Goal: Entertainment & Leisure: Browse casually

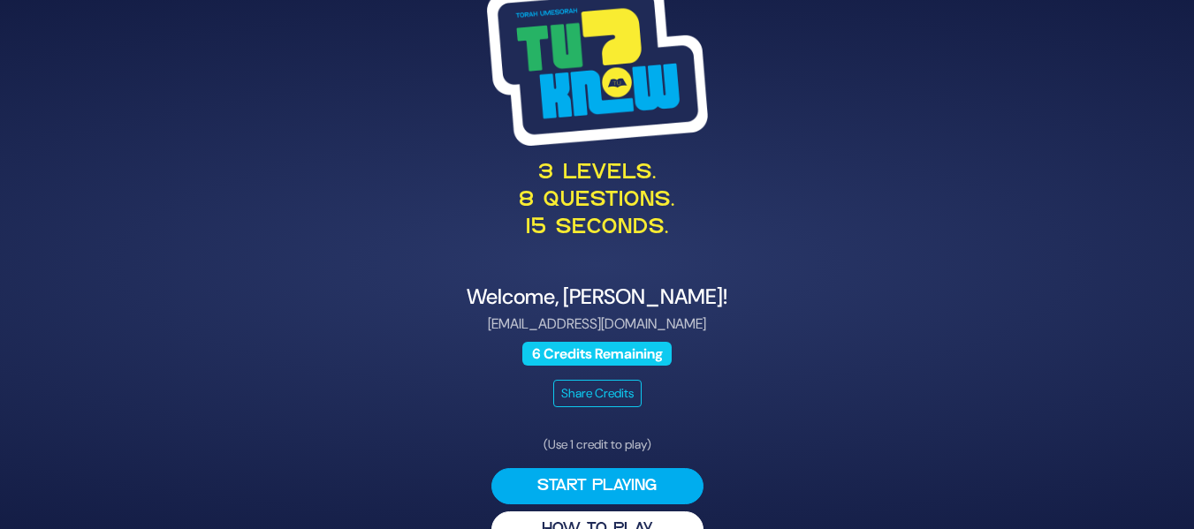
scroll to position [40, 0]
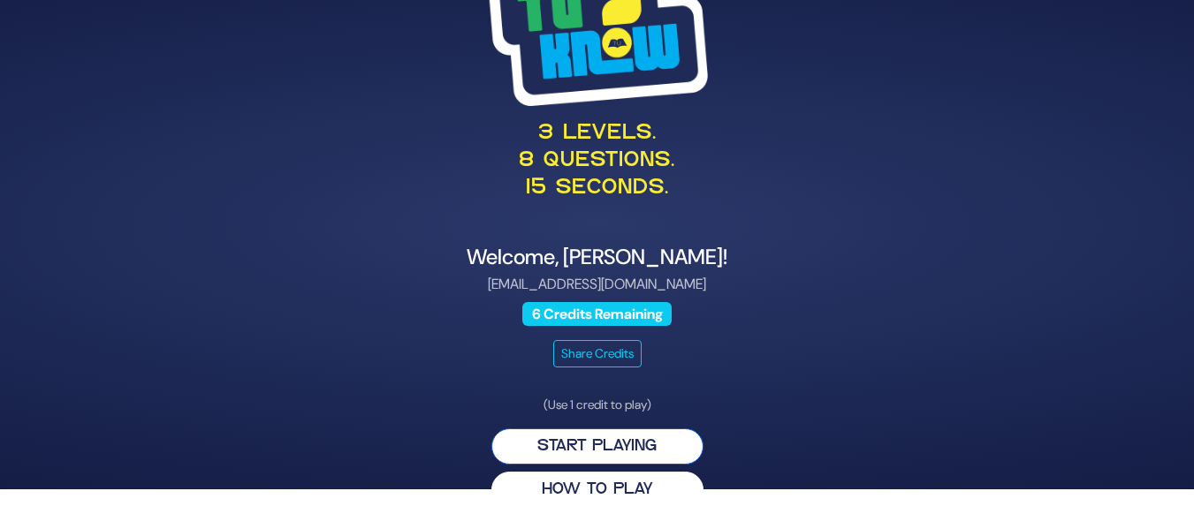
click at [610, 445] on button "Start Playing" at bounding box center [597, 447] width 212 height 36
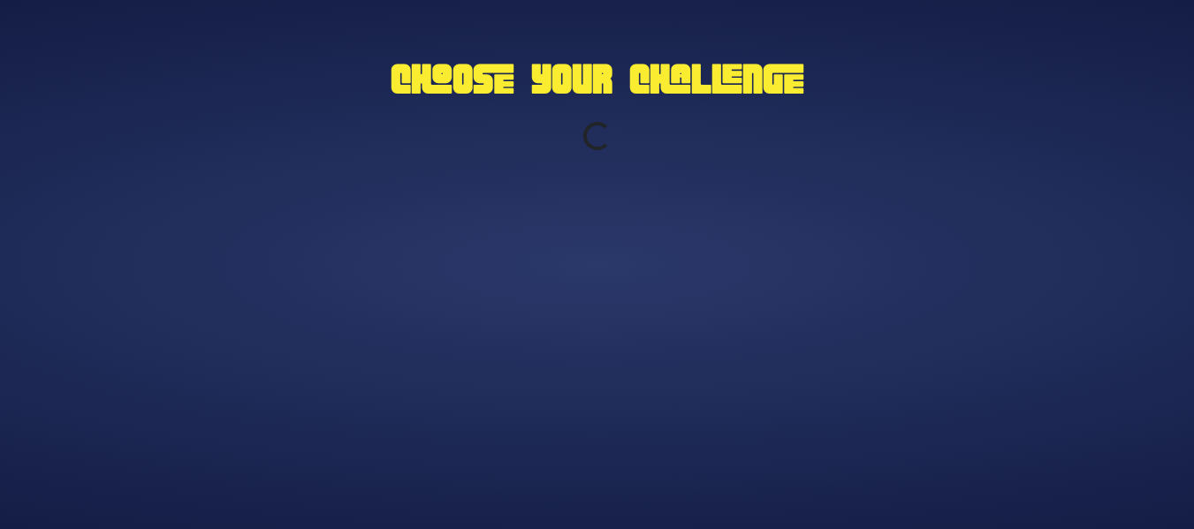
scroll to position [0, 0]
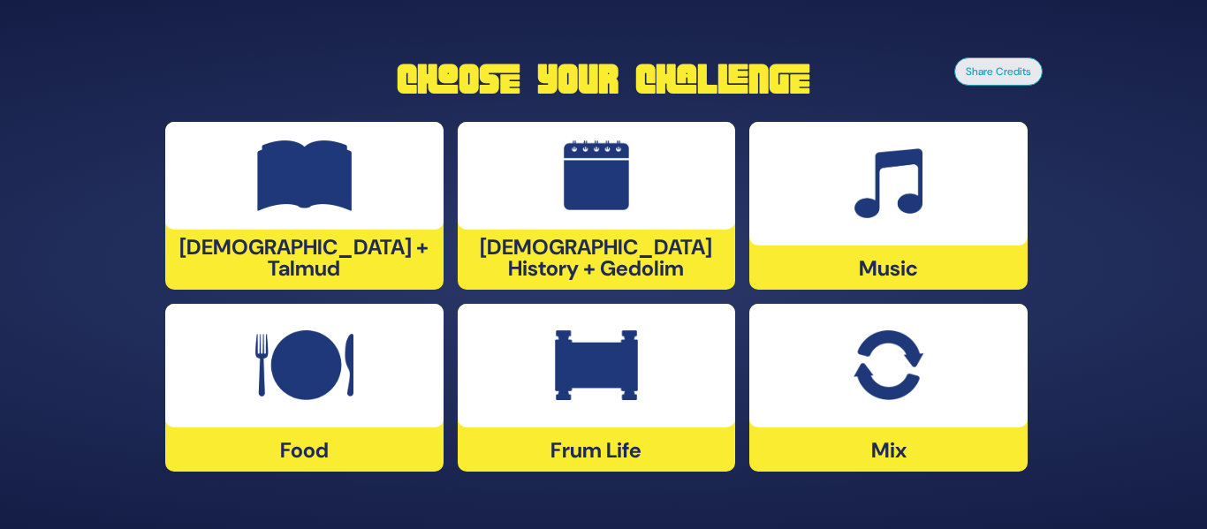
click at [937, 380] on div at bounding box center [889, 366] width 278 height 124
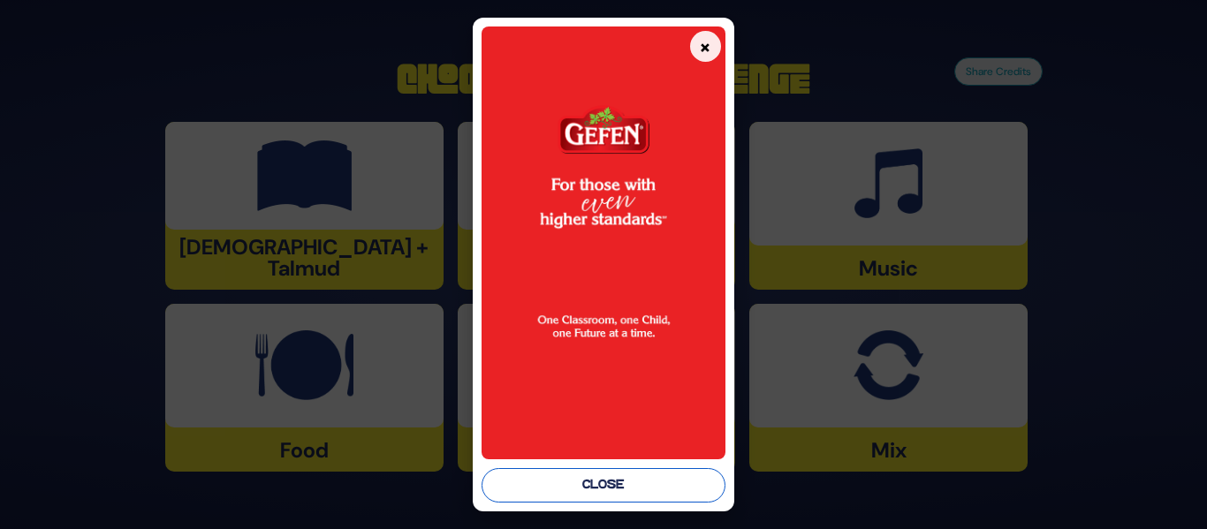
click at [652, 485] on button "Close" at bounding box center [603, 485] width 243 height 34
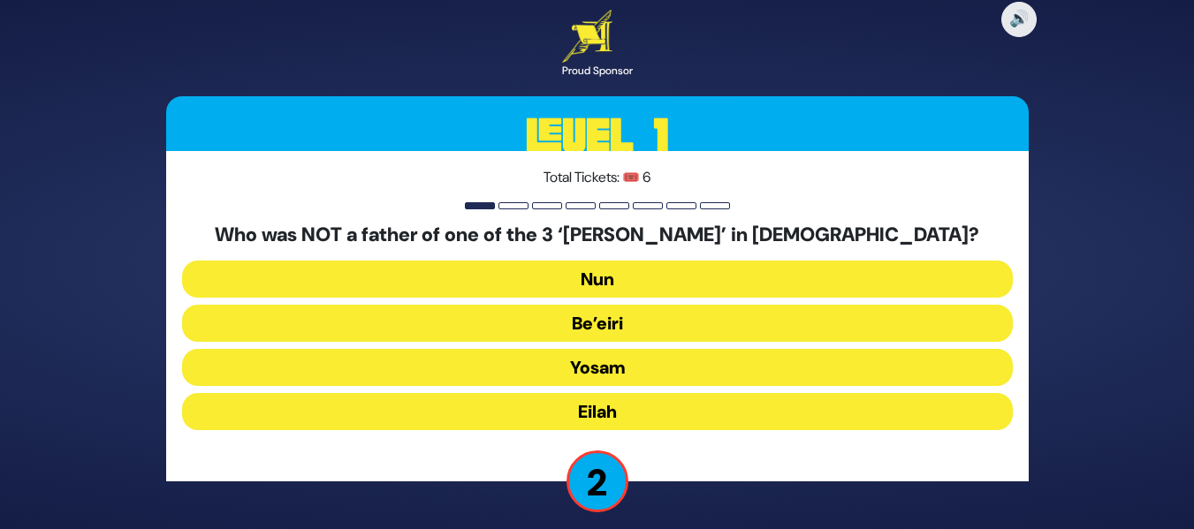
click at [618, 319] on button "Be’eiri" at bounding box center [597, 323] width 831 height 37
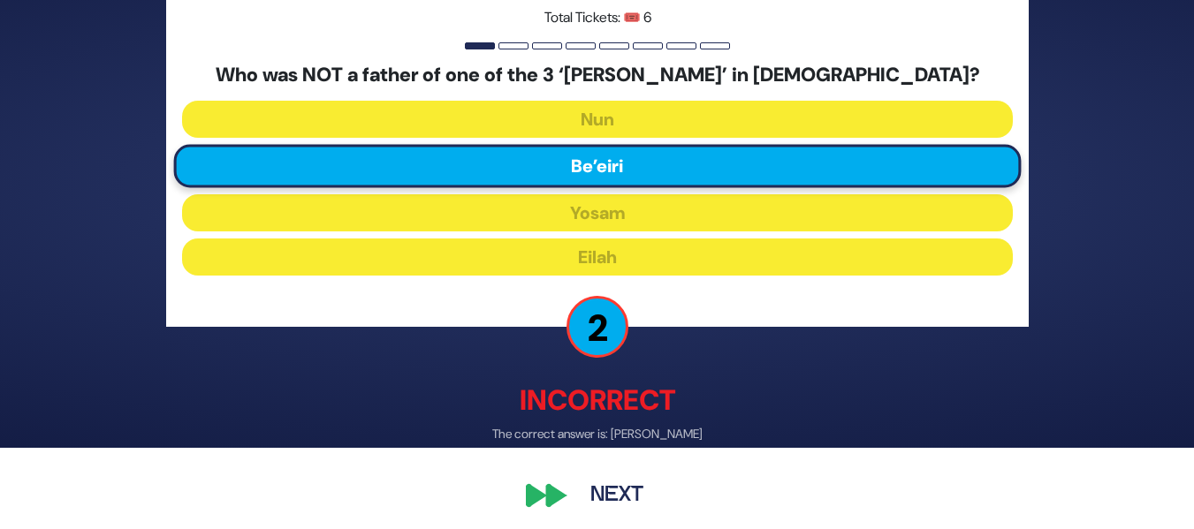
scroll to position [90, 0]
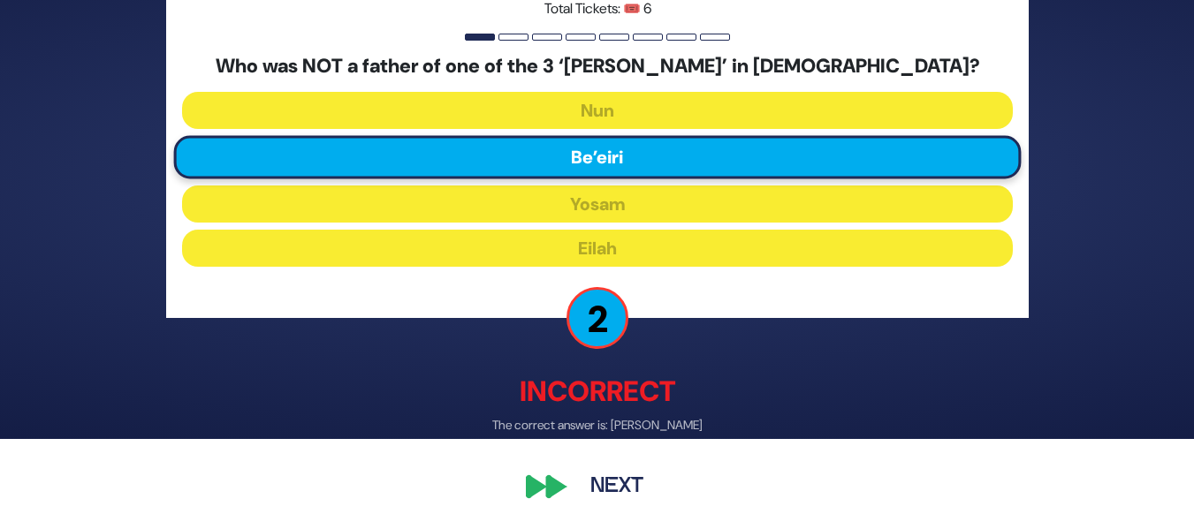
click at [594, 476] on button "Next" at bounding box center [617, 488] width 103 height 41
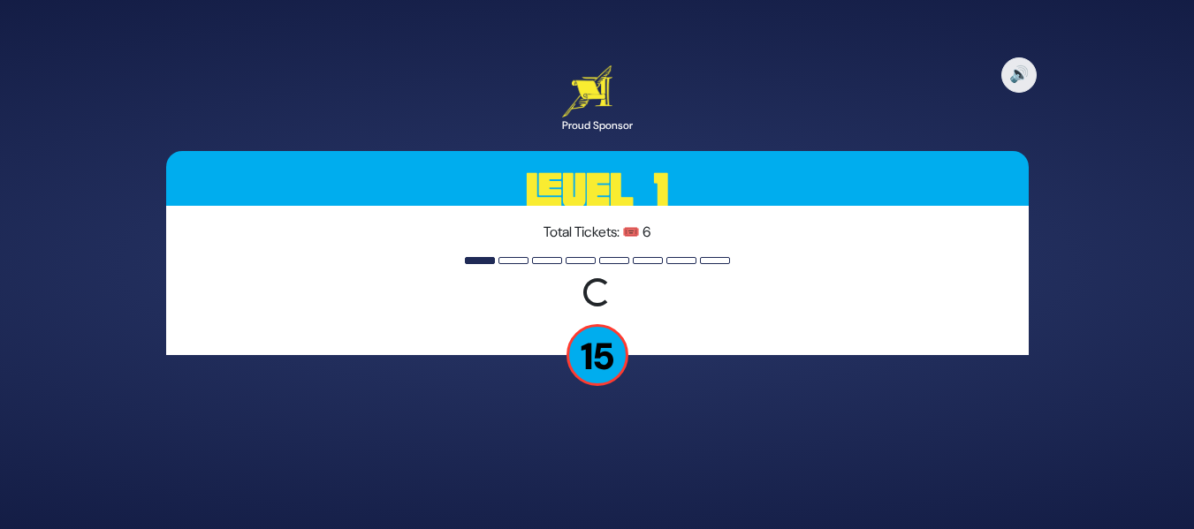
scroll to position [0, 0]
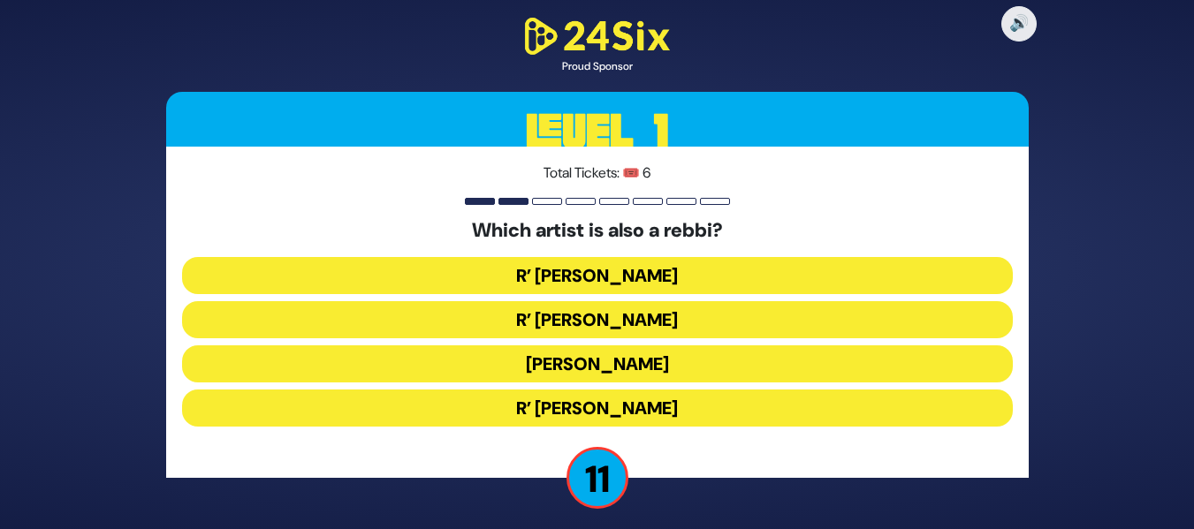
click at [617, 403] on button "R’ Baruch Levine" at bounding box center [597, 408] width 831 height 37
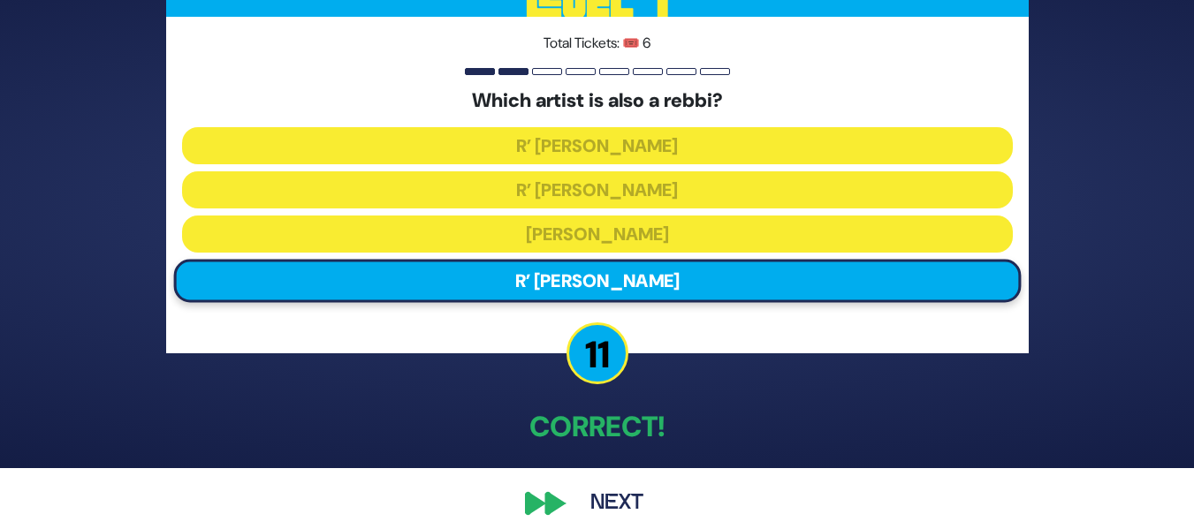
scroll to position [77, 0]
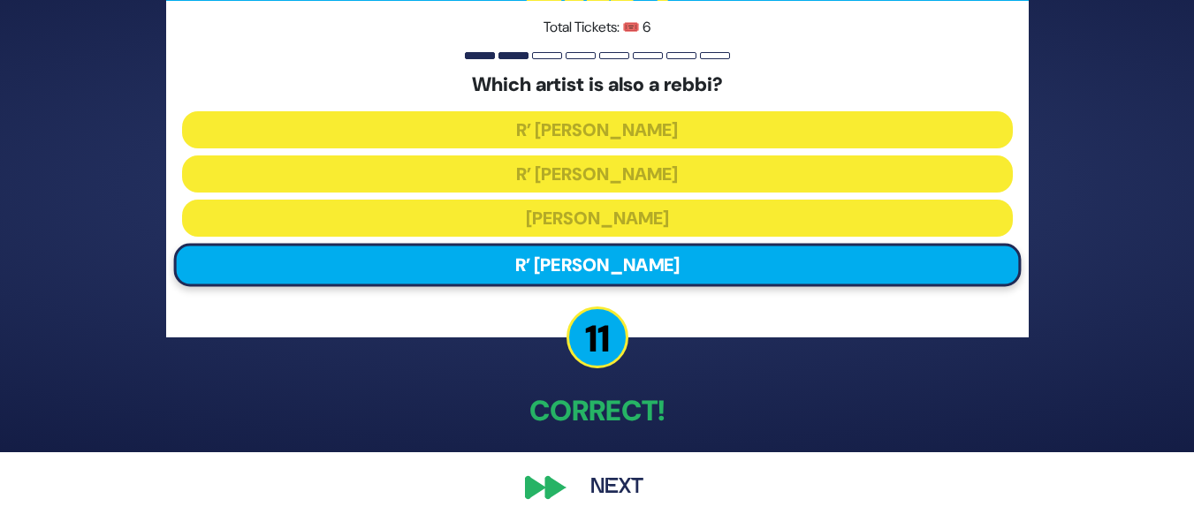
click at [592, 487] on button "Next" at bounding box center [617, 488] width 103 height 41
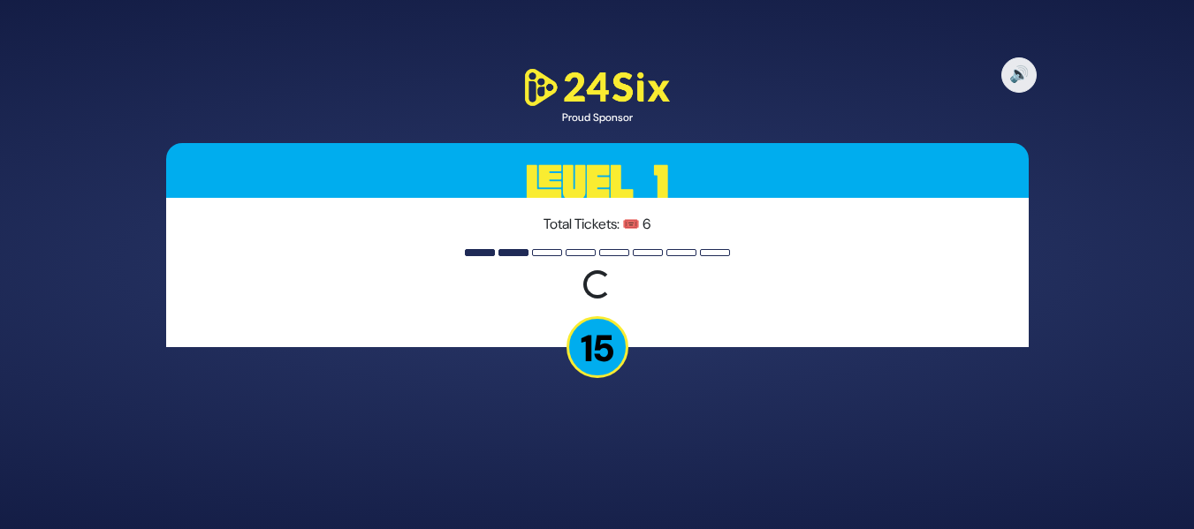
scroll to position [0, 0]
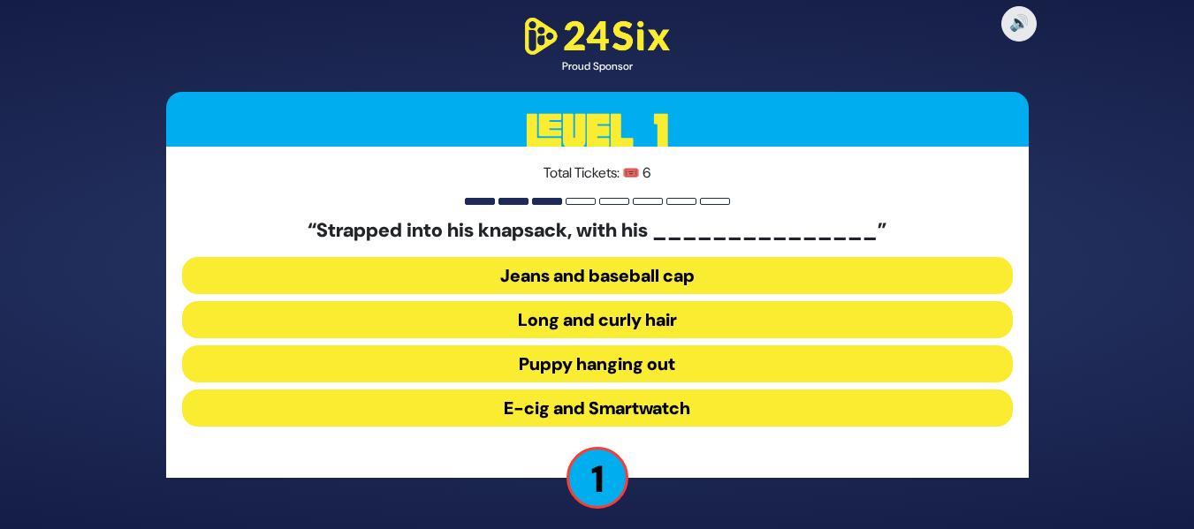
click at [515, 271] on button "Jeans and baseball cap" at bounding box center [597, 275] width 831 height 37
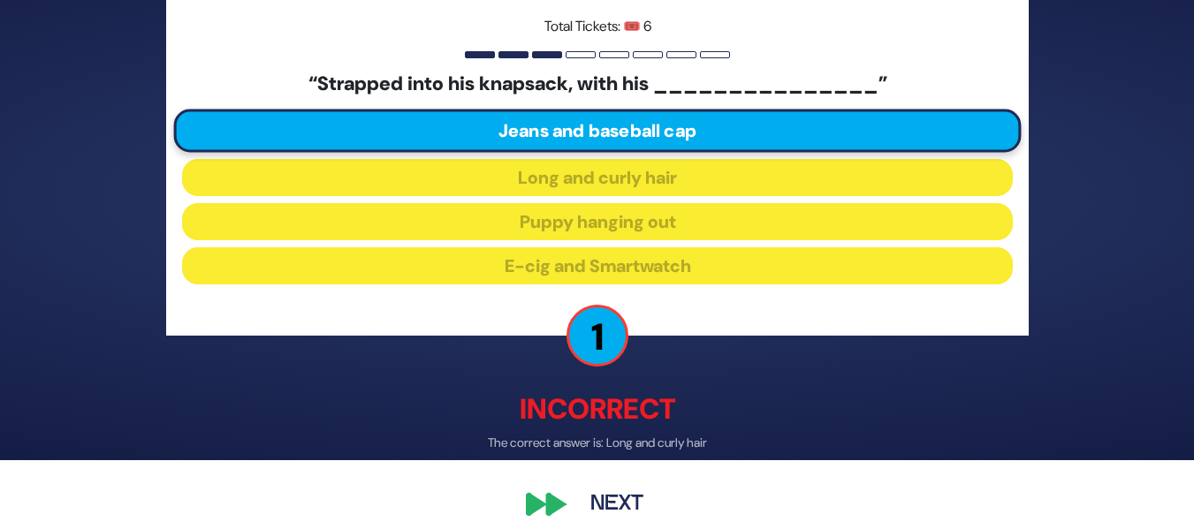
scroll to position [86, 0]
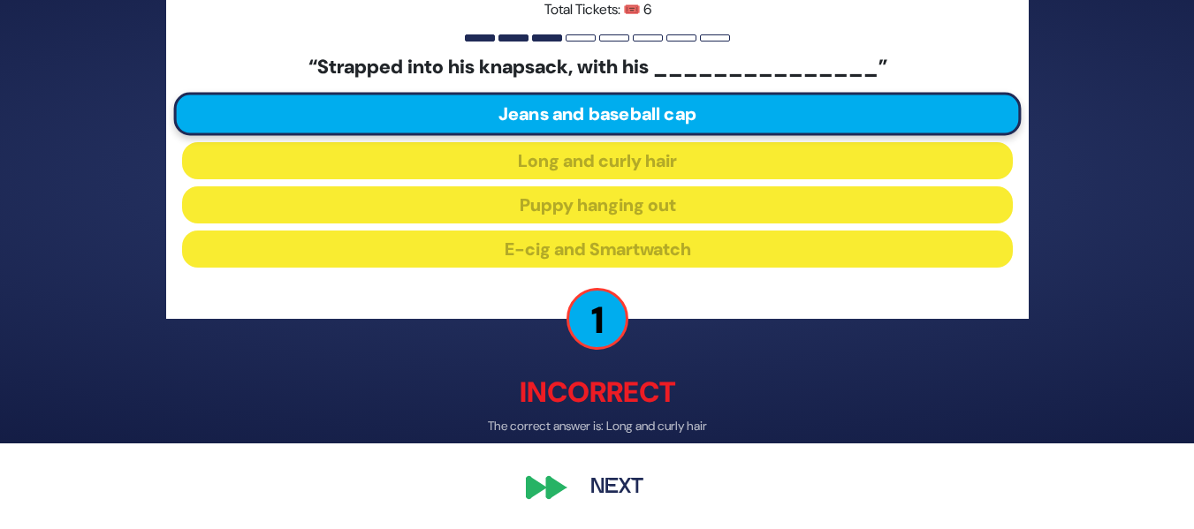
click at [596, 479] on button "Next" at bounding box center [617, 488] width 103 height 41
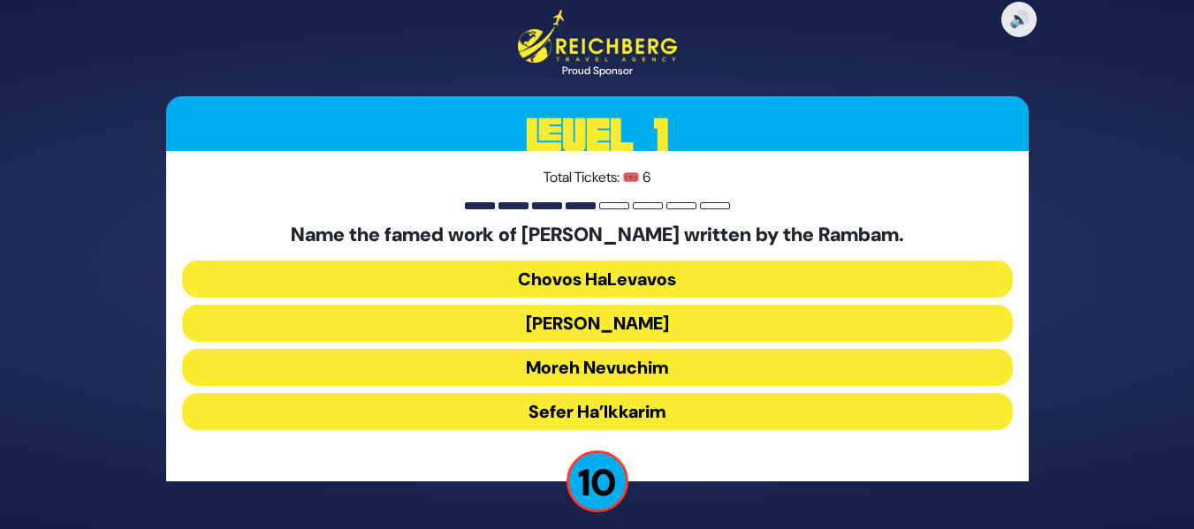
click at [598, 359] on button "Moreh Nevuchim" at bounding box center [597, 367] width 831 height 37
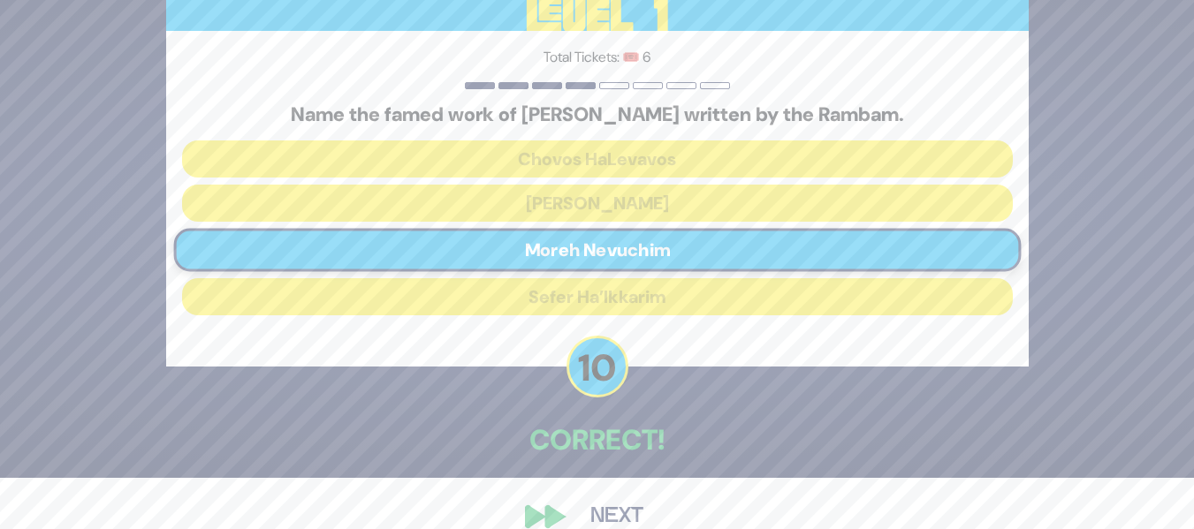
scroll to position [80, 0]
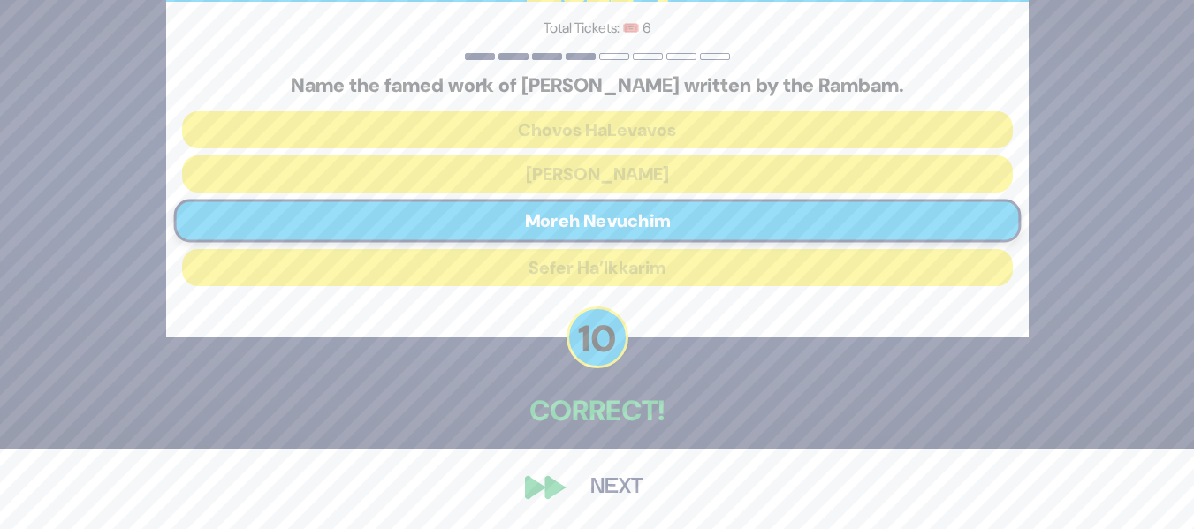
click at [605, 477] on button "Next" at bounding box center [617, 488] width 103 height 41
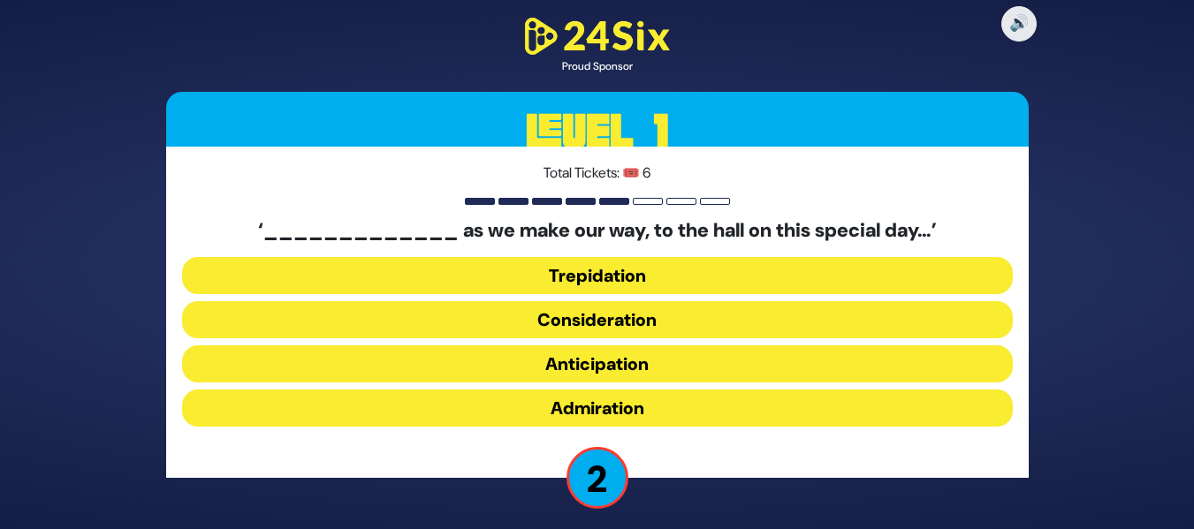
click at [606, 356] on button "Anticipation" at bounding box center [597, 364] width 831 height 37
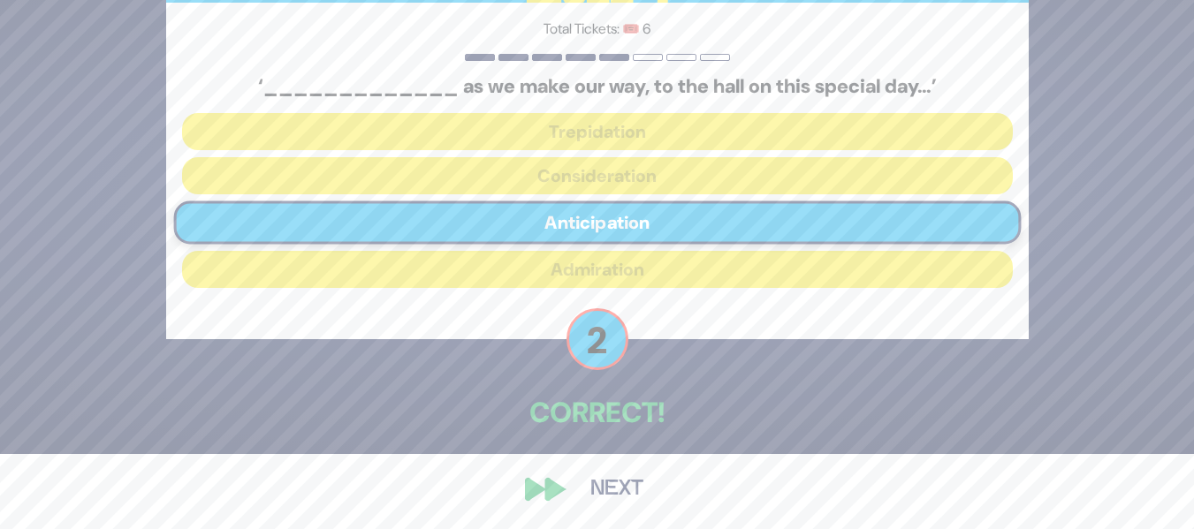
scroll to position [76, 0]
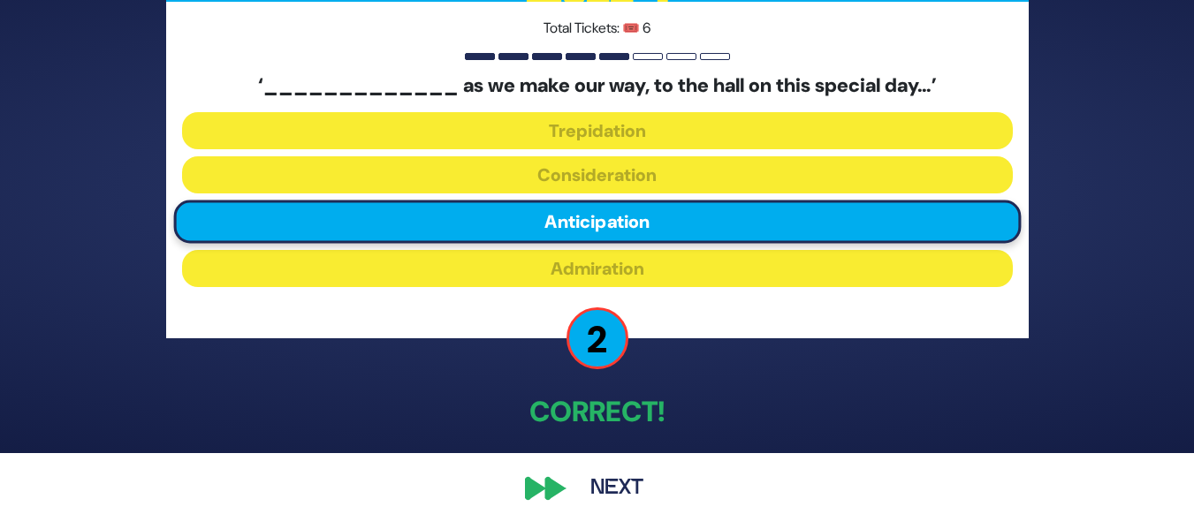
click at [590, 483] on button "Next" at bounding box center [617, 488] width 103 height 41
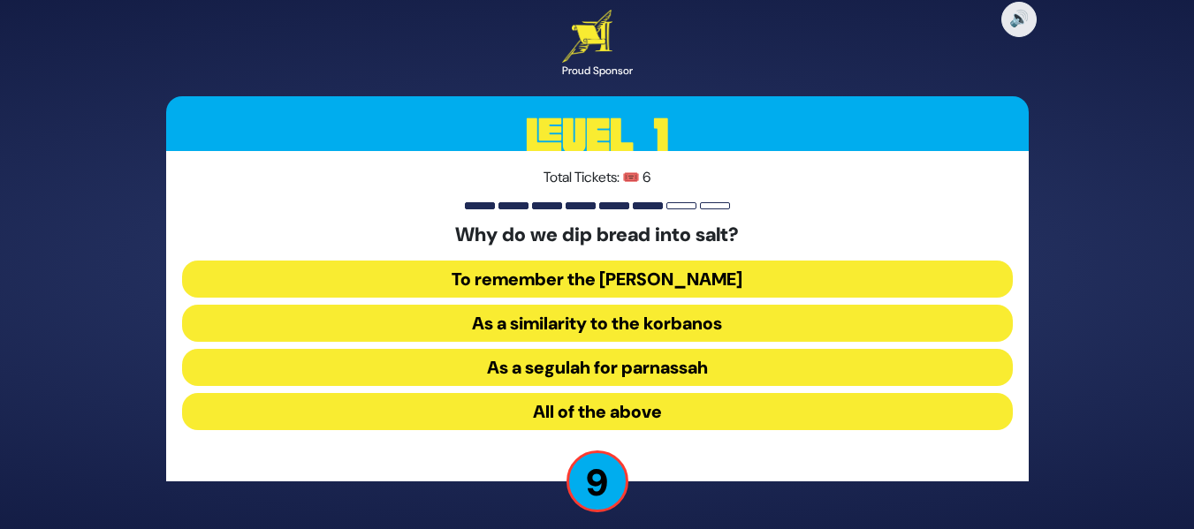
click at [567, 321] on button "As a similarity to the korbanos" at bounding box center [597, 323] width 831 height 37
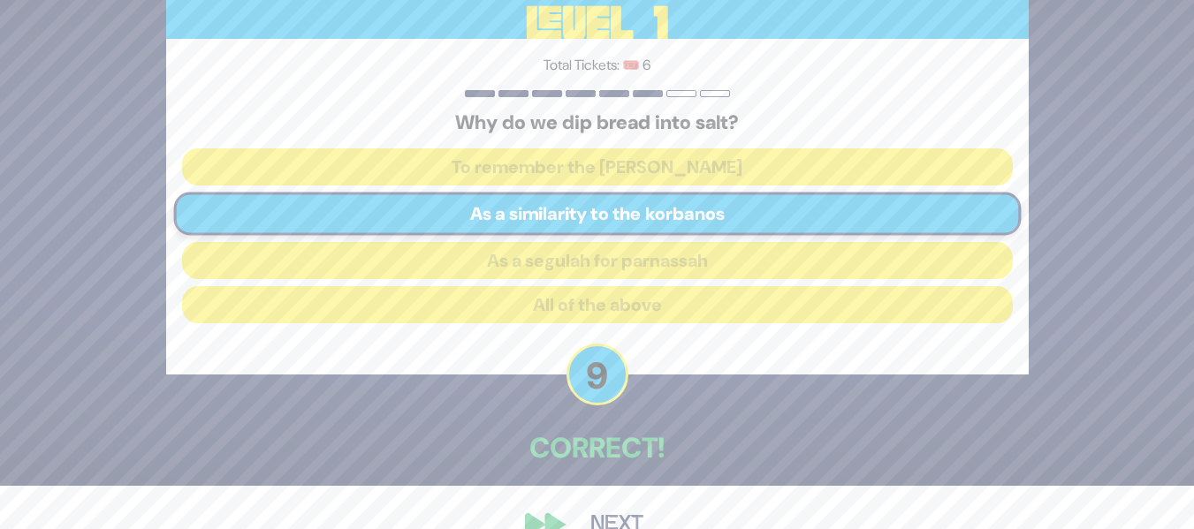
scroll to position [80, 0]
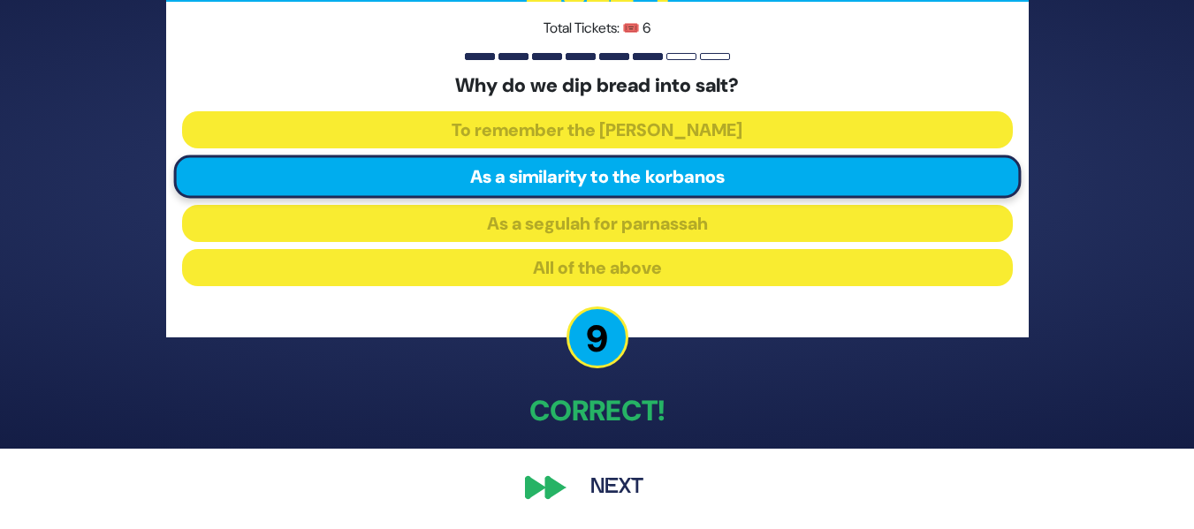
click at [577, 496] on button "Next" at bounding box center [617, 488] width 103 height 41
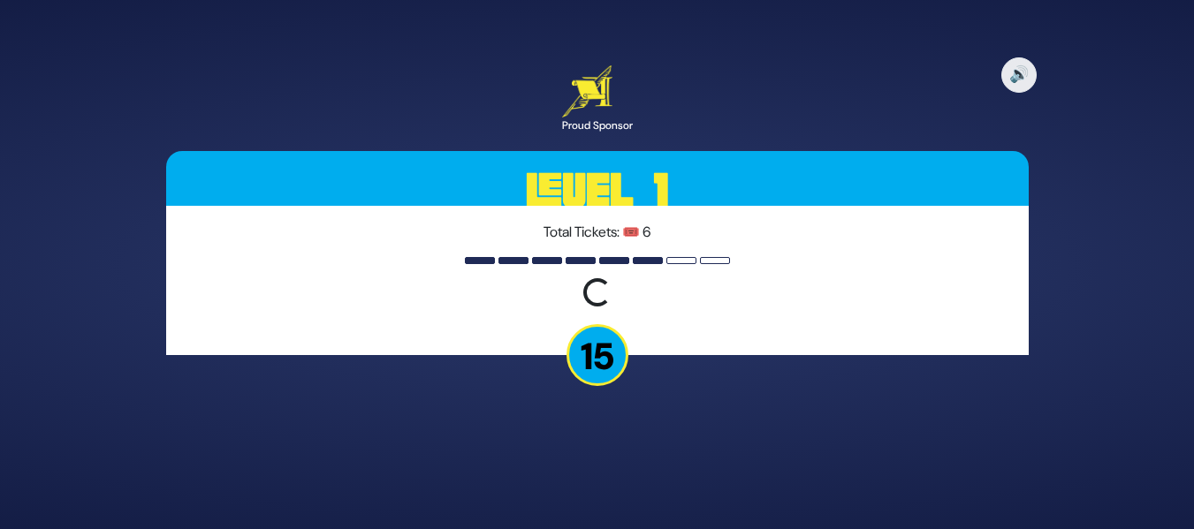
scroll to position [0, 0]
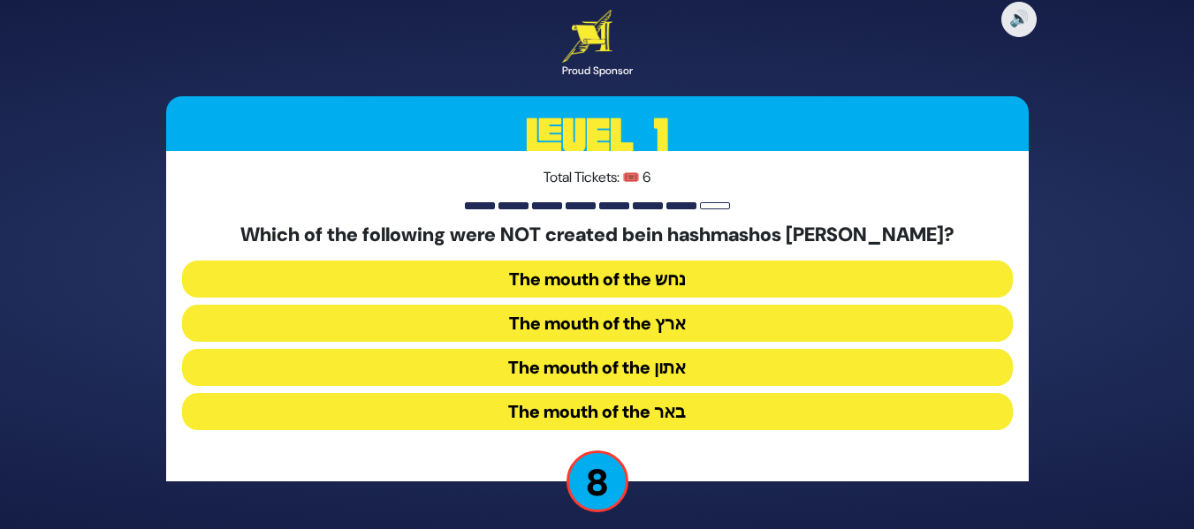
click at [666, 278] on button "The mouth of the נחש" at bounding box center [597, 279] width 831 height 37
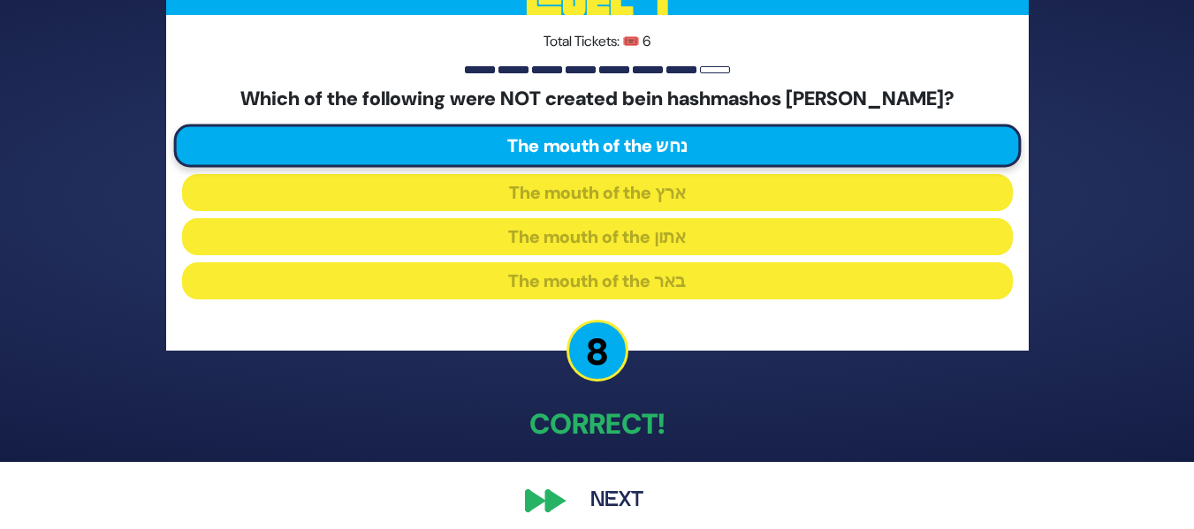
scroll to position [80, 0]
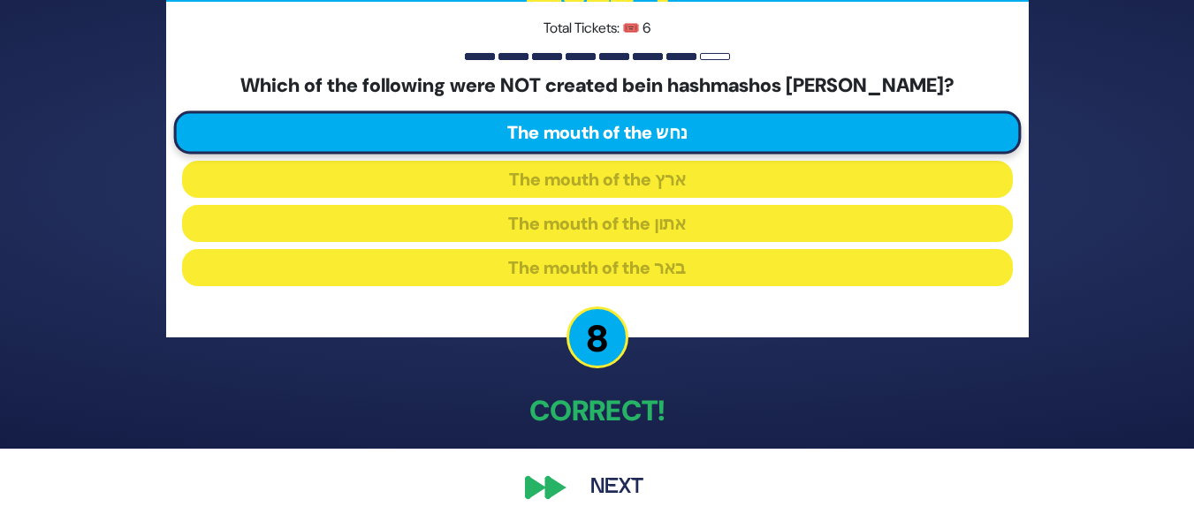
click at [599, 493] on button "Next" at bounding box center [617, 488] width 103 height 41
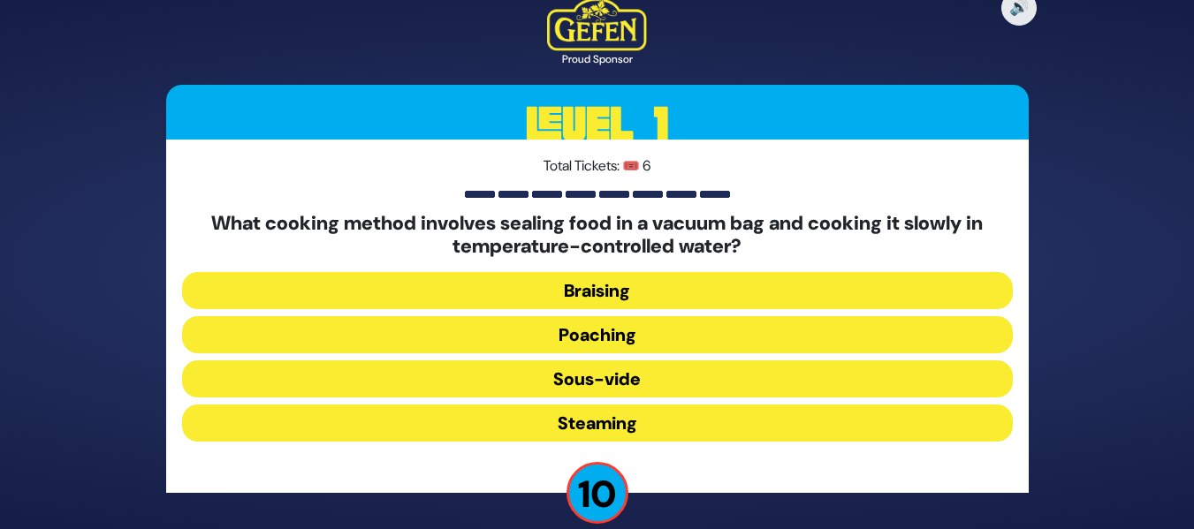
click at [662, 377] on button "Sous-vide" at bounding box center [597, 379] width 831 height 37
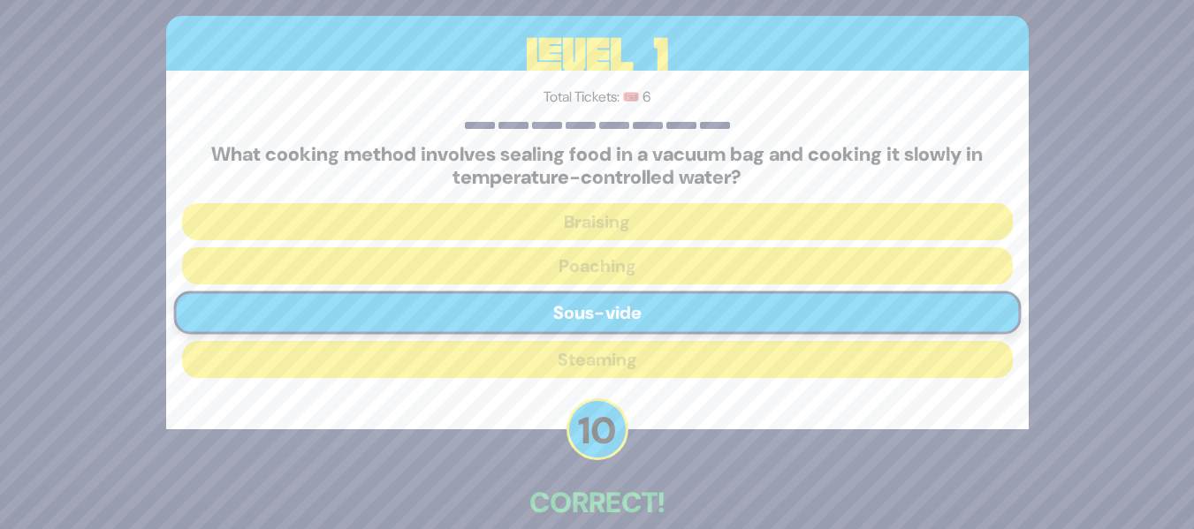
scroll to position [92, 0]
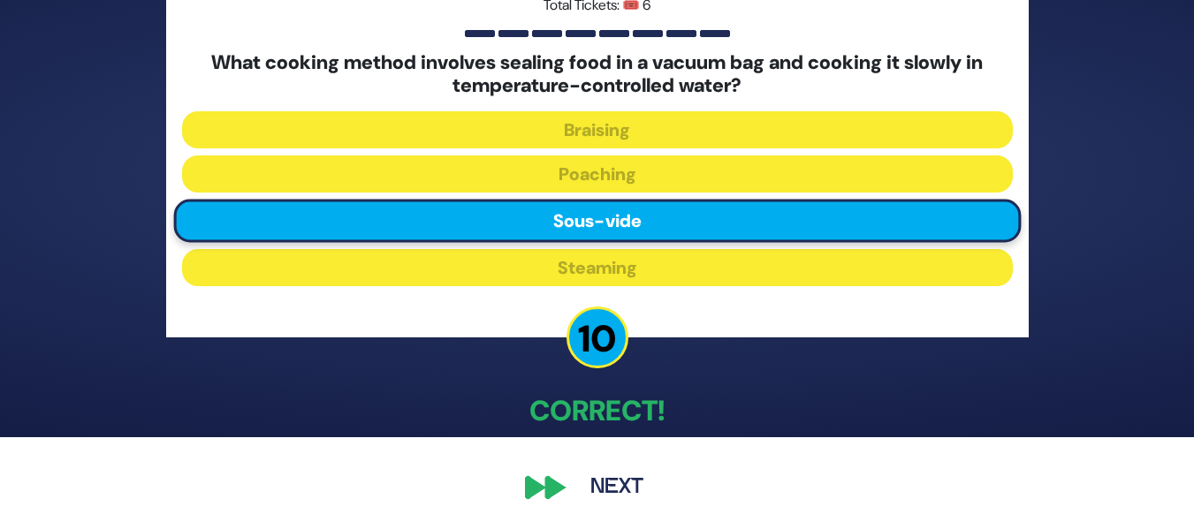
click at [590, 483] on button "Next" at bounding box center [617, 488] width 103 height 41
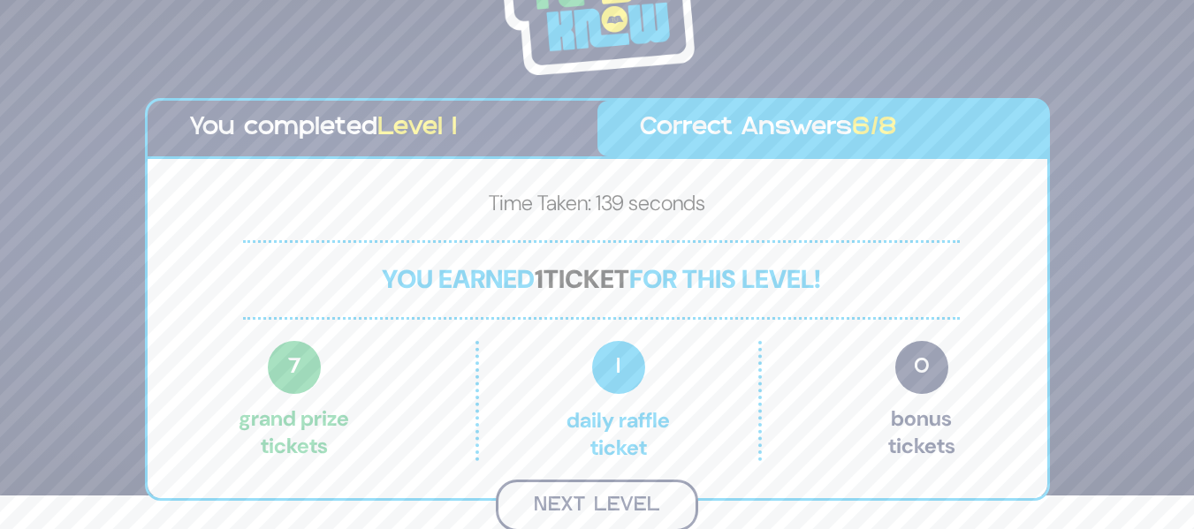
scroll to position [31, 0]
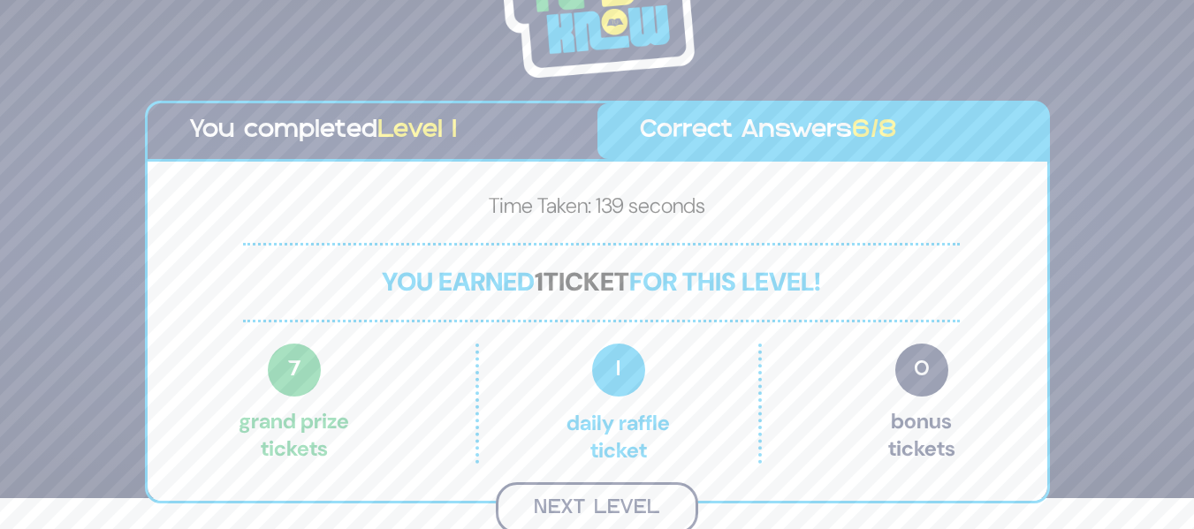
click at [596, 491] on button "Next Level" at bounding box center [597, 509] width 202 height 52
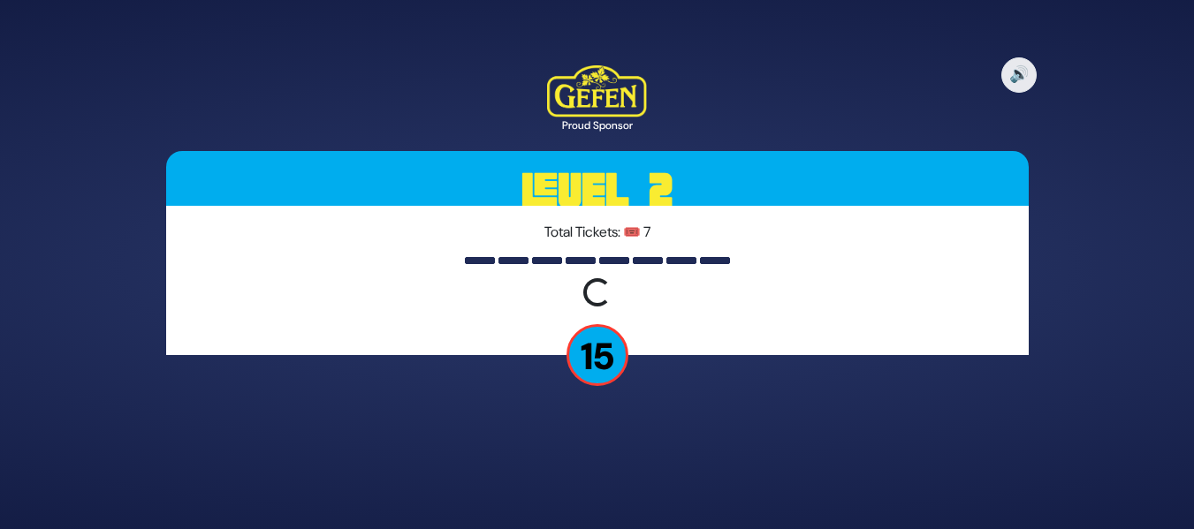
scroll to position [0, 0]
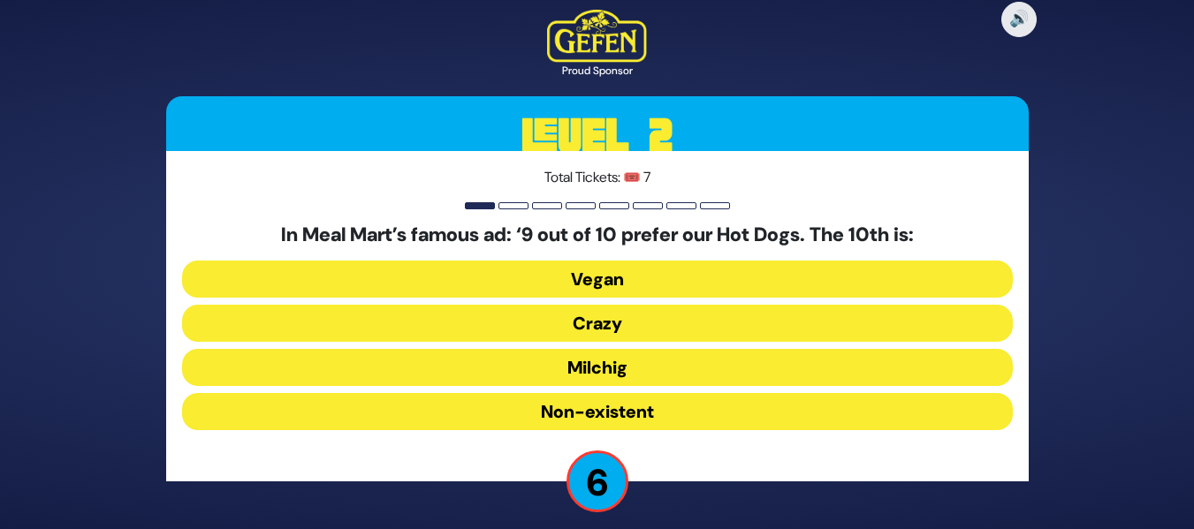
click at [533, 325] on button "Crazy" at bounding box center [597, 323] width 831 height 37
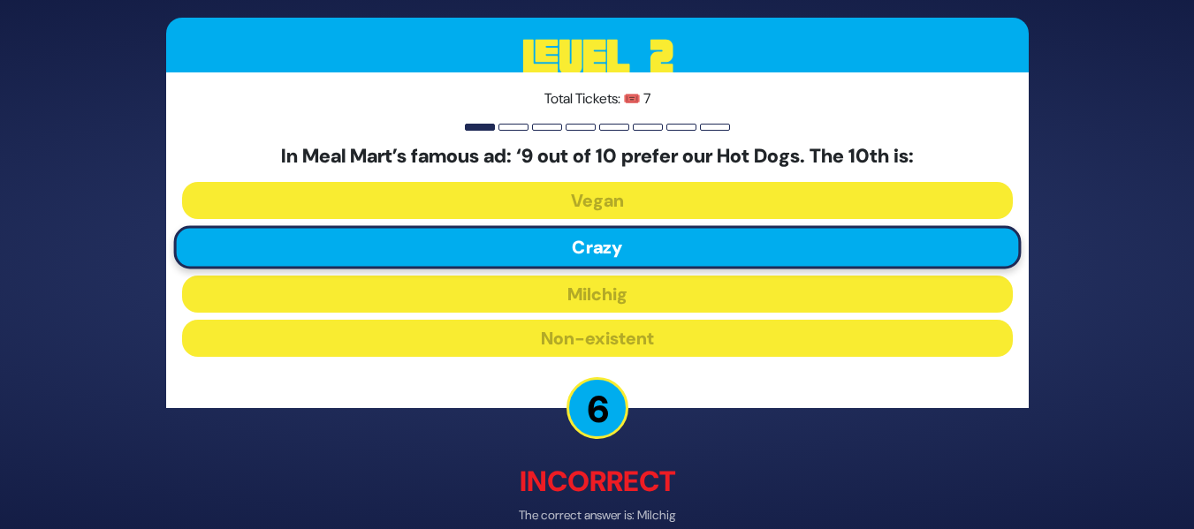
scroll to position [90, 0]
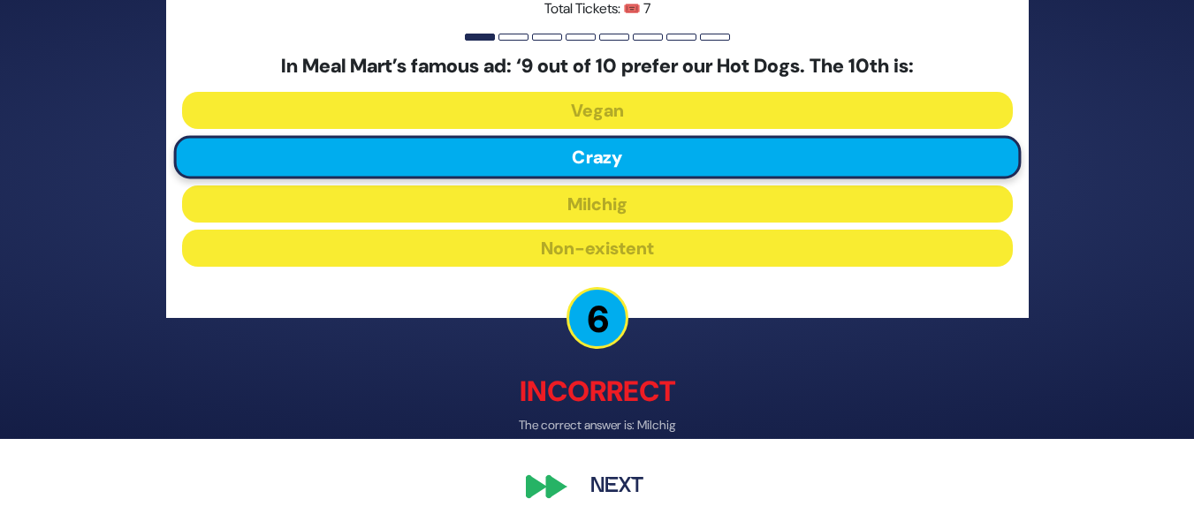
click at [597, 493] on button "Next" at bounding box center [617, 488] width 103 height 41
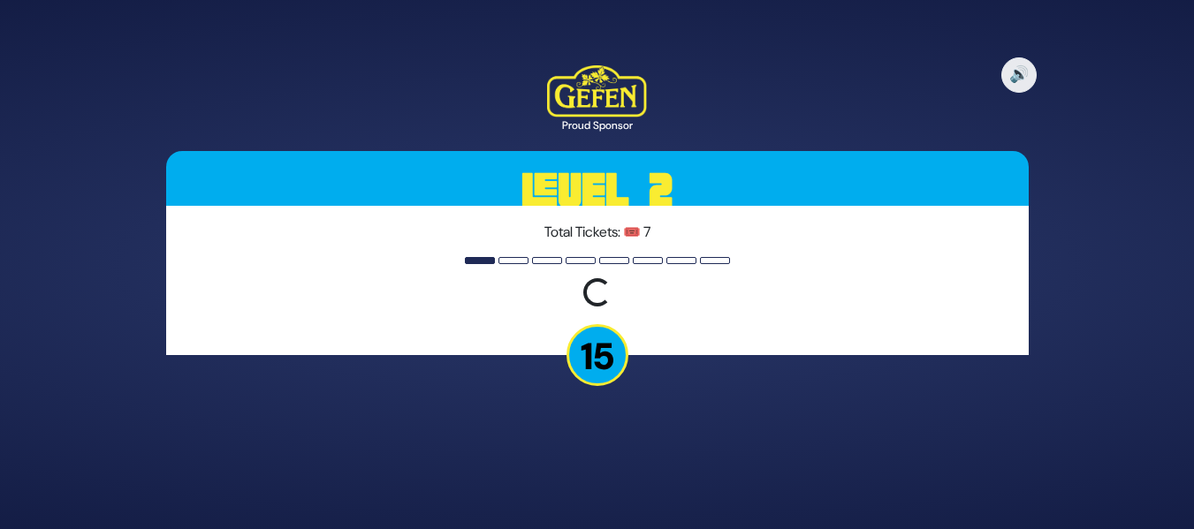
scroll to position [0, 0]
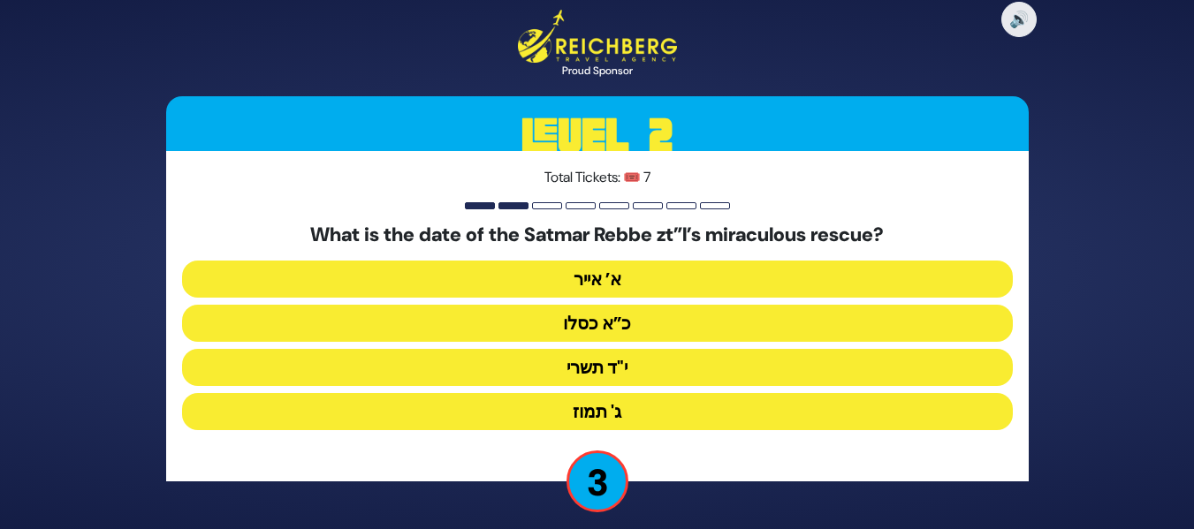
click at [620, 362] on button "י"ד תשרי" at bounding box center [597, 367] width 831 height 37
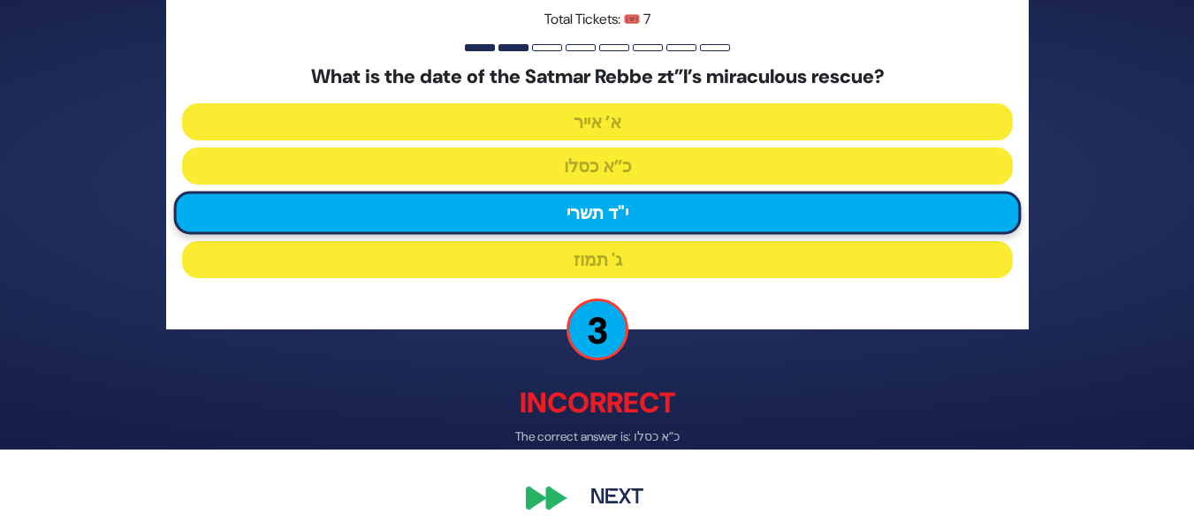
scroll to position [89, 0]
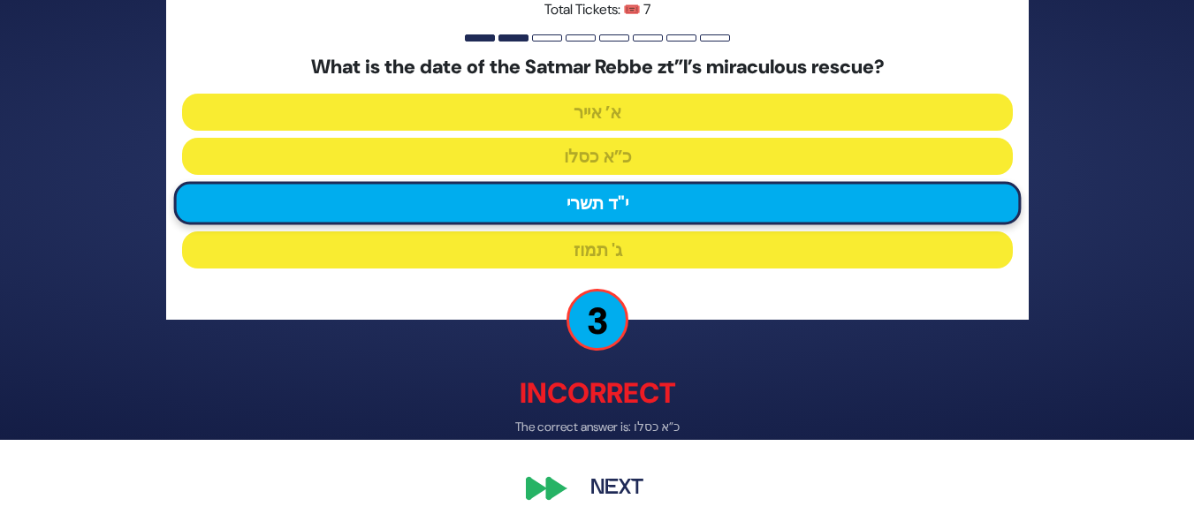
click at [586, 489] on button "Next" at bounding box center [617, 488] width 103 height 41
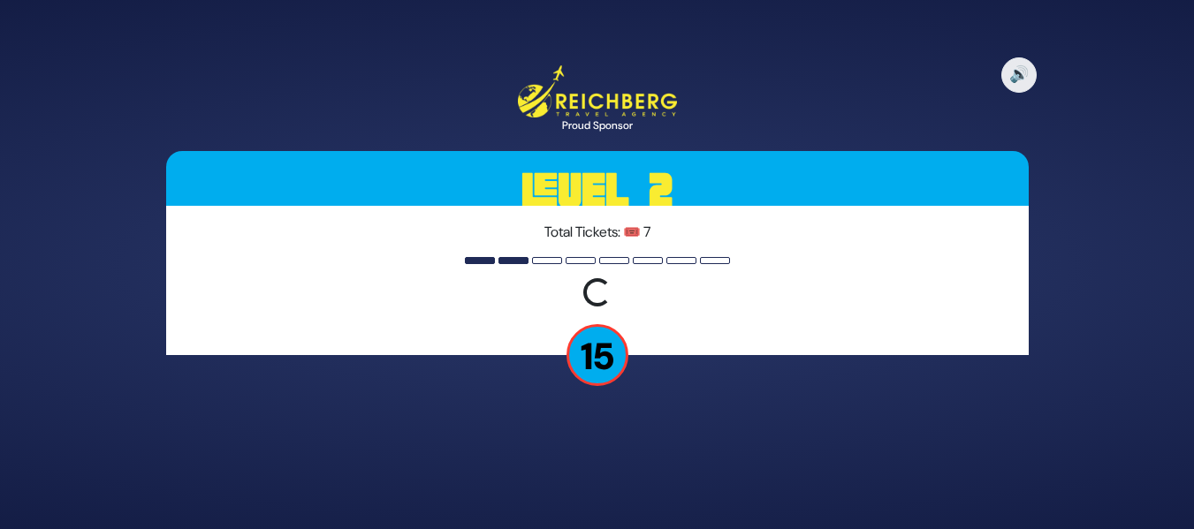
scroll to position [0, 0]
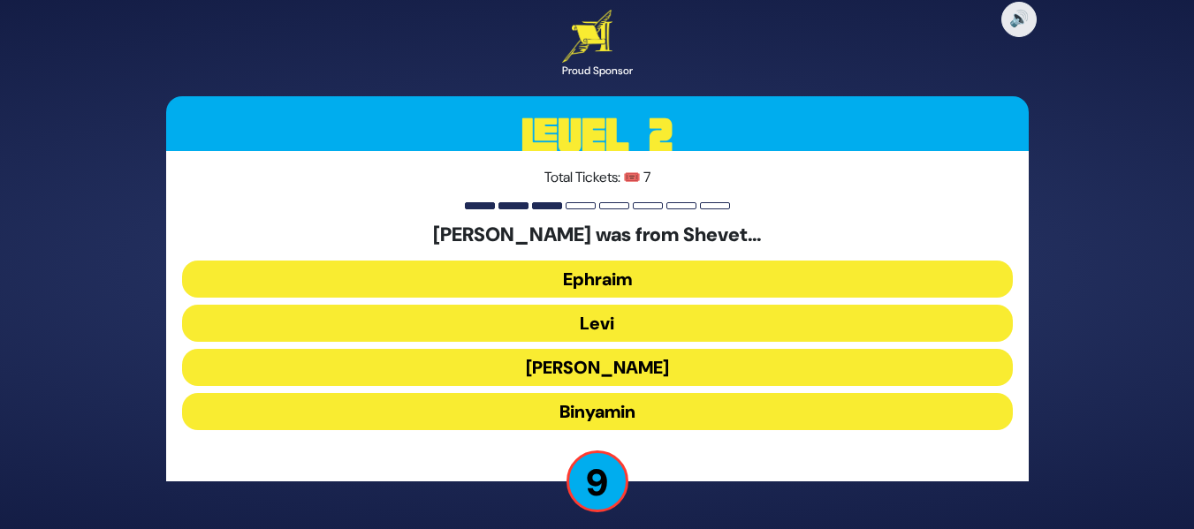
click at [612, 316] on button "Levi" at bounding box center [597, 323] width 831 height 37
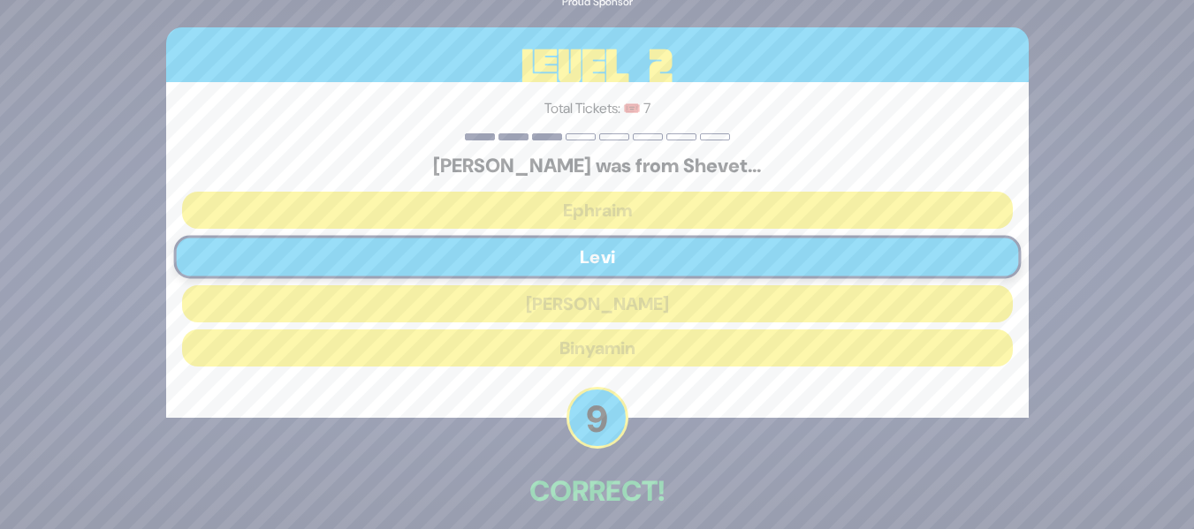
scroll to position [80, 0]
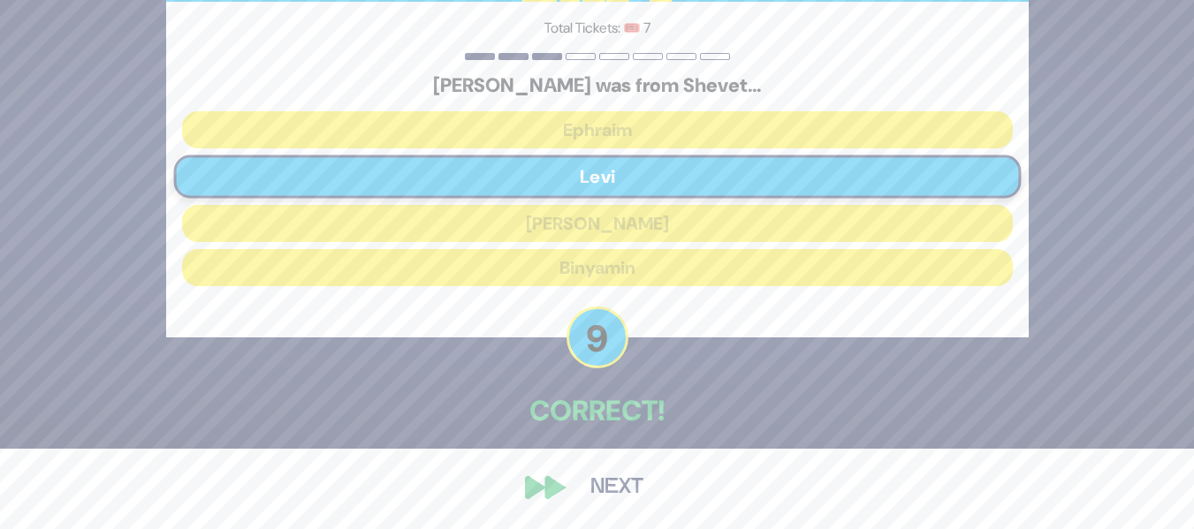
click at [586, 490] on button "Next" at bounding box center [617, 488] width 103 height 41
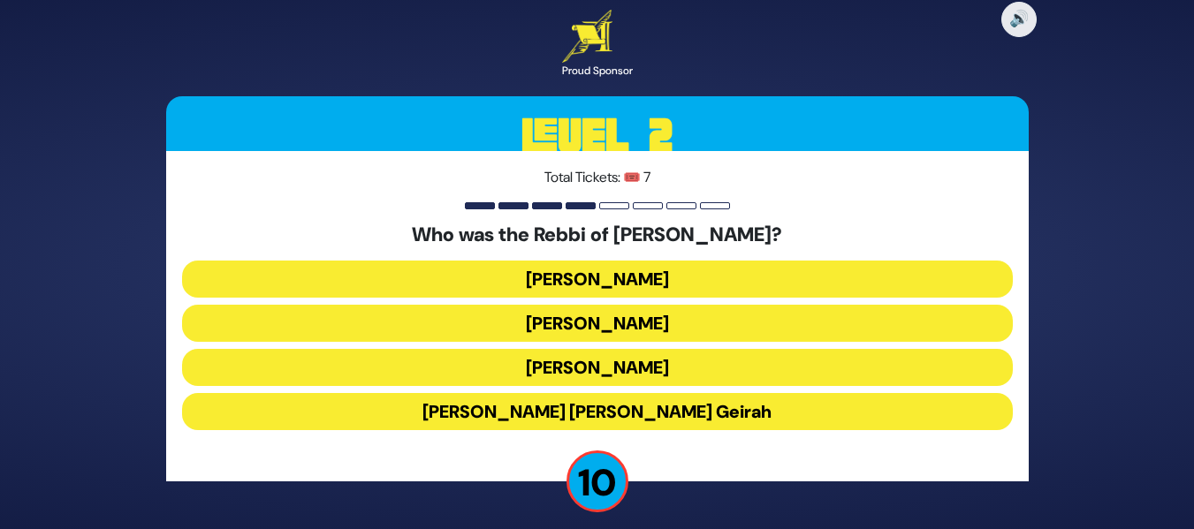
click at [612, 330] on button "Achiya Hashiloni" at bounding box center [597, 323] width 831 height 37
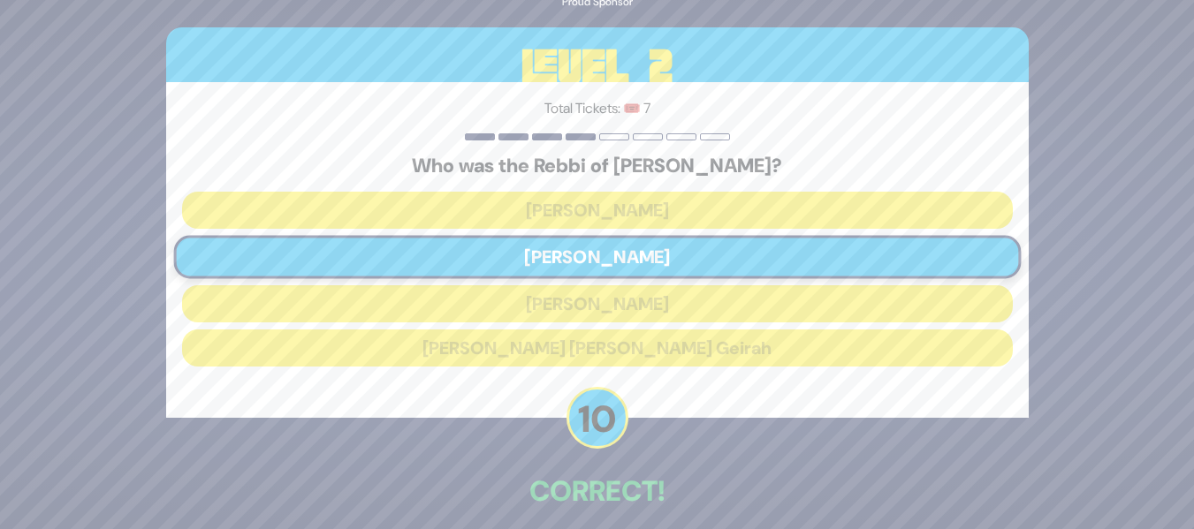
scroll to position [80, 0]
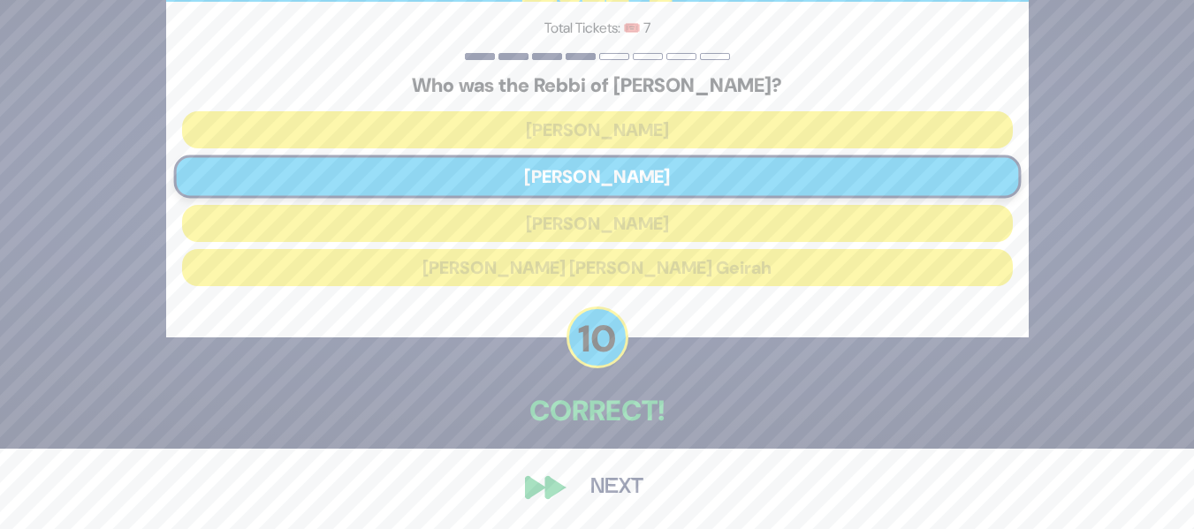
click at [601, 483] on button "Next" at bounding box center [617, 488] width 103 height 41
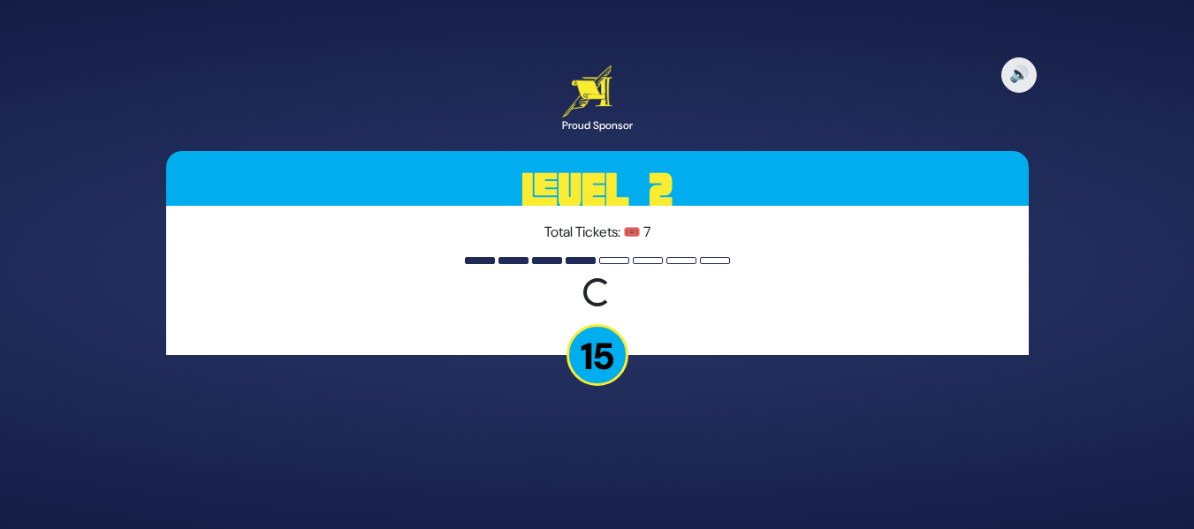
scroll to position [0, 0]
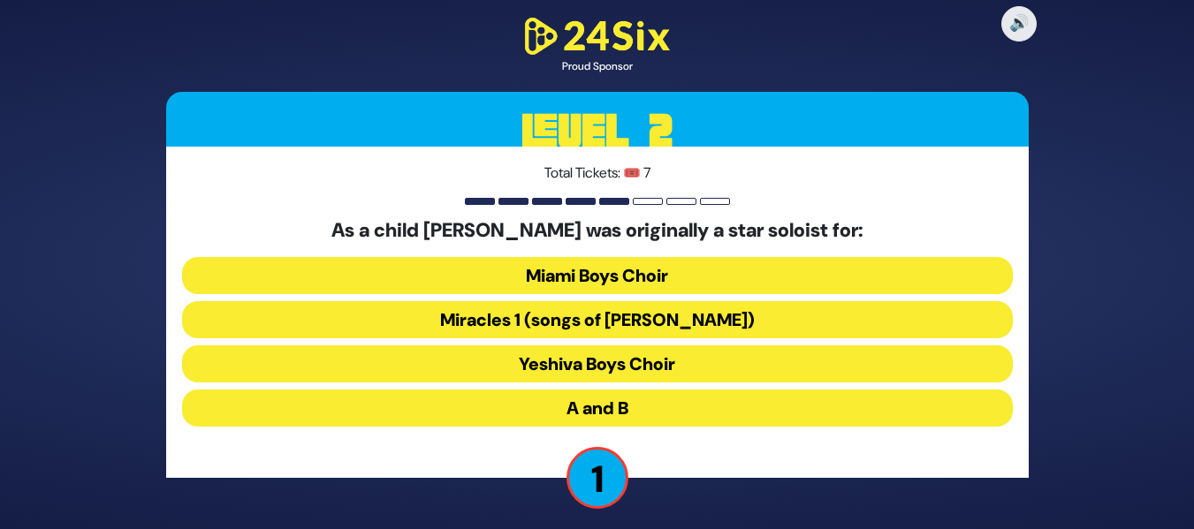
click at [498, 355] on button "Yeshiva Boys Choir" at bounding box center [597, 364] width 831 height 37
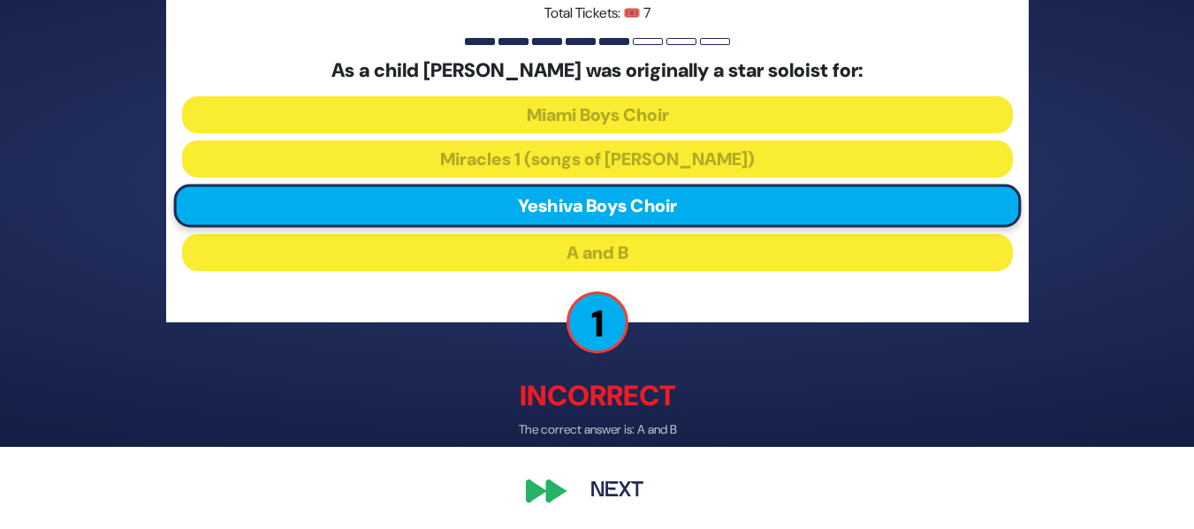
scroll to position [86, 0]
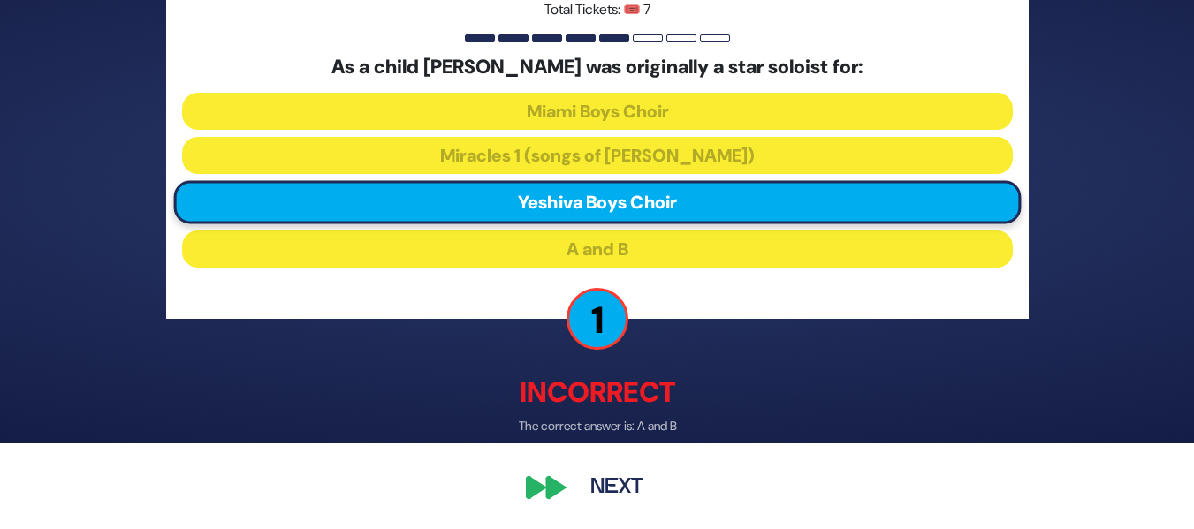
click at [604, 485] on button "Next" at bounding box center [617, 488] width 103 height 41
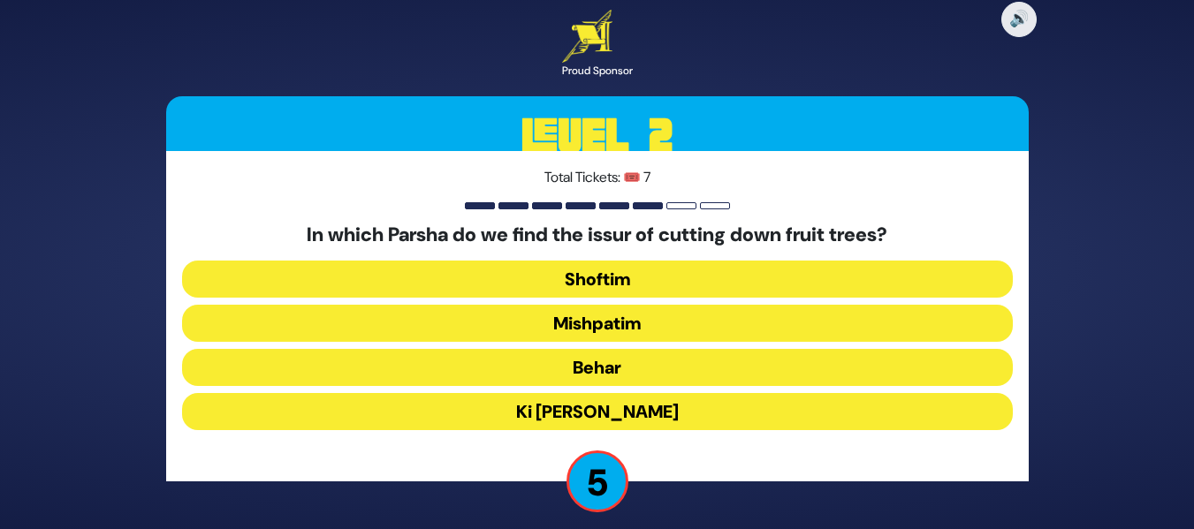
click at [552, 407] on button "Ki Savo" at bounding box center [597, 411] width 831 height 37
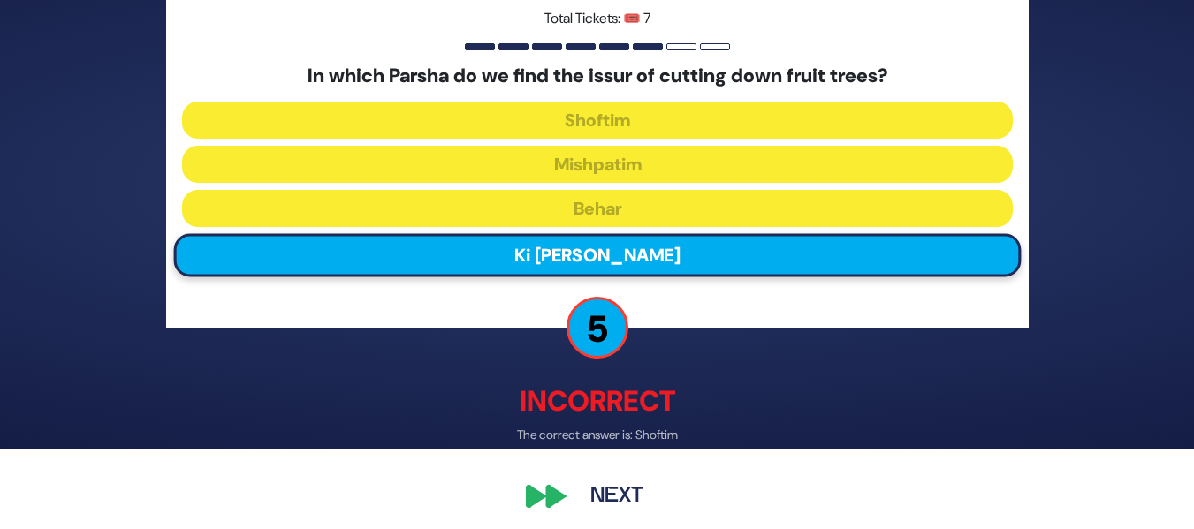
scroll to position [90, 0]
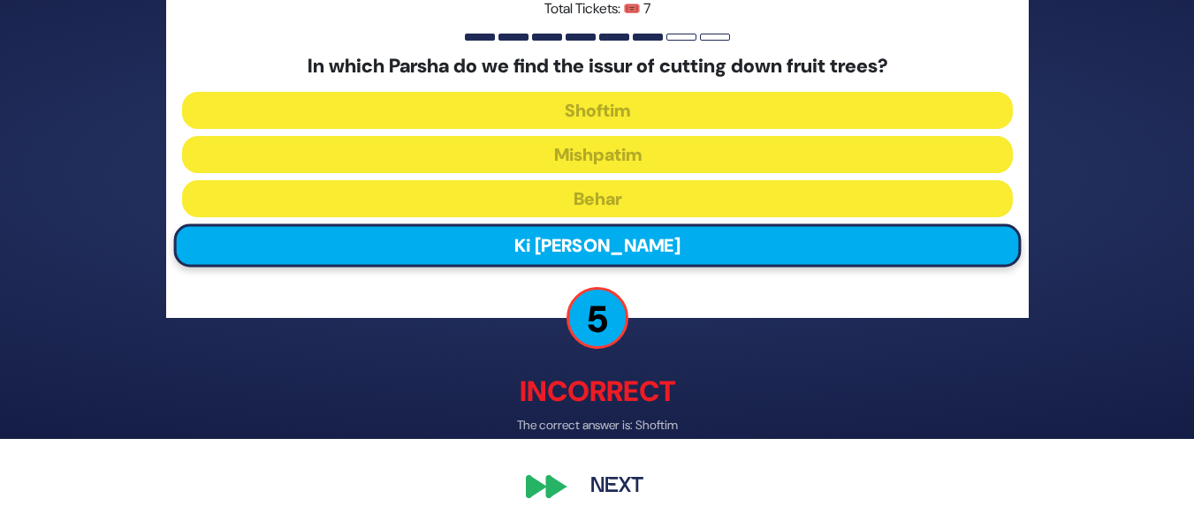
click at [609, 490] on button "Next" at bounding box center [617, 488] width 103 height 41
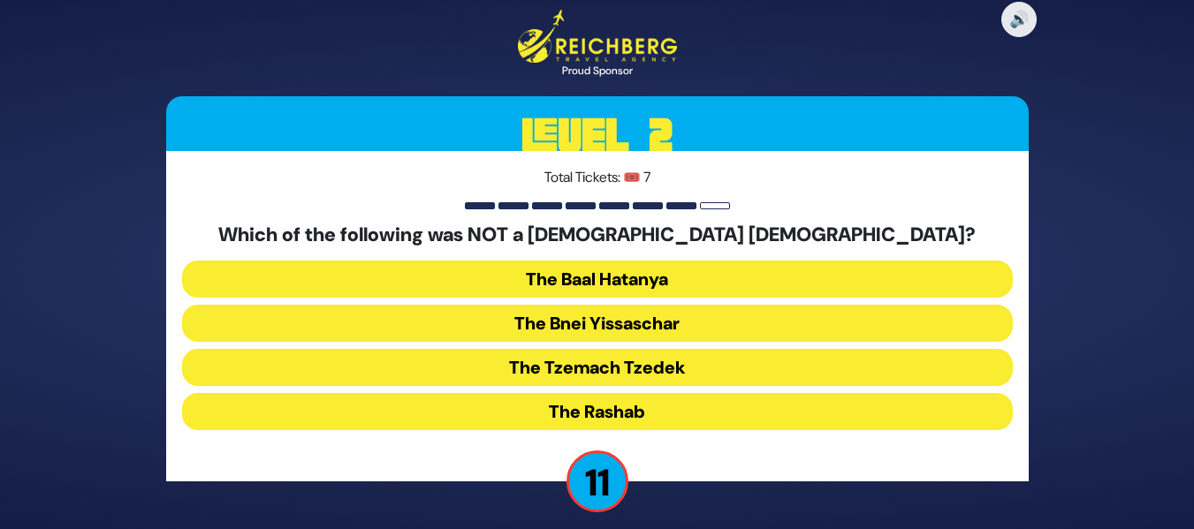
click at [623, 326] on button "The Bnei Yissaschar" at bounding box center [597, 323] width 831 height 37
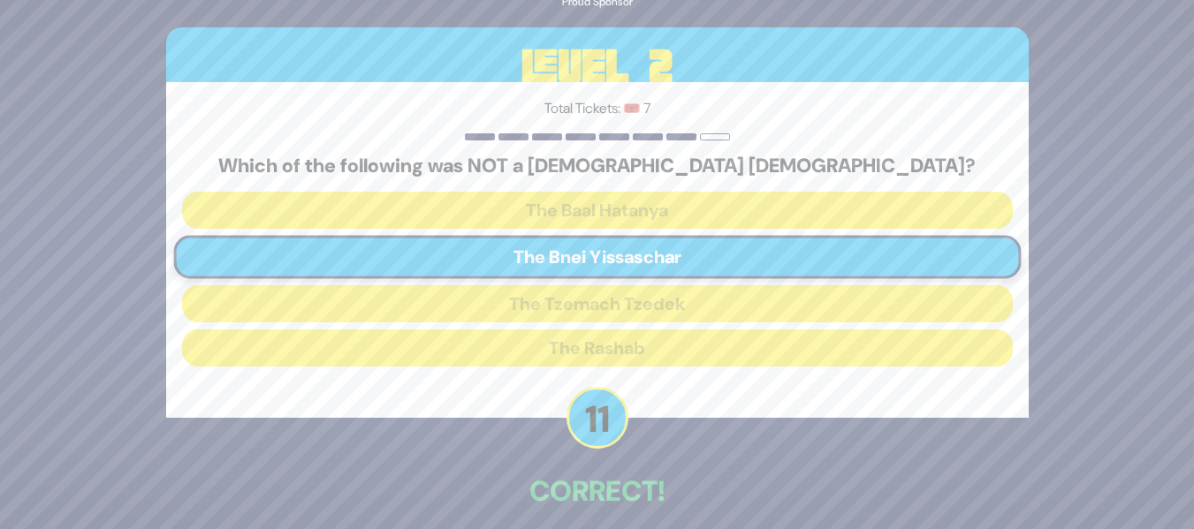
scroll to position [80, 0]
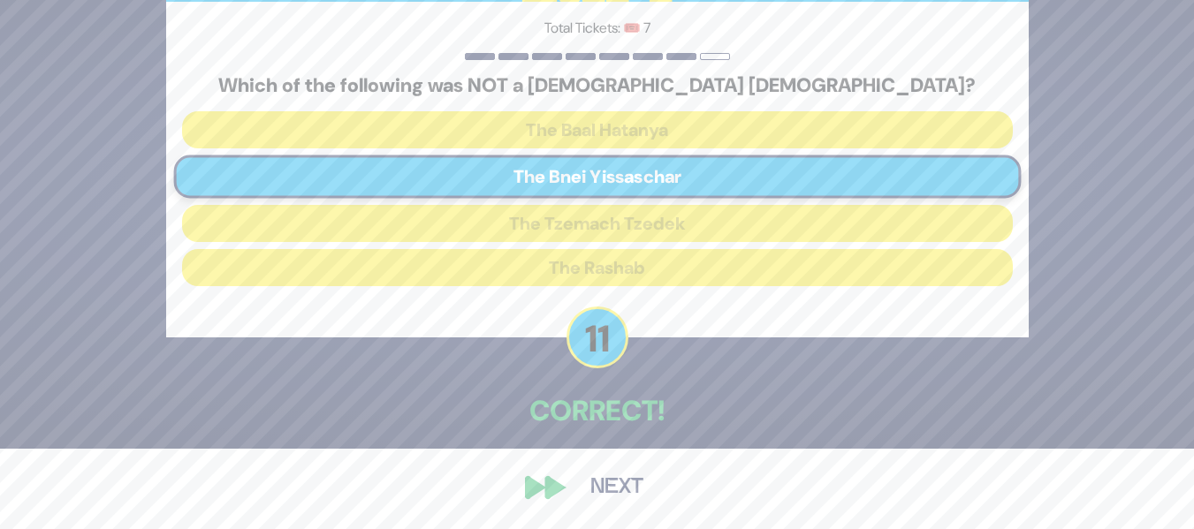
click at [618, 489] on button "Next" at bounding box center [617, 488] width 103 height 41
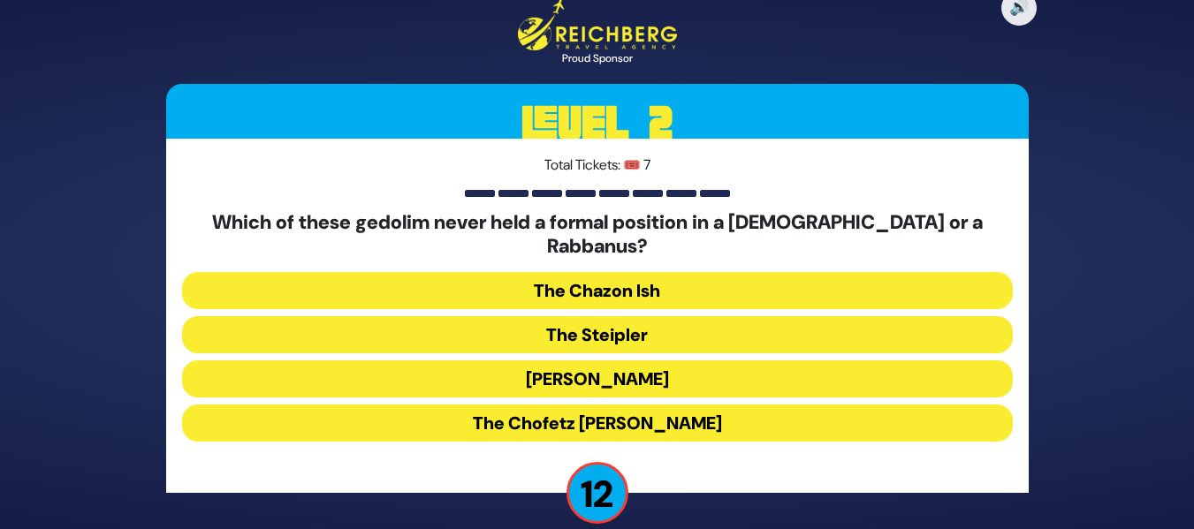
click at [637, 283] on button "The Chazon Ish" at bounding box center [597, 290] width 831 height 37
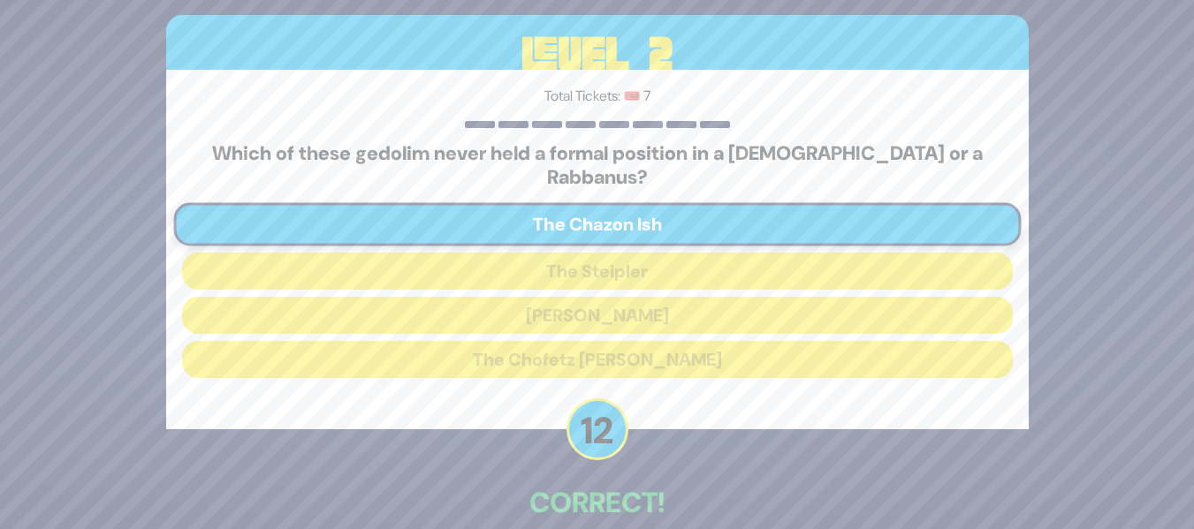
scroll to position [80, 0]
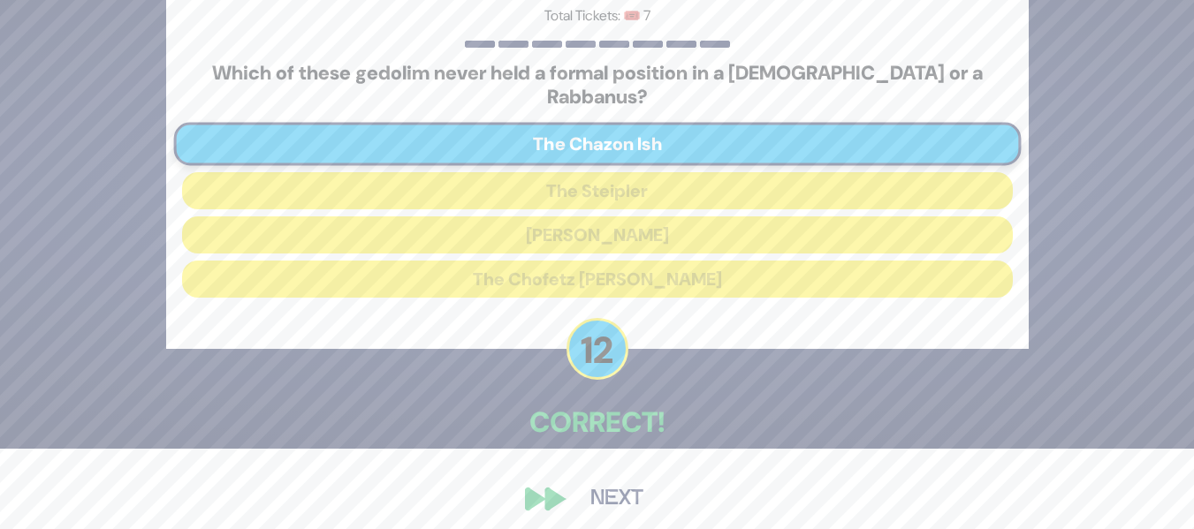
click at [605, 483] on button "Next" at bounding box center [617, 499] width 103 height 41
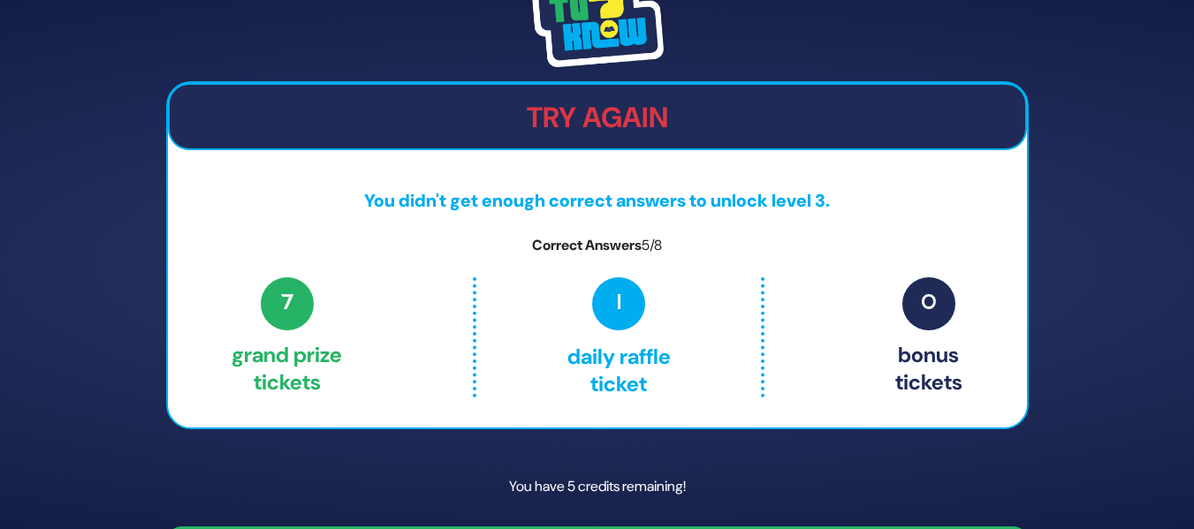
scroll to position [53, 0]
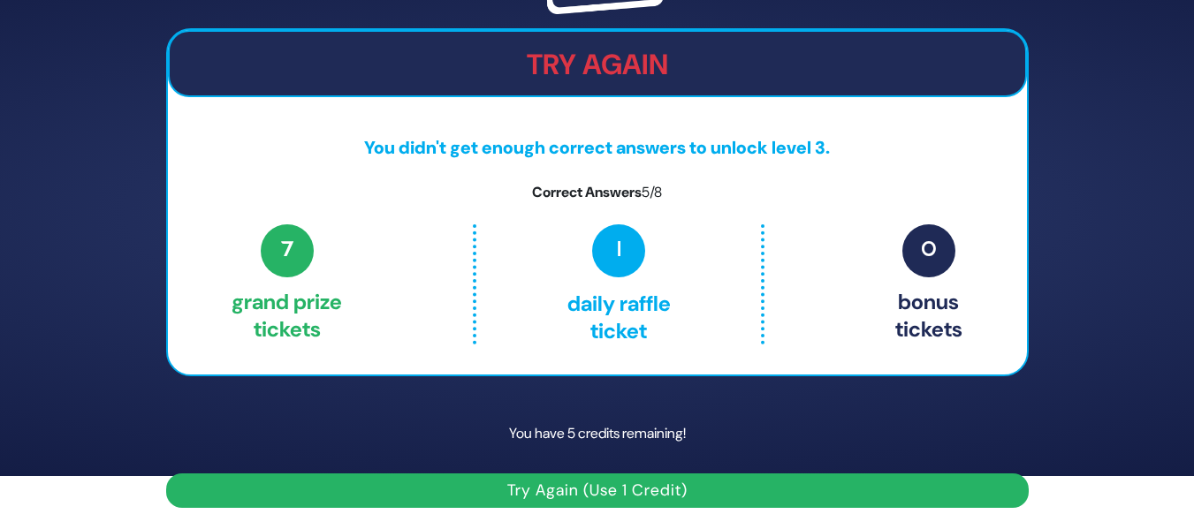
click at [692, 482] on button "Try Again (Use 1 Credit)" at bounding box center [597, 491] width 863 height 34
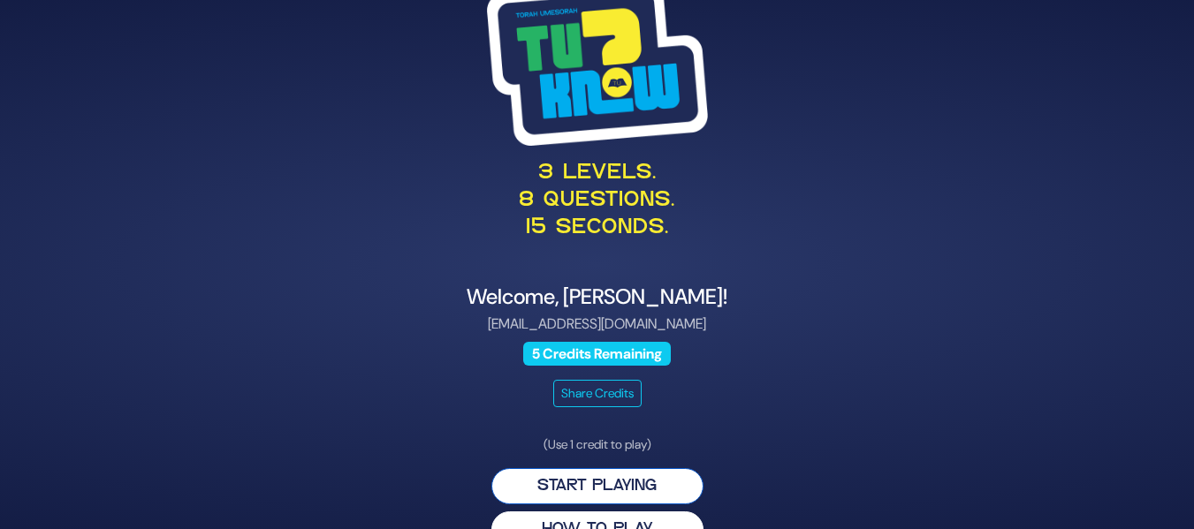
click at [632, 492] on button "Start Playing" at bounding box center [597, 486] width 212 height 36
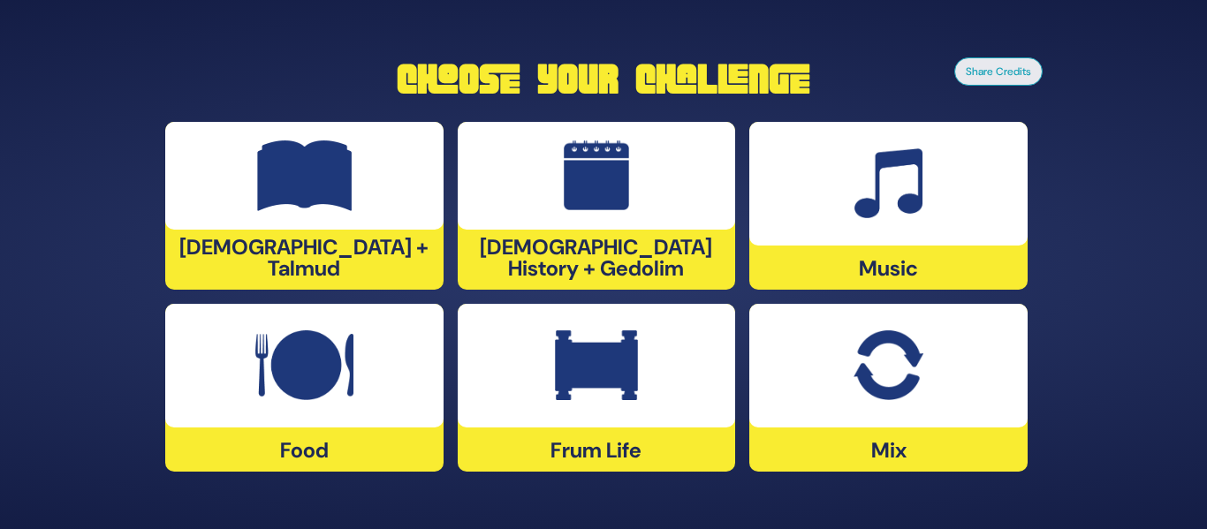
click at [666, 336] on div at bounding box center [597, 366] width 278 height 124
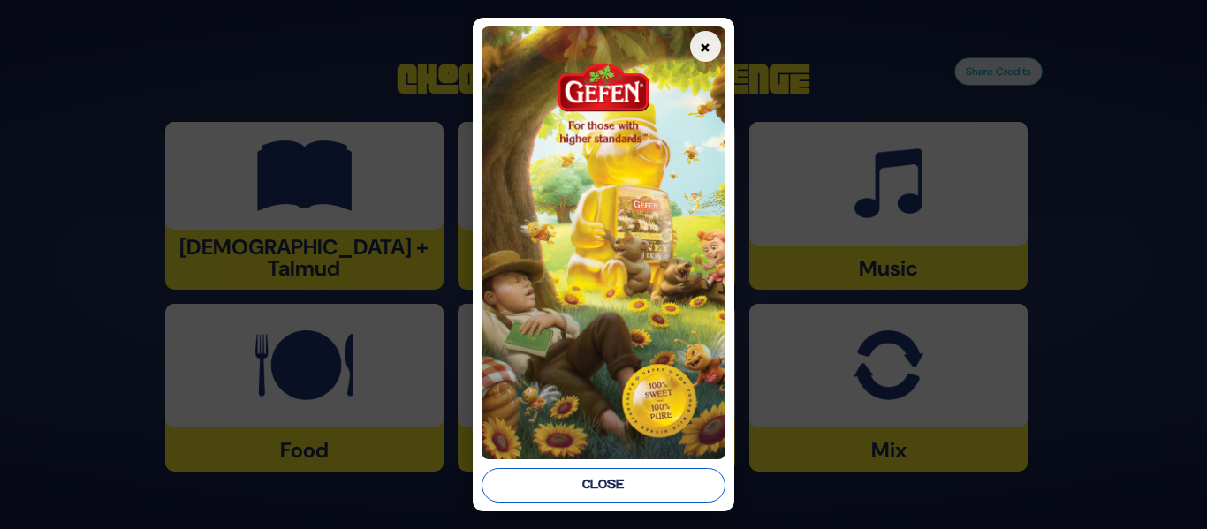
click at [639, 483] on button "Close" at bounding box center [603, 485] width 243 height 34
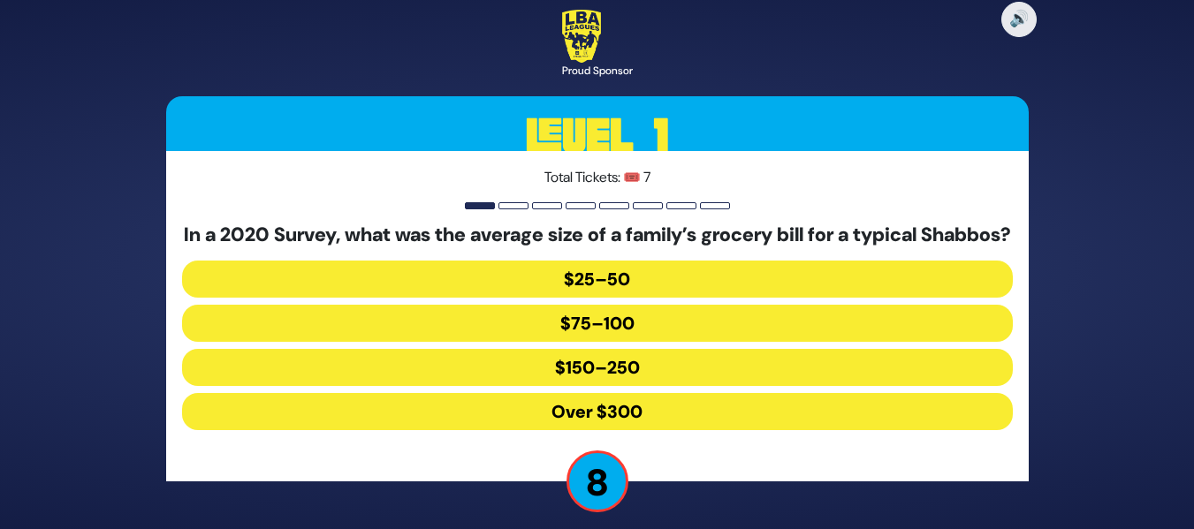
click at [671, 374] on button "$150–250" at bounding box center [597, 367] width 831 height 37
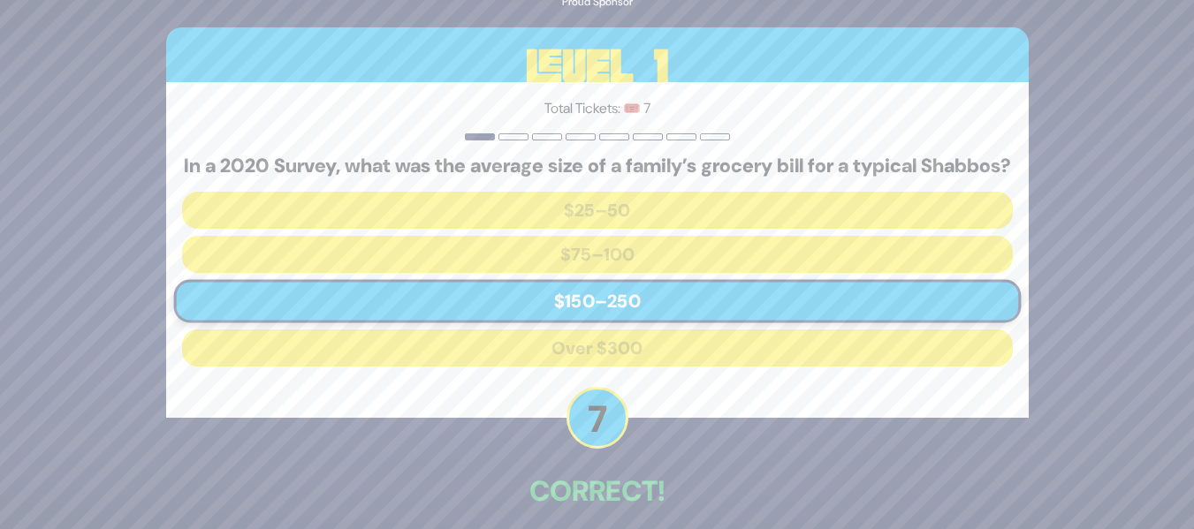
scroll to position [92, 0]
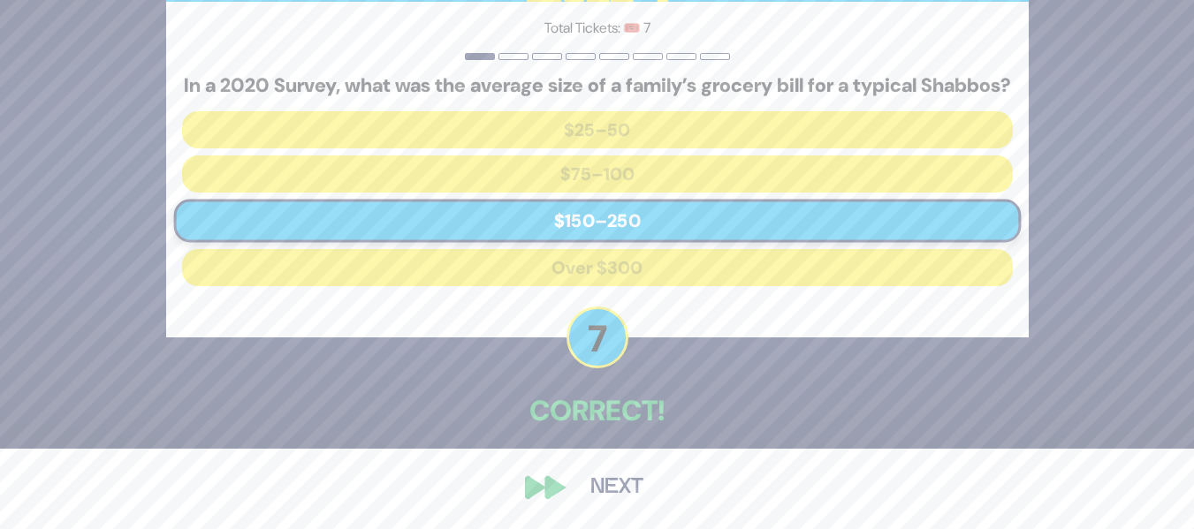
click at [608, 493] on button "Next" at bounding box center [617, 488] width 103 height 41
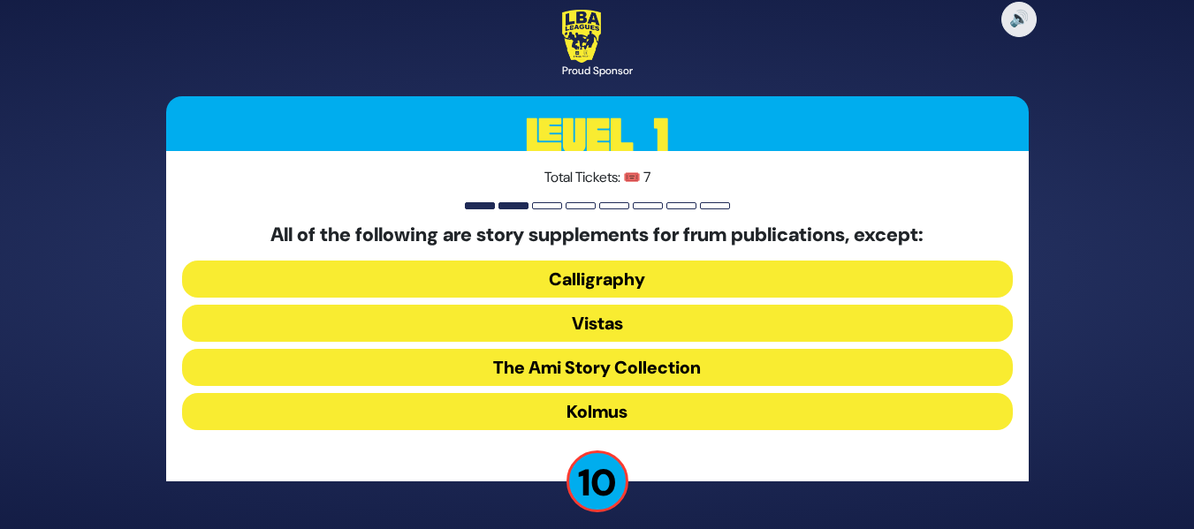
click at [640, 314] on button "Vistas" at bounding box center [597, 323] width 831 height 37
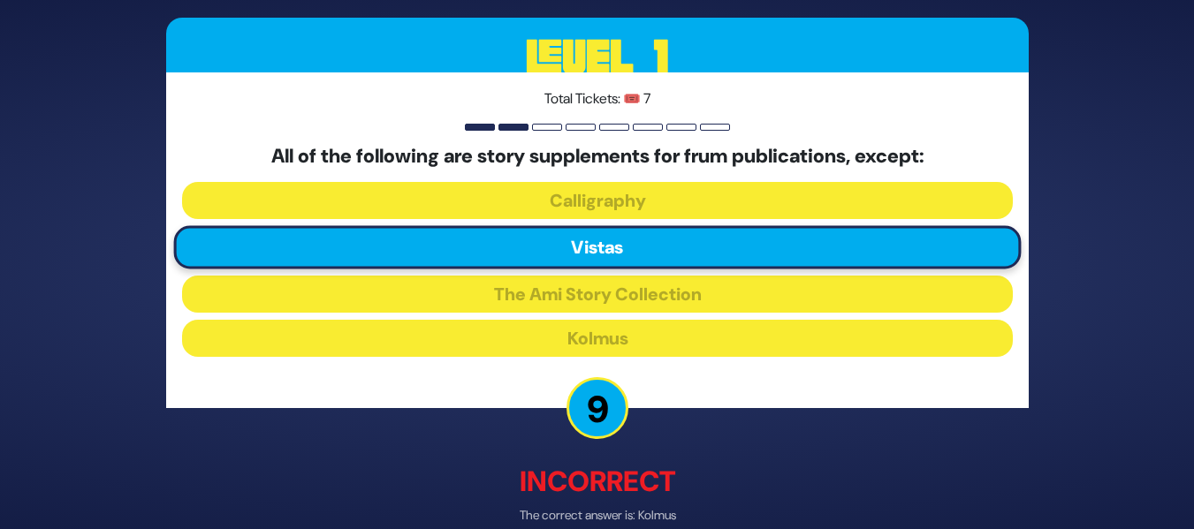
scroll to position [90, 0]
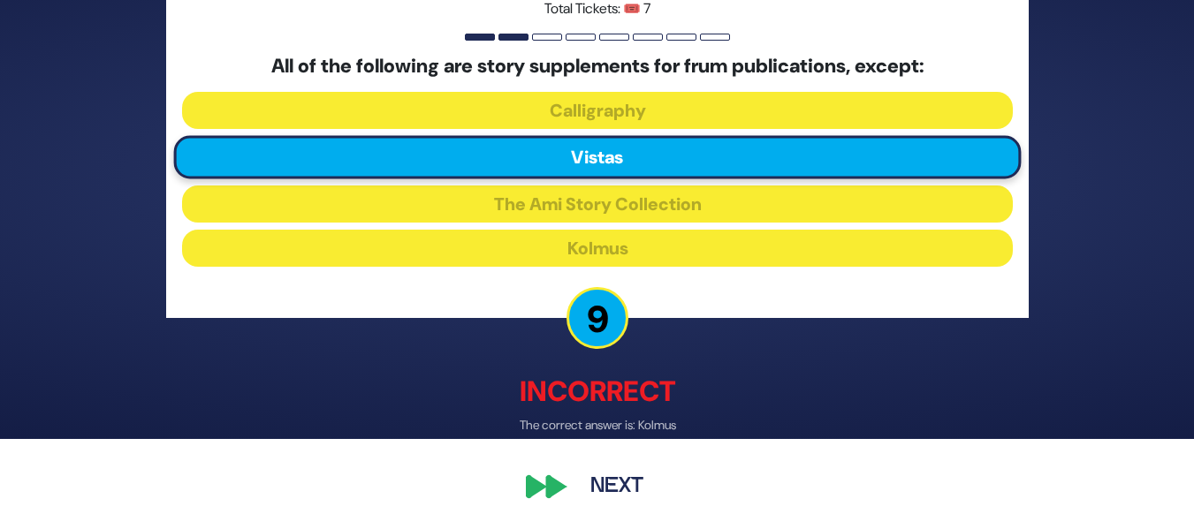
click at [615, 483] on button "Next" at bounding box center [617, 488] width 103 height 41
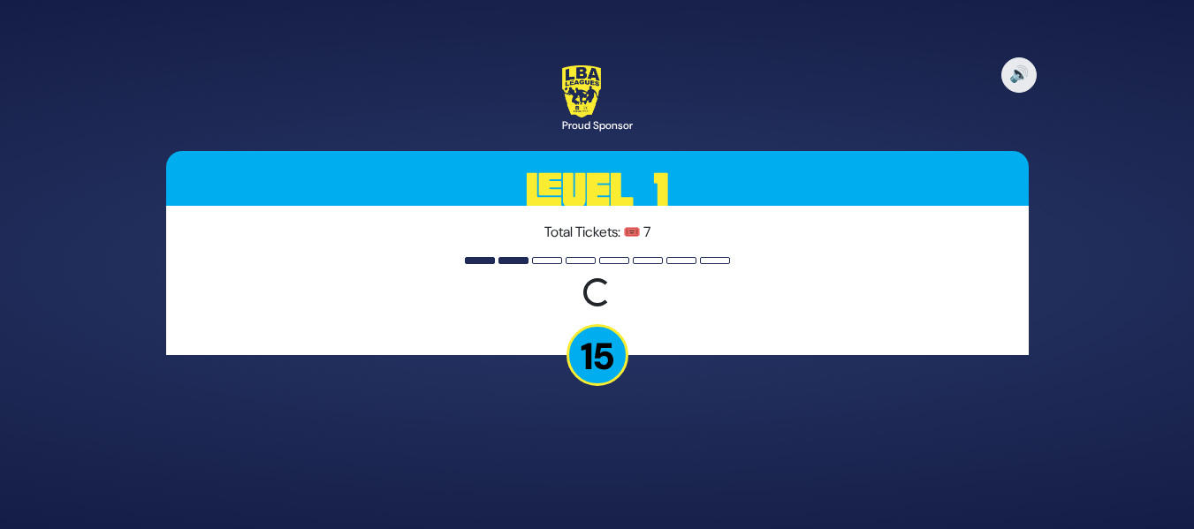
scroll to position [0, 0]
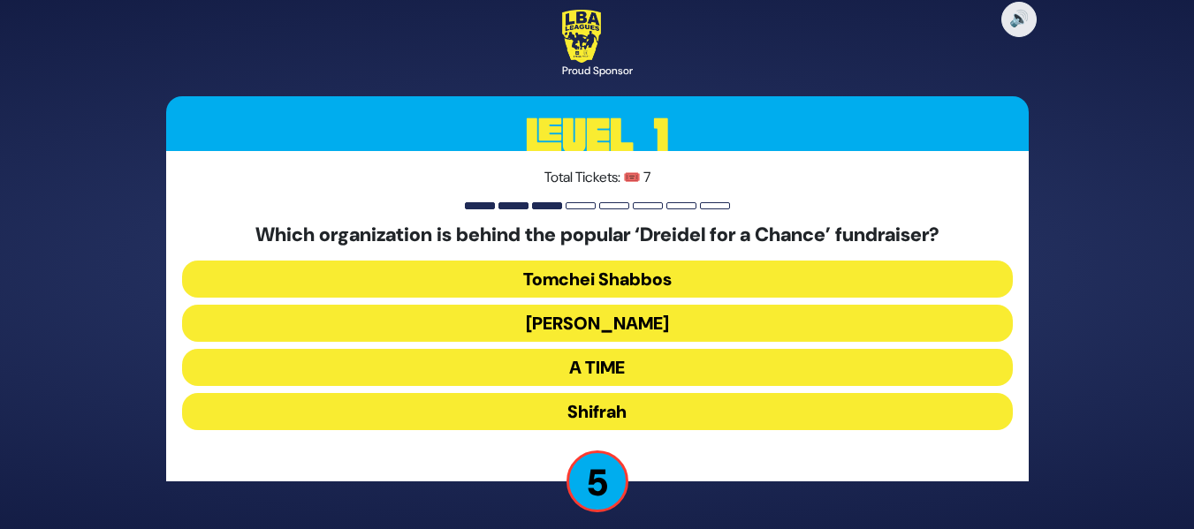
click at [552, 403] on button "Shifrah" at bounding box center [597, 411] width 831 height 37
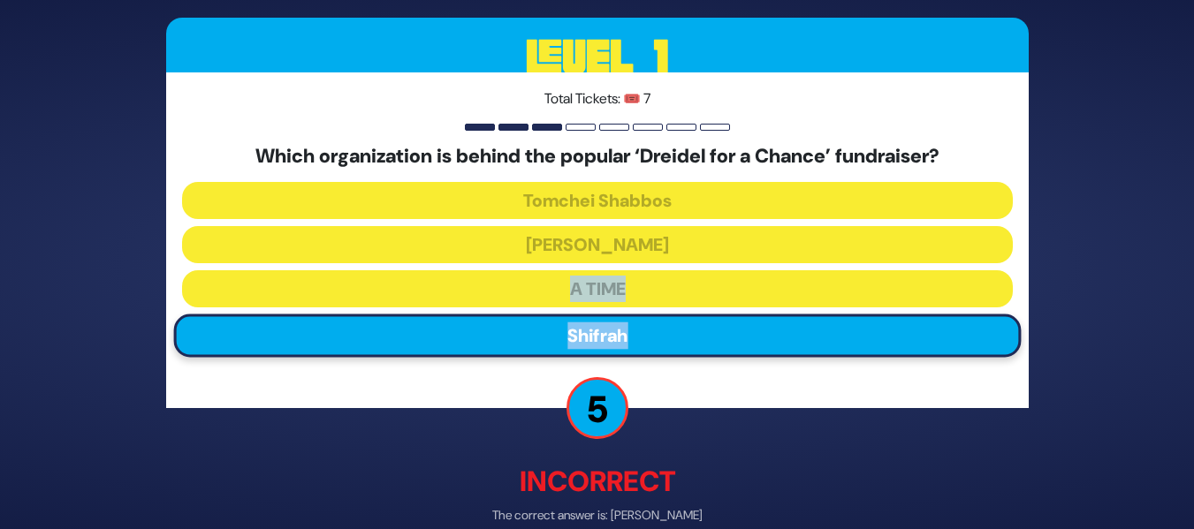
drag, startPoint x: 1191, startPoint y: 270, endPoint x: 1207, endPoint y: 322, distance: 53.7
click at [1193, 322] on html "🔊 Proud Sponsor Level 1 Total Tickets: 🎟️ 7 Which organization is behind the po…" at bounding box center [597, 264] width 1194 height 529
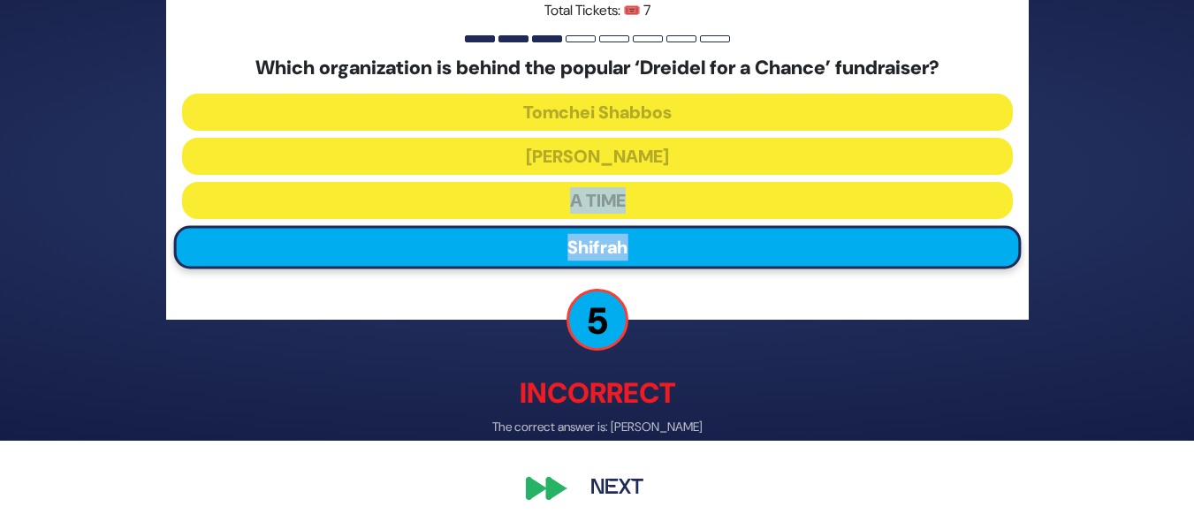
scroll to position [90, 0]
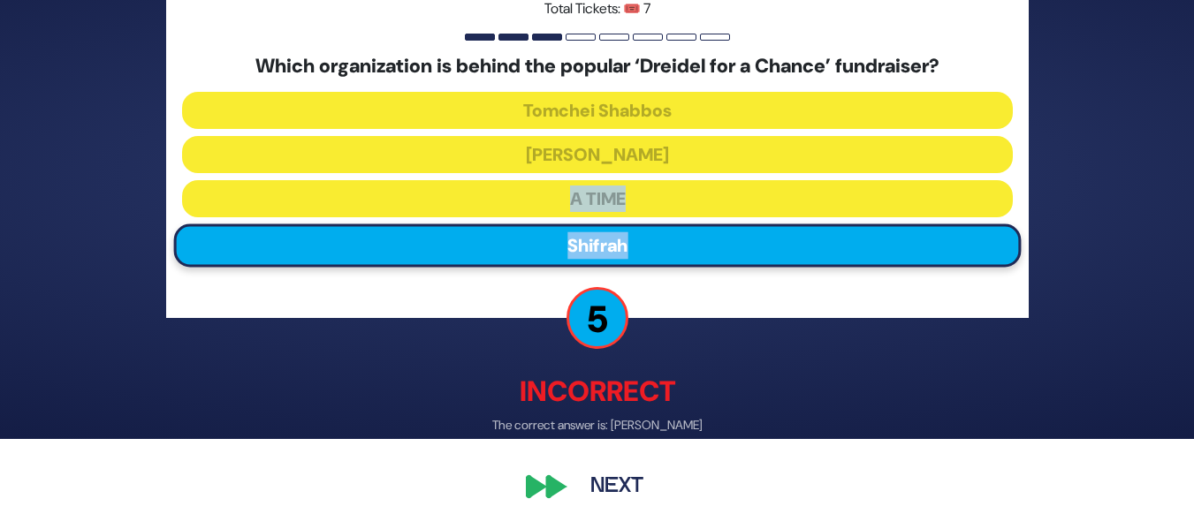
click at [613, 476] on button "Next" at bounding box center [617, 488] width 103 height 41
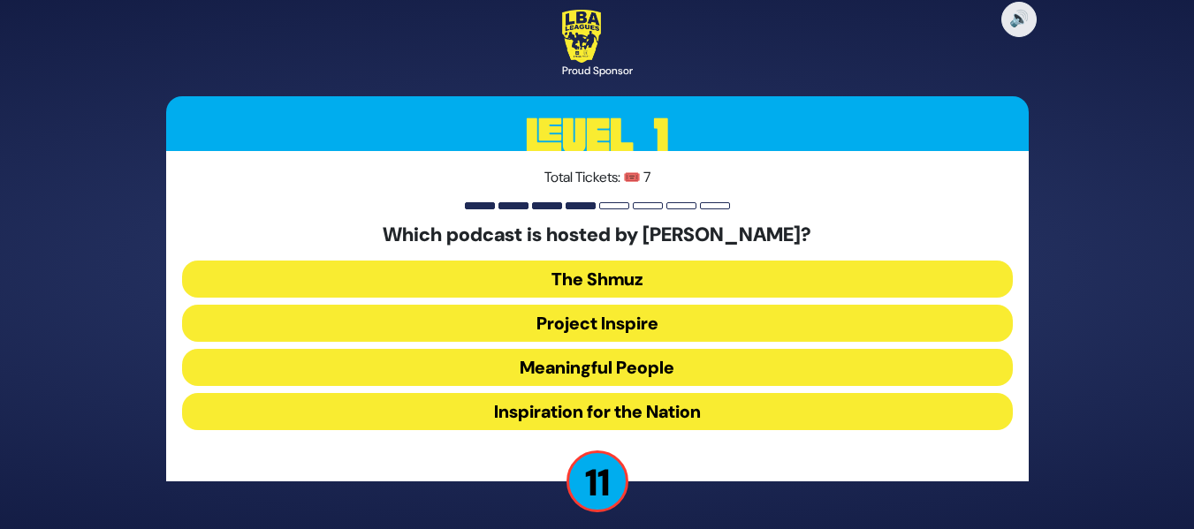
click at [578, 372] on button "Meaningful People" at bounding box center [597, 367] width 831 height 37
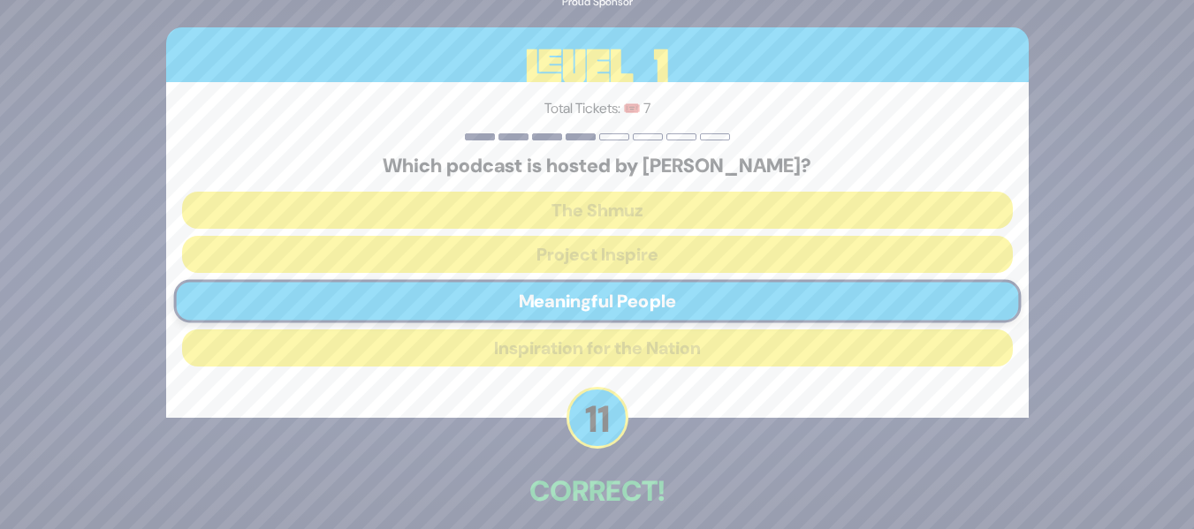
scroll to position [80, 0]
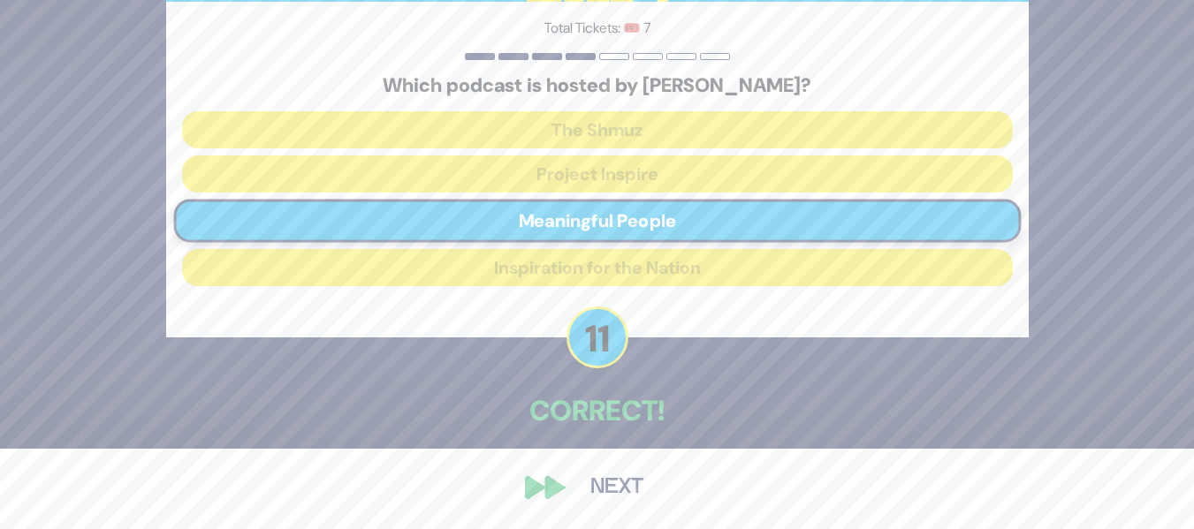
click at [571, 485] on button "Next" at bounding box center [617, 488] width 103 height 41
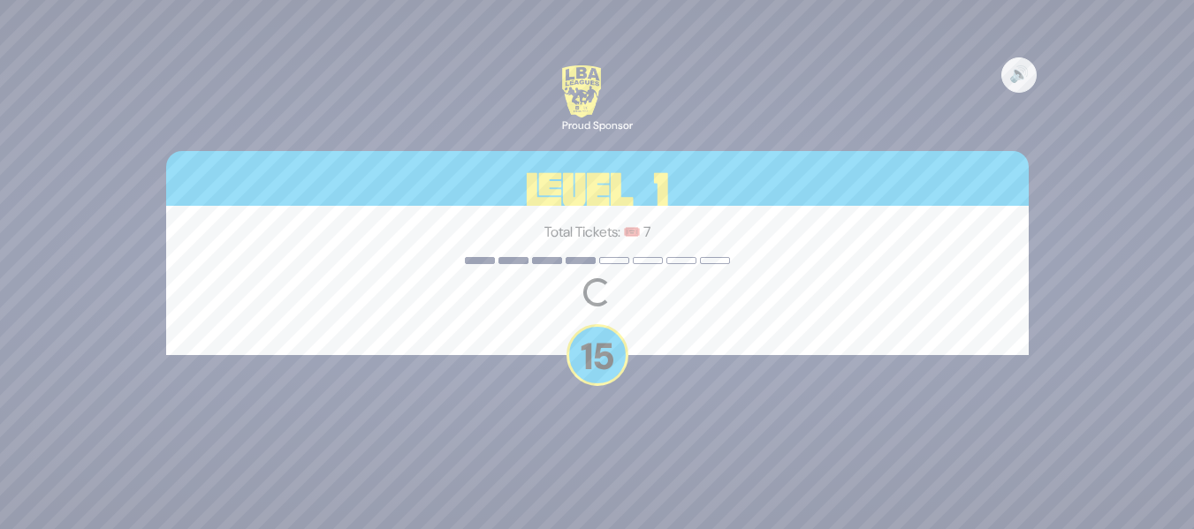
scroll to position [0, 0]
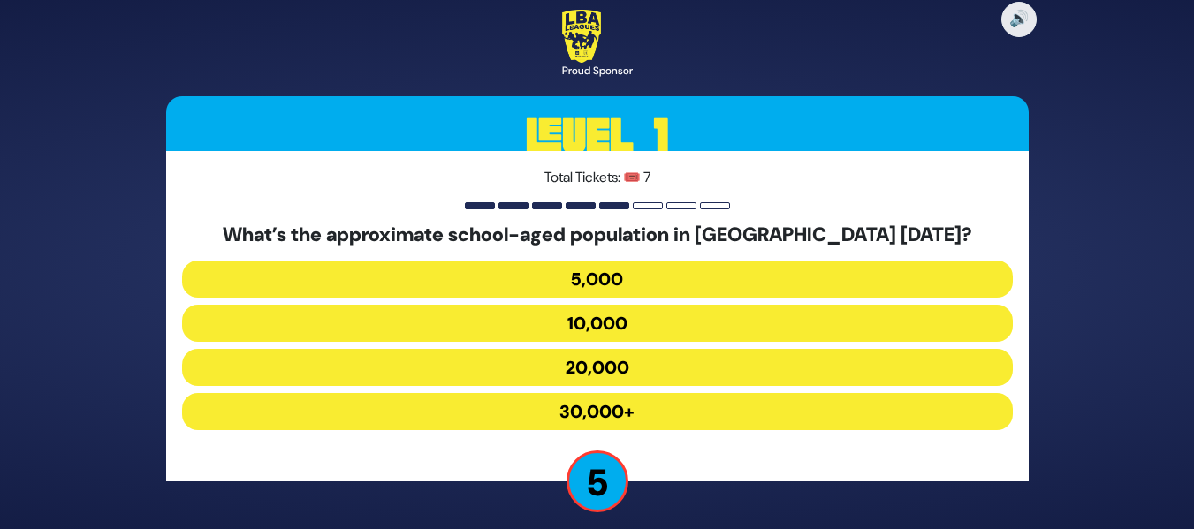
click at [584, 365] on button "20,000" at bounding box center [597, 367] width 831 height 37
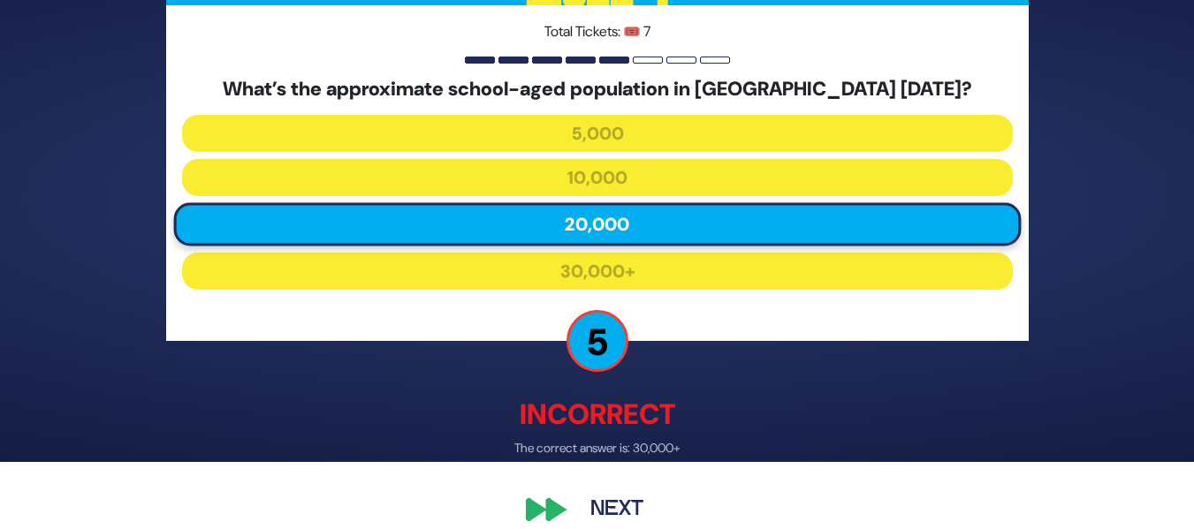
scroll to position [90, 0]
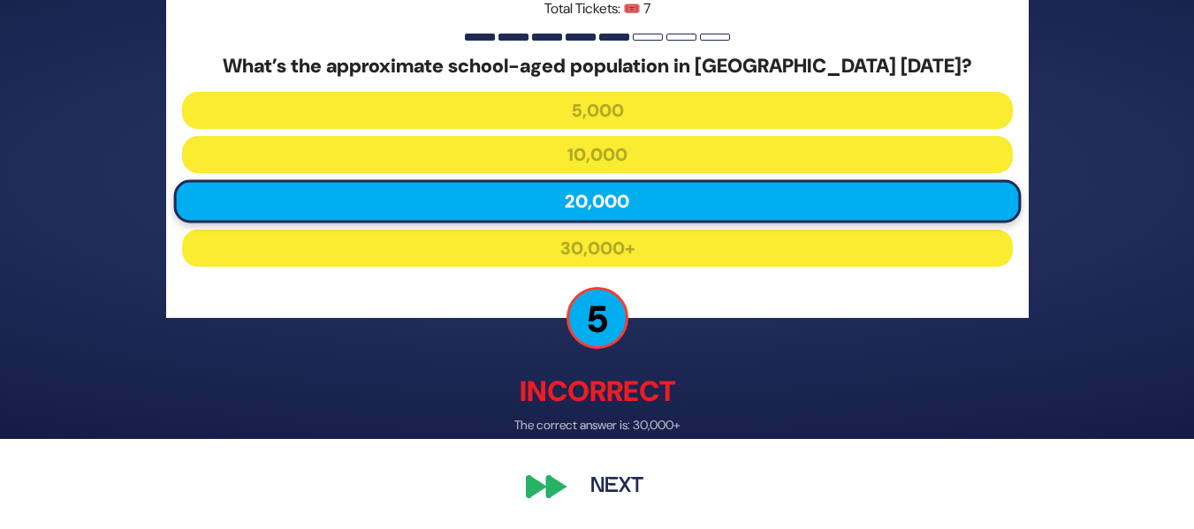
click at [579, 489] on button "Next" at bounding box center [617, 488] width 103 height 41
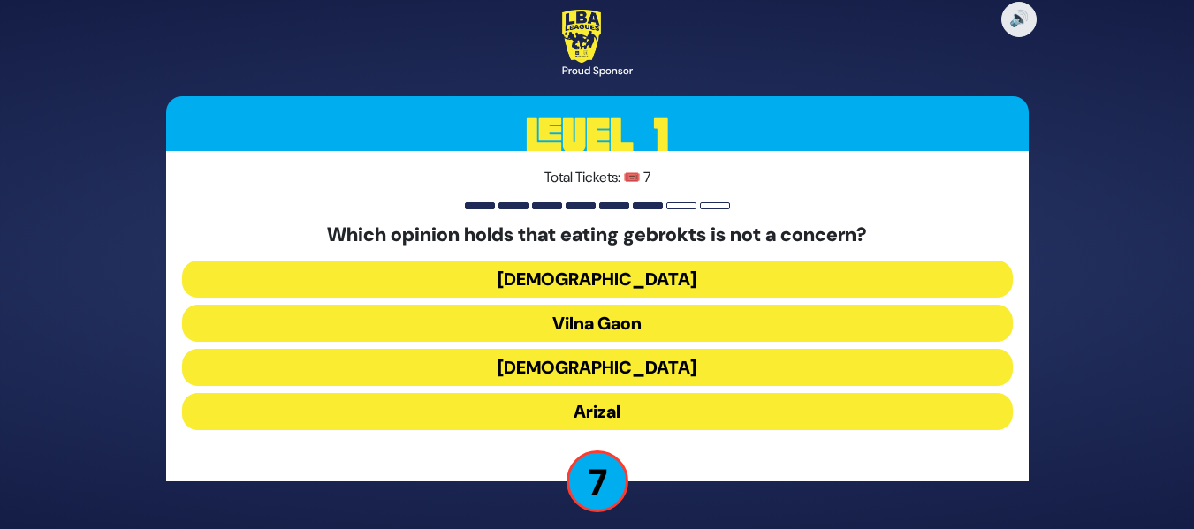
click at [648, 364] on button "Rama" at bounding box center [597, 367] width 831 height 37
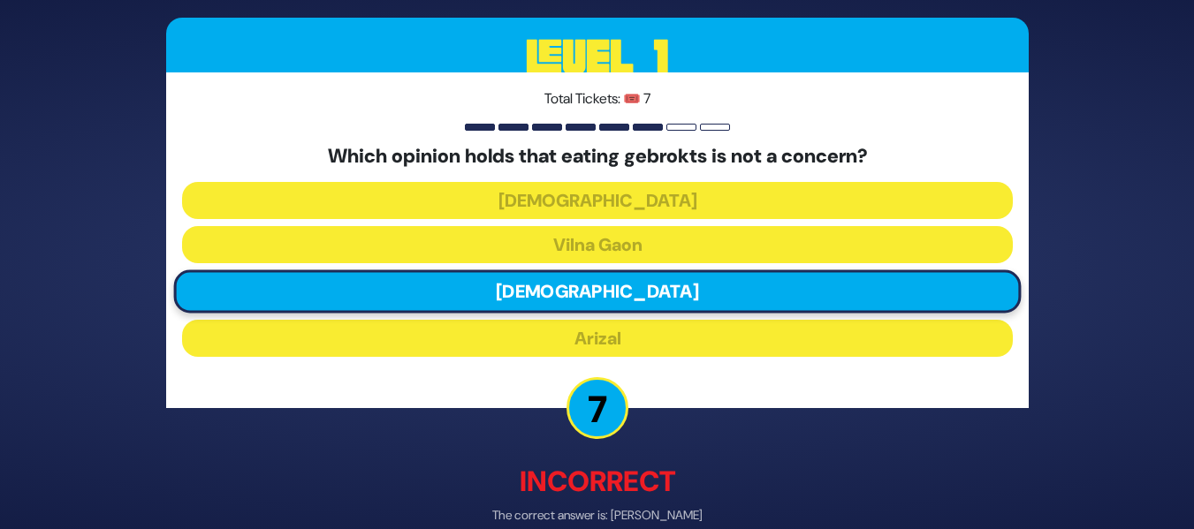
scroll to position [90, 0]
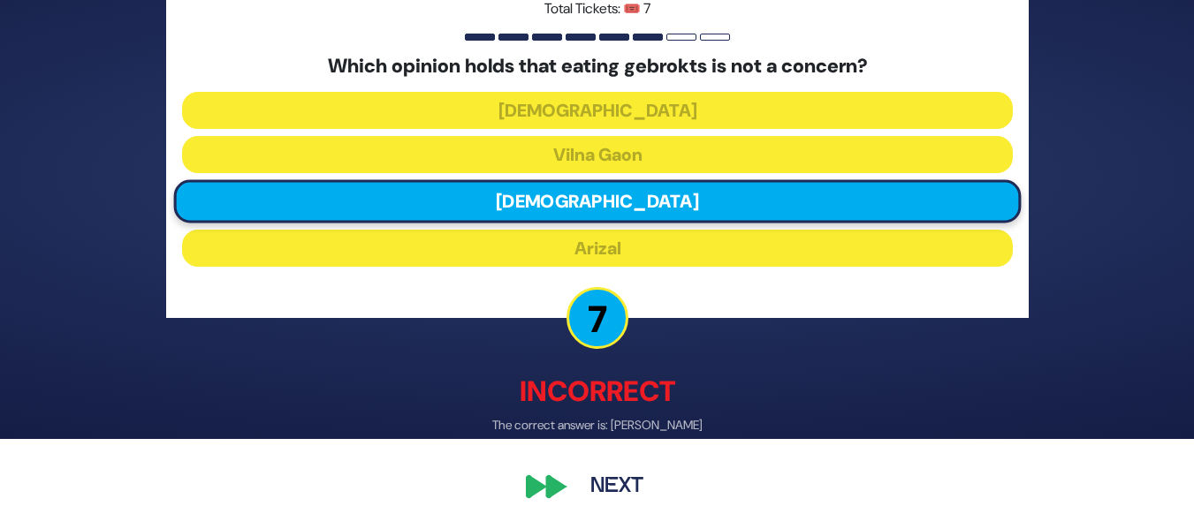
click at [600, 496] on button "Next" at bounding box center [617, 488] width 103 height 41
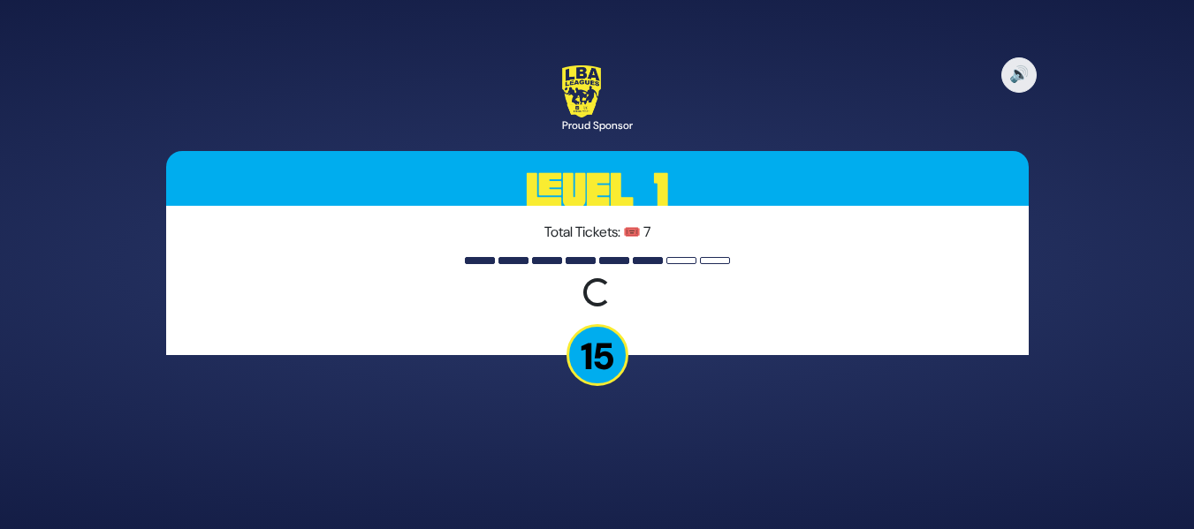
scroll to position [0, 0]
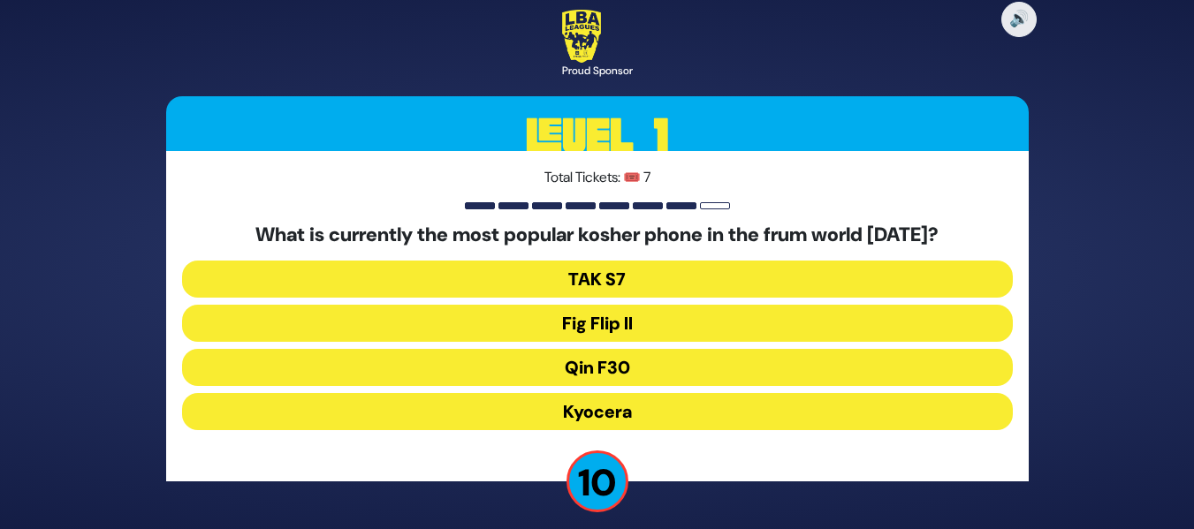
click at [630, 413] on button "Kyocera" at bounding box center [597, 411] width 831 height 37
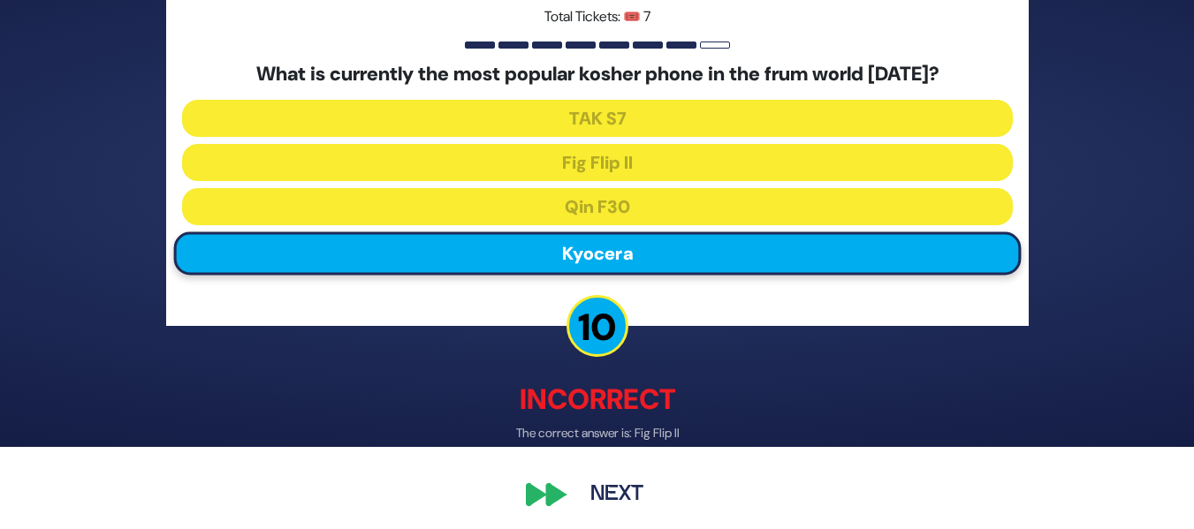
scroll to position [90, 0]
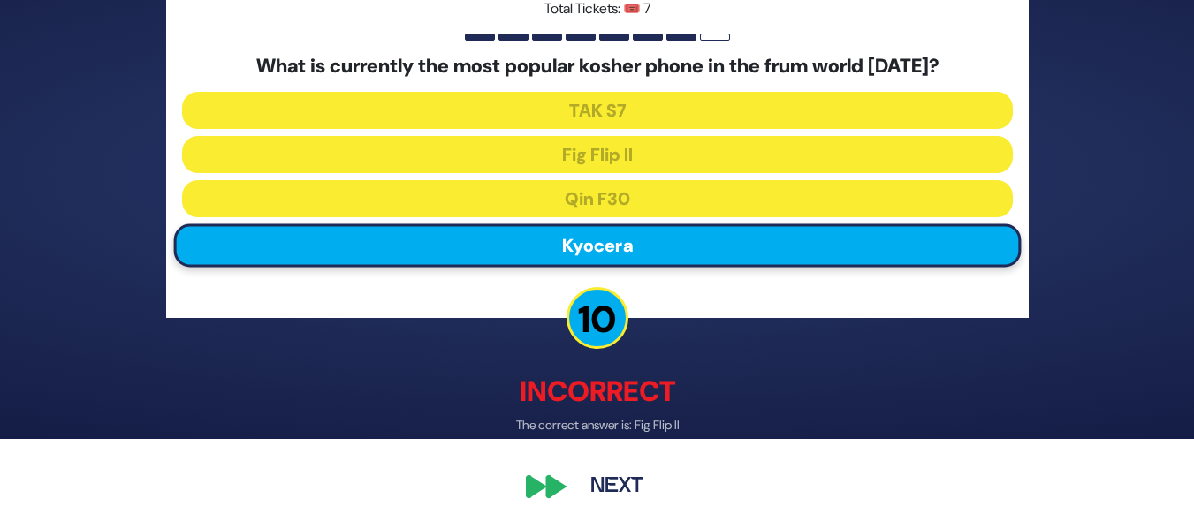
click at [624, 478] on button "Next" at bounding box center [617, 488] width 103 height 41
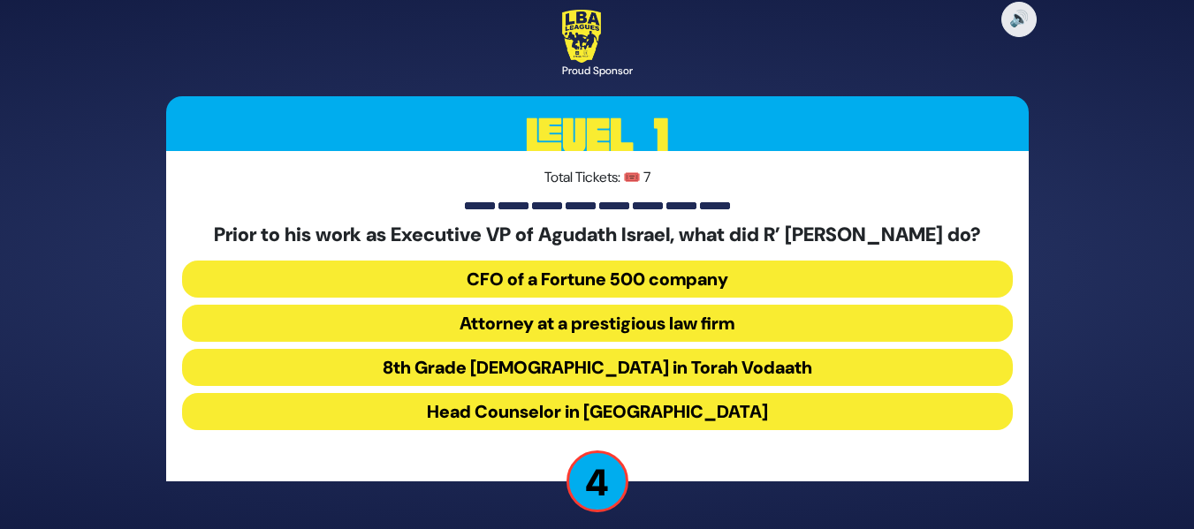
click at [576, 335] on button "Attorney at a prestigious law firm" at bounding box center [597, 323] width 831 height 37
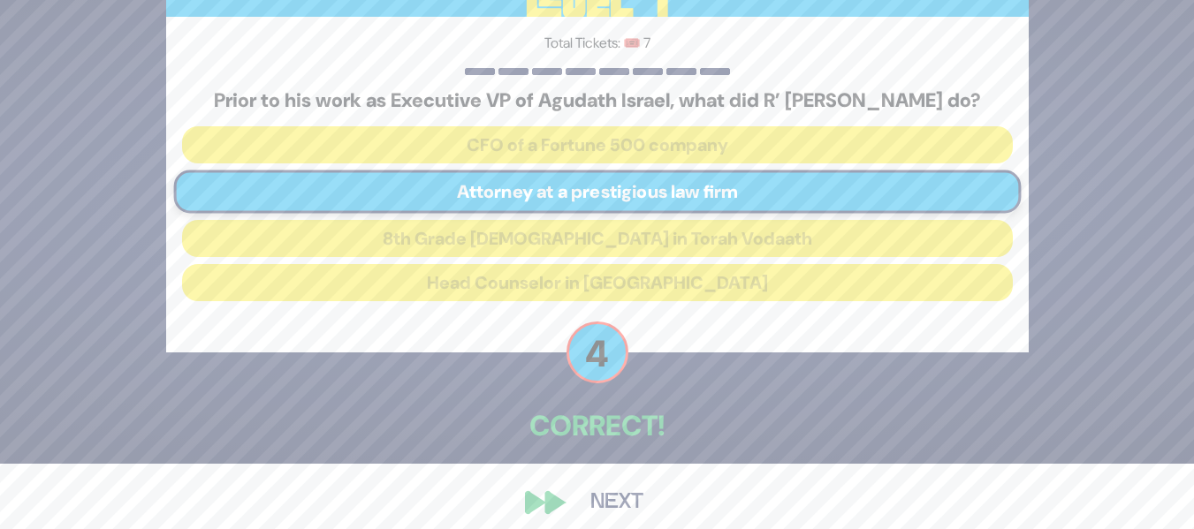
scroll to position [92, 0]
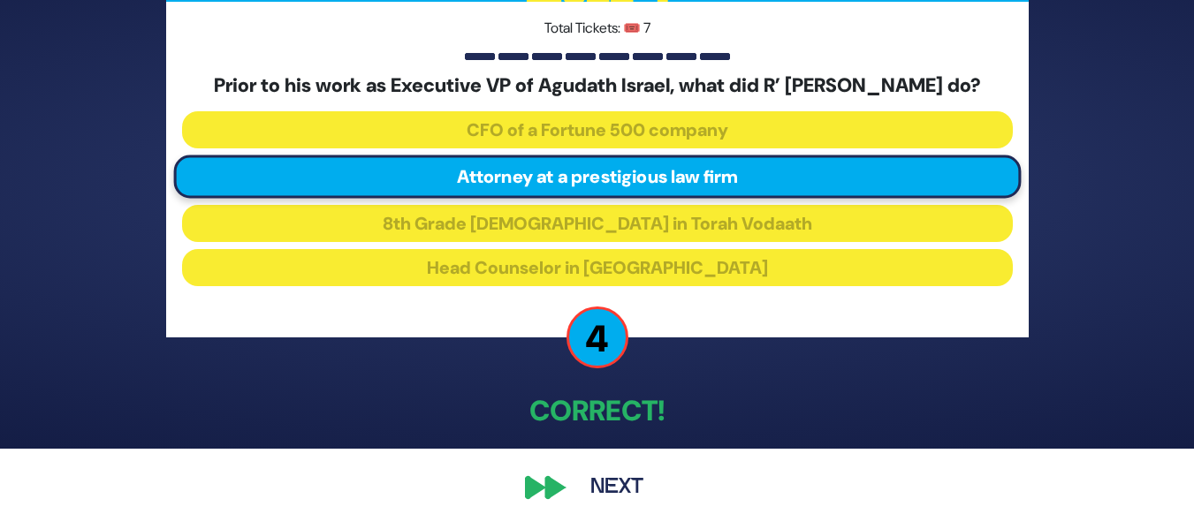
click at [599, 481] on button "Next" at bounding box center [617, 488] width 103 height 41
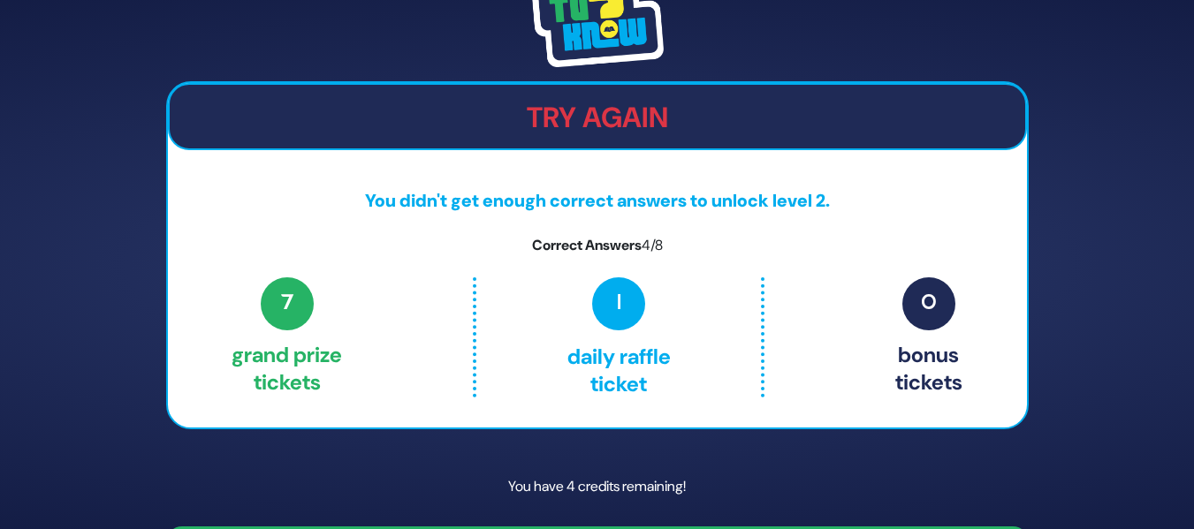
scroll to position [53, 0]
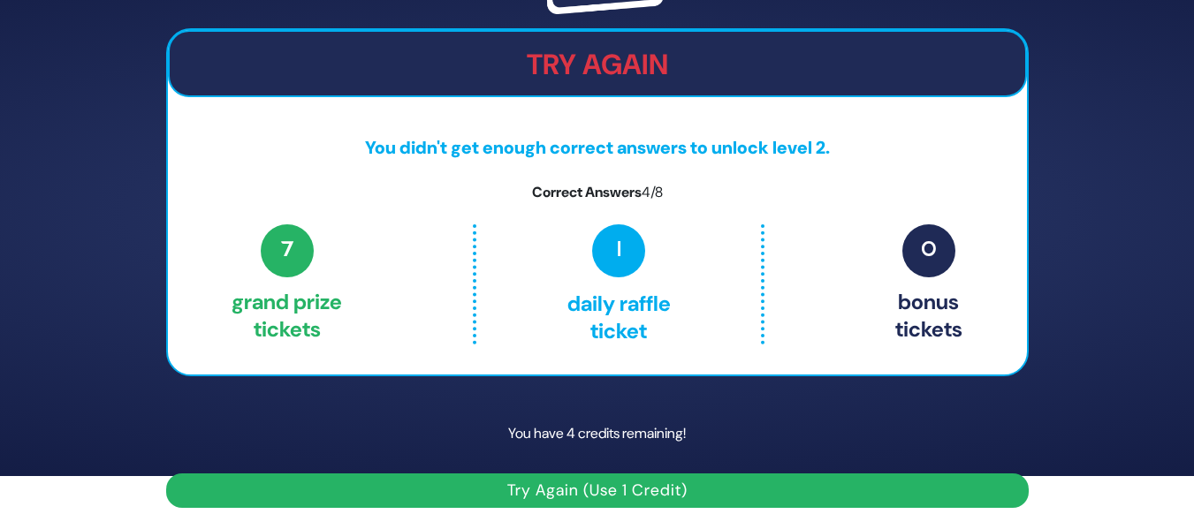
click at [564, 488] on button "Try Again (Use 1 Credit)" at bounding box center [597, 491] width 863 height 34
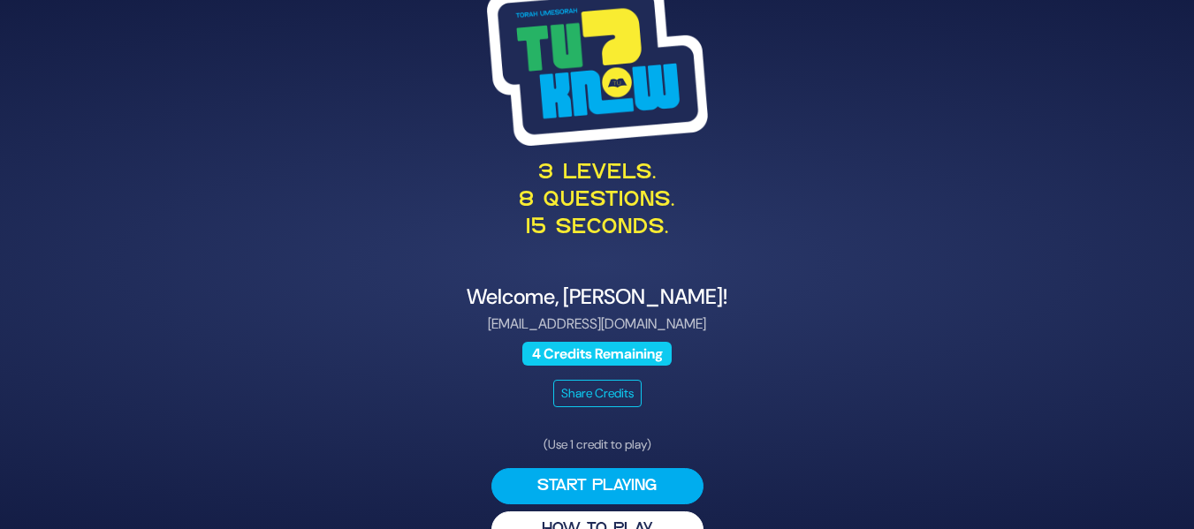
scroll to position [40, 0]
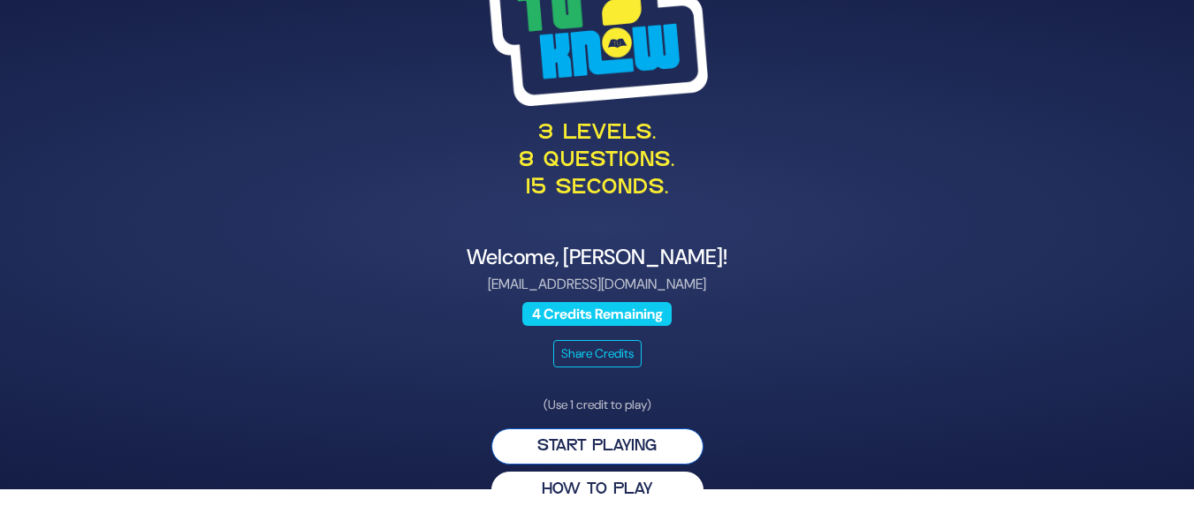
click at [594, 445] on button "Start Playing" at bounding box center [597, 447] width 212 height 36
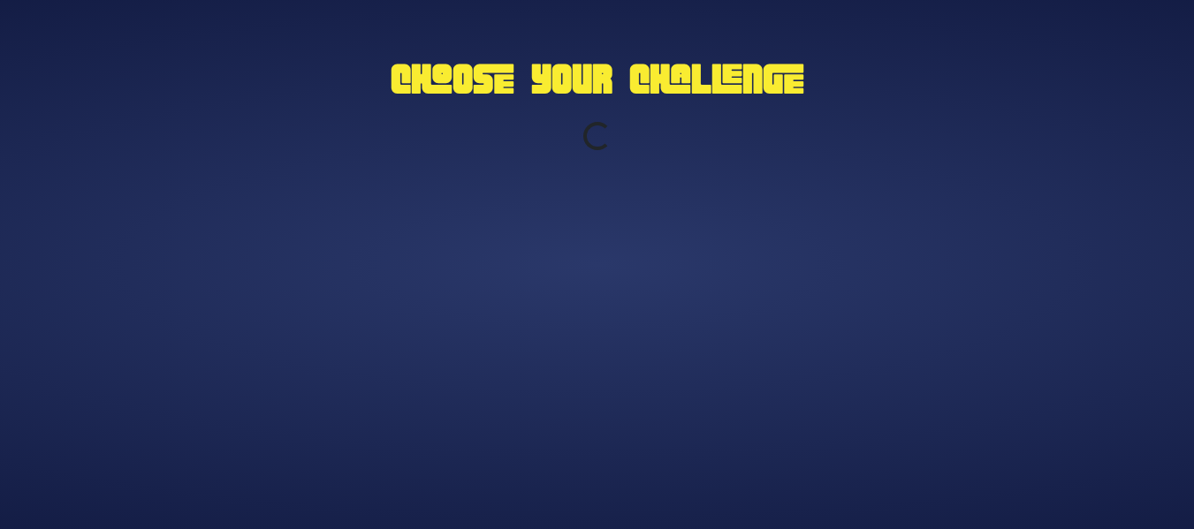
scroll to position [0, 0]
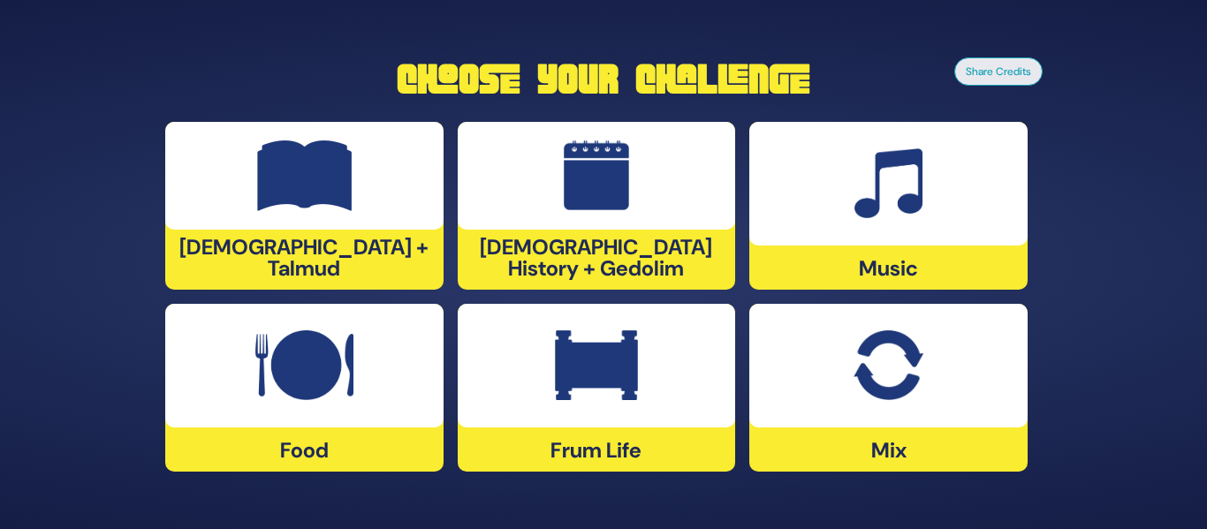
click at [356, 370] on div at bounding box center [304, 366] width 278 height 124
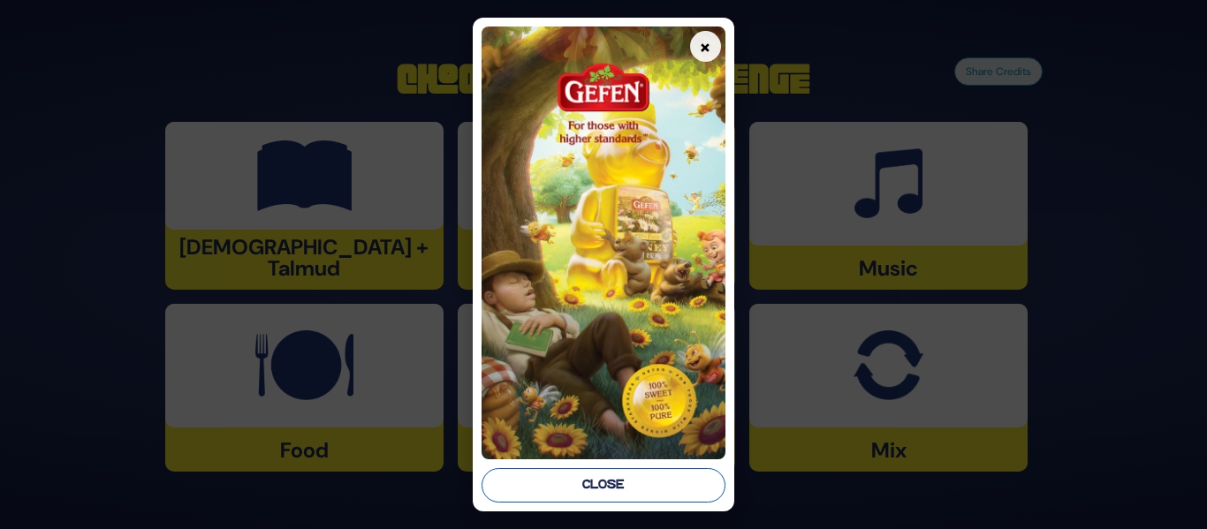
click at [613, 474] on button "Close" at bounding box center [603, 485] width 243 height 34
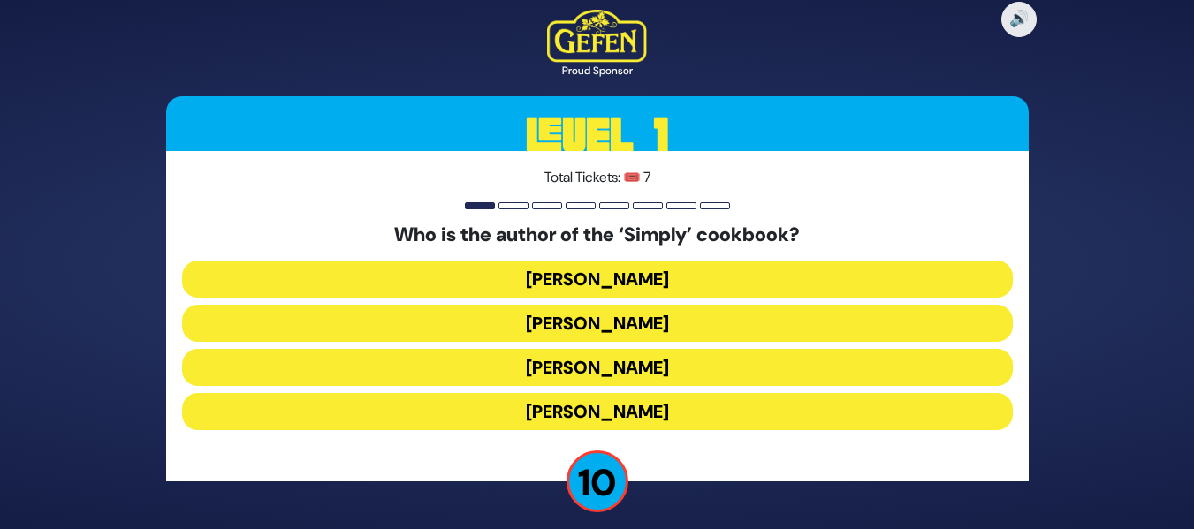
click at [648, 407] on button "Rivky Kleinman" at bounding box center [597, 411] width 831 height 37
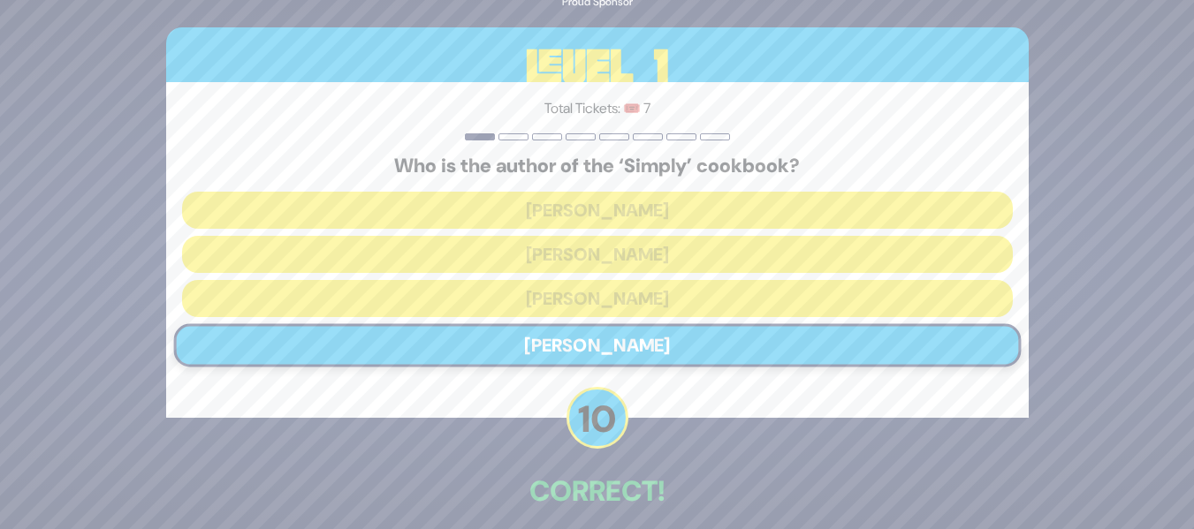
scroll to position [80, 0]
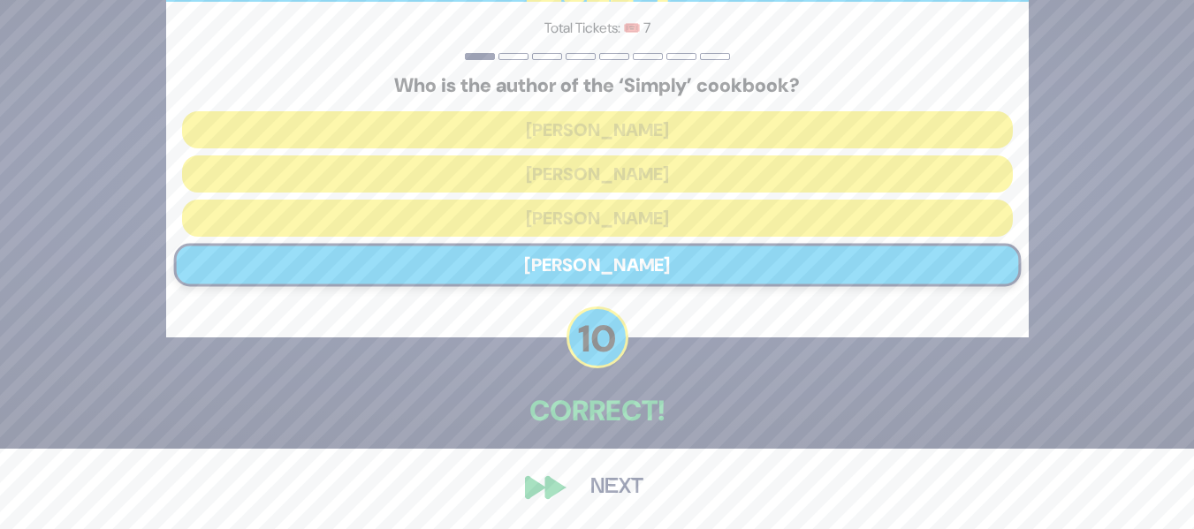
click at [597, 476] on button "Next" at bounding box center [617, 488] width 103 height 41
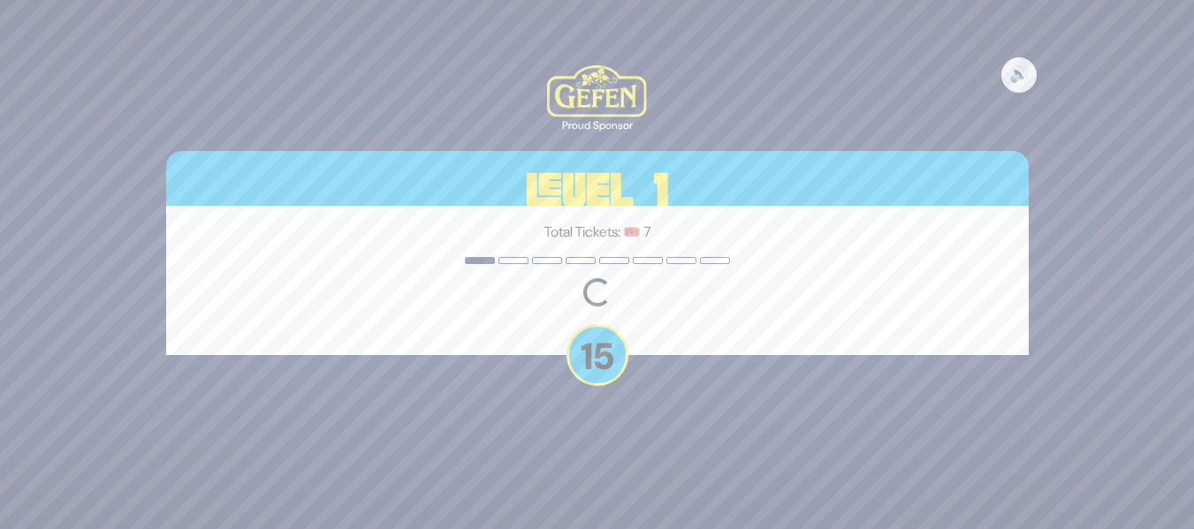
scroll to position [0, 0]
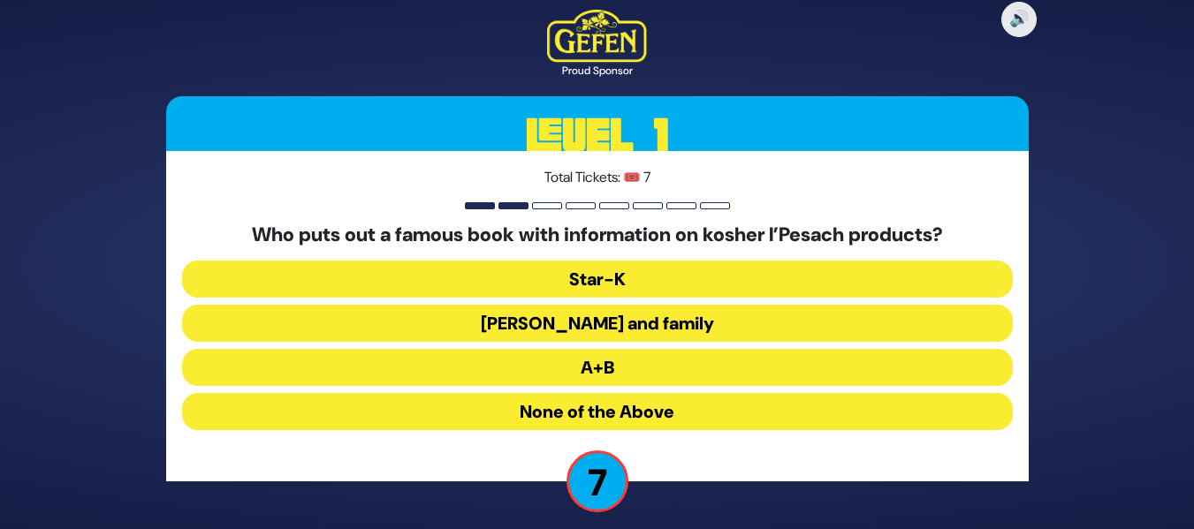
click at [575, 361] on button "A+B" at bounding box center [597, 367] width 831 height 37
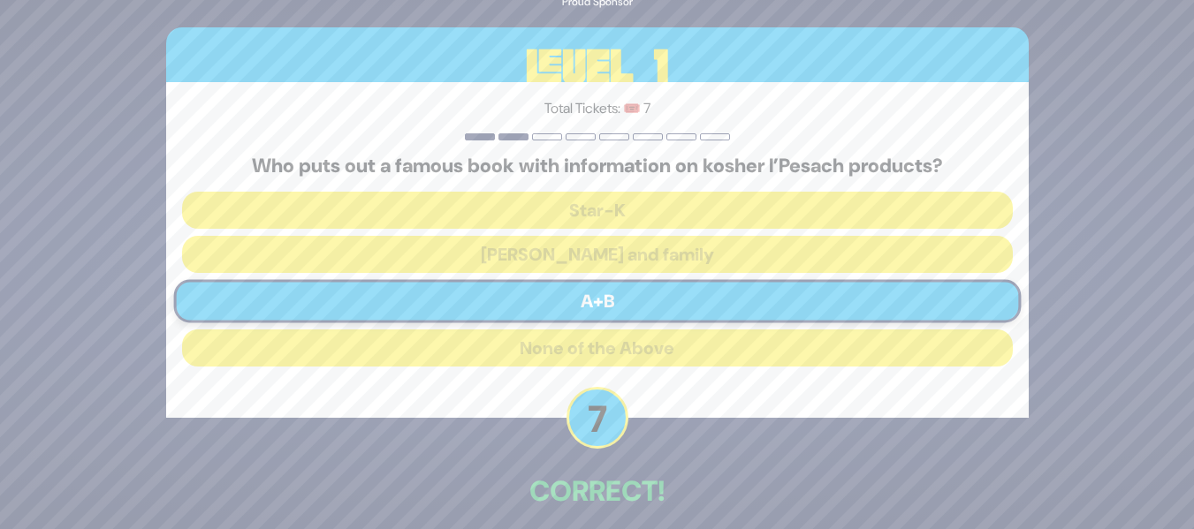
scroll to position [80, 0]
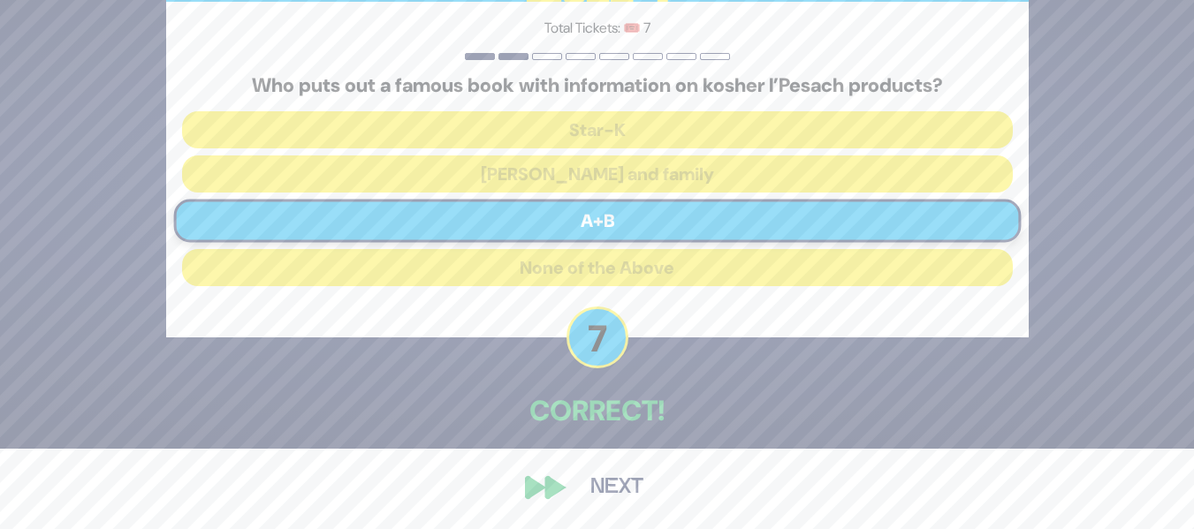
click at [604, 491] on button "Next" at bounding box center [617, 488] width 103 height 41
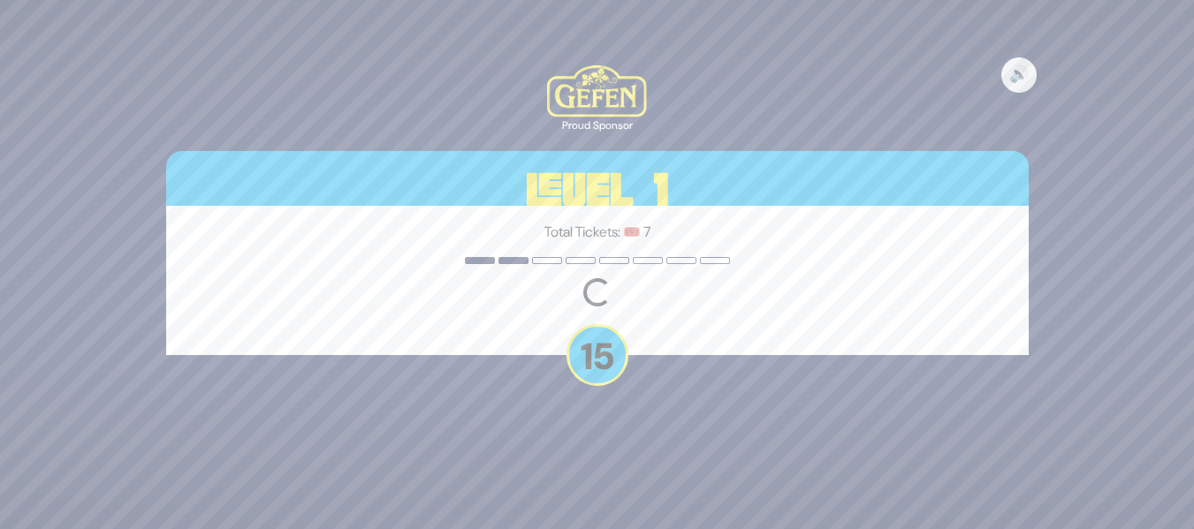
scroll to position [0, 0]
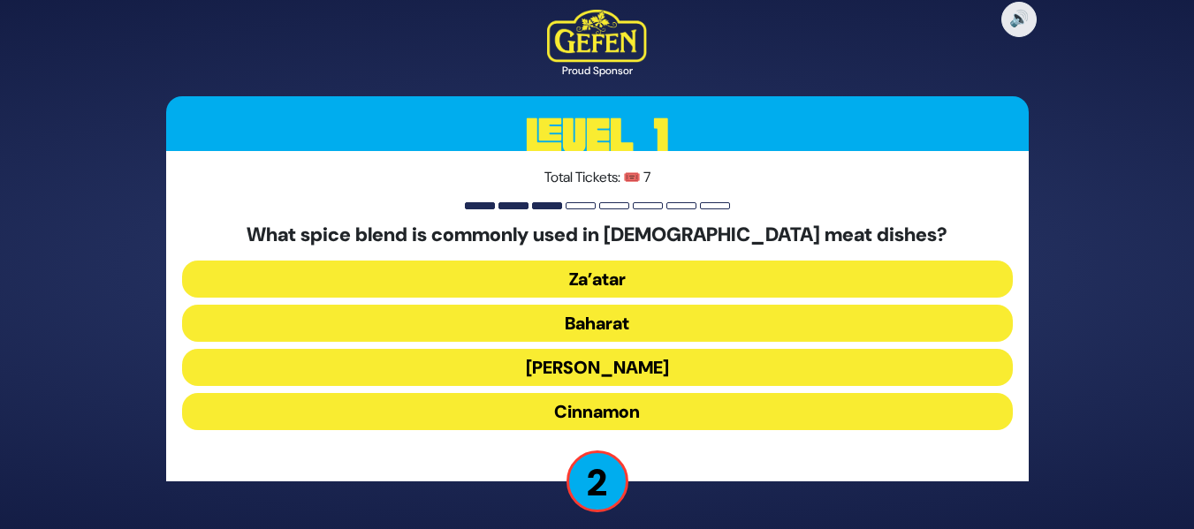
click at [544, 317] on button "Baharat" at bounding box center [597, 323] width 831 height 37
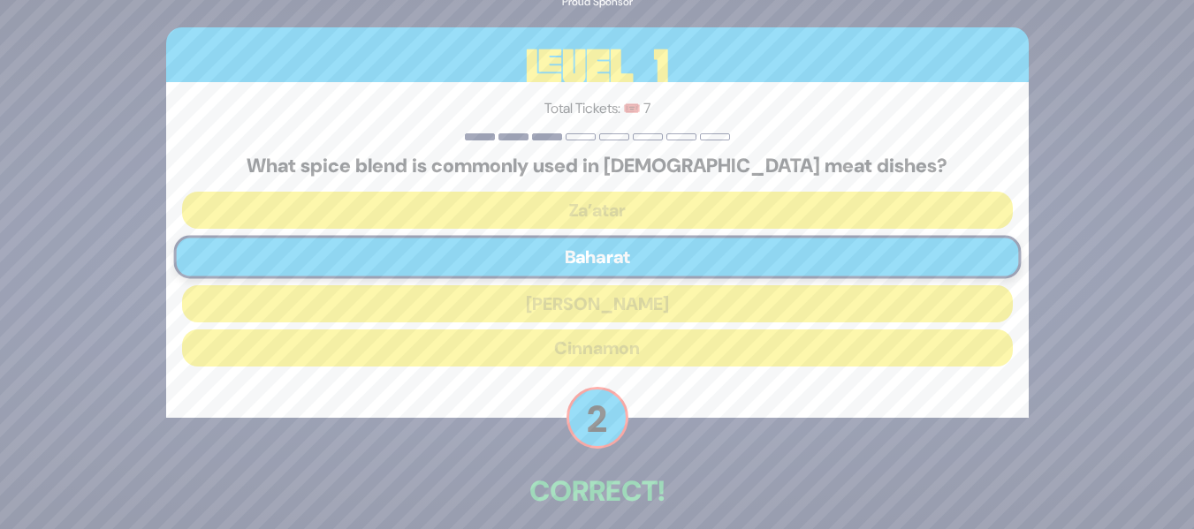
scroll to position [80, 0]
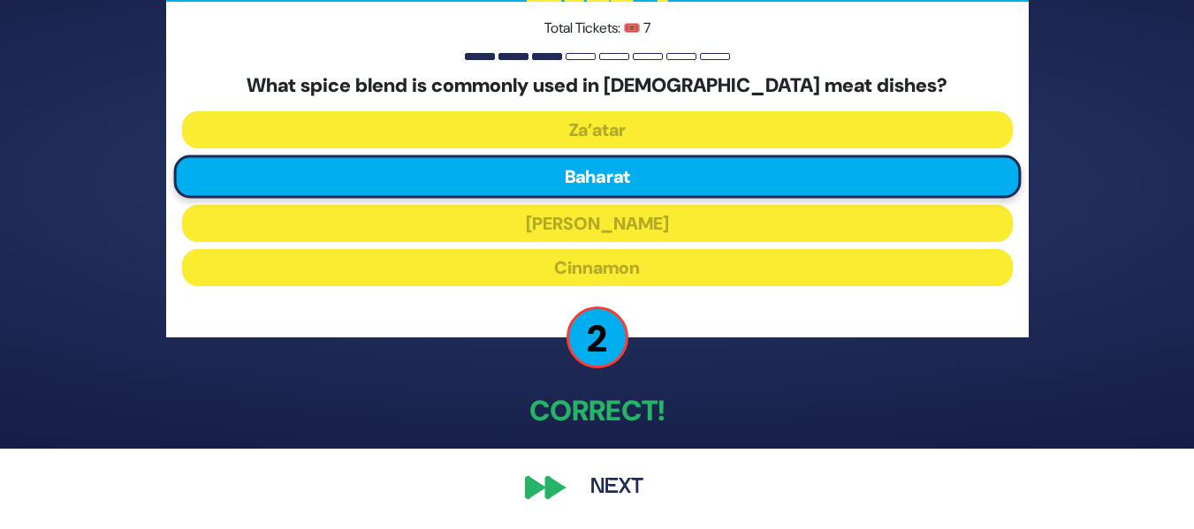
click at [591, 490] on button "Next" at bounding box center [617, 488] width 103 height 41
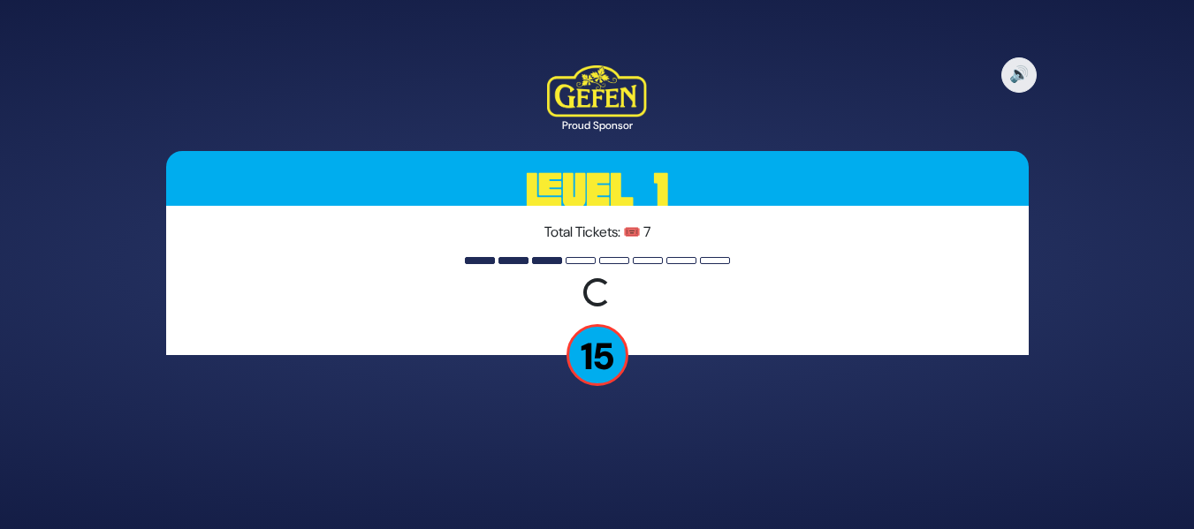
scroll to position [0, 0]
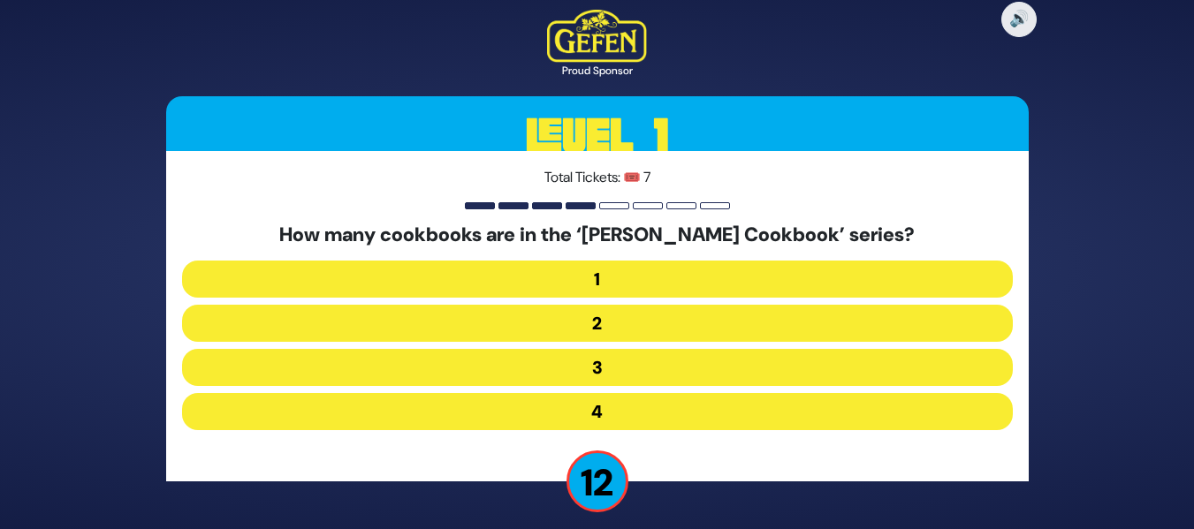
click at [609, 317] on button "2" at bounding box center [597, 323] width 831 height 37
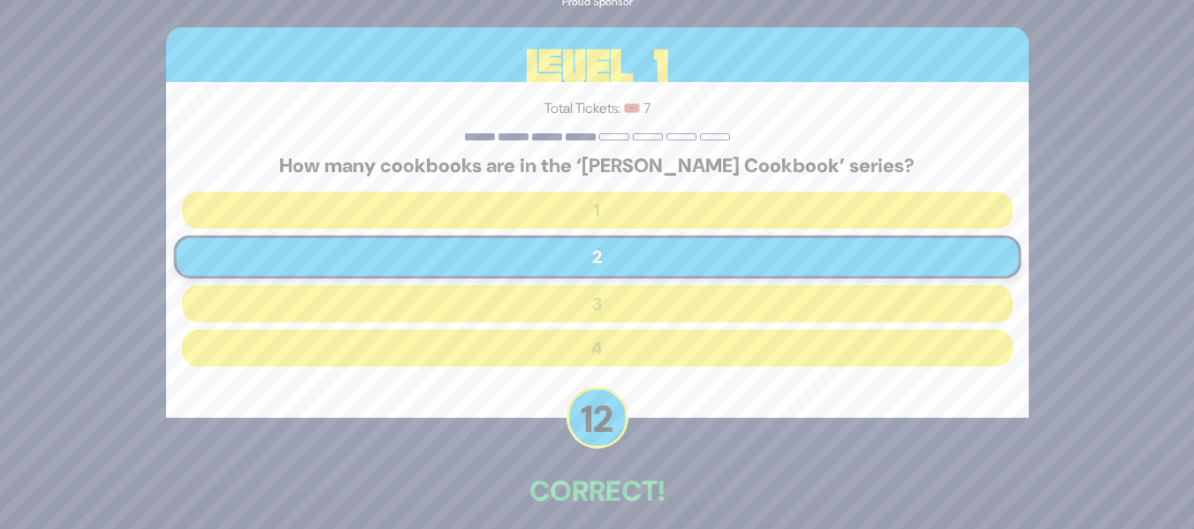
scroll to position [80, 0]
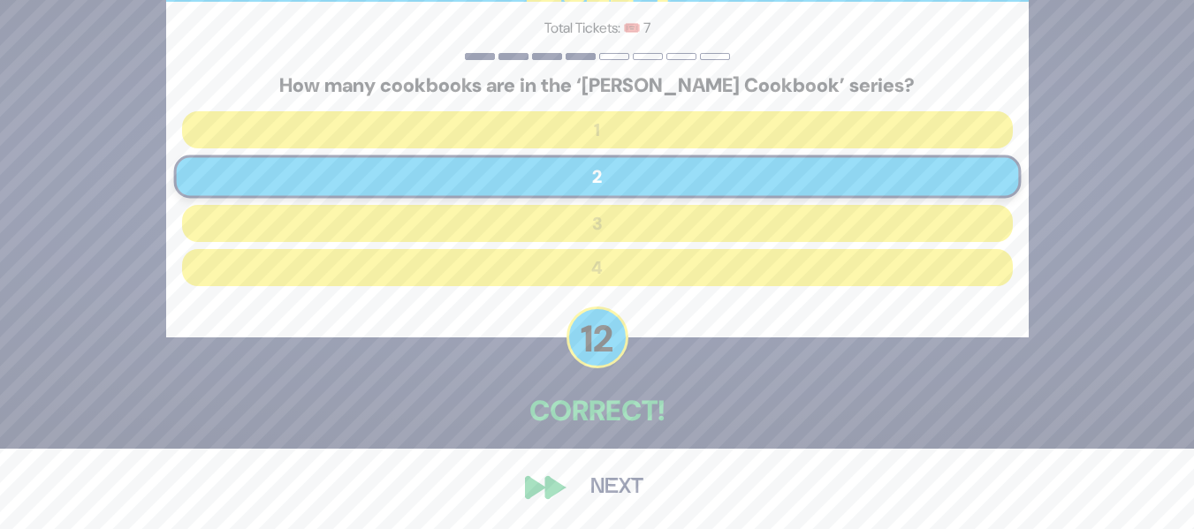
click at [601, 483] on button "Next" at bounding box center [617, 488] width 103 height 41
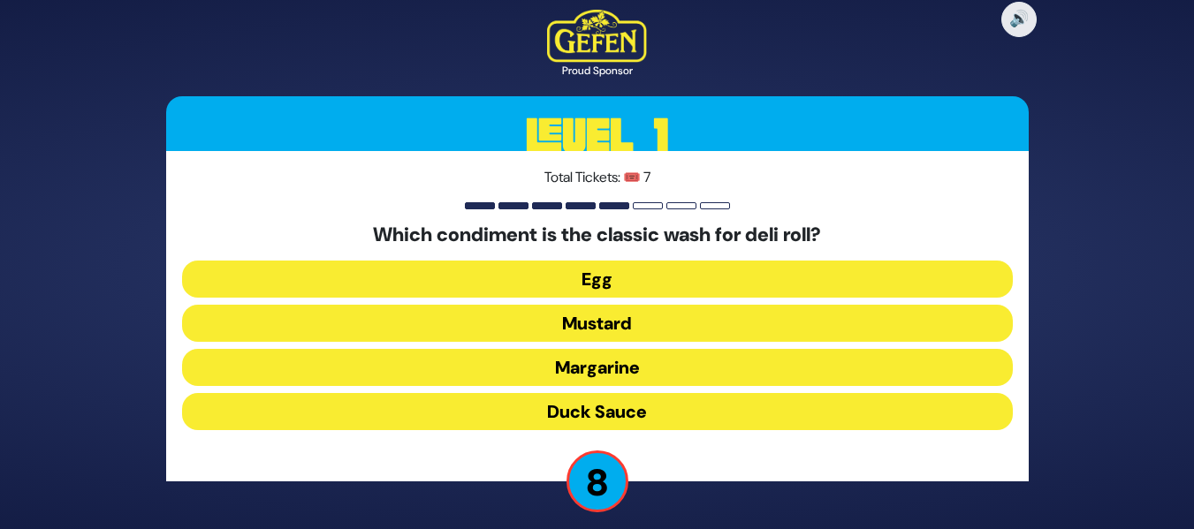
click at [553, 408] on button "Duck Sauce" at bounding box center [597, 411] width 831 height 37
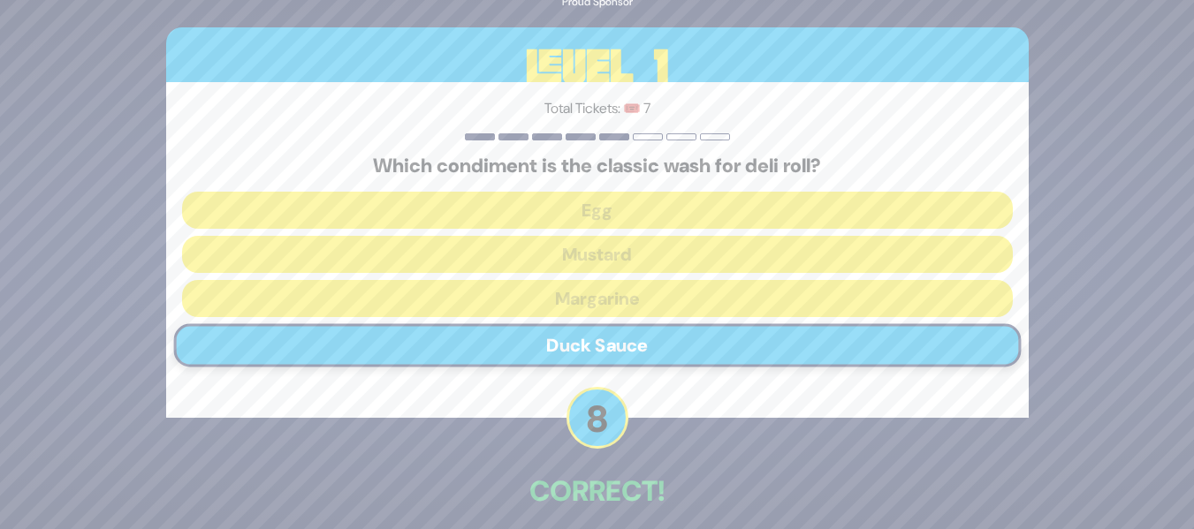
scroll to position [80, 0]
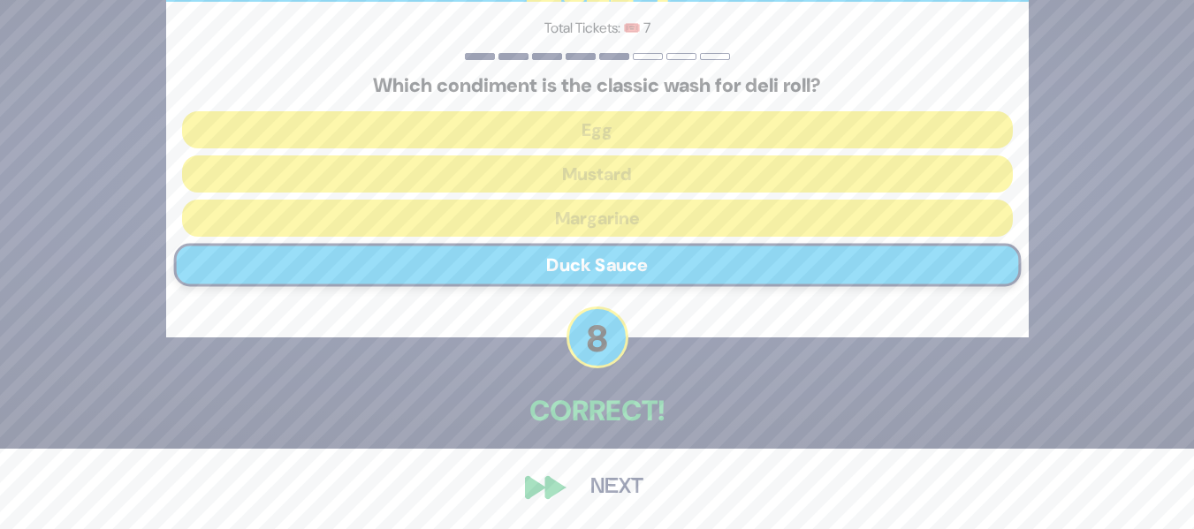
click at [599, 489] on button "Next" at bounding box center [617, 488] width 103 height 41
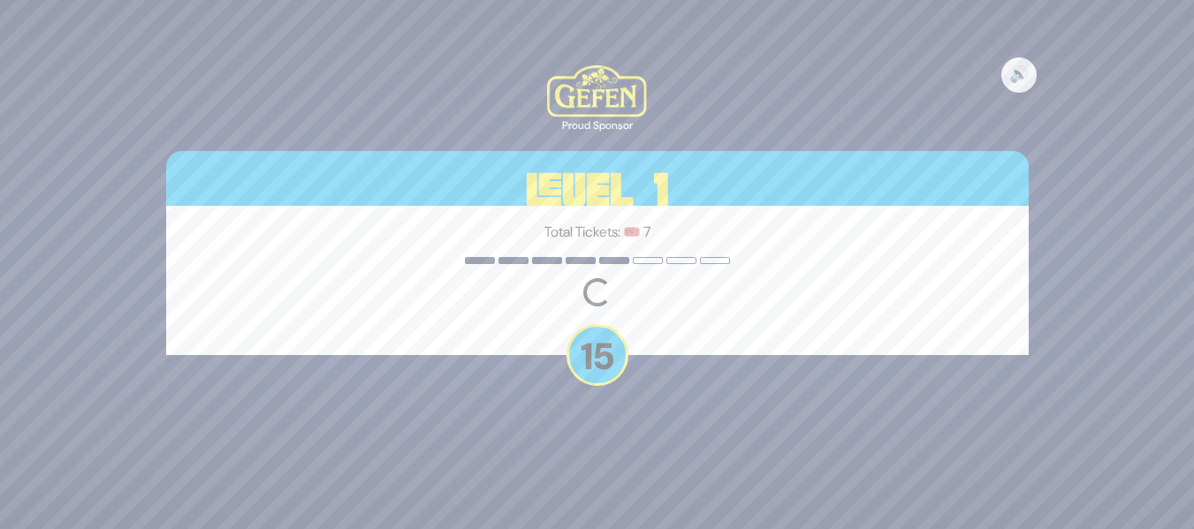
scroll to position [0, 0]
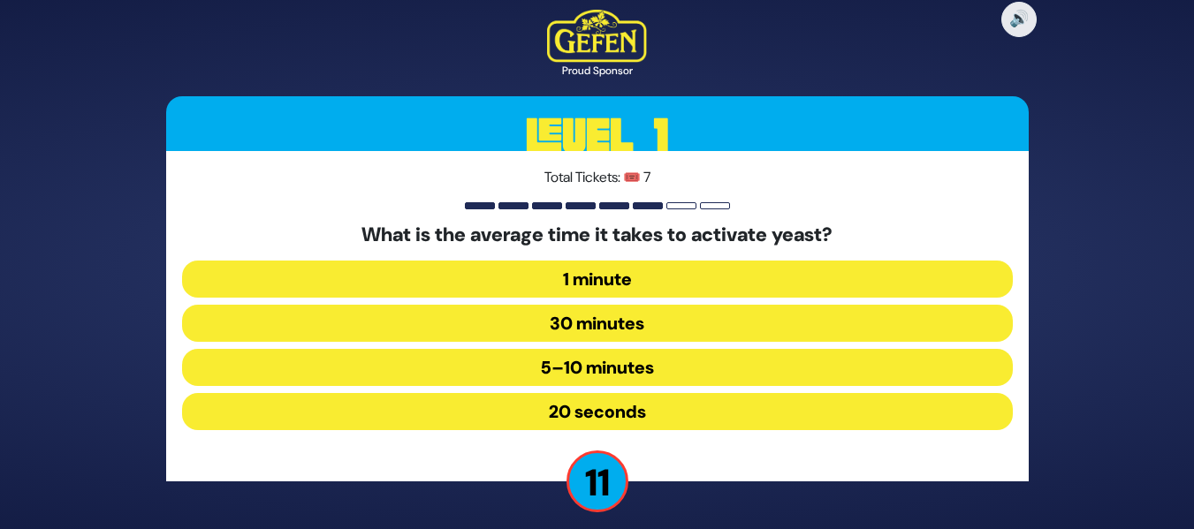
click at [580, 371] on button "5–10 minutes" at bounding box center [597, 367] width 831 height 37
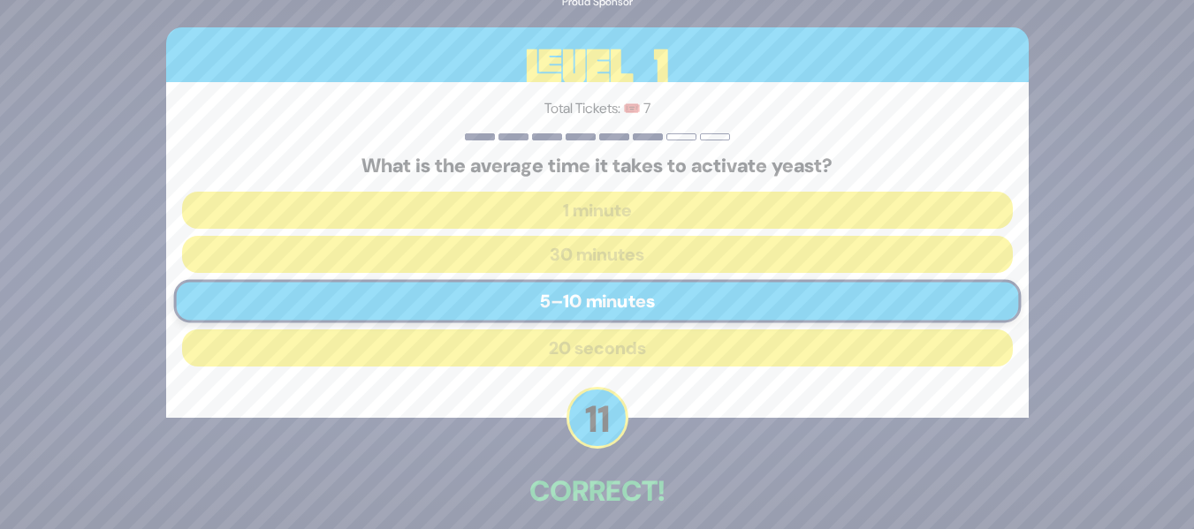
scroll to position [80, 0]
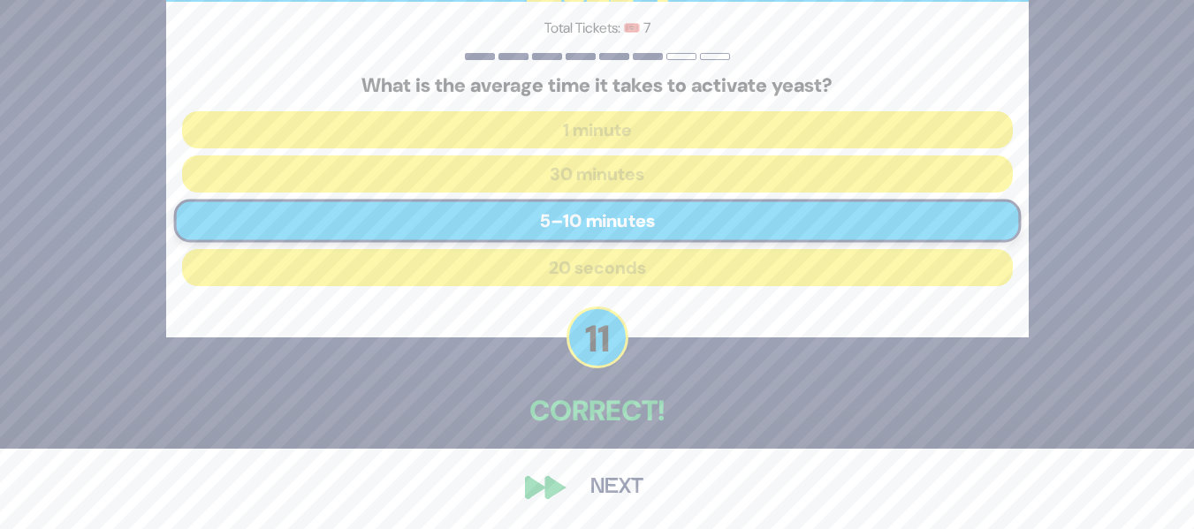
click at [584, 488] on button "Next" at bounding box center [617, 488] width 103 height 41
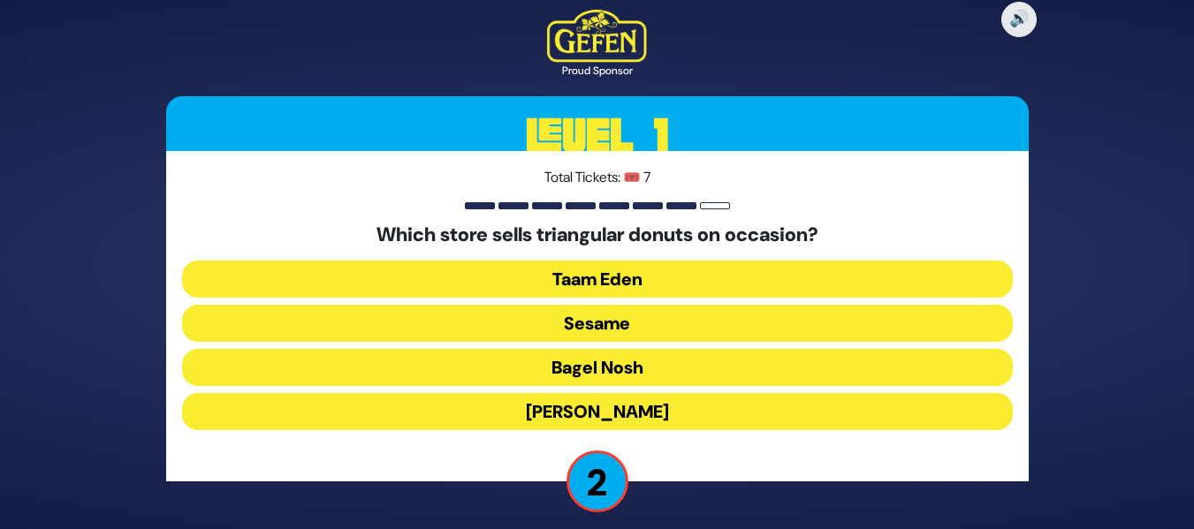
click at [521, 417] on button "Schreiber’s" at bounding box center [597, 411] width 831 height 37
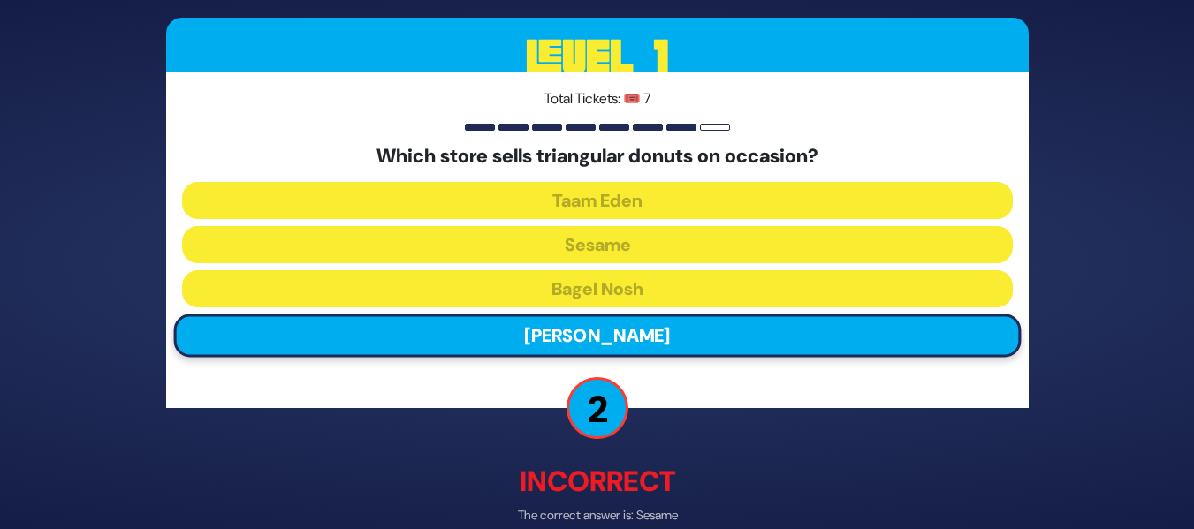
scroll to position [90, 0]
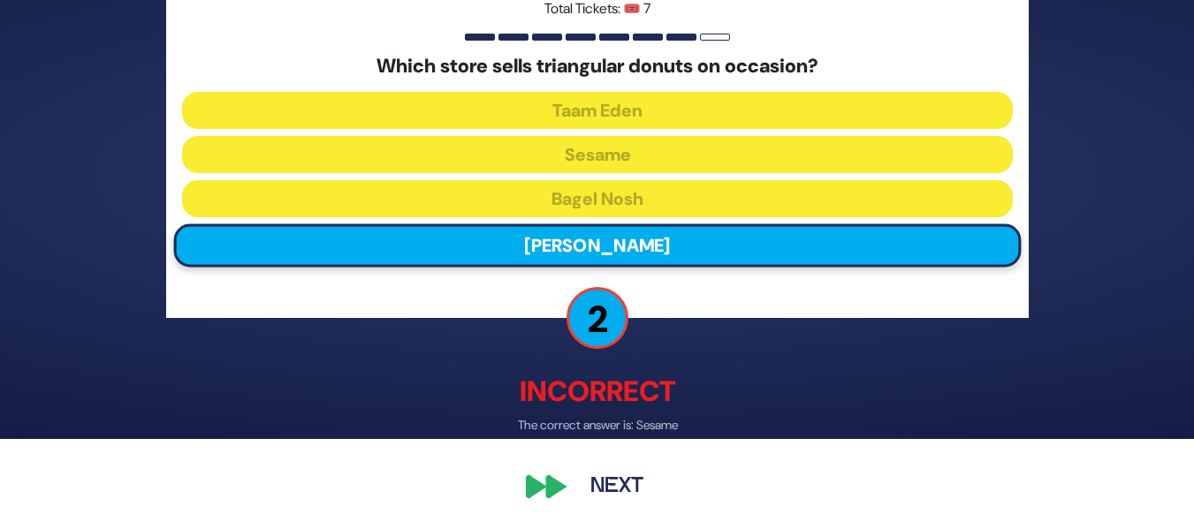
click at [611, 477] on button "Next" at bounding box center [617, 488] width 103 height 41
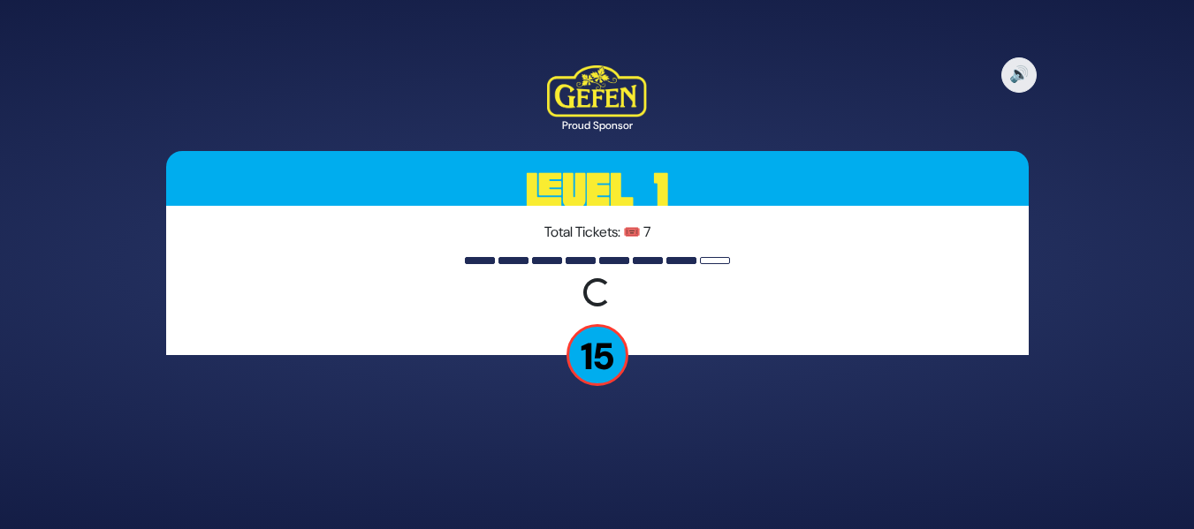
scroll to position [0, 0]
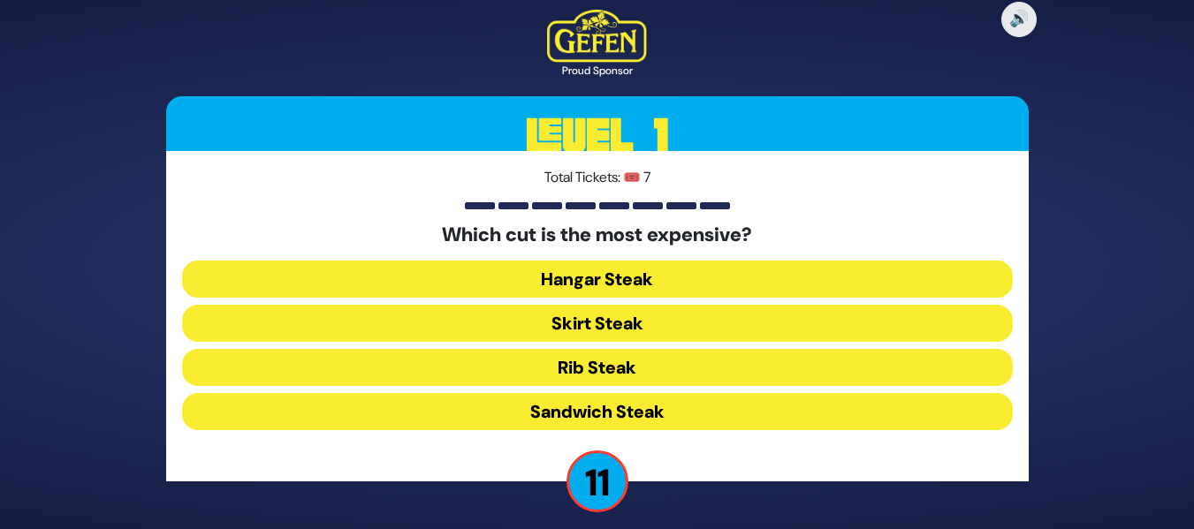
click at [600, 321] on button "Skirt Steak" at bounding box center [597, 323] width 831 height 37
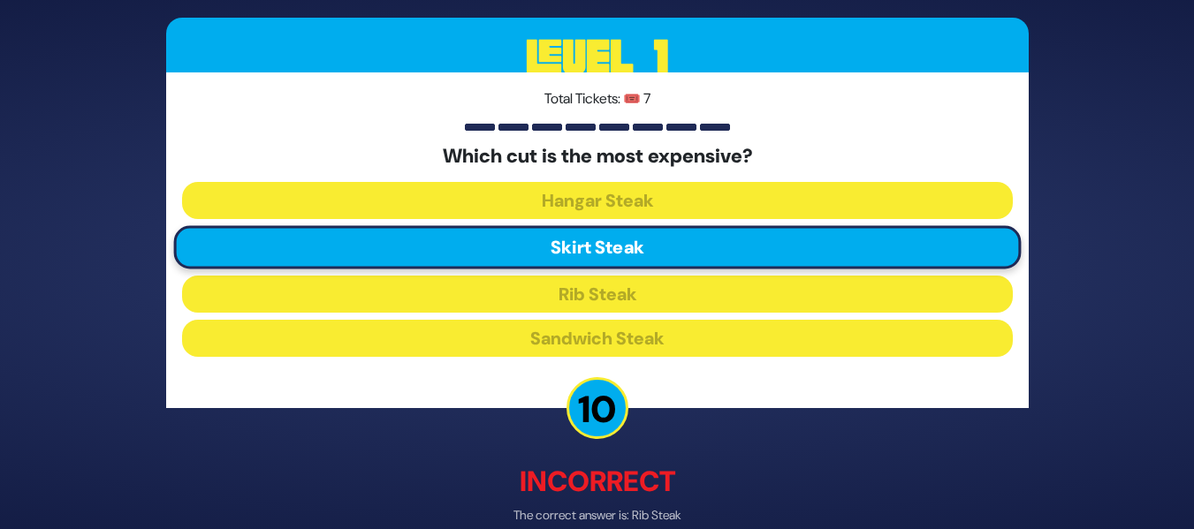
scroll to position [90, 0]
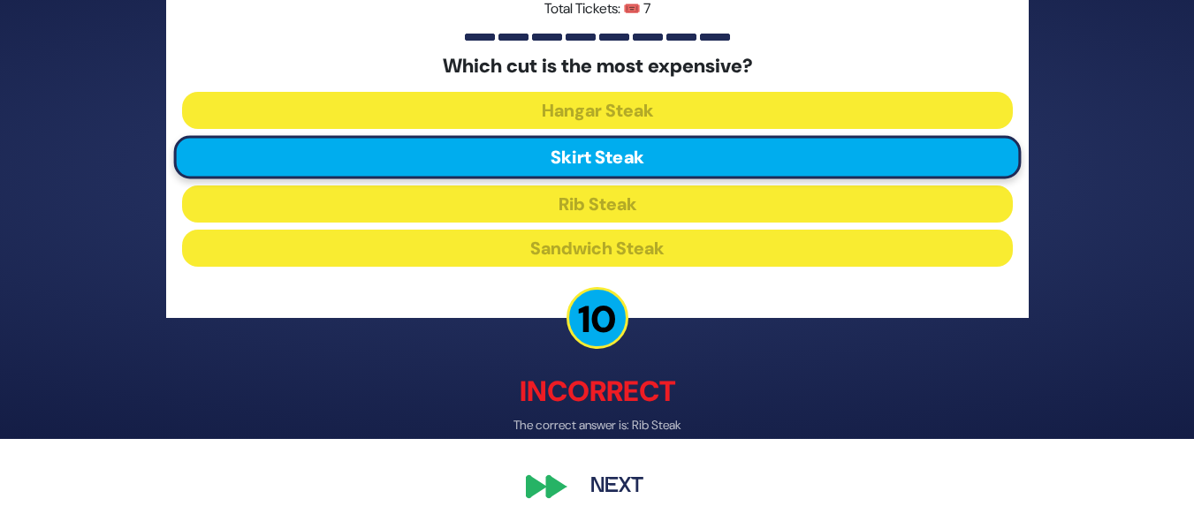
click at [589, 485] on button "Next" at bounding box center [617, 488] width 103 height 41
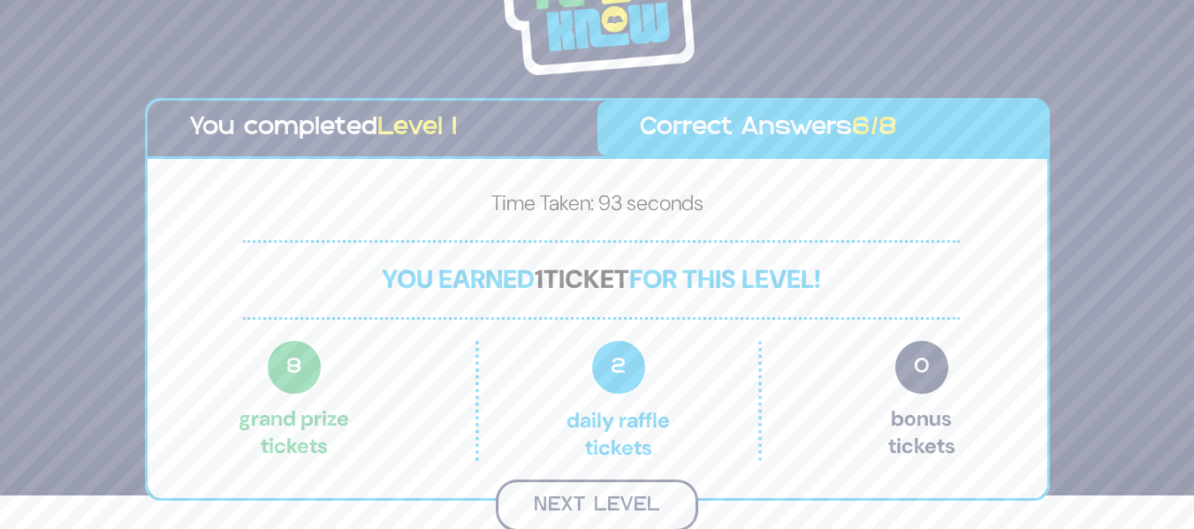
scroll to position [31, 0]
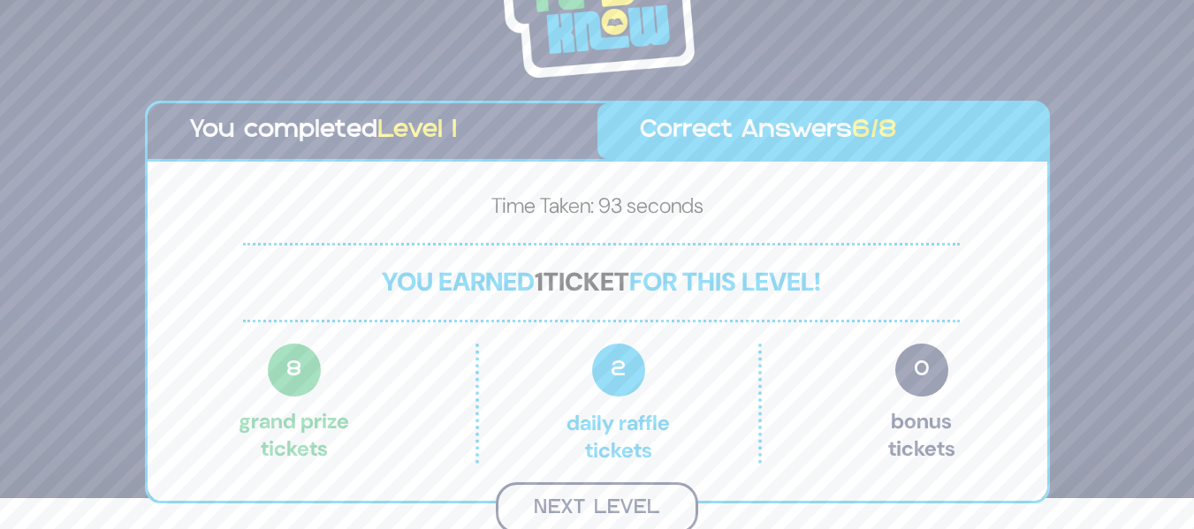
click at [622, 499] on button "Next Level" at bounding box center [597, 509] width 202 height 52
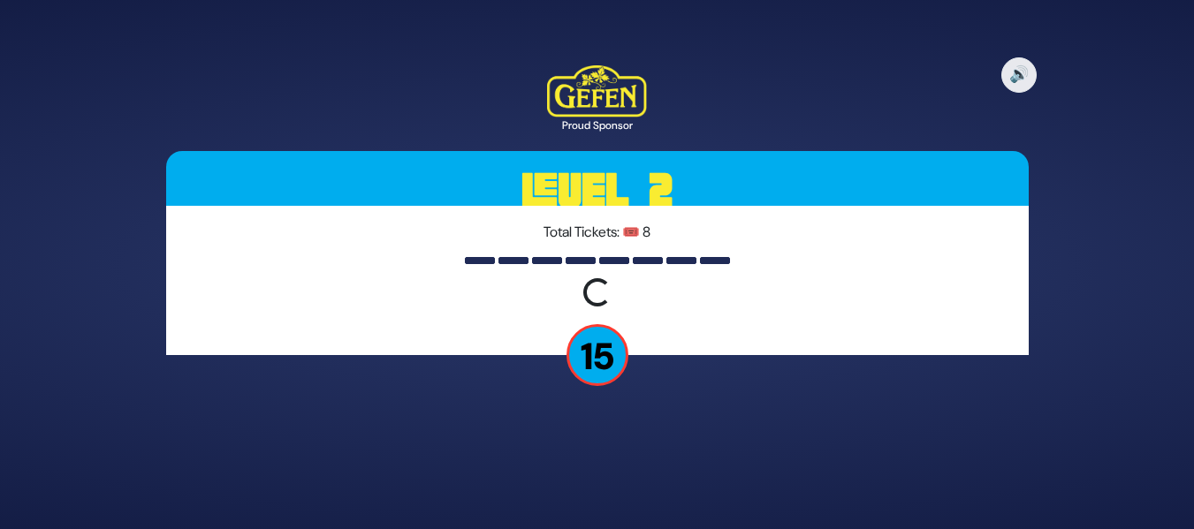
scroll to position [0, 0]
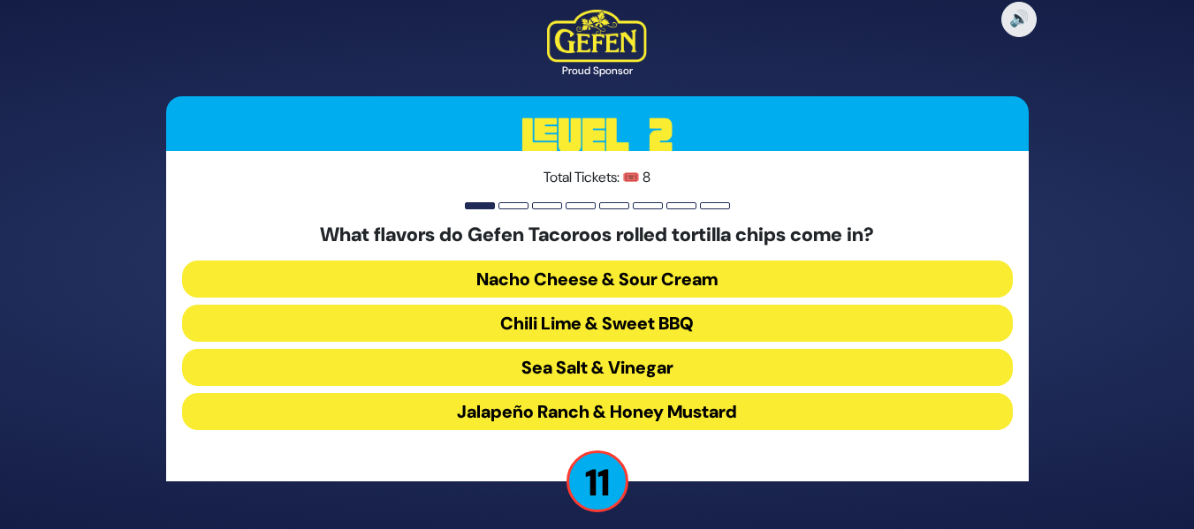
click at [596, 319] on button "Chili Lime & Sweet BBQ" at bounding box center [597, 323] width 831 height 37
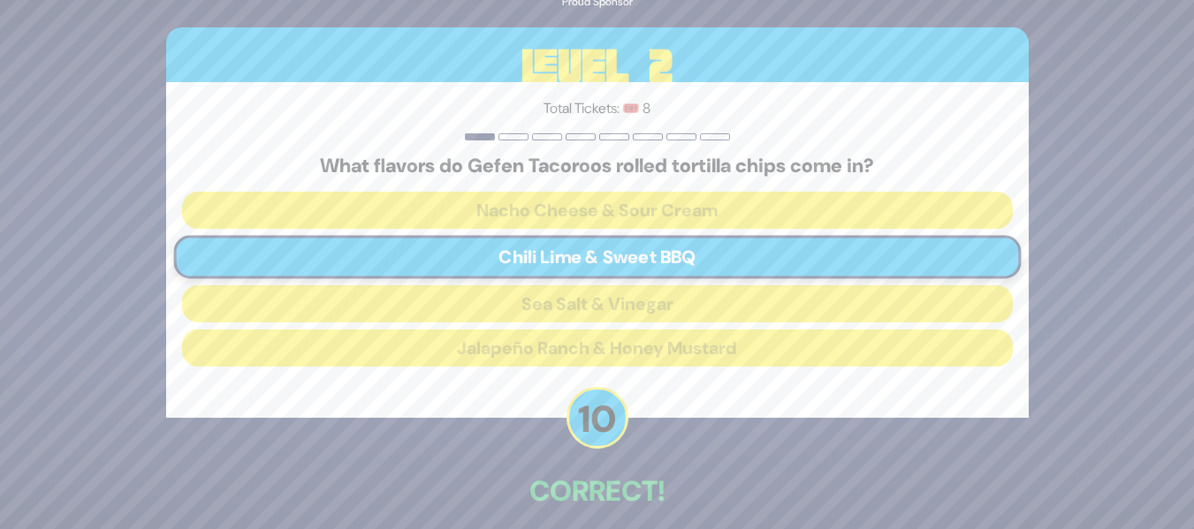
scroll to position [80, 0]
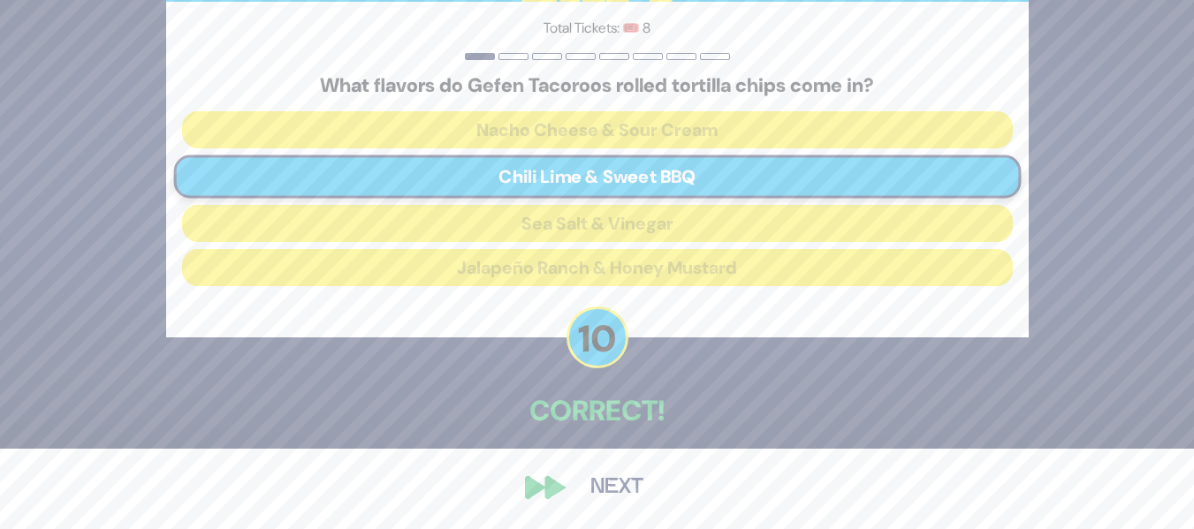
click at [620, 483] on button "Next" at bounding box center [617, 488] width 103 height 41
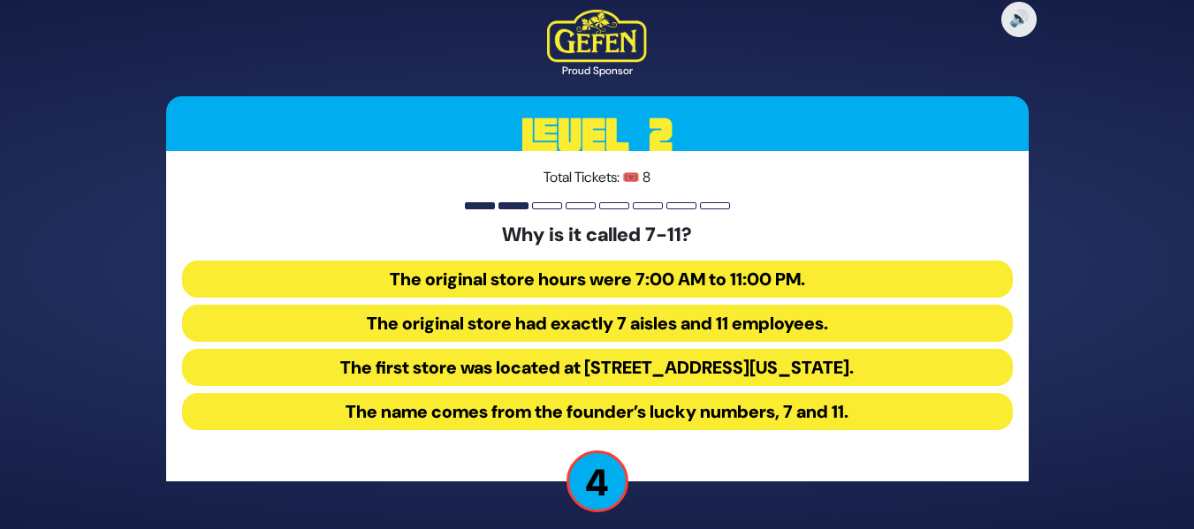
click at [513, 276] on button "The original store hours were 7:00 AM to 11:00 PM." at bounding box center [597, 279] width 831 height 37
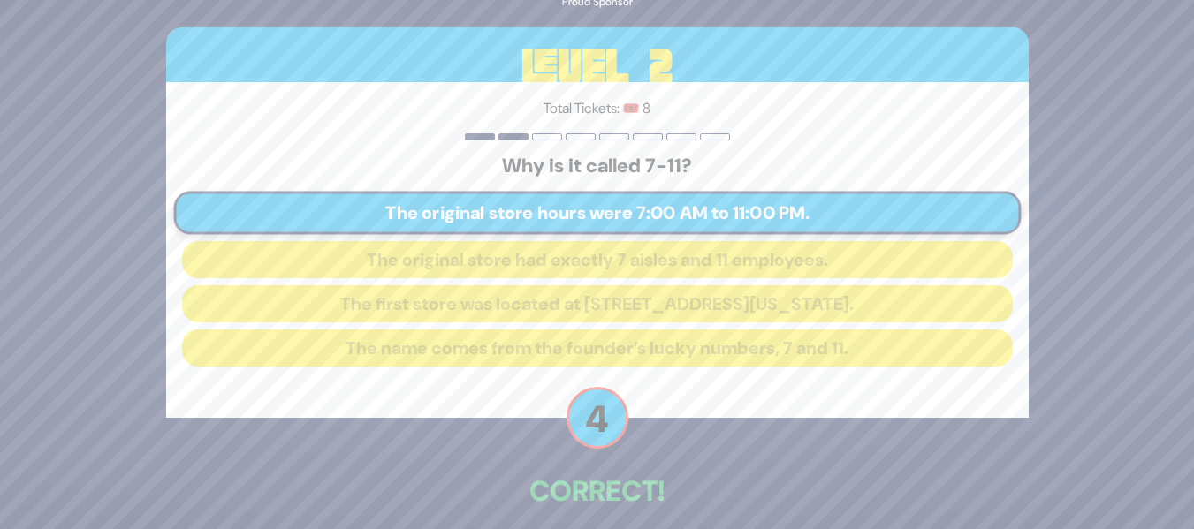
scroll to position [80, 0]
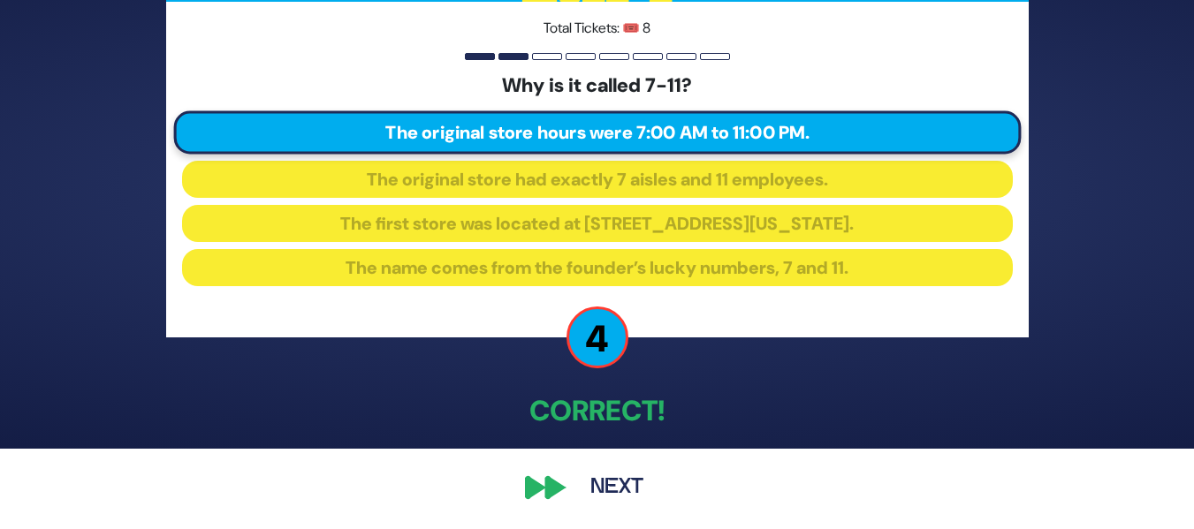
click at [603, 488] on button "Next" at bounding box center [617, 488] width 103 height 41
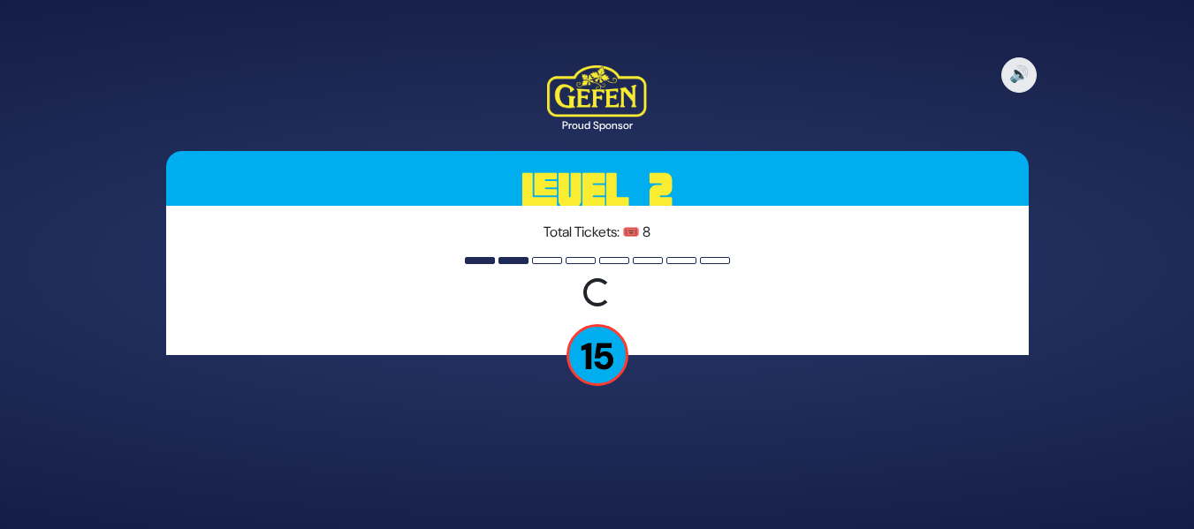
scroll to position [0, 0]
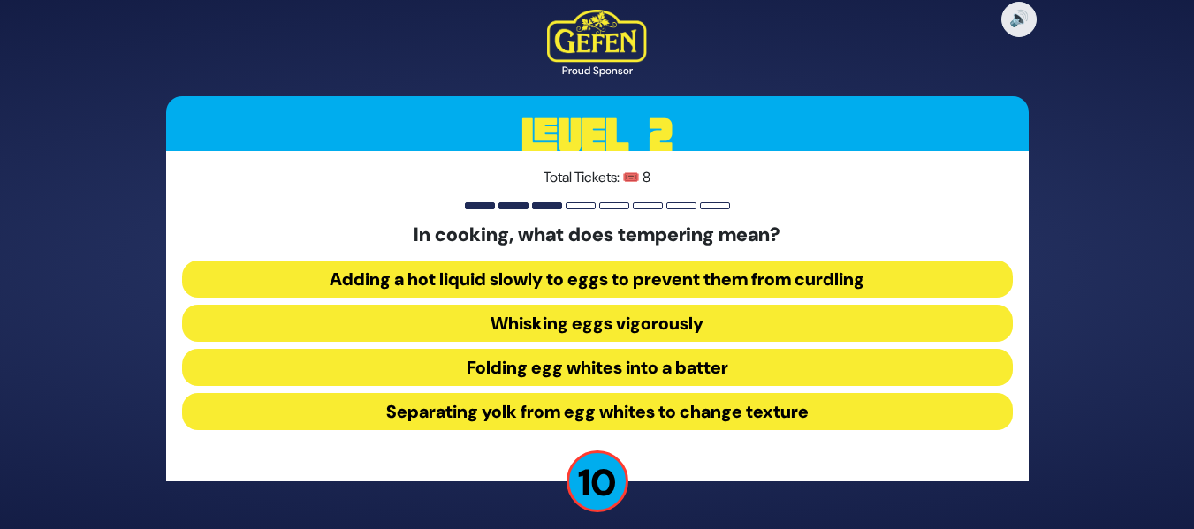
click at [554, 269] on button "Adding a hot liquid slowly to eggs to prevent them from curdling" at bounding box center [597, 279] width 831 height 37
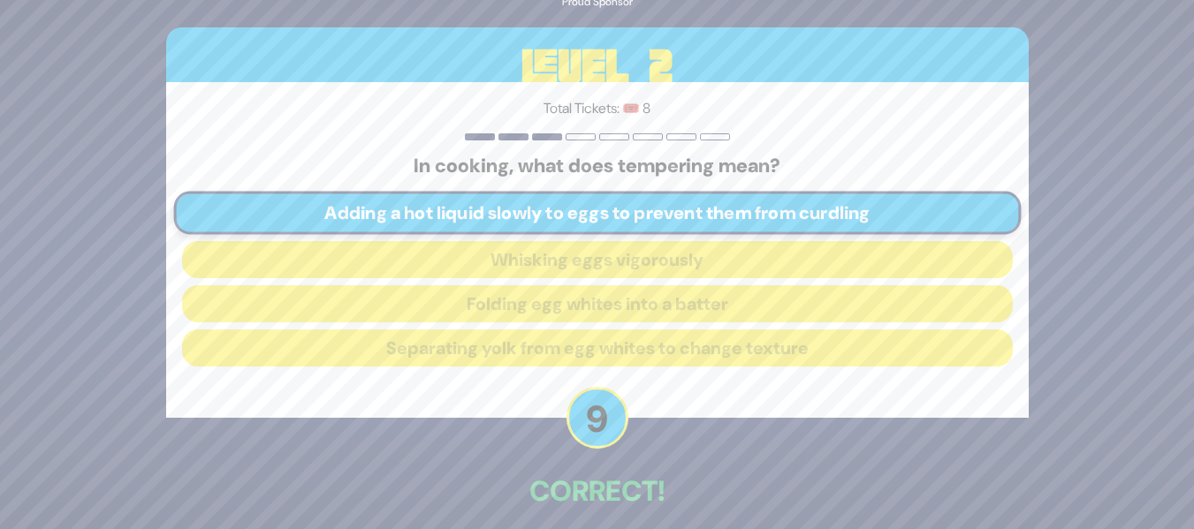
scroll to position [80, 0]
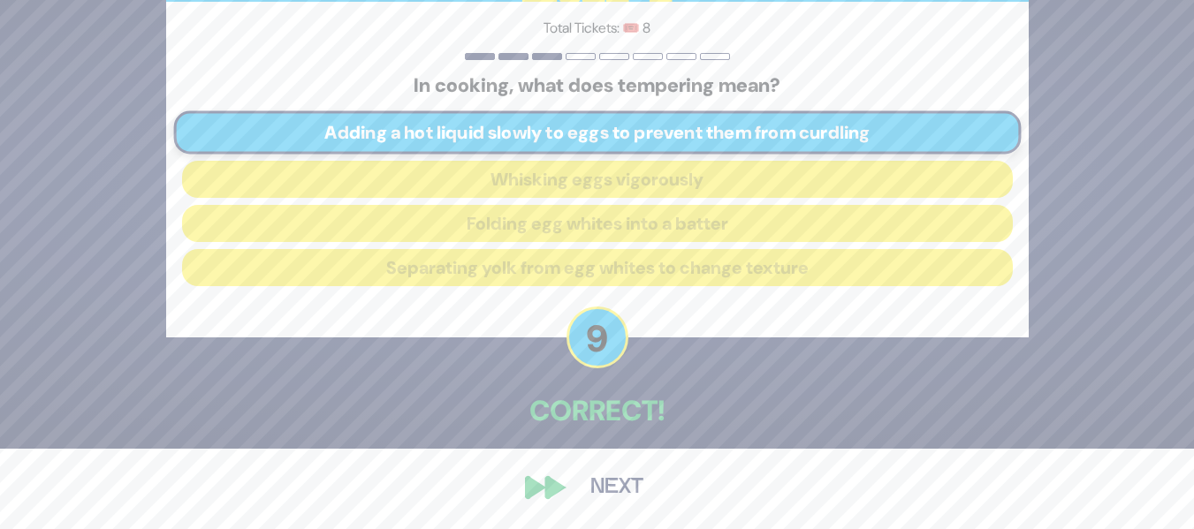
click at [622, 486] on button "Next" at bounding box center [617, 488] width 103 height 41
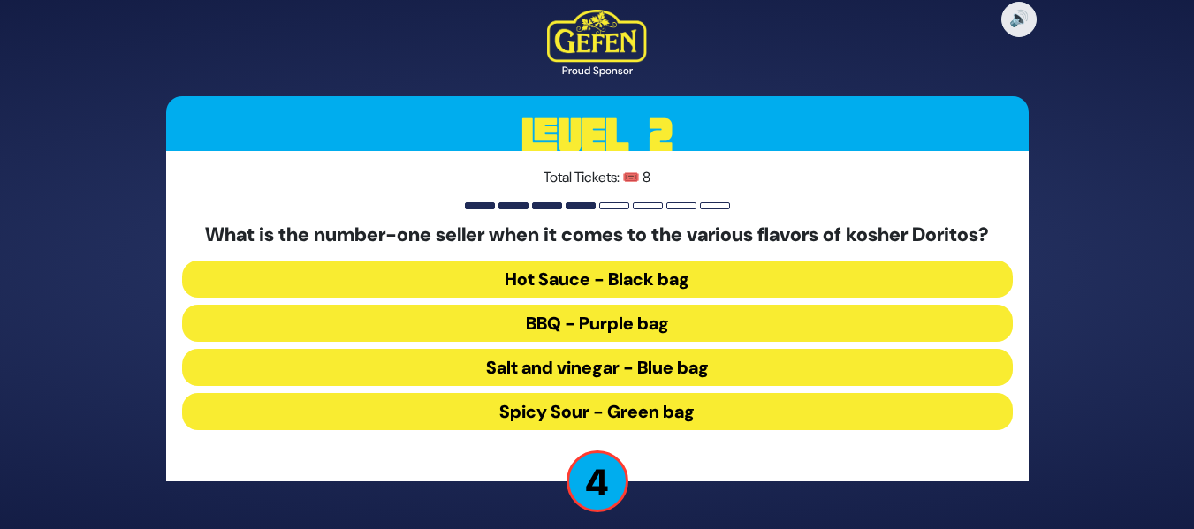
click at [554, 415] on button "Spicy Sour - Green bag" at bounding box center [597, 411] width 831 height 37
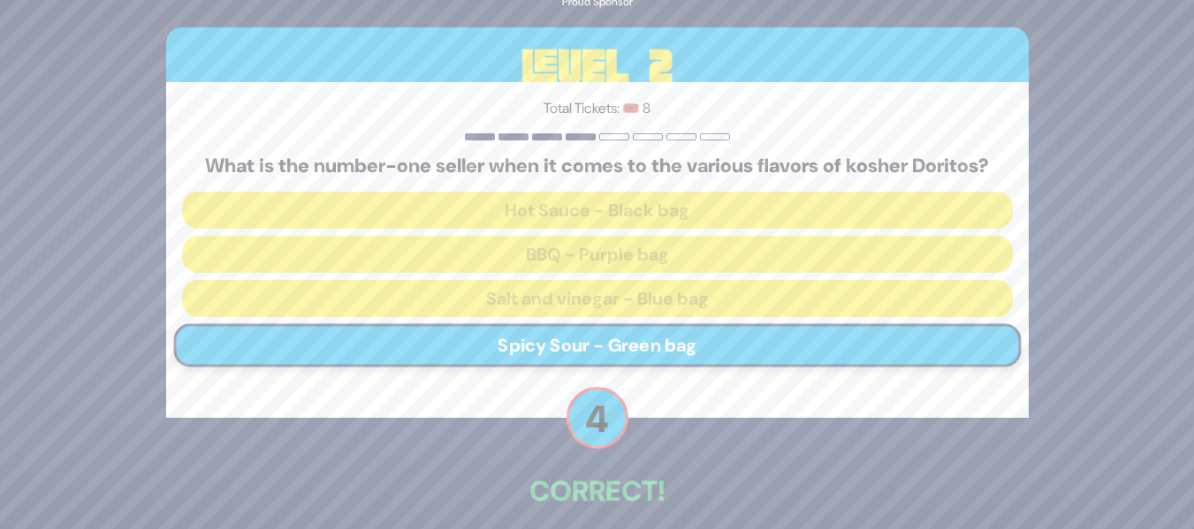
scroll to position [80, 0]
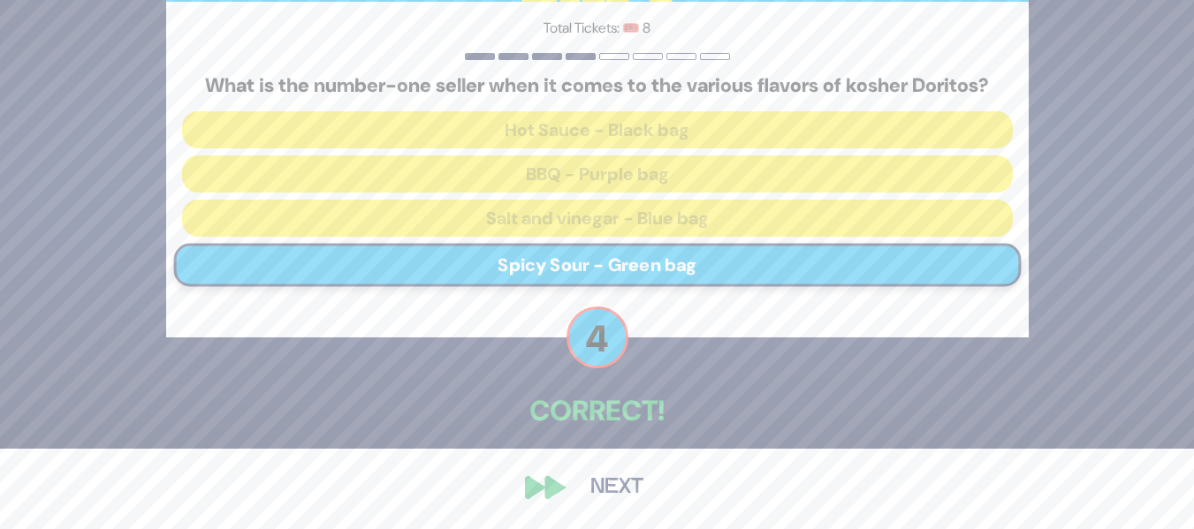
click at [613, 480] on button "Next" at bounding box center [617, 488] width 103 height 41
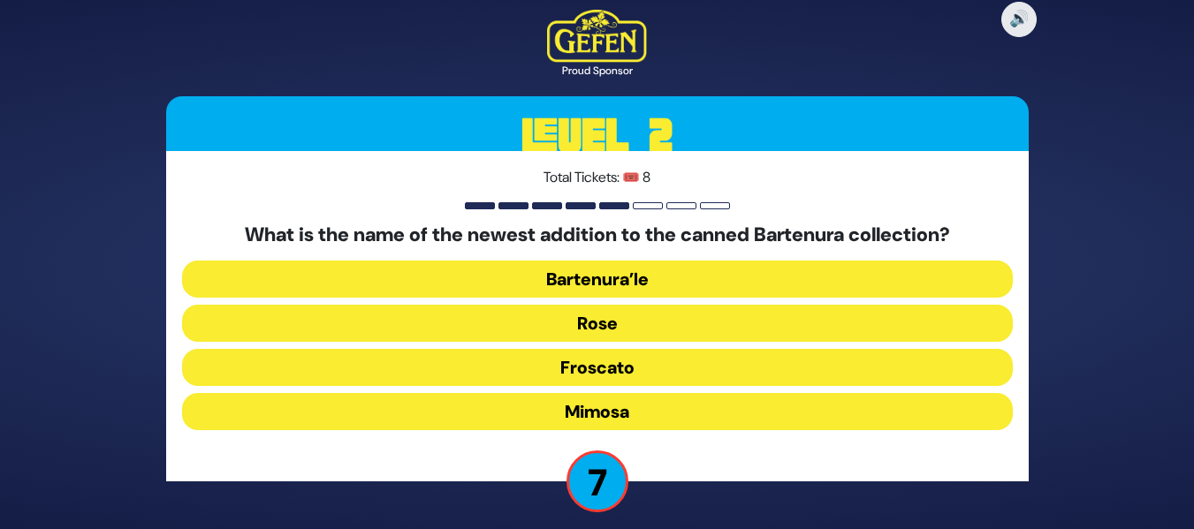
click at [575, 363] on button "Froscato" at bounding box center [597, 367] width 831 height 37
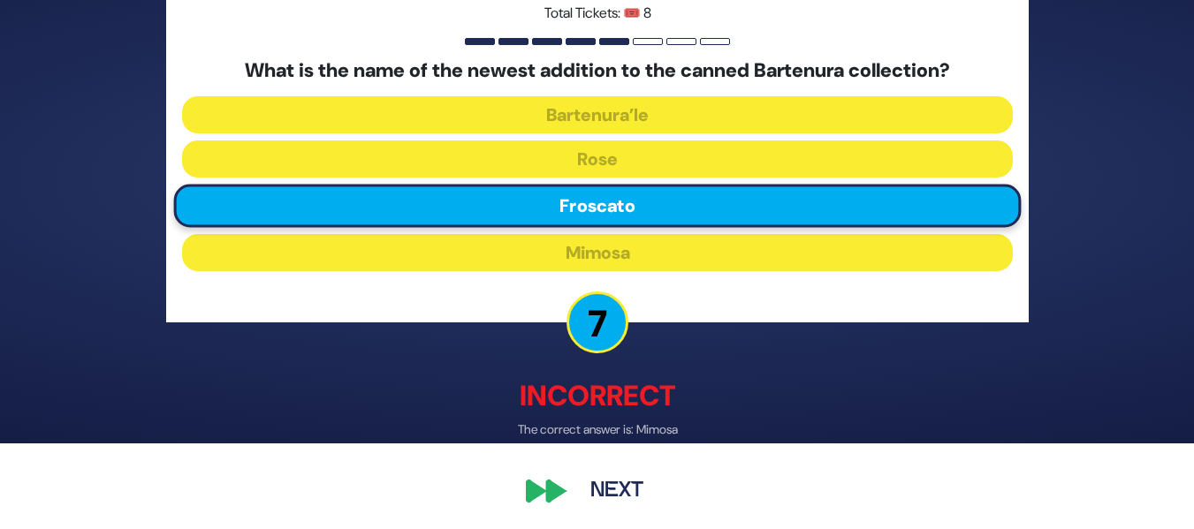
scroll to position [90, 0]
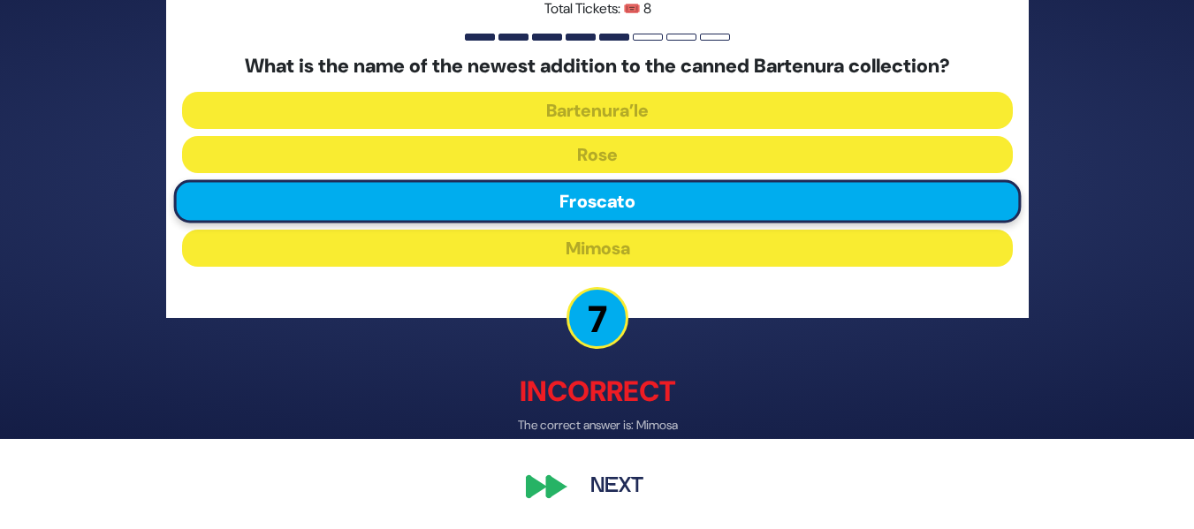
click at [599, 480] on button "Next" at bounding box center [617, 488] width 103 height 41
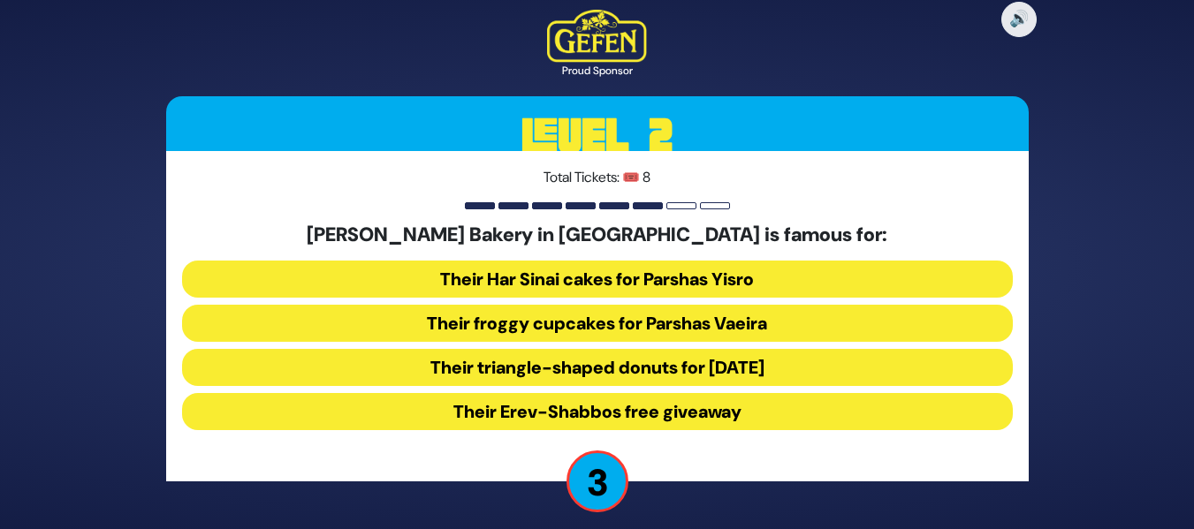
click at [470, 417] on button "Their Erev-Shabbos free giveaway" at bounding box center [597, 411] width 831 height 37
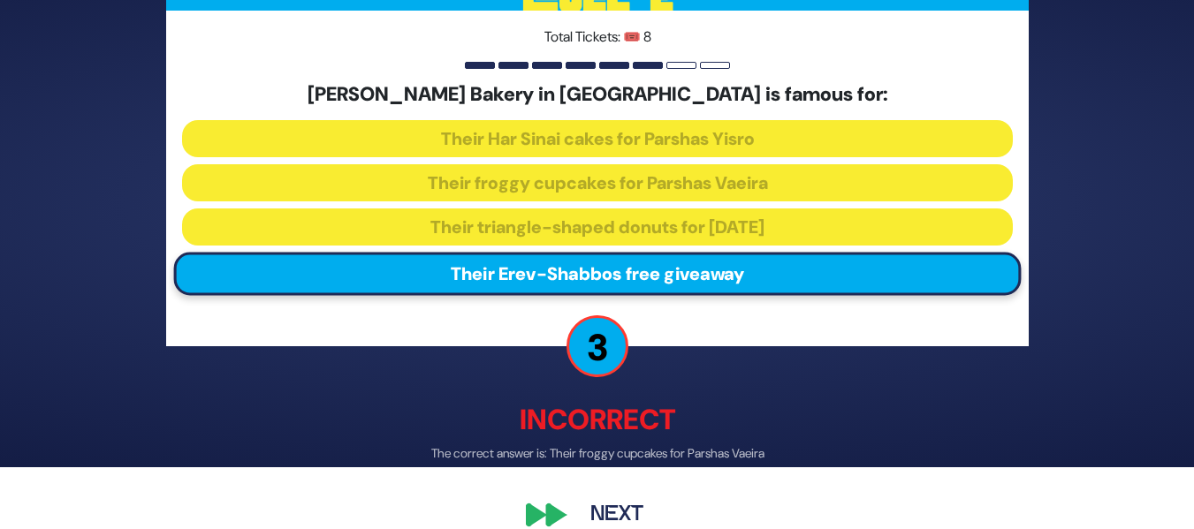
scroll to position [90, 0]
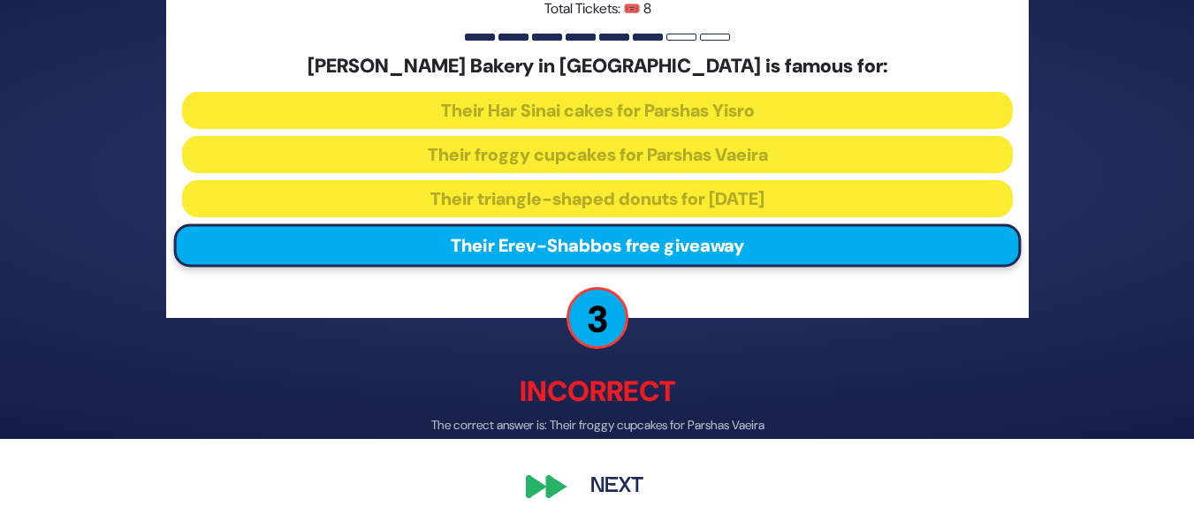
click at [603, 479] on button "Next" at bounding box center [617, 488] width 103 height 41
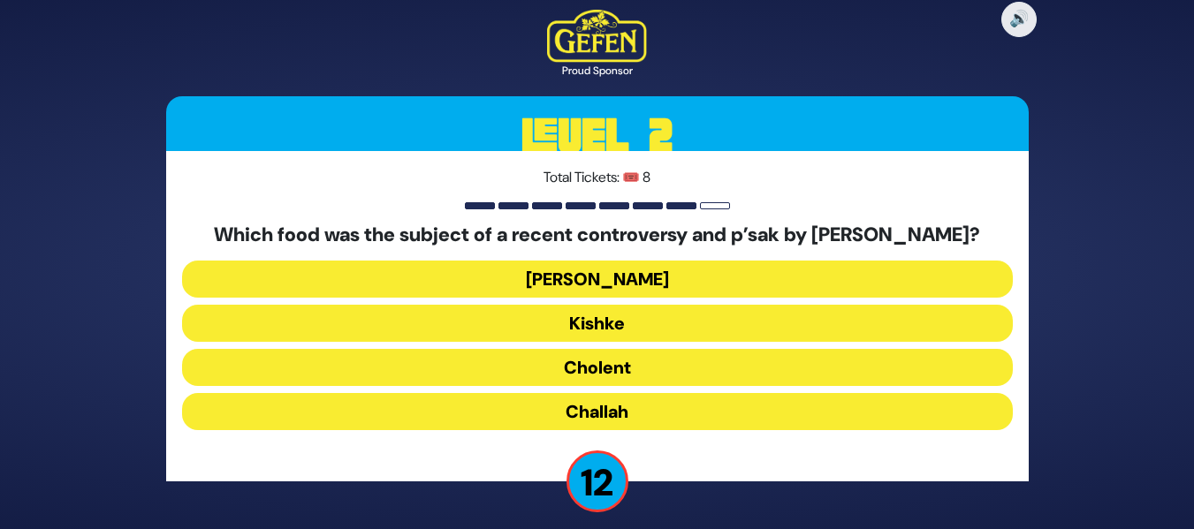
click at [607, 380] on button "Cholent" at bounding box center [597, 367] width 831 height 37
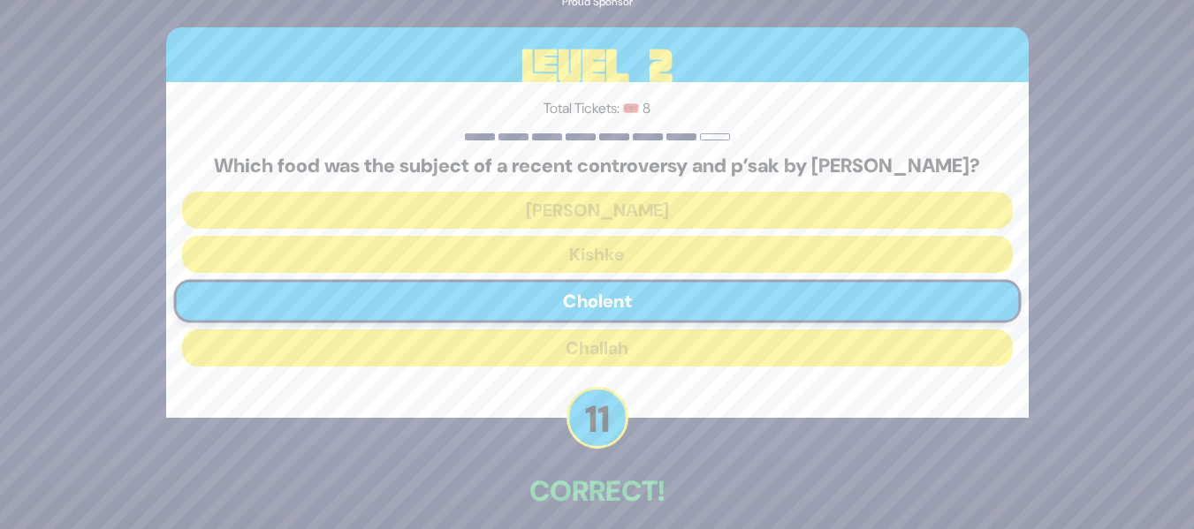
scroll to position [92, 0]
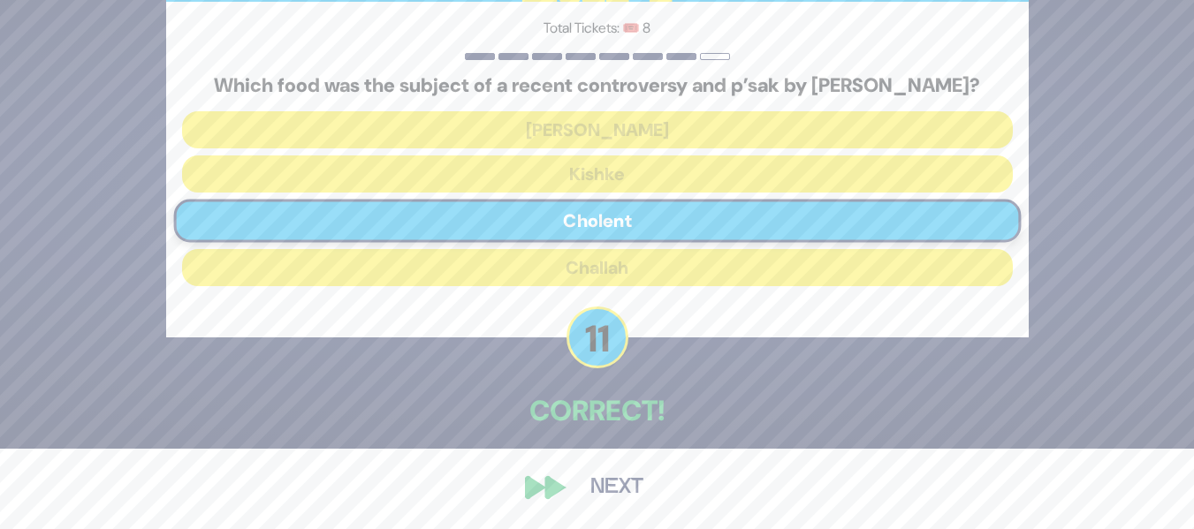
click at [603, 479] on button "Next" at bounding box center [617, 488] width 103 height 41
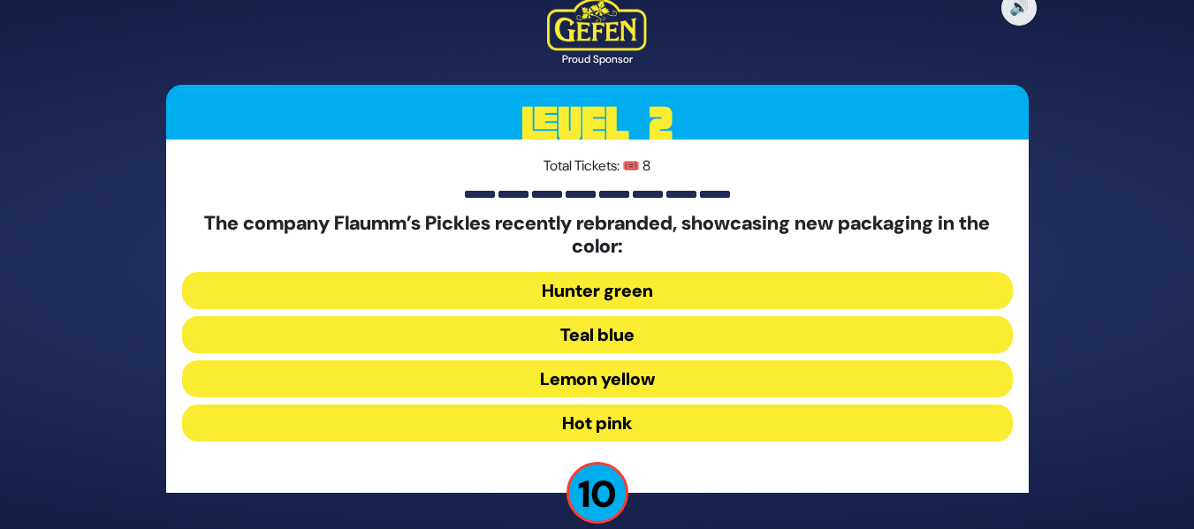
click at [610, 422] on button "Hot pink" at bounding box center [597, 423] width 831 height 37
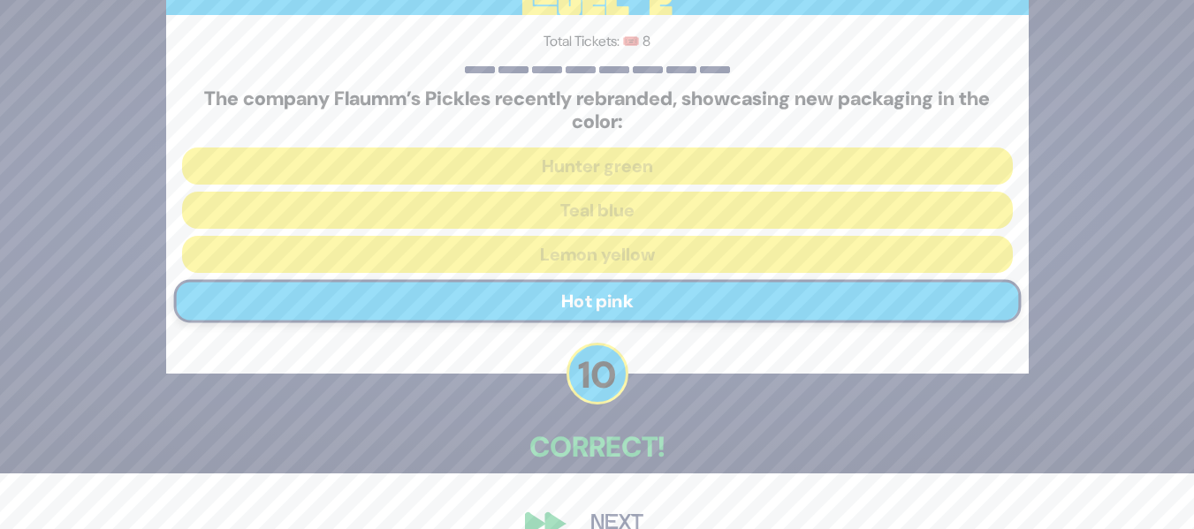
scroll to position [92, 0]
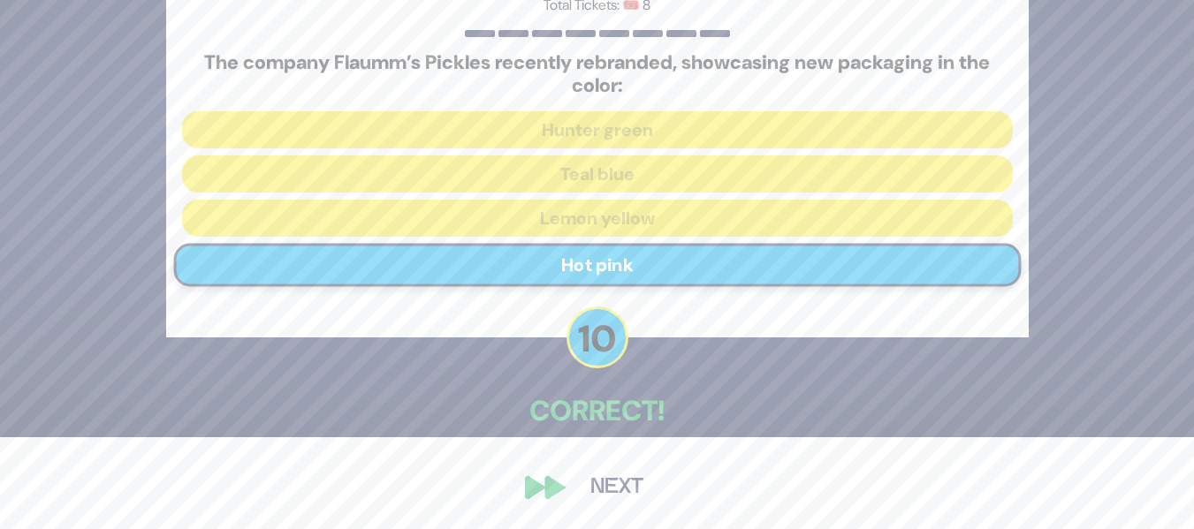
click at [581, 487] on button "Next" at bounding box center [617, 488] width 103 height 41
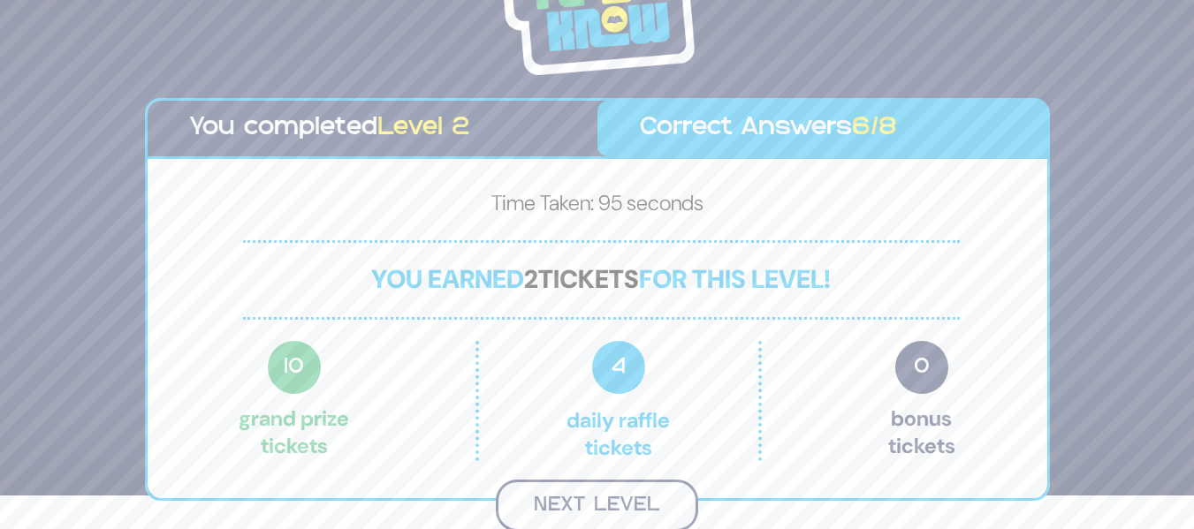
scroll to position [31, 0]
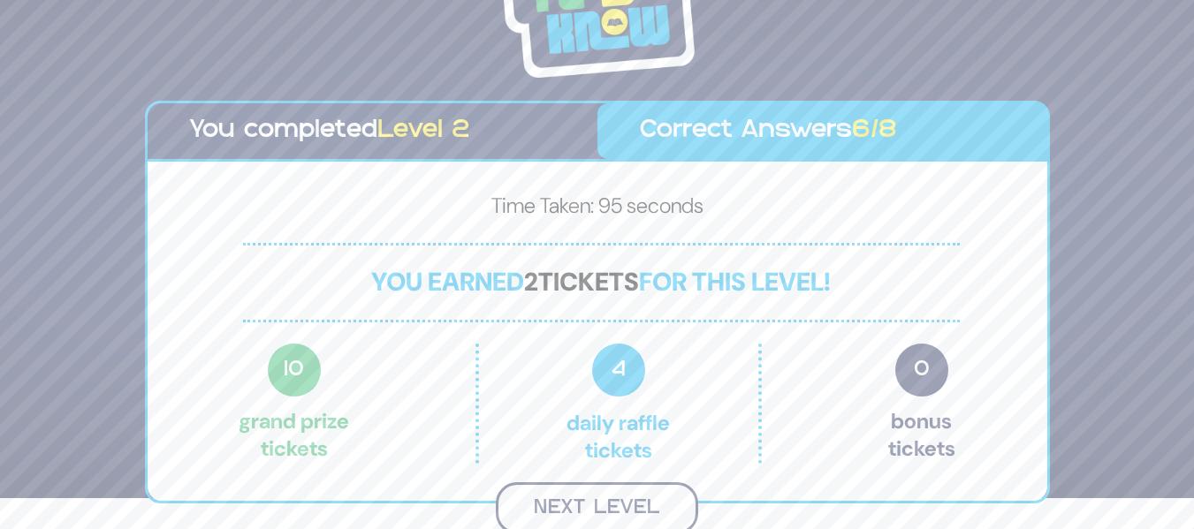
click at [627, 499] on button "Next Level" at bounding box center [597, 509] width 202 height 52
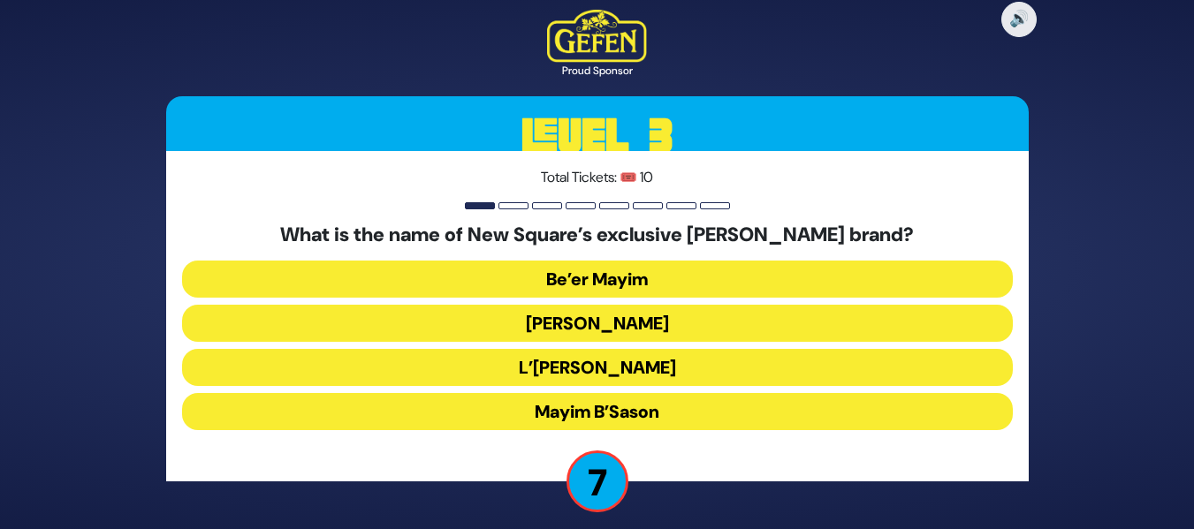
click at [511, 320] on button "Mayim Chayim" at bounding box center [597, 323] width 831 height 37
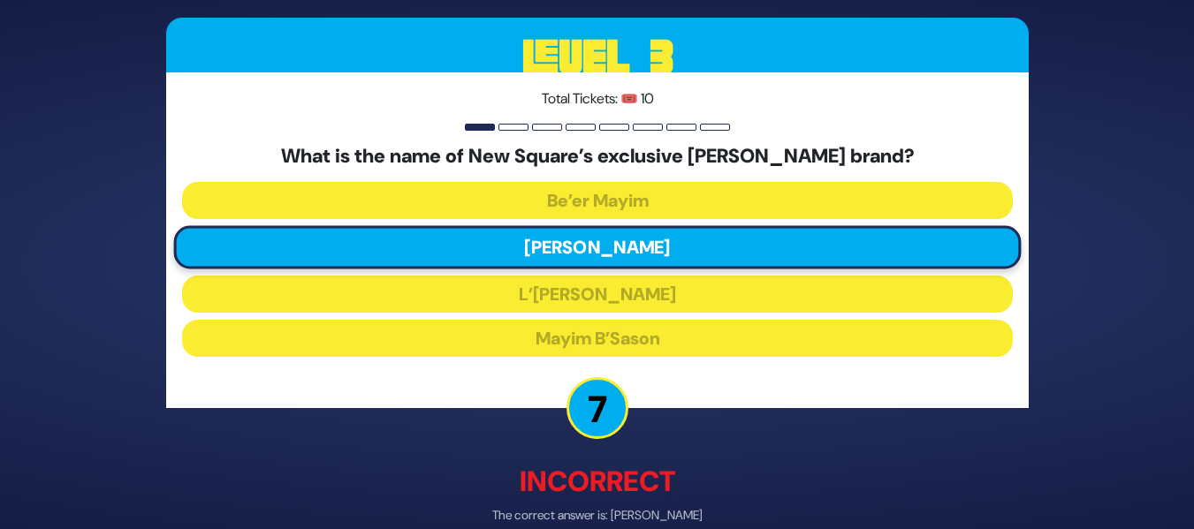
scroll to position [90, 0]
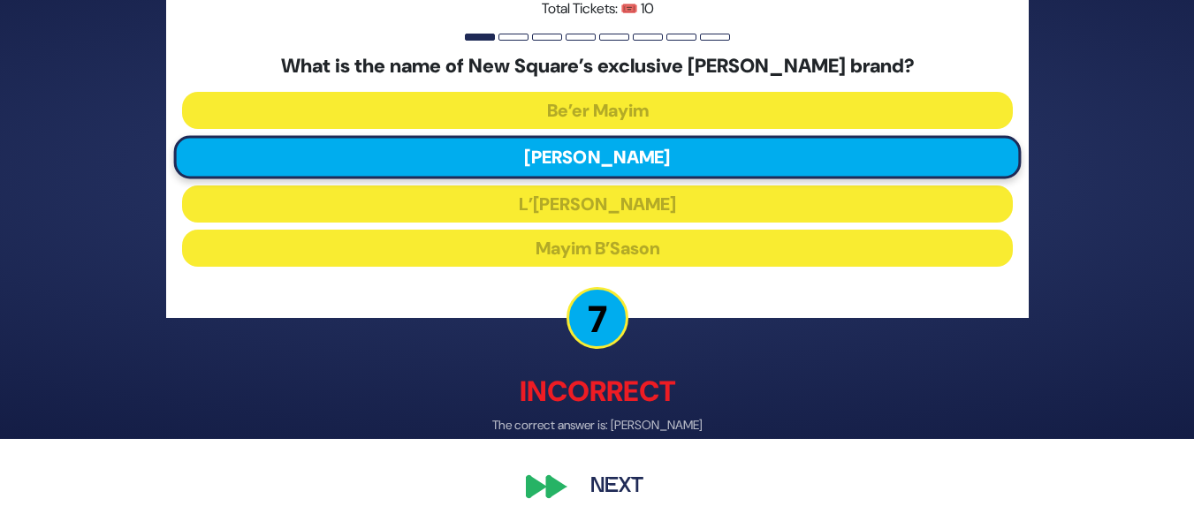
click at [610, 479] on button "Next" at bounding box center [617, 488] width 103 height 41
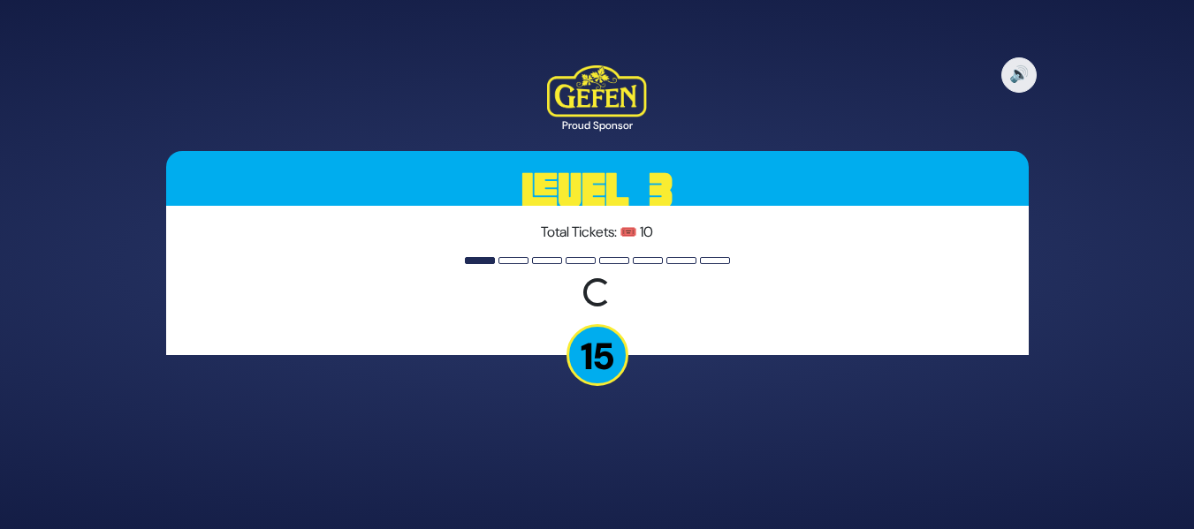
scroll to position [0, 0]
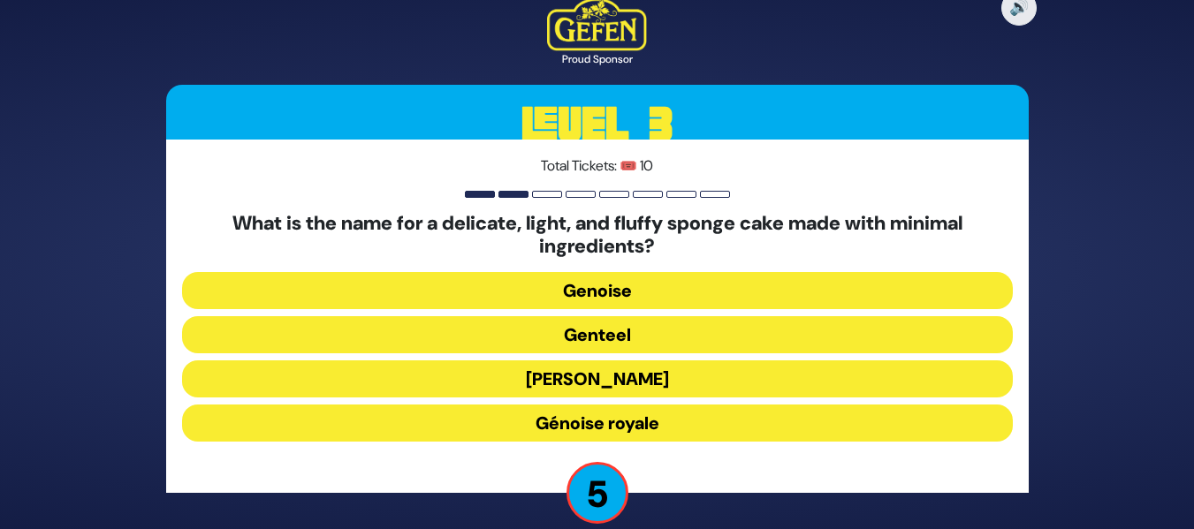
click at [606, 327] on button "Genteel" at bounding box center [597, 334] width 831 height 37
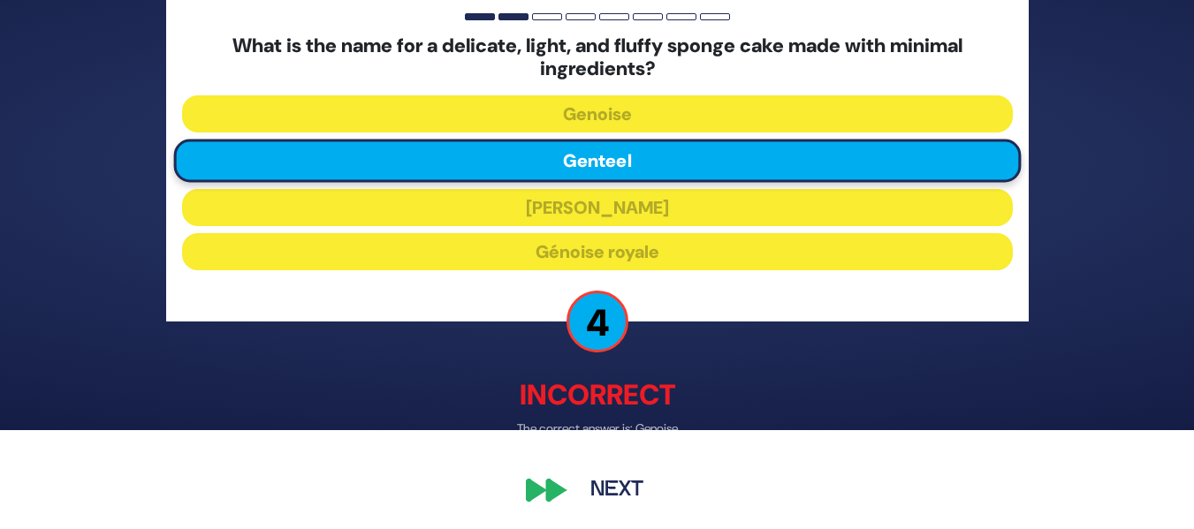
scroll to position [102, 0]
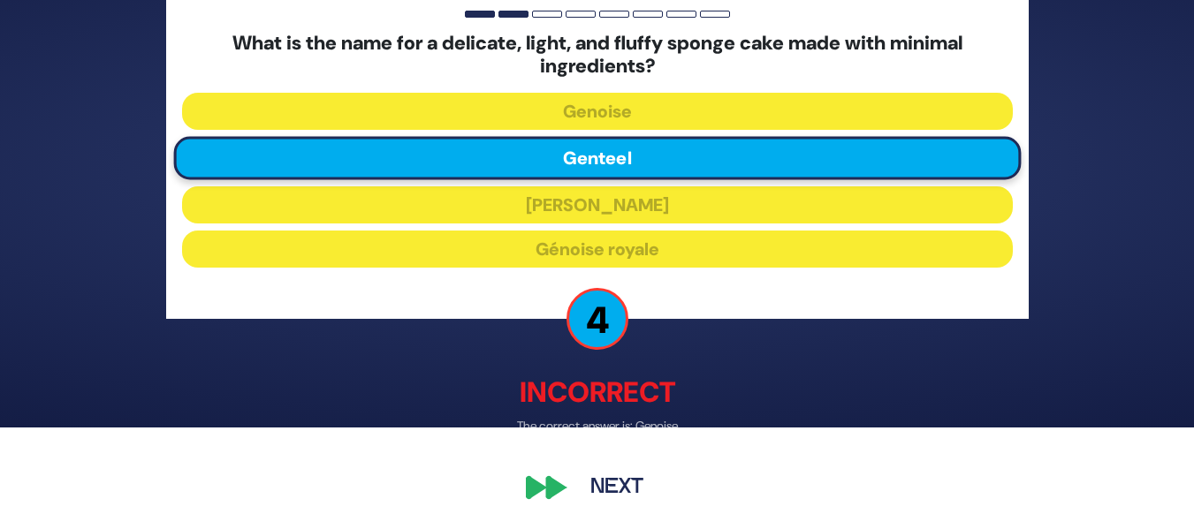
click at [587, 489] on button "Next" at bounding box center [617, 488] width 103 height 41
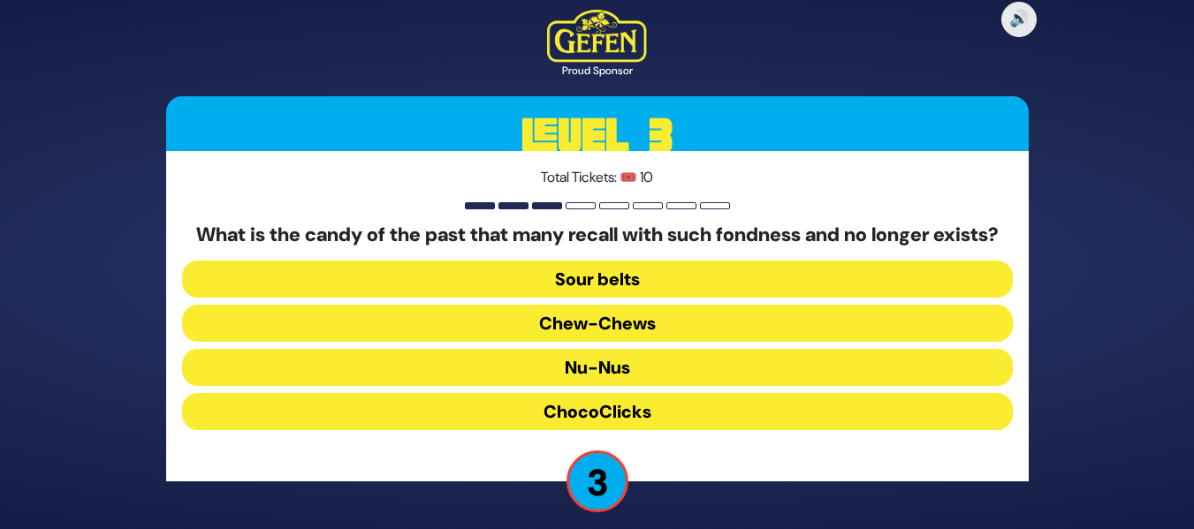
click at [517, 415] on button "ChocoClicks" at bounding box center [597, 411] width 831 height 37
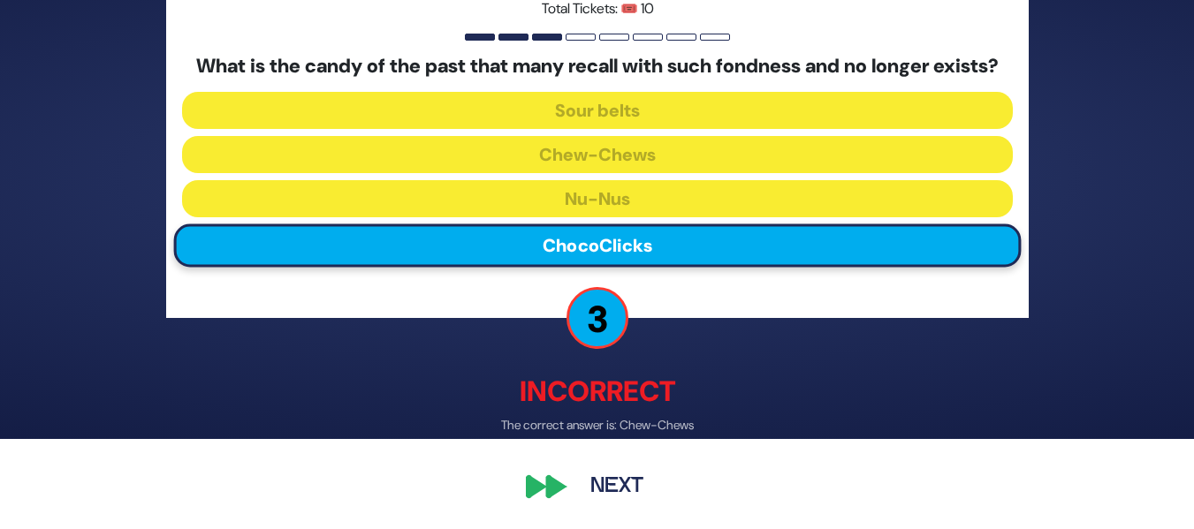
scroll to position [102, 0]
click at [619, 488] on button "Next" at bounding box center [617, 488] width 103 height 41
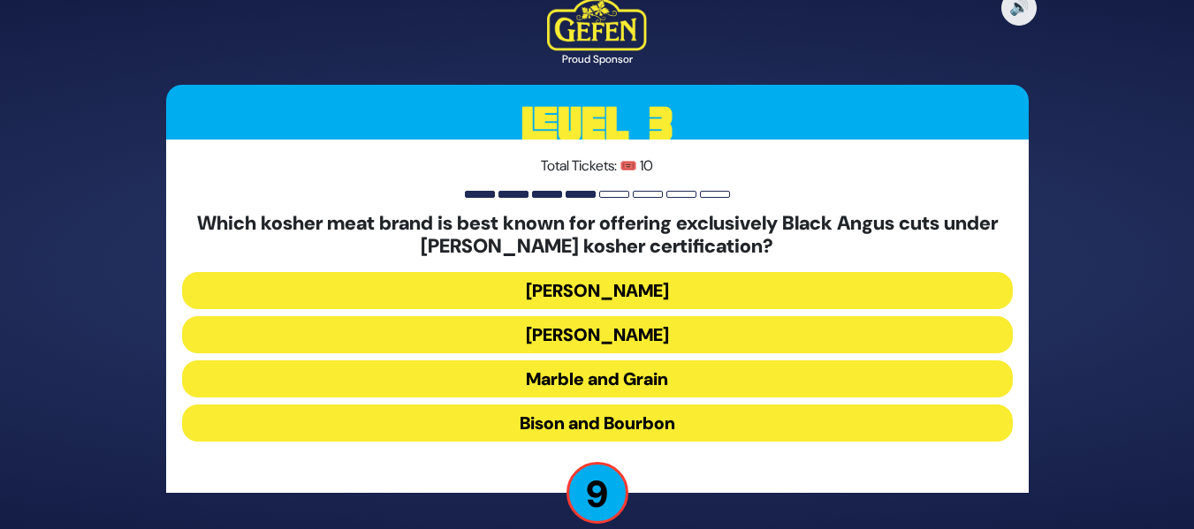
click at [546, 383] on button "Marble and Grain" at bounding box center [597, 379] width 831 height 37
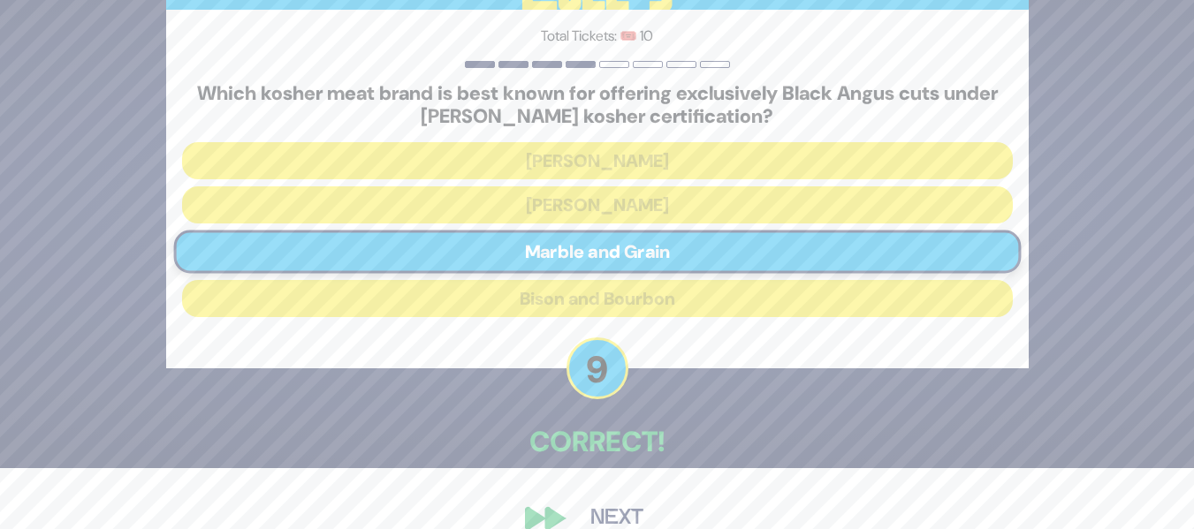
scroll to position [92, 0]
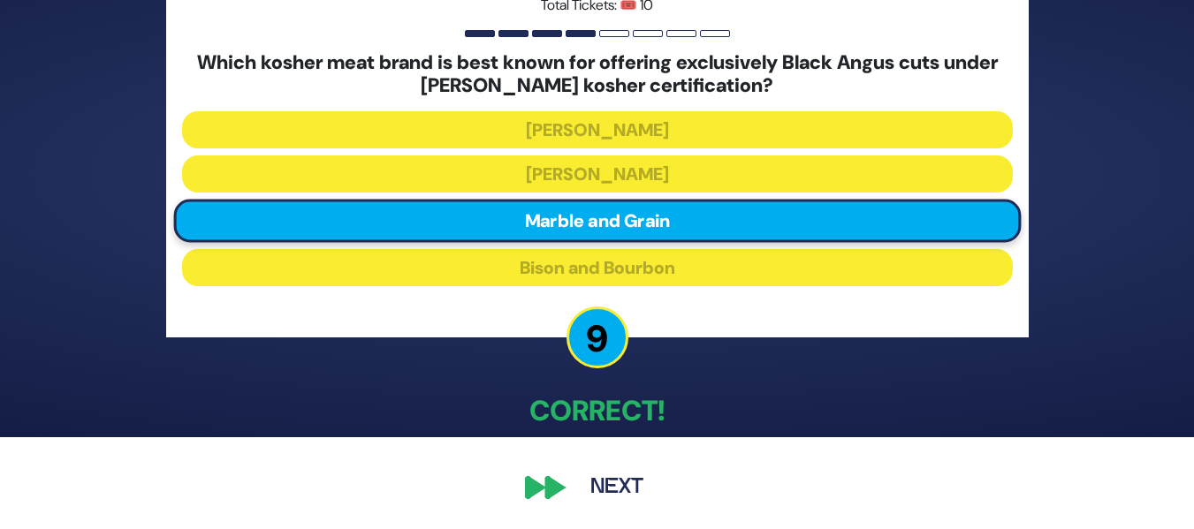
click at [610, 489] on button "Next" at bounding box center [617, 488] width 103 height 41
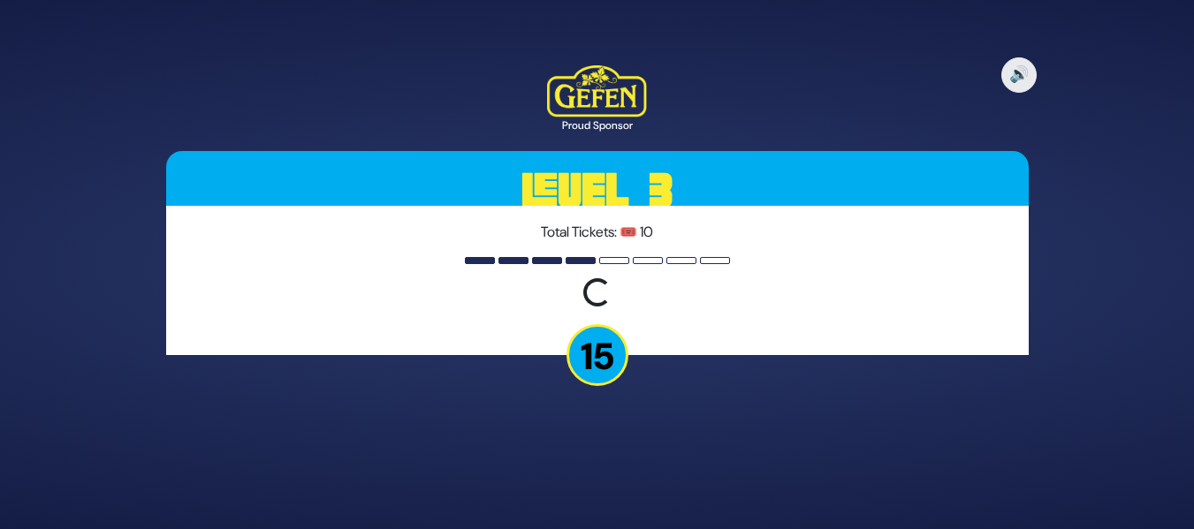
scroll to position [0, 0]
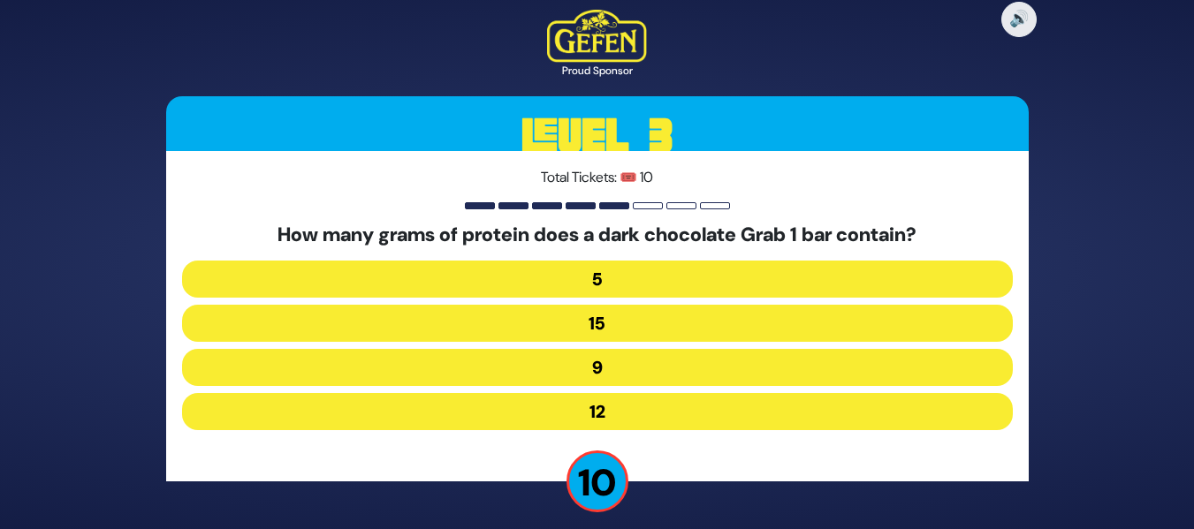
click at [592, 370] on button "9" at bounding box center [597, 367] width 831 height 37
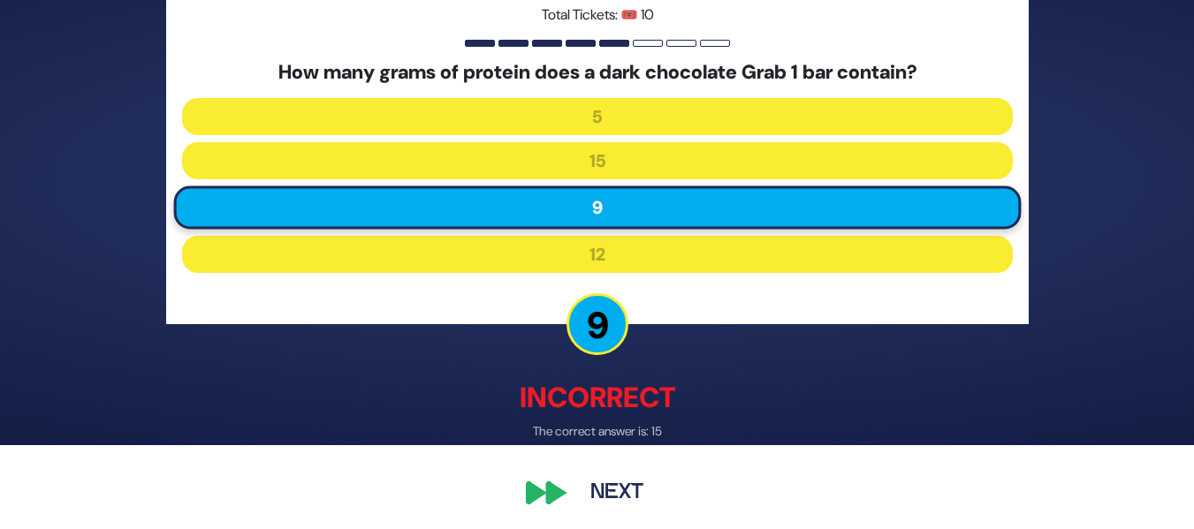
scroll to position [90, 0]
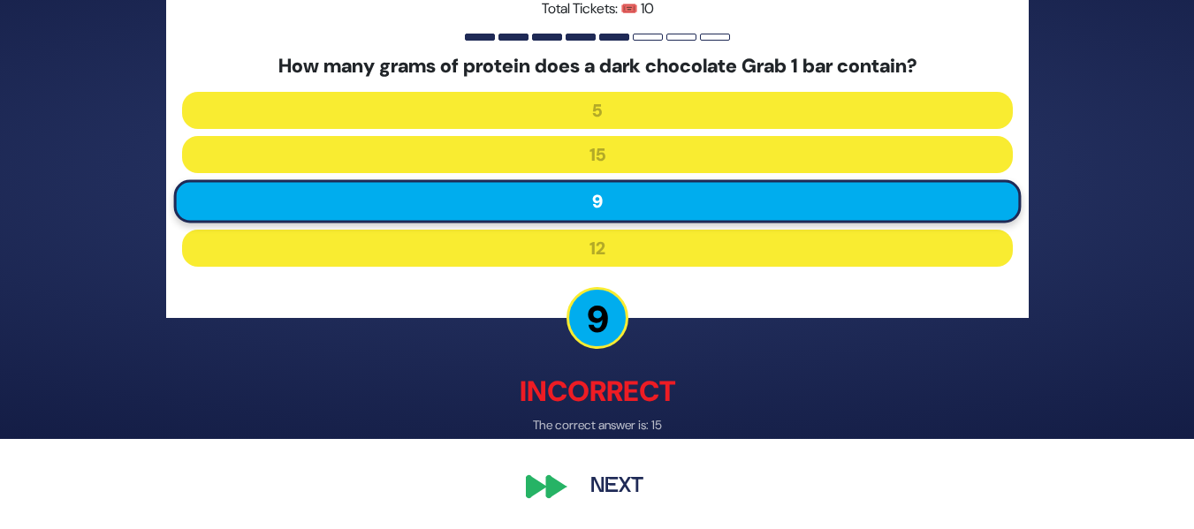
click at [593, 475] on button "Next" at bounding box center [617, 488] width 103 height 41
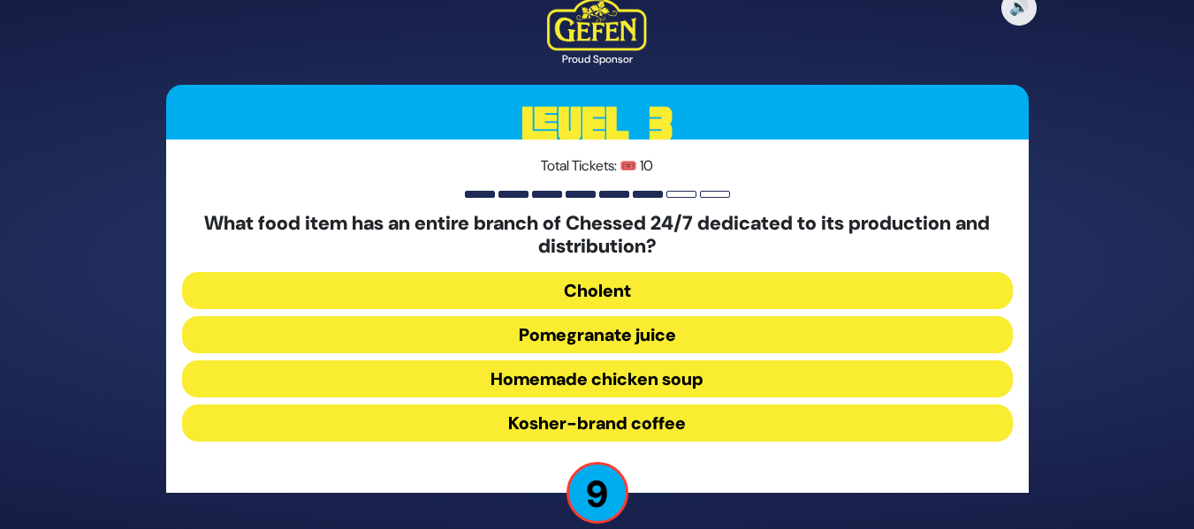
click at [514, 377] on button "Homemade chicken soup" at bounding box center [597, 379] width 831 height 37
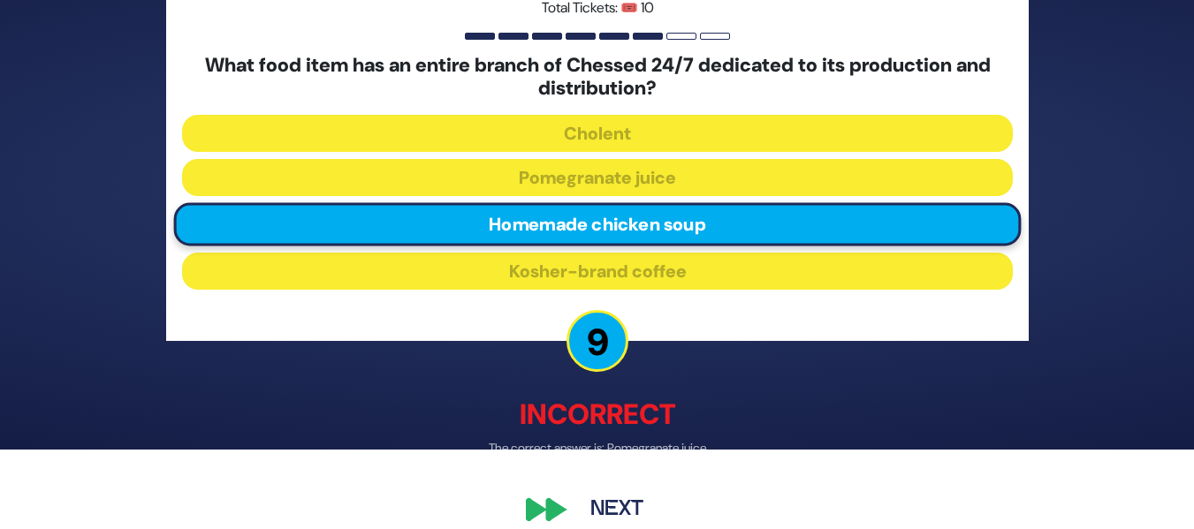
scroll to position [102, 0]
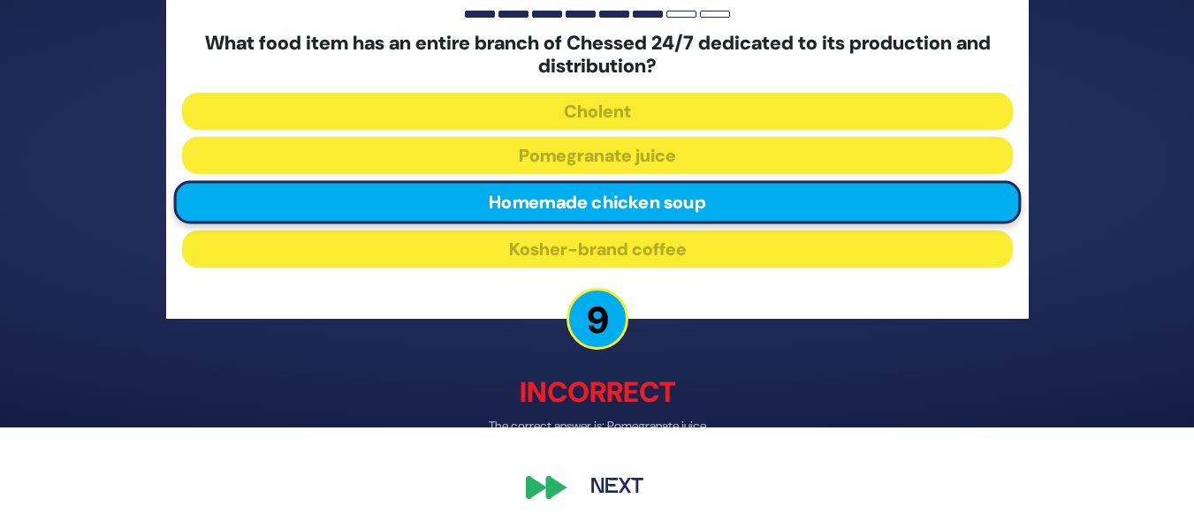
click at [593, 488] on button "Next" at bounding box center [617, 488] width 103 height 41
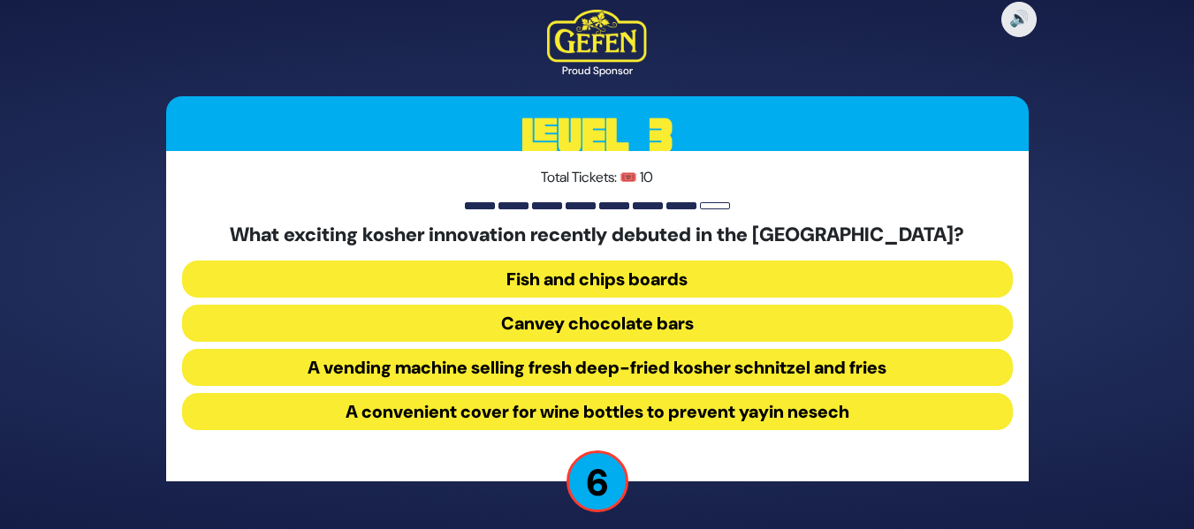
click at [594, 369] on button "A vending machine selling fresh deep-fried kosher schnitzel and fries" at bounding box center [597, 367] width 831 height 37
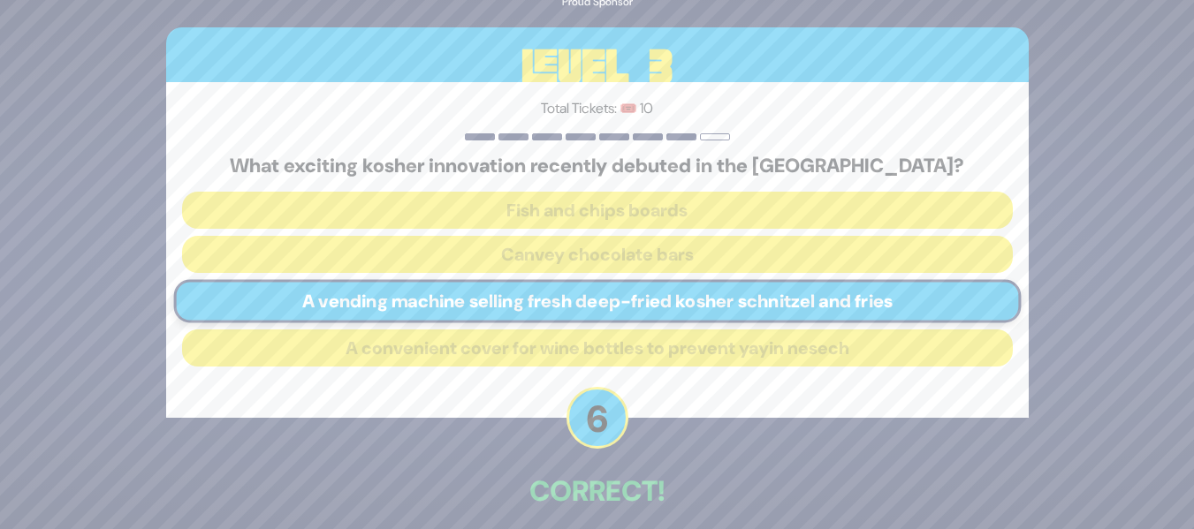
scroll to position [80, 0]
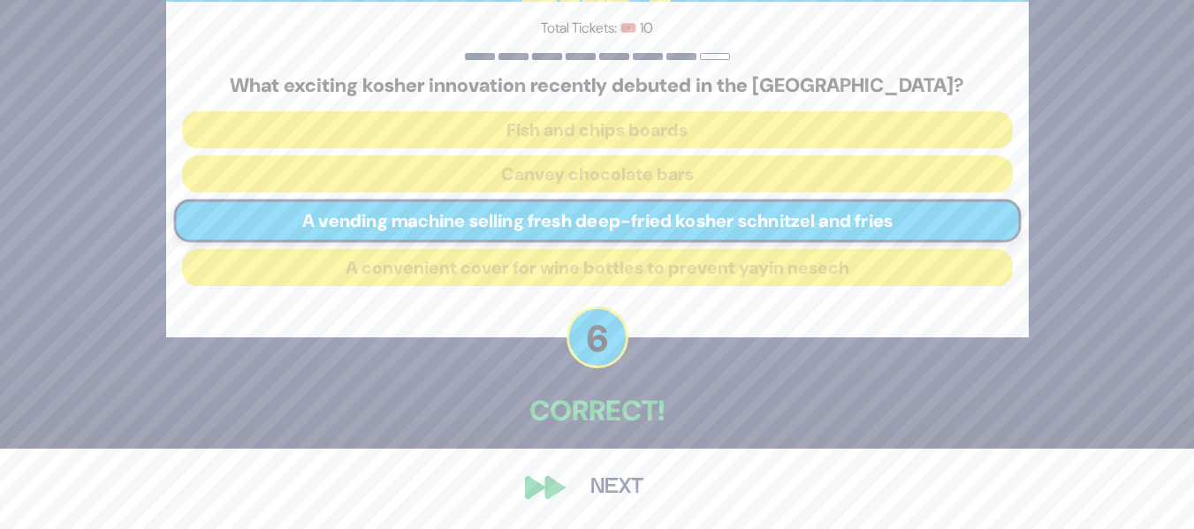
click at [588, 484] on button "Next" at bounding box center [617, 488] width 103 height 41
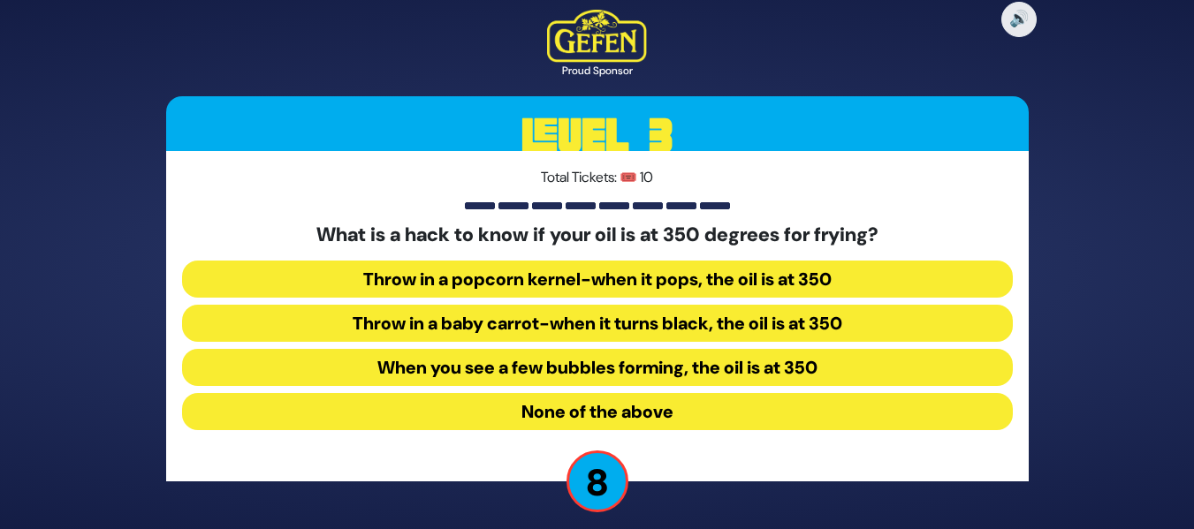
click at [543, 415] on button "None of the above" at bounding box center [597, 411] width 831 height 37
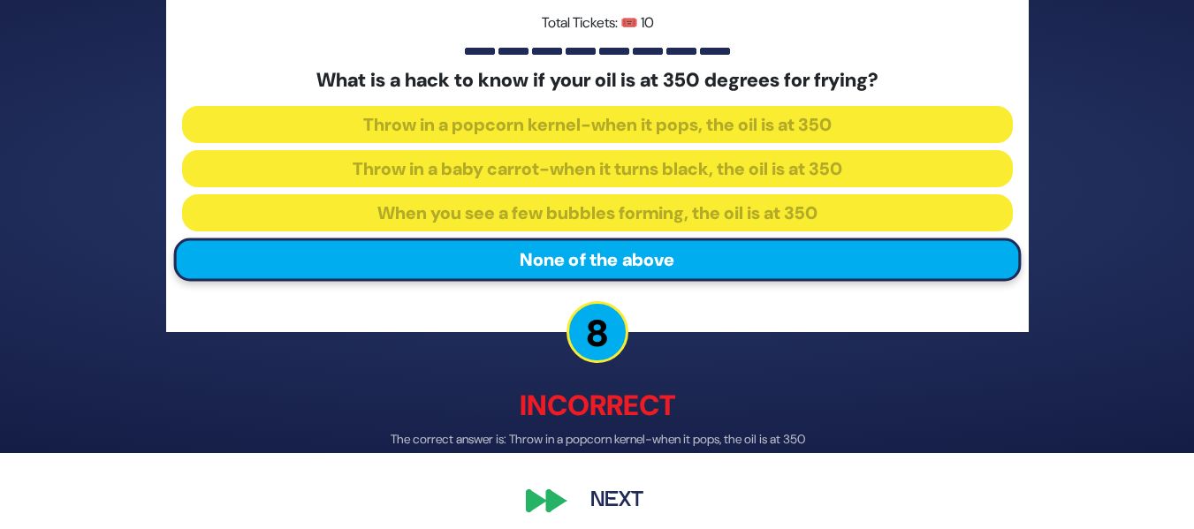
scroll to position [90, 0]
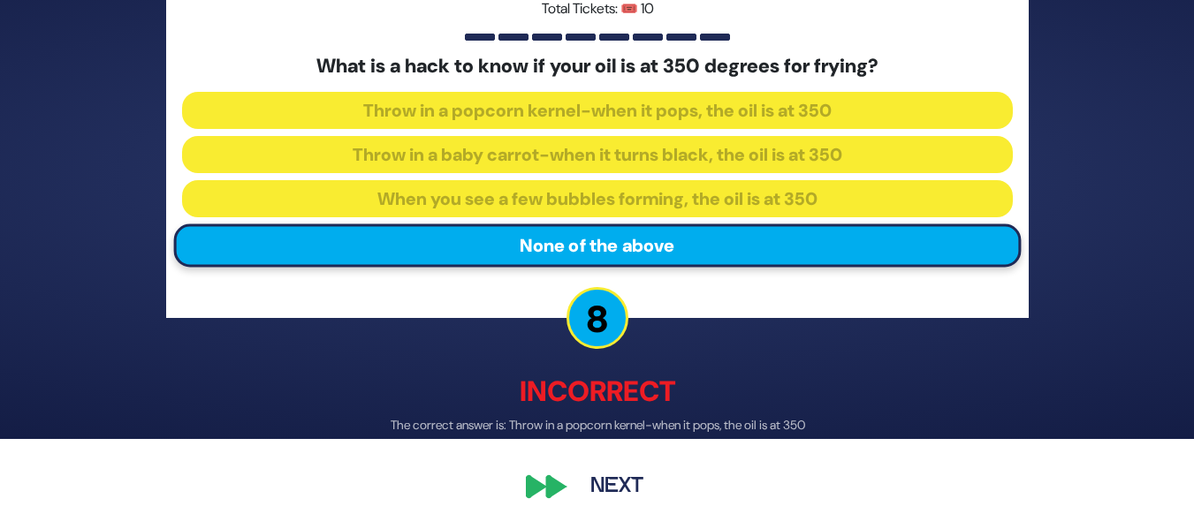
click at [605, 481] on button "Next" at bounding box center [617, 488] width 103 height 41
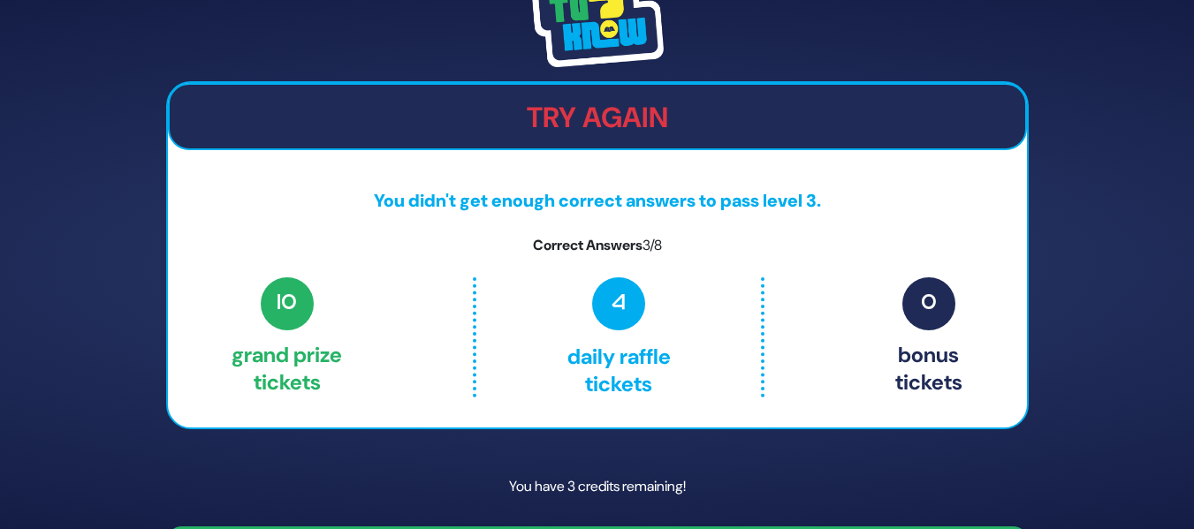
scroll to position [53, 0]
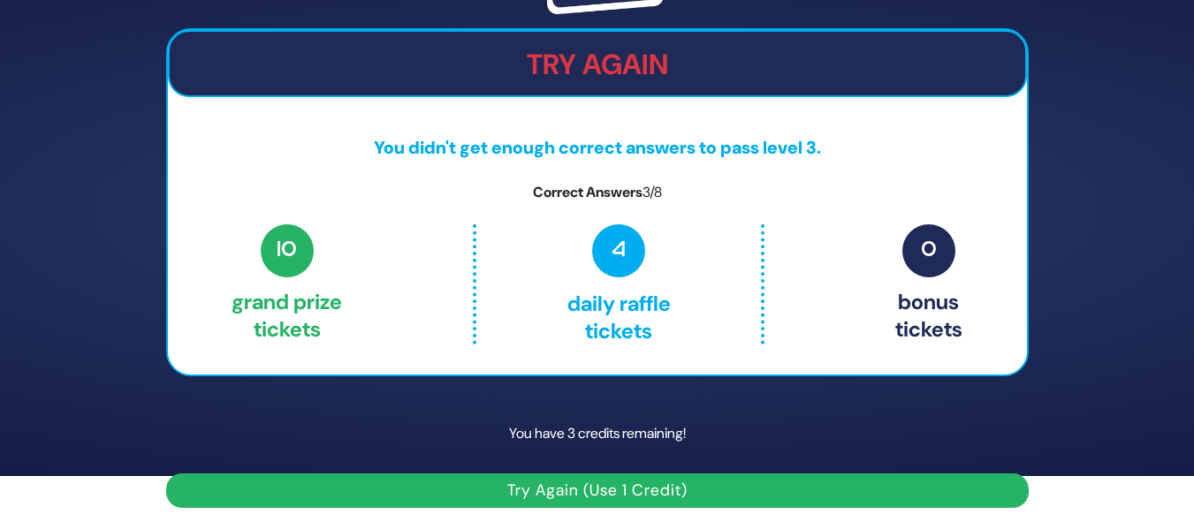
click at [572, 490] on button "Try Again (Use 1 Credit)" at bounding box center [597, 491] width 863 height 34
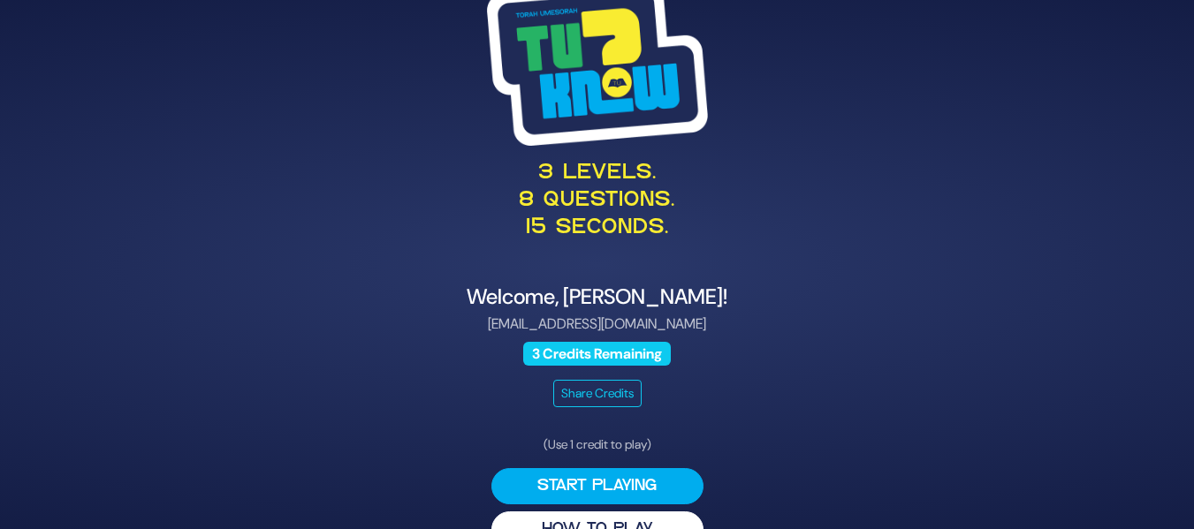
scroll to position [40, 0]
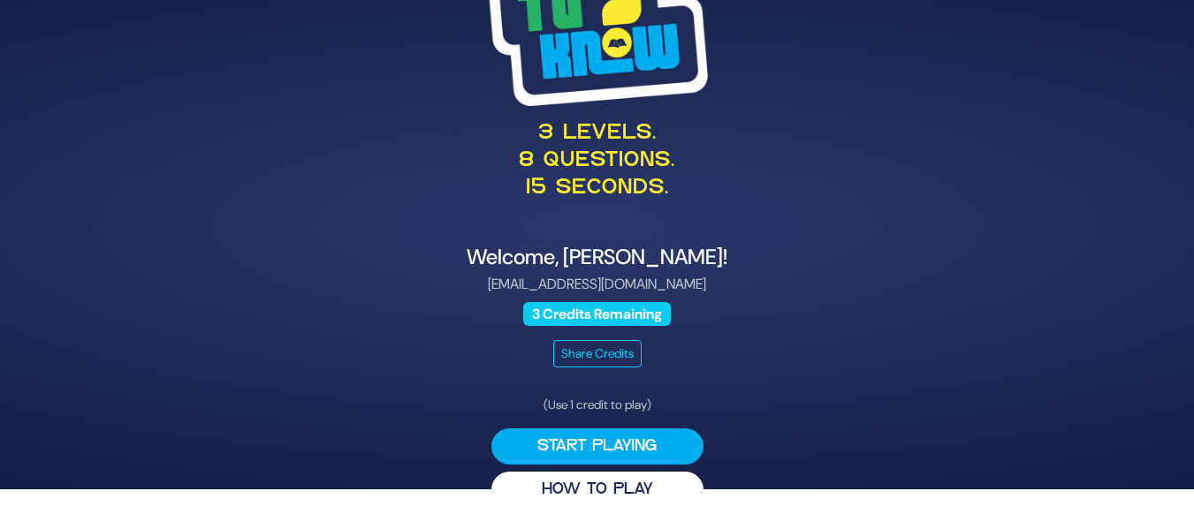
drag, startPoint x: 567, startPoint y: 446, endPoint x: 483, endPoint y: 390, distance: 101.2
click at [483, 390] on div "3 levels. 8 questions. 15 seconds. Welcome, Josh Sturm! joshsturm84@gmail.com 3…" at bounding box center [597, 225] width 905 height 610
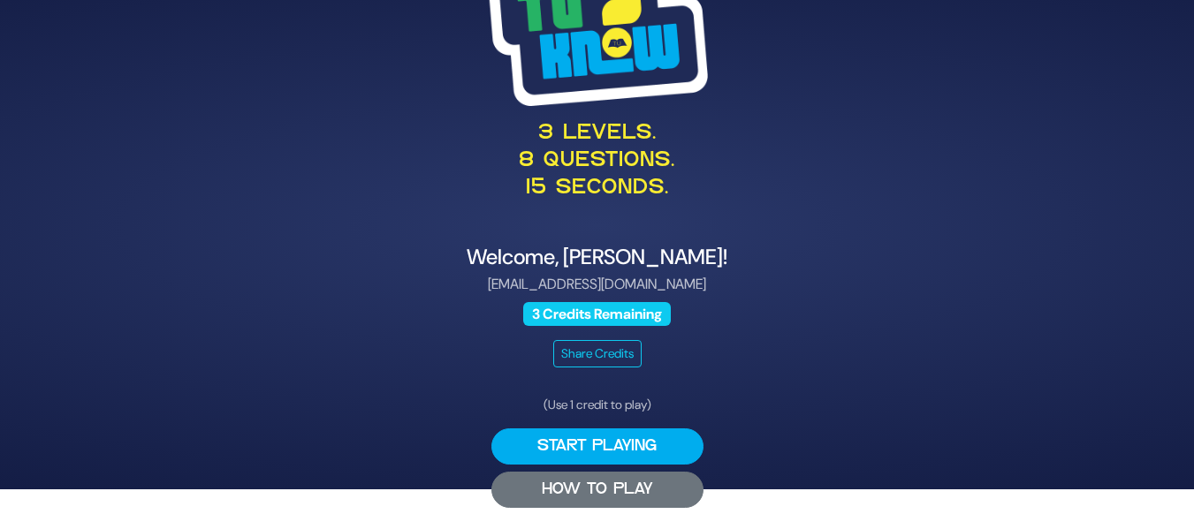
click at [598, 484] on button "HOW TO PLAY" at bounding box center [597, 490] width 212 height 36
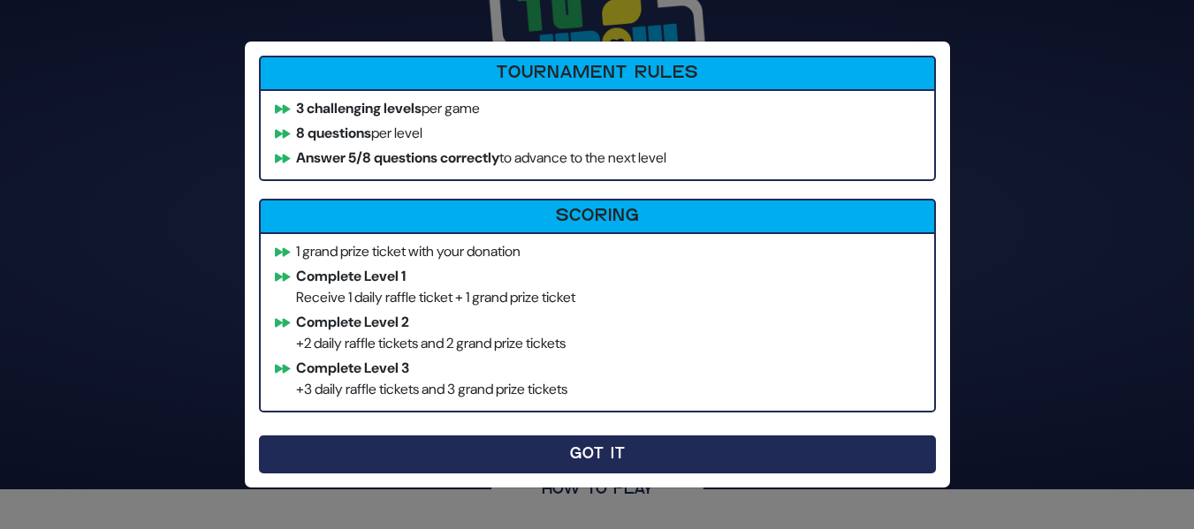
click at [595, 456] on button "Got It" at bounding box center [597, 455] width 677 height 38
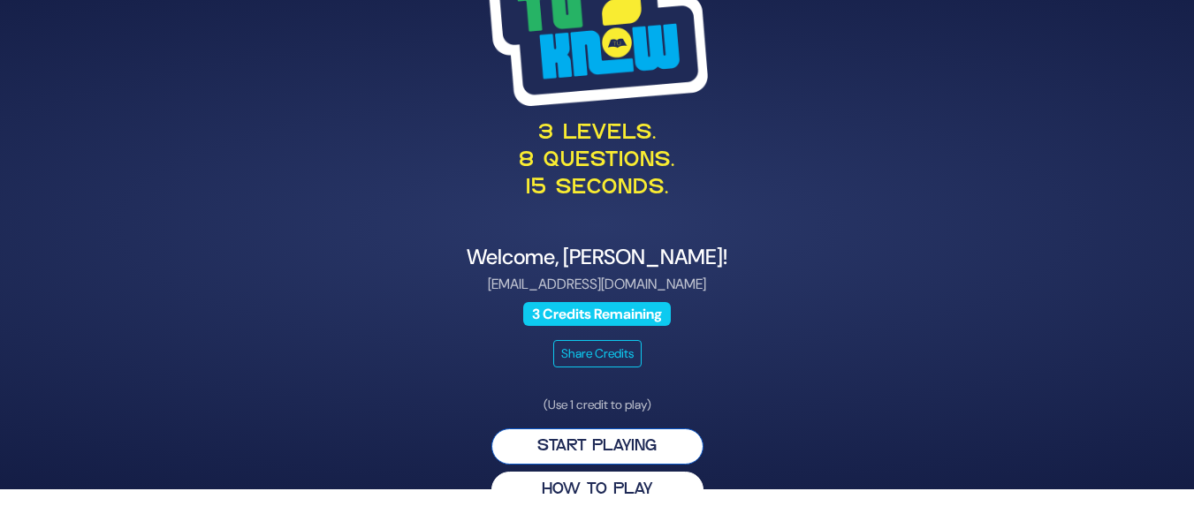
click at [605, 456] on button "Start Playing" at bounding box center [597, 447] width 212 height 36
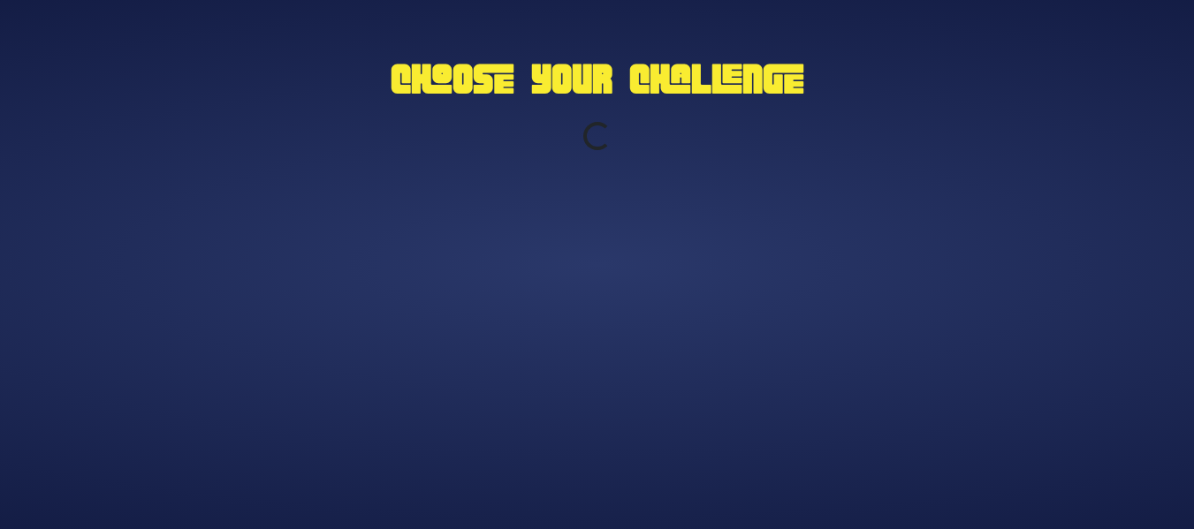
scroll to position [0, 0]
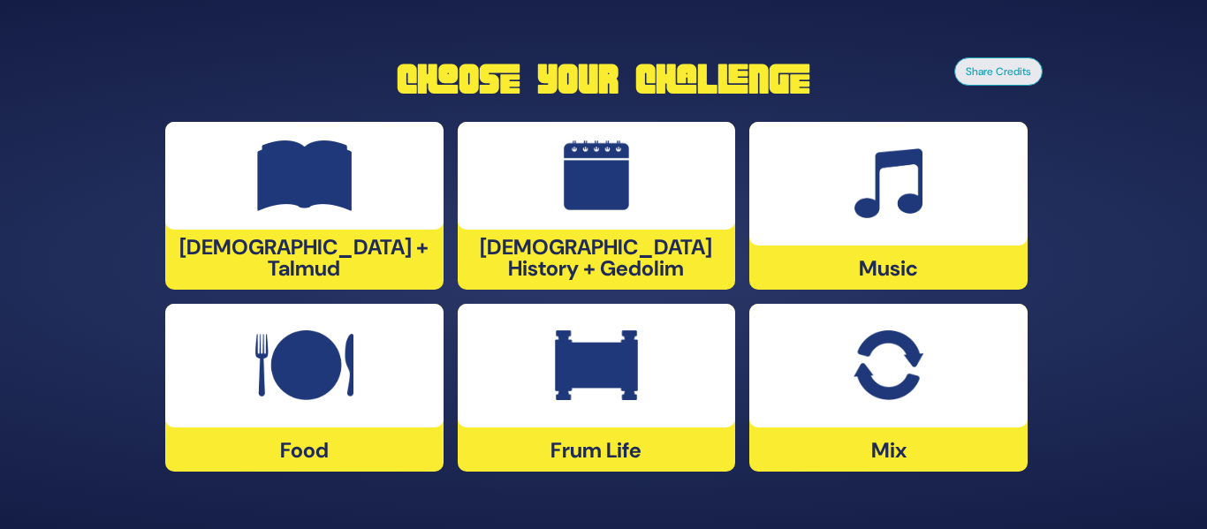
click at [354, 192] on div at bounding box center [304, 176] width 278 height 108
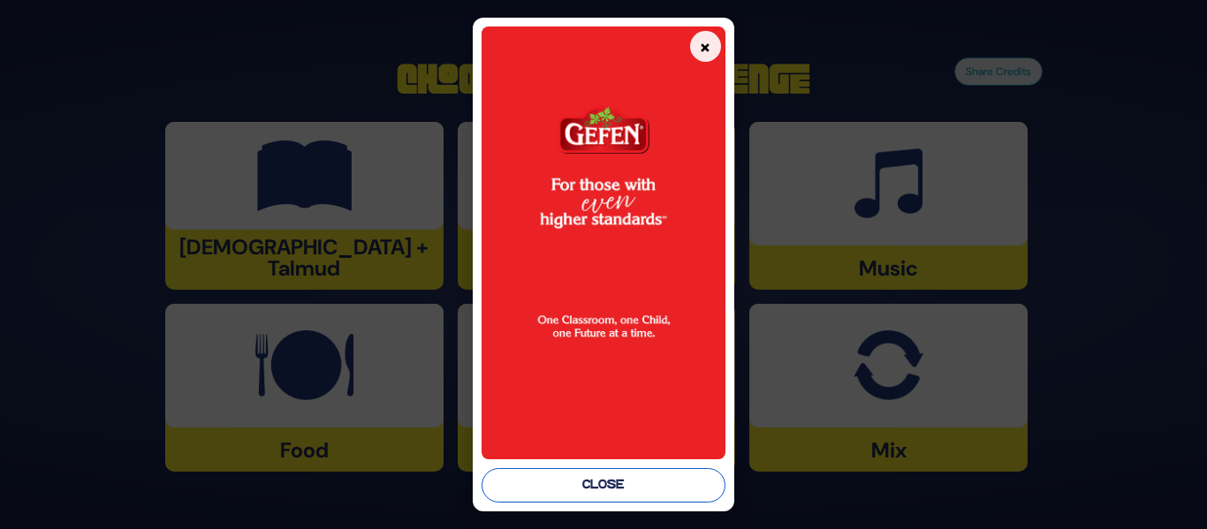
click at [581, 481] on button "Close" at bounding box center [603, 485] width 243 height 34
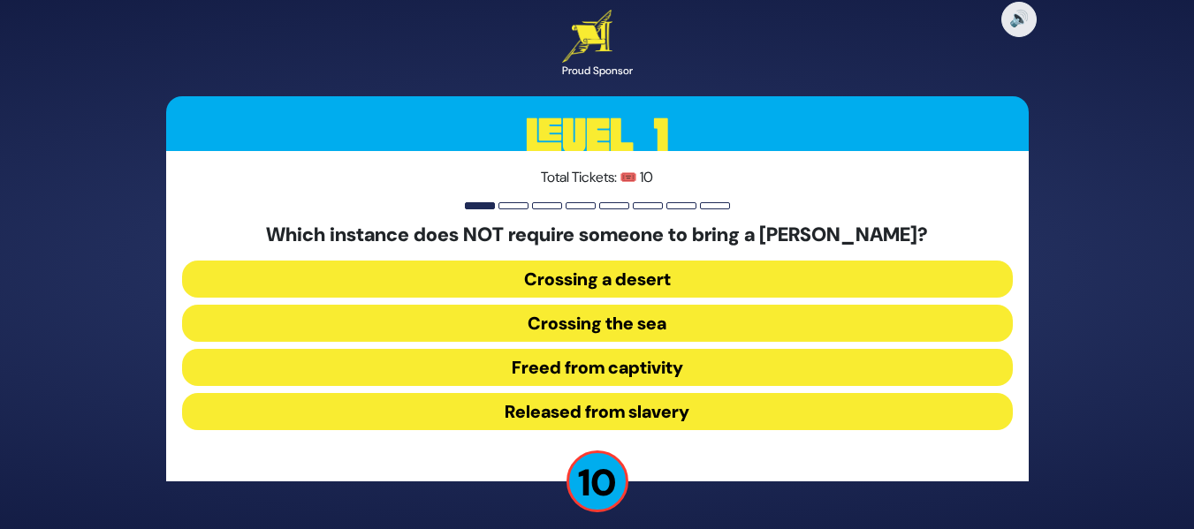
click at [635, 410] on button "Released from slavery" at bounding box center [597, 411] width 831 height 37
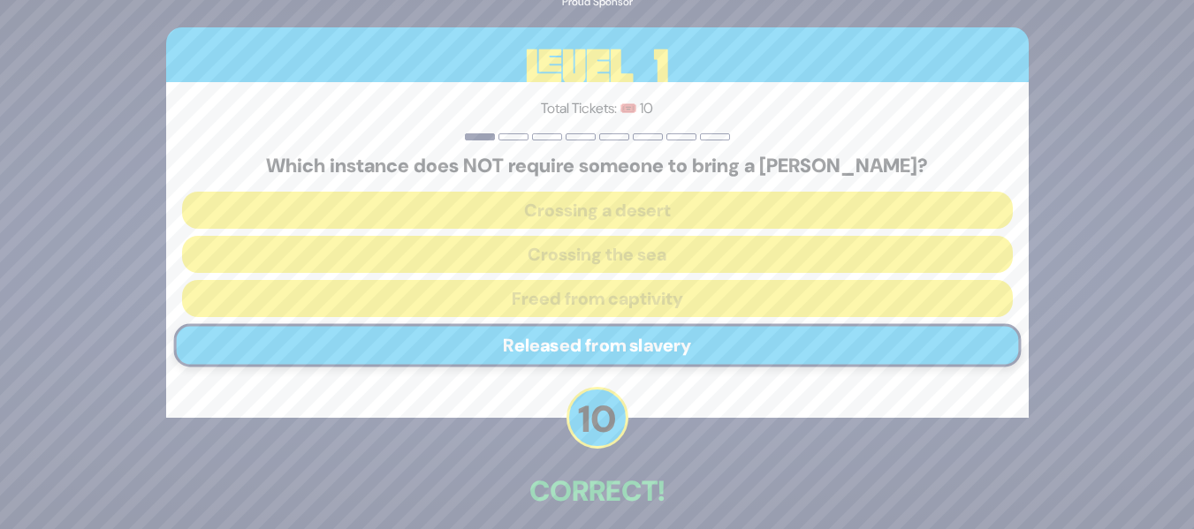
scroll to position [80, 0]
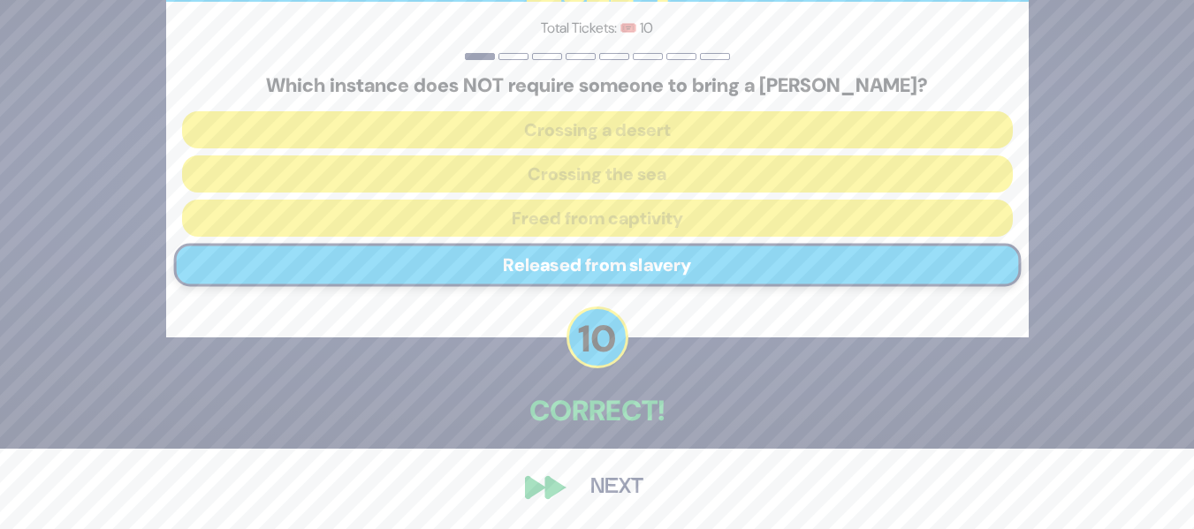
click at [589, 484] on button "Next" at bounding box center [617, 488] width 103 height 41
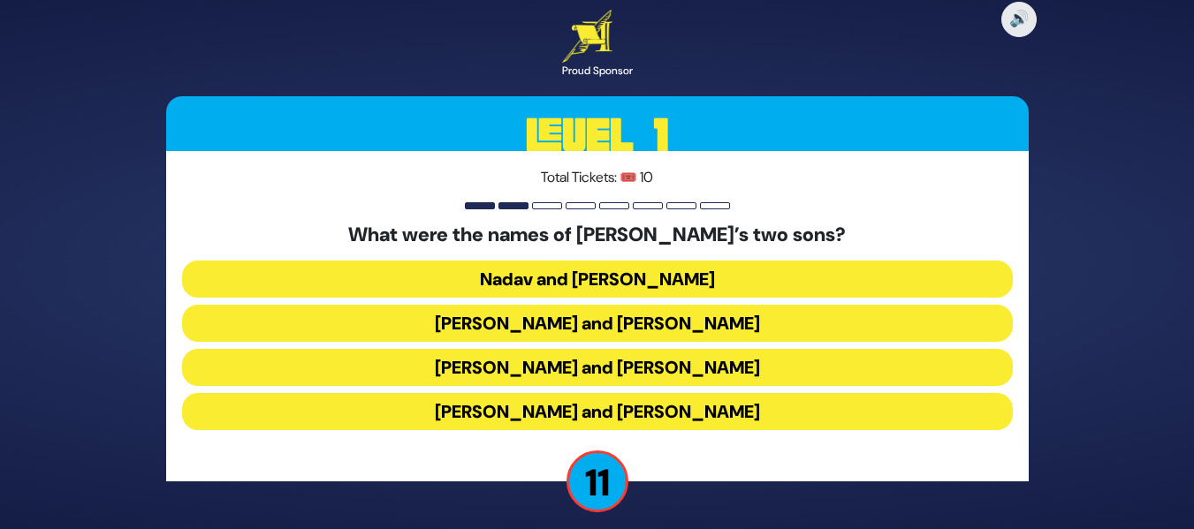
click at [584, 406] on button "Gershom and Eliezer" at bounding box center [597, 411] width 831 height 37
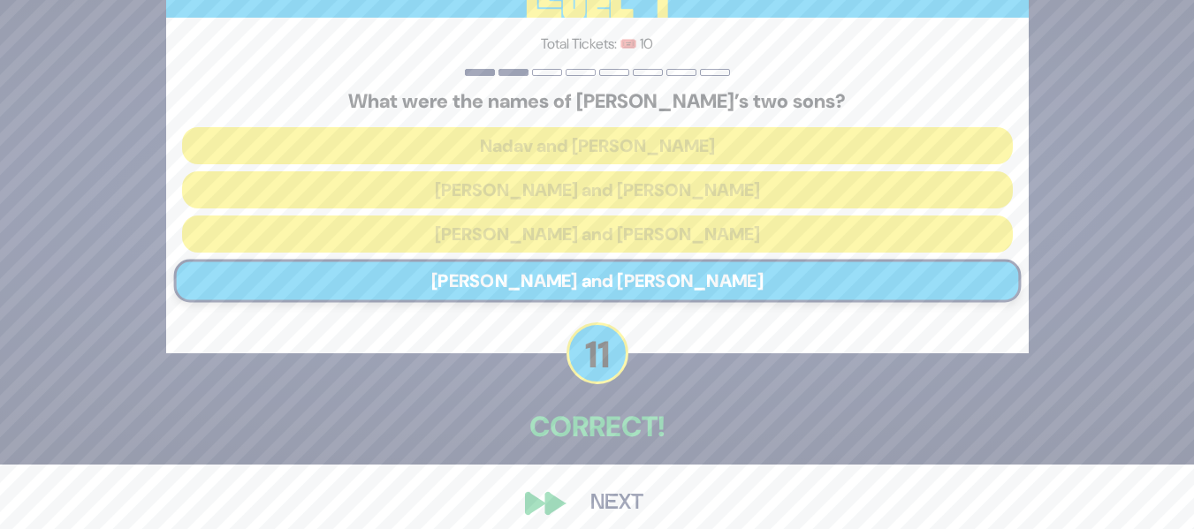
scroll to position [80, 0]
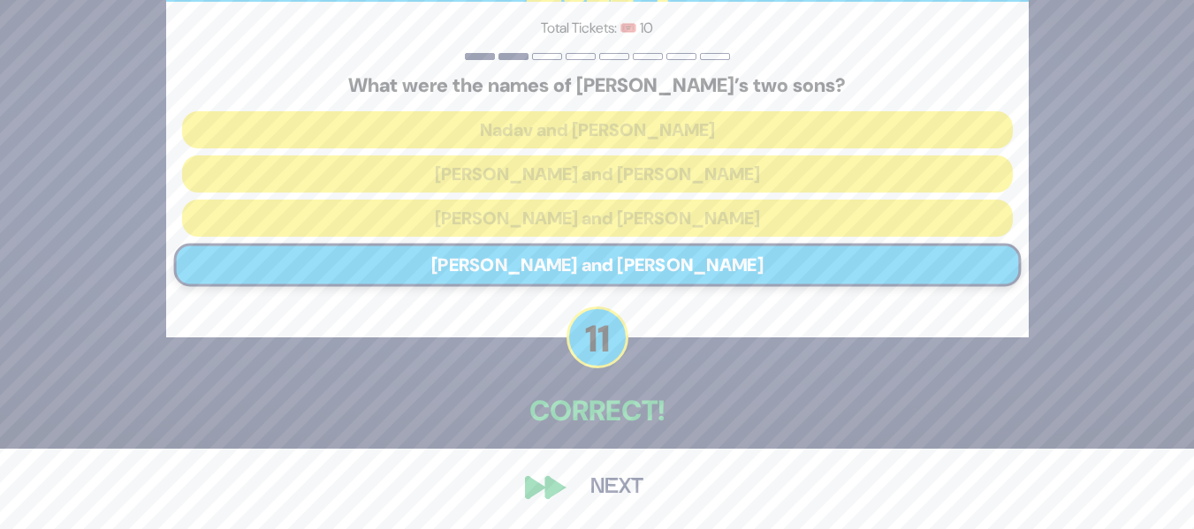
click at [625, 477] on button "Next" at bounding box center [617, 488] width 103 height 41
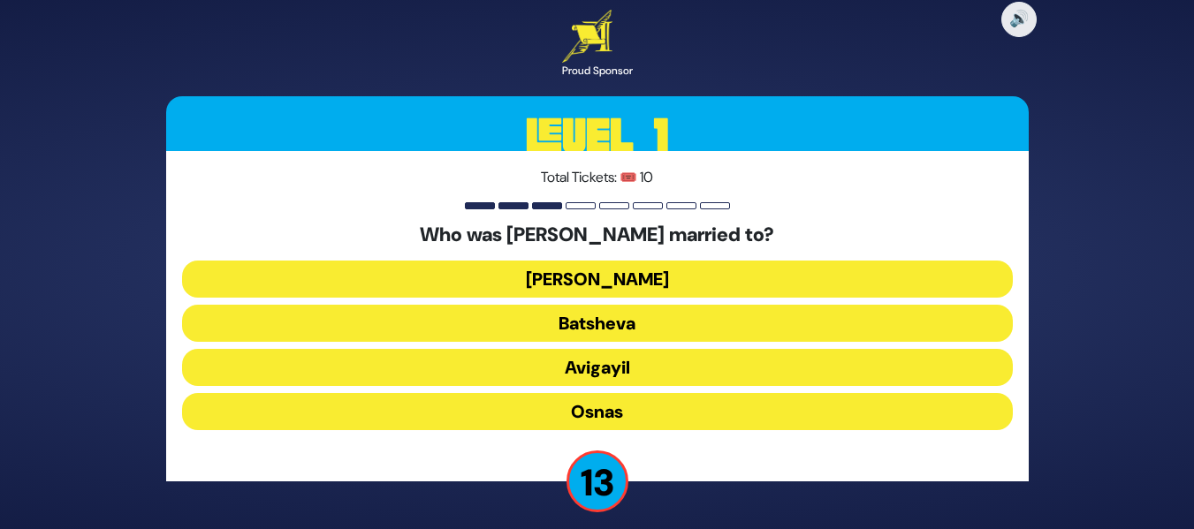
click at [620, 278] on button "Elisheva" at bounding box center [597, 279] width 831 height 37
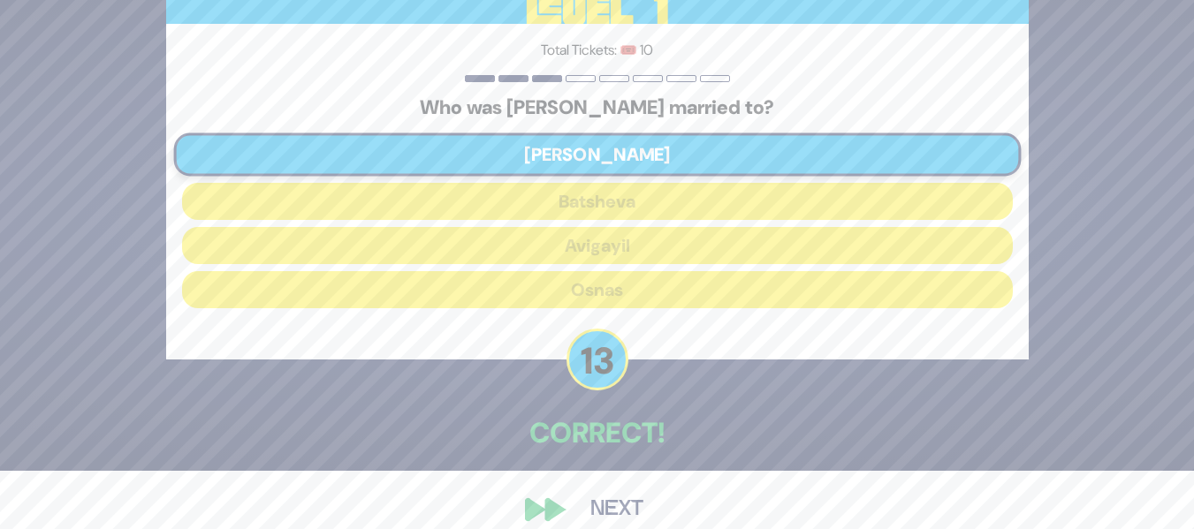
scroll to position [80, 0]
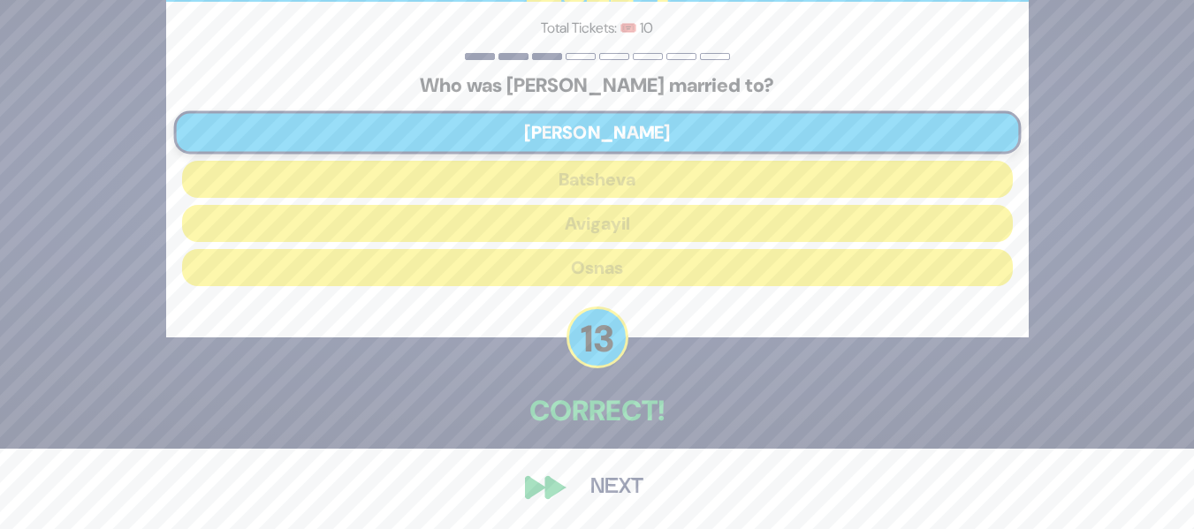
click at [605, 488] on button "Next" at bounding box center [617, 488] width 103 height 41
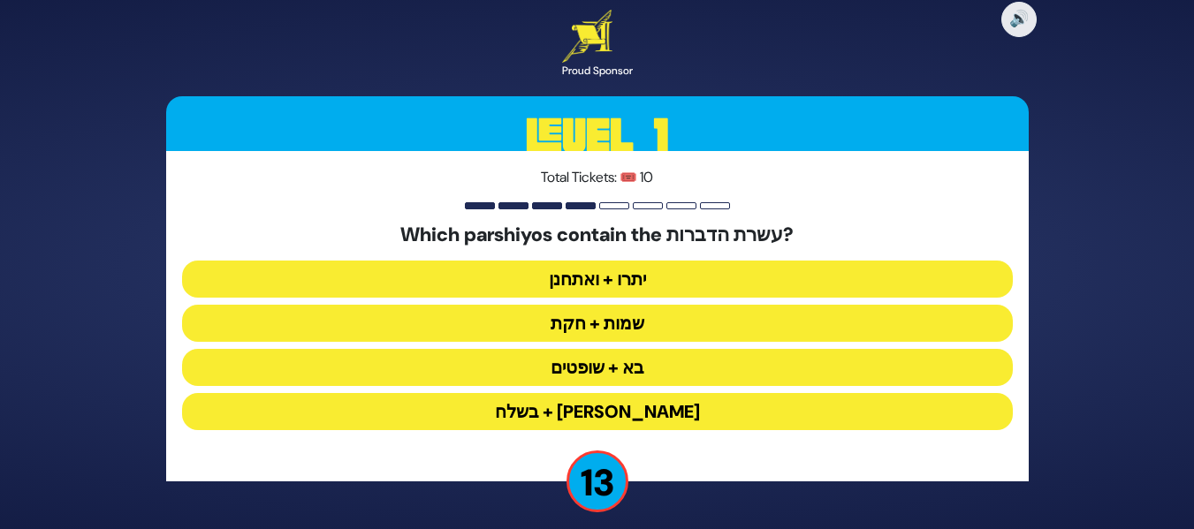
click at [628, 282] on button "יתרו + ואתחנן" at bounding box center [597, 279] width 831 height 37
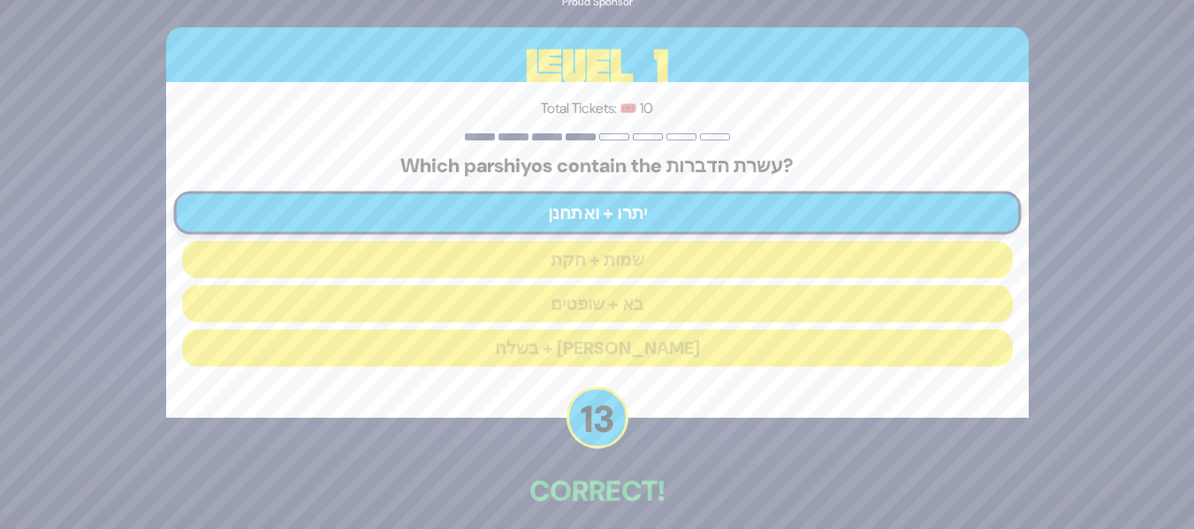
scroll to position [80, 0]
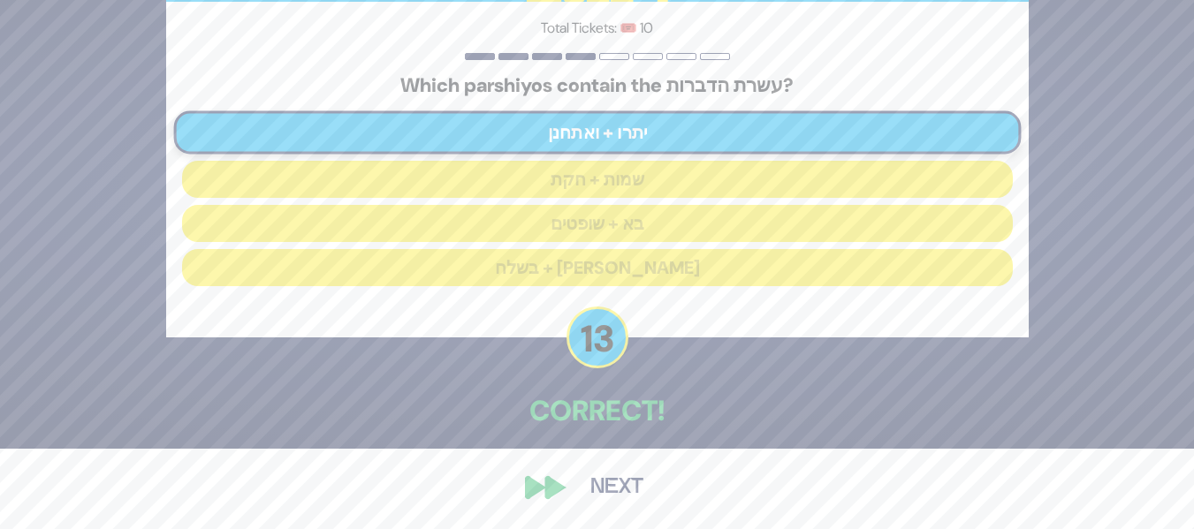
click at [604, 484] on button "Next" at bounding box center [617, 488] width 103 height 41
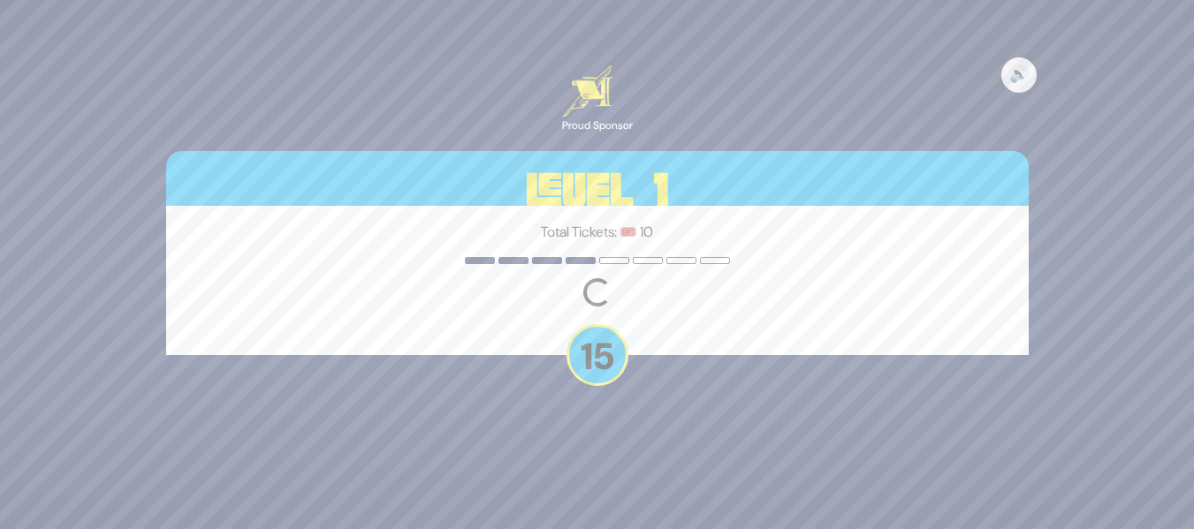
scroll to position [0, 0]
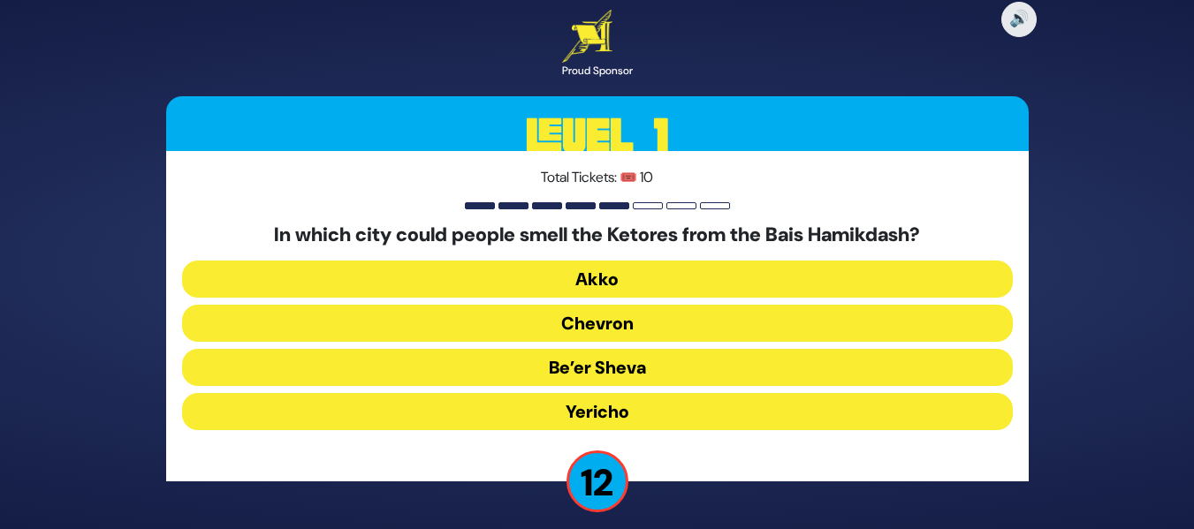
click at [602, 407] on button "Yericho" at bounding box center [597, 411] width 831 height 37
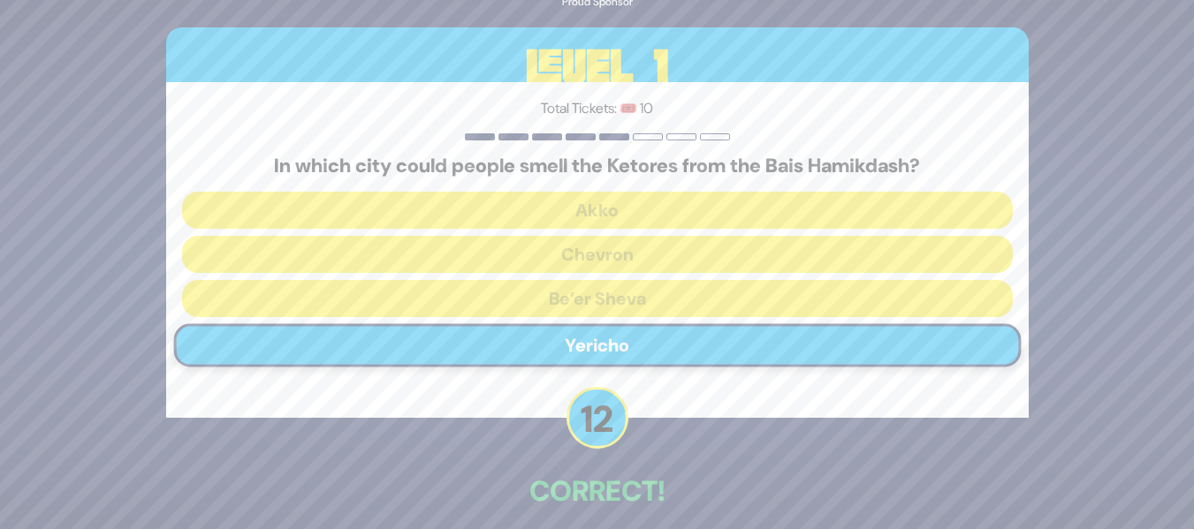
scroll to position [80, 0]
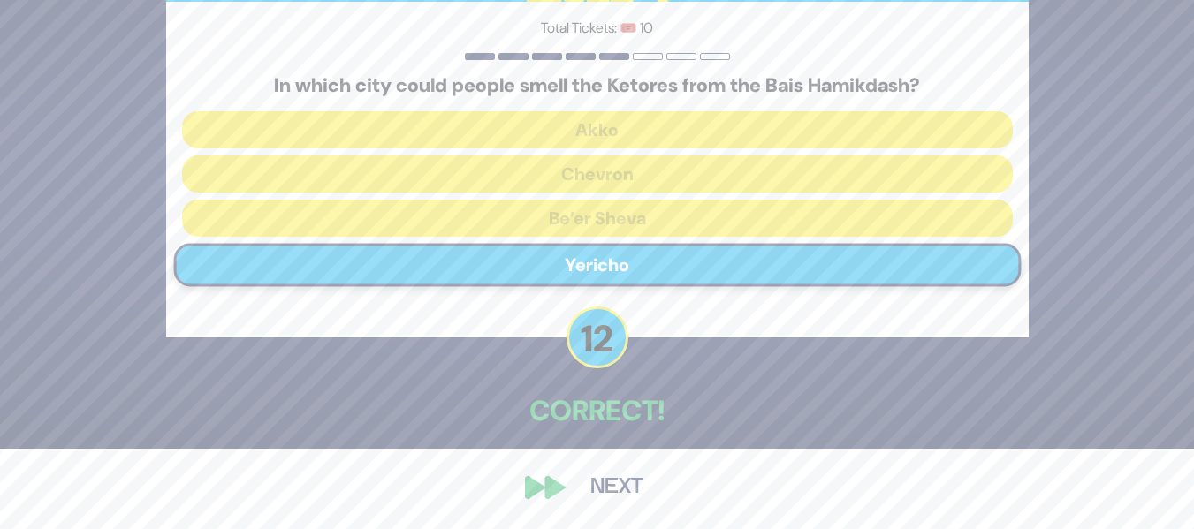
click at [603, 493] on button "Next" at bounding box center [617, 488] width 103 height 41
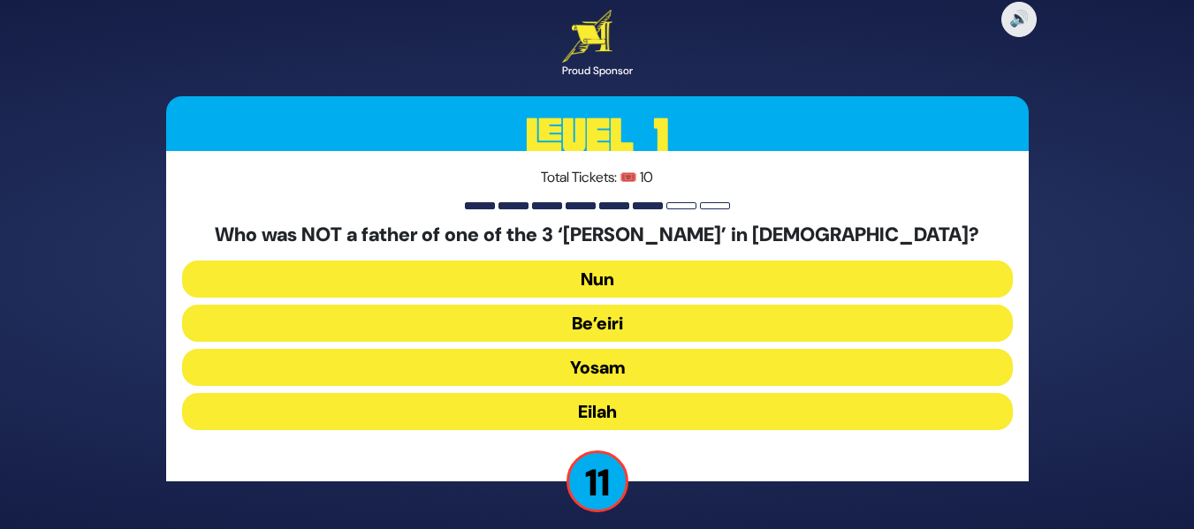
click at [657, 357] on button "Yosam" at bounding box center [597, 367] width 831 height 37
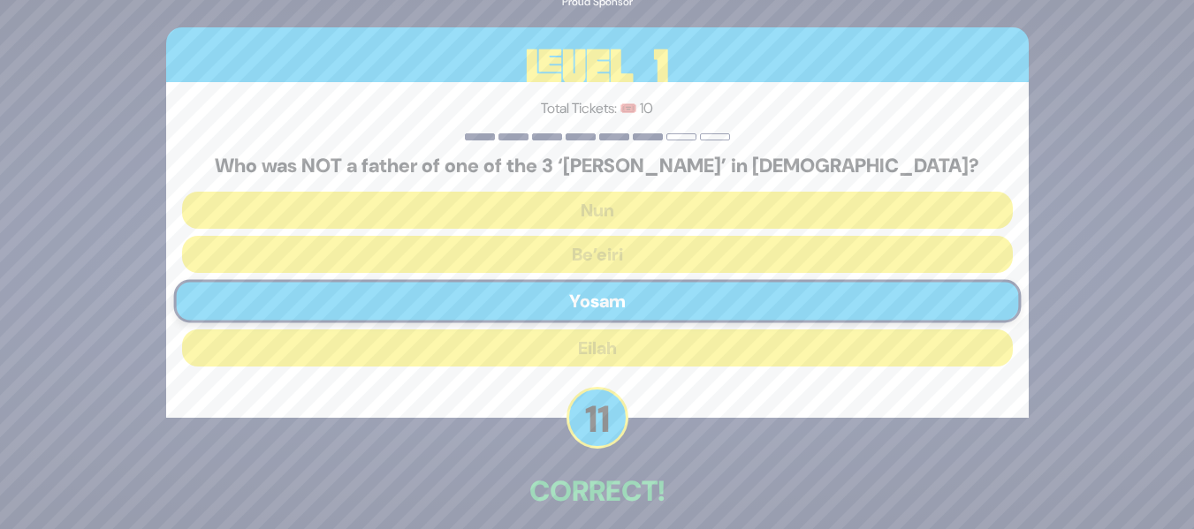
scroll to position [80, 0]
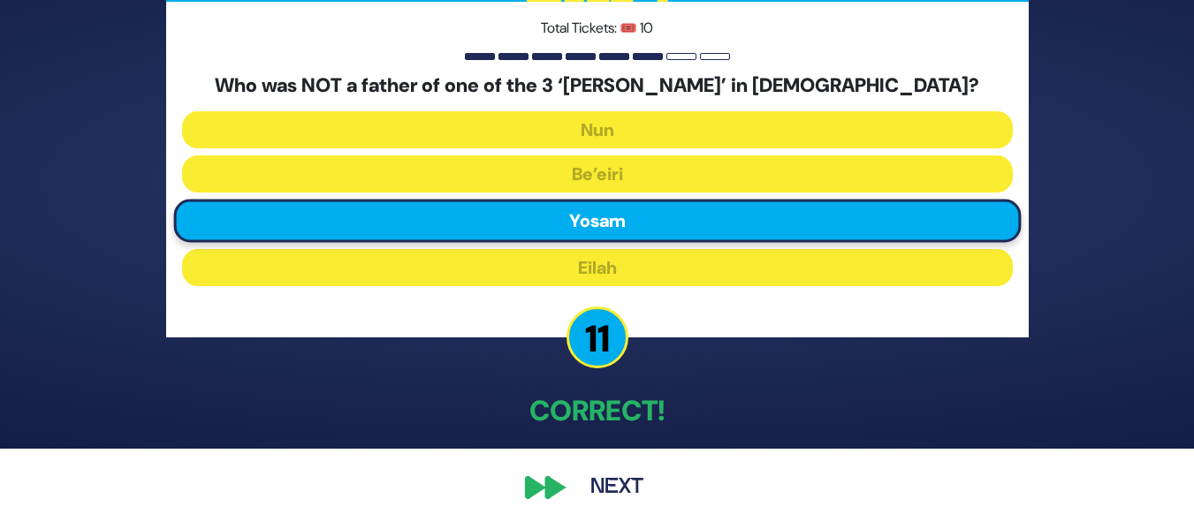
click at [597, 481] on button "Next" at bounding box center [617, 488] width 103 height 41
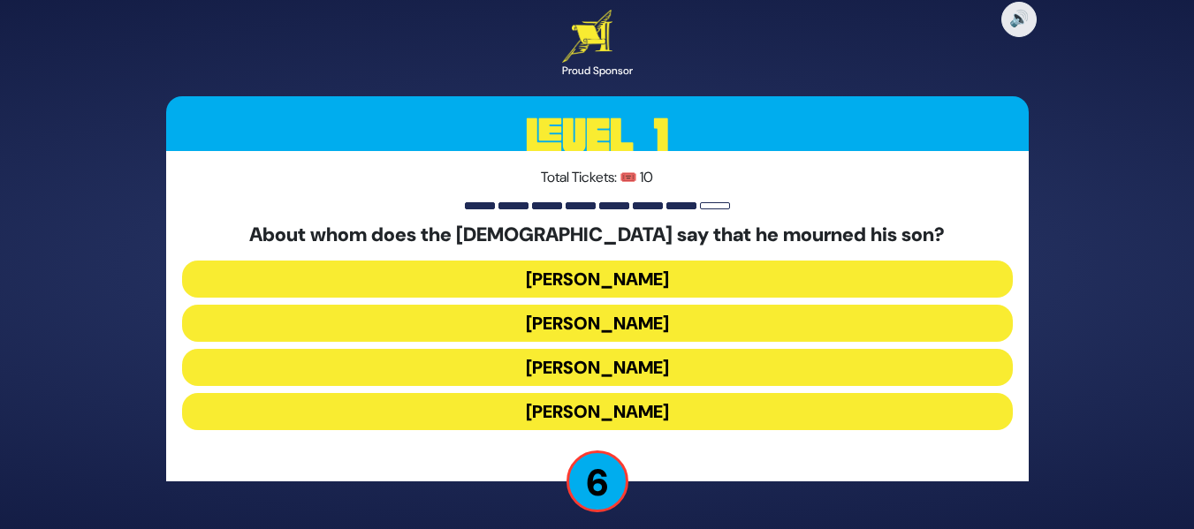
click at [612, 325] on button "Yaakov Avinu" at bounding box center [597, 323] width 831 height 37
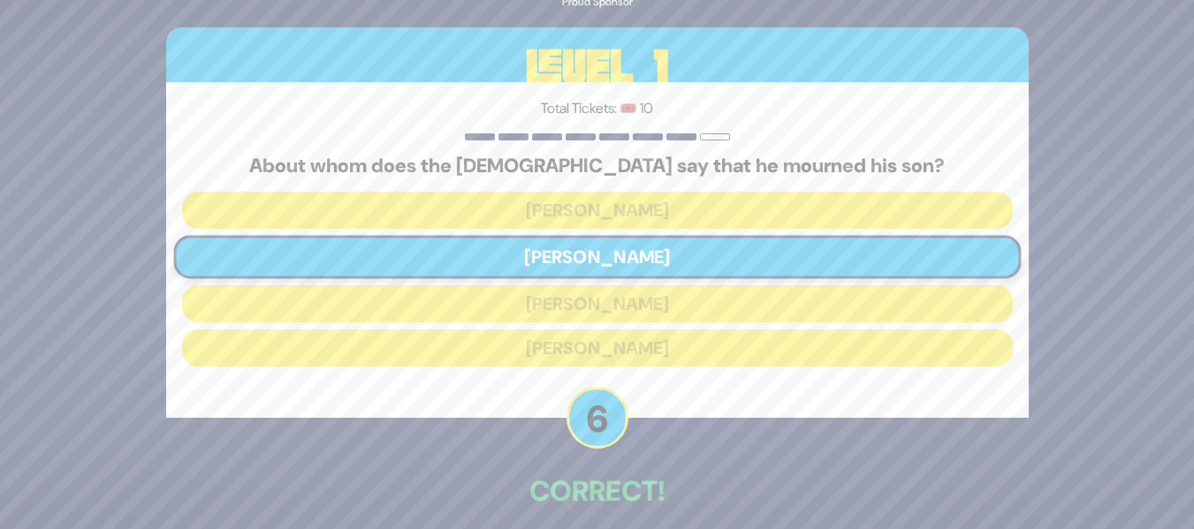
scroll to position [80, 0]
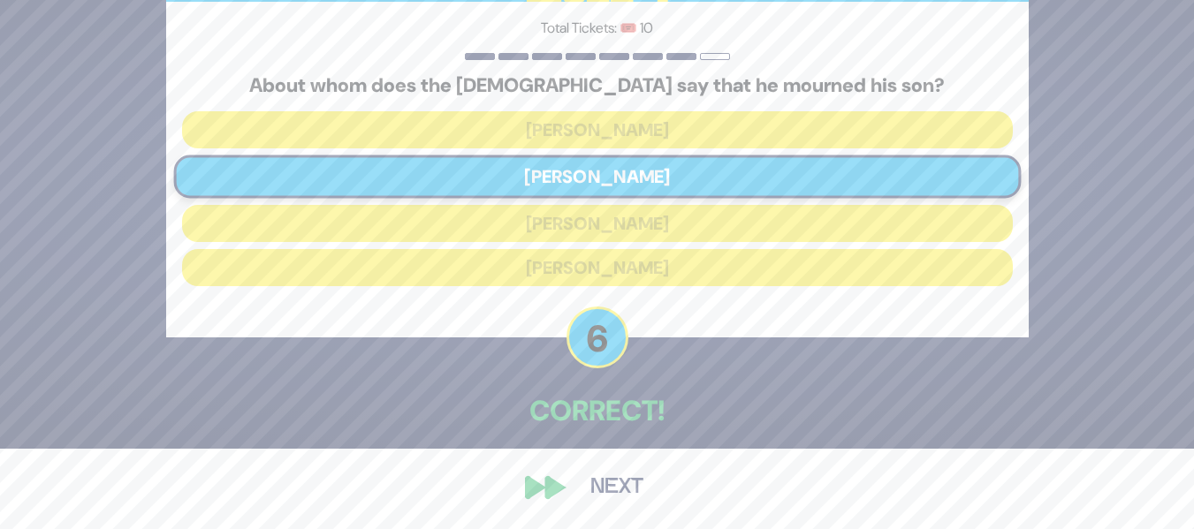
click at [606, 478] on button "Next" at bounding box center [617, 488] width 103 height 41
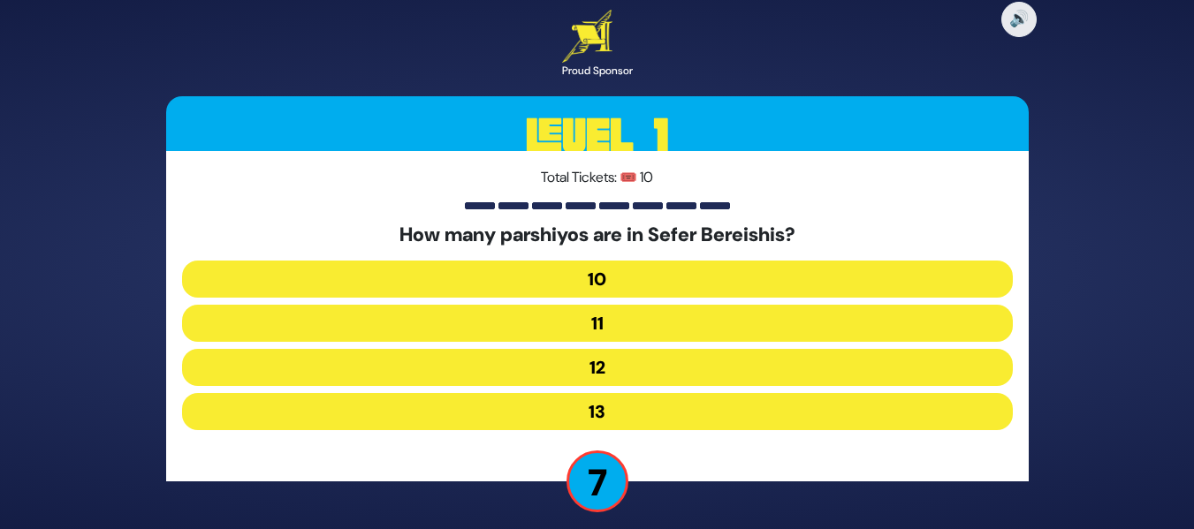
click at [614, 375] on button "12" at bounding box center [597, 367] width 831 height 37
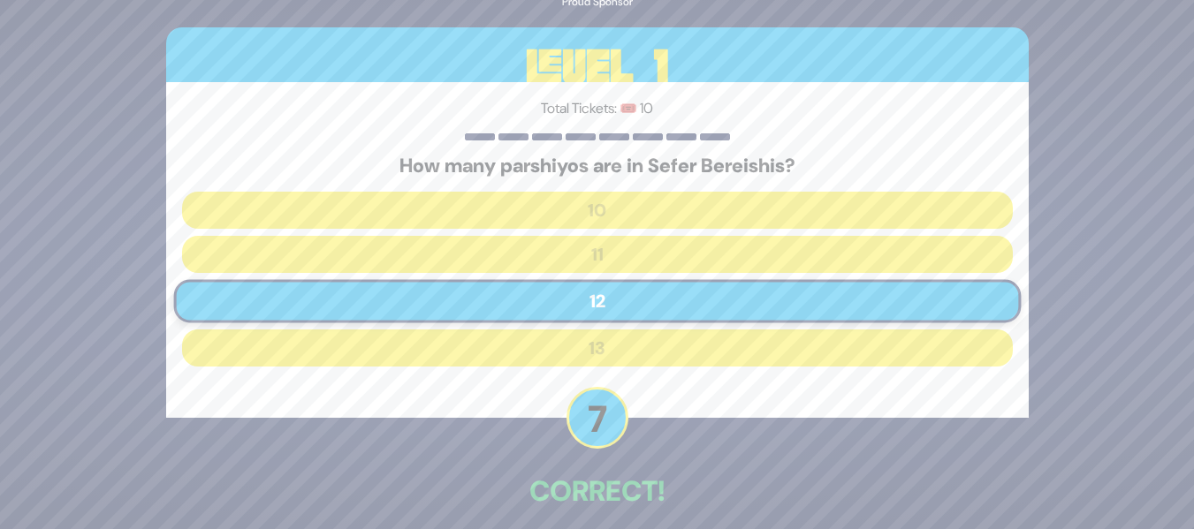
scroll to position [80, 0]
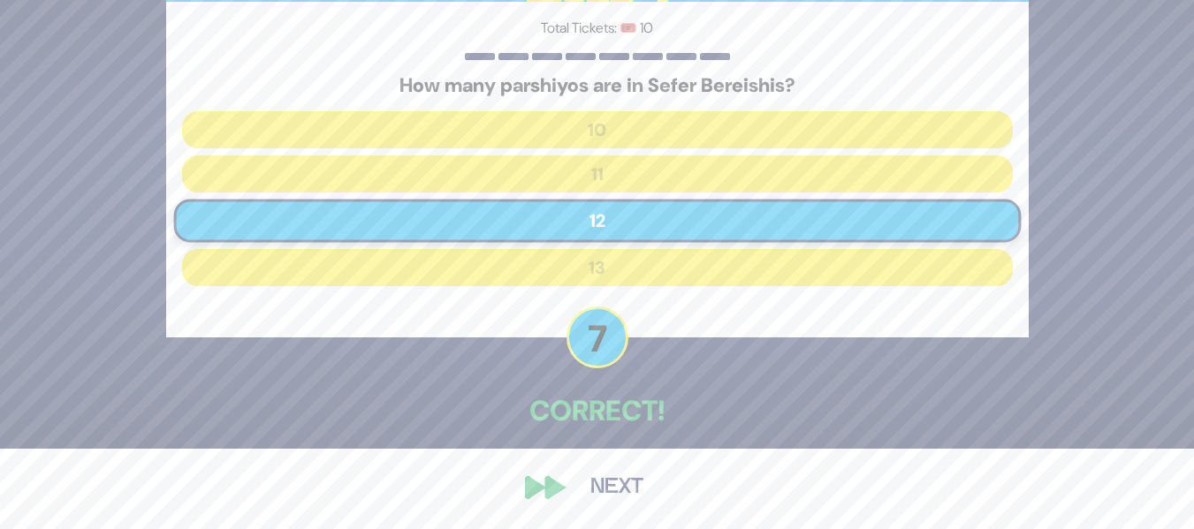
click at [603, 494] on button "Next" at bounding box center [617, 488] width 103 height 41
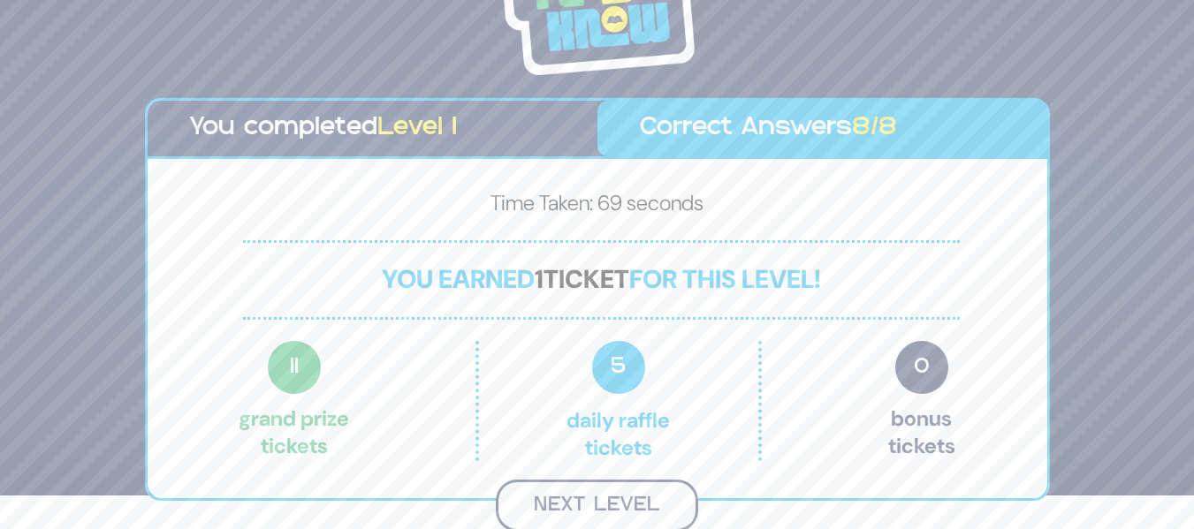
scroll to position [31, 0]
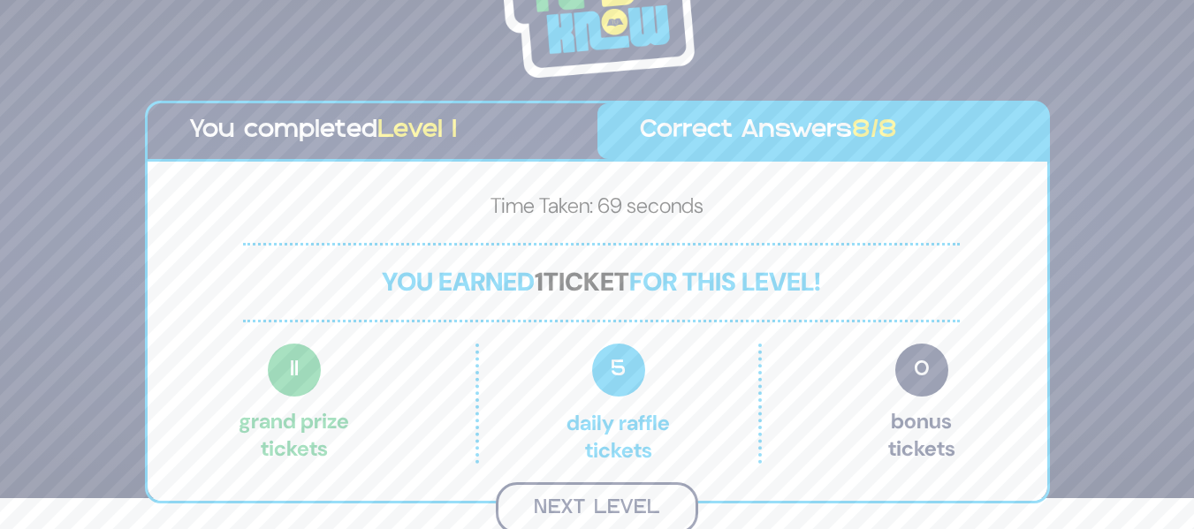
click at [605, 509] on button "Next Level" at bounding box center [597, 509] width 202 height 52
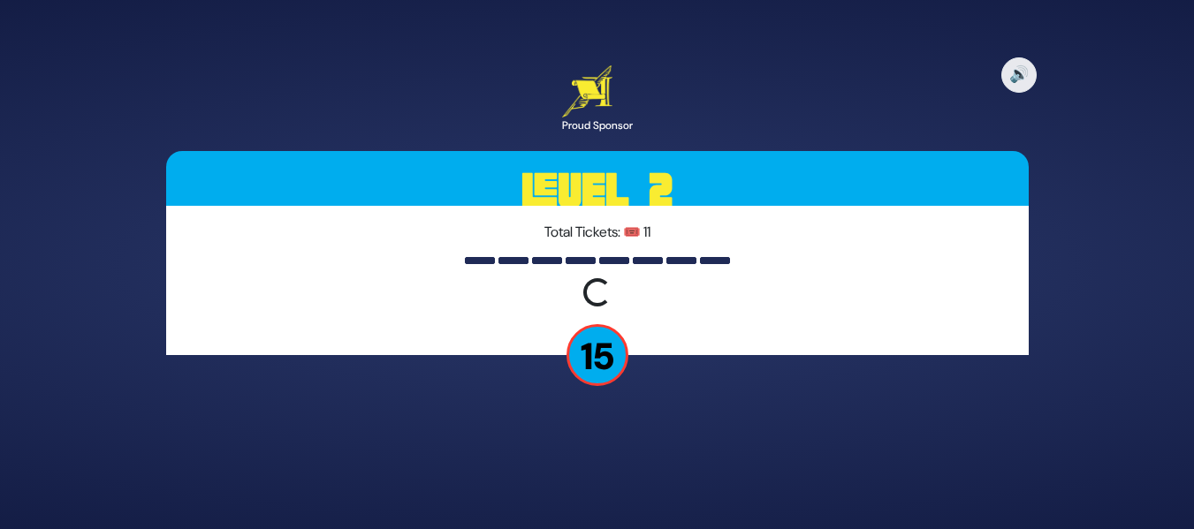
scroll to position [0, 0]
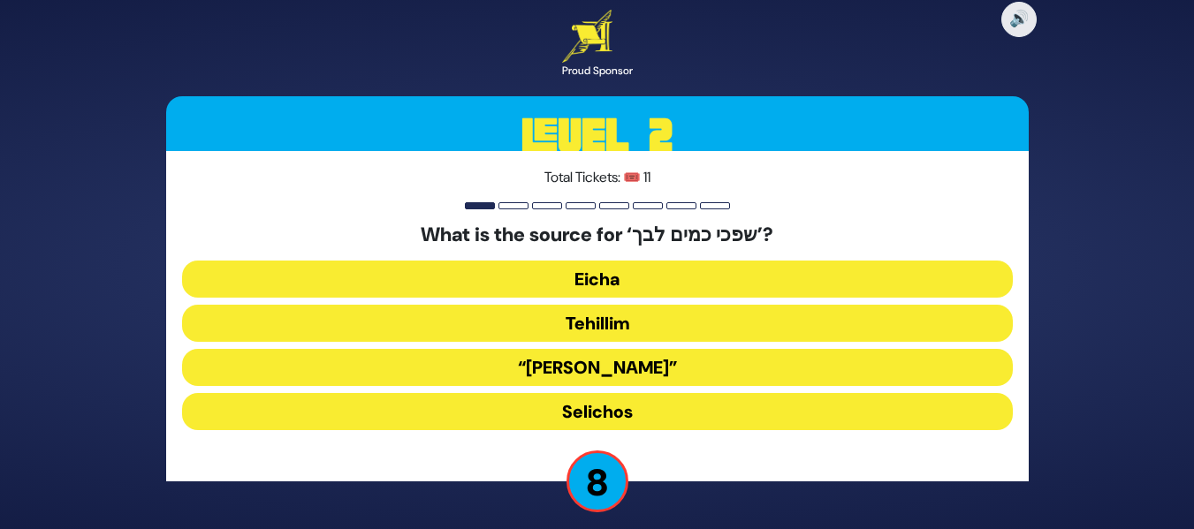
click at [560, 315] on button "Tehillim" at bounding box center [597, 323] width 831 height 37
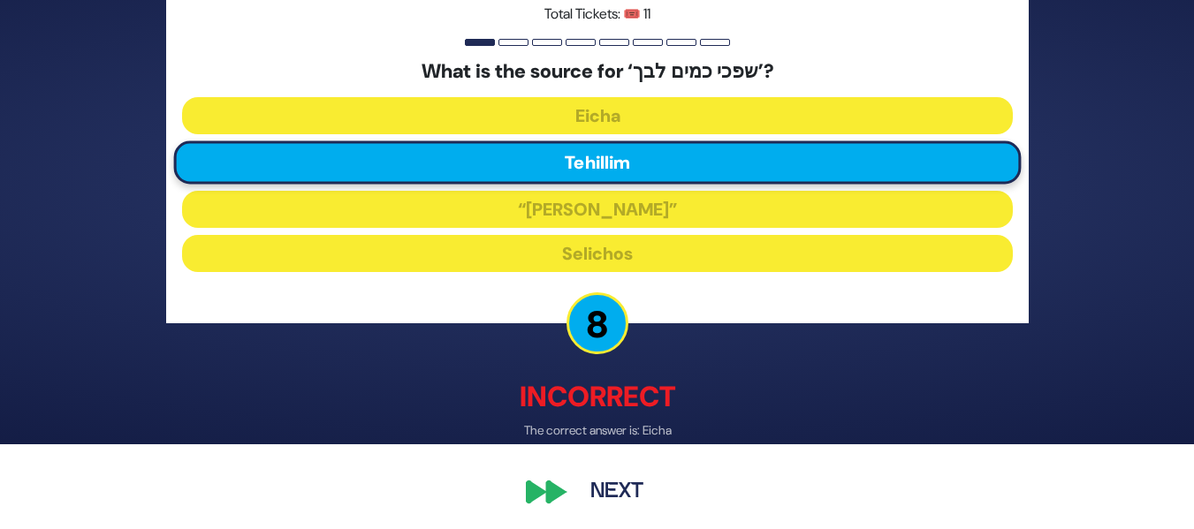
scroll to position [90, 0]
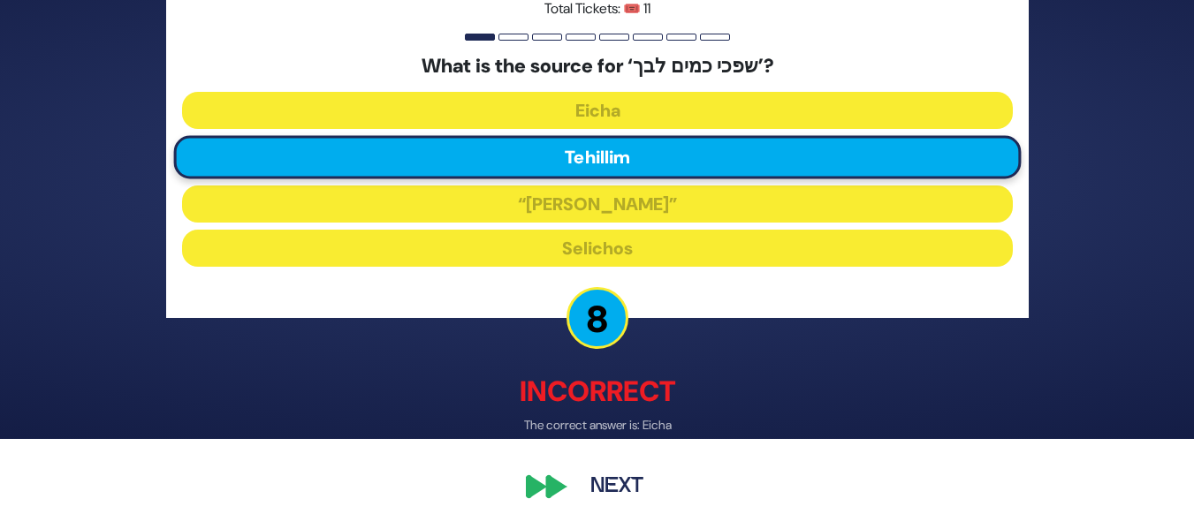
click at [598, 478] on button "Next" at bounding box center [617, 488] width 103 height 41
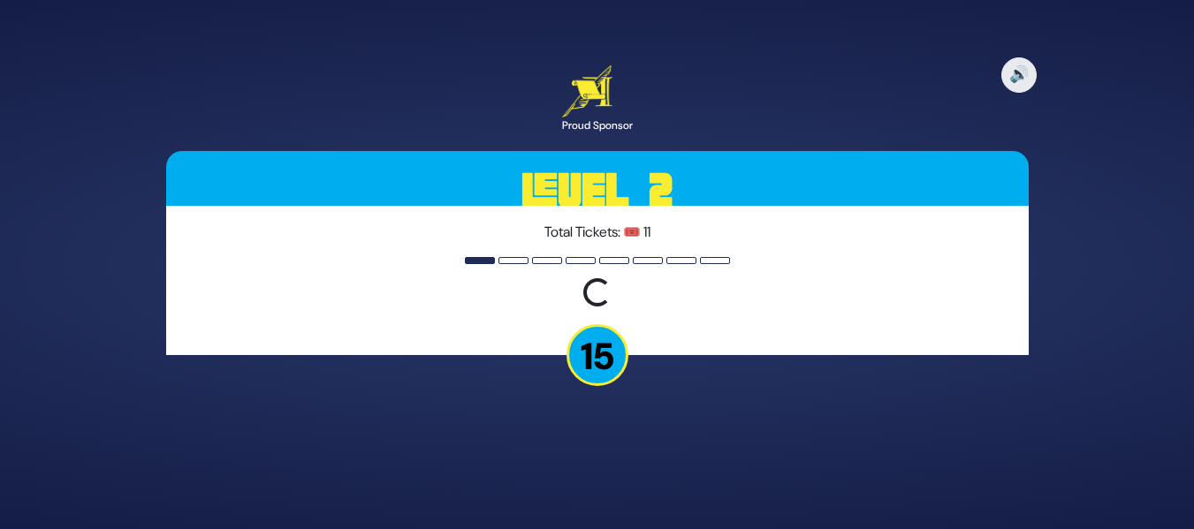
scroll to position [0, 0]
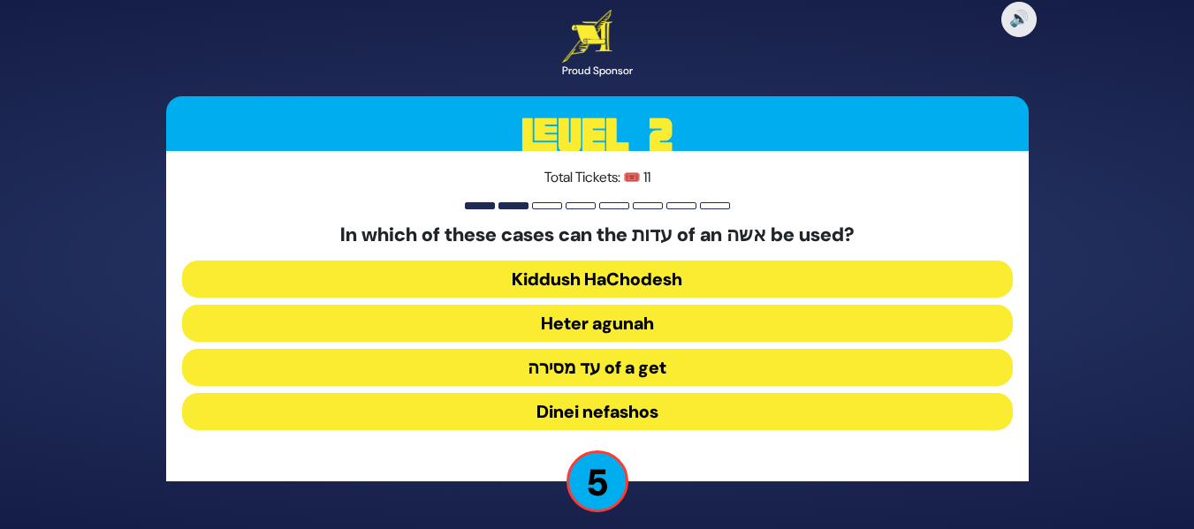
click at [601, 319] on button "Heter agunah" at bounding box center [597, 323] width 831 height 37
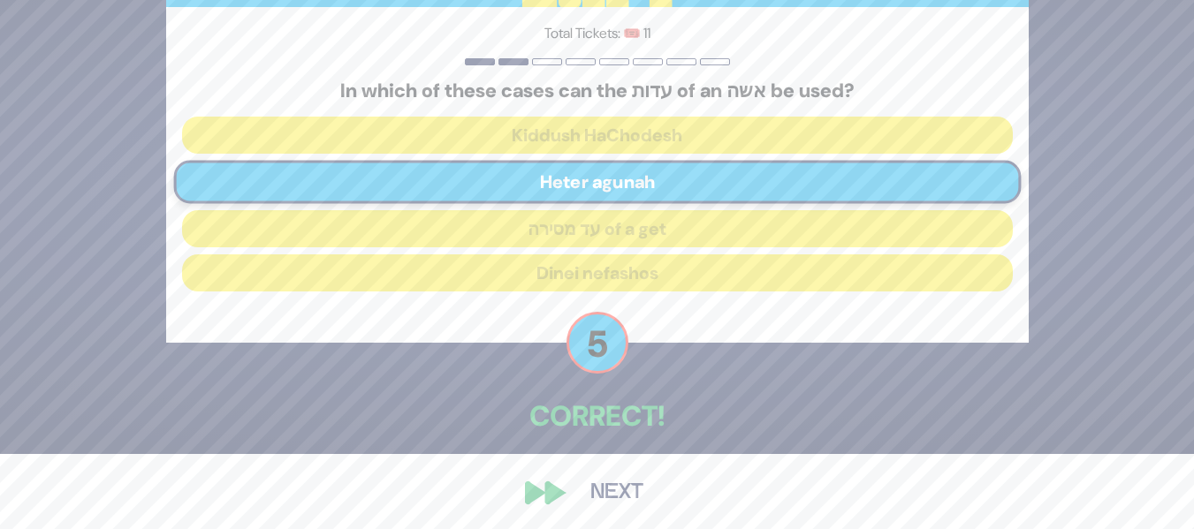
scroll to position [80, 0]
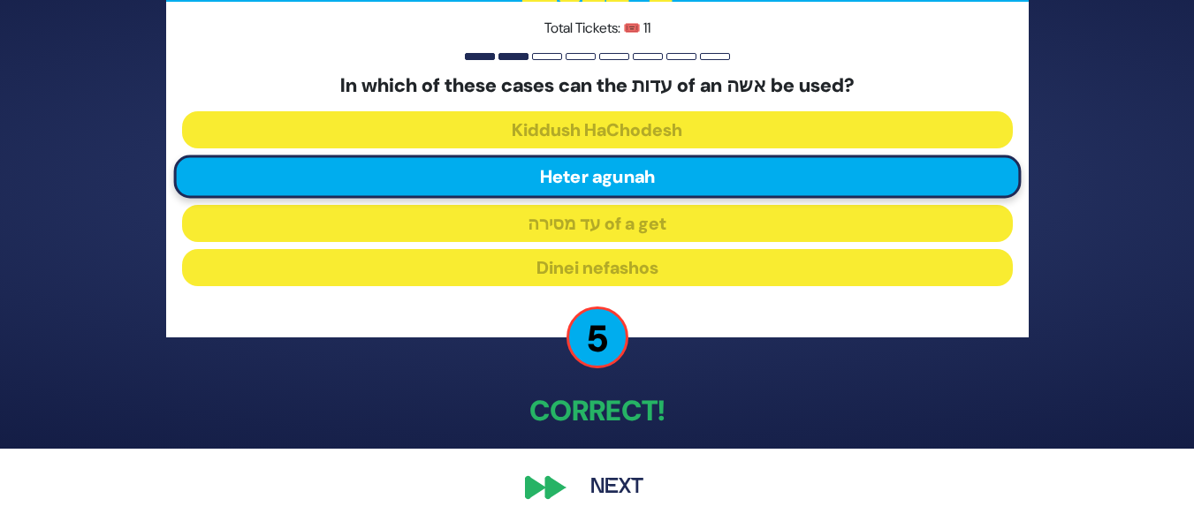
click at [559, 488] on div "🔊 Proud Sponsor Level 2 Total Tickets: 🎟️ 11 In which of these cases can the עד…" at bounding box center [597, 184] width 905 height 690
click at [619, 482] on button "Next" at bounding box center [617, 488] width 103 height 41
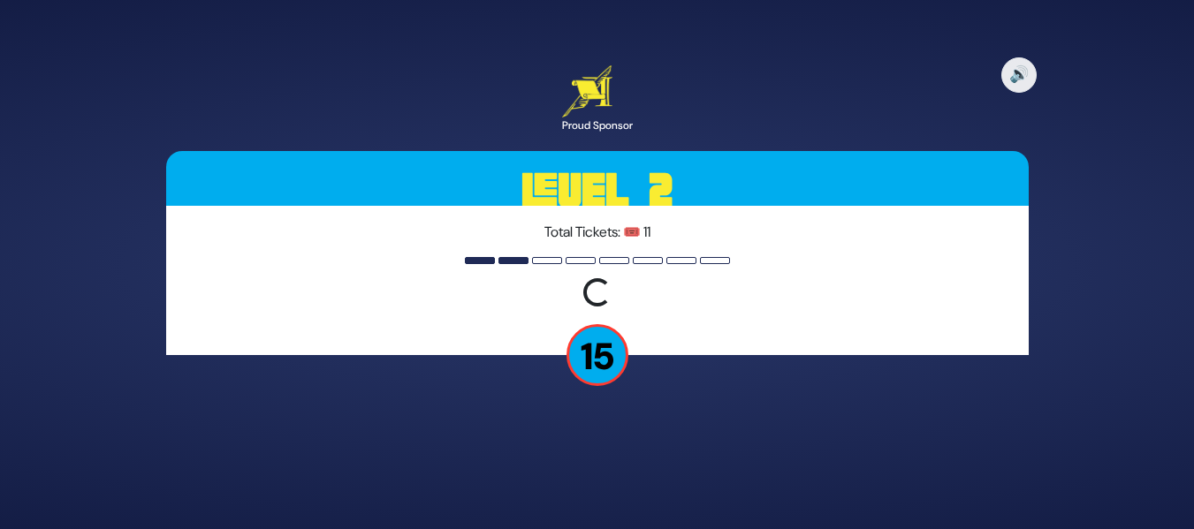
scroll to position [0, 0]
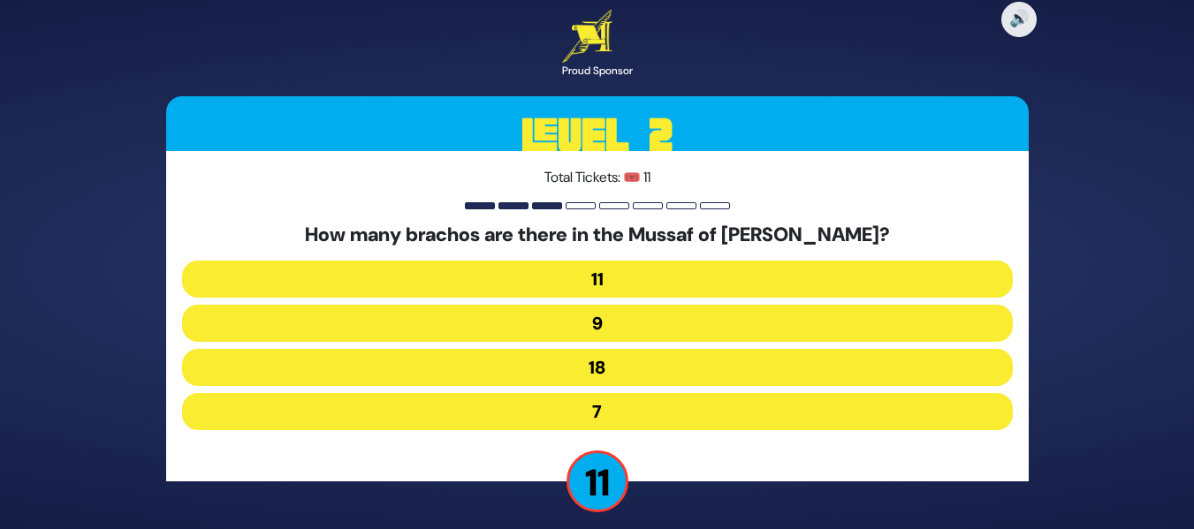
click at [649, 414] on button "7" at bounding box center [597, 411] width 831 height 37
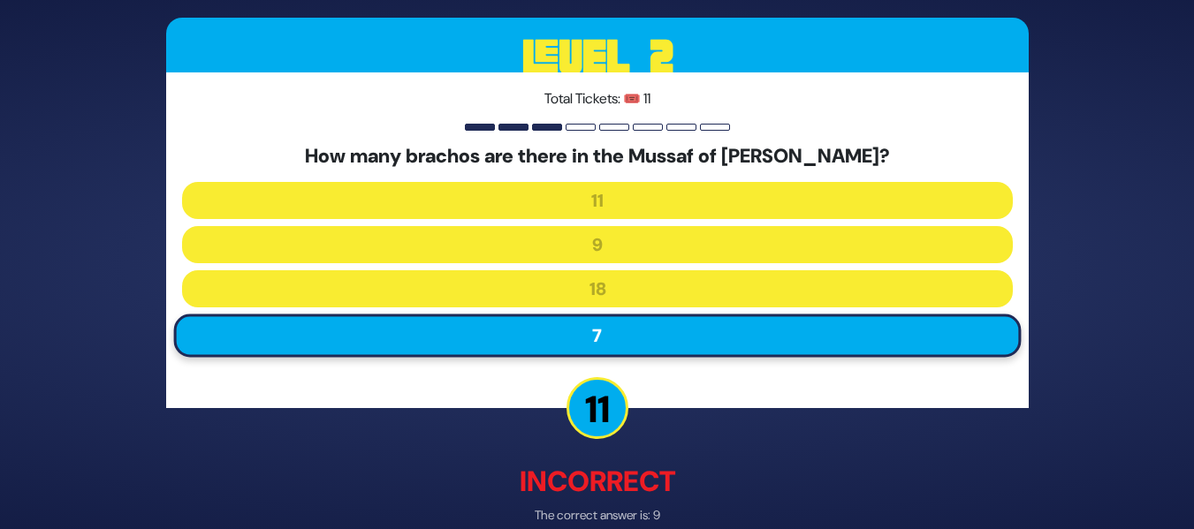
scroll to position [90, 0]
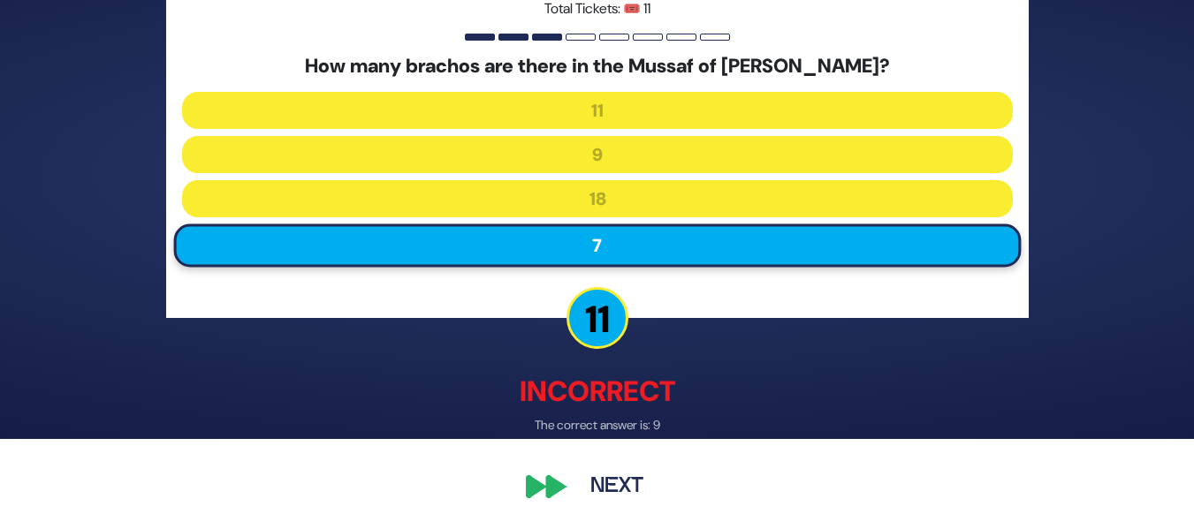
click at [605, 476] on button "Next" at bounding box center [617, 488] width 103 height 41
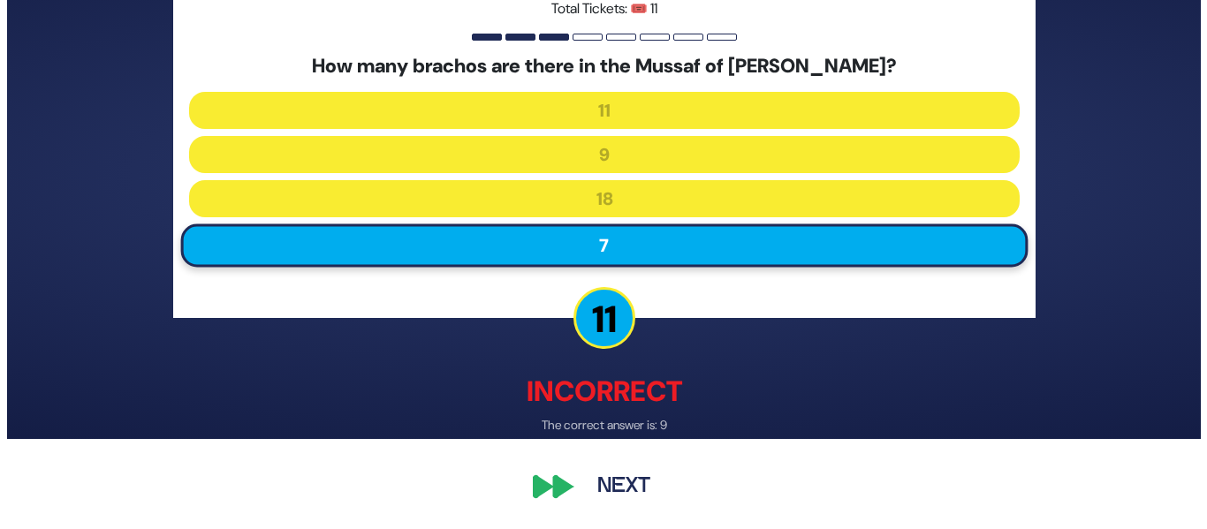
scroll to position [0, 0]
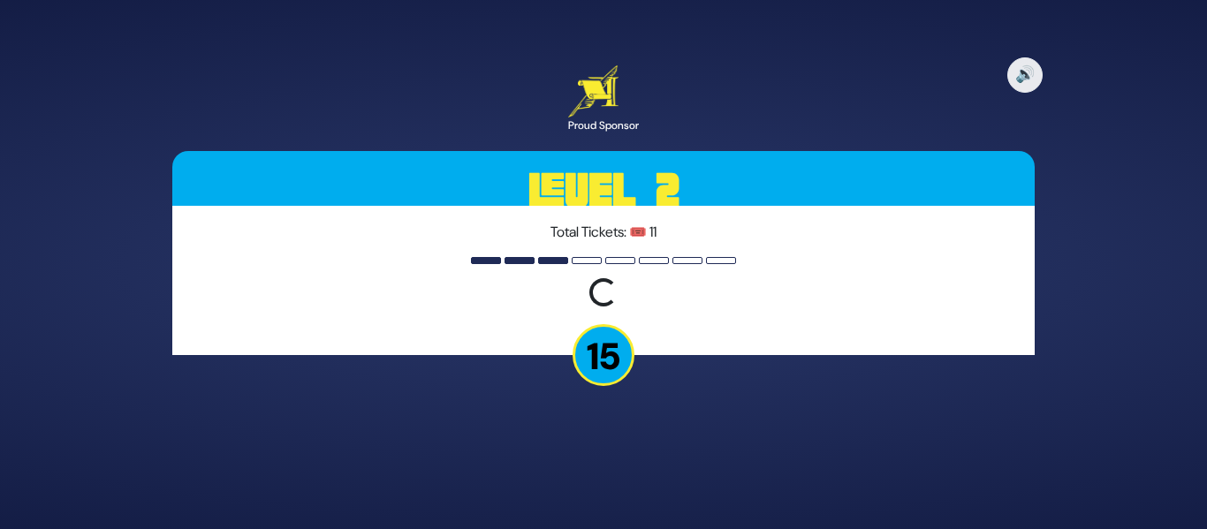
drag, startPoint x: 1207, startPoint y: 227, endPoint x: 1198, endPoint y: 279, distance: 52.9
click at [1193, 279] on div "🔊 Proud Sponsor Level 2 Total Tickets: 🎟️ 11 Loading question... 15" at bounding box center [603, 264] width 1207 height 529
click at [753, 238] on p "Total Tickets: 🎟️ 11" at bounding box center [603, 232] width 831 height 21
click at [606, 384] on p "15" at bounding box center [604, 355] width 62 height 62
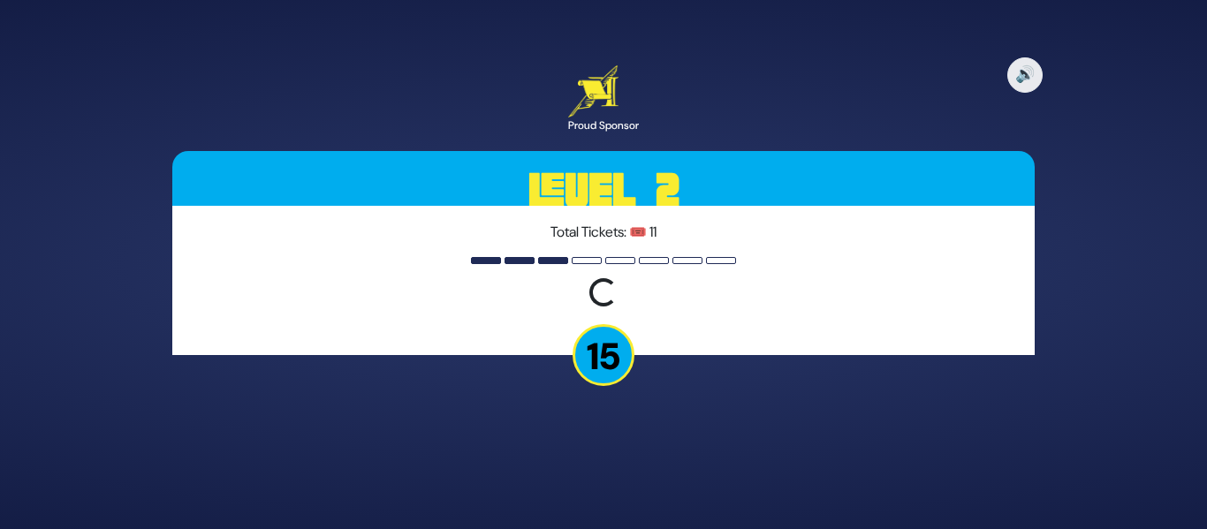
click at [607, 372] on p "15" at bounding box center [604, 355] width 62 height 62
click at [659, 383] on div "🔊 Proud Sponsor Level 2 Total Tickets: 🎟️ 11 Loading question... 15" at bounding box center [603, 265] width 905 height 442
click at [611, 343] on p "15" at bounding box center [604, 355] width 62 height 62
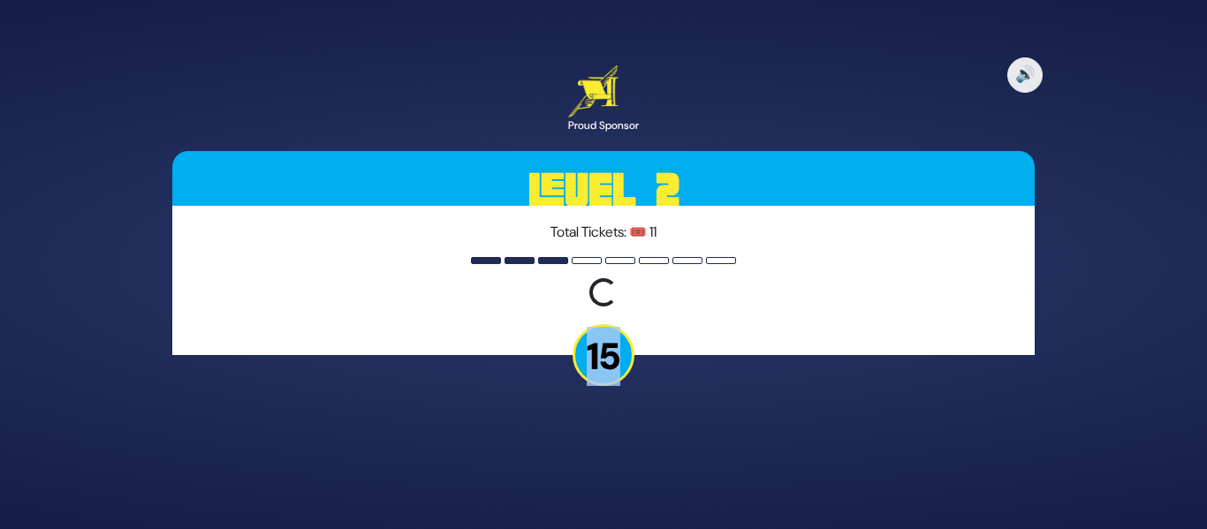
click at [611, 343] on p "15" at bounding box center [604, 355] width 62 height 62
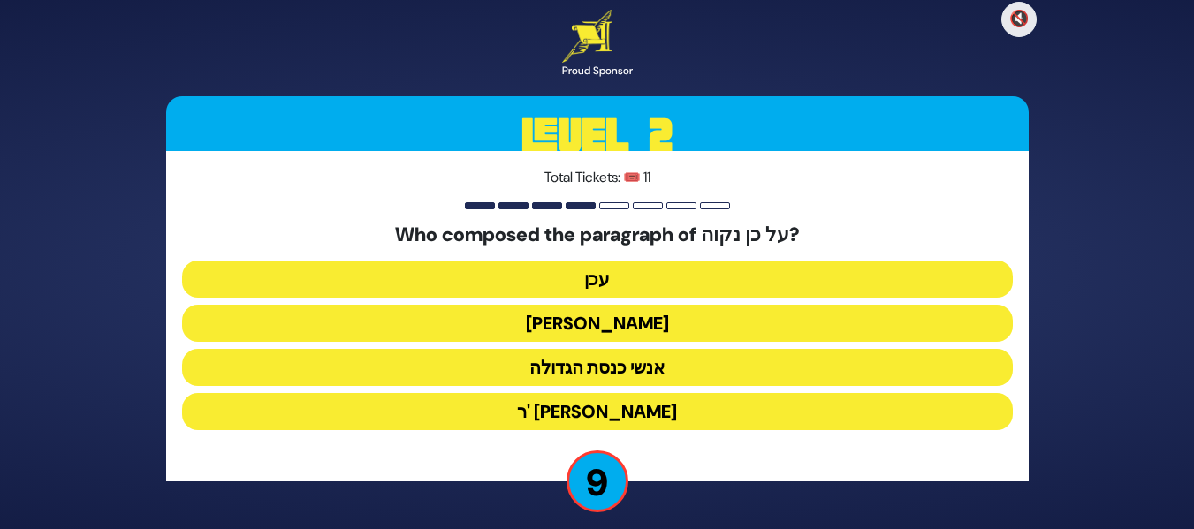
click at [608, 276] on button "עכן" at bounding box center [597, 279] width 831 height 37
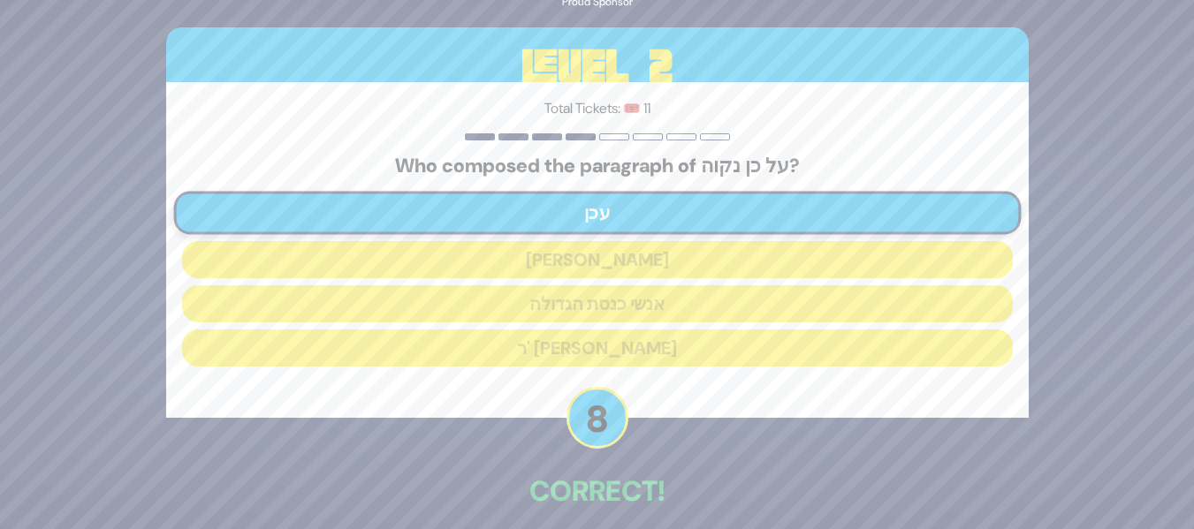
scroll to position [80, 0]
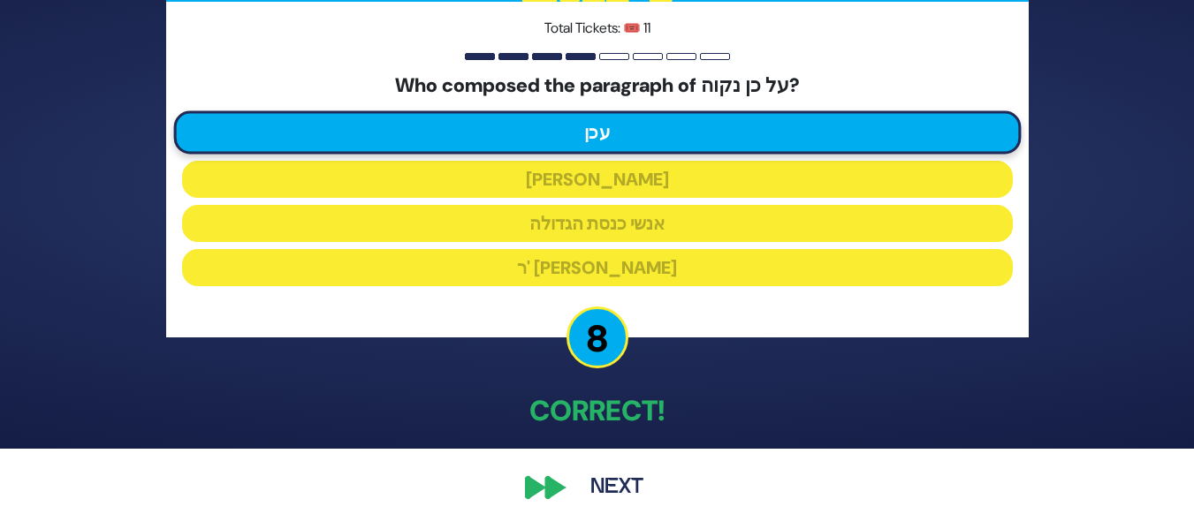
click at [594, 476] on button "Next" at bounding box center [617, 488] width 103 height 41
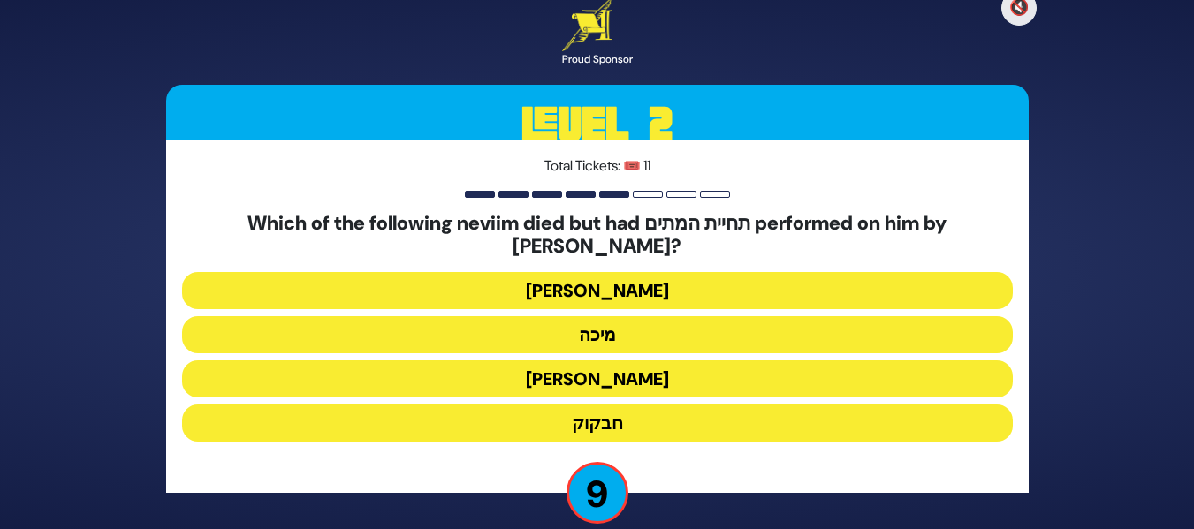
click at [605, 275] on button "[PERSON_NAME]" at bounding box center [597, 290] width 831 height 37
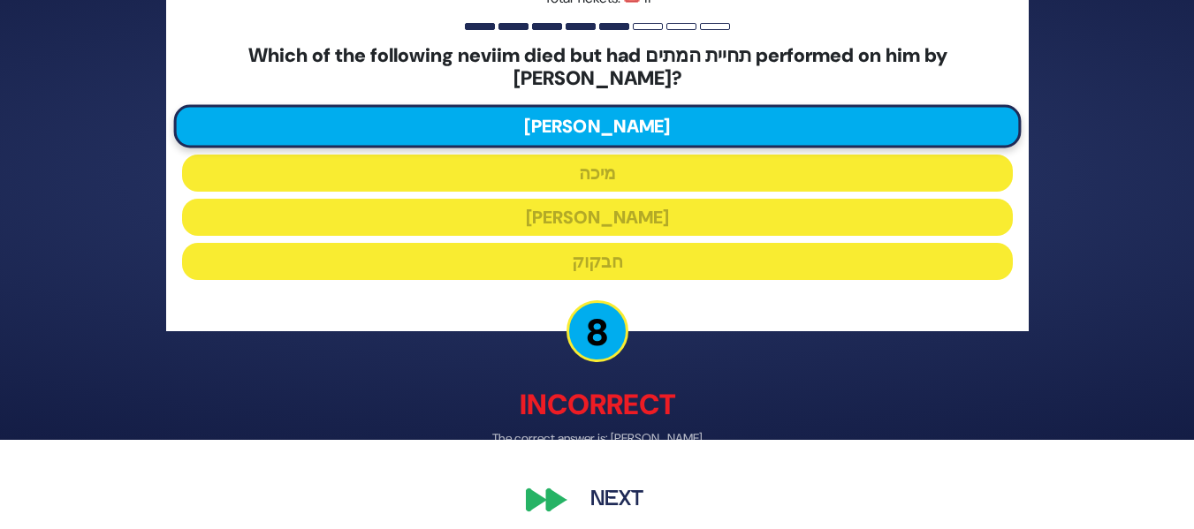
scroll to position [90, 0]
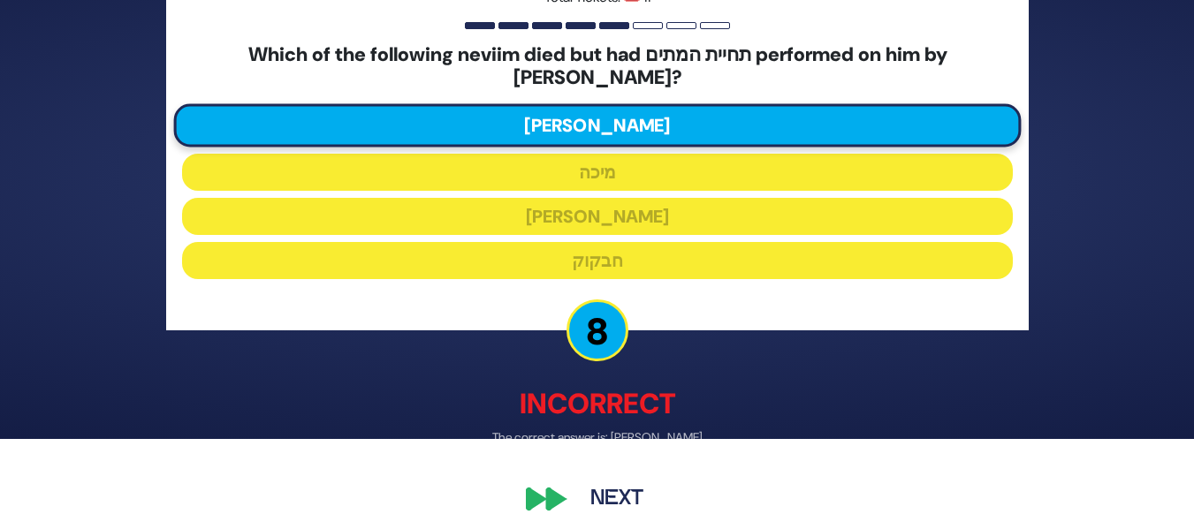
click at [598, 494] on button "Next" at bounding box center [617, 499] width 103 height 41
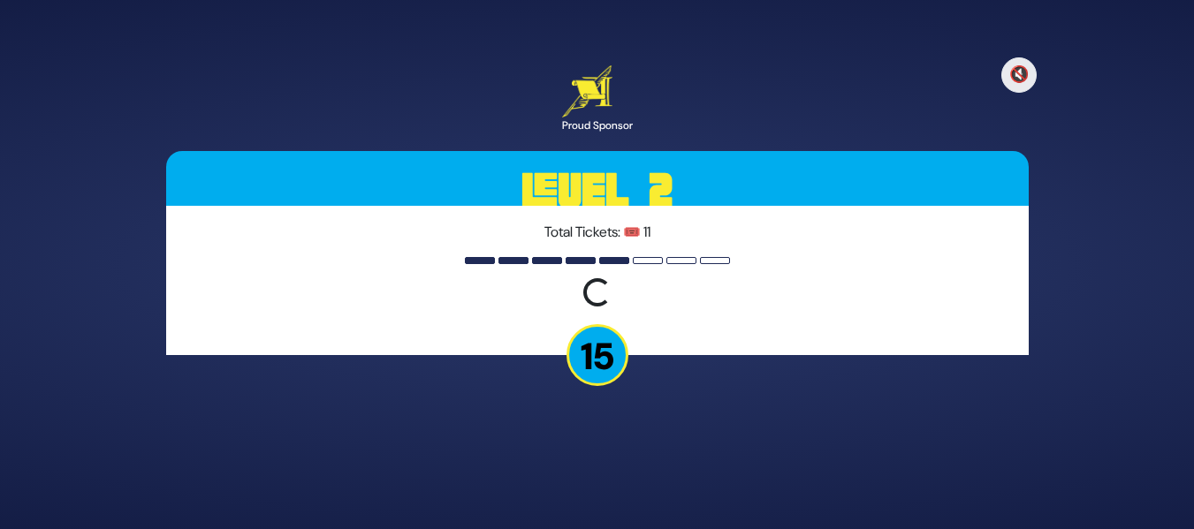
scroll to position [0, 0]
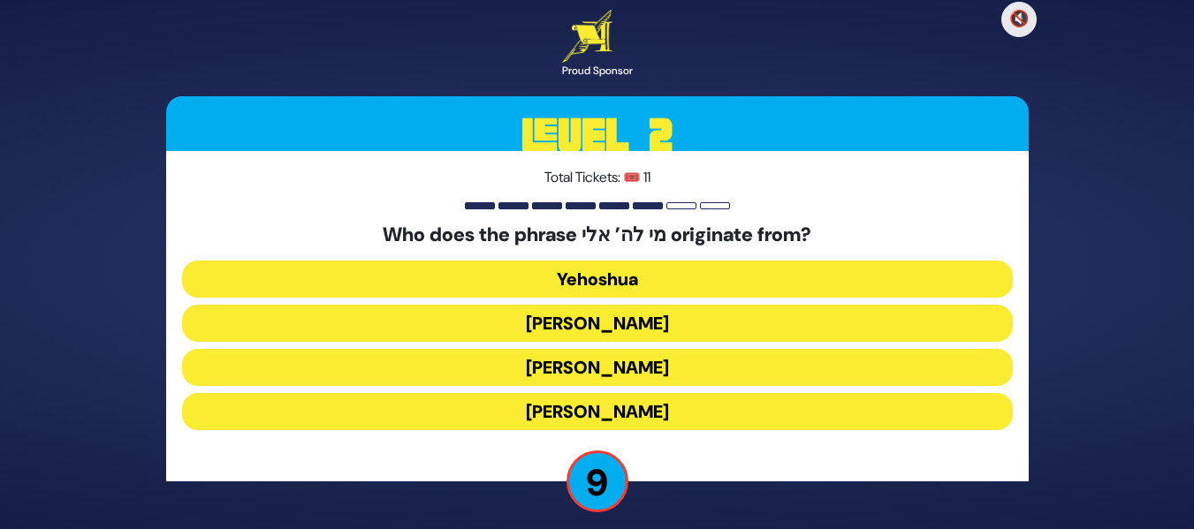
click at [647, 358] on button "[PERSON_NAME]" at bounding box center [597, 367] width 831 height 37
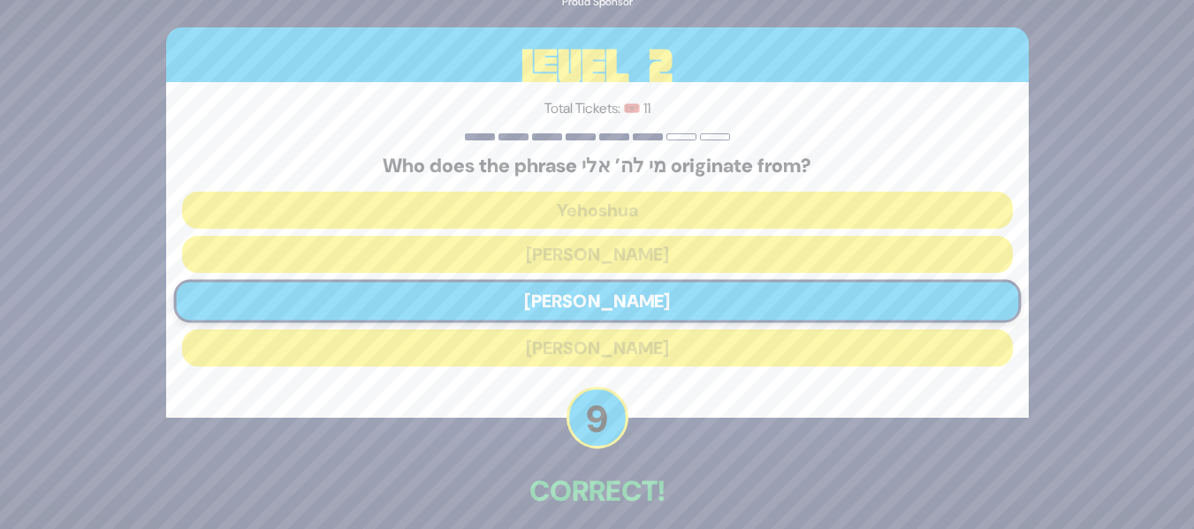
scroll to position [80, 0]
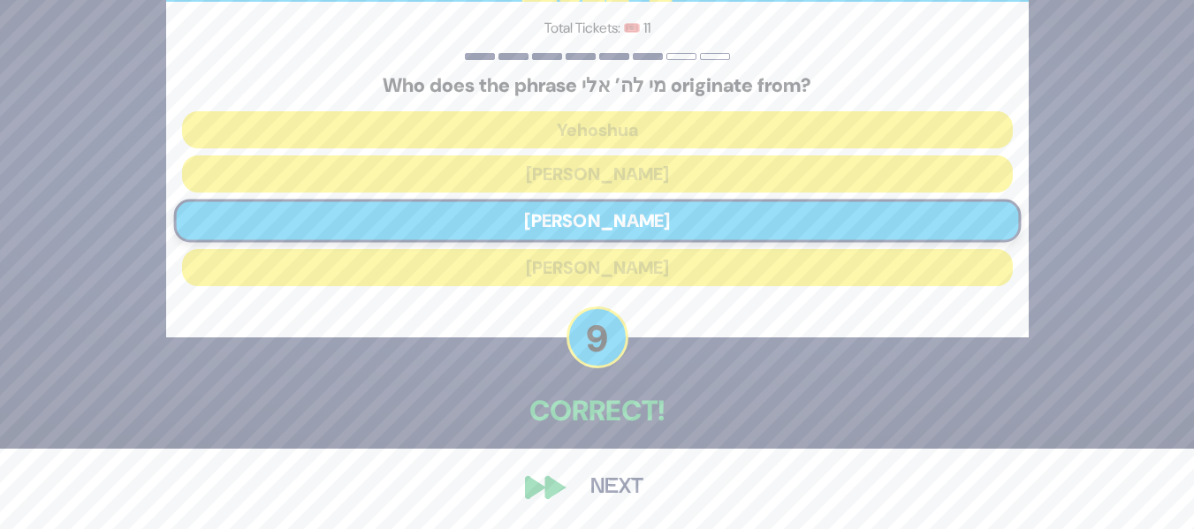
click at [605, 483] on button "Next" at bounding box center [617, 488] width 103 height 41
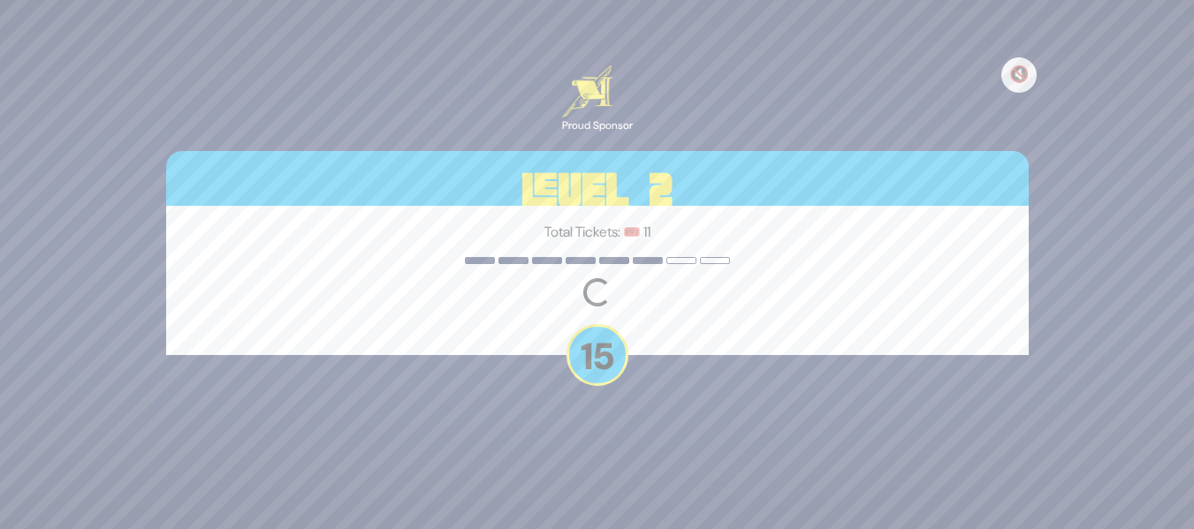
scroll to position [0, 0]
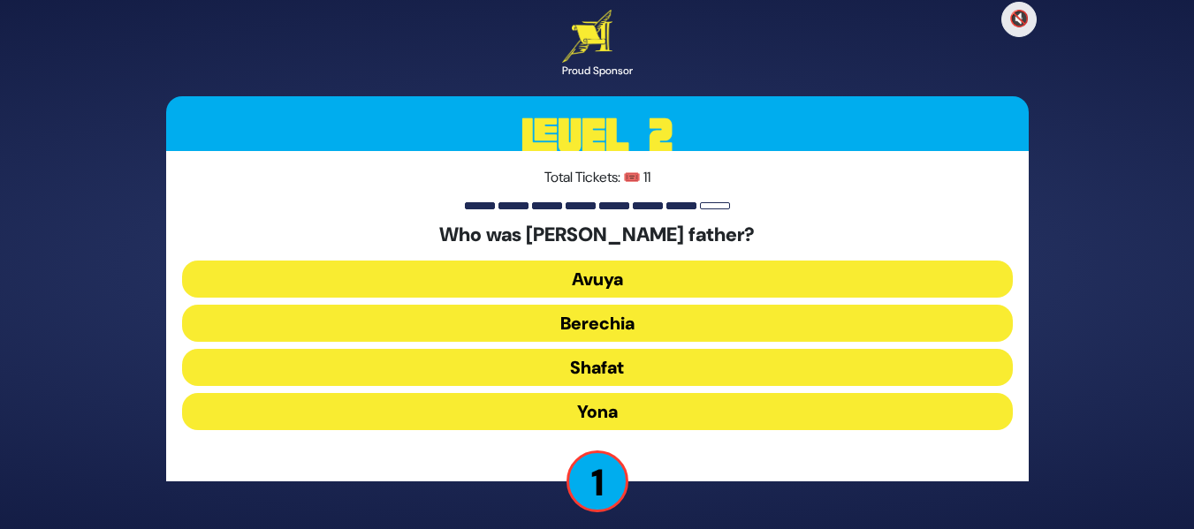
click at [629, 364] on button "Shafat" at bounding box center [597, 367] width 831 height 37
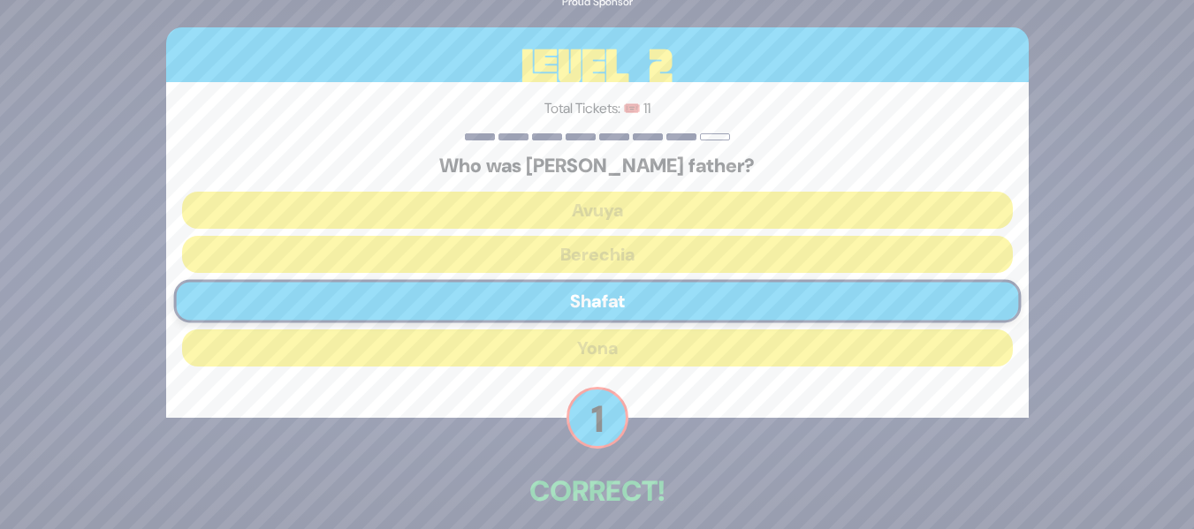
scroll to position [80, 0]
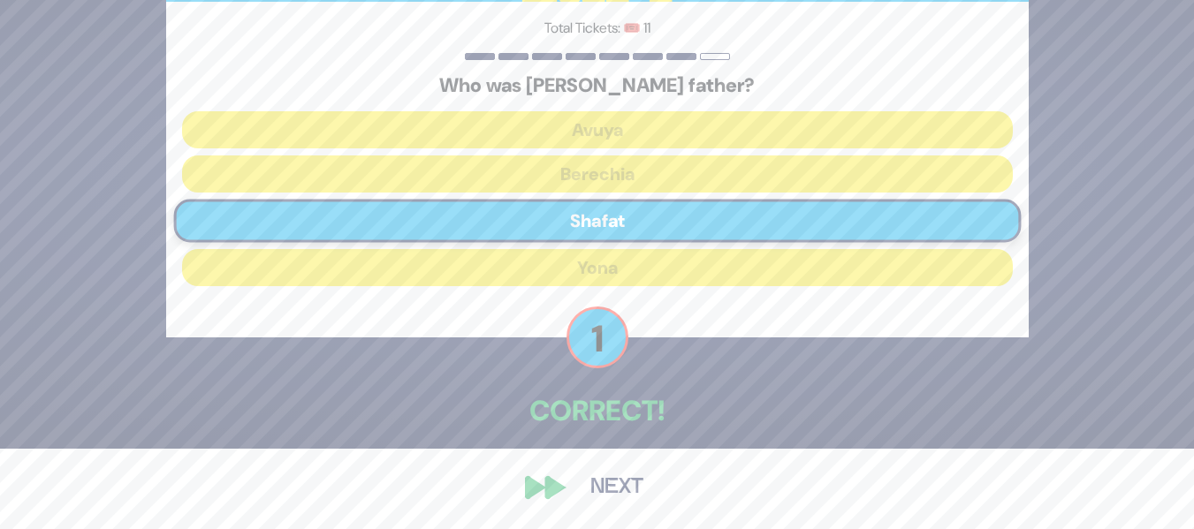
click at [600, 483] on button "Next" at bounding box center [617, 488] width 103 height 41
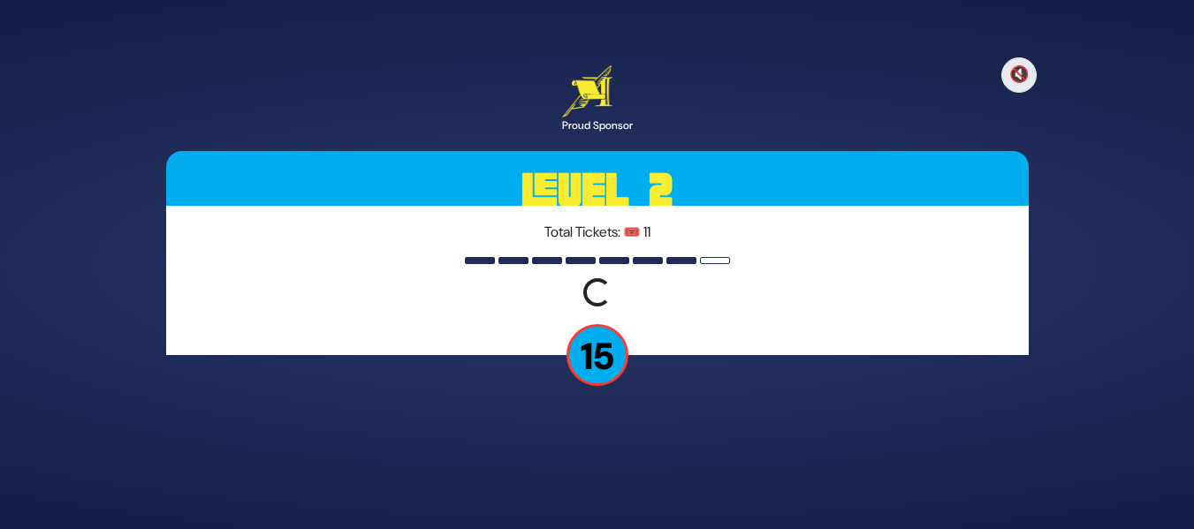
scroll to position [0, 0]
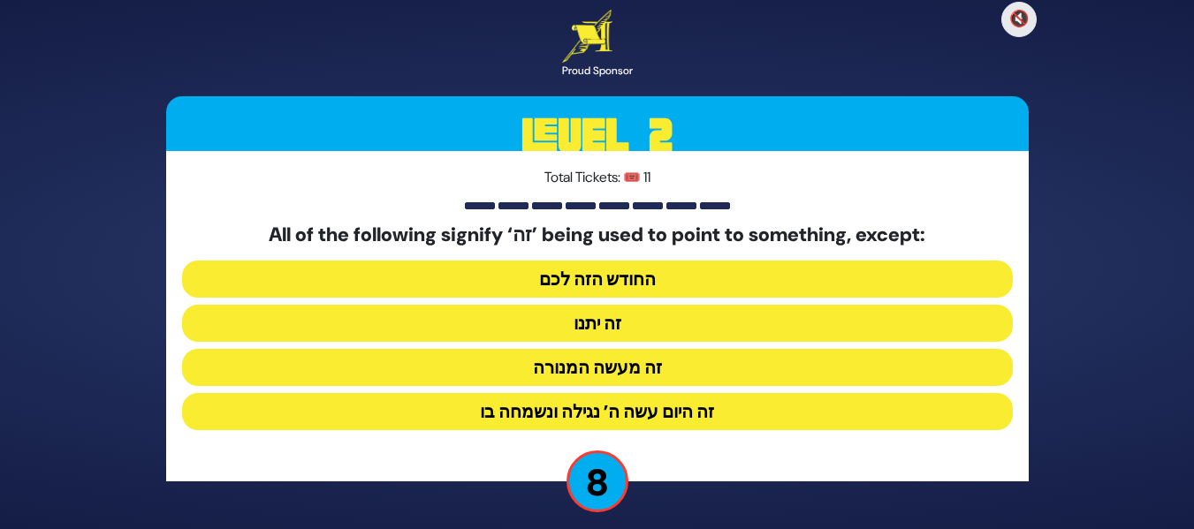
click at [620, 408] on button "זה היום עשה ה’ נגילה ונשמחה בו" at bounding box center [597, 411] width 831 height 37
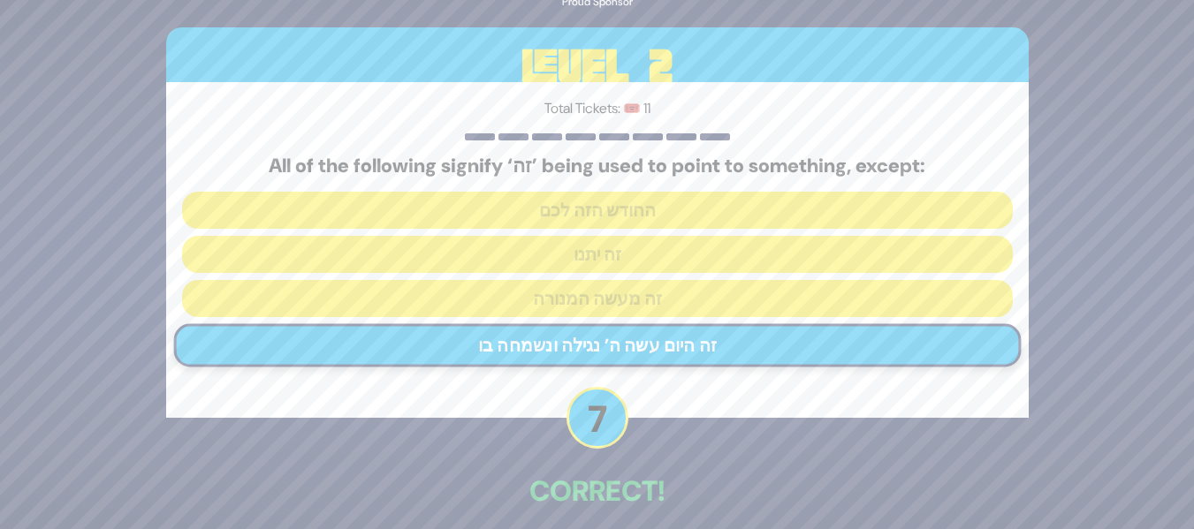
scroll to position [80, 0]
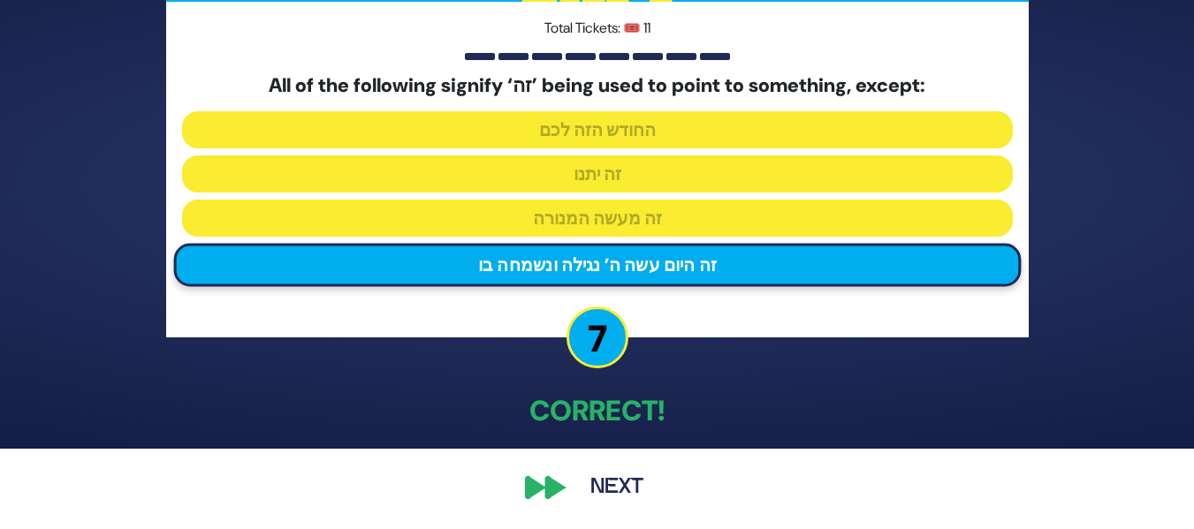
click at [617, 479] on button "Next" at bounding box center [617, 488] width 103 height 41
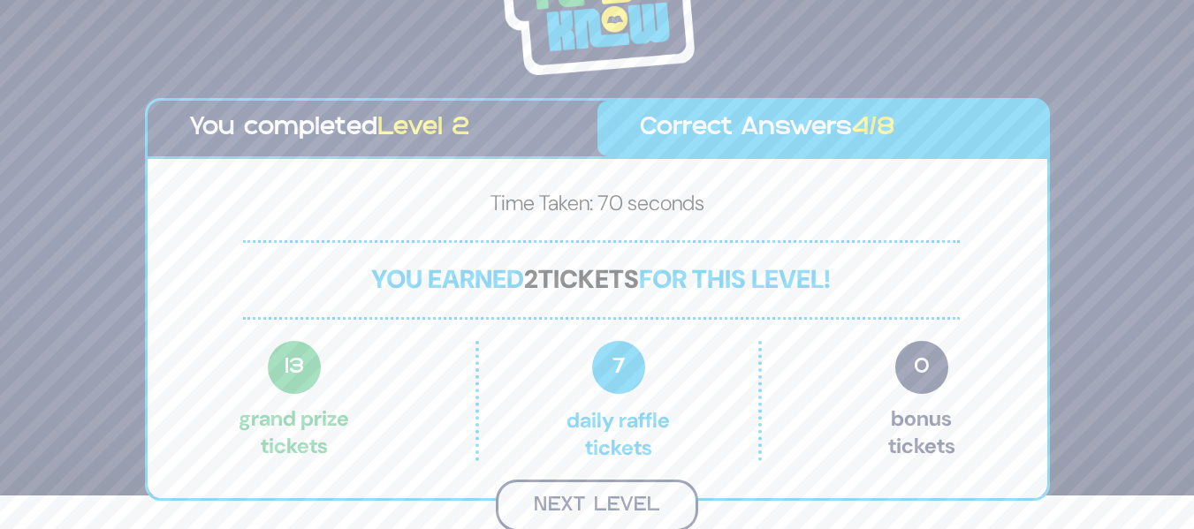
scroll to position [31, 0]
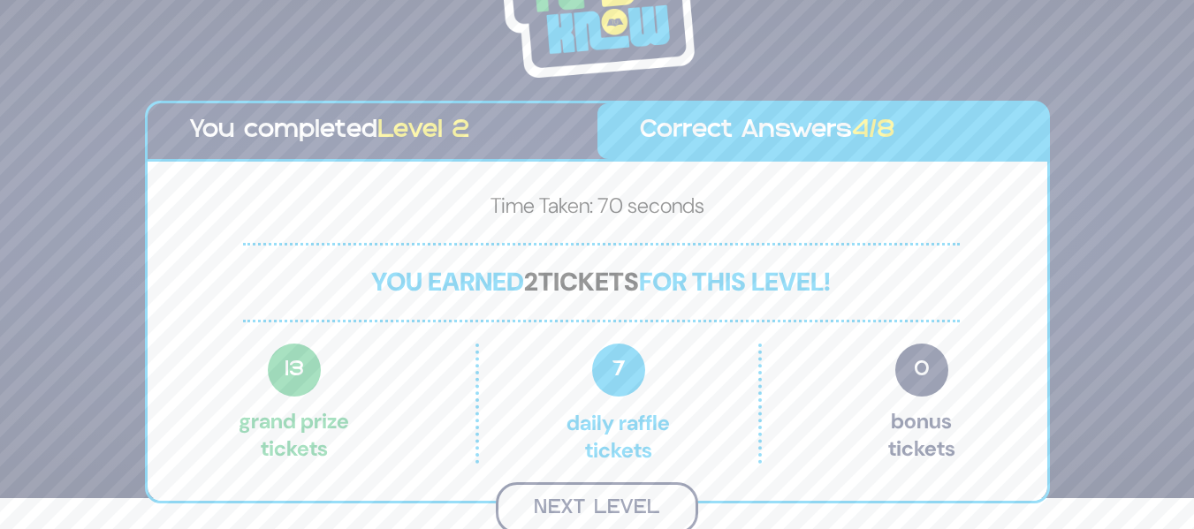
click at [612, 494] on button "Next Level" at bounding box center [597, 509] width 202 height 52
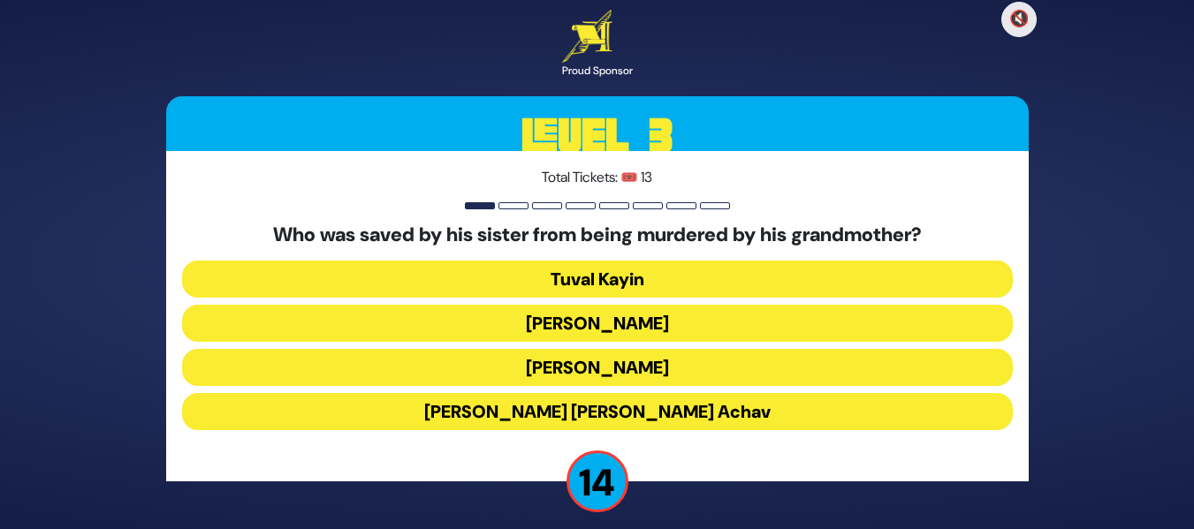
click at [1042, 34] on div "🔇 Proud Sponsor Level 3 Total Tickets: 🎟️ 13 Who was saved by his sister from b…" at bounding box center [597, 265] width 905 height 552
click at [1038, 27] on div "🔇 Proud Sponsor Level 3 Total Tickets: 🎟️ 13 Who was saved by his sister from b…" at bounding box center [597, 265] width 905 height 552
click at [1019, 14] on button "🔇" at bounding box center [1019, 19] width 37 height 37
click at [621, 325] on button "King Yehoash" at bounding box center [597, 323] width 831 height 37
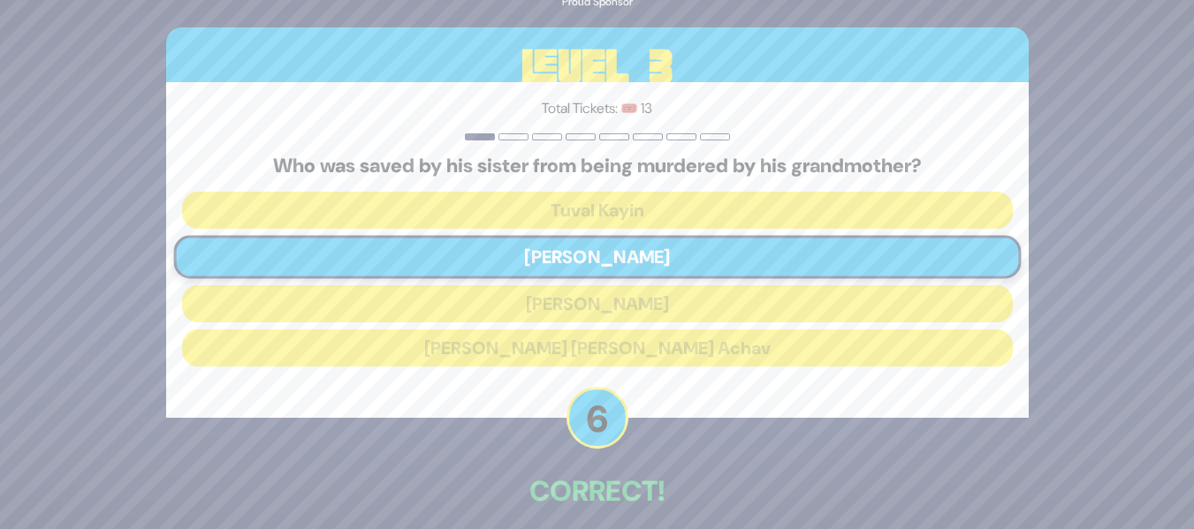
scroll to position [80, 0]
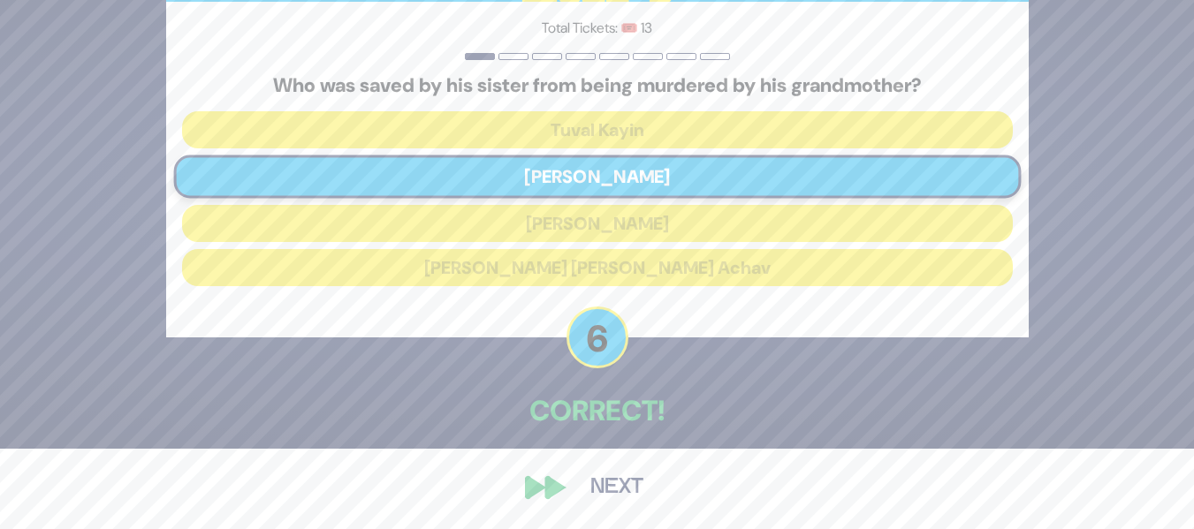
click at [594, 492] on button "Next" at bounding box center [617, 488] width 103 height 41
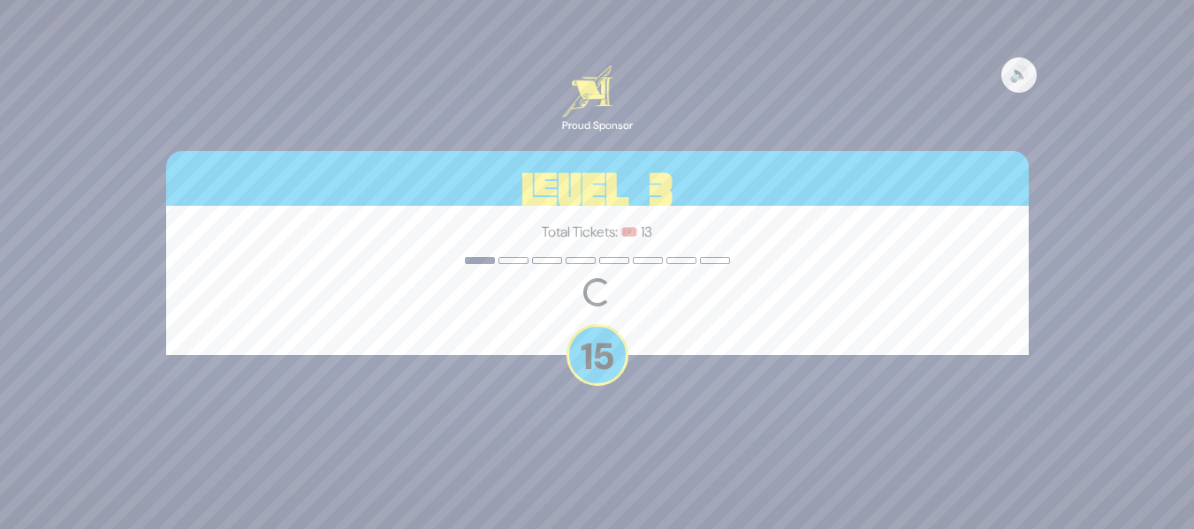
scroll to position [0, 0]
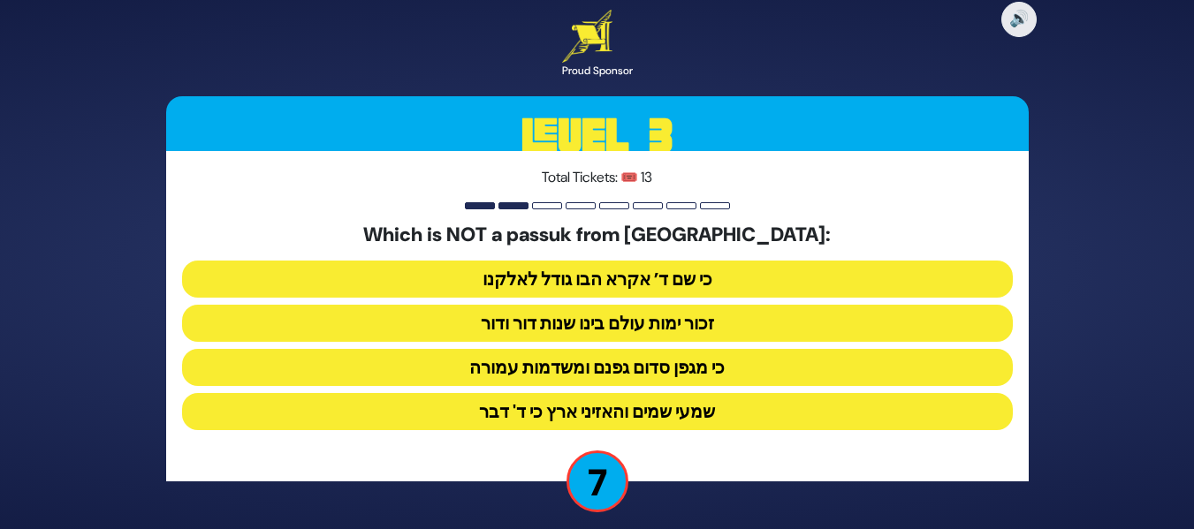
click at [583, 411] on button "שמעי שמים והאזיני ארץ כי ד' דבר" at bounding box center [597, 411] width 831 height 37
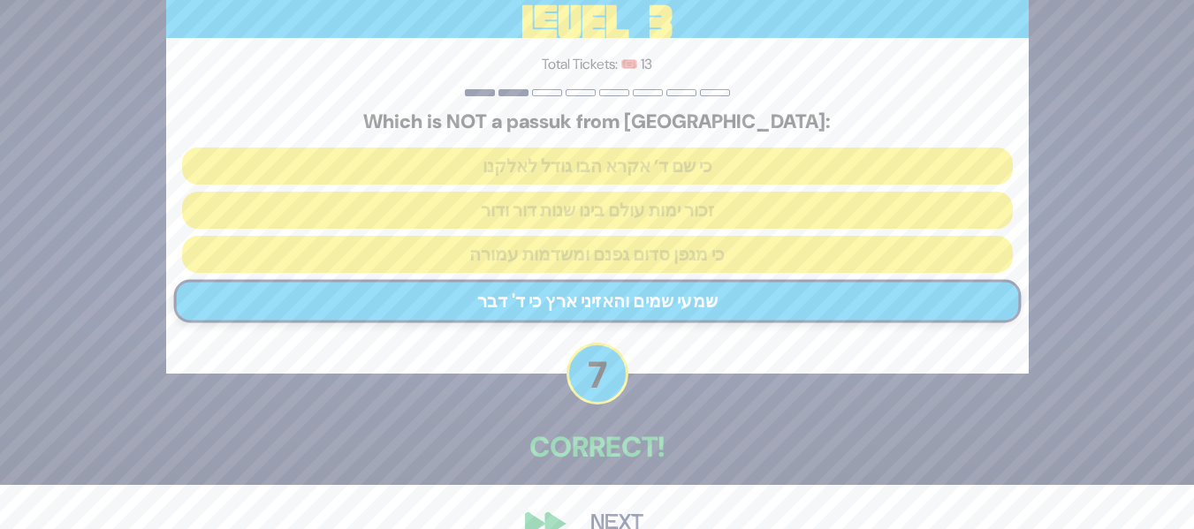
scroll to position [80, 0]
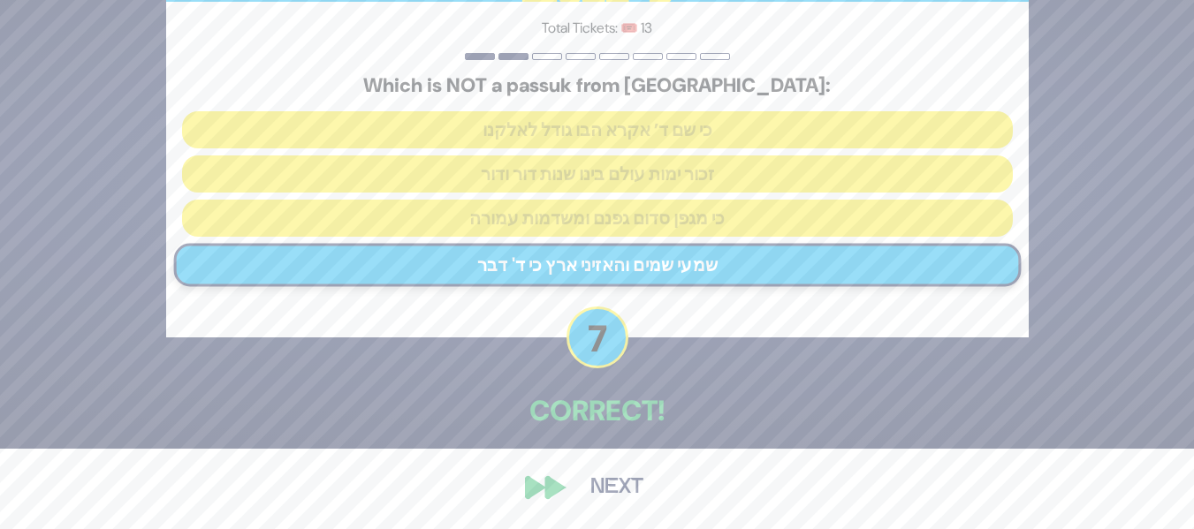
click at [597, 484] on button "Next" at bounding box center [617, 488] width 103 height 41
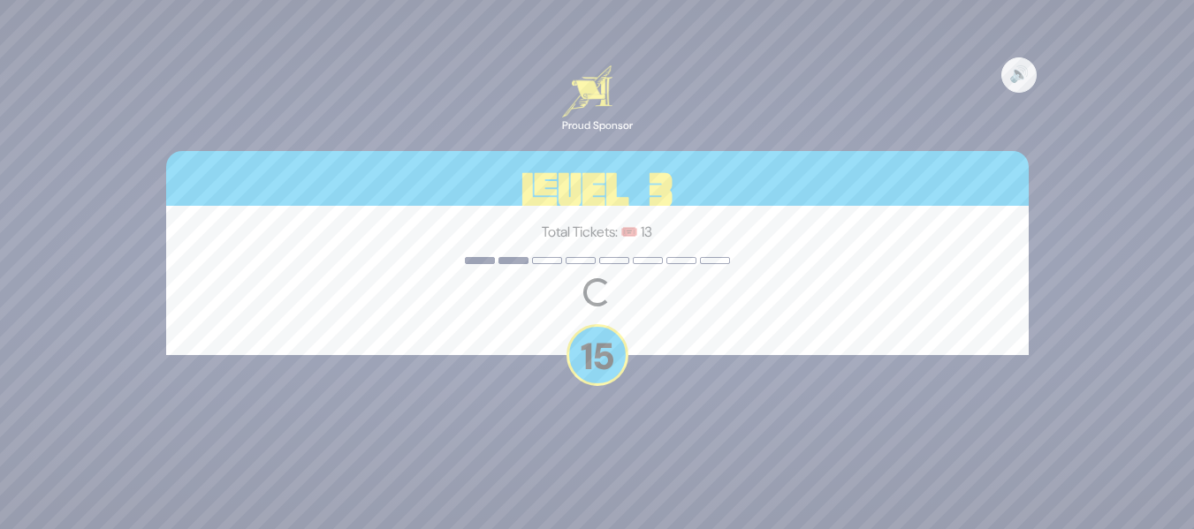
scroll to position [0, 0]
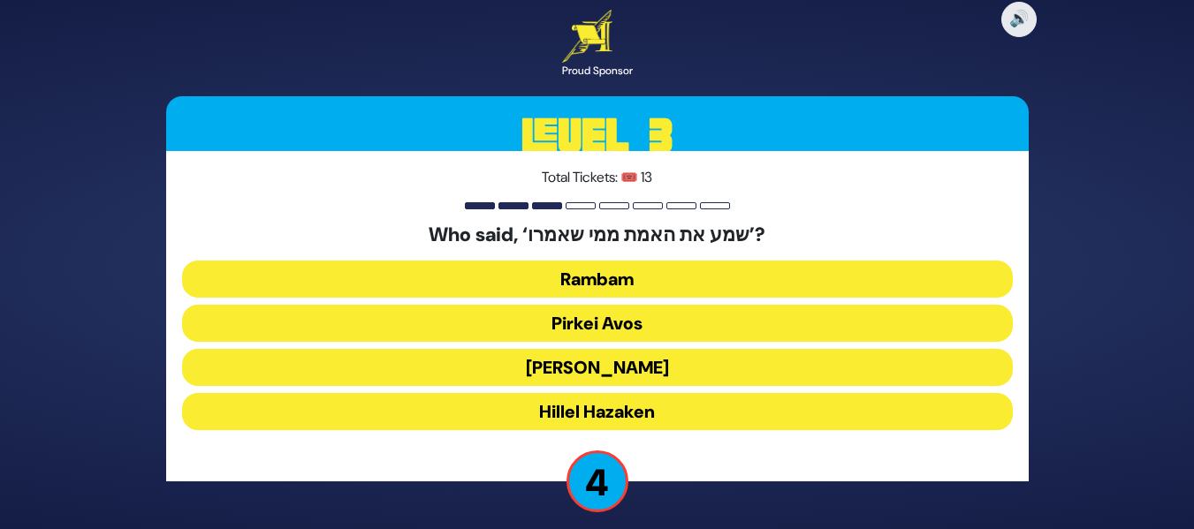
click at [546, 406] on button "Hillel Hazaken" at bounding box center [597, 411] width 831 height 37
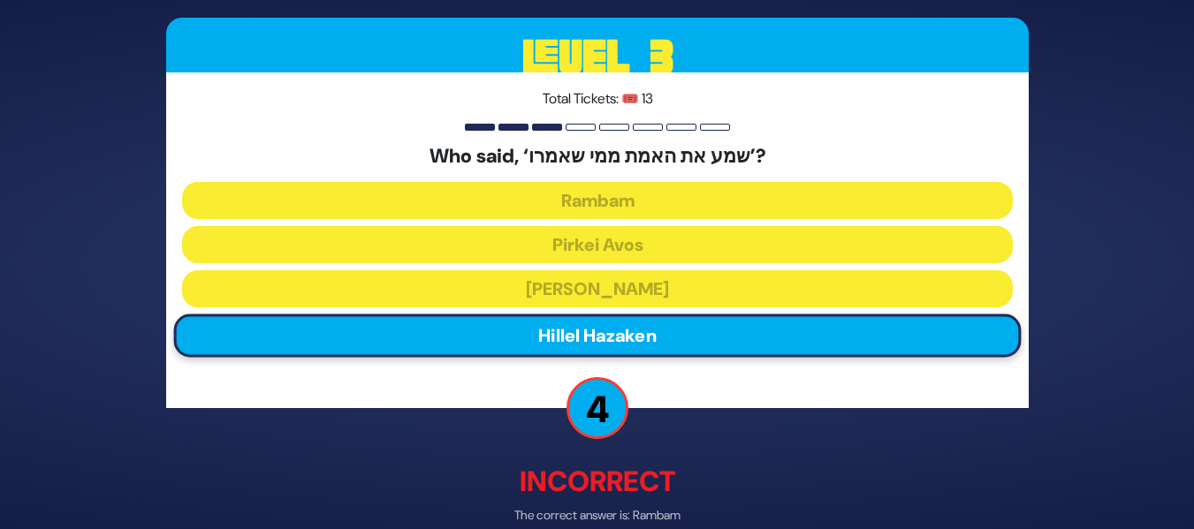
scroll to position [90, 0]
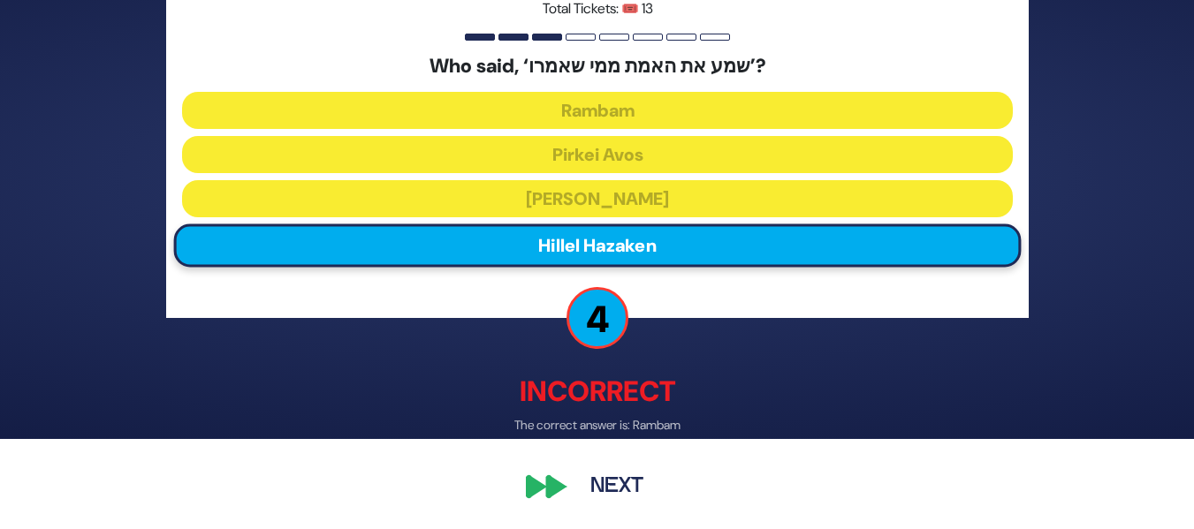
click at [608, 482] on button "Next" at bounding box center [617, 488] width 103 height 41
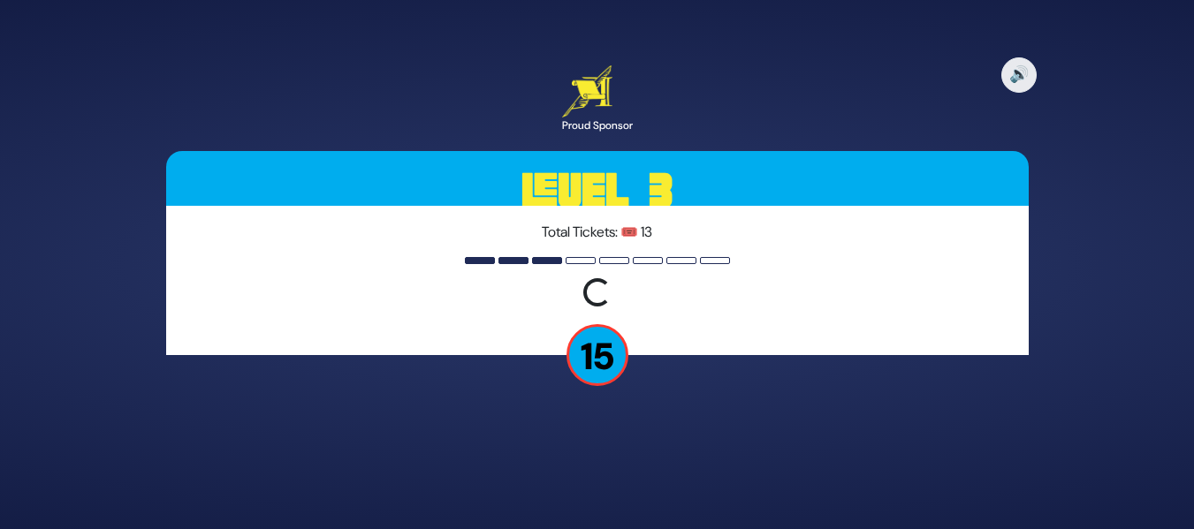
scroll to position [0, 0]
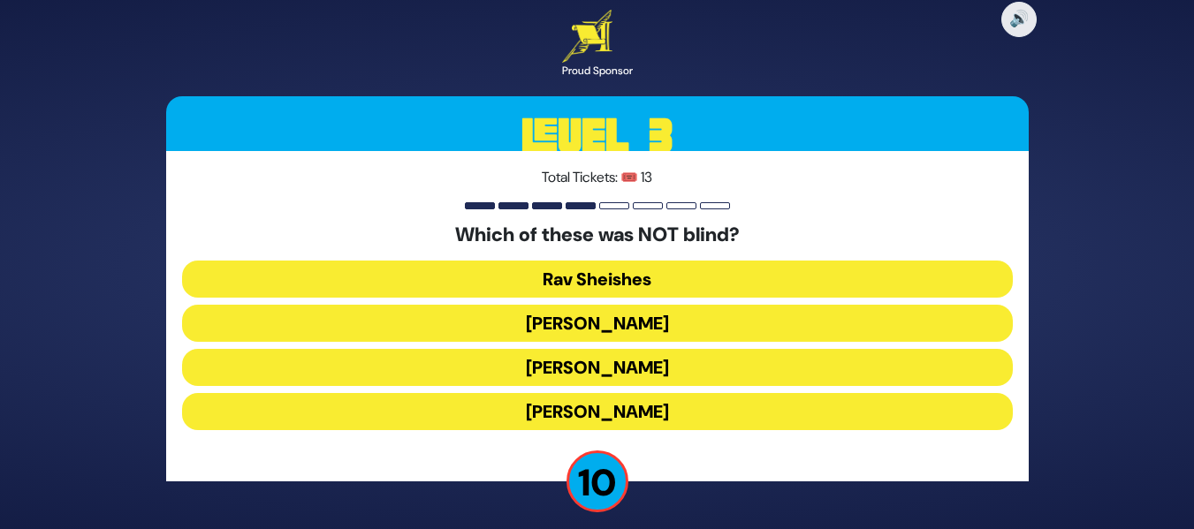
click at [606, 362] on button "Achiya Hashiloni" at bounding box center [597, 367] width 831 height 37
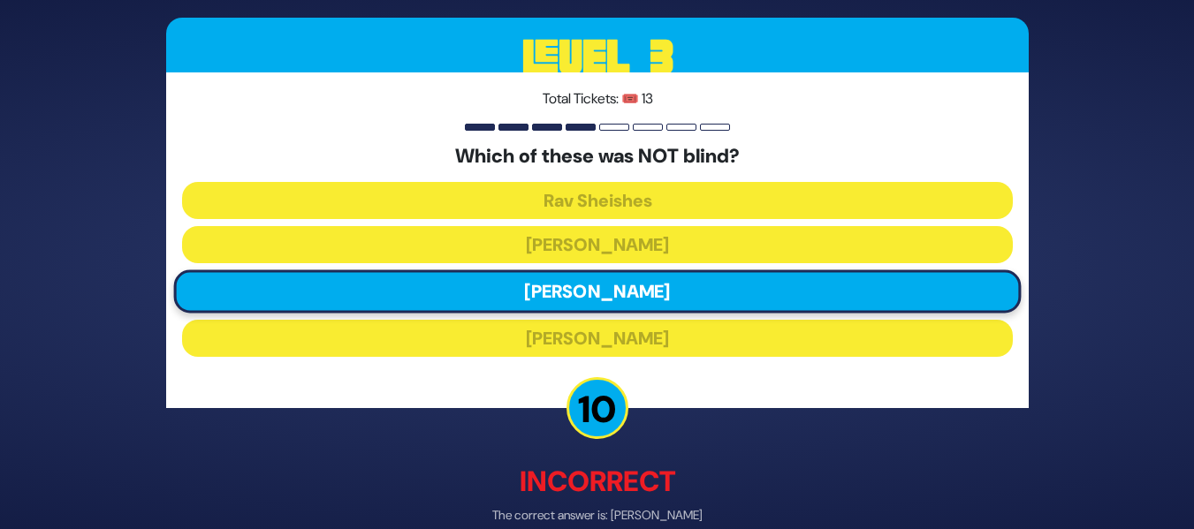
scroll to position [90, 0]
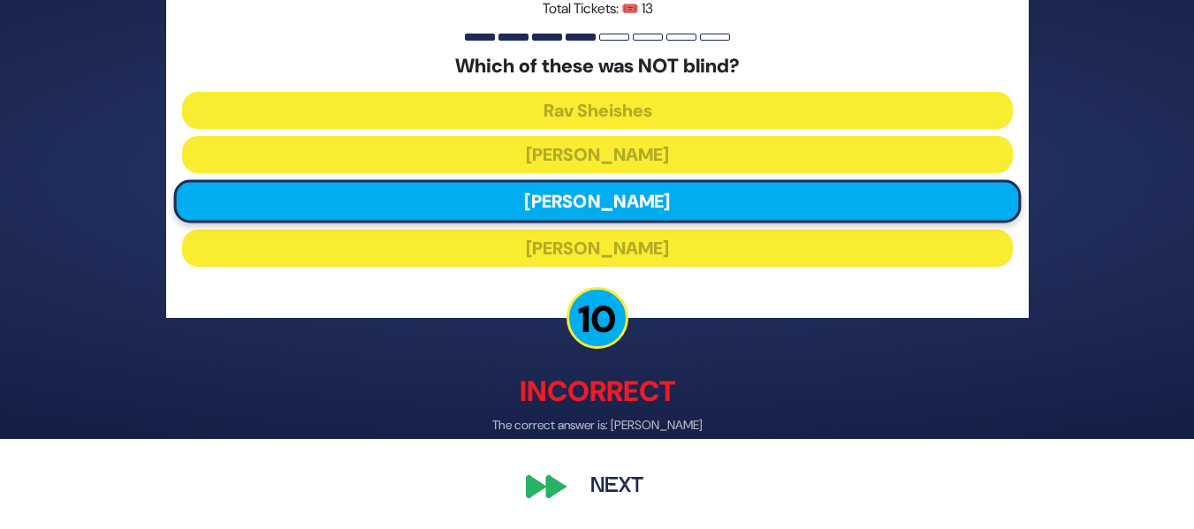
click at [599, 485] on button "Next" at bounding box center [617, 488] width 103 height 41
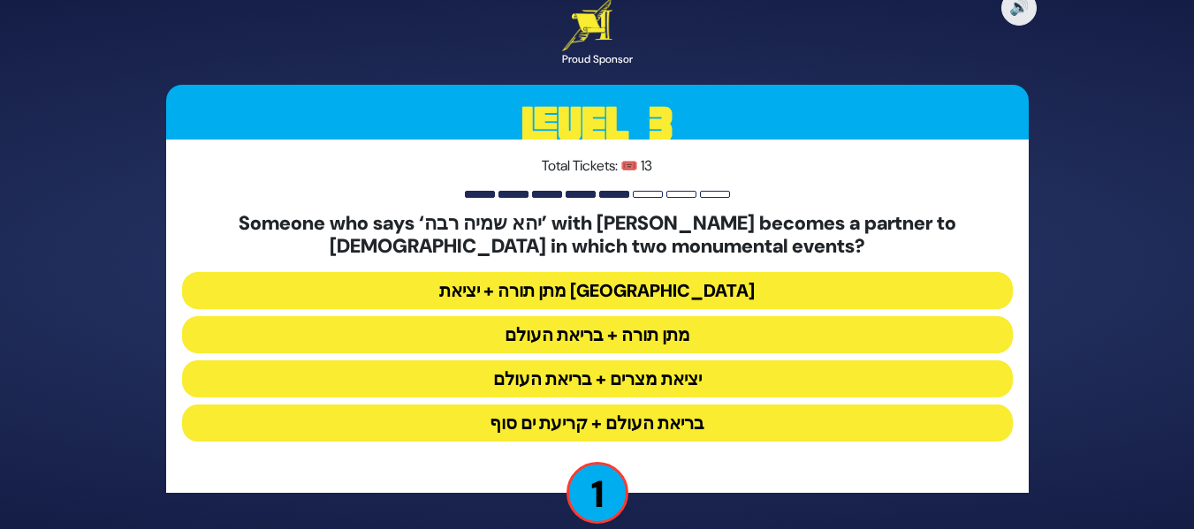
click at [606, 329] on button "מתן תורה + בריאת העולם" at bounding box center [597, 334] width 831 height 37
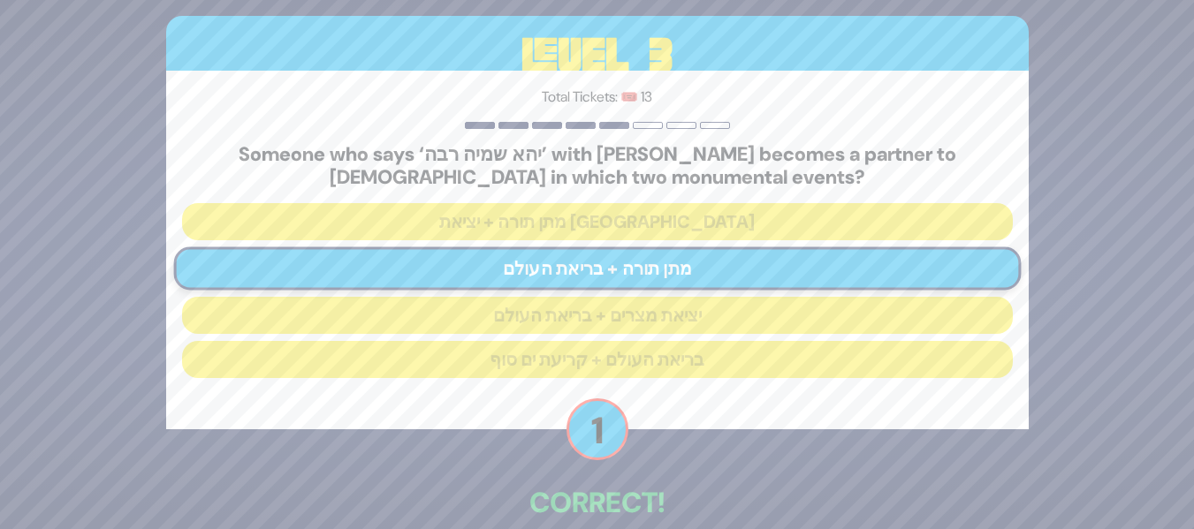
scroll to position [92, 0]
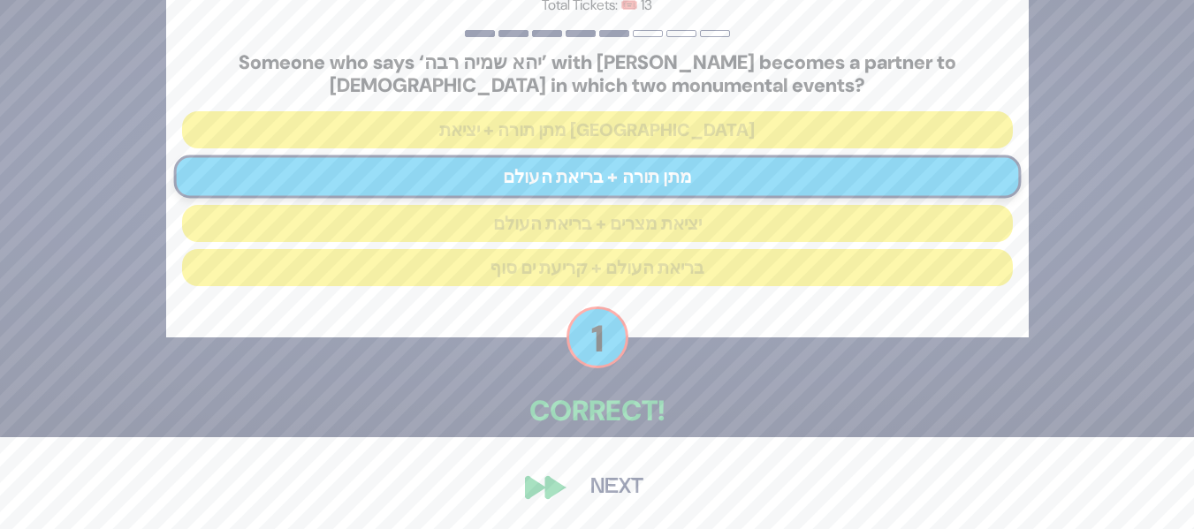
click at [593, 491] on button "Next" at bounding box center [617, 488] width 103 height 41
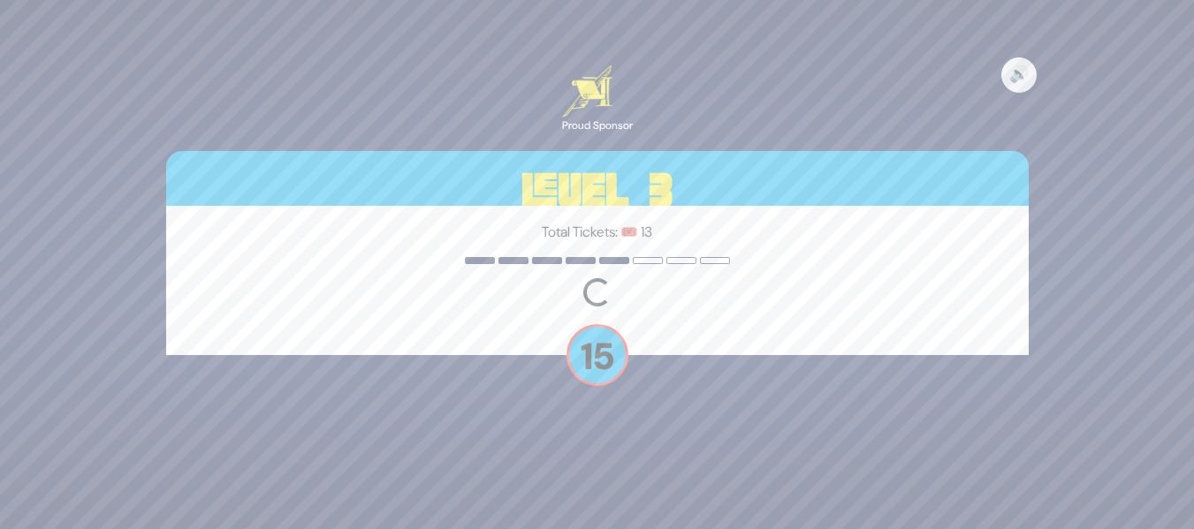
scroll to position [0, 0]
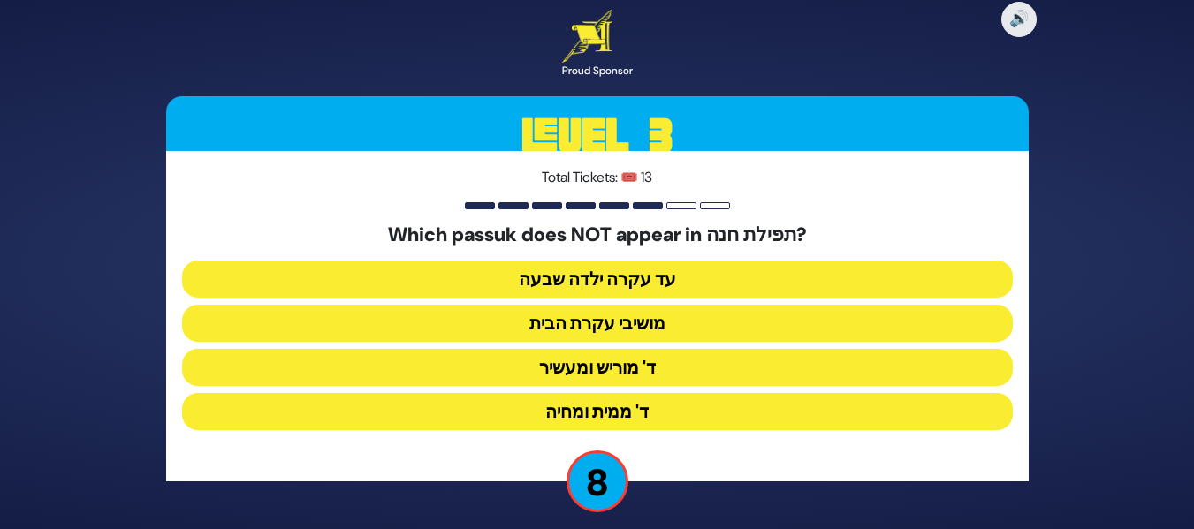
click at [593, 316] on button "מושיבי עקרת הבית" at bounding box center [597, 323] width 831 height 37
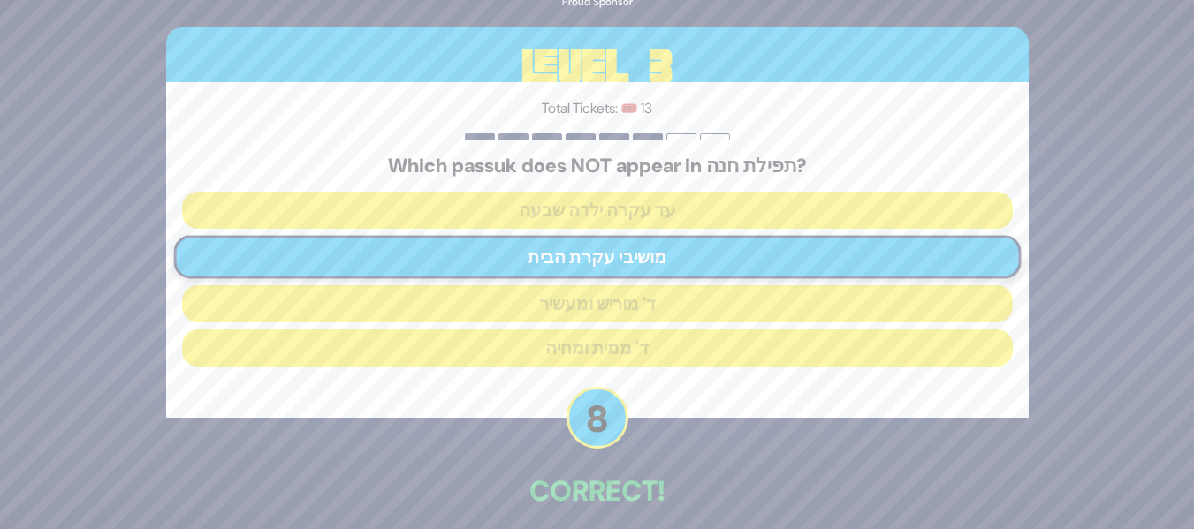
scroll to position [80, 0]
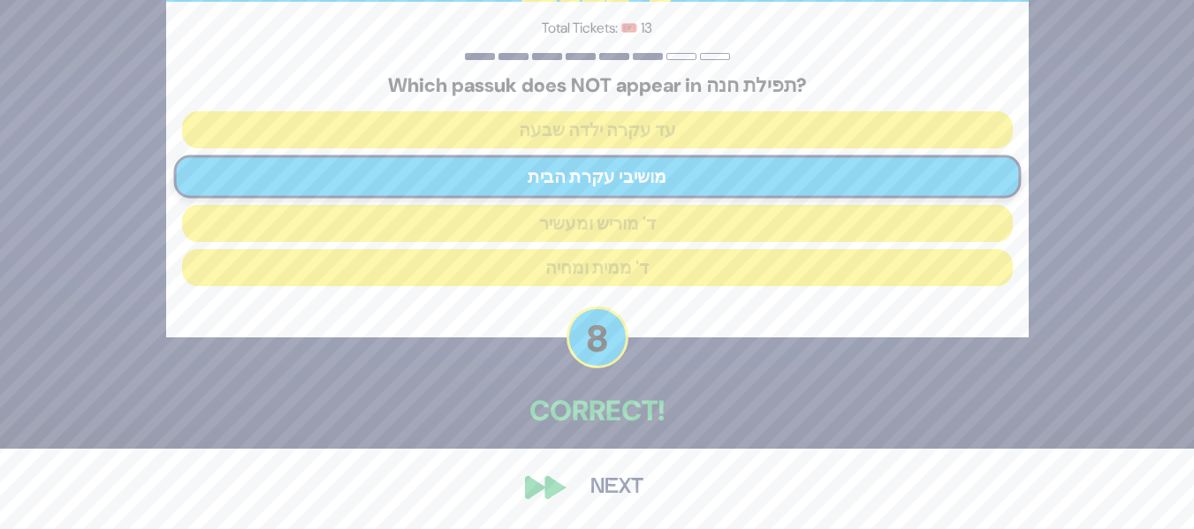
click at [589, 490] on button "Next" at bounding box center [617, 488] width 103 height 41
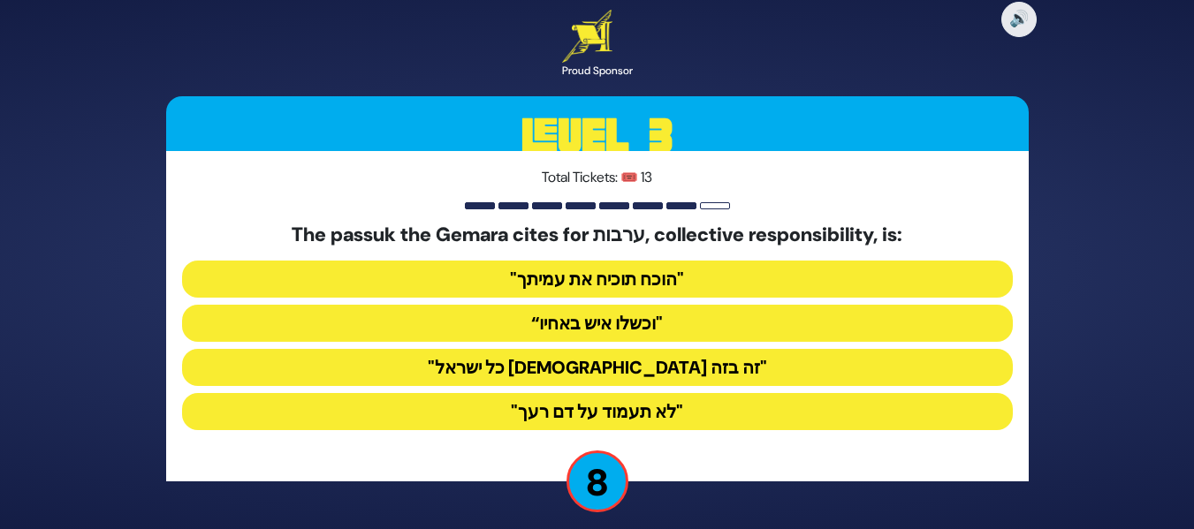
click at [625, 368] on button ""כל ישראל ערבים זה בזה"" at bounding box center [597, 367] width 831 height 37
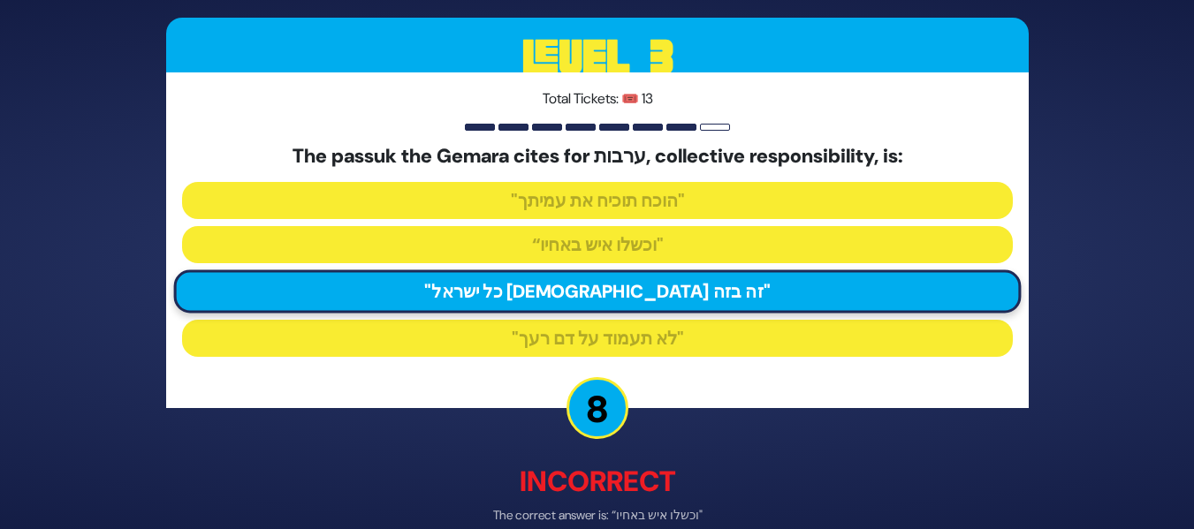
scroll to position [90, 0]
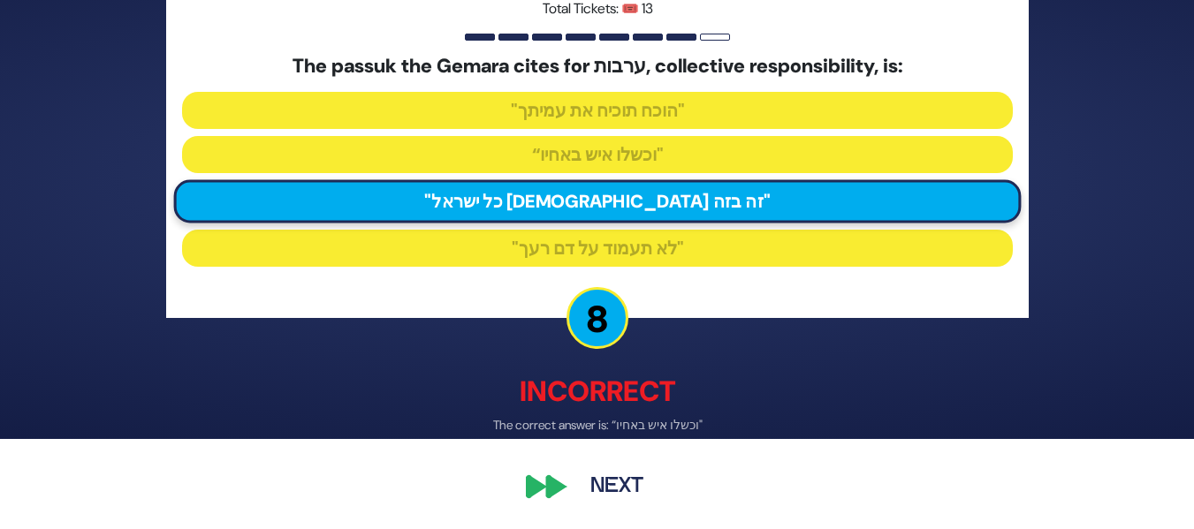
click at [577, 485] on button "Next" at bounding box center [617, 488] width 103 height 41
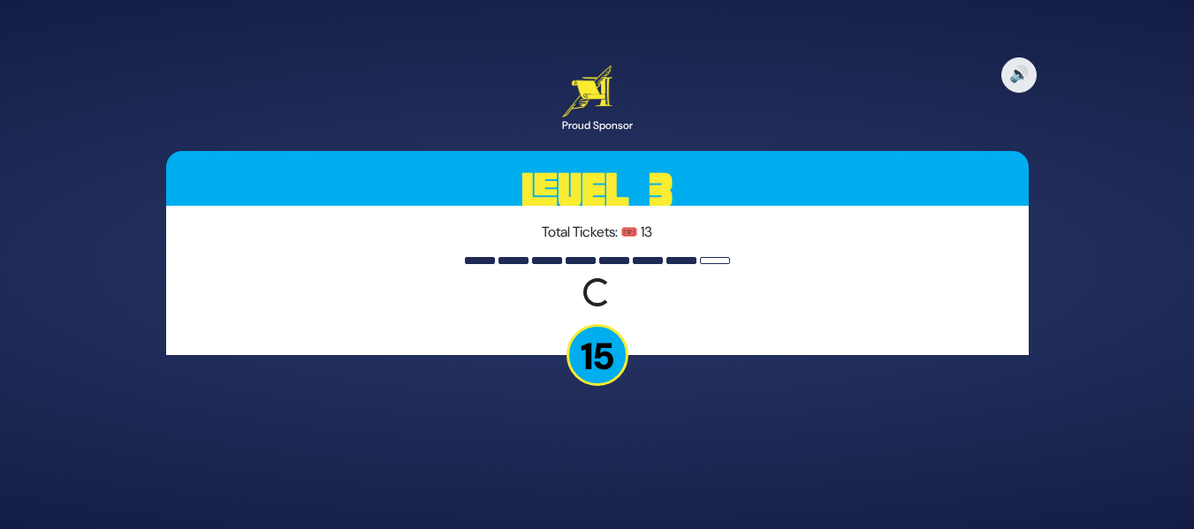
scroll to position [0, 0]
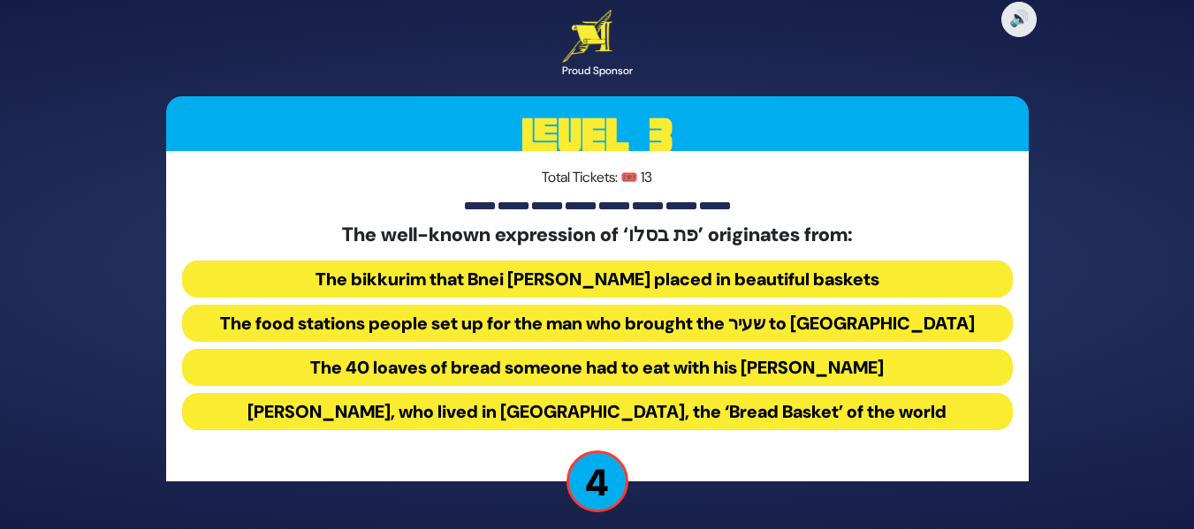
click at [501, 362] on button "The 40 loaves of bread someone had to eat with his Korban Todah" at bounding box center [597, 367] width 831 height 37
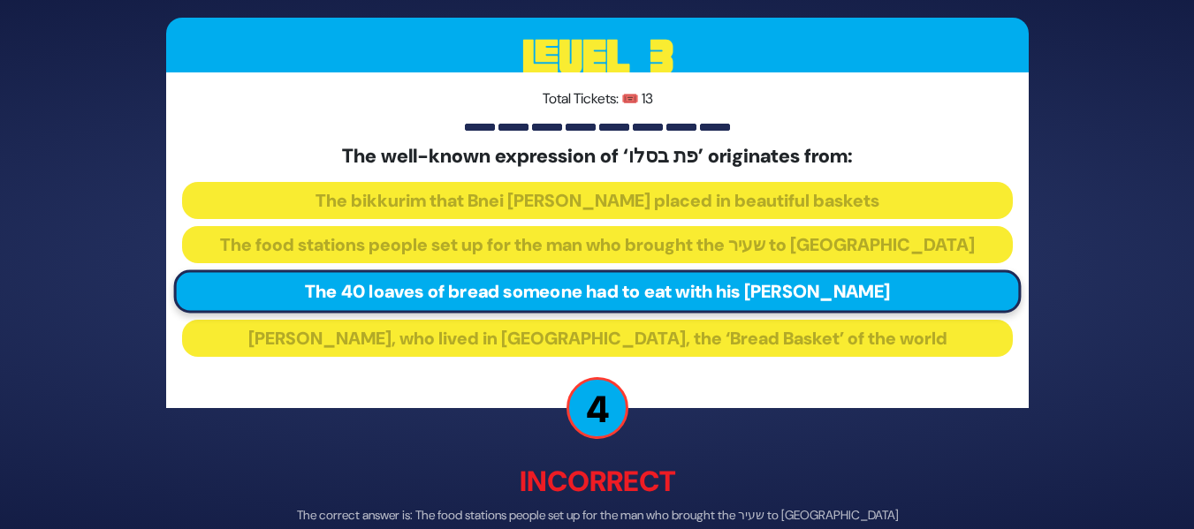
drag, startPoint x: 1186, startPoint y: 325, endPoint x: 1199, endPoint y: 342, distance: 21.4
click at [1194, 342] on html "🔊 Proud Sponsor Level 3 Total Tickets: 🎟️ 13 The well-known expression of ‘פת ב…" at bounding box center [597, 264] width 1194 height 529
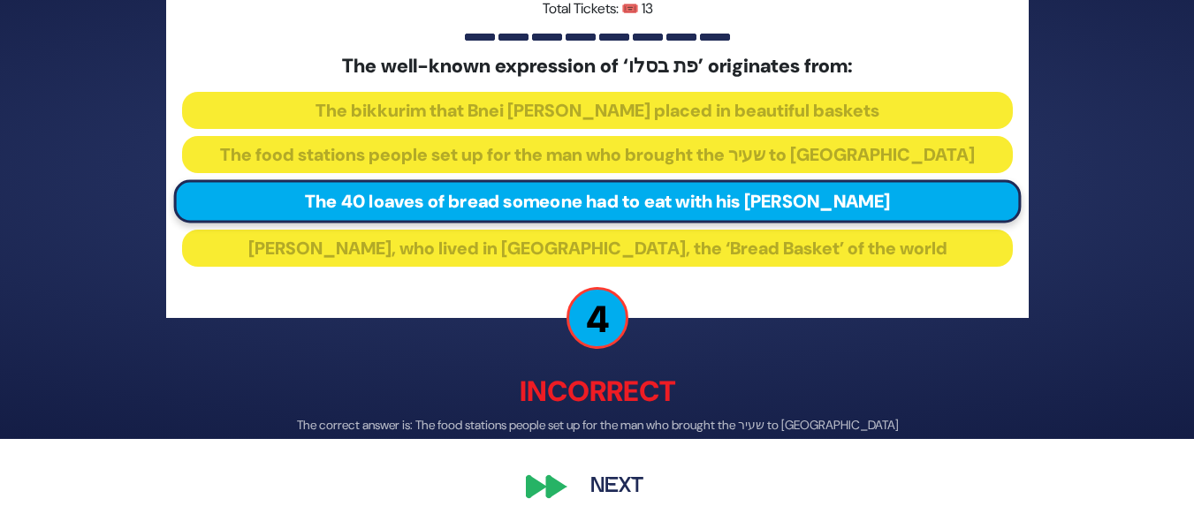
click at [593, 486] on button "Next" at bounding box center [617, 488] width 103 height 41
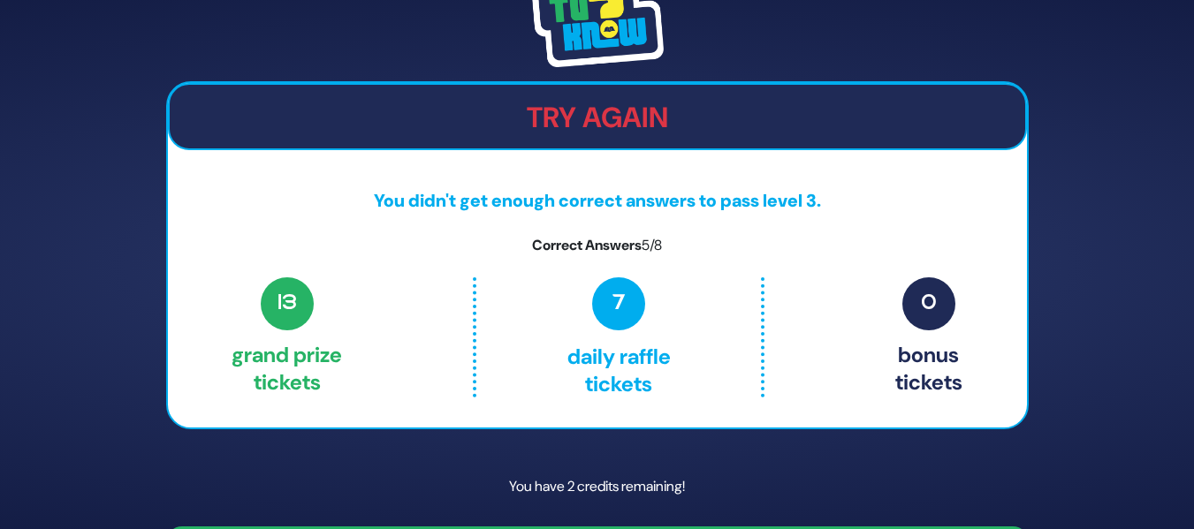
scroll to position [53, 0]
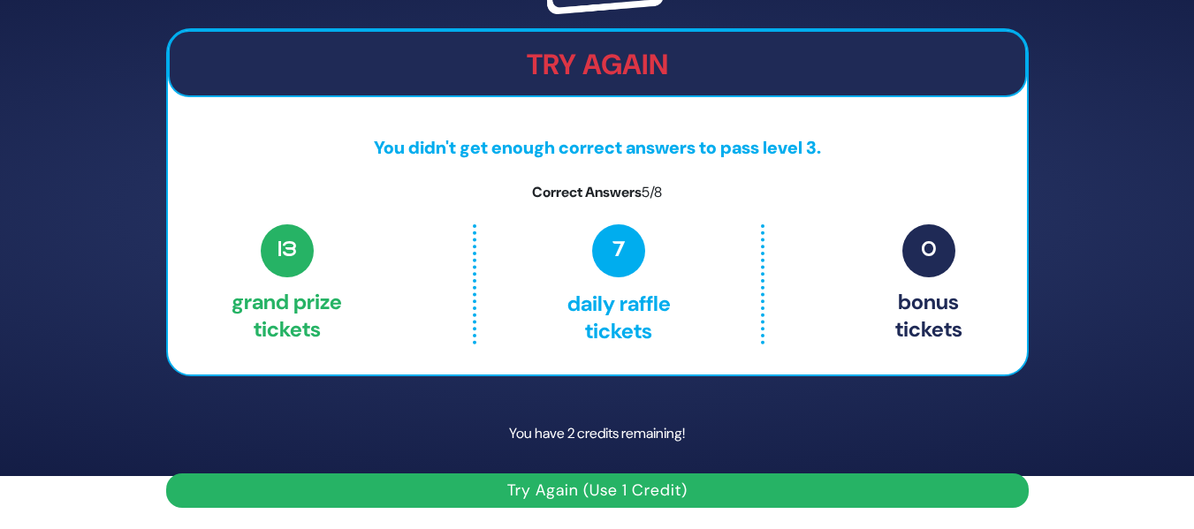
click at [561, 485] on button "Try Again (Use 1 Credit)" at bounding box center [597, 491] width 863 height 34
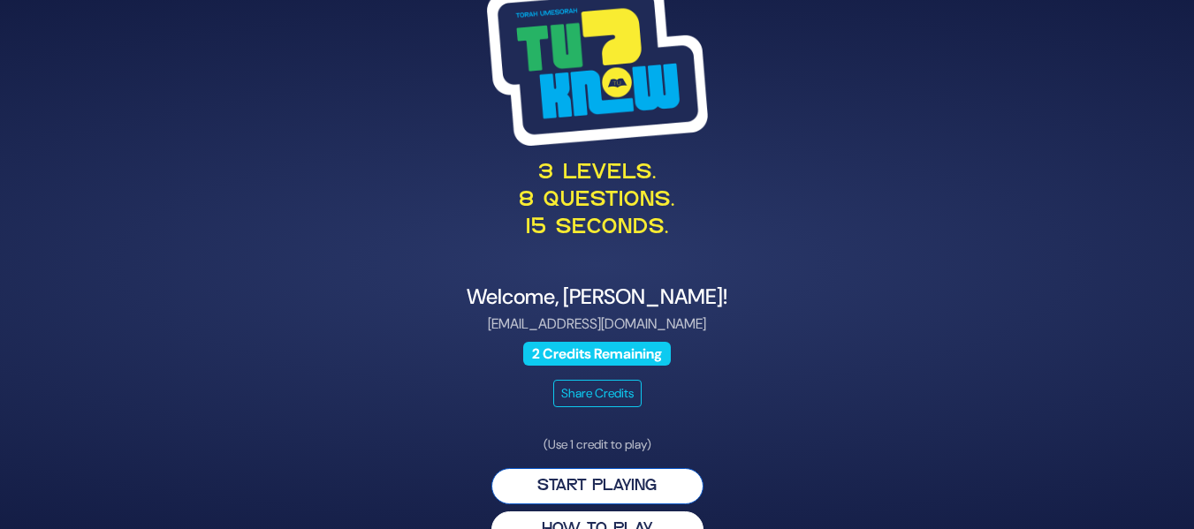
click at [611, 483] on button "Start Playing" at bounding box center [597, 486] width 212 height 36
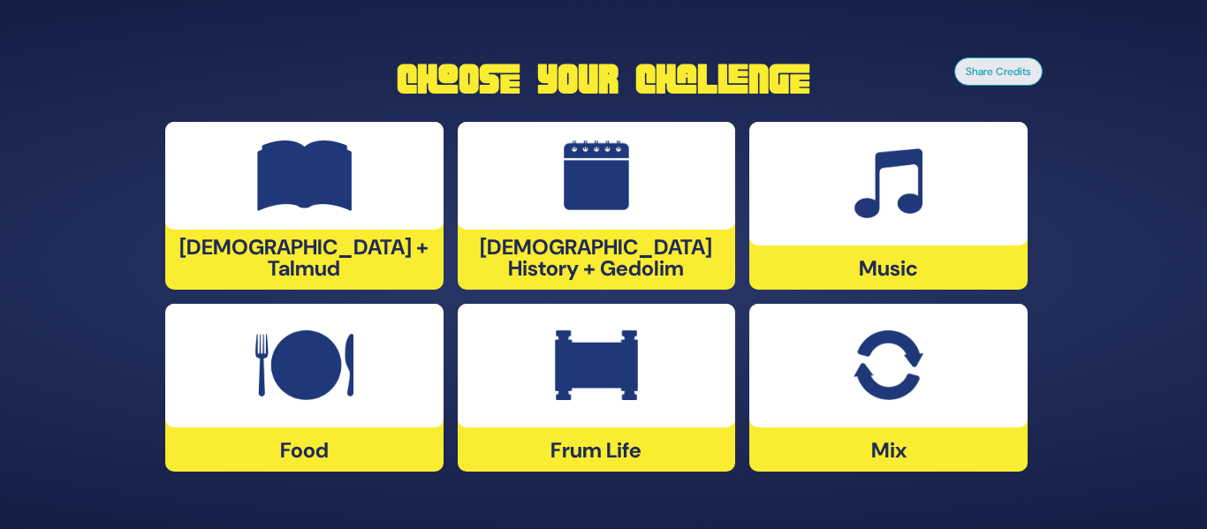
click at [623, 221] on div at bounding box center [597, 176] width 278 height 108
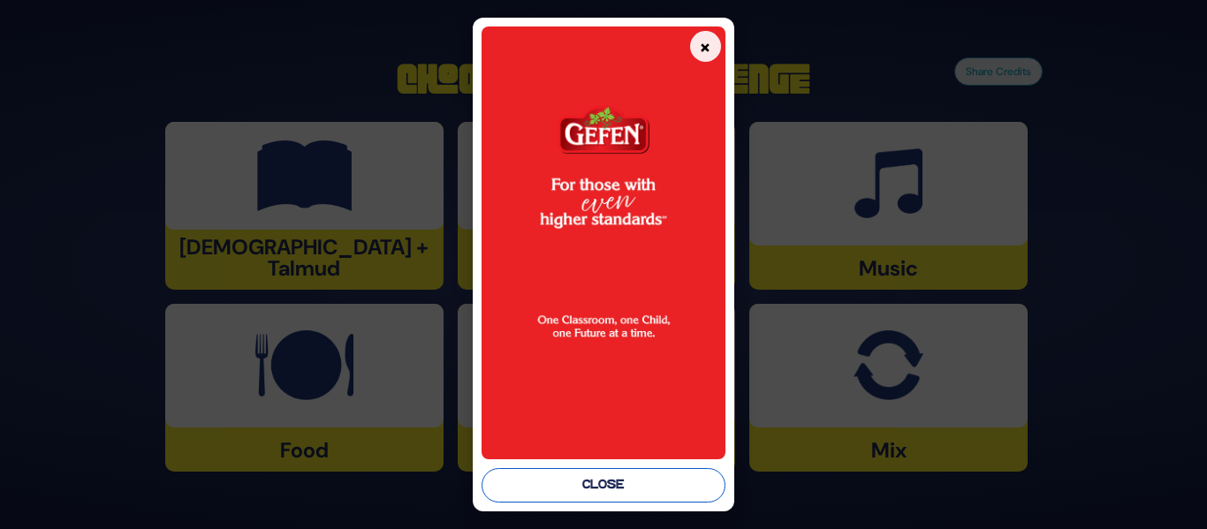
click at [650, 481] on button "Close" at bounding box center [603, 485] width 243 height 34
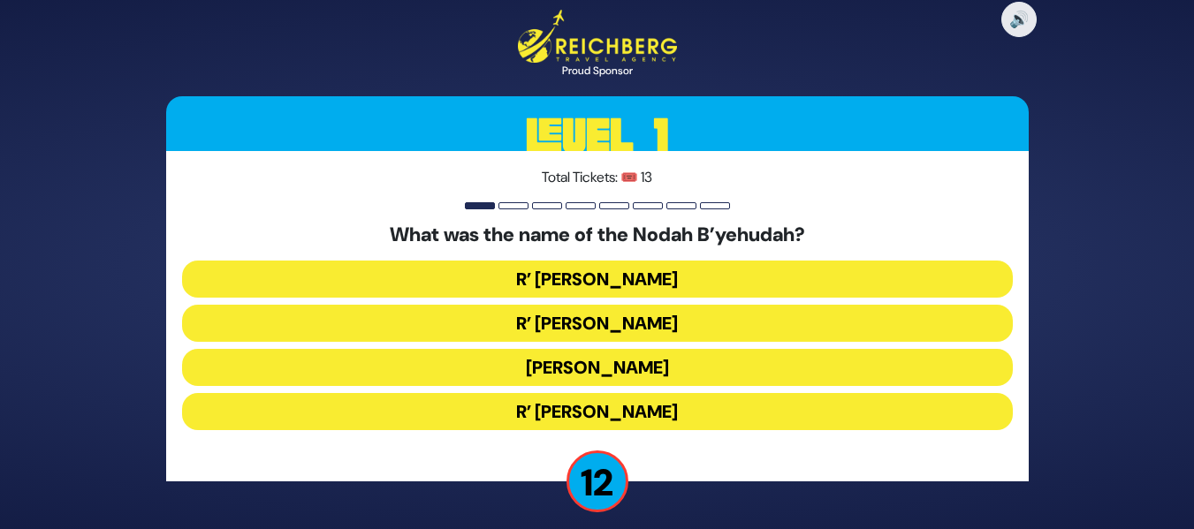
click at [612, 278] on button "R’ [PERSON_NAME]" at bounding box center [597, 279] width 831 height 37
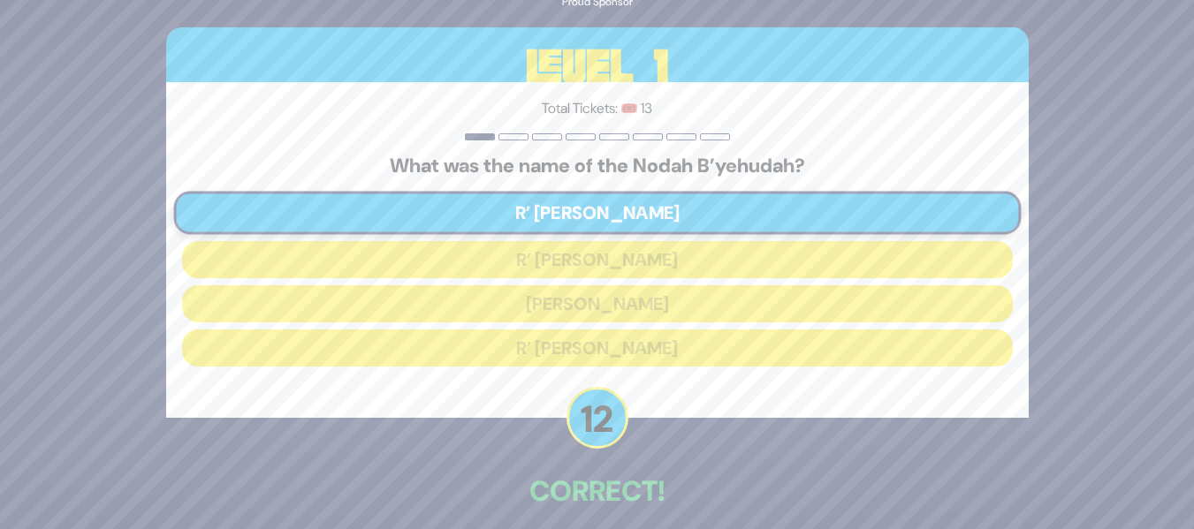
scroll to position [80, 0]
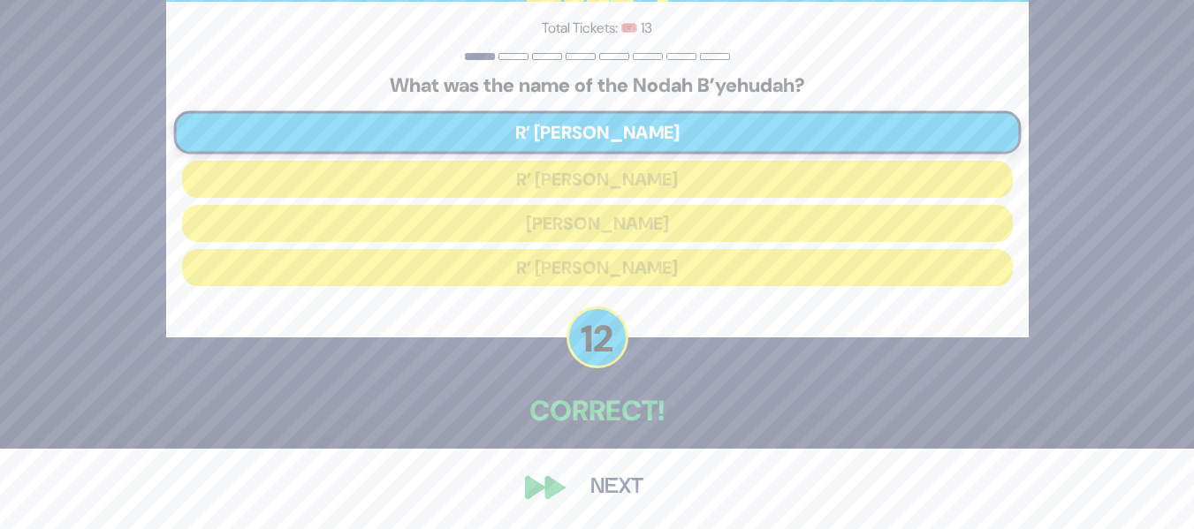
click at [587, 489] on button "Next" at bounding box center [617, 488] width 103 height 41
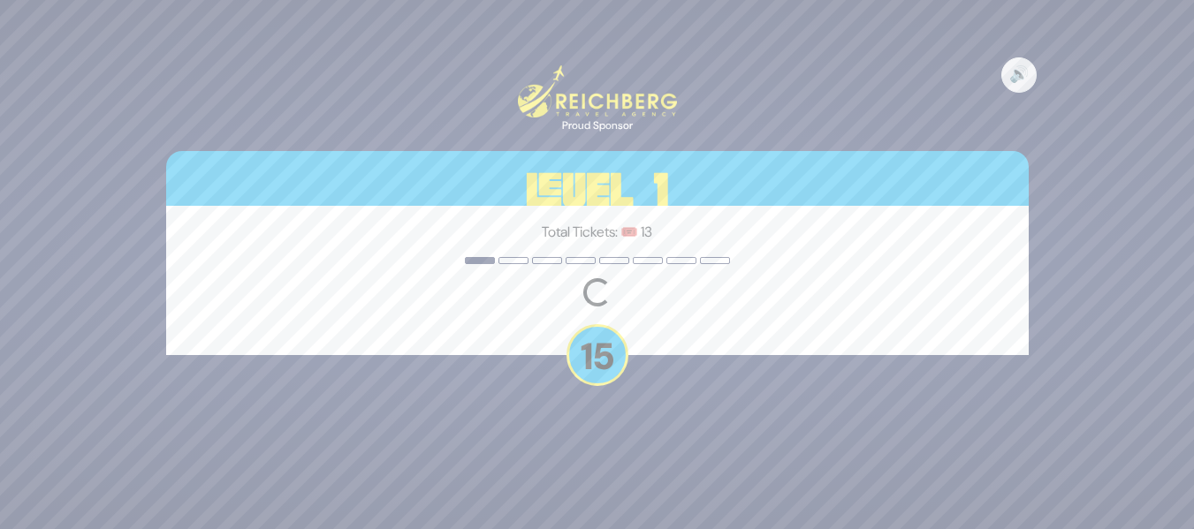
scroll to position [0, 0]
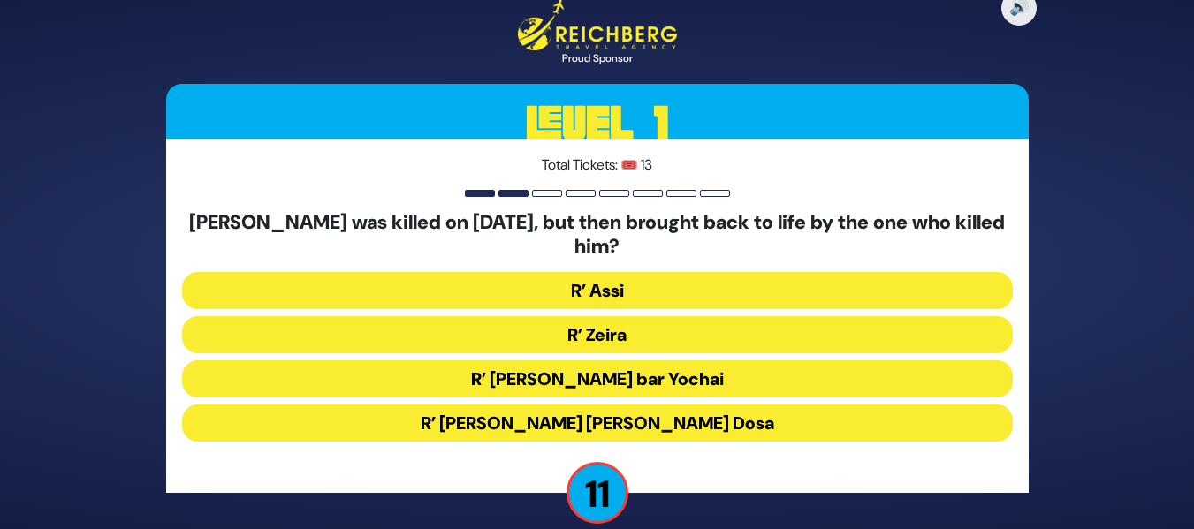
click at [602, 322] on button "R’ Zeira" at bounding box center [597, 334] width 831 height 37
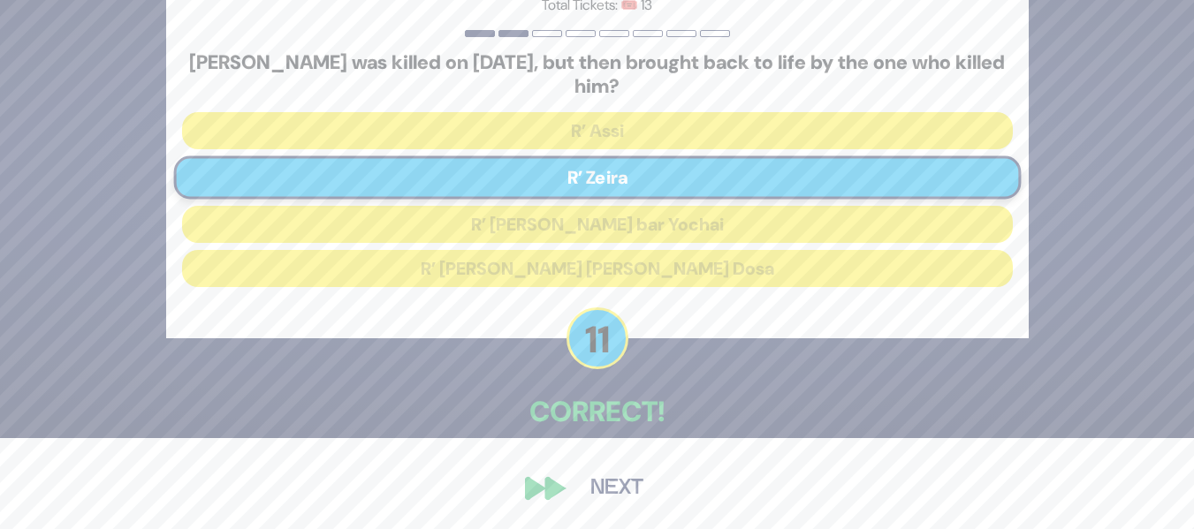
scroll to position [92, 0]
click at [584, 492] on button "Next" at bounding box center [617, 488] width 103 height 41
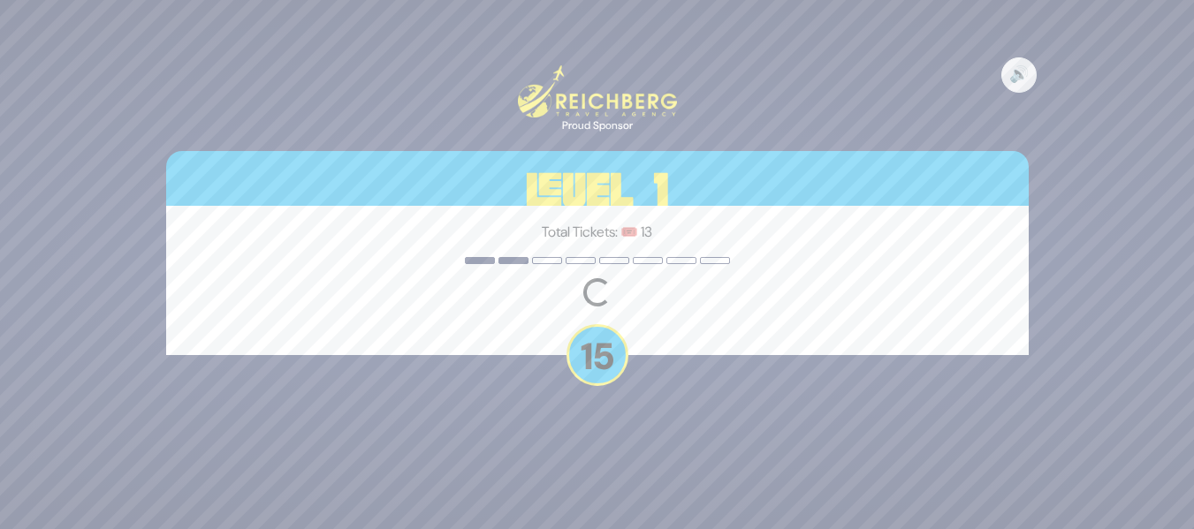
scroll to position [0, 0]
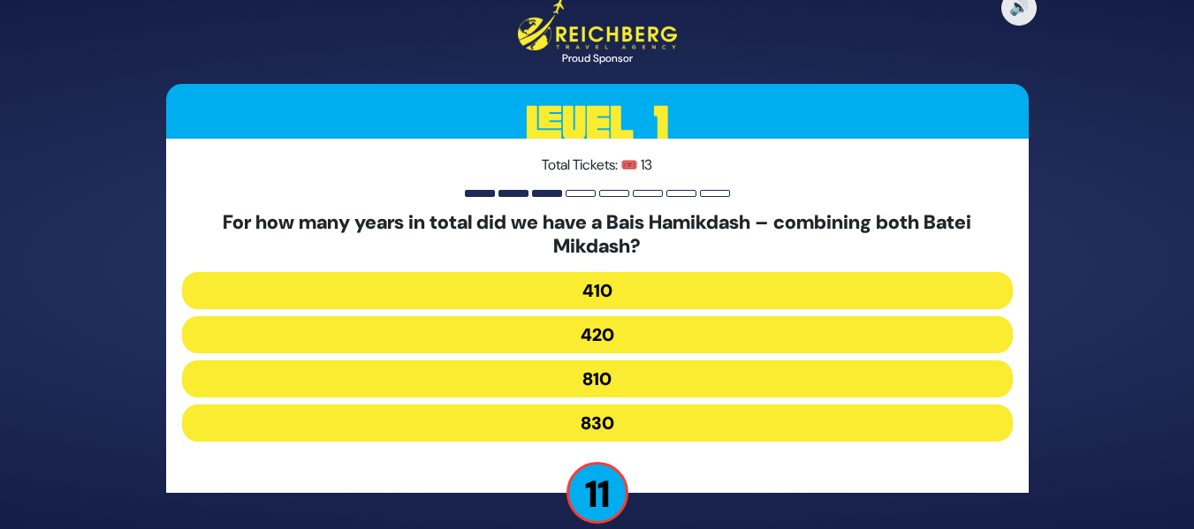
click at [604, 413] on button "830" at bounding box center [597, 423] width 831 height 37
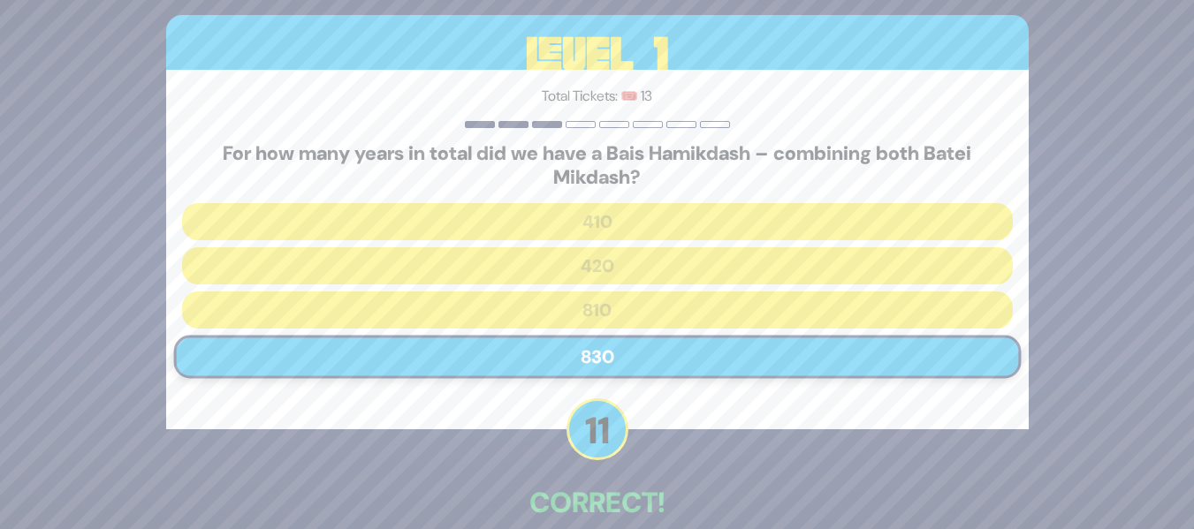
scroll to position [92, 0]
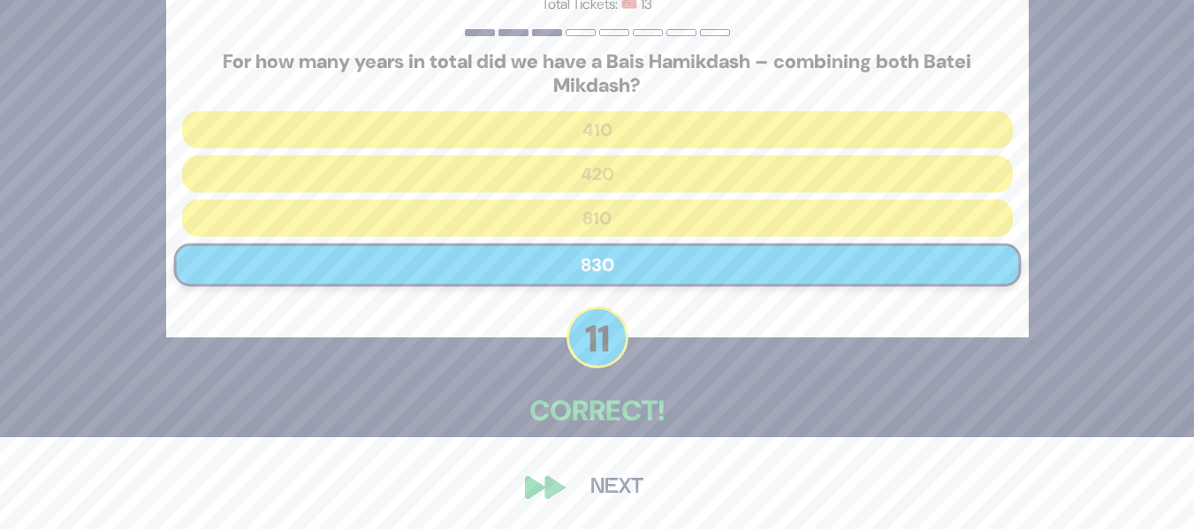
click at [608, 483] on button "Next" at bounding box center [617, 488] width 103 height 41
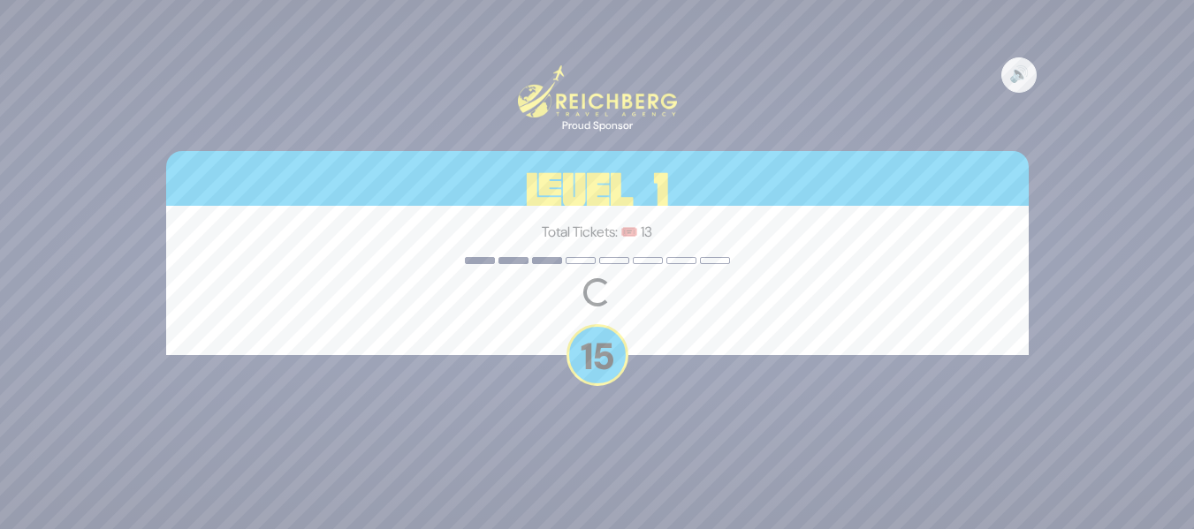
scroll to position [0, 0]
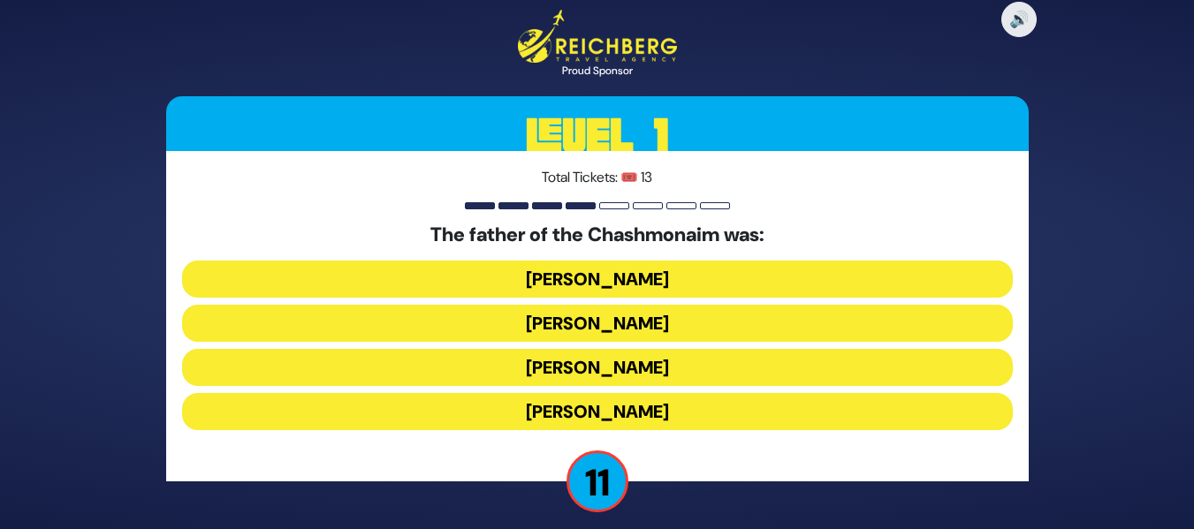
click at [654, 278] on button "[PERSON_NAME]" at bounding box center [597, 279] width 831 height 37
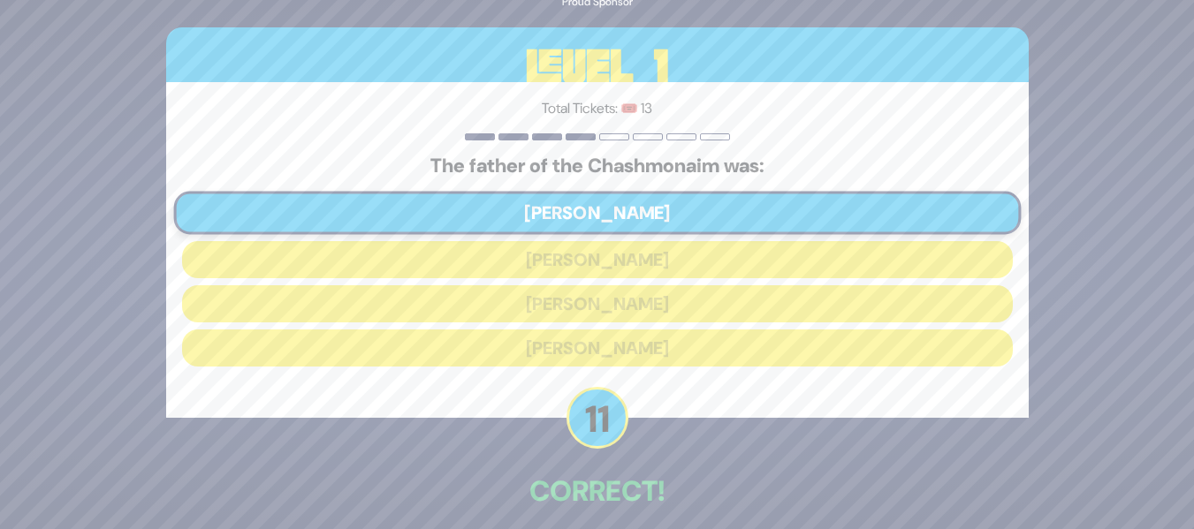
scroll to position [80, 0]
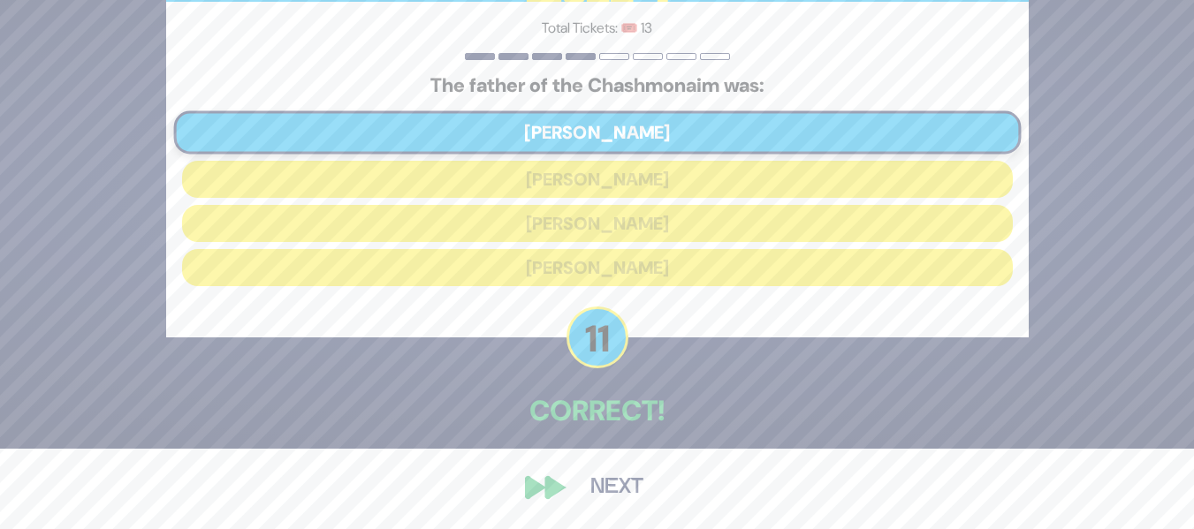
click at [619, 483] on button "Next" at bounding box center [617, 488] width 103 height 41
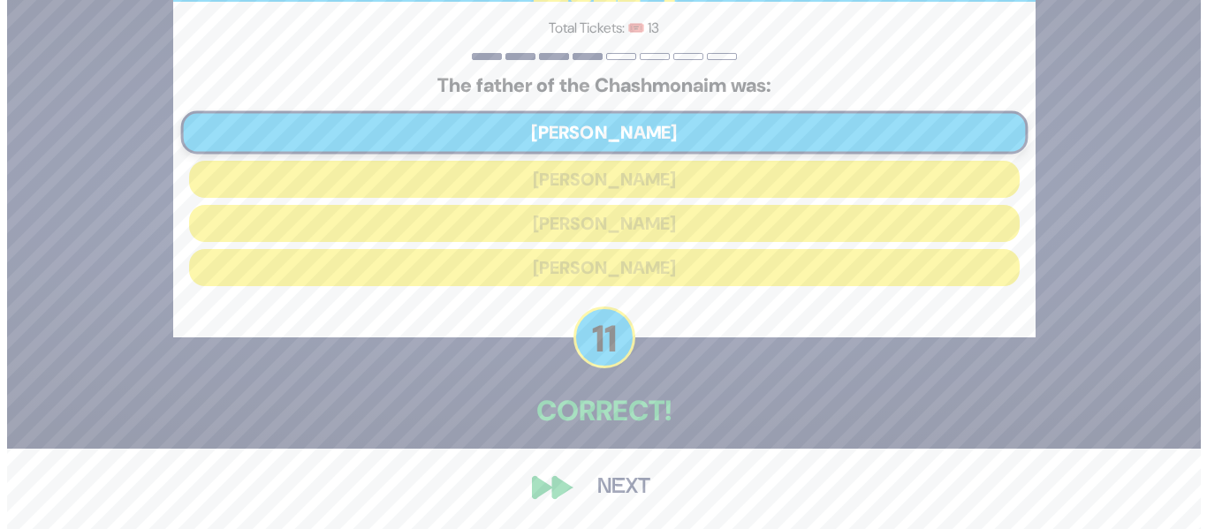
scroll to position [0, 0]
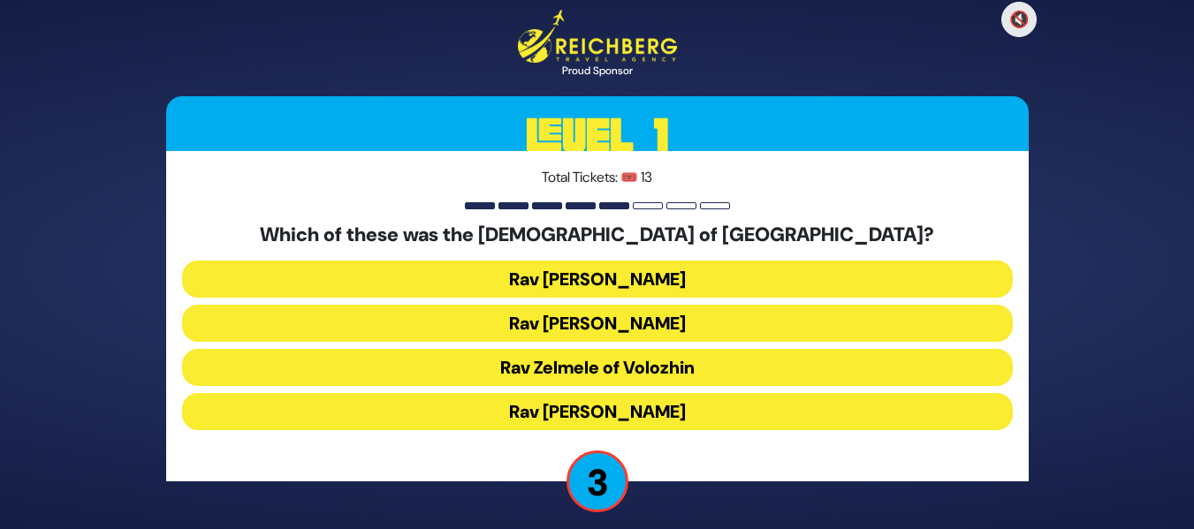
click at [582, 320] on button "Rav Refoel Shapiro" at bounding box center [597, 323] width 831 height 37
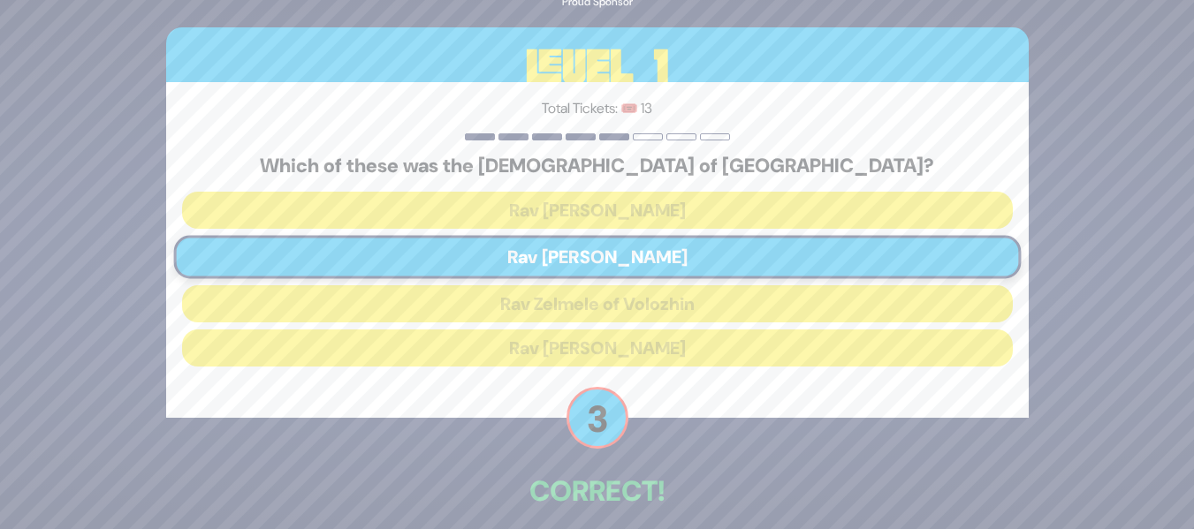
scroll to position [80, 0]
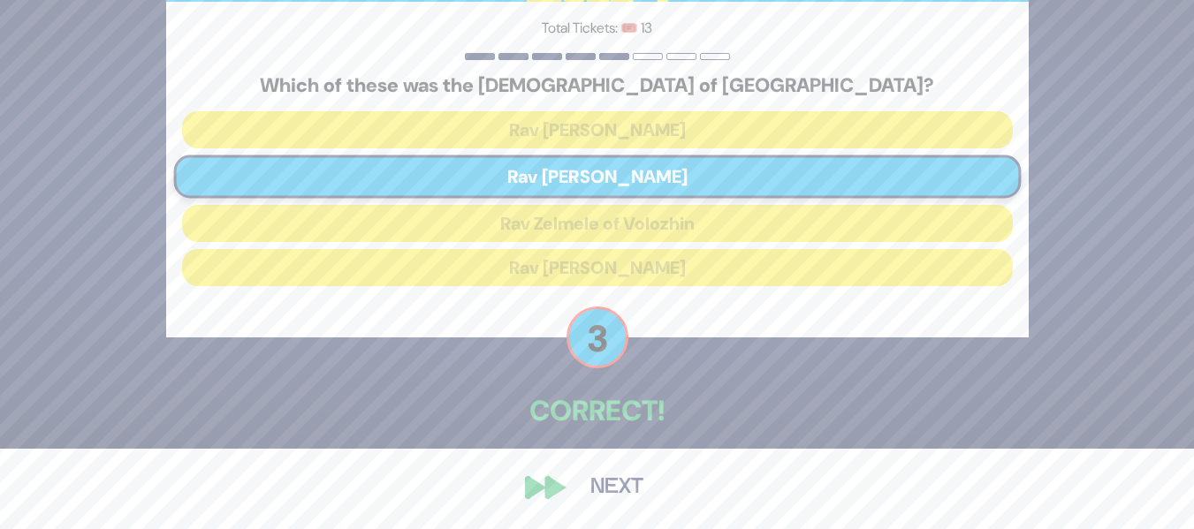
click at [595, 478] on button "Next" at bounding box center [617, 488] width 103 height 41
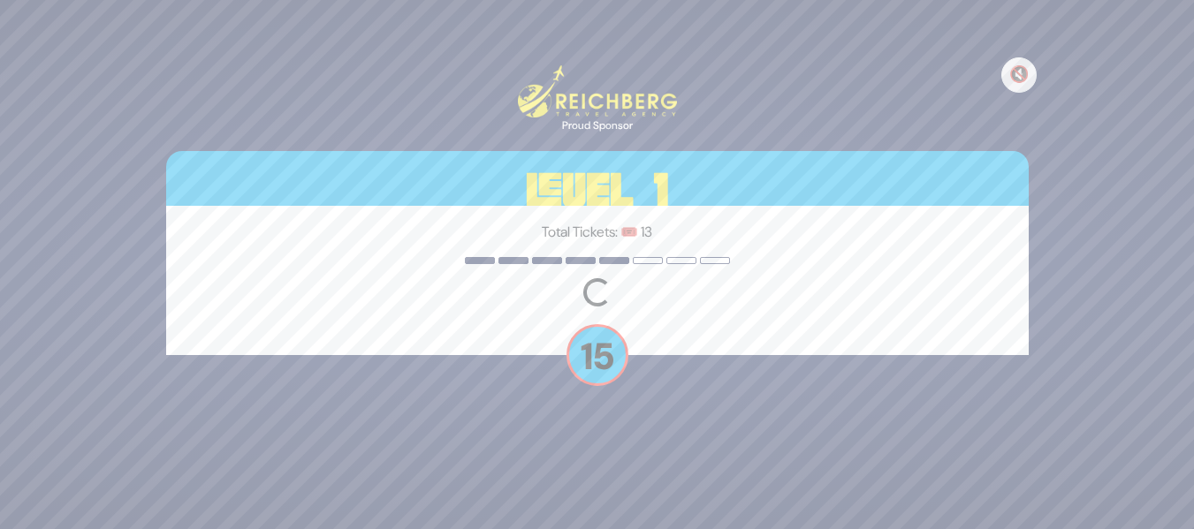
scroll to position [0, 0]
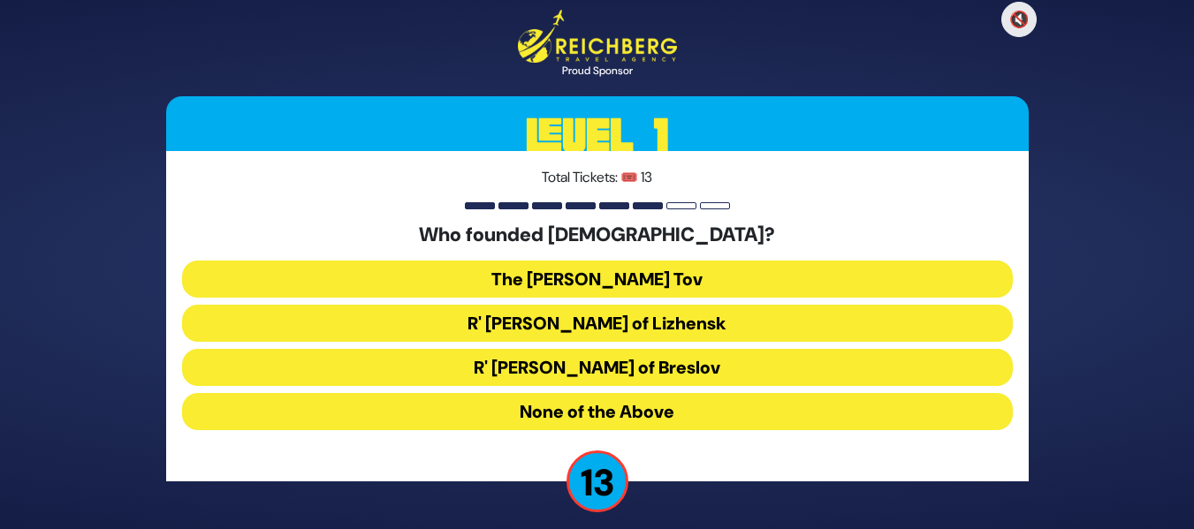
click at [635, 267] on button "The Baal Shem Tov" at bounding box center [597, 279] width 831 height 37
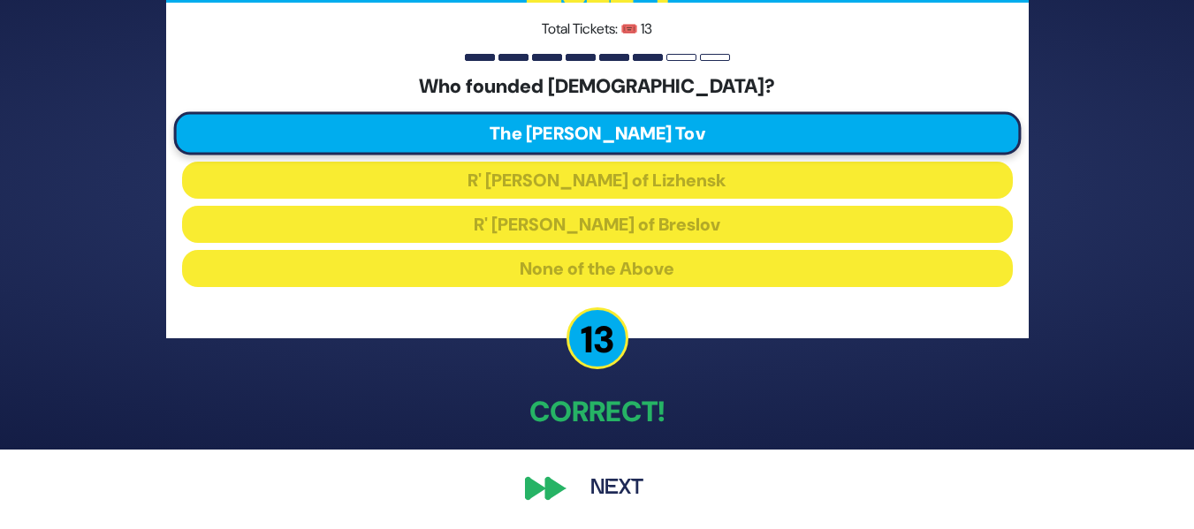
scroll to position [80, 0]
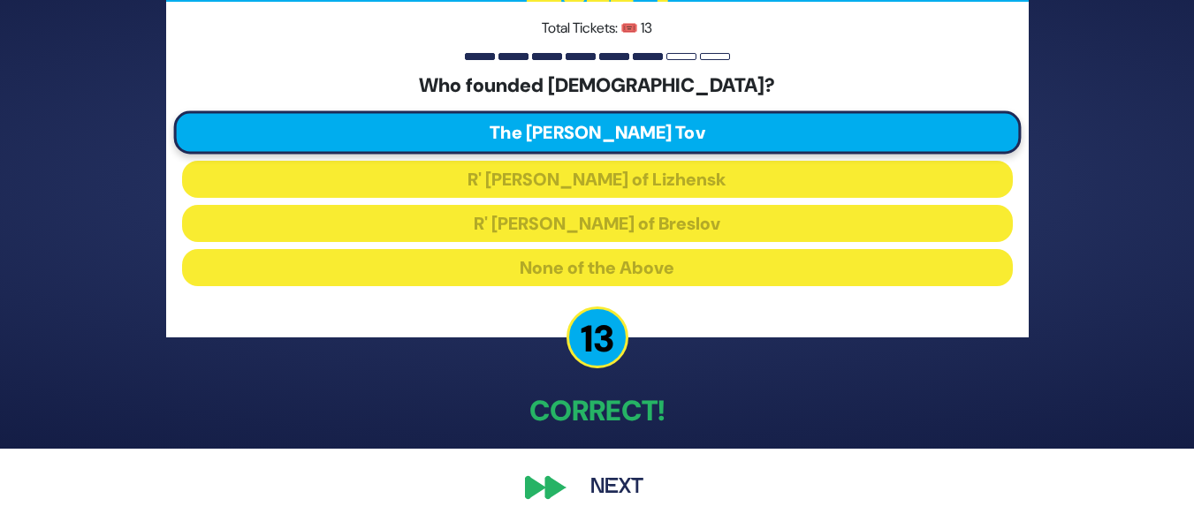
click at [590, 490] on button "Next" at bounding box center [617, 488] width 103 height 41
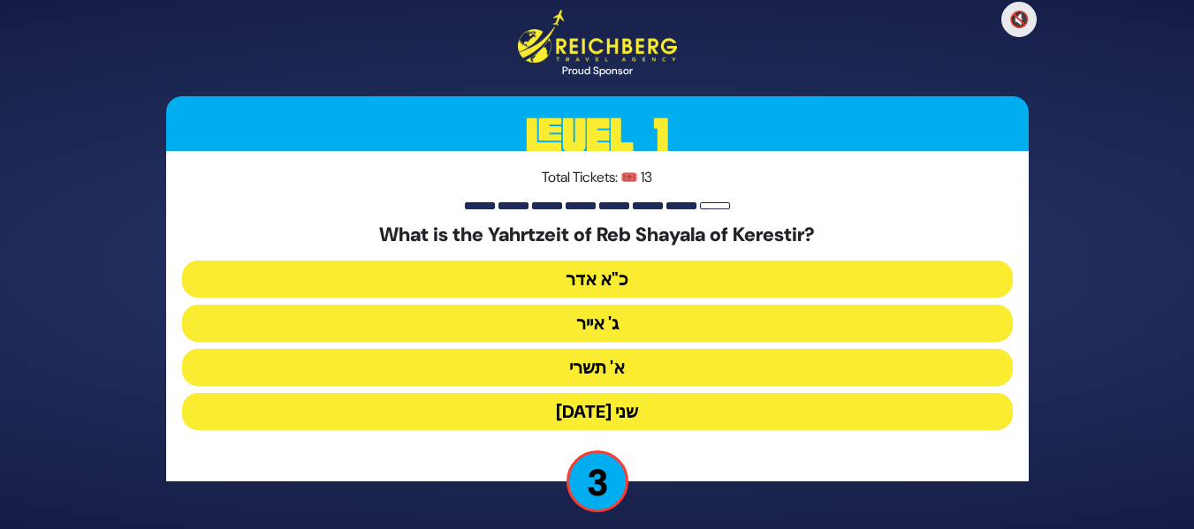
click at [659, 405] on button "פסח שני" at bounding box center [597, 411] width 831 height 37
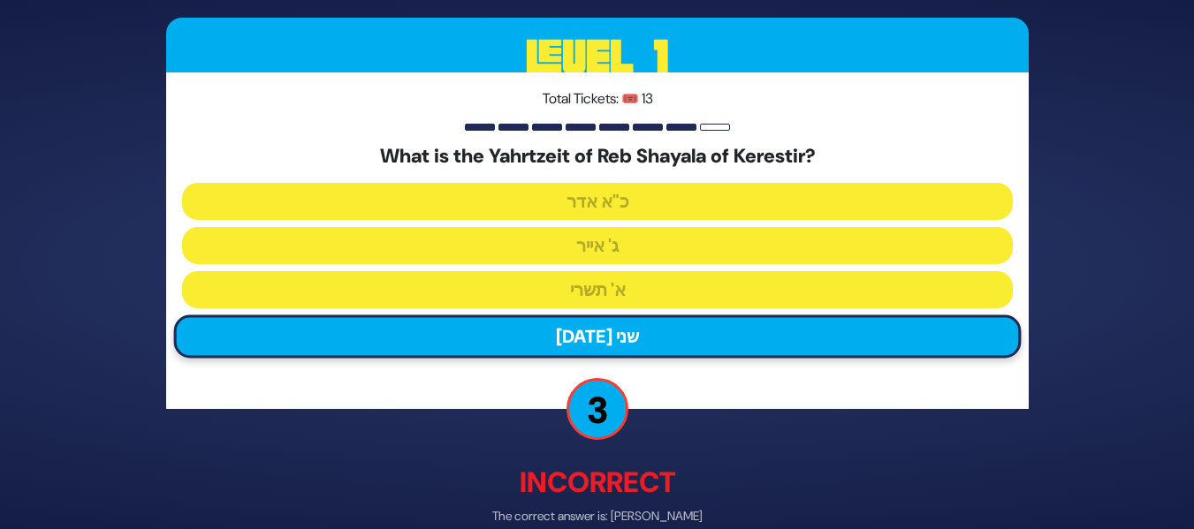
scroll to position [89, 0]
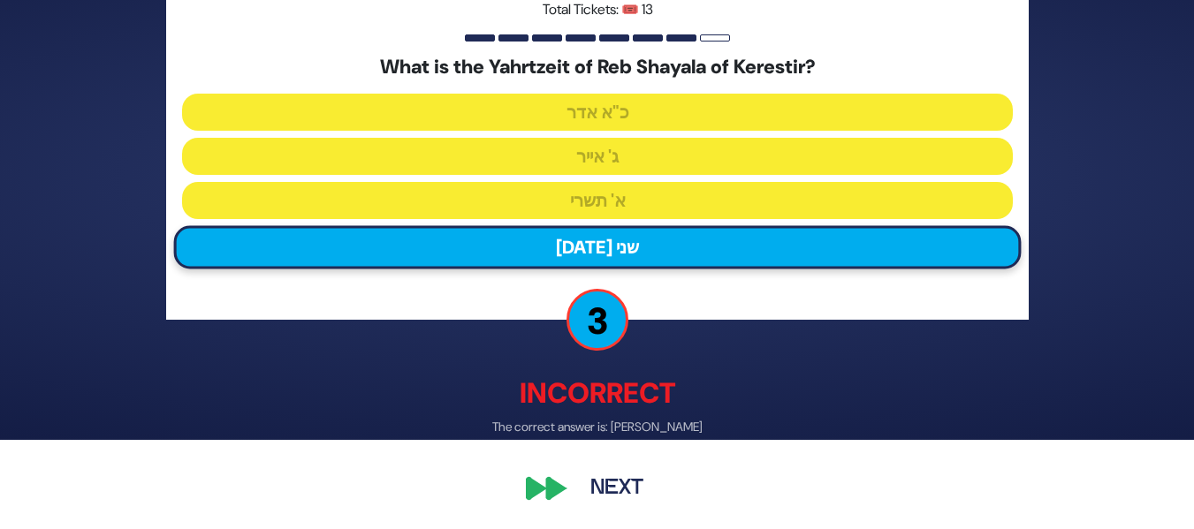
click at [611, 487] on button "Next" at bounding box center [617, 488] width 103 height 41
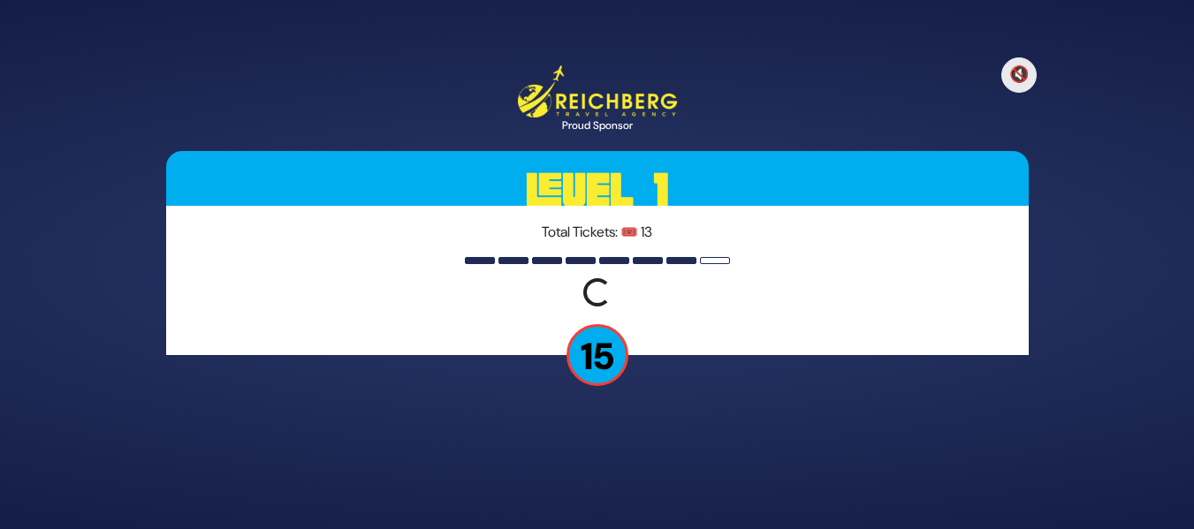
scroll to position [0, 0]
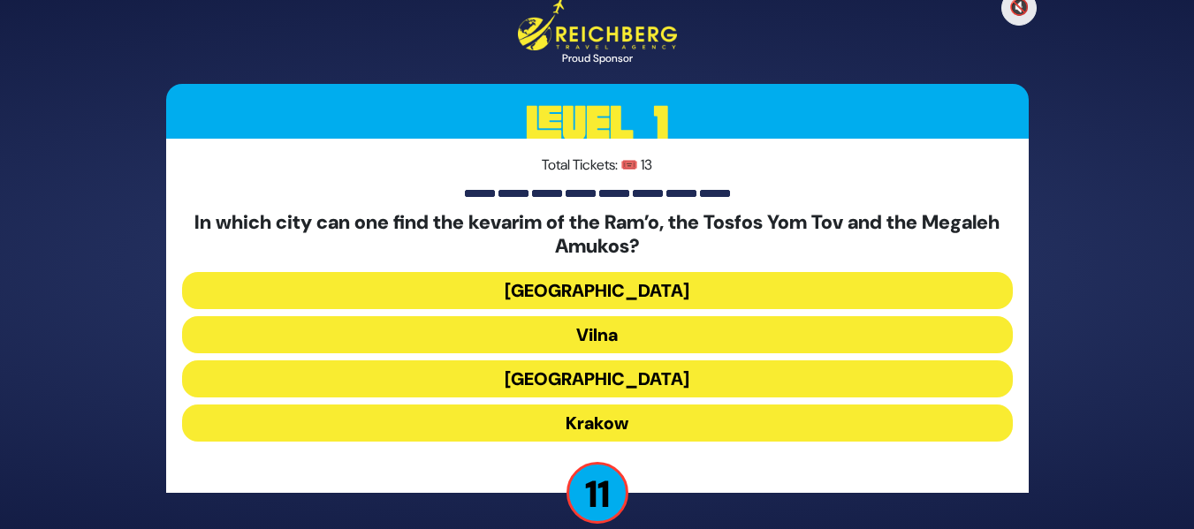
click at [642, 429] on button "Krakow" at bounding box center [597, 423] width 831 height 37
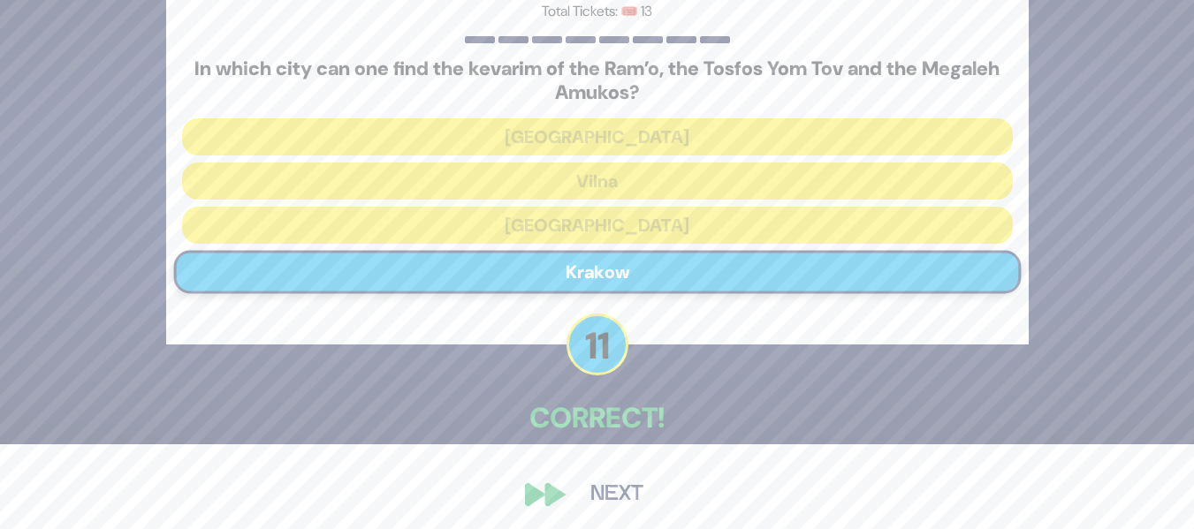
scroll to position [92, 0]
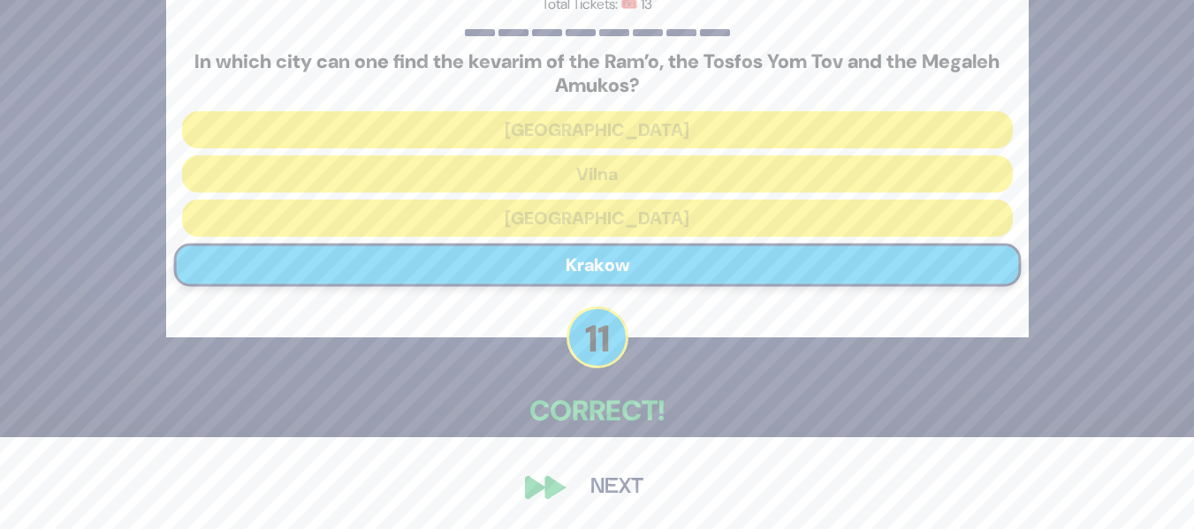
click at [605, 485] on button "Next" at bounding box center [617, 488] width 103 height 41
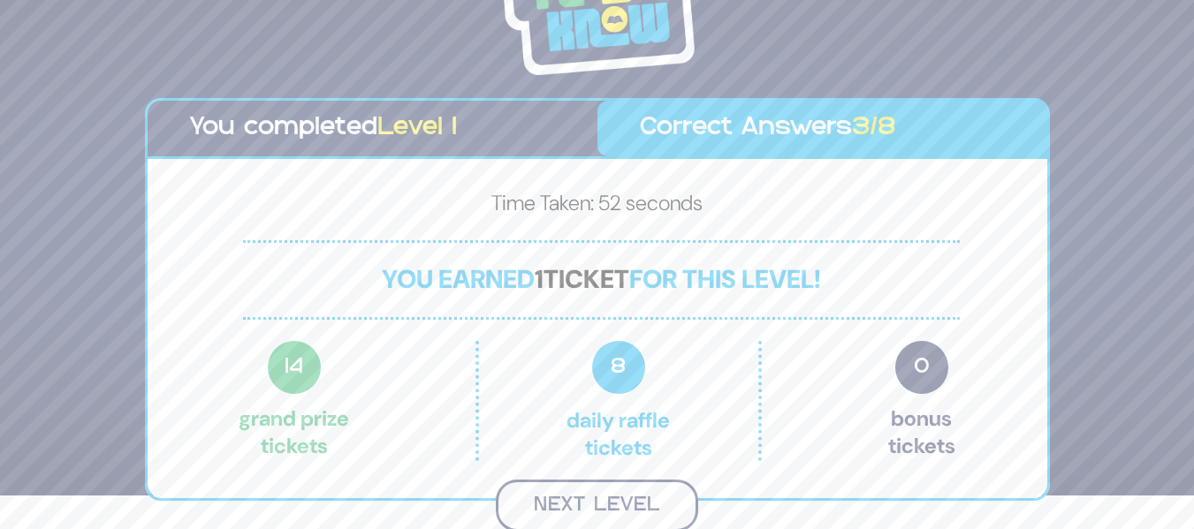
scroll to position [31, 0]
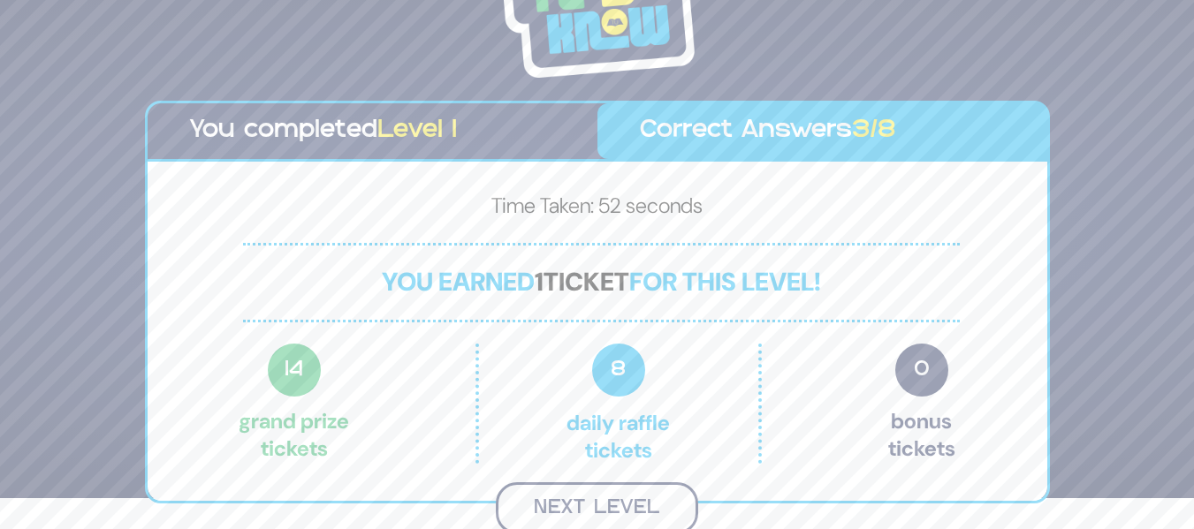
click at [640, 499] on button "Next Level" at bounding box center [597, 509] width 202 height 52
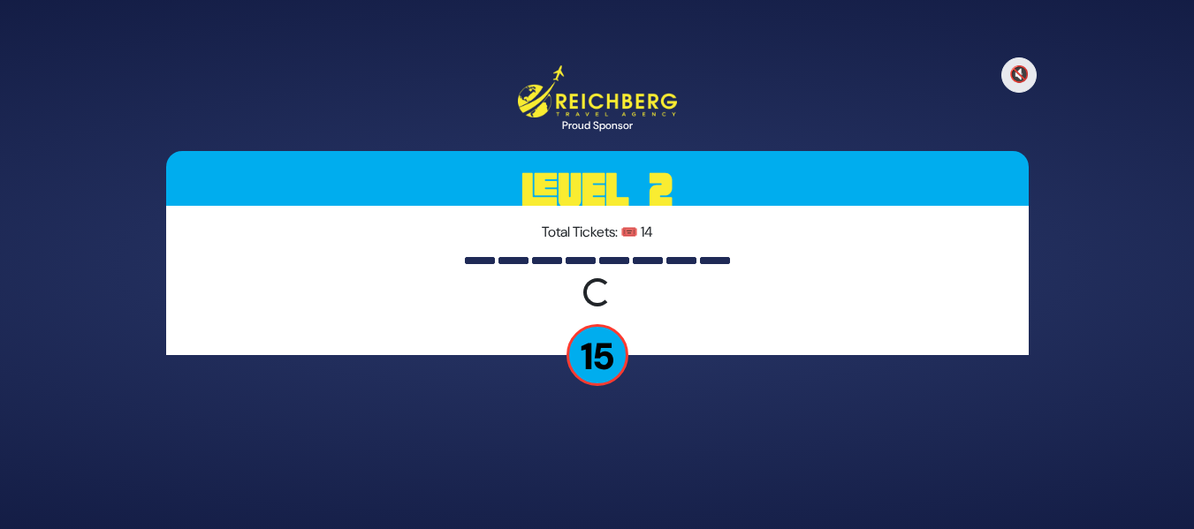
scroll to position [0, 0]
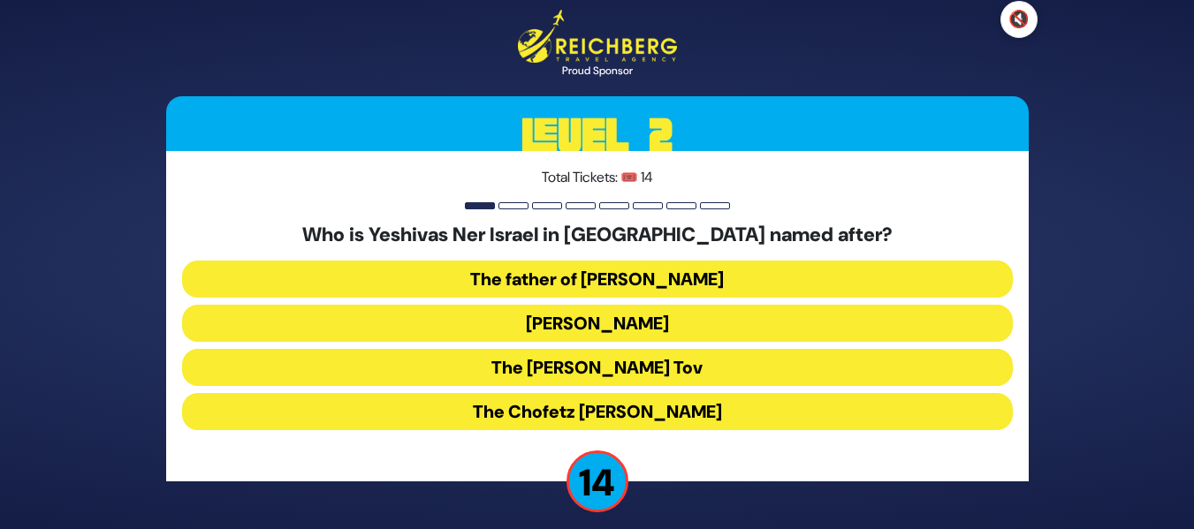
click at [1014, 20] on button "🔇" at bounding box center [1019, 19] width 37 height 37
click at [674, 316] on button "Rav Yisroel Salanter" at bounding box center [597, 323] width 831 height 37
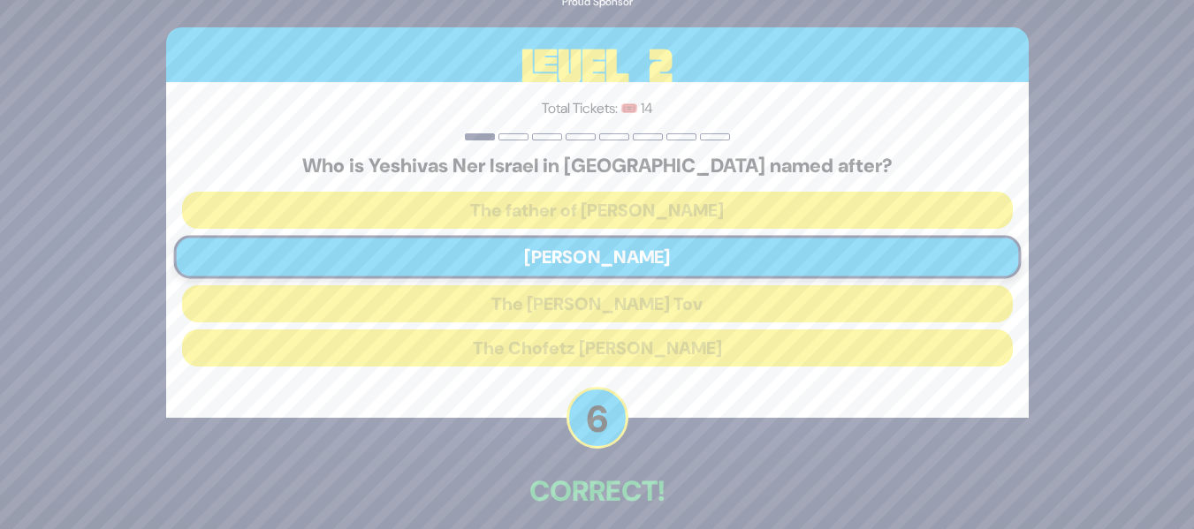
scroll to position [80, 0]
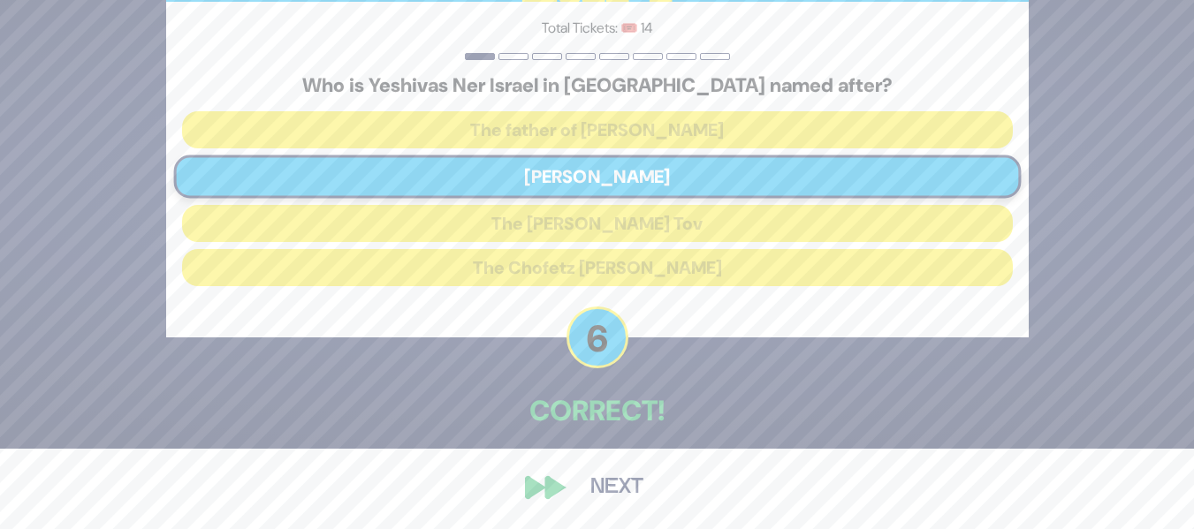
click at [592, 485] on button "Next" at bounding box center [617, 488] width 103 height 41
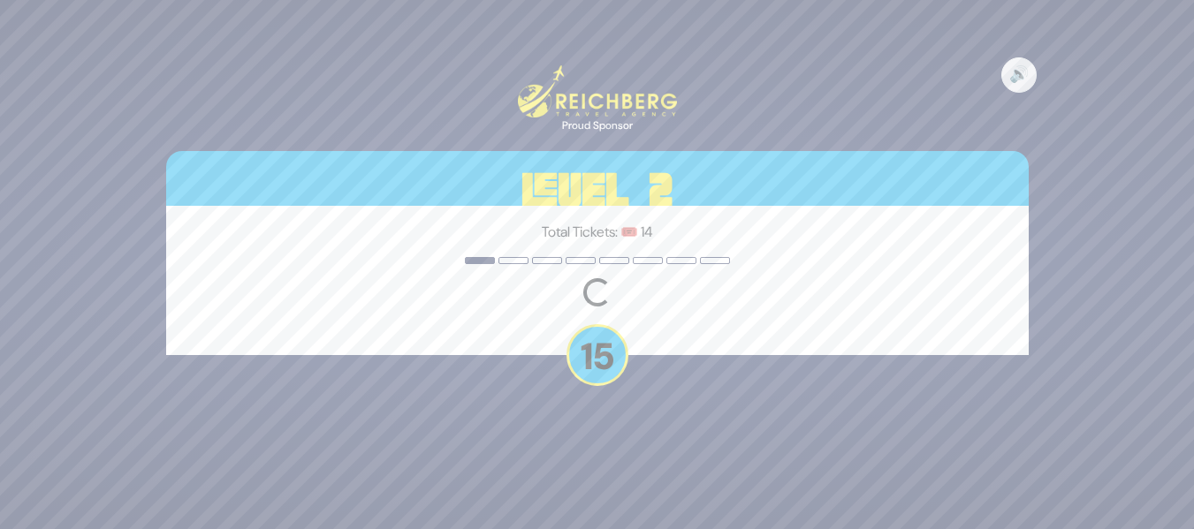
scroll to position [0, 0]
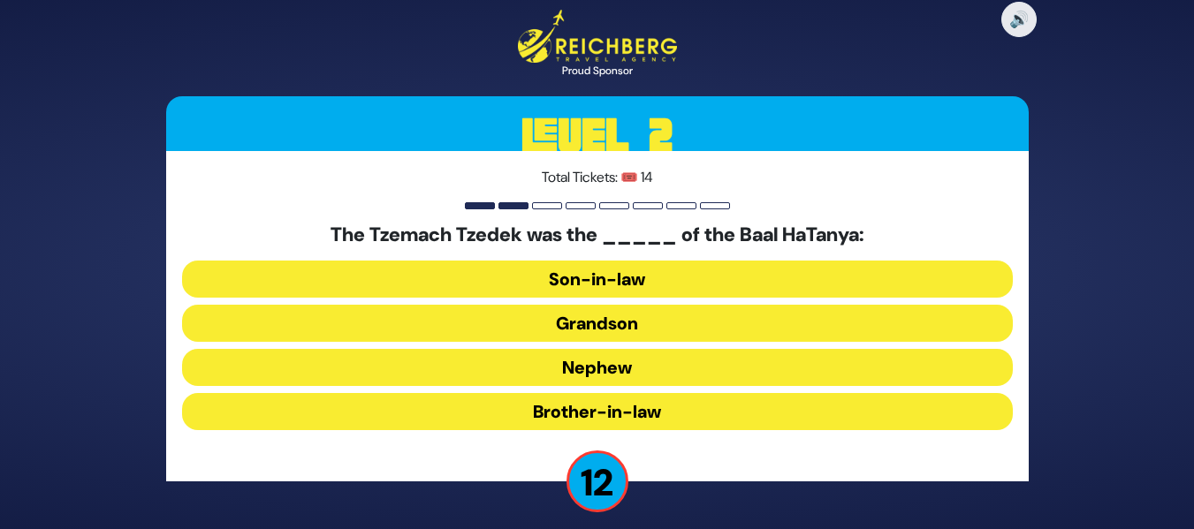
click at [635, 285] on button "Son-in-law" at bounding box center [597, 279] width 831 height 37
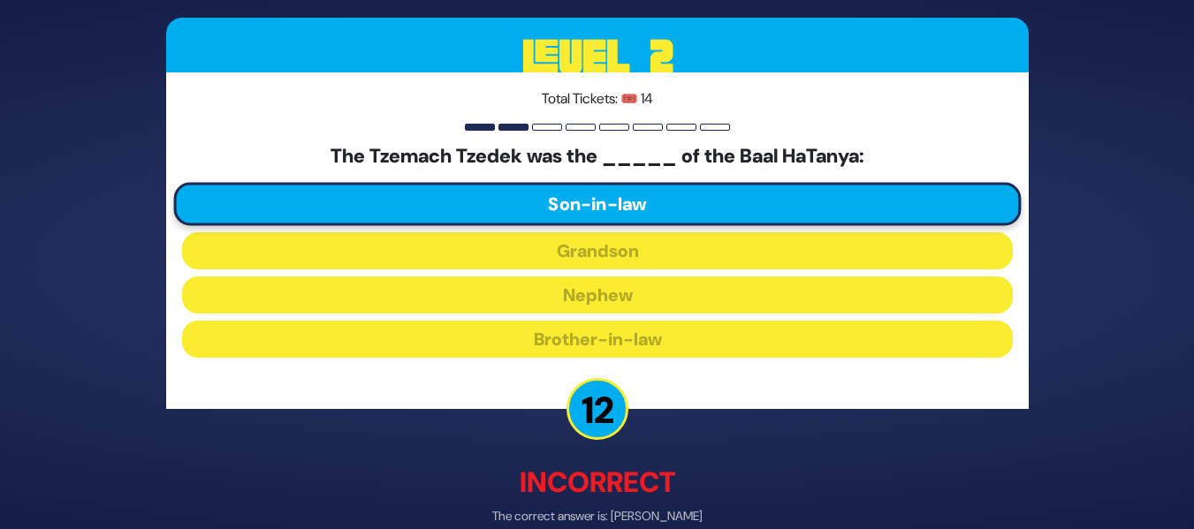
scroll to position [89, 0]
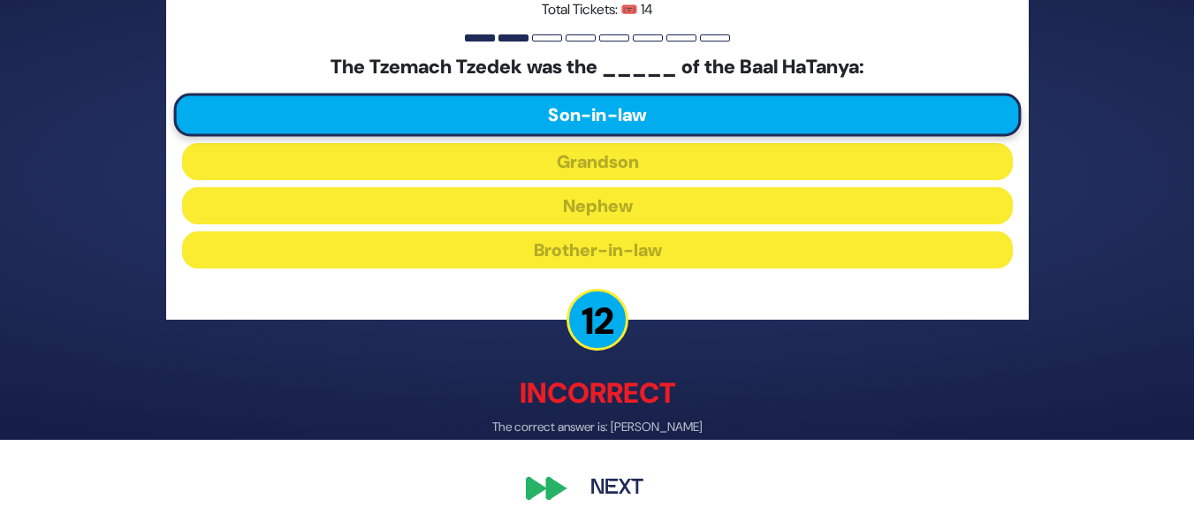
click at [613, 485] on button "Next" at bounding box center [617, 488] width 103 height 41
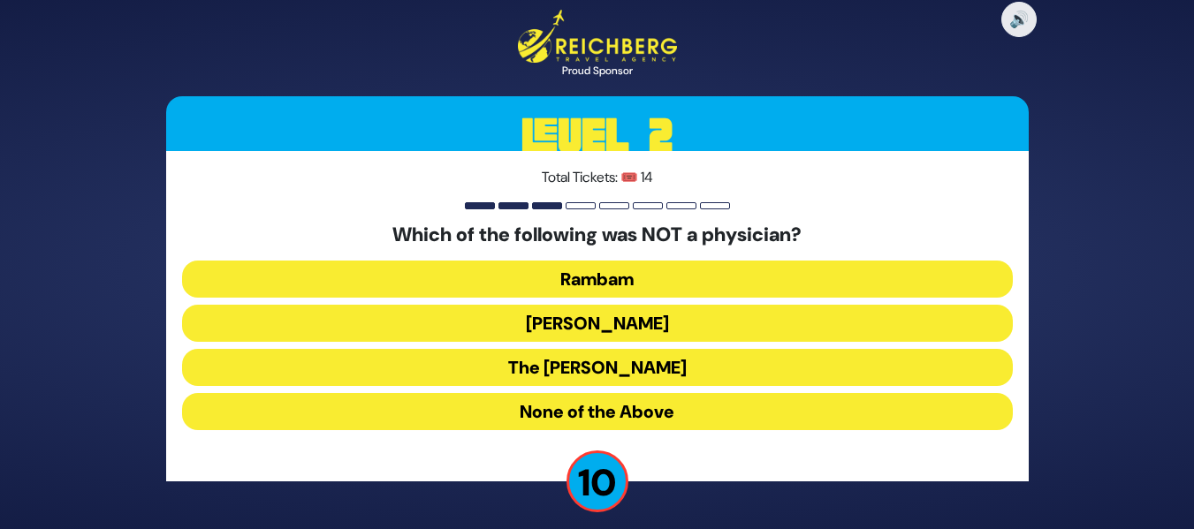
click at [594, 309] on button "Ibn Ezra" at bounding box center [597, 323] width 831 height 37
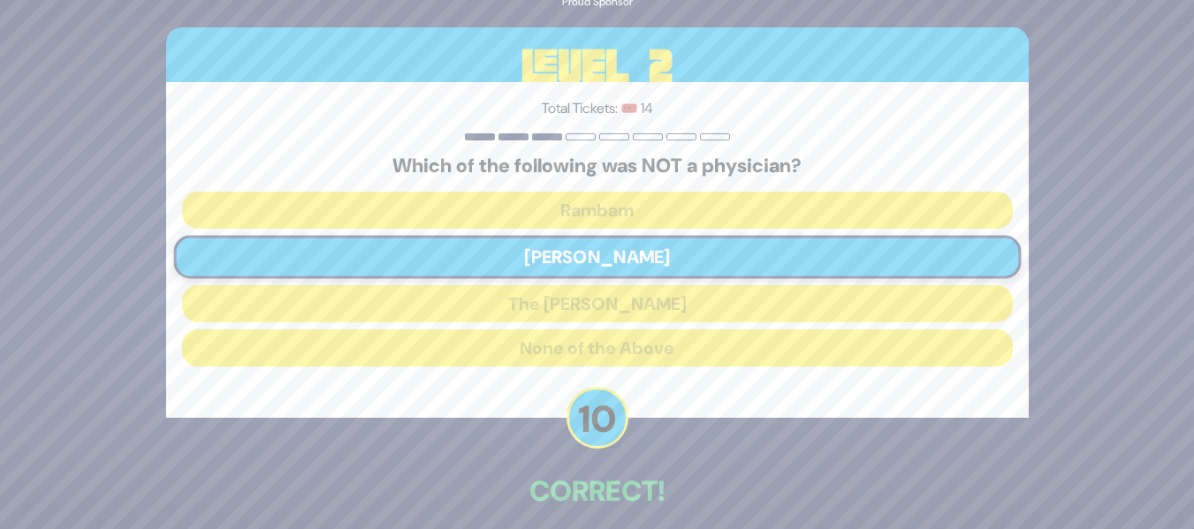
scroll to position [80, 0]
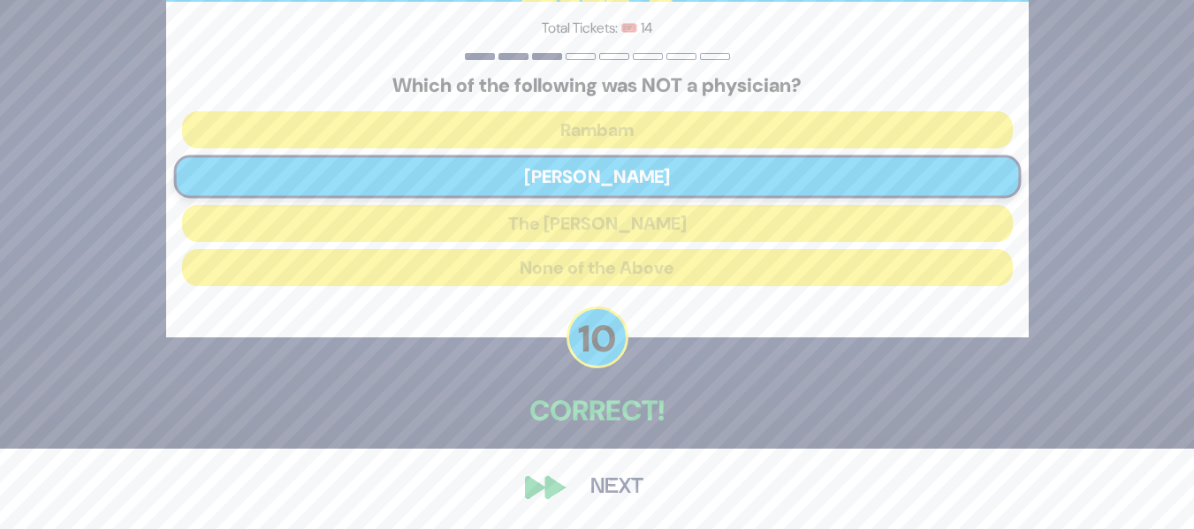
click at [610, 489] on button "Next" at bounding box center [617, 488] width 103 height 41
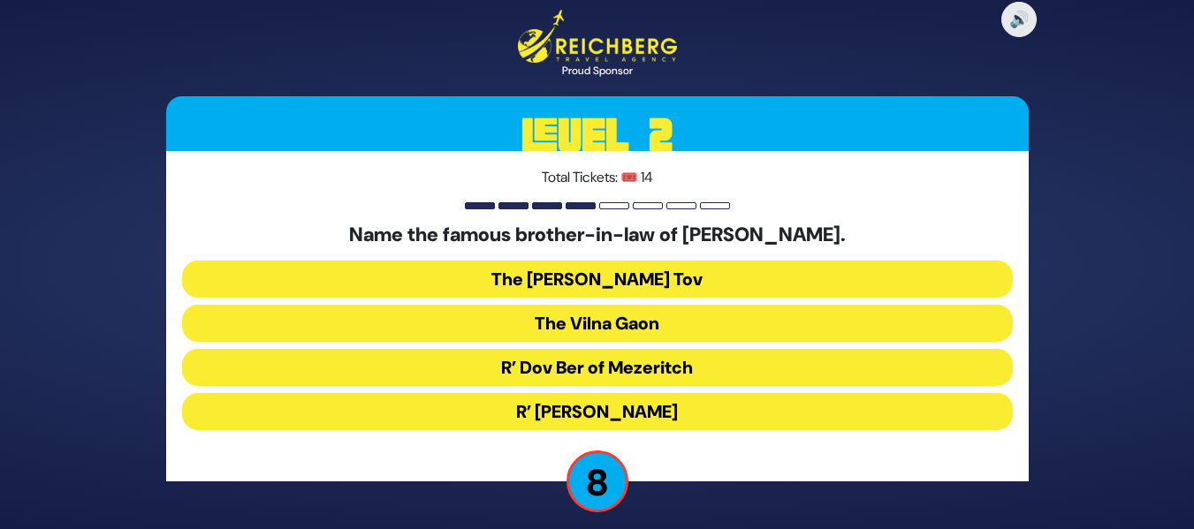
click at [599, 375] on button "R’ Dov Ber of Mezeritch" at bounding box center [597, 367] width 831 height 37
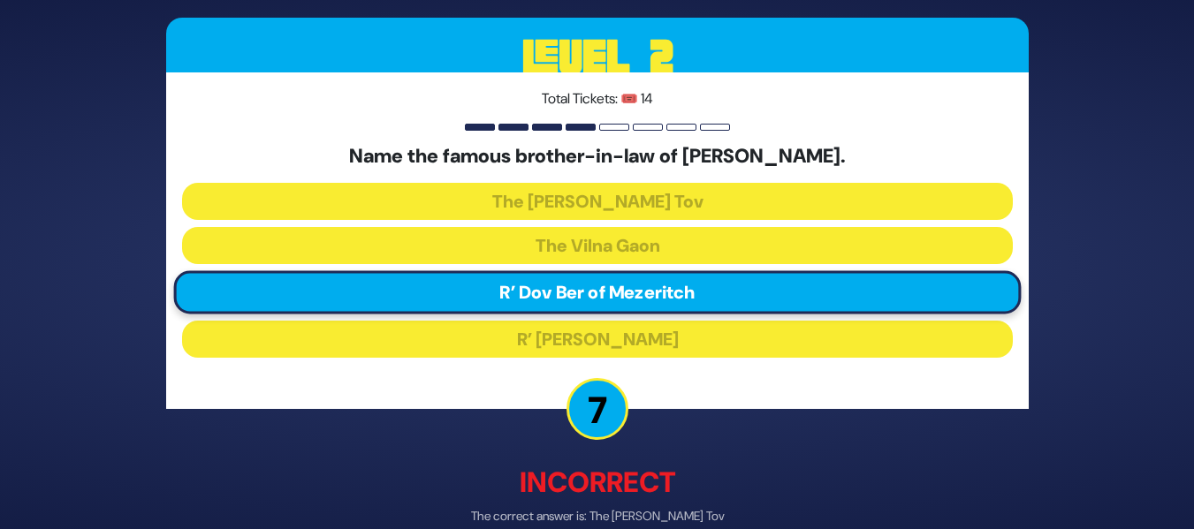
scroll to position [89, 0]
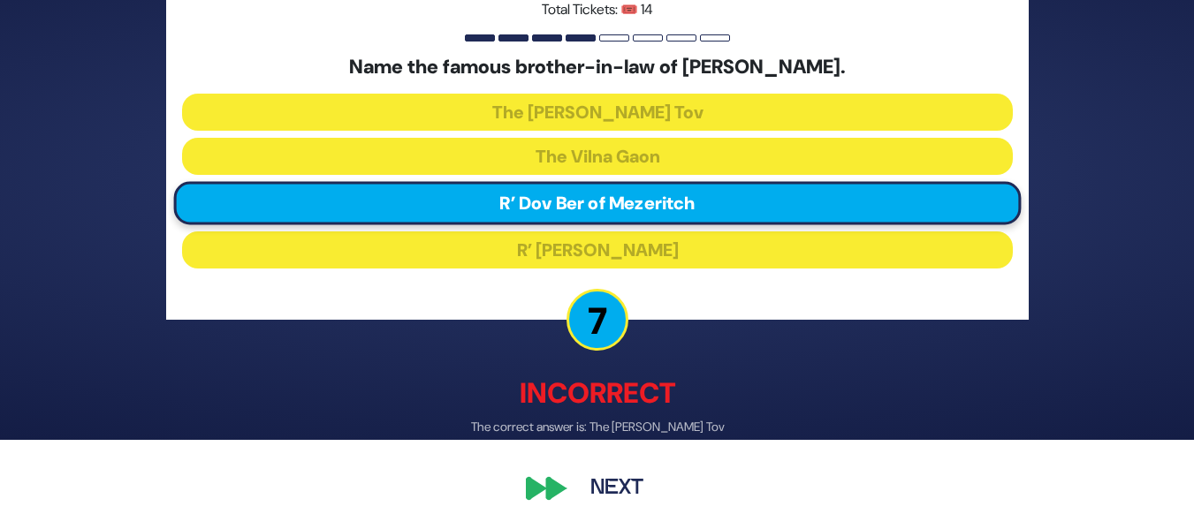
click at [596, 470] on button "Next" at bounding box center [617, 488] width 103 height 41
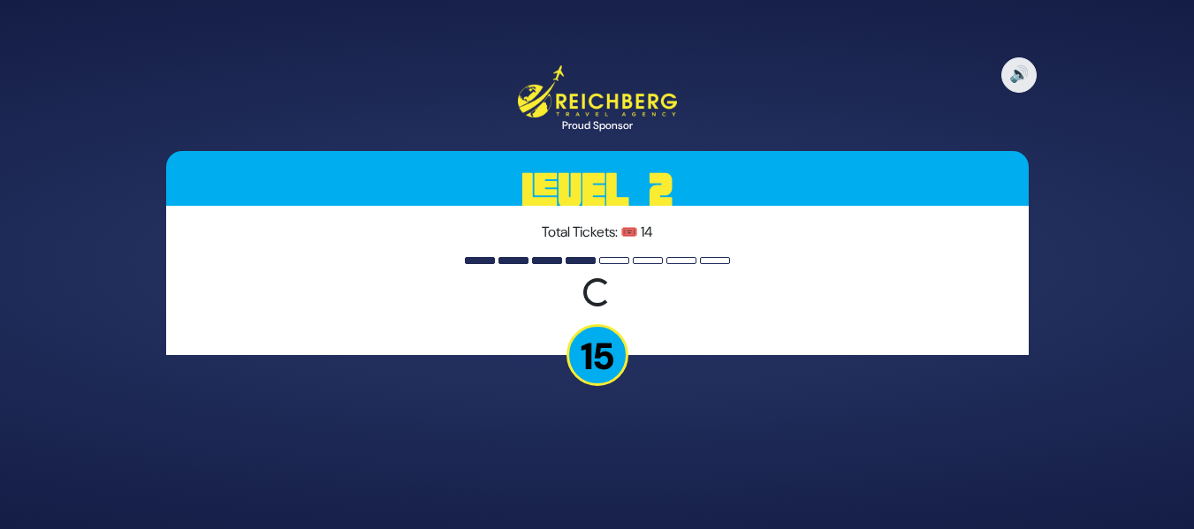
scroll to position [0, 0]
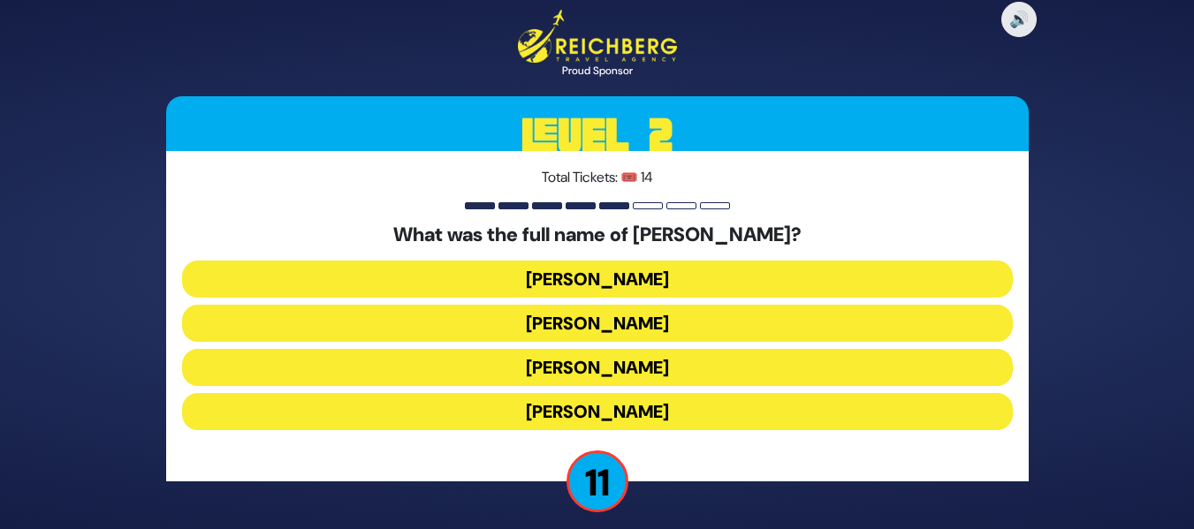
click at [601, 274] on button "Elimelech Gavriel" at bounding box center [597, 279] width 831 height 37
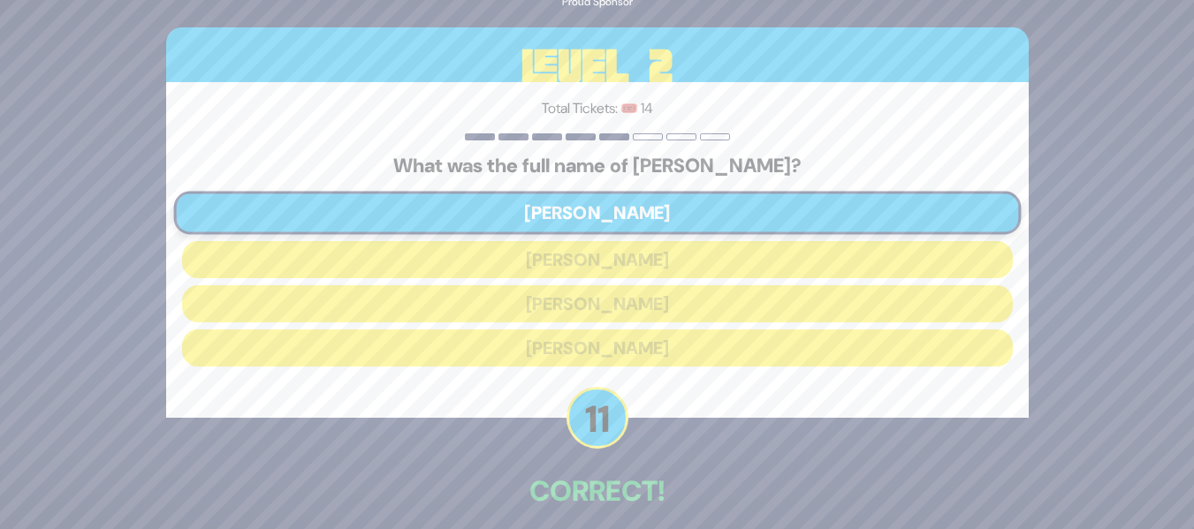
scroll to position [80, 0]
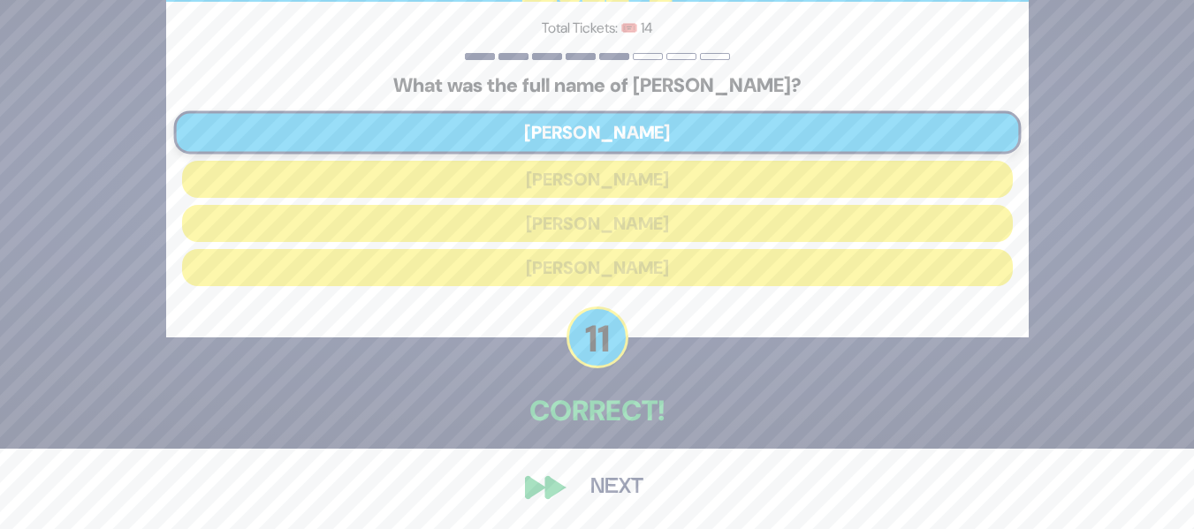
click at [602, 493] on button "Next" at bounding box center [617, 488] width 103 height 41
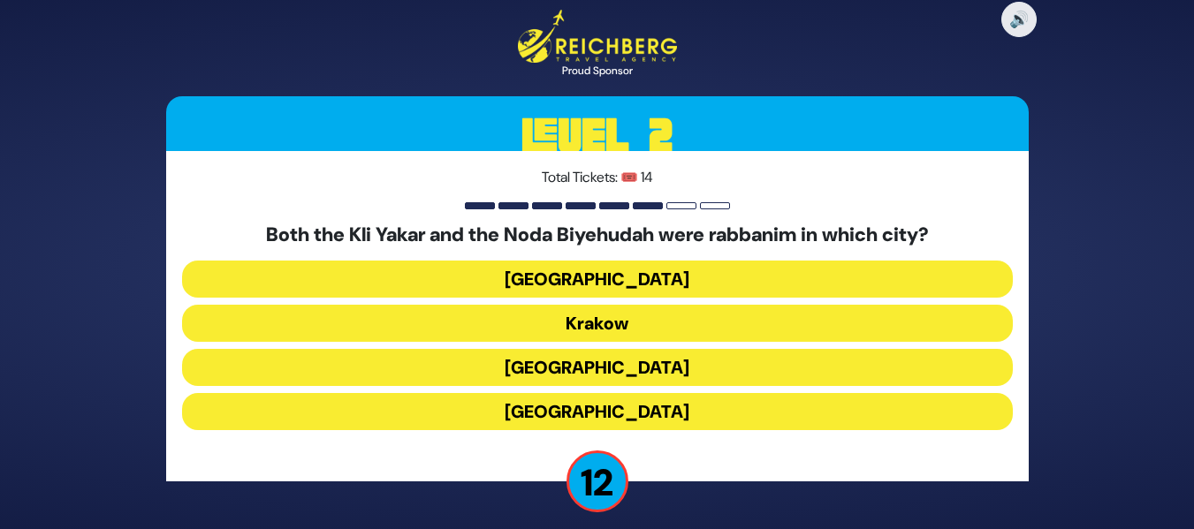
click at [494, 458] on div "Total Tickets: 🎟️ 14 Both the Kli Yakar and the Noda Biyehudah were rabbanim in…" at bounding box center [597, 316] width 863 height 331
click at [532, 400] on button "[GEOGRAPHIC_DATA]" at bounding box center [597, 411] width 831 height 37
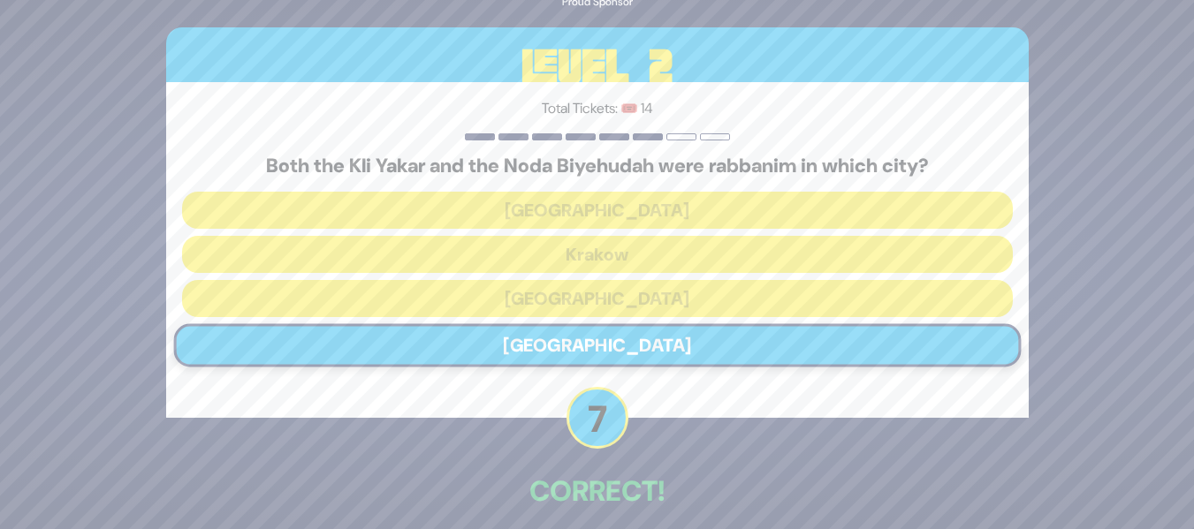
scroll to position [80, 0]
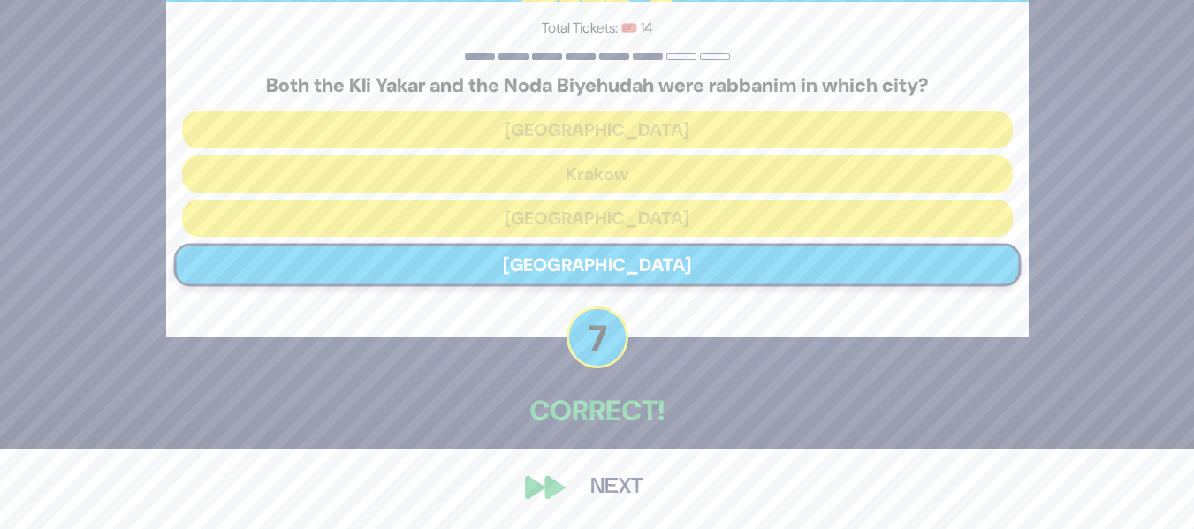
click at [618, 481] on button "Next" at bounding box center [617, 488] width 103 height 41
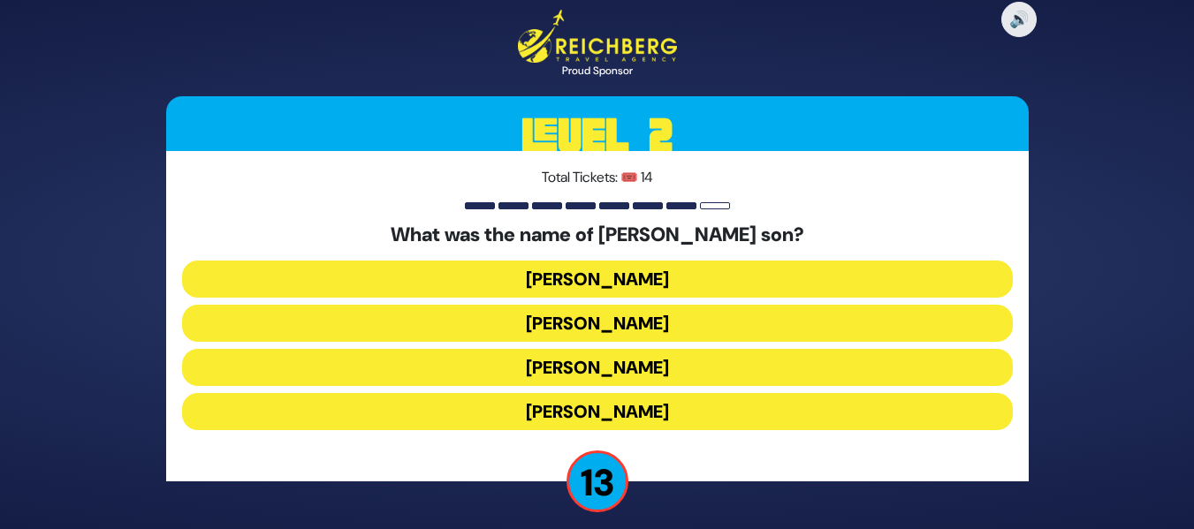
click at [618, 369] on button "Amos Bunim" at bounding box center [597, 367] width 831 height 37
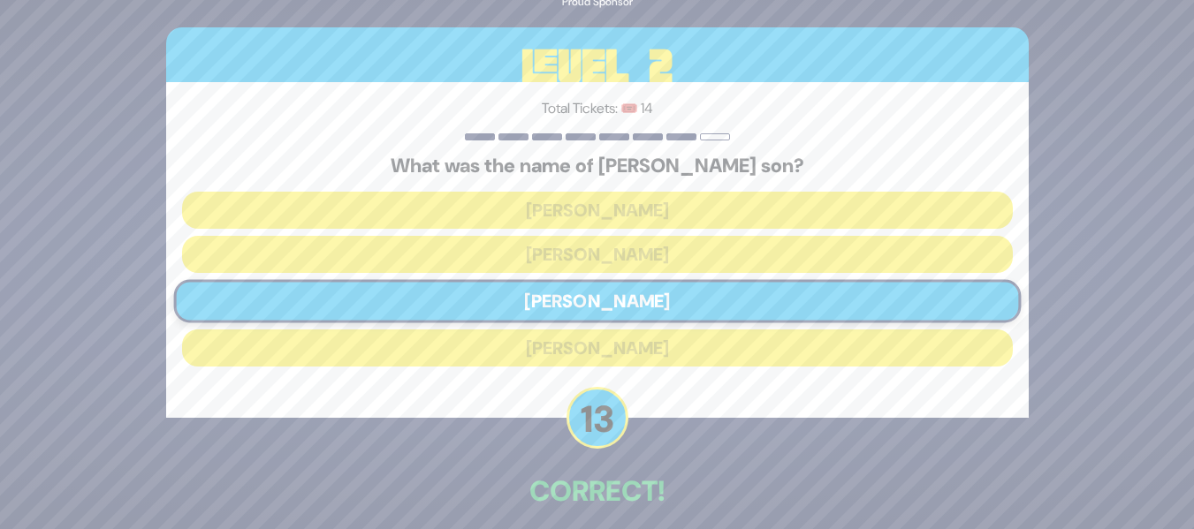
scroll to position [80, 0]
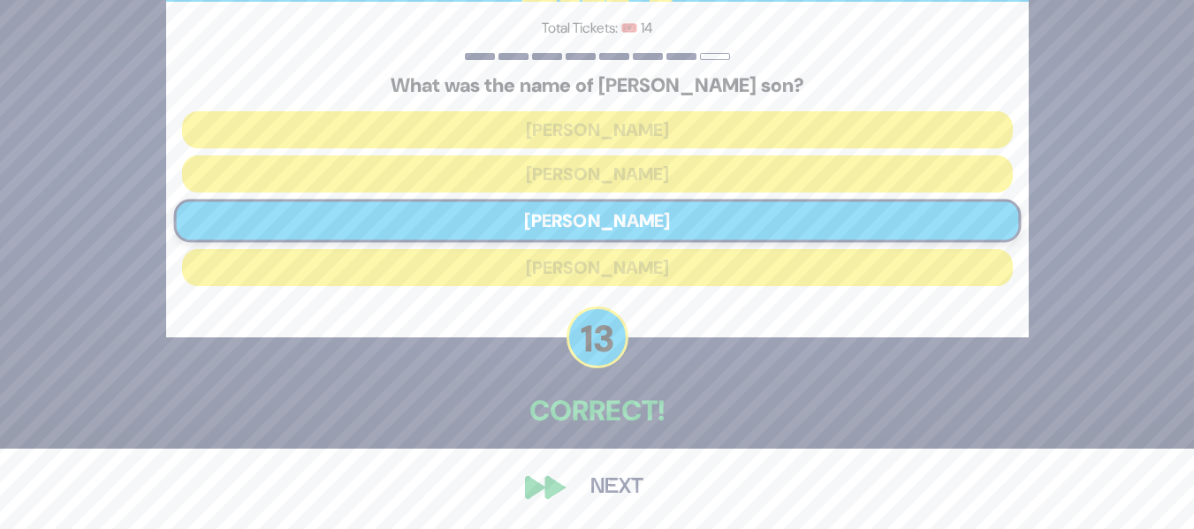
click at [605, 488] on button "Next" at bounding box center [617, 488] width 103 height 41
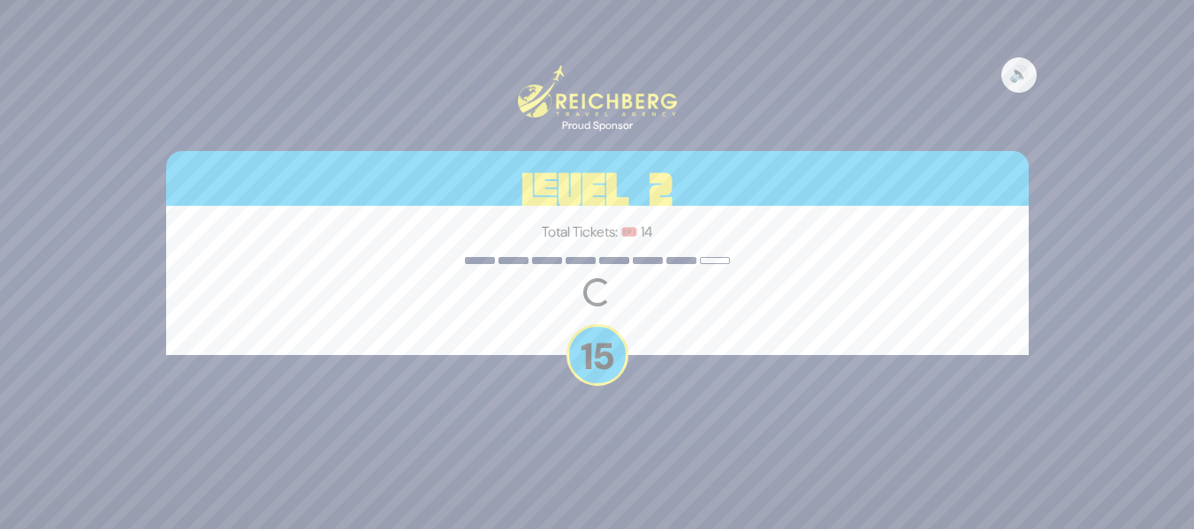
scroll to position [0, 0]
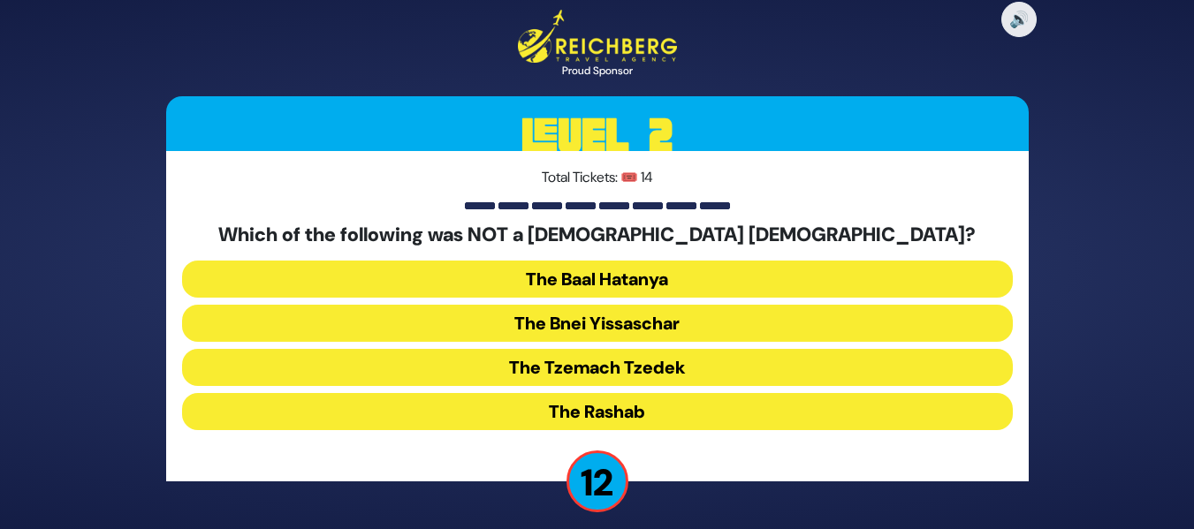
click at [627, 320] on button "The Bnei Yissaschar" at bounding box center [597, 323] width 831 height 37
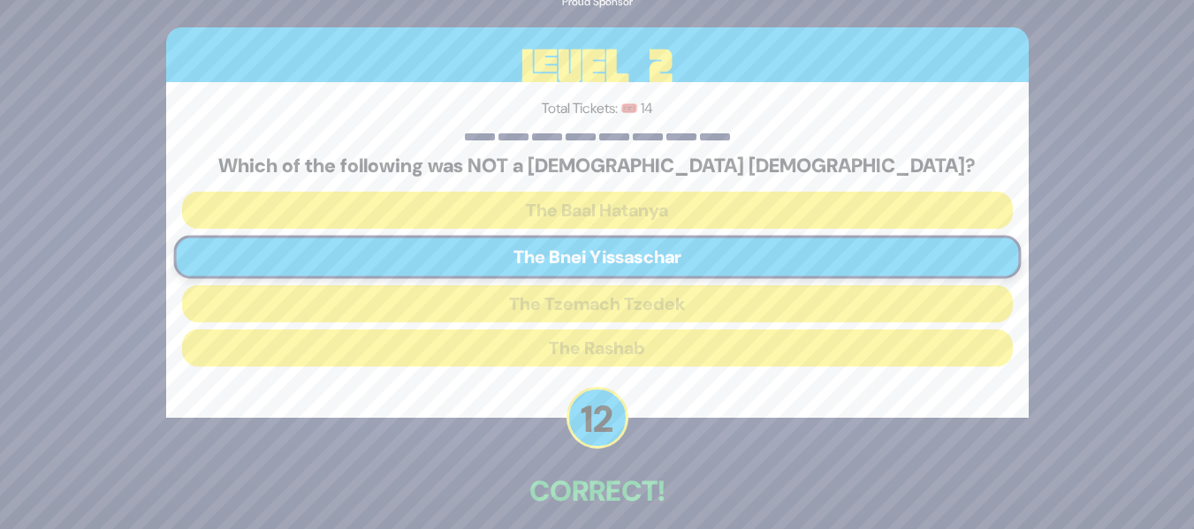
scroll to position [80, 0]
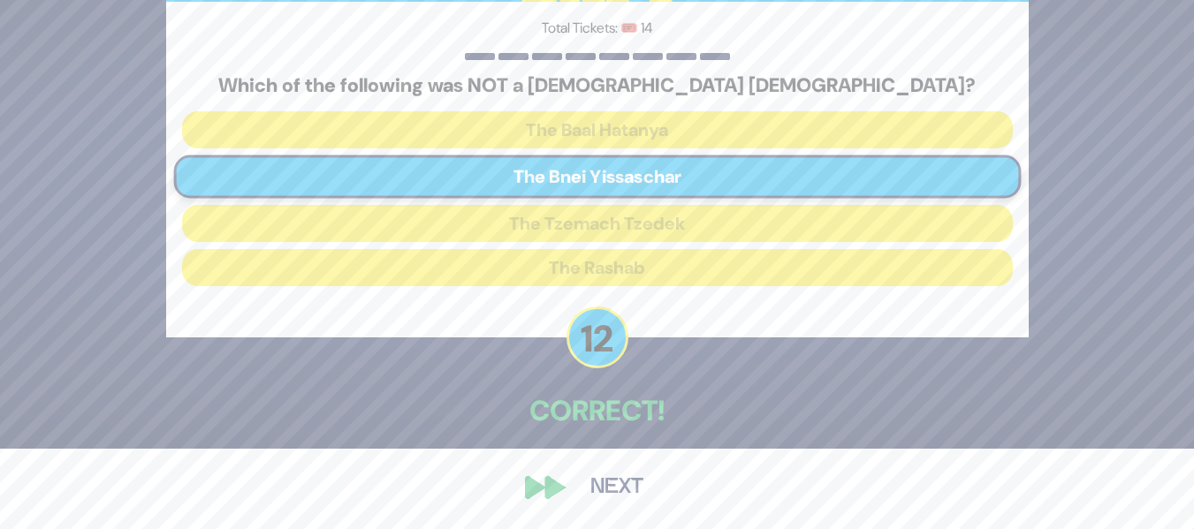
click at [605, 492] on button "Next" at bounding box center [617, 488] width 103 height 41
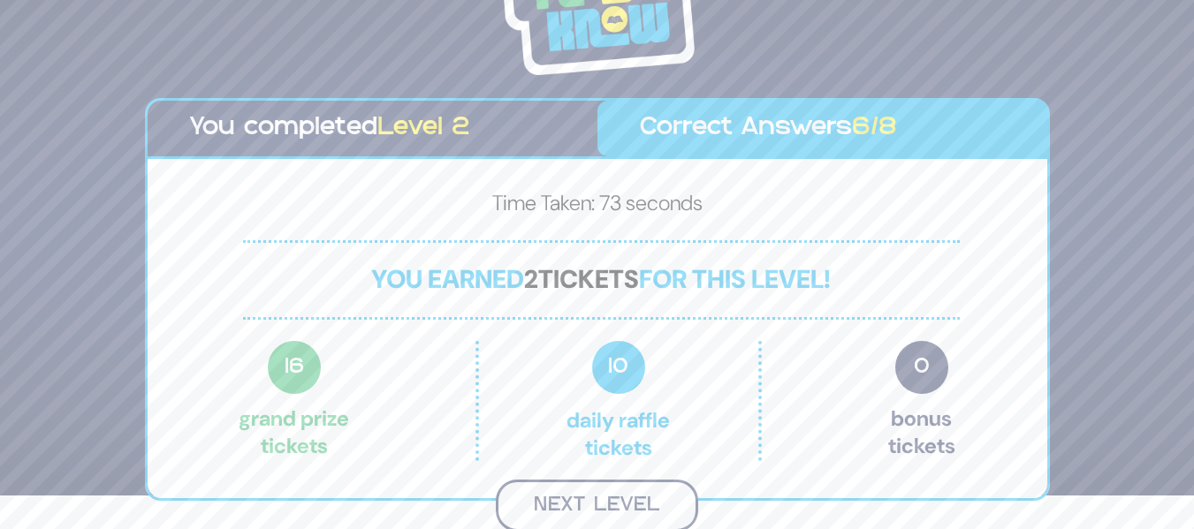
scroll to position [31, 0]
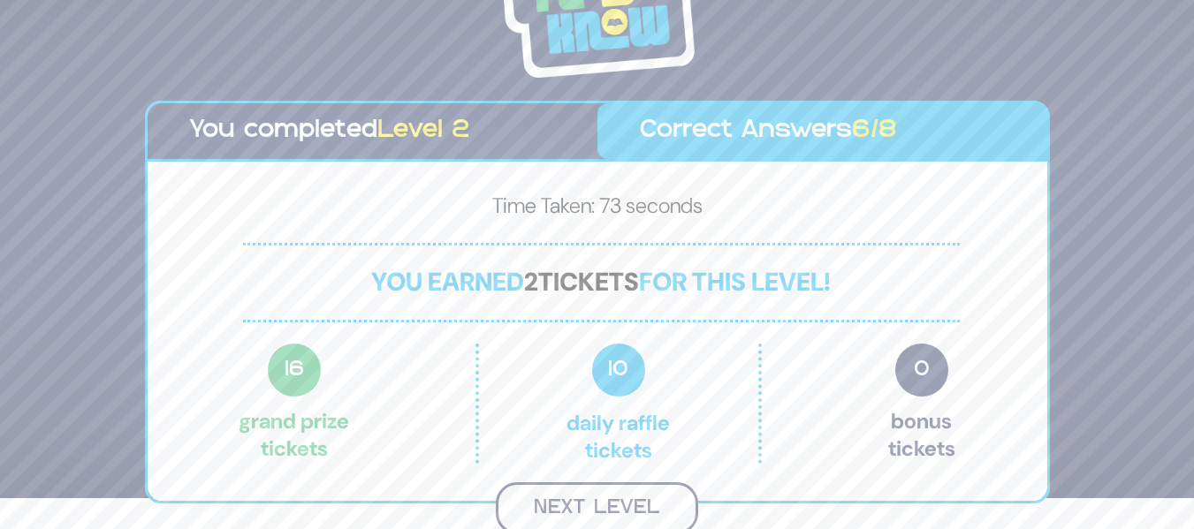
click at [620, 491] on button "Next Level" at bounding box center [597, 509] width 202 height 52
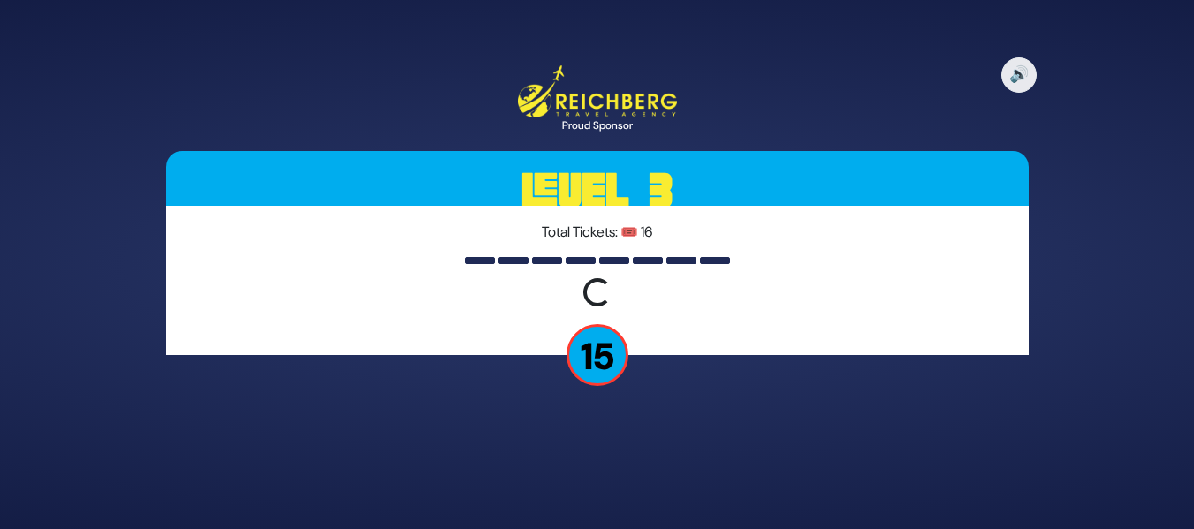
scroll to position [0, 0]
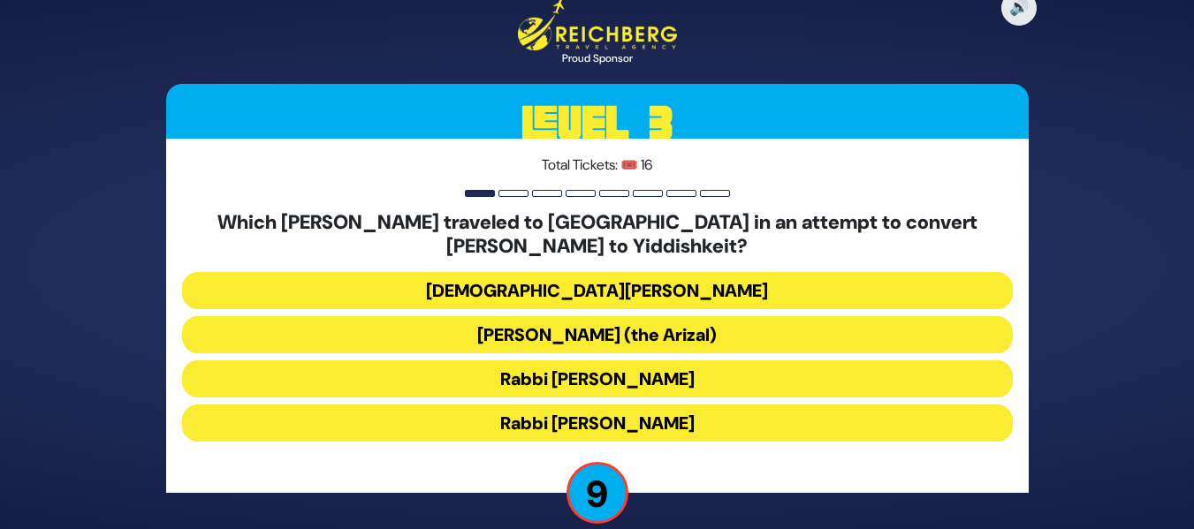
click at [599, 427] on button "Rabbi Shlomo Molcho" at bounding box center [597, 423] width 831 height 37
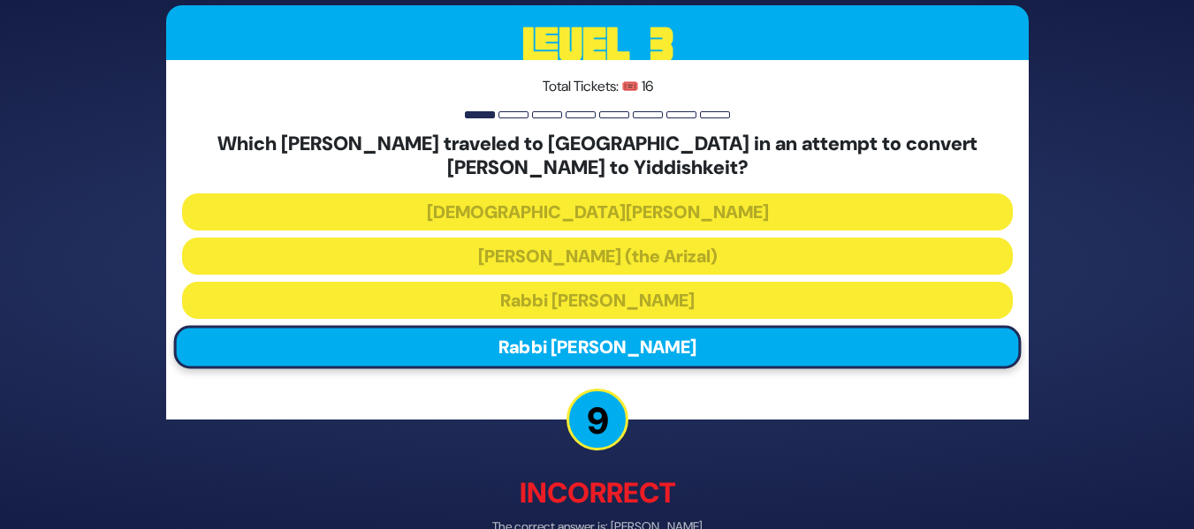
scroll to position [102, 0]
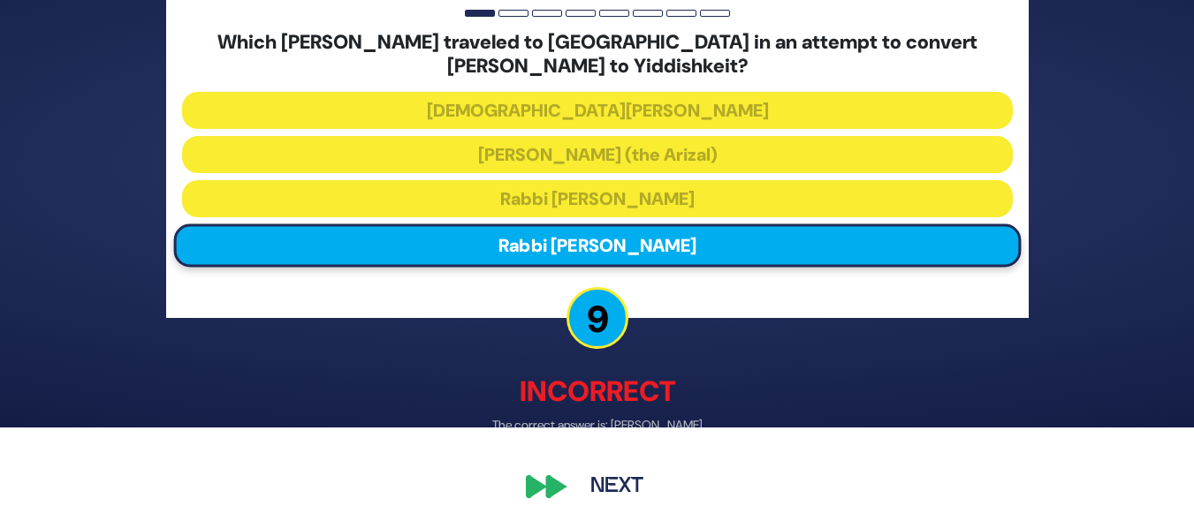
click at [592, 489] on button "Next" at bounding box center [617, 488] width 103 height 41
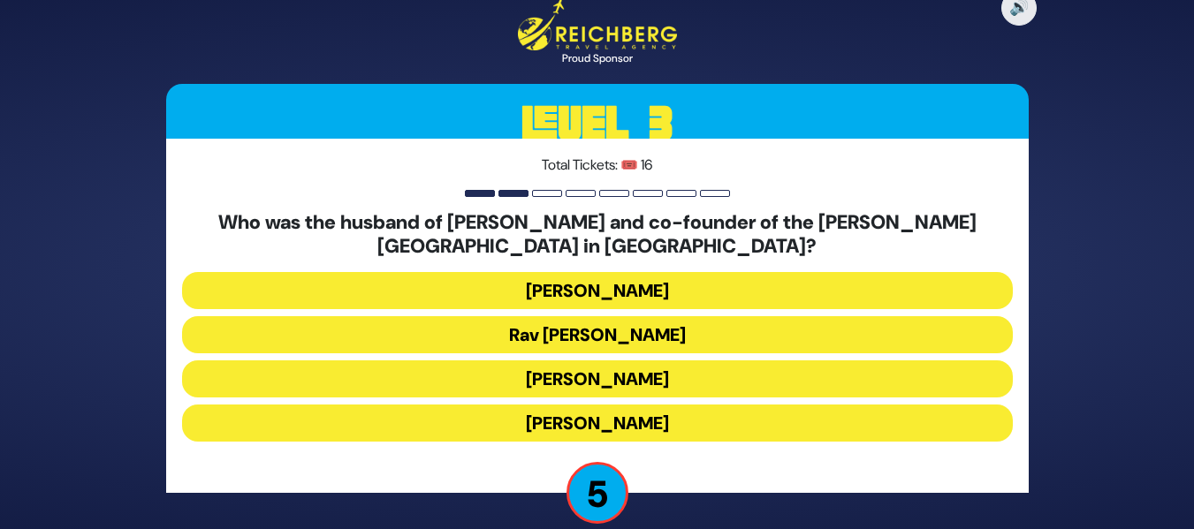
click at [623, 282] on button "Rav Mendel Kaplan" at bounding box center [597, 290] width 831 height 37
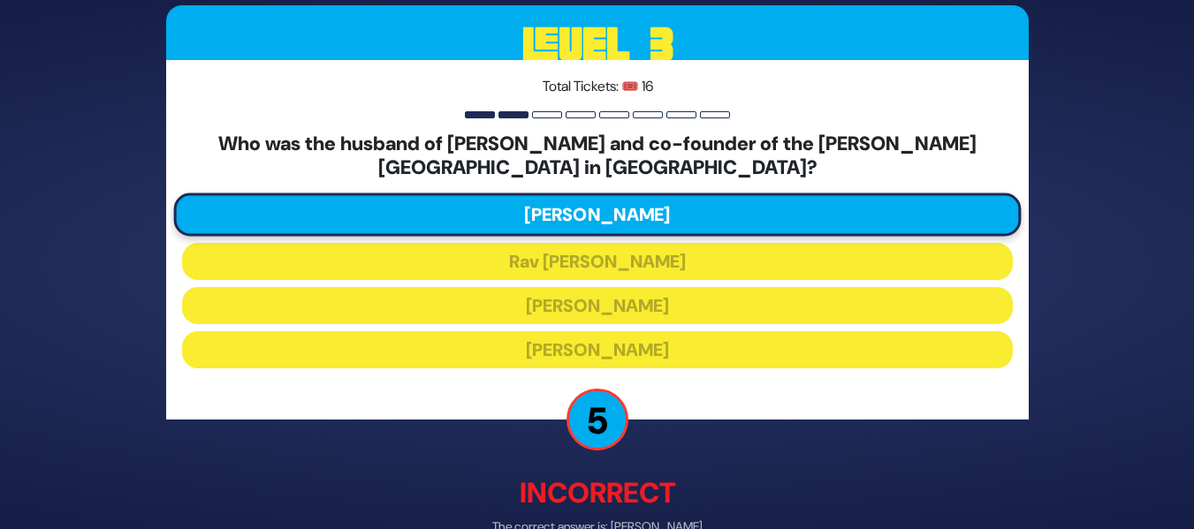
scroll to position [102, 0]
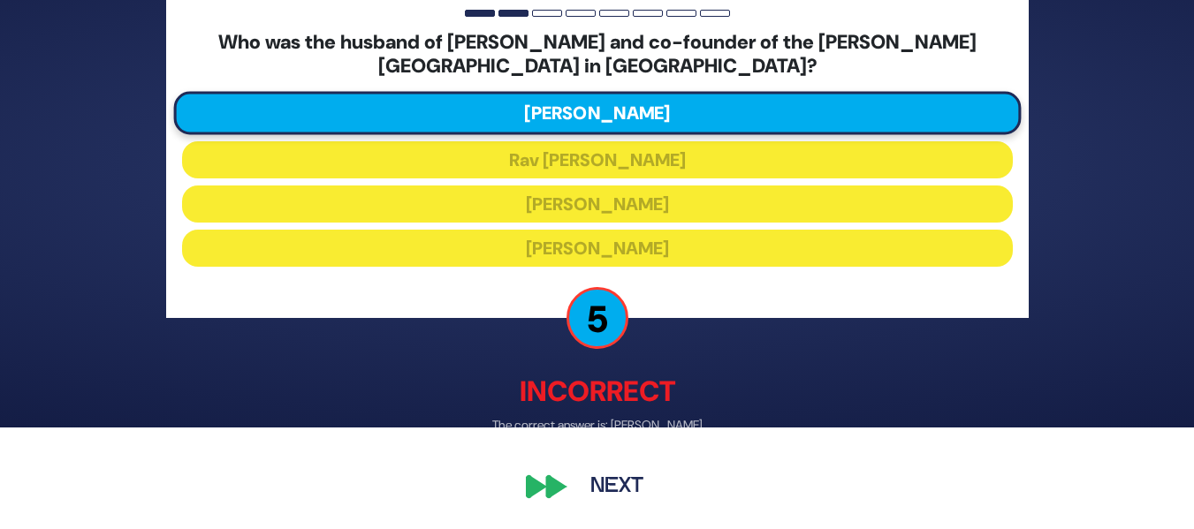
click at [608, 483] on button "Next" at bounding box center [617, 488] width 103 height 41
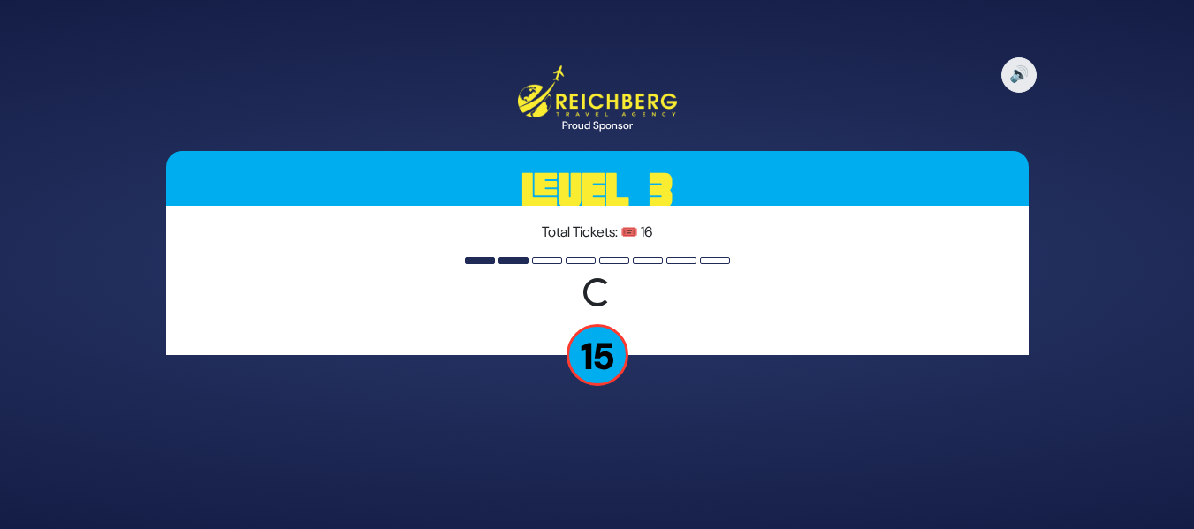
scroll to position [0, 0]
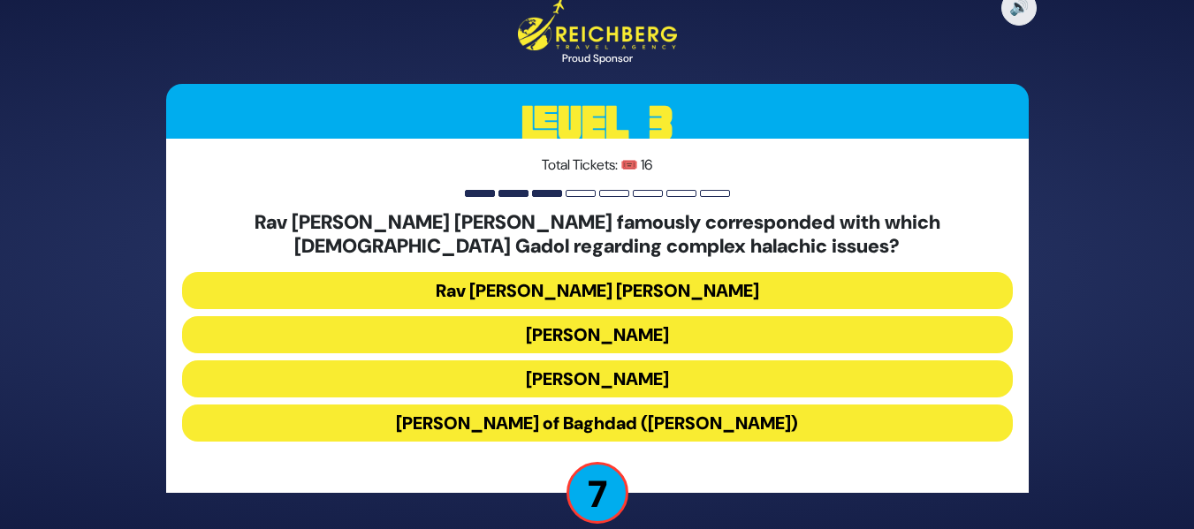
click at [486, 429] on button "Rav Yosef Chaim of Baghdad (Ben Ish Chai)" at bounding box center [597, 423] width 831 height 37
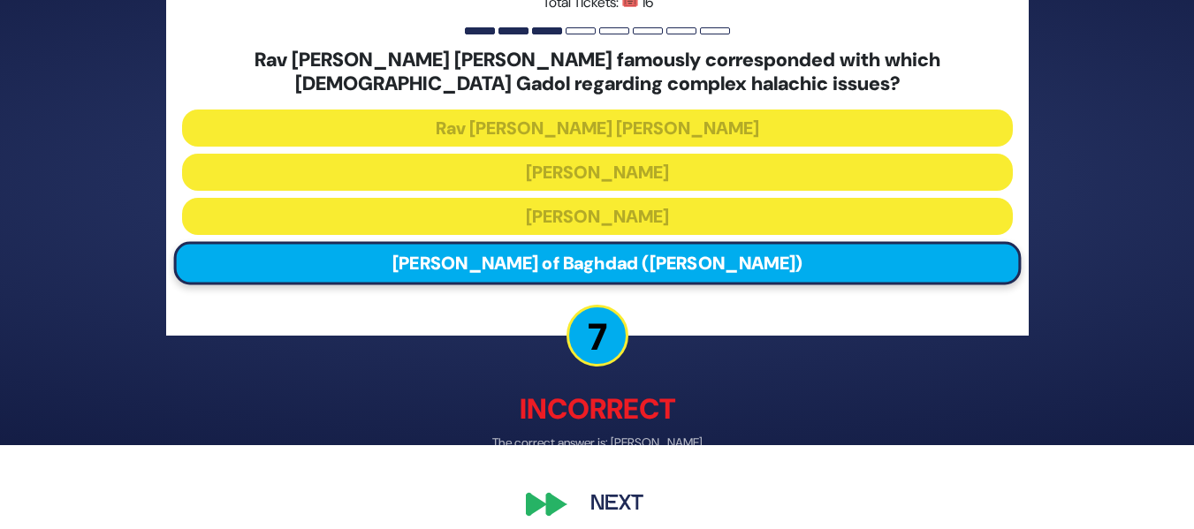
scroll to position [102, 0]
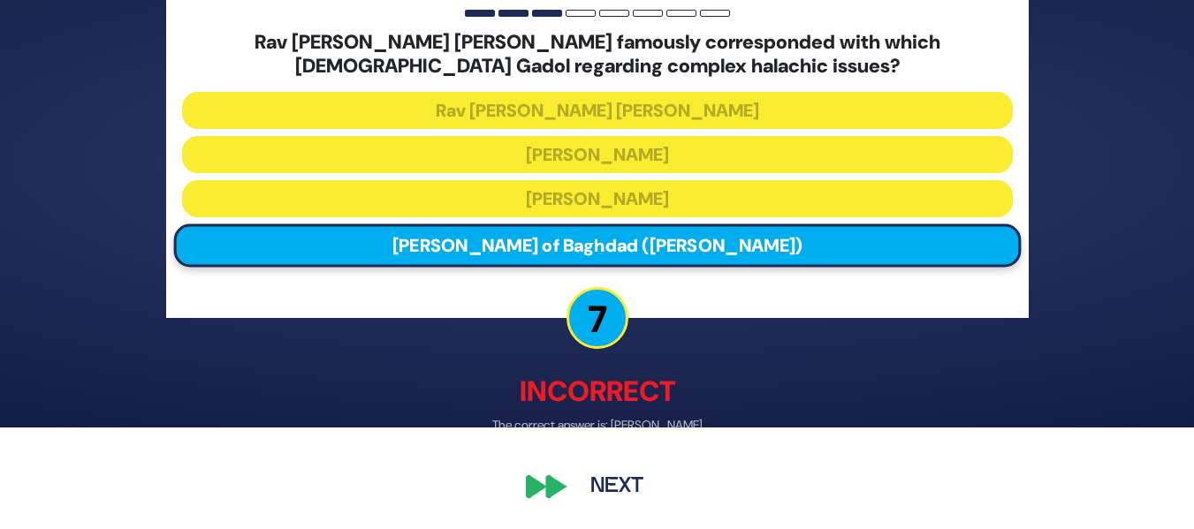
click at [598, 476] on button "Next" at bounding box center [617, 488] width 103 height 41
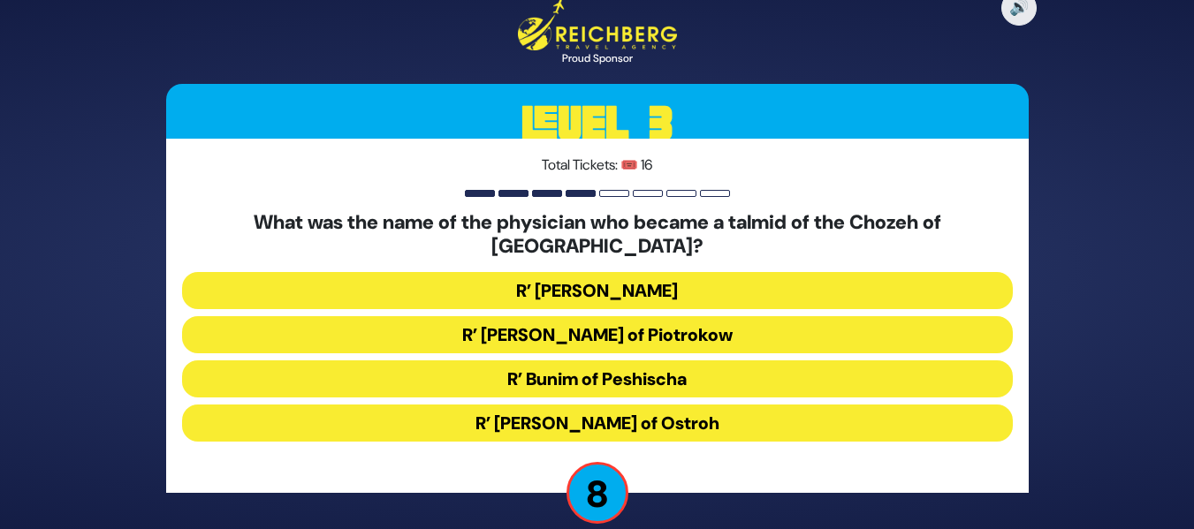
click at [590, 363] on button "R’ Bunim of Peshischa" at bounding box center [597, 379] width 831 height 37
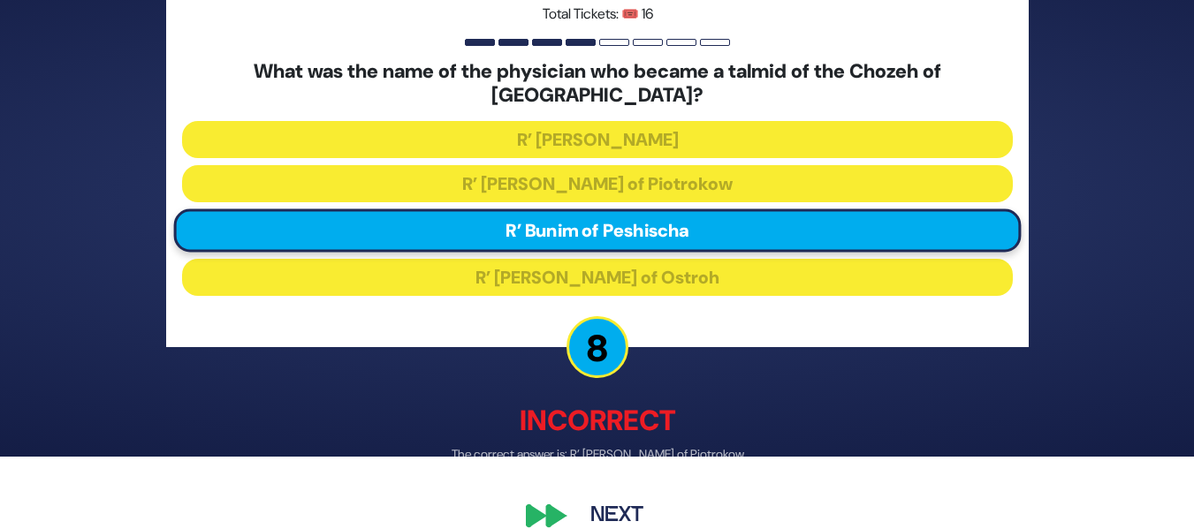
scroll to position [89, 0]
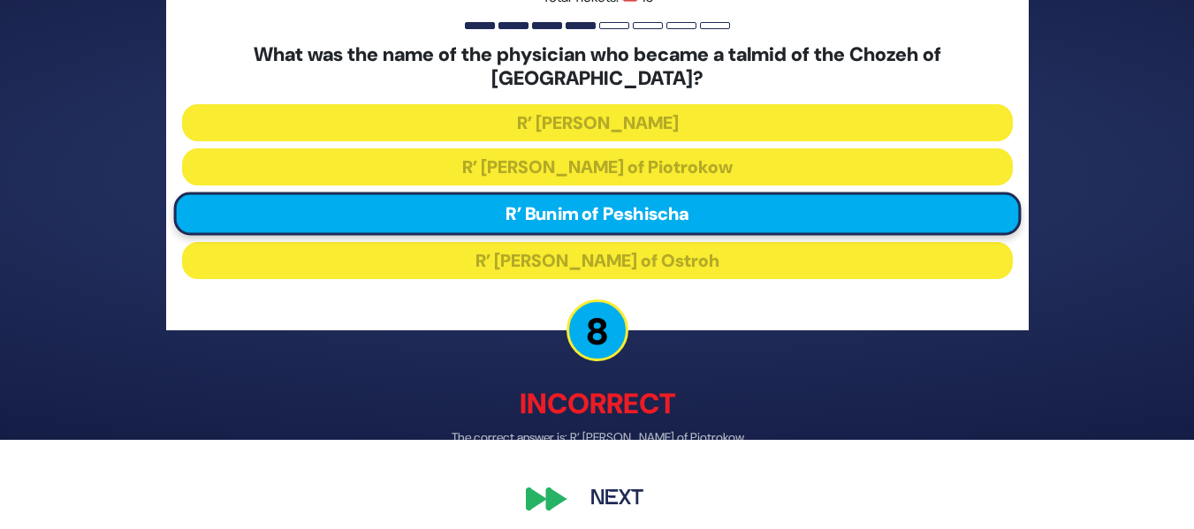
click at [598, 481] on button "Next" at bounding box center [617, 500] width 103 height 41
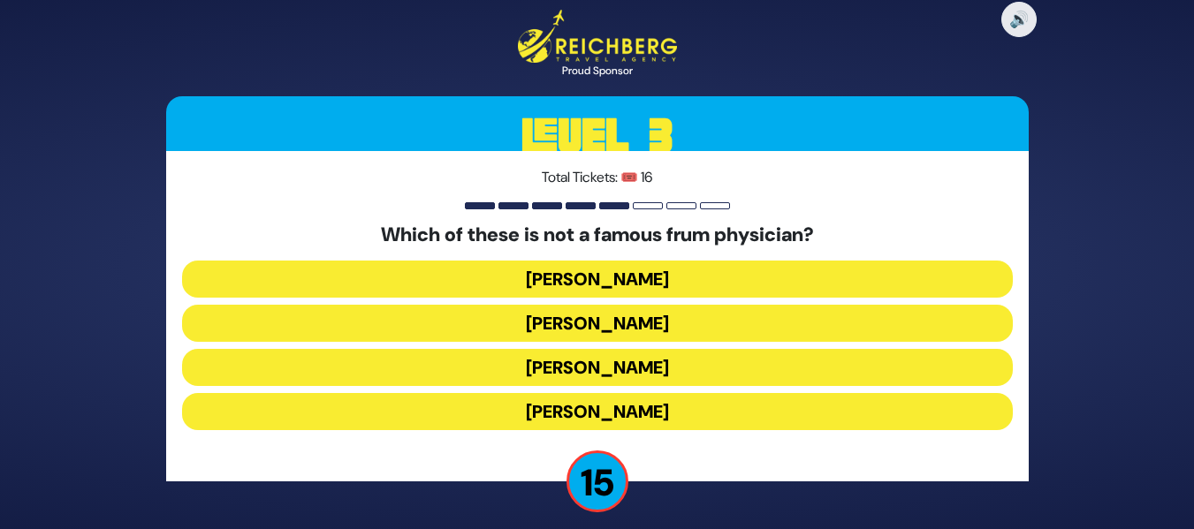
click at [504, 463] on div "Total Tickets: 🎟️ 16 Which of these is not a famous frum physician? Dr. Moller …" at bounding box center [597, 316] width 863 height 331
click at [582, 366] on button "Dr. Fryshman" at bounding box center [597, 367] width 831 height 37
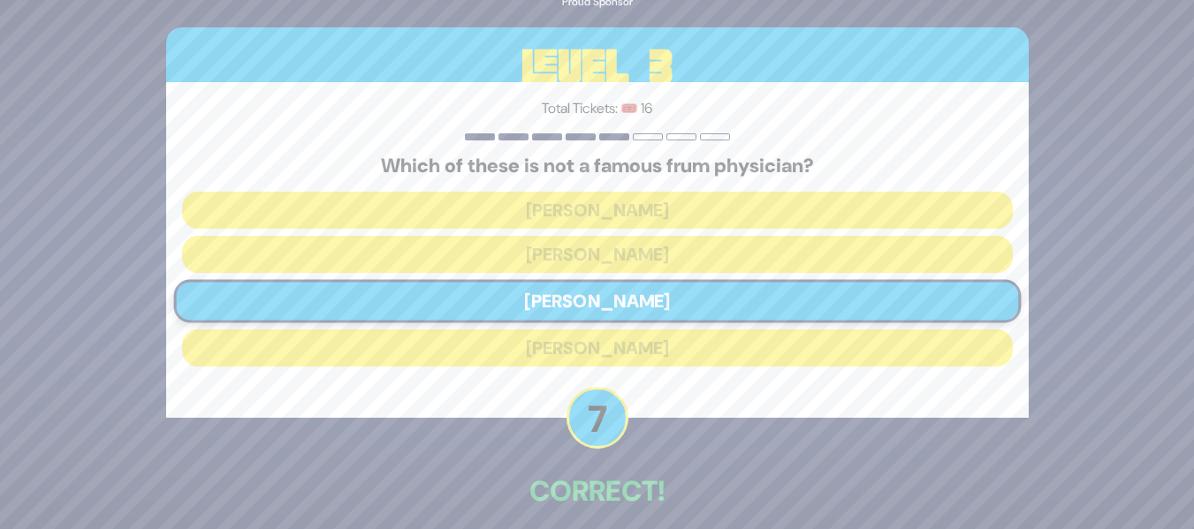
scroll to position [80, 0]
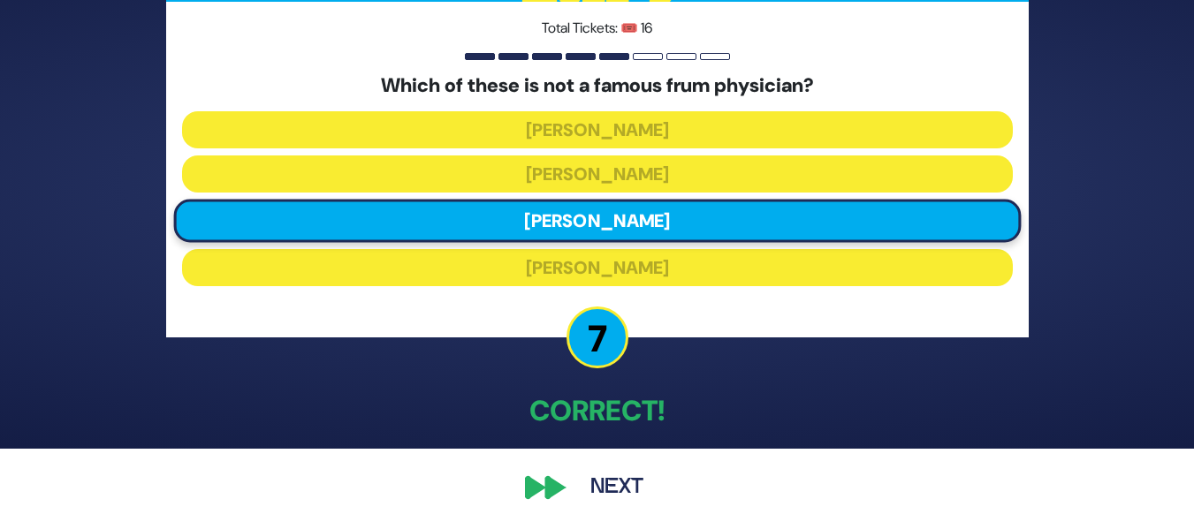
click at [624, 491] on button "Next" at bounding box center [617, 488] width 103 height 41
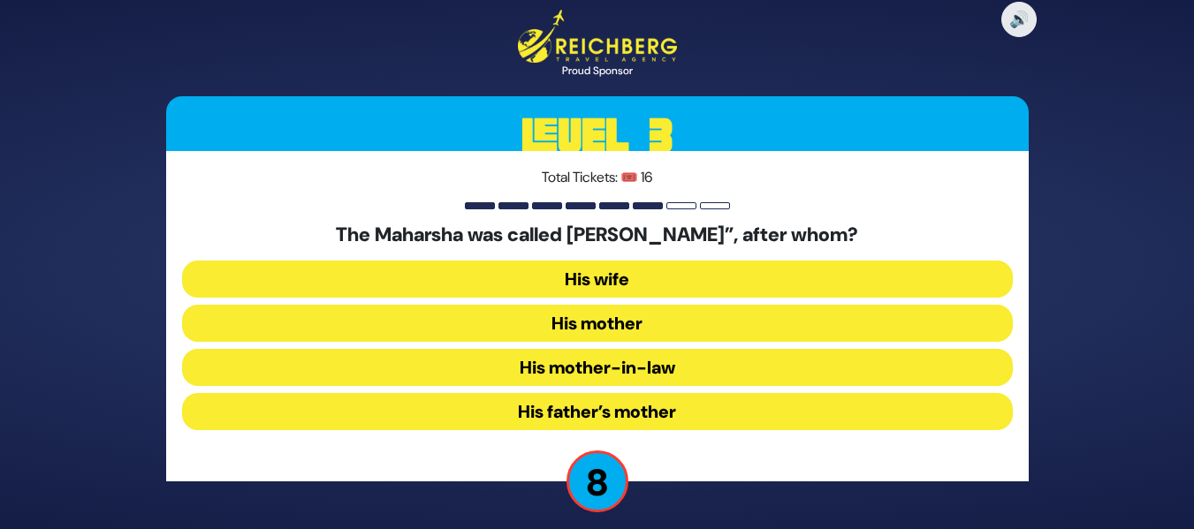
click at [596, 316] on button "His mother" at bounding box center [597, 323] width 831 height 37
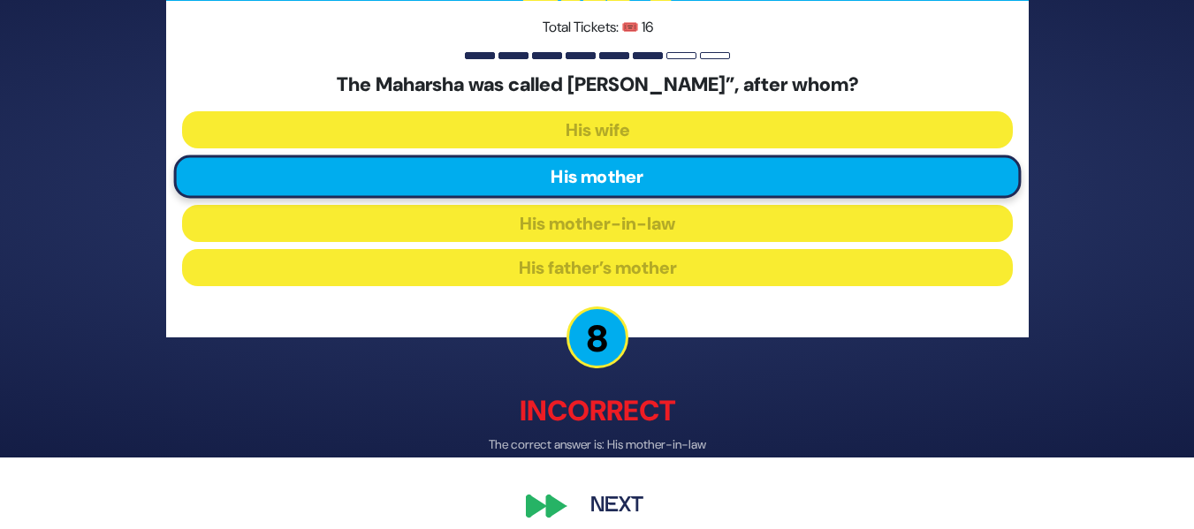
scroll to position [89, 0]
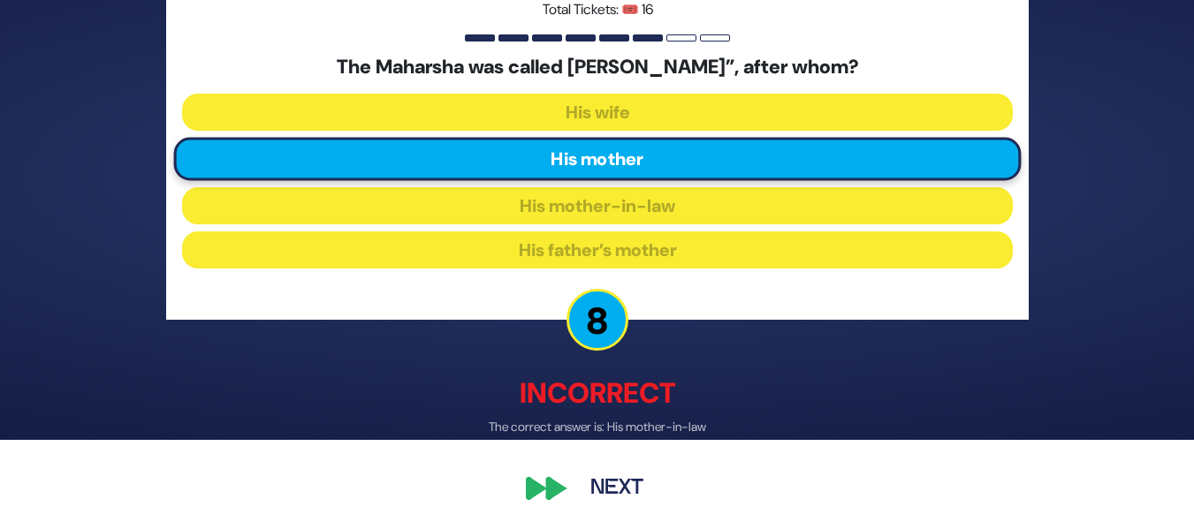
click at [573, 483] on button "Next" at bounding box center [617, 488] width 103 height 41
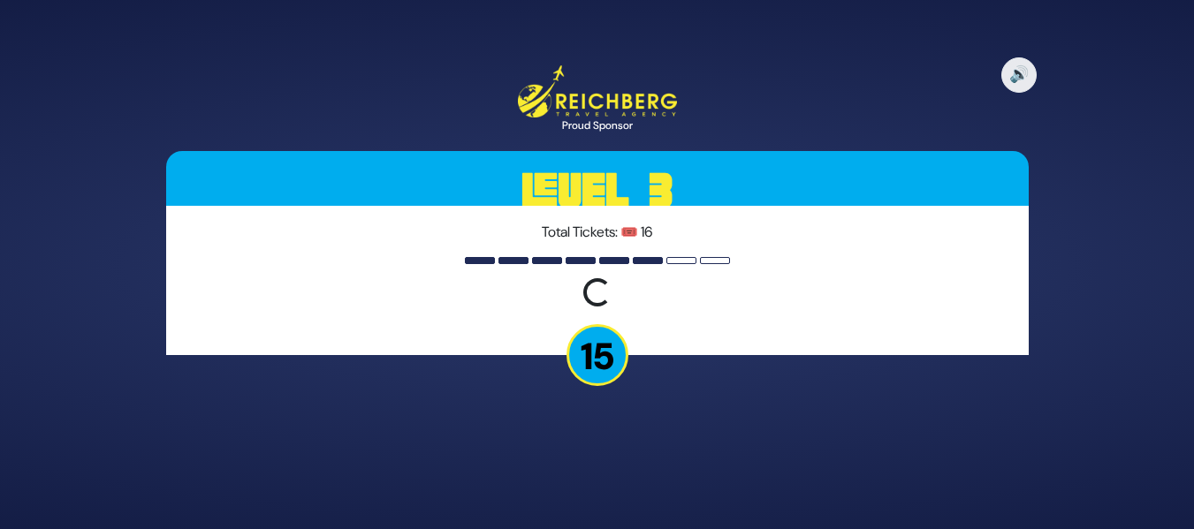
scroll to position [0, 0]
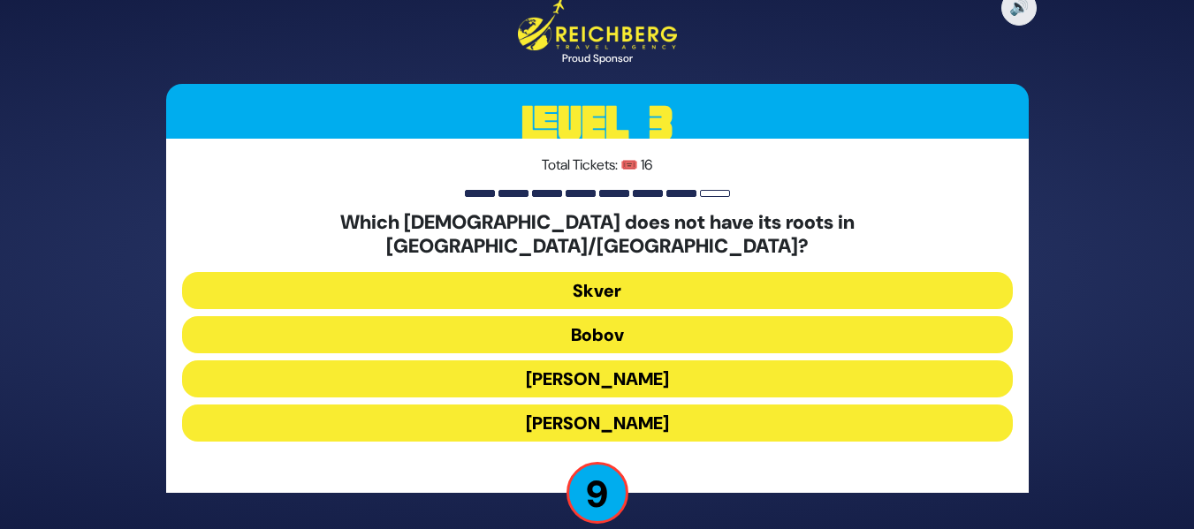
click at [581, 406] on button "Aleksander" at bounding box center [597, 423] width 831 height 37
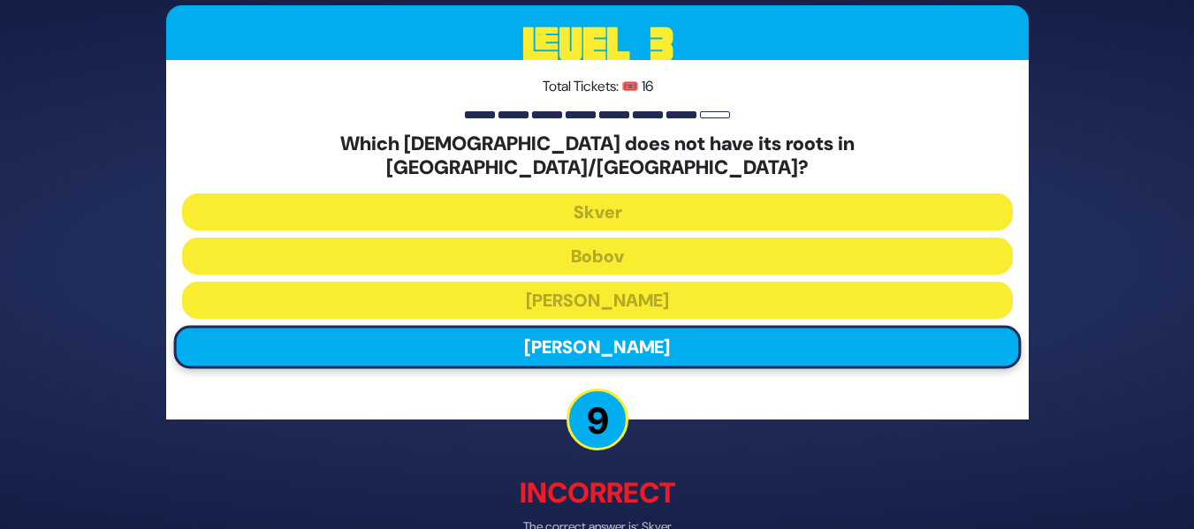
scroll to position [89, 0]
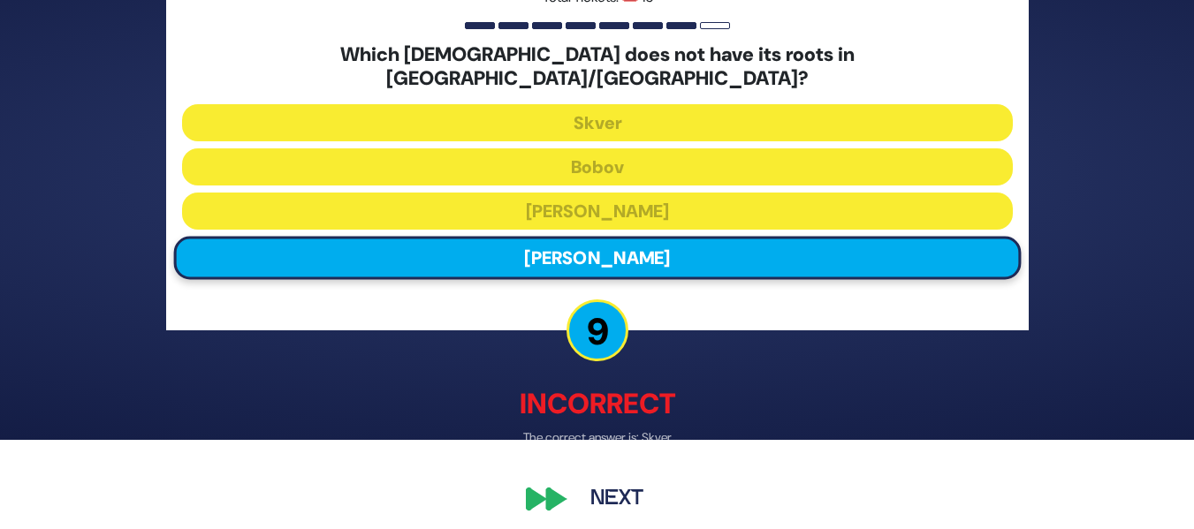
click at [610, 493] on button "Next" at bounding box center [617, 500] width 103 height 41
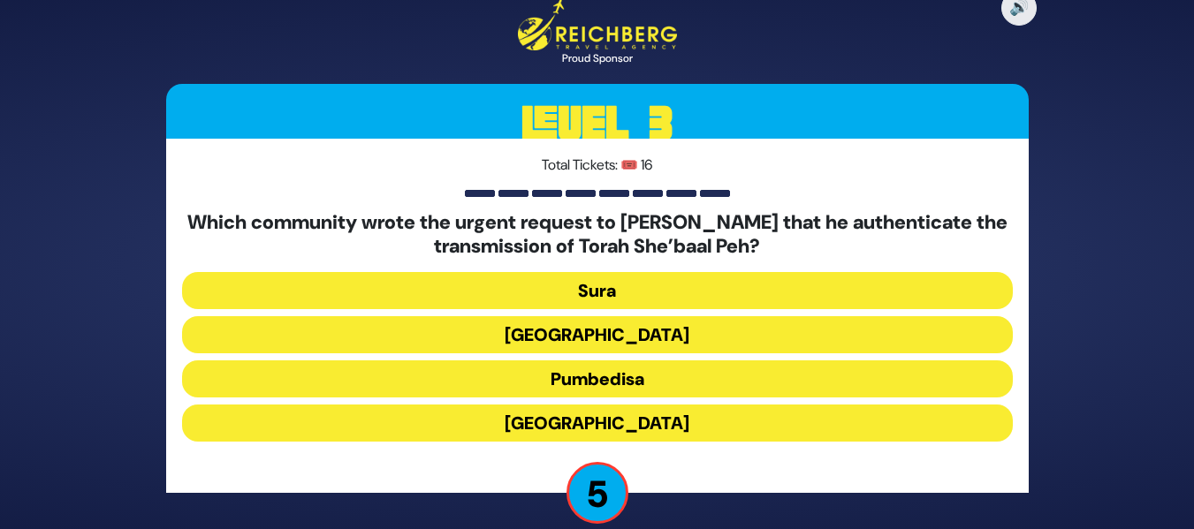
click at [621, 301] on button "Sura" at bounding box center [597, 290] width 831 height 37
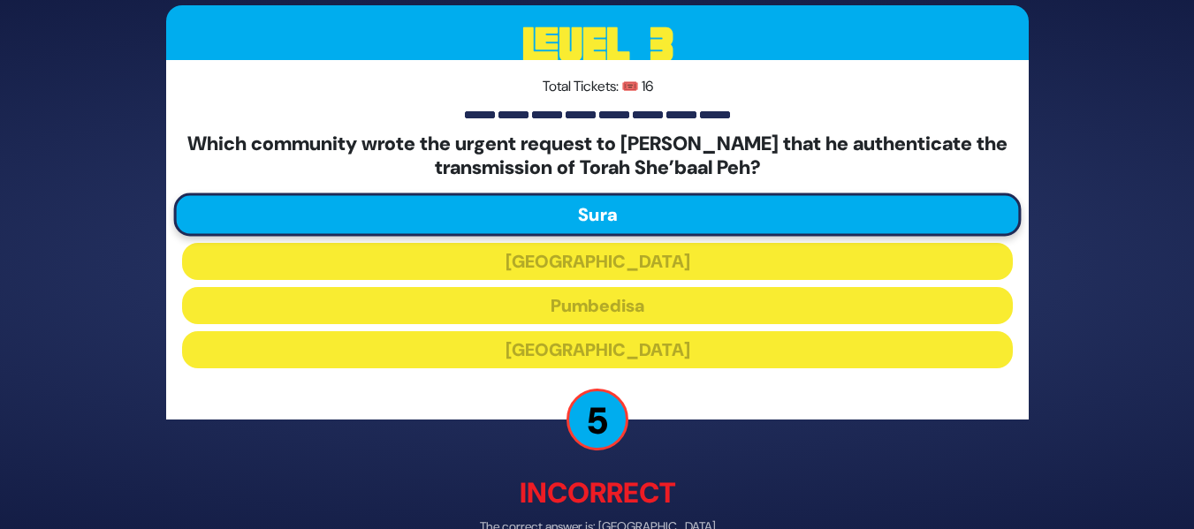
scroll to position [102, 0]
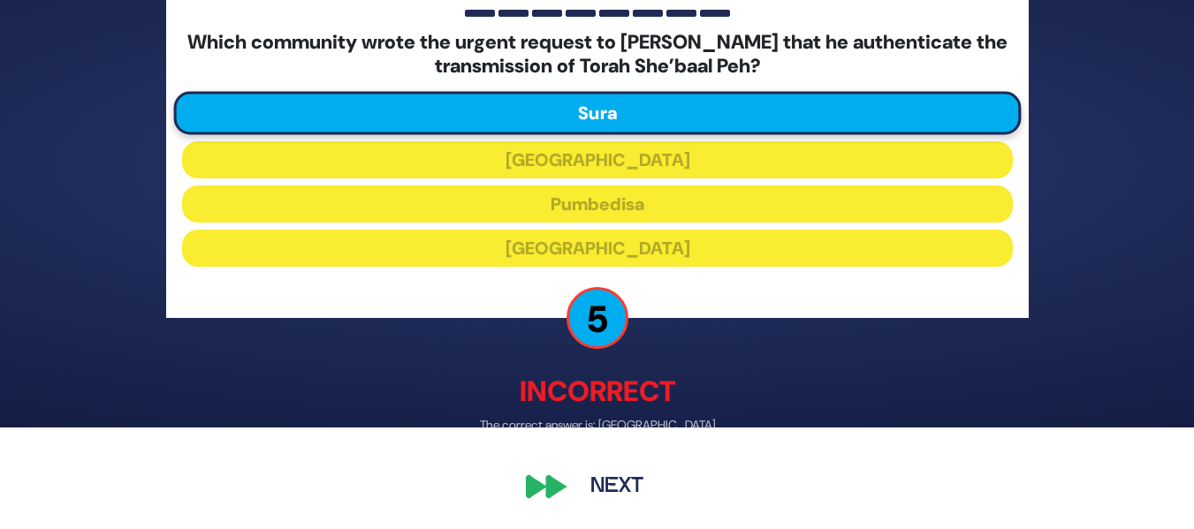
click at [604, 478] on button "Next" at bounding box center [617, 488] width 103 height 41
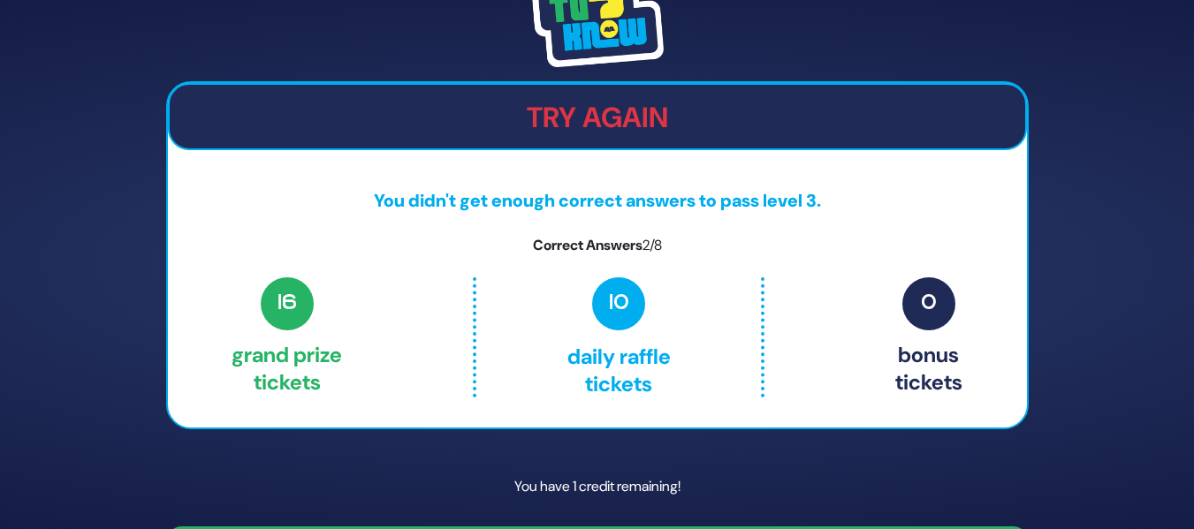
scroll to position [53, 0]
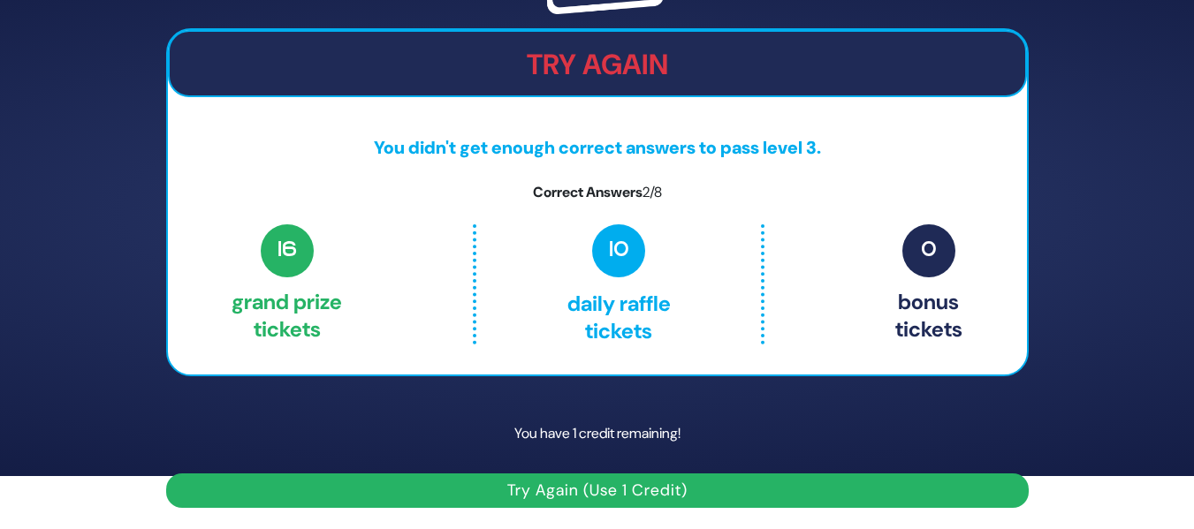
click at [611, 488] on button "Try Again (Use 1 Credit)" at bounding box center [597, 491] width 863 height 34
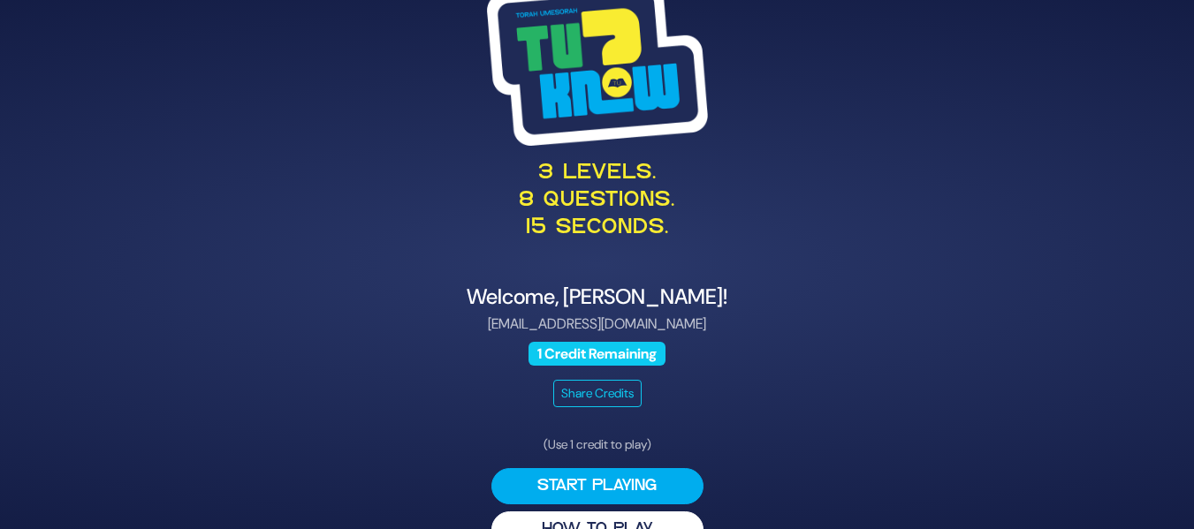
scroll to position [40, 0]
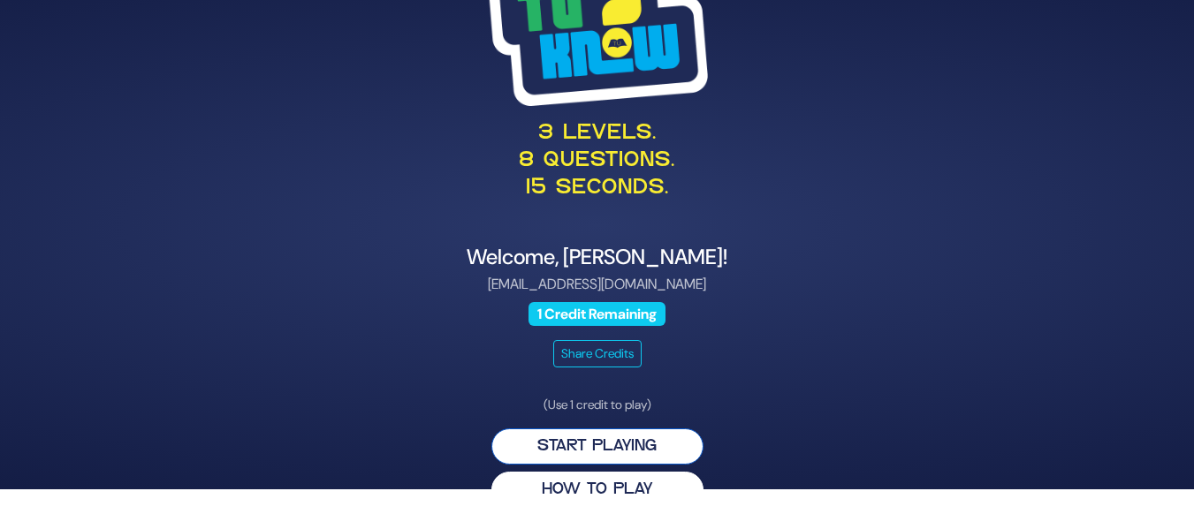
click at [618, 444] on button "Start Playing" at bounding box center [597, 447] width 212 height 36
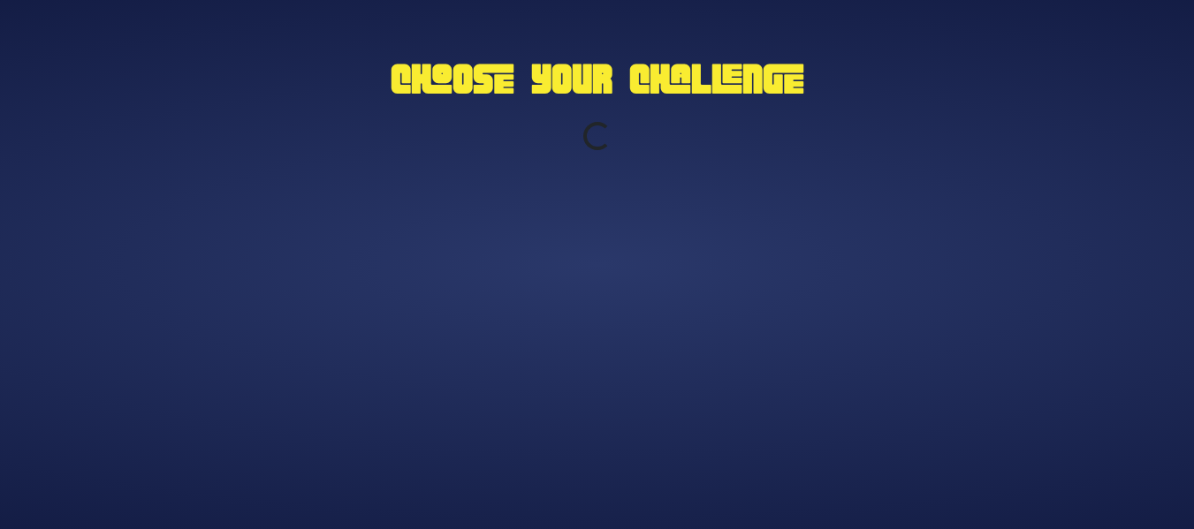
scroll to position [0, 0]
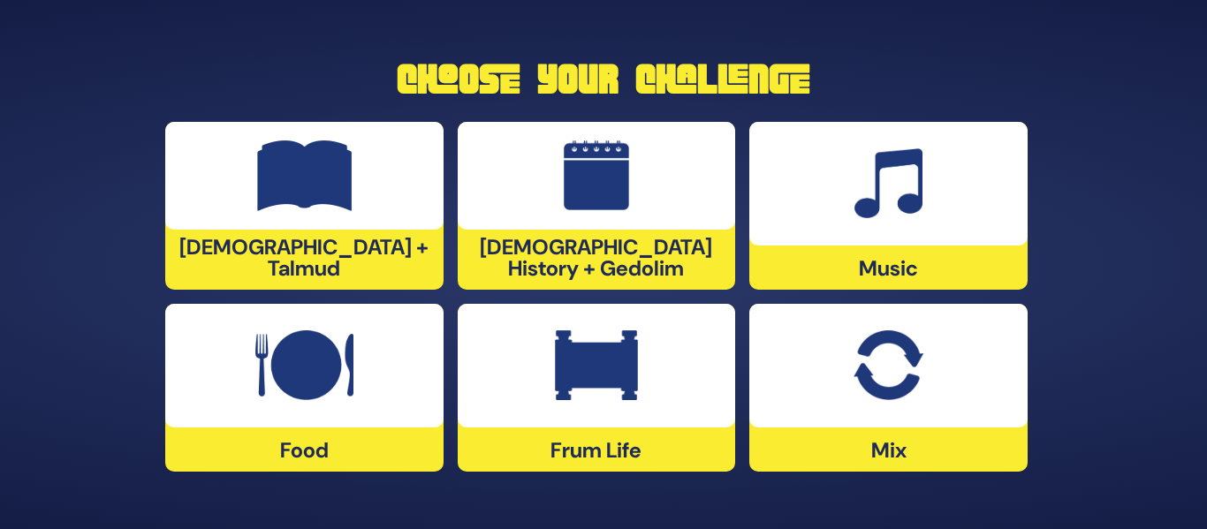
click at [872, 359] on img at bounding box center [888, 366] width 69 height 71
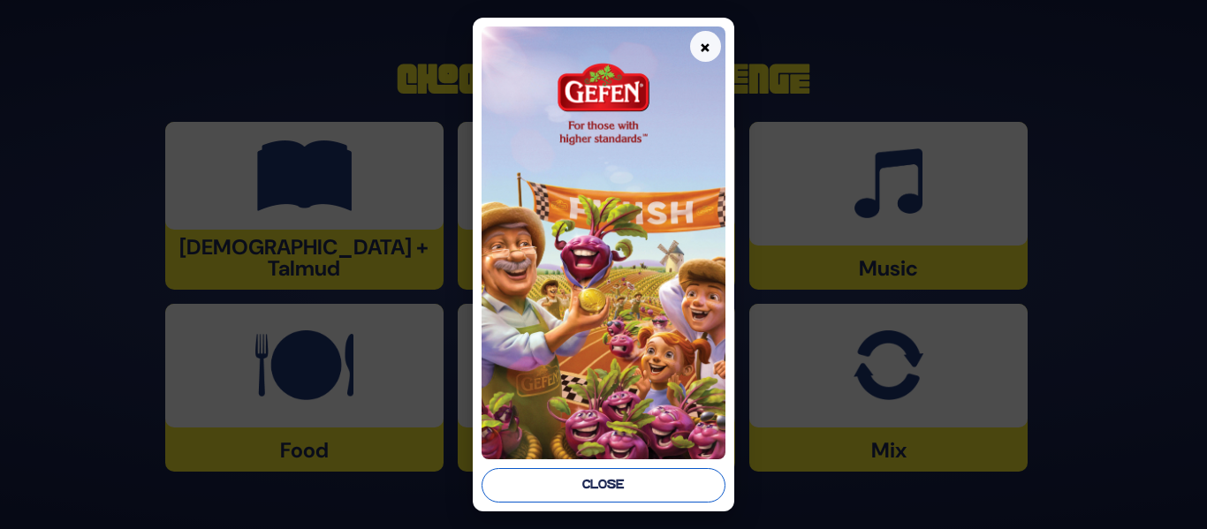
click at [660, 473] on button "Close" at bounding box center [603, 485] width 243 height 34
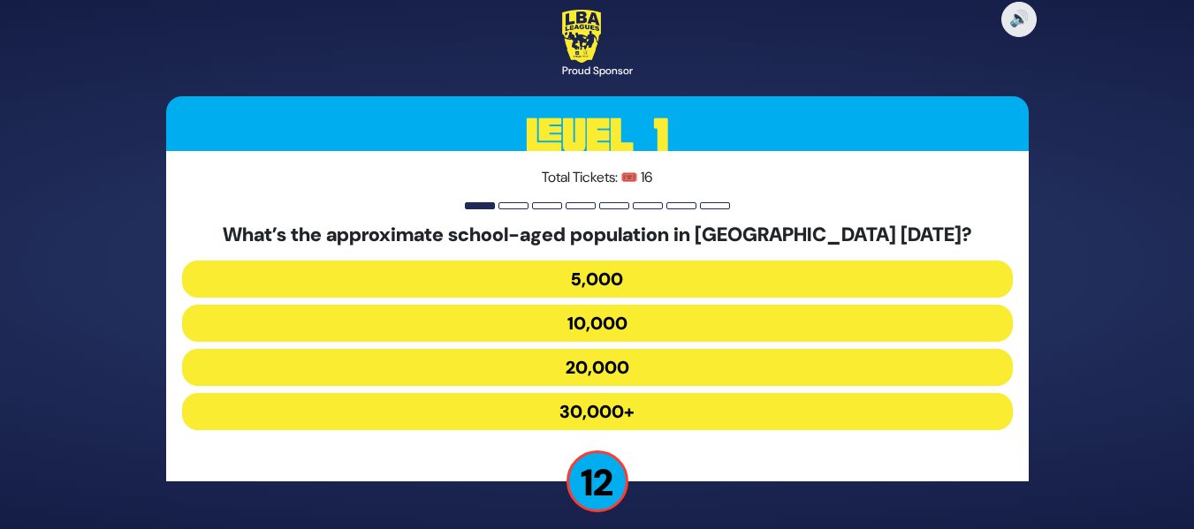
click at [660, 414] on button "30,000+" at bounding box center [597, 411] width 831 height 37
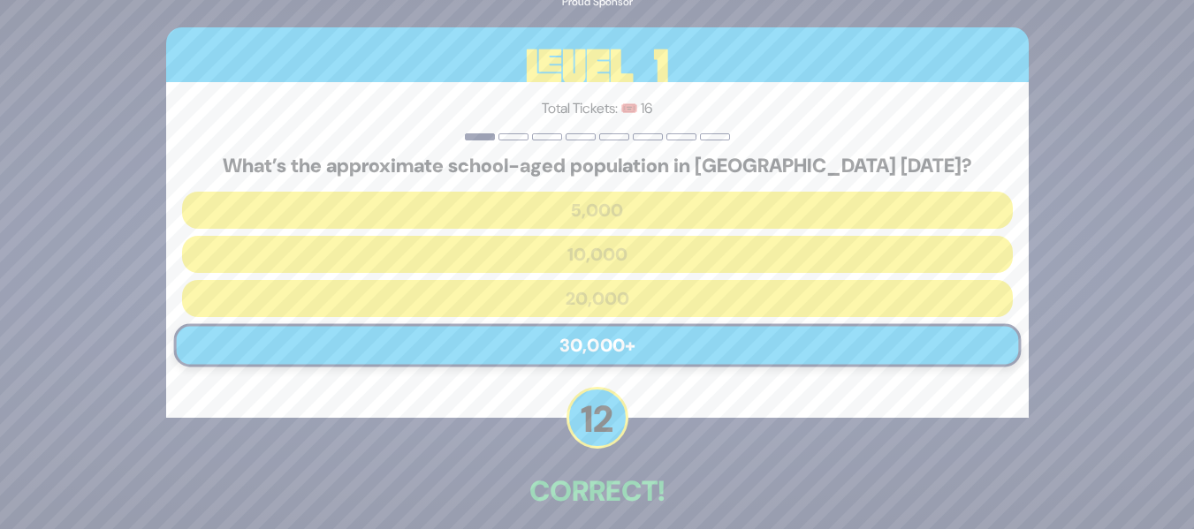
scroll to position [80, 0]
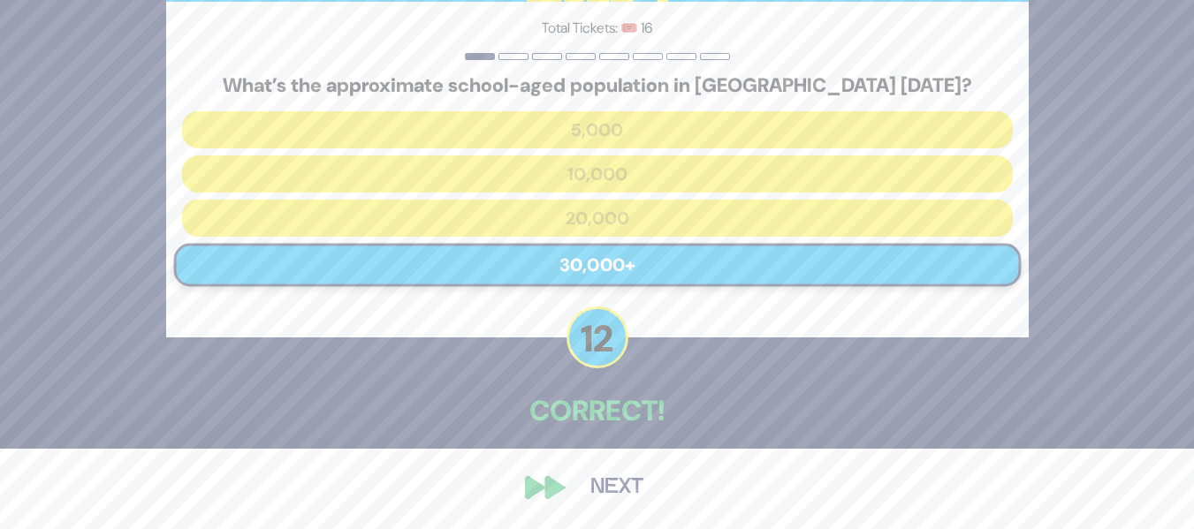
click at [594, 480] on button "Next" at bounding box center [617, 488] width 103 height 41
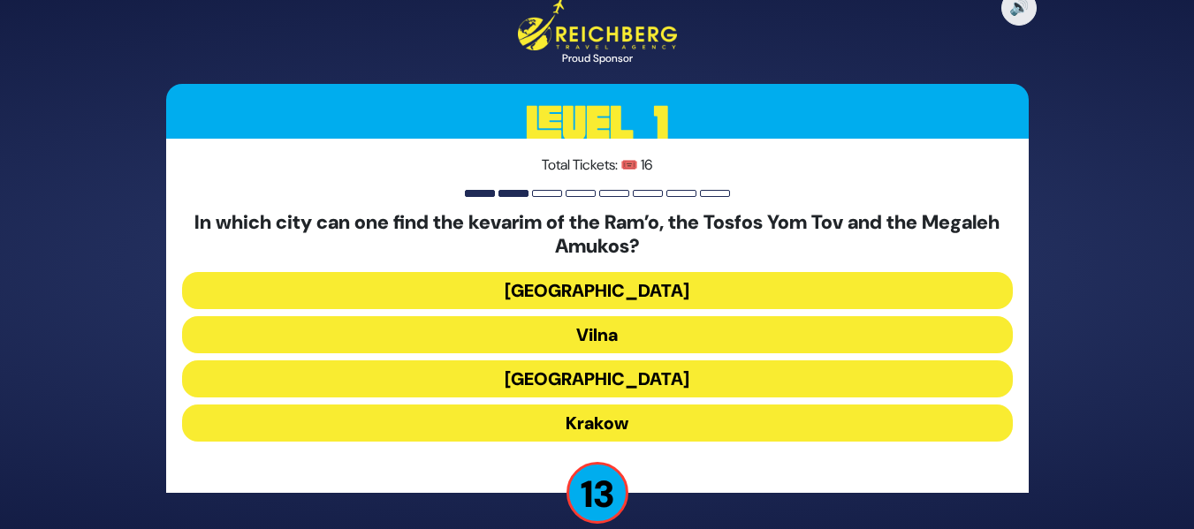
click at [603, 422] on button "Krakow" at bounding box center [597, 423] width 831 height 37
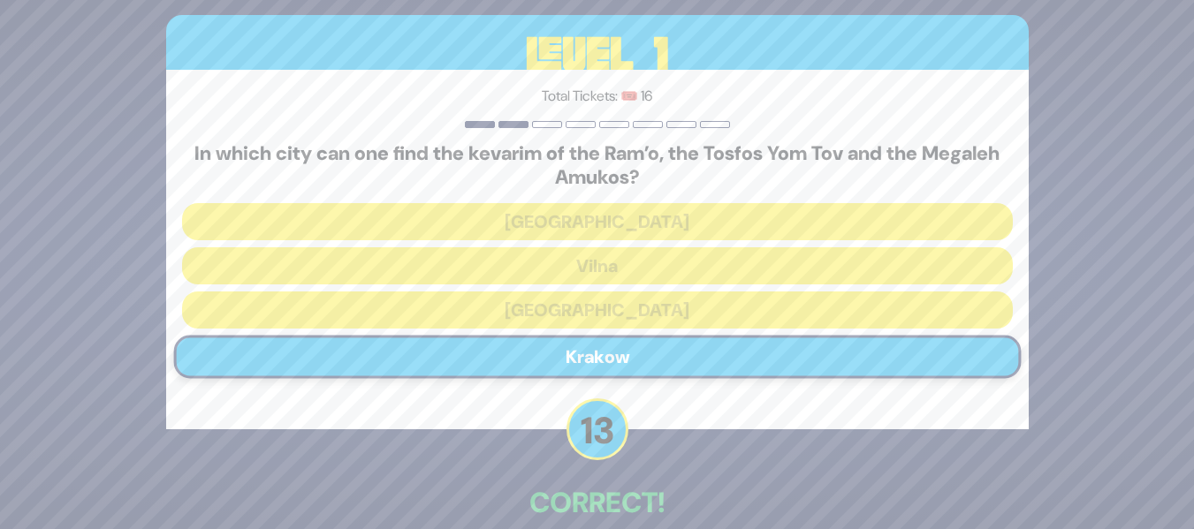
scroll to position [92, 0]
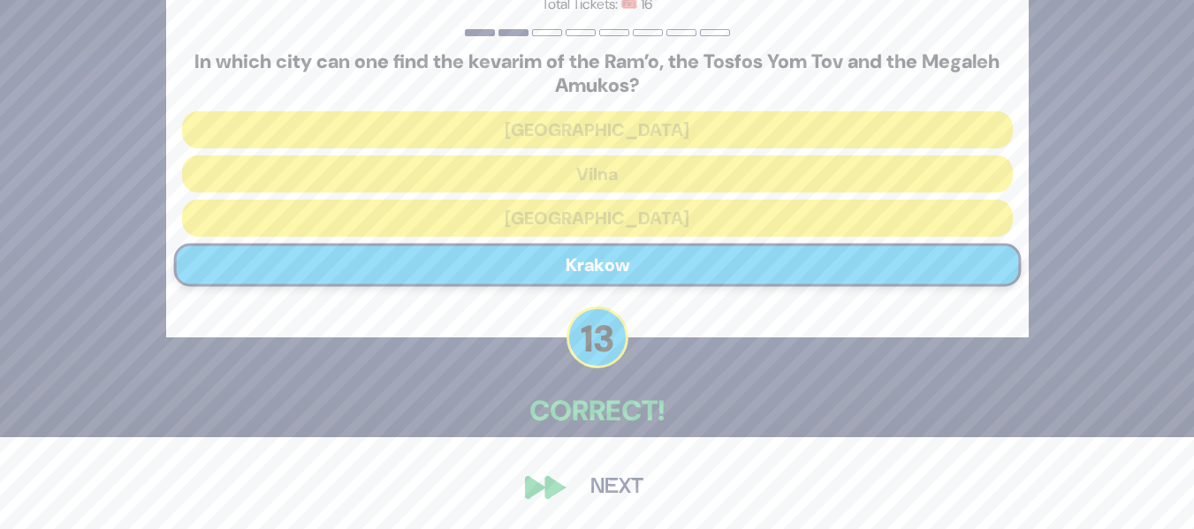
click at [611, 485] on button "Next" at bounding box center [617, 488] width 103 height 41
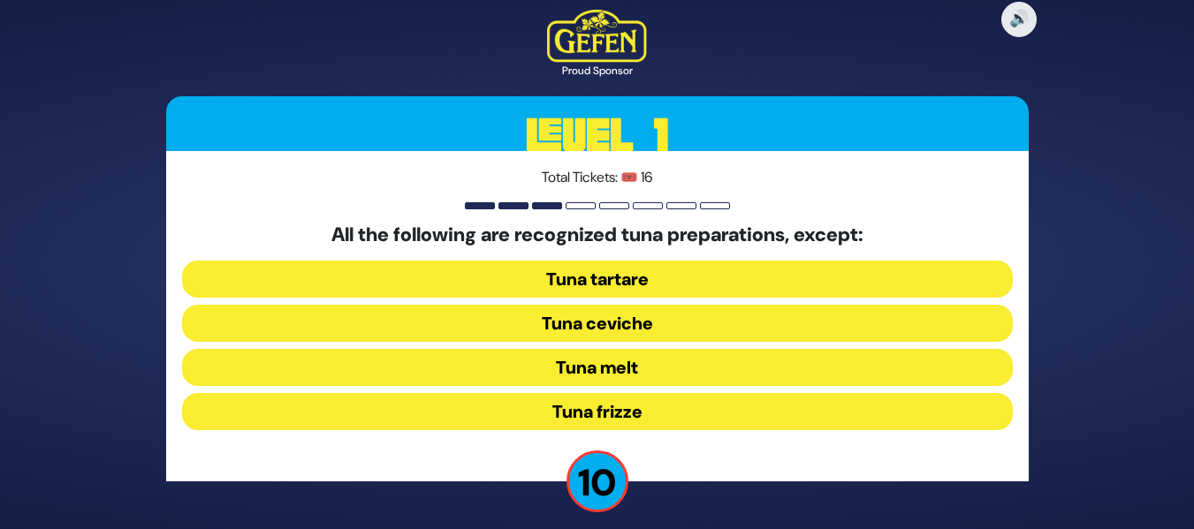
click at [606, 412] on button "Tuna frizze" at bounding box center [597, 411] width 831 height 37
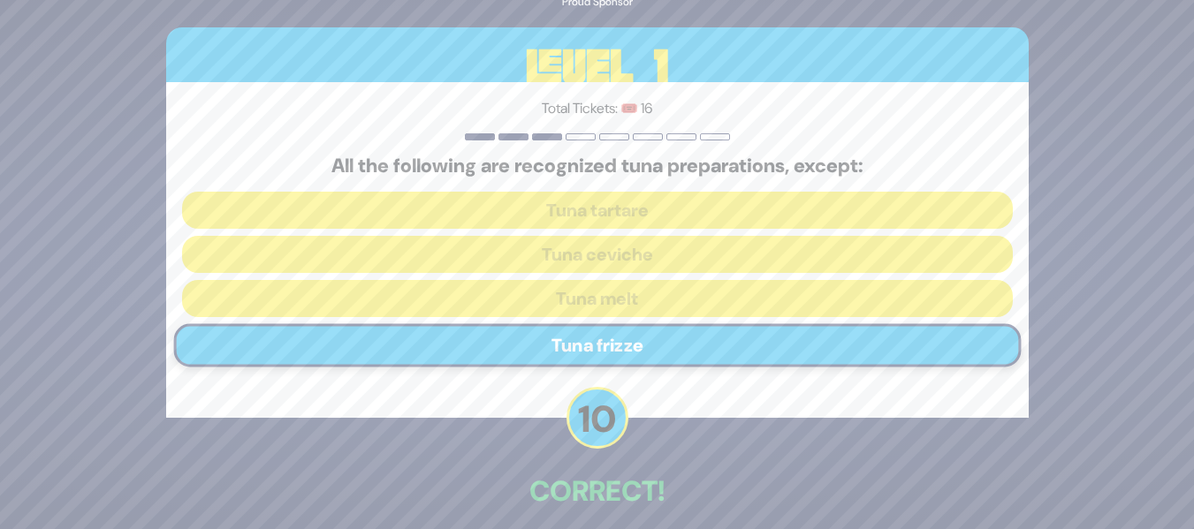
scroll to position [80, 0]
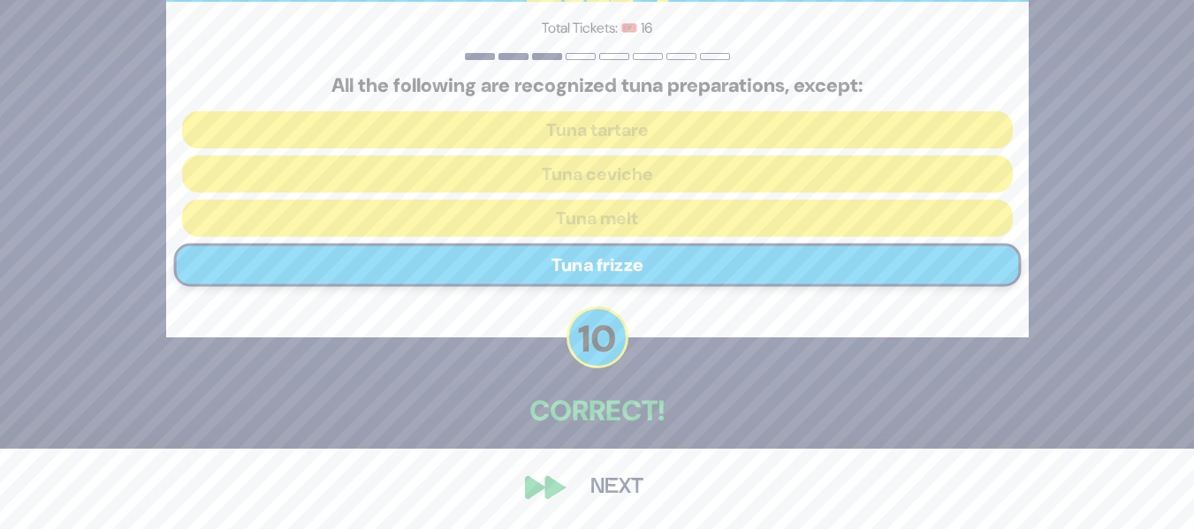
click at [624, 491] on button "Next" at bounding box center [617, 488] width 103 height 41
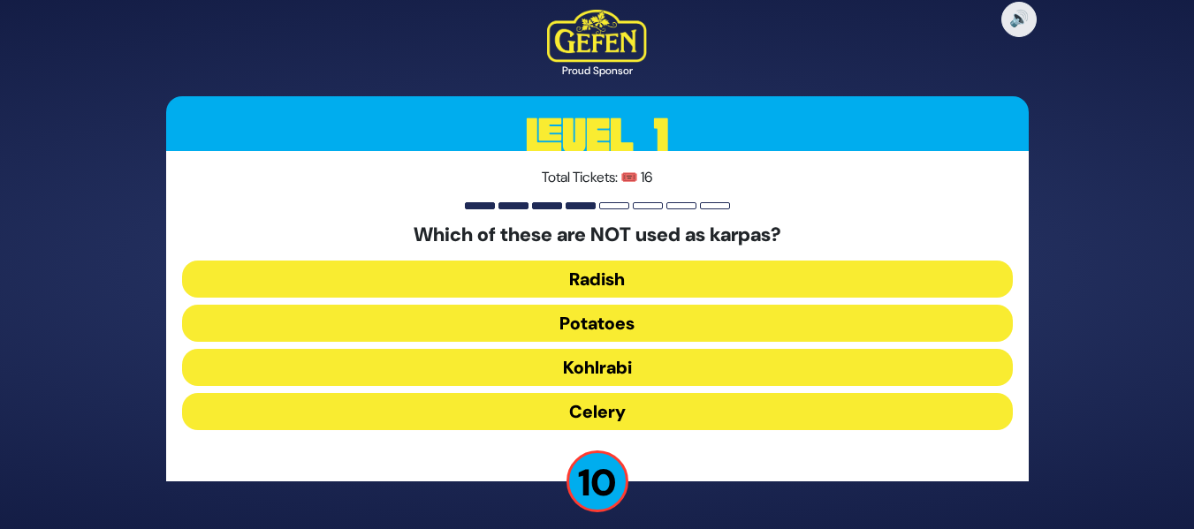
click at [613, 357] on button "Kohlrabi" at bounding box center [597, 367] width 831 height 37
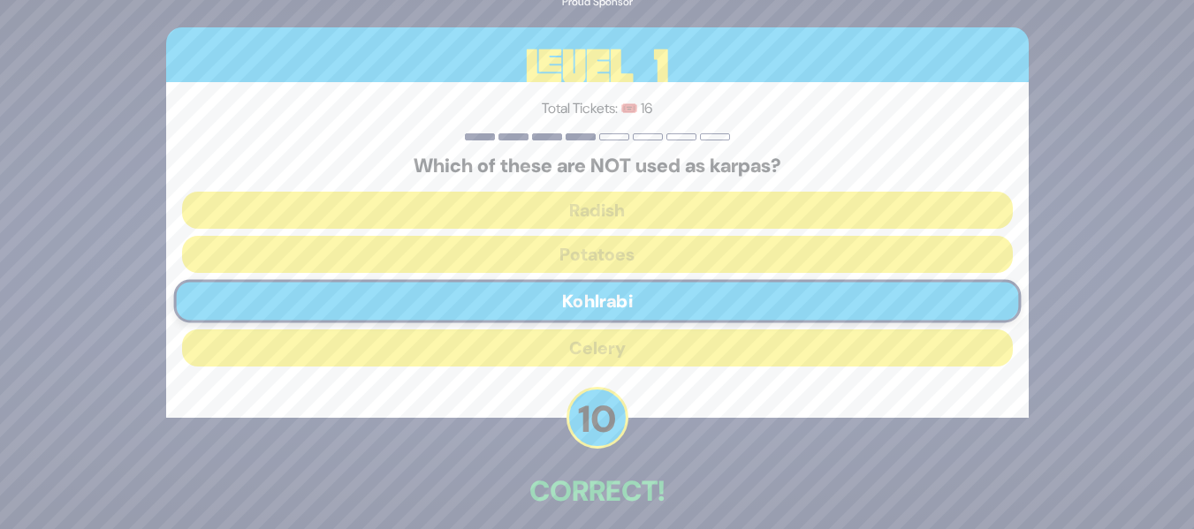
scroll to position [80, 0]
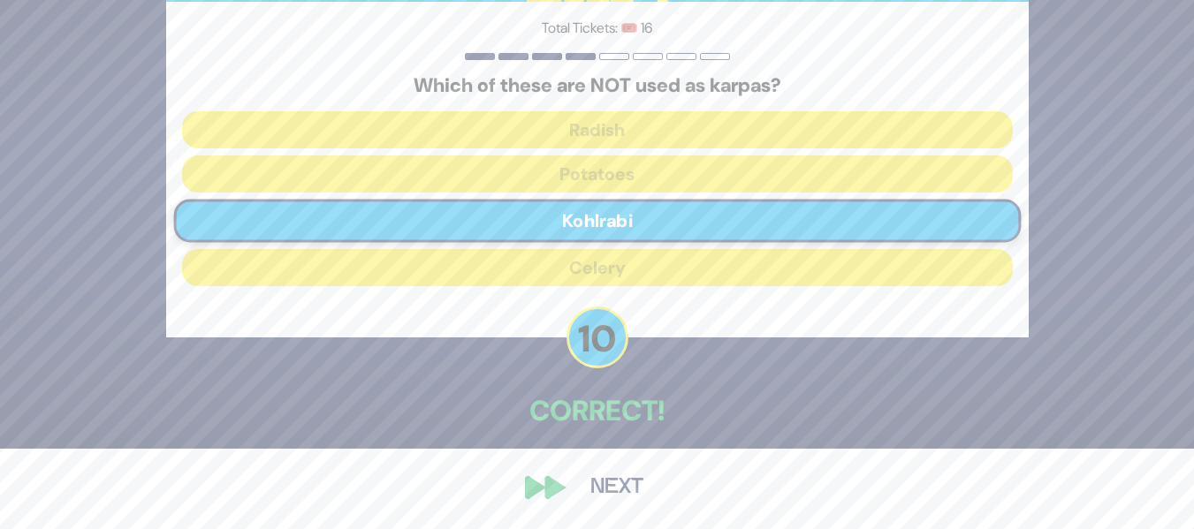
click at [628, 494] on button "Next" at bounding box center [617, 488] width 103 height 41
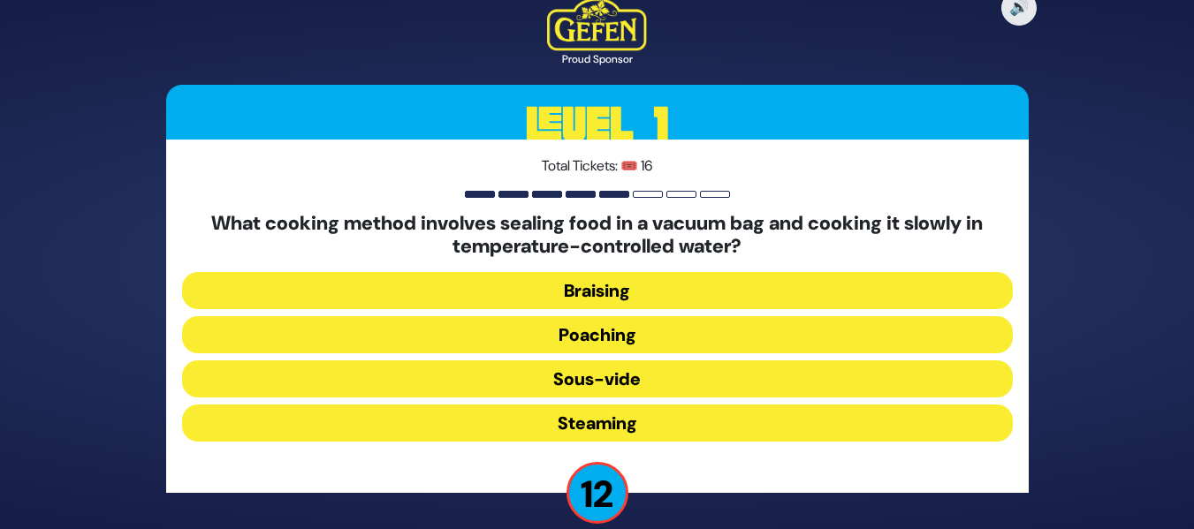
click at [582, 386] on button "Sous-vide" at bounding box center [597, 379] width 831 height 37
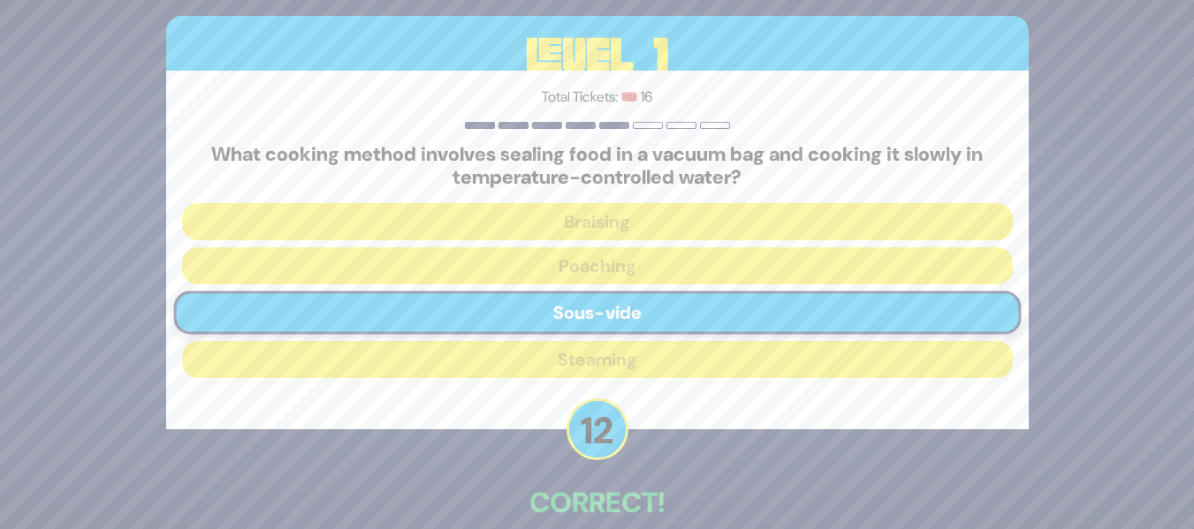
scroll to position [92, 0]
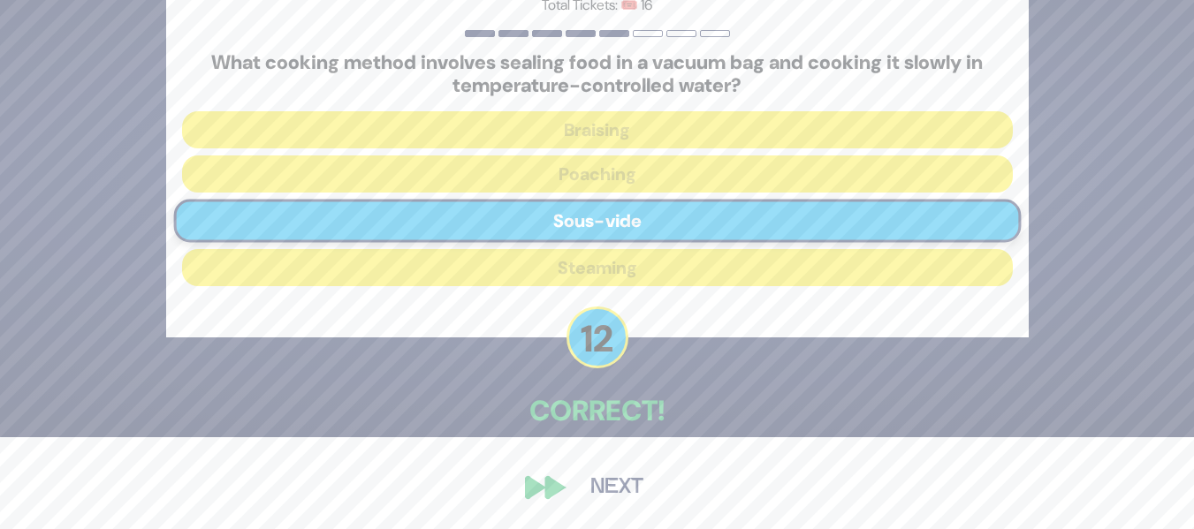
click at [611, 481] on button "Next" at bounding box center [617, 488] width 103 height 41
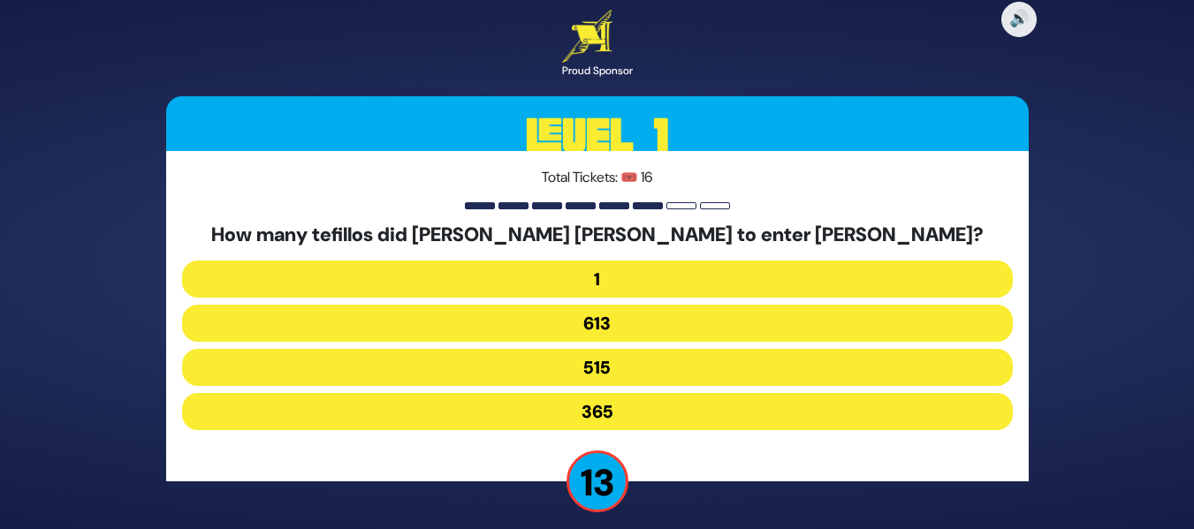
click at [603, 369] on button "515" at bounding box center [597, 367] width 831 height 37
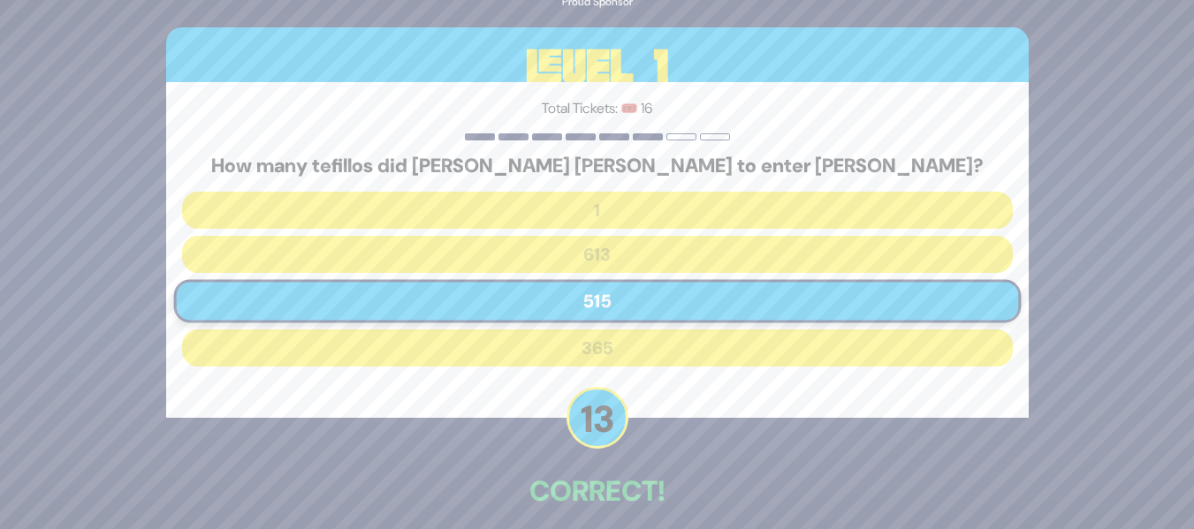
scroll to position [80, 0]
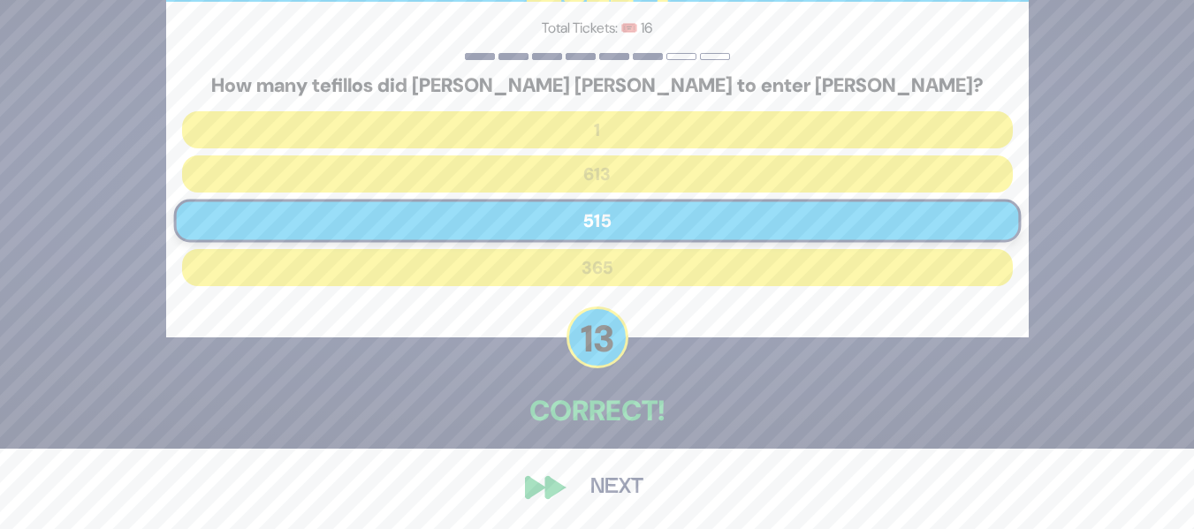
click at [602, 485] on button "Next" at bounding box center [617, 488] width 103 height 41
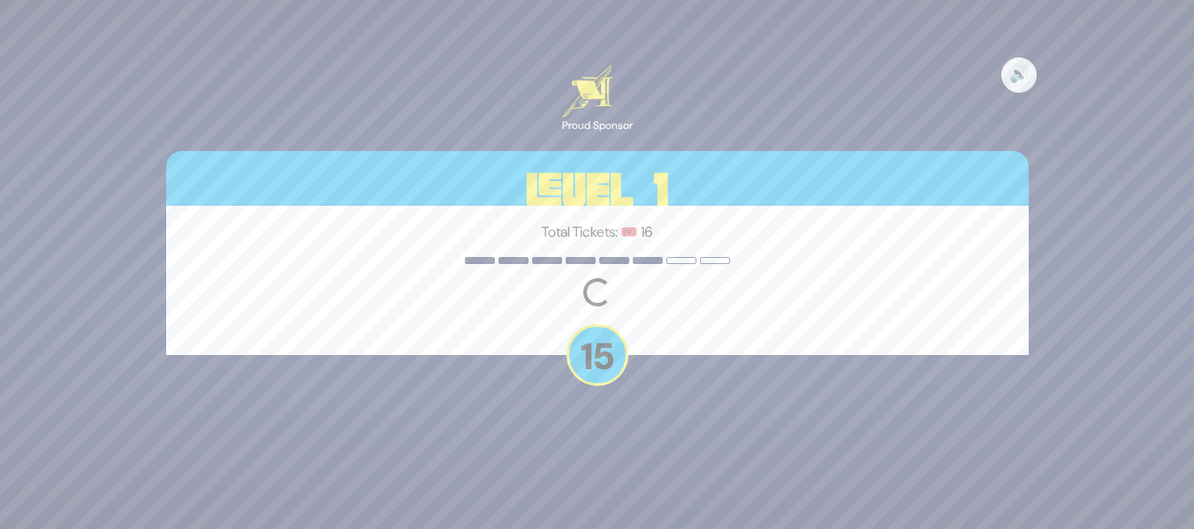
scroll to position [0, 0]
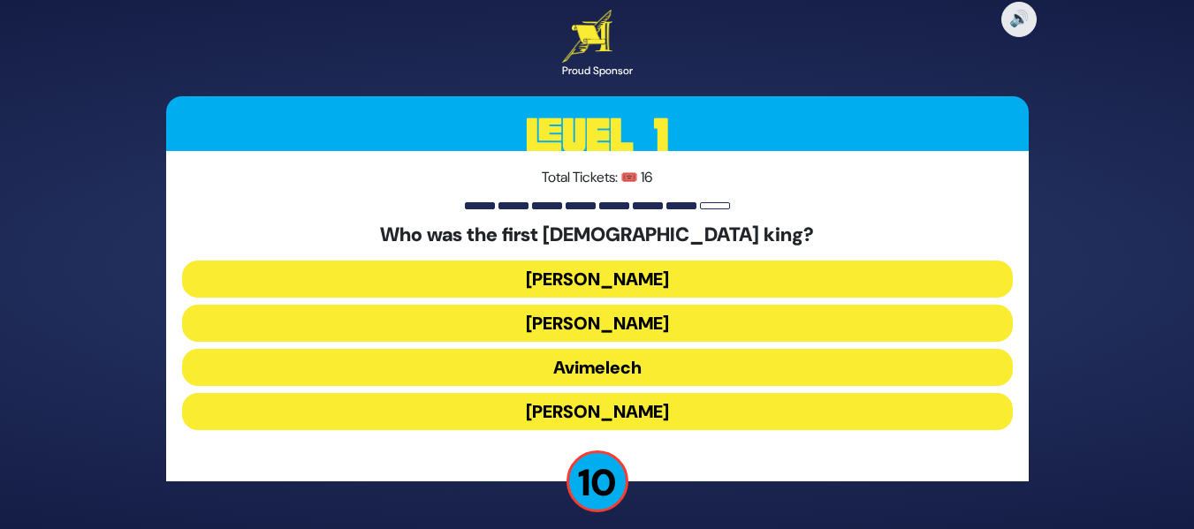
click at [595, 285] on button "[PERSON_NAME]" at bounding box center [597, 279] width 831 height 37
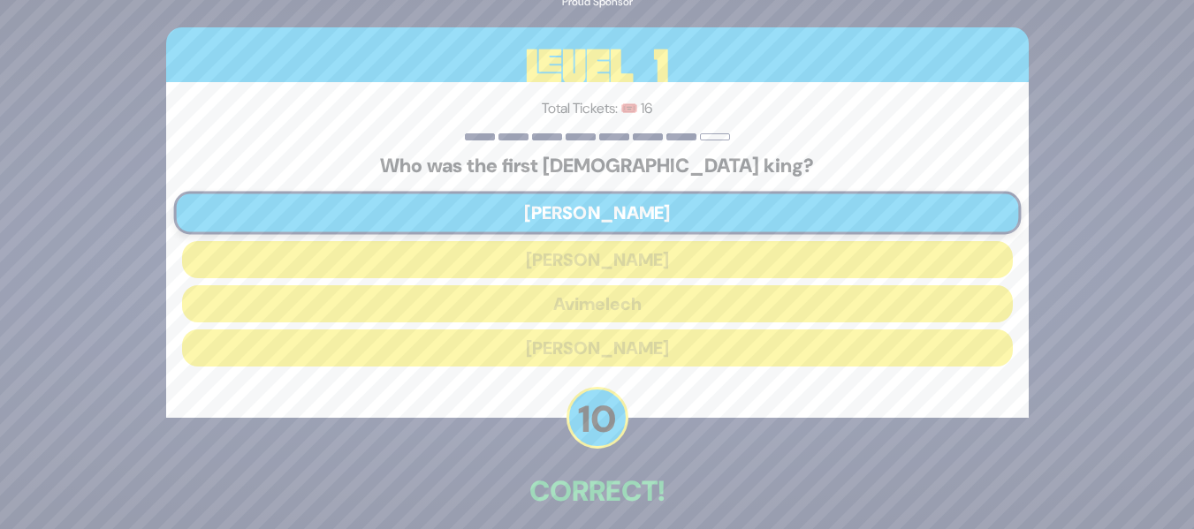
scroll to position [80, 0]
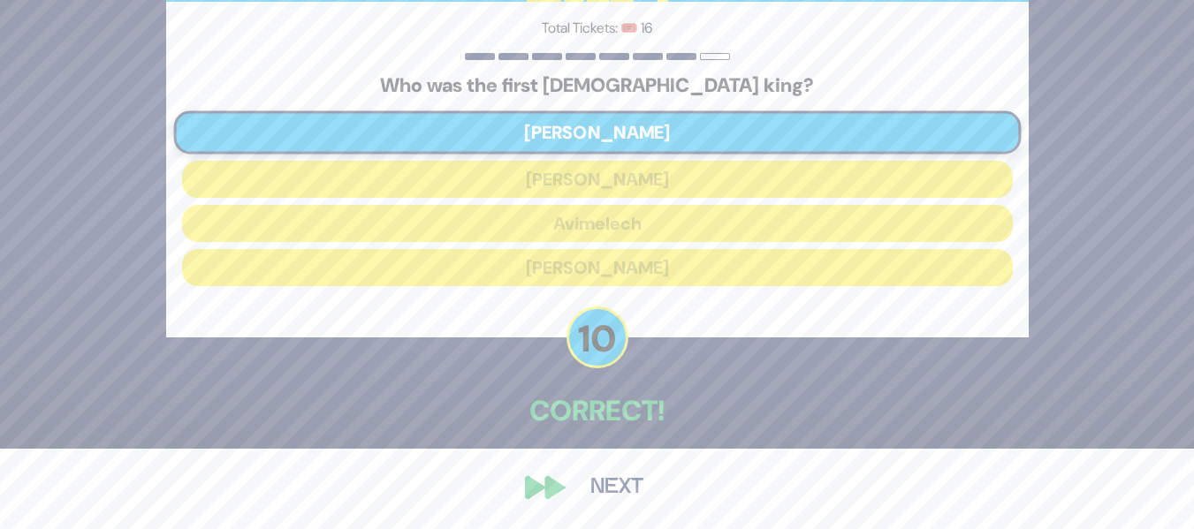
click at [608, 484] on button "Next" at bounding box center [617, 488] width 103 height 41
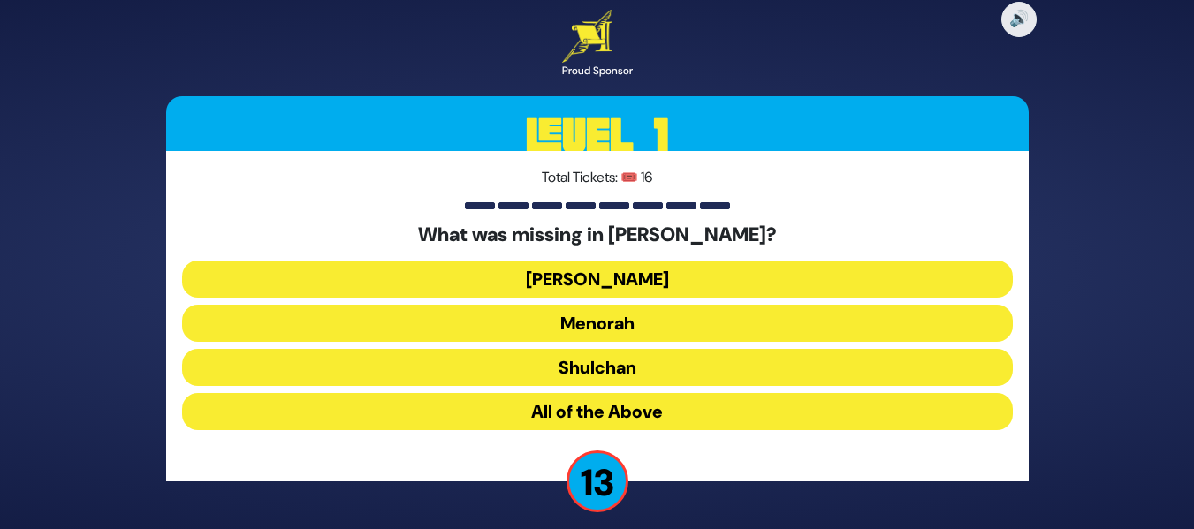
click at [627, 273] on button "[PERSON_NAME]" at bounding box center [597, 279] width 831 height 37
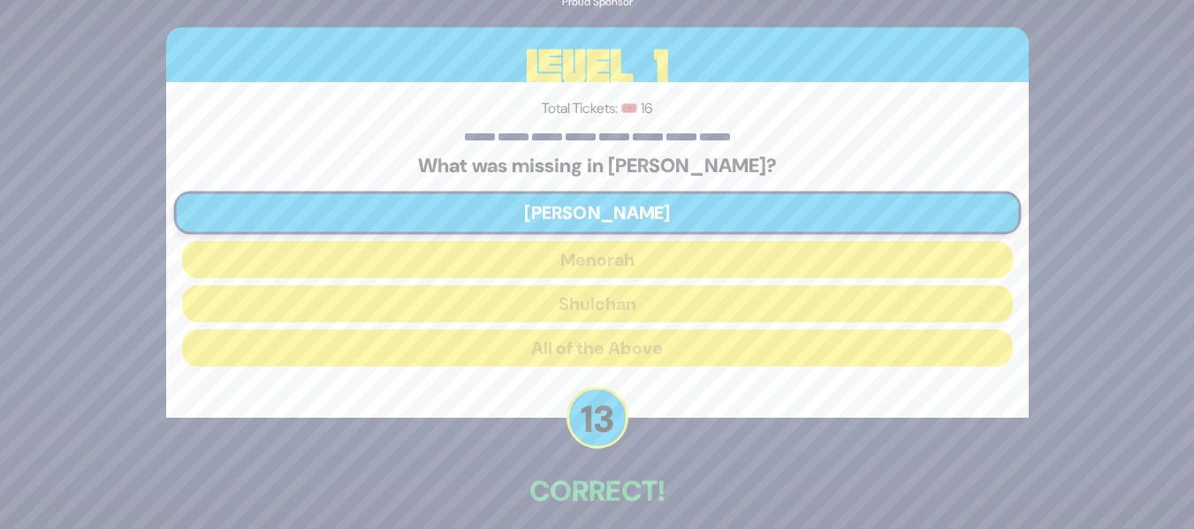
scroll to position [80, 0]
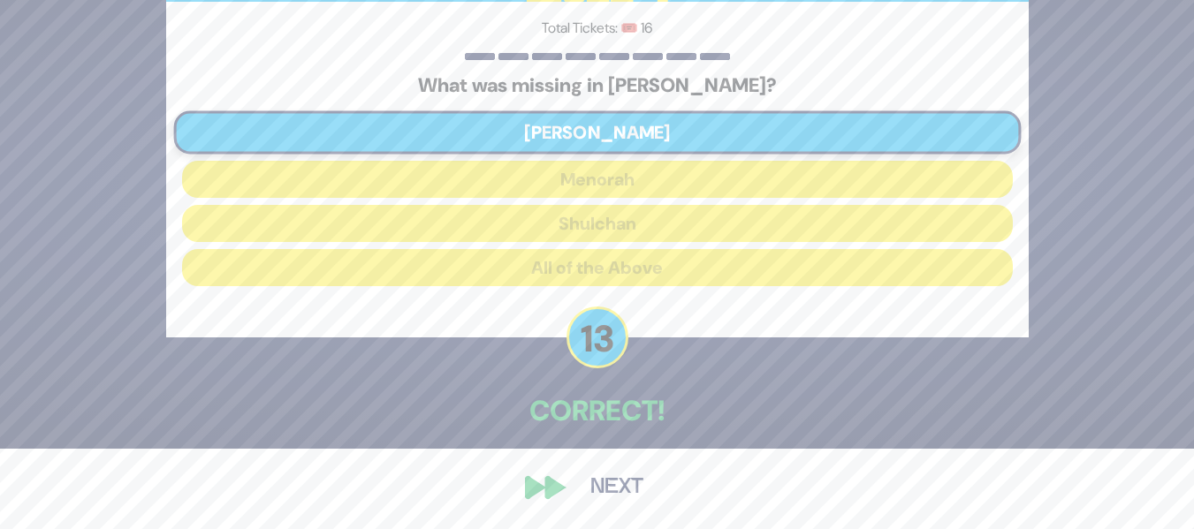
click at [598, 491] on button "Next" at bounding box center [617, 488] width 103 height 41
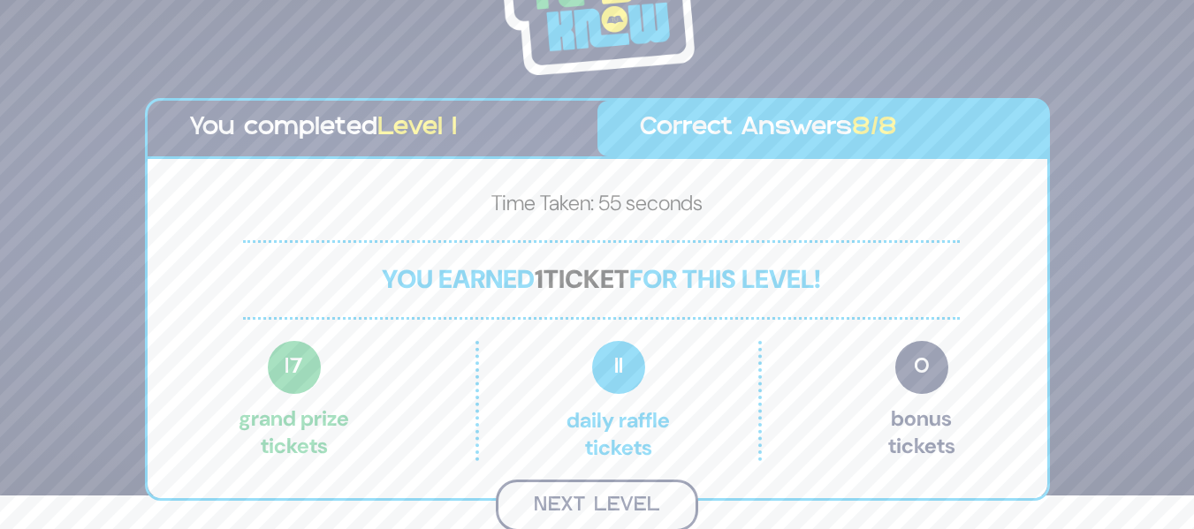
scroll to position [31, 0]
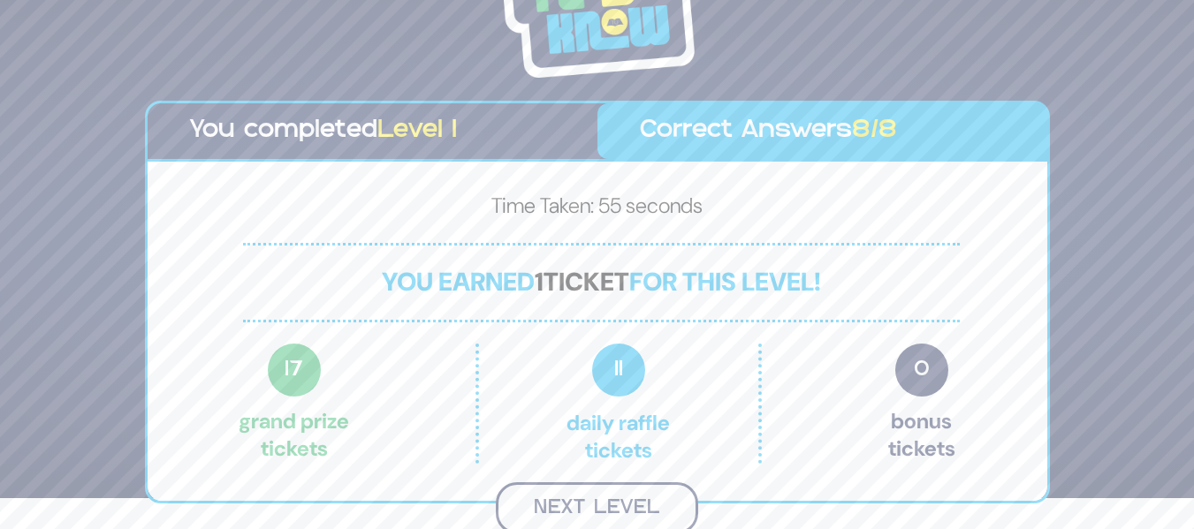
click at [579, 502] on button "Next Level" at bounding box center [597, 509] width 202 height 52
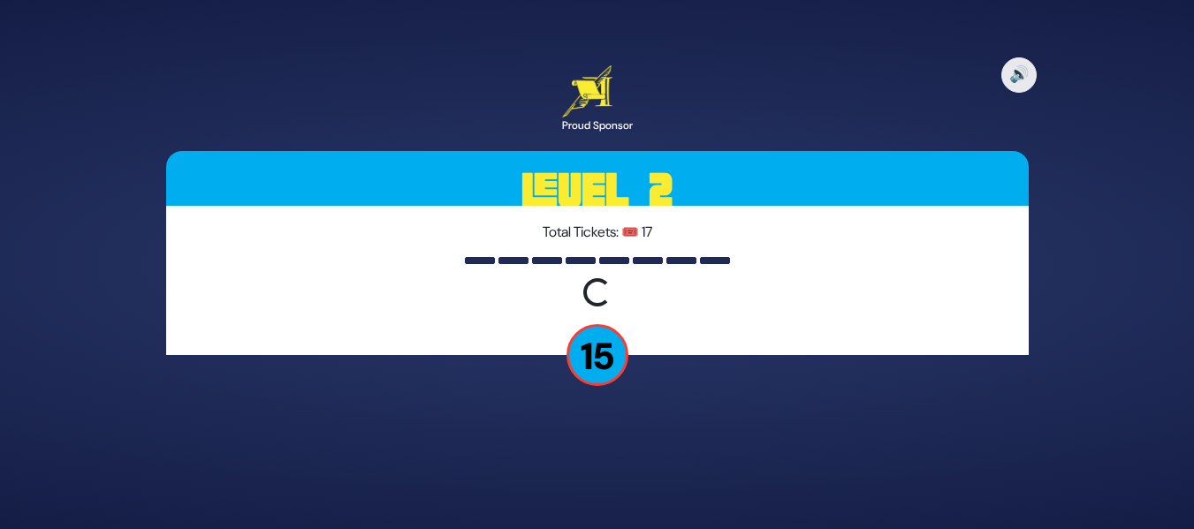
scroll to position [0, 0]
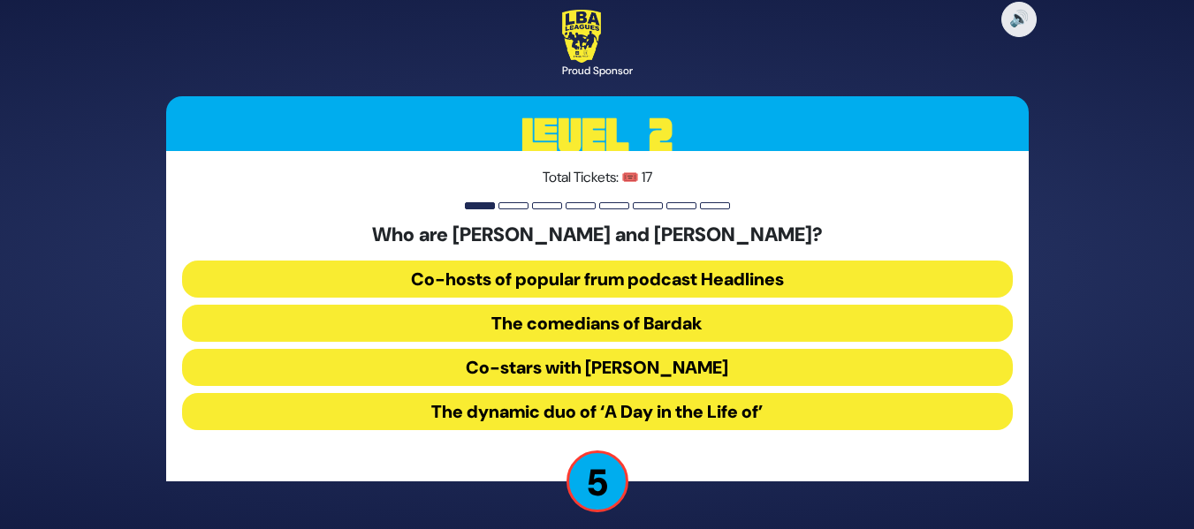
click at [595, 320] on button "The comedians of Bardak" at bounding box center [597, 323] width 831 height 37
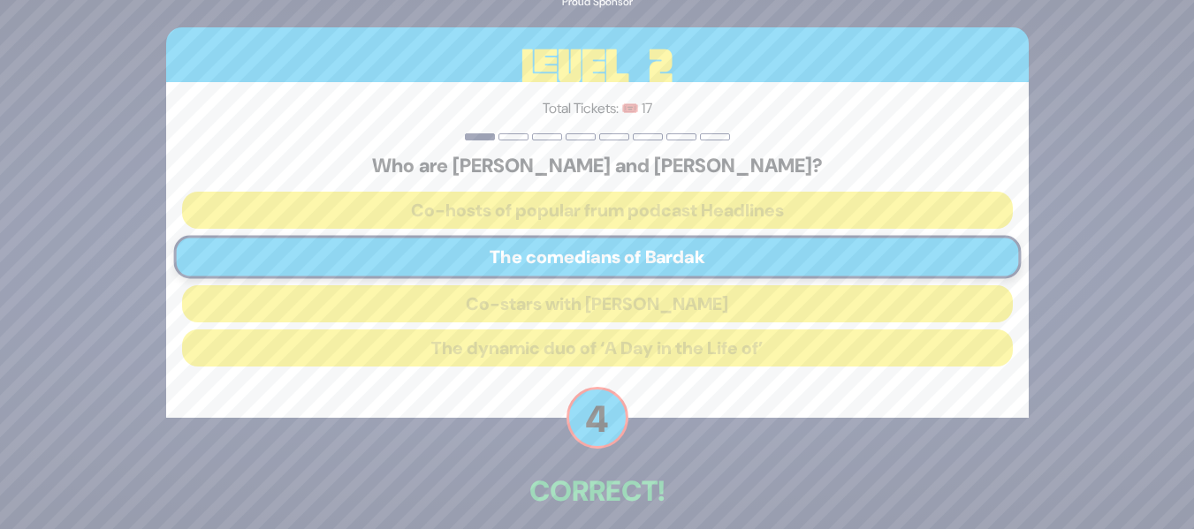
scroll to position [80, 0]
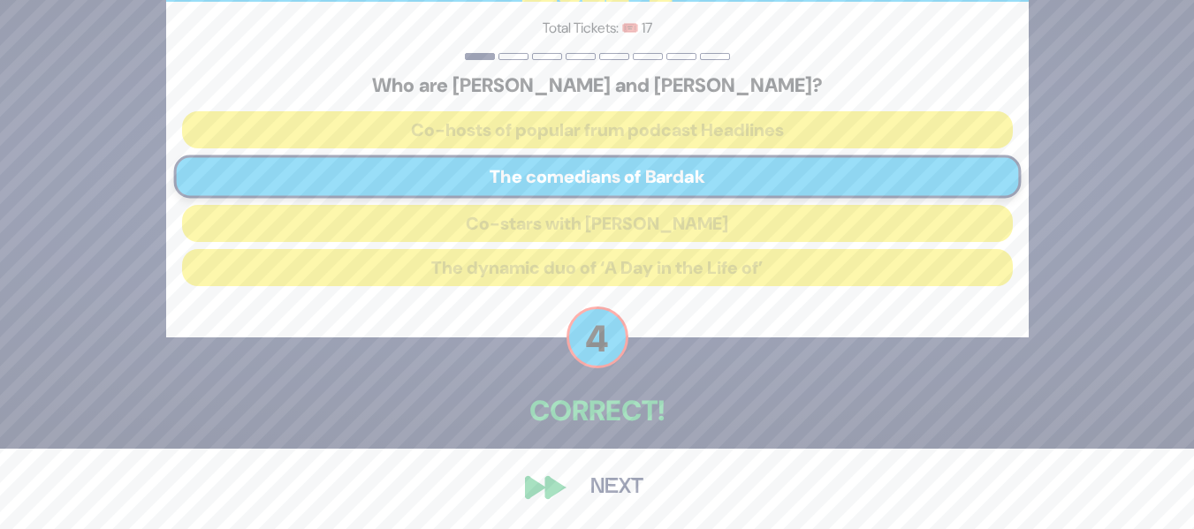
click at [590, 485] on button "Next" at bounding box center [617, 488] width 103 height 41
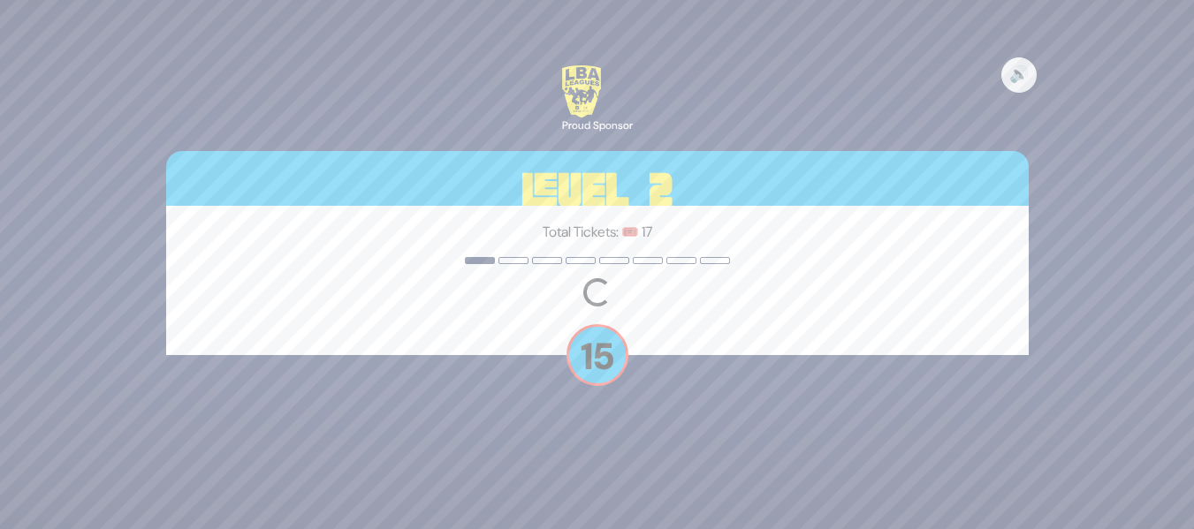
scroll to position [0, 0]
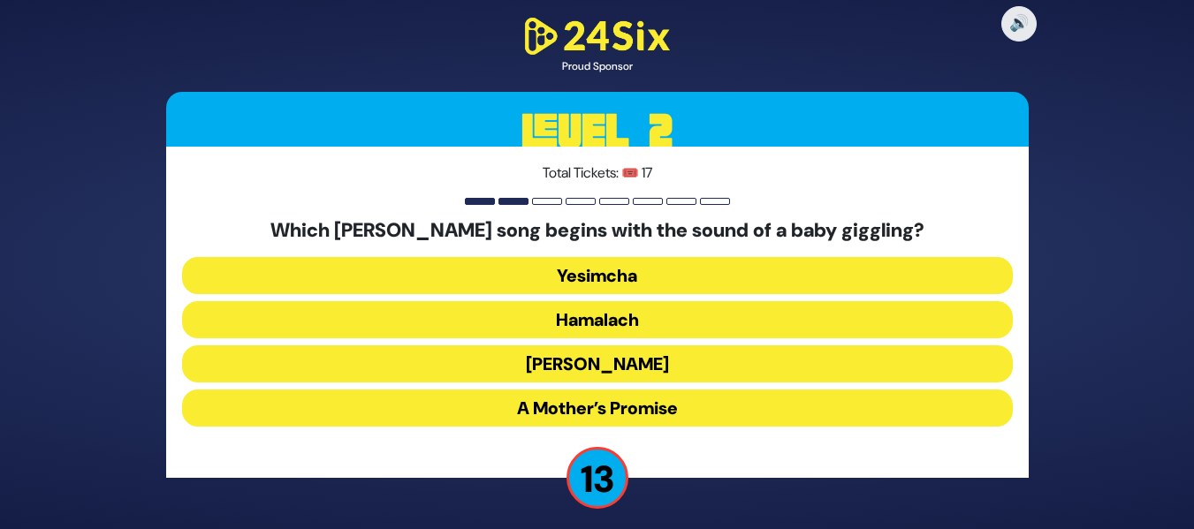
click at [582, 363] on button "[PERSON_NAME]" at bounding box center [597, 364] width 831 height 37
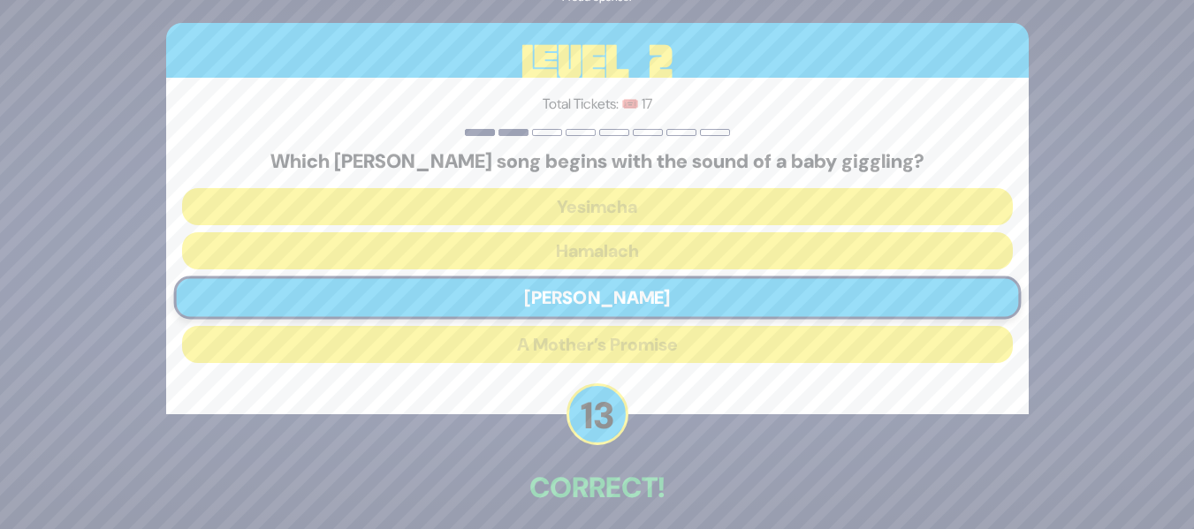
scroll to position [77, 0]
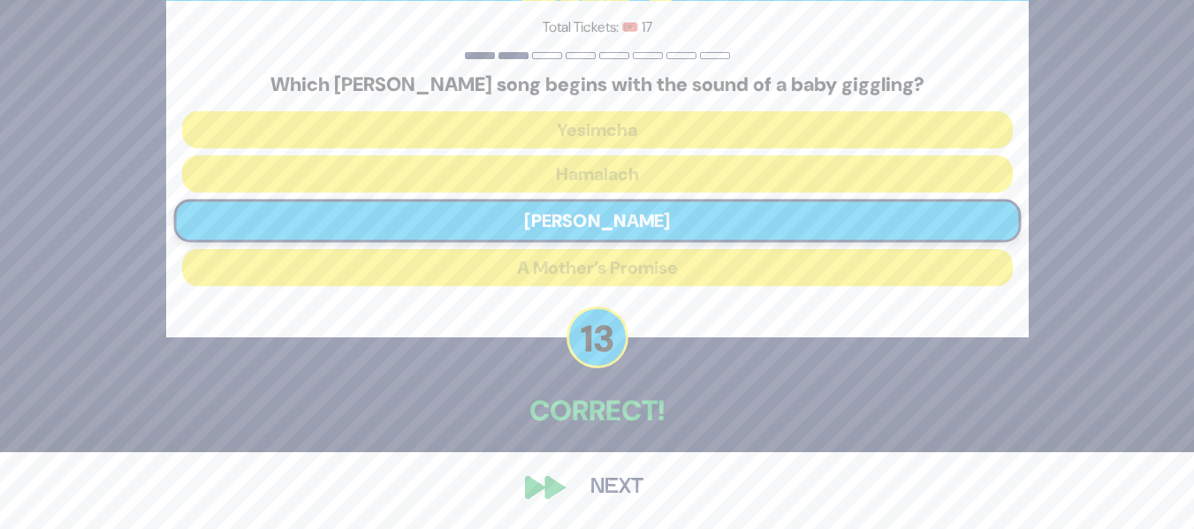
click at [606, 494] on button "Next" at bounding box center [617, 488] width 103 height 41
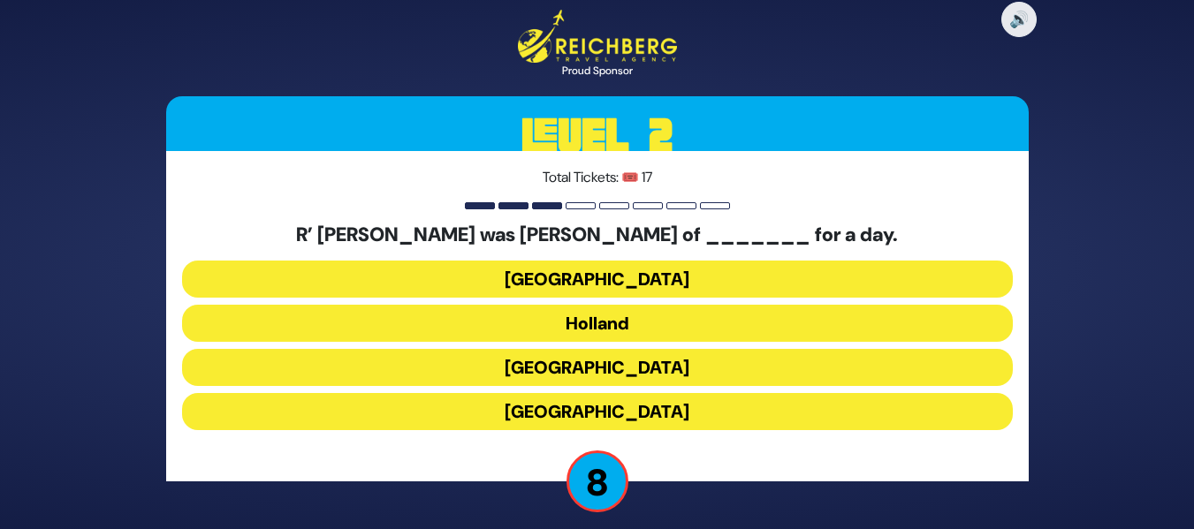
click at [614, 284] on button "[GEOGRAPHIC_DATA]" at bounding box center [597, 279] width 831 height 37
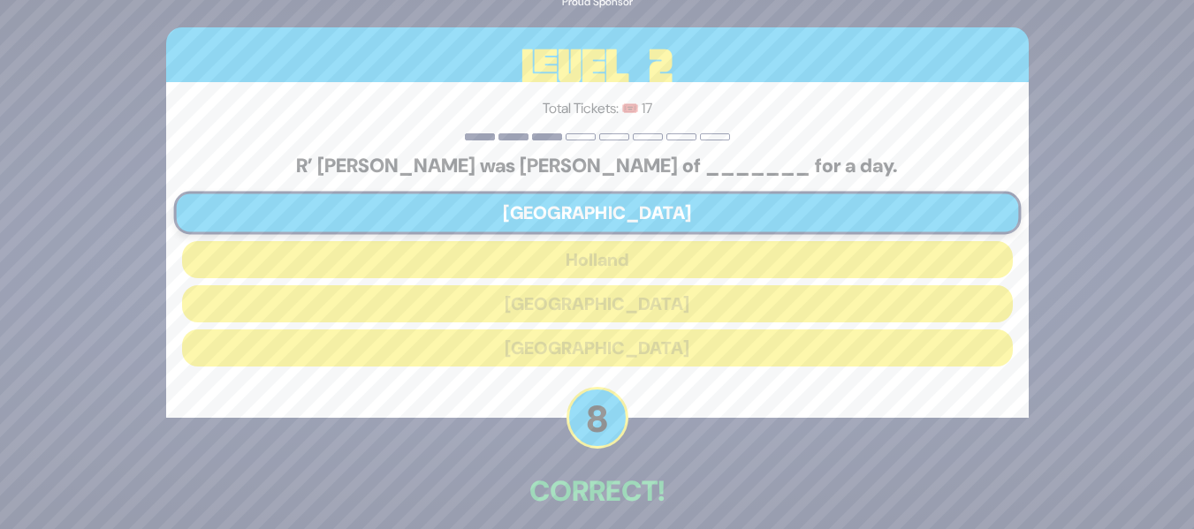
scroll to position [80, 0]
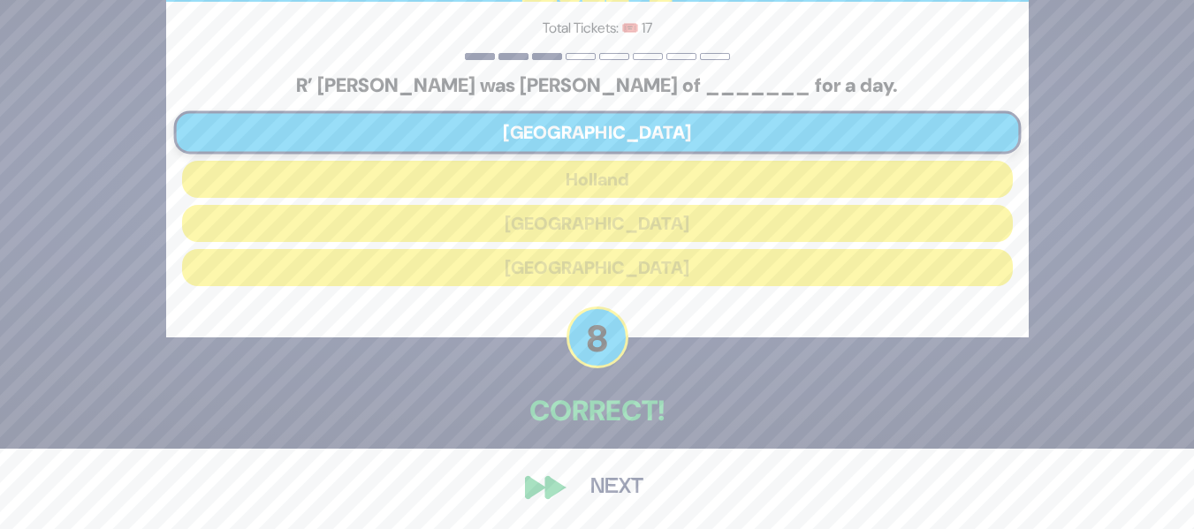
click at [610, 485] on button "Next" at bounding box center [617, 488] width 103 height 41
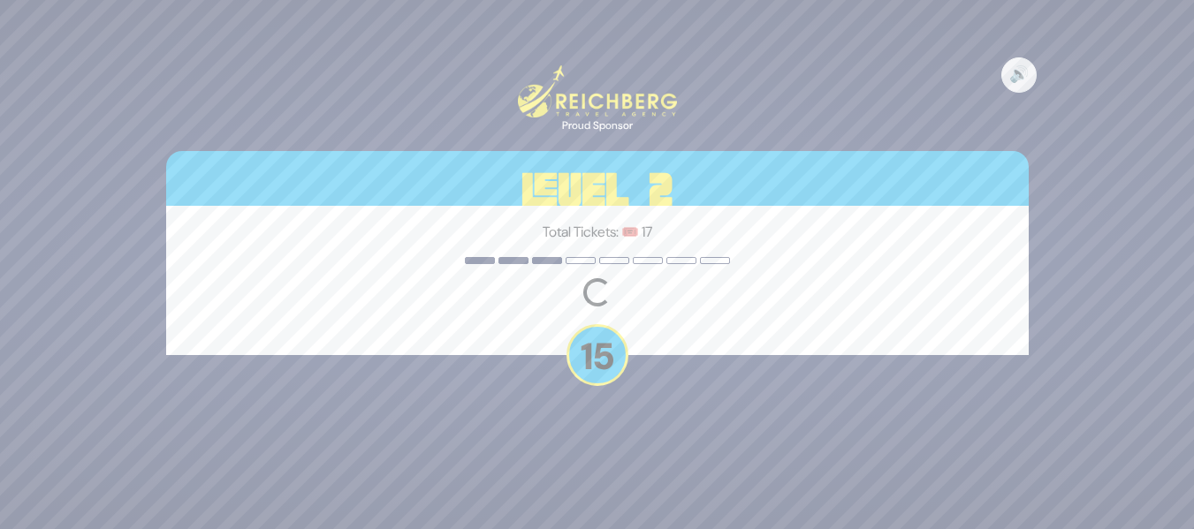
scroll to position [0, 0]
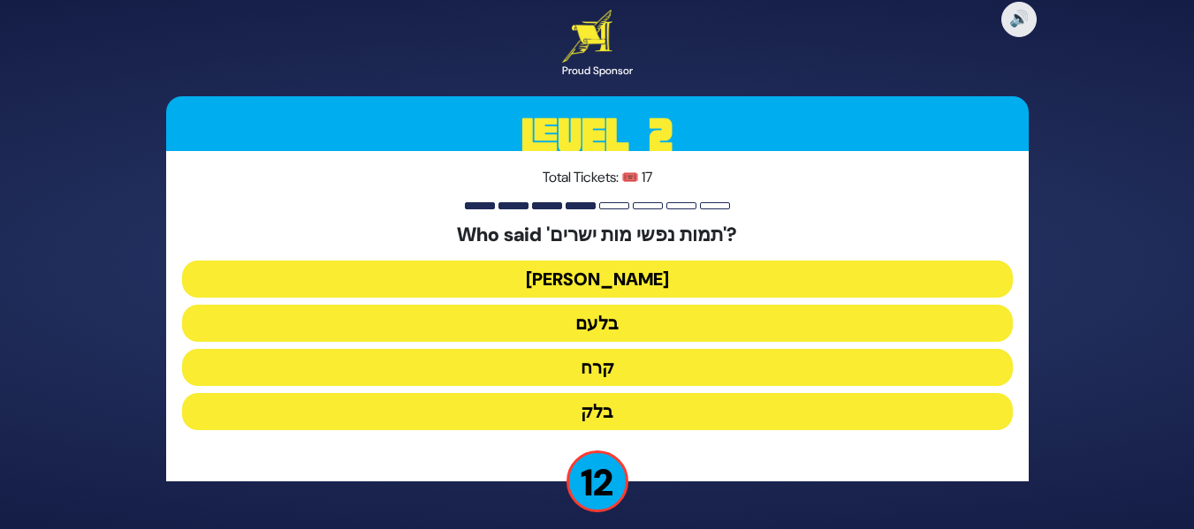
click at [657, 317] on button "בלעם" at bounding box center [597, 323] width 831 height 37
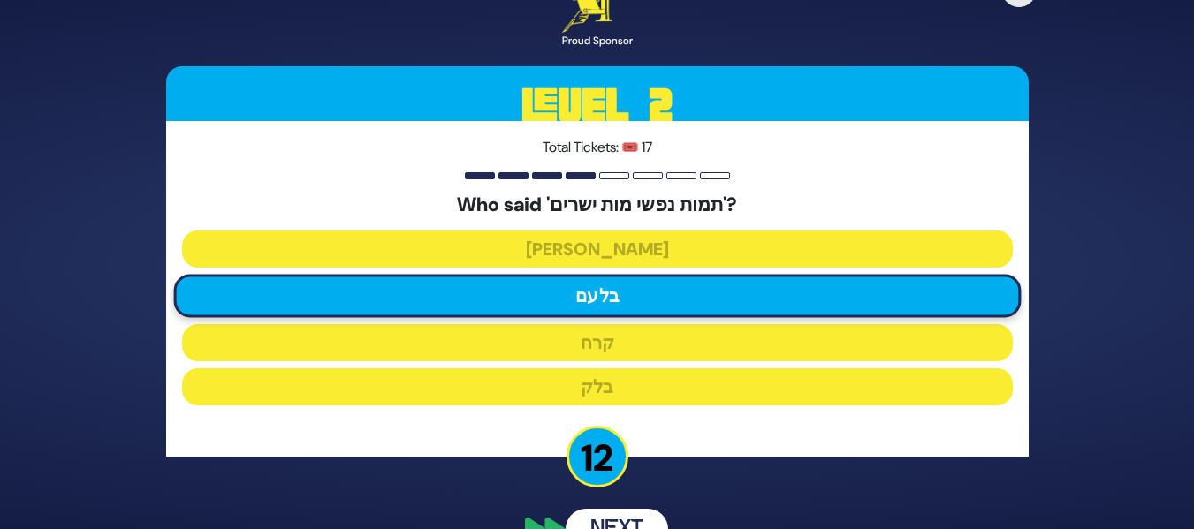
scroll to position [42, 0]
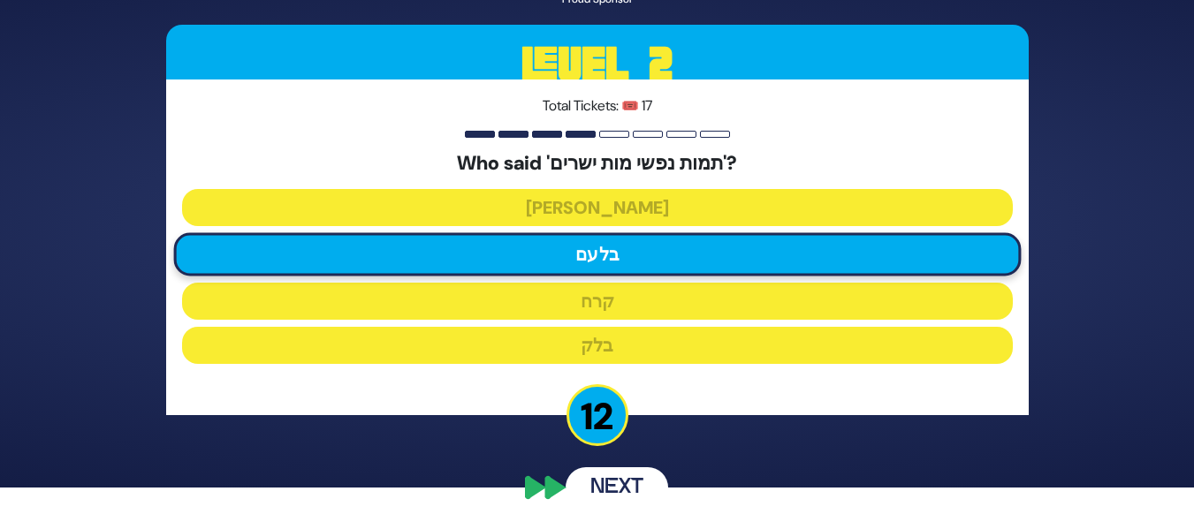
click at [613, 478] on button "Next" at bounding box center [617, 488] width 103 height 41
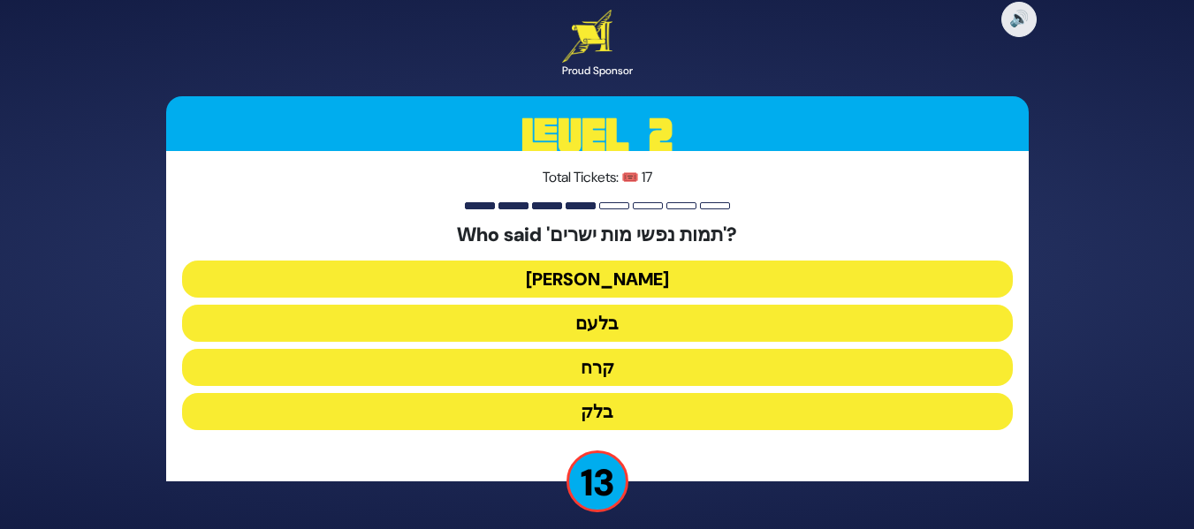
click at [631, 324] on button "בלעם" at bounding box center [597, 323] width 831 height 37
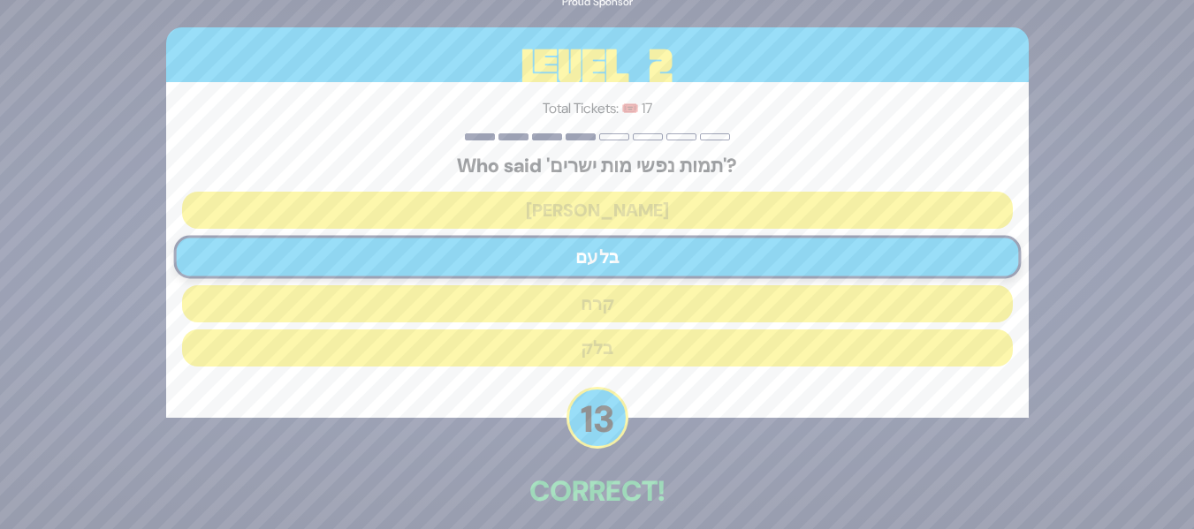
scroll to position [80, 0]
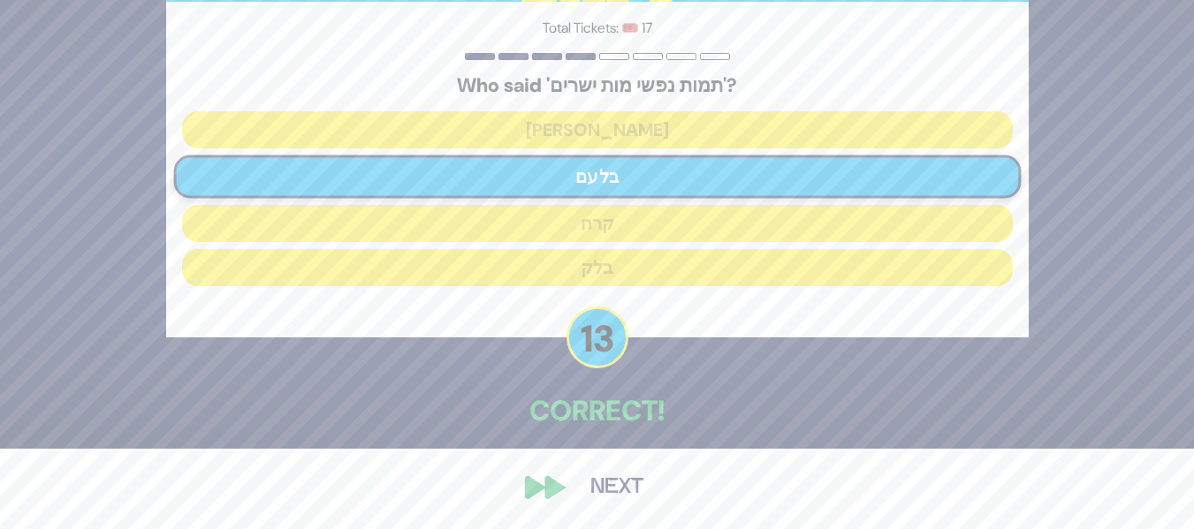
click at [607, 488] on button "Next" at bounding box center [617, 488] width 103 height 41
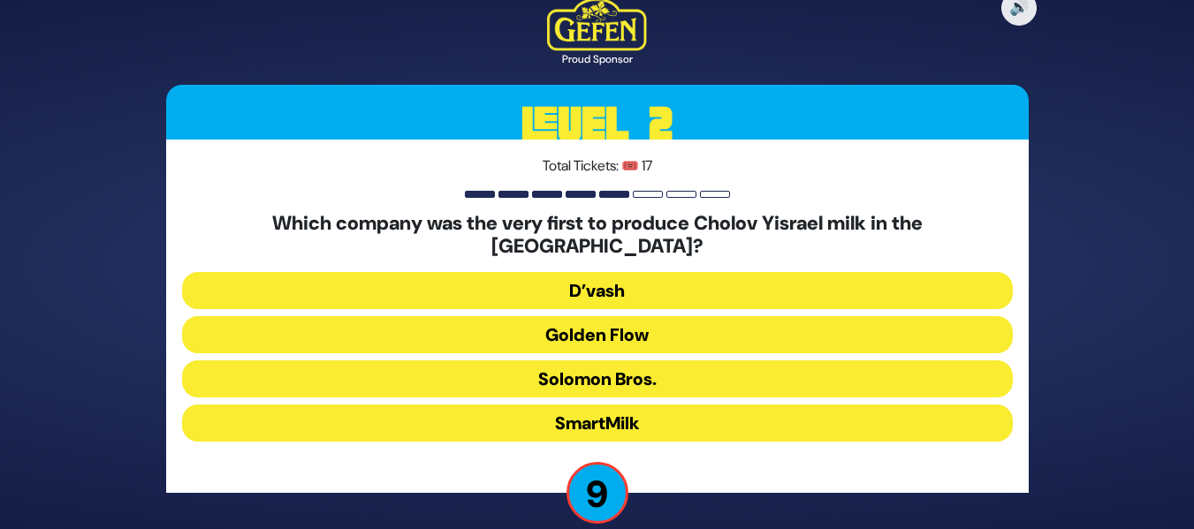
click at [546, 323] on button "Golden Flow" at bounding box center [597, 334] width 831 height 37
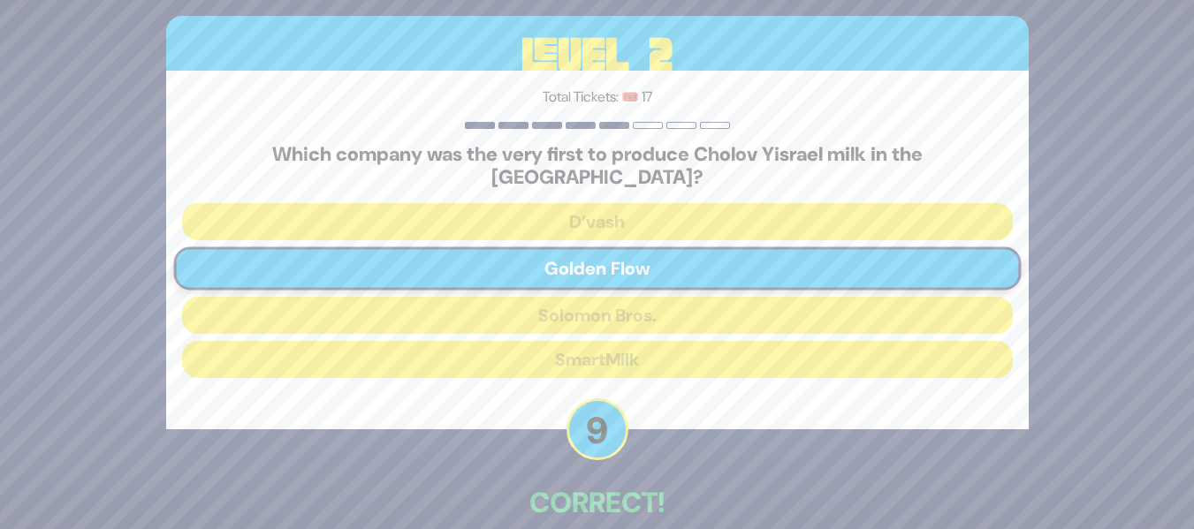
scroll to position [80, 0]
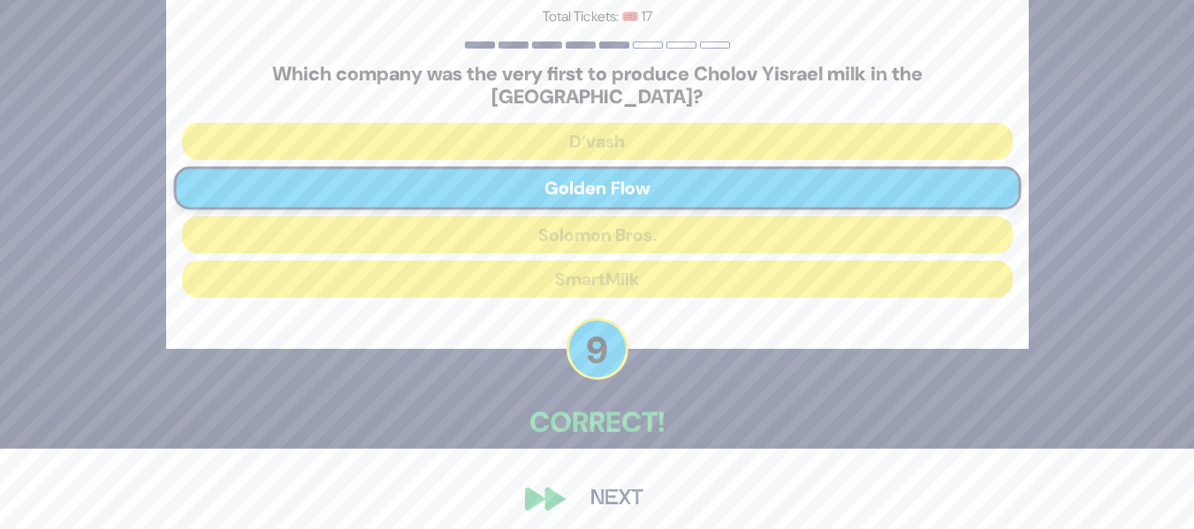
click at [611, 484] on button "Next" at bounding box center [617, 499] width 103 height 41
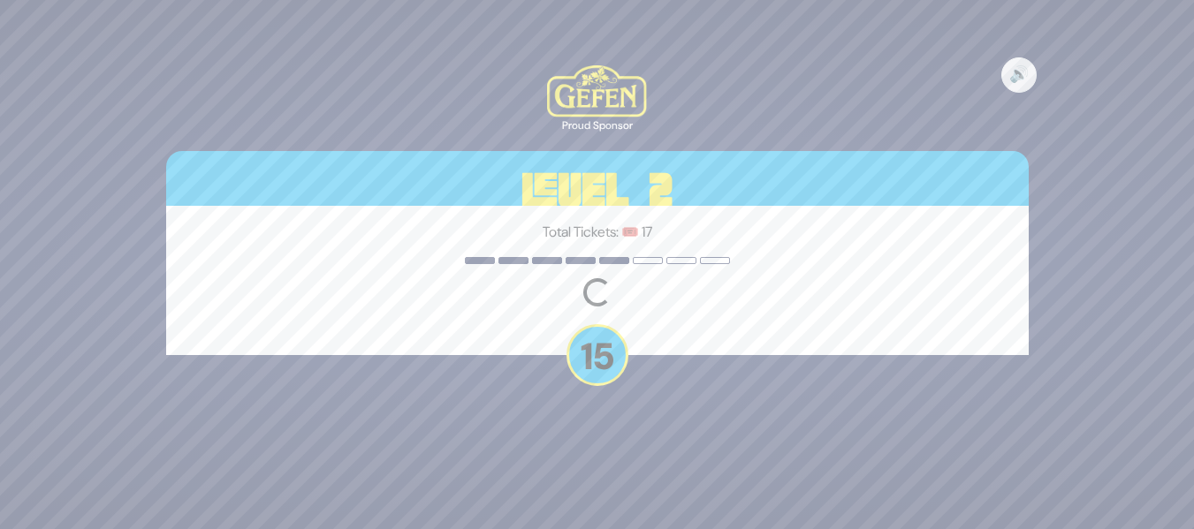
scroll to position [0, 0]
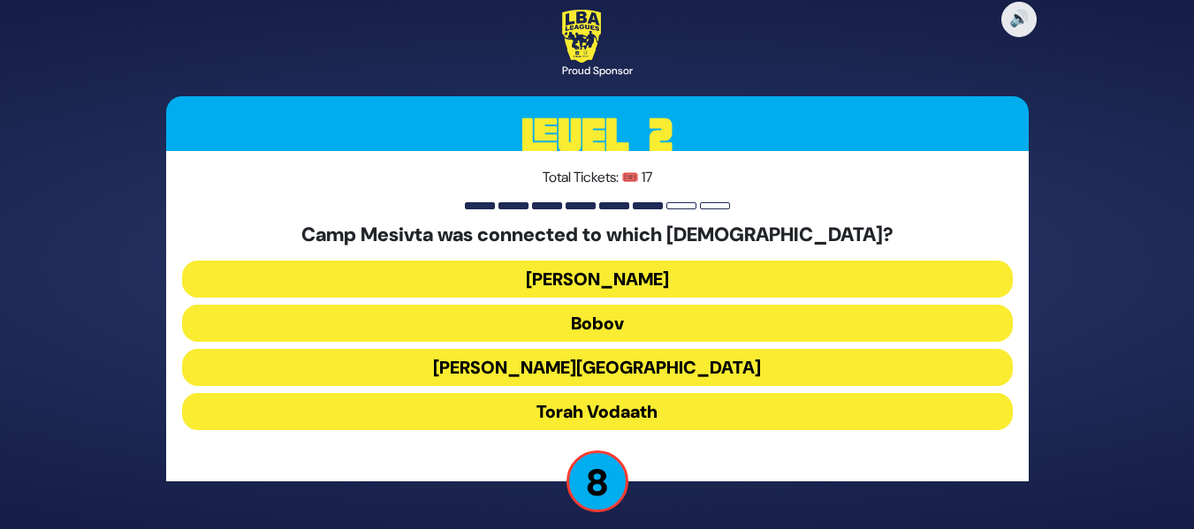
click at [639, 406] on button "Torah Vodaath" at bounding box center [597, 411] width 831 height 37
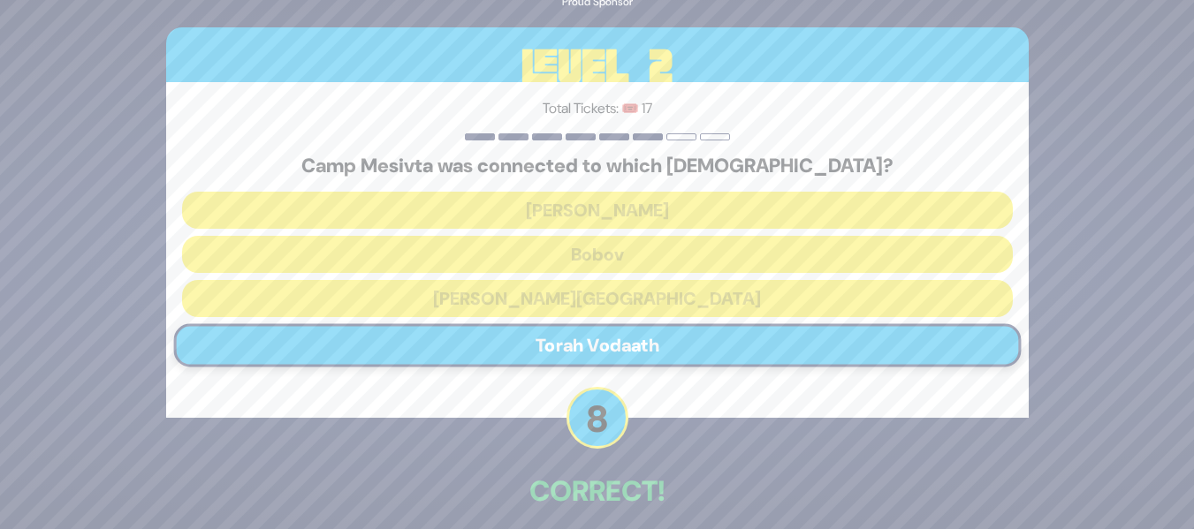
scroll to position [80, 0]
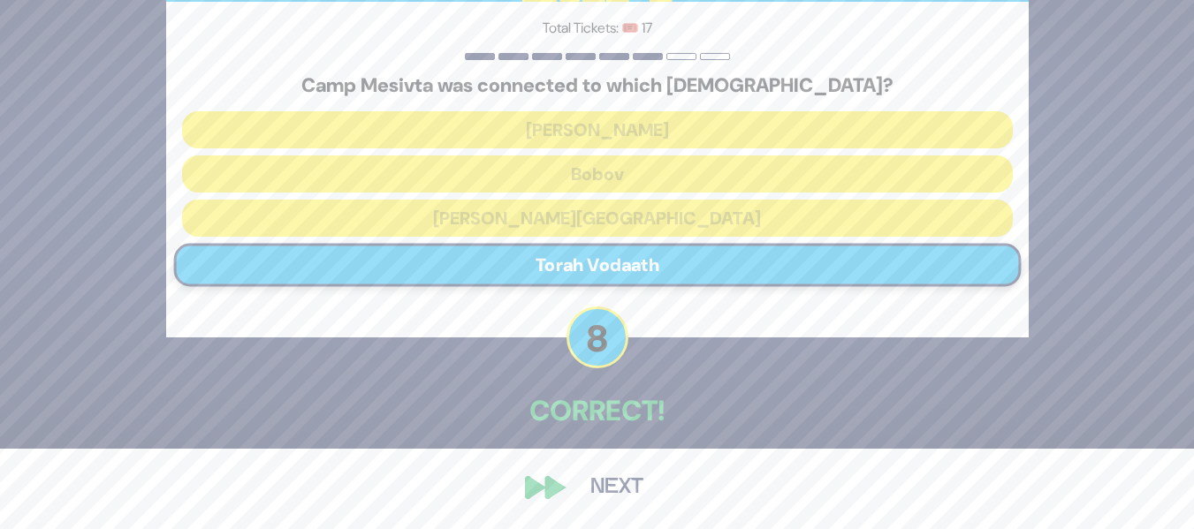
click at [597, 473] on button "Next" at bounding box center [617, 488] width 103 height 41
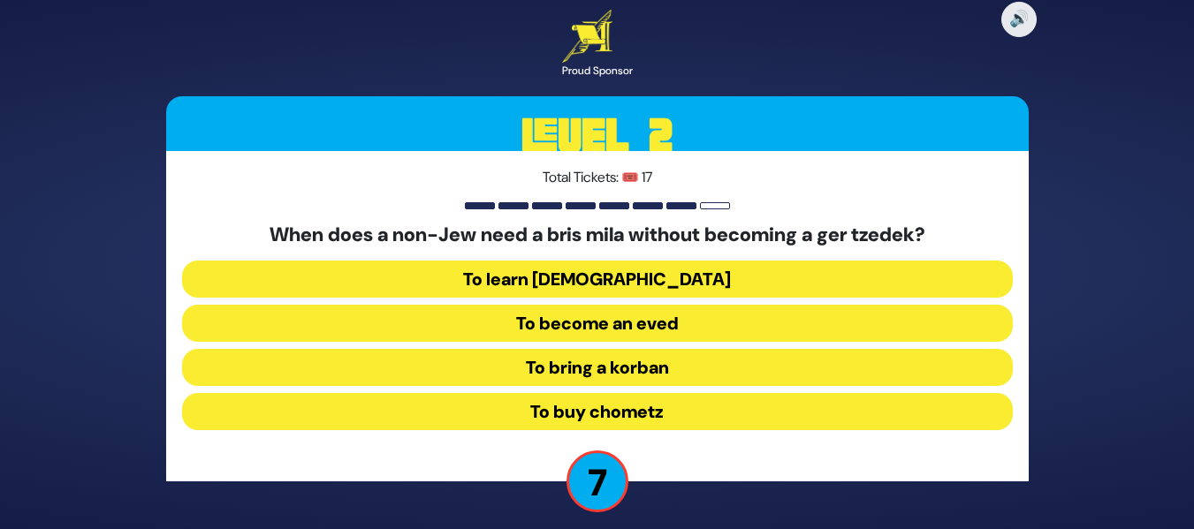
click at [605, 321] on button "To become an eved" at bounding box center [597, 323] width 831 height 37
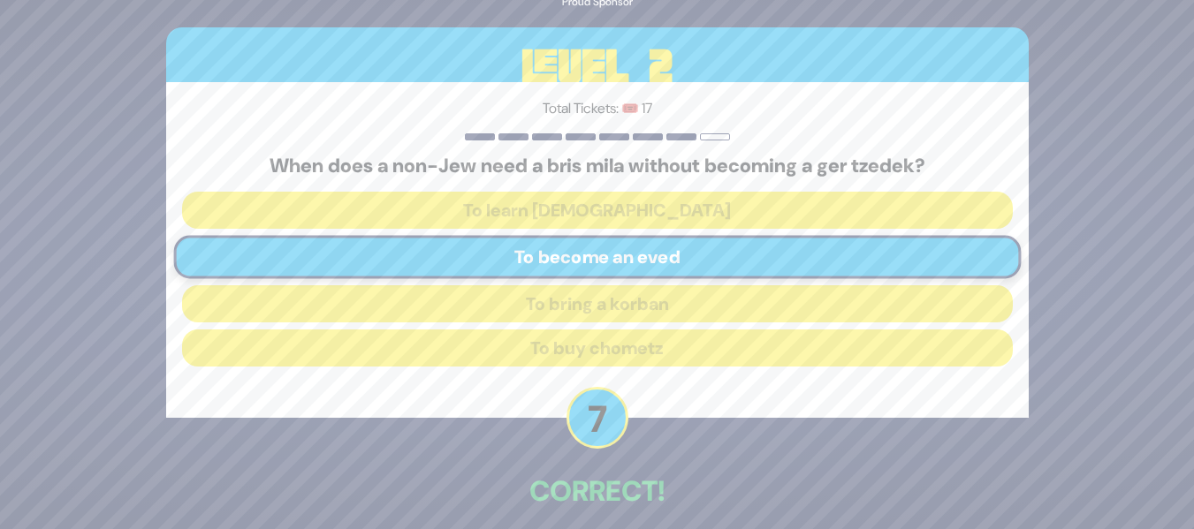
scroll to position [80, 0]
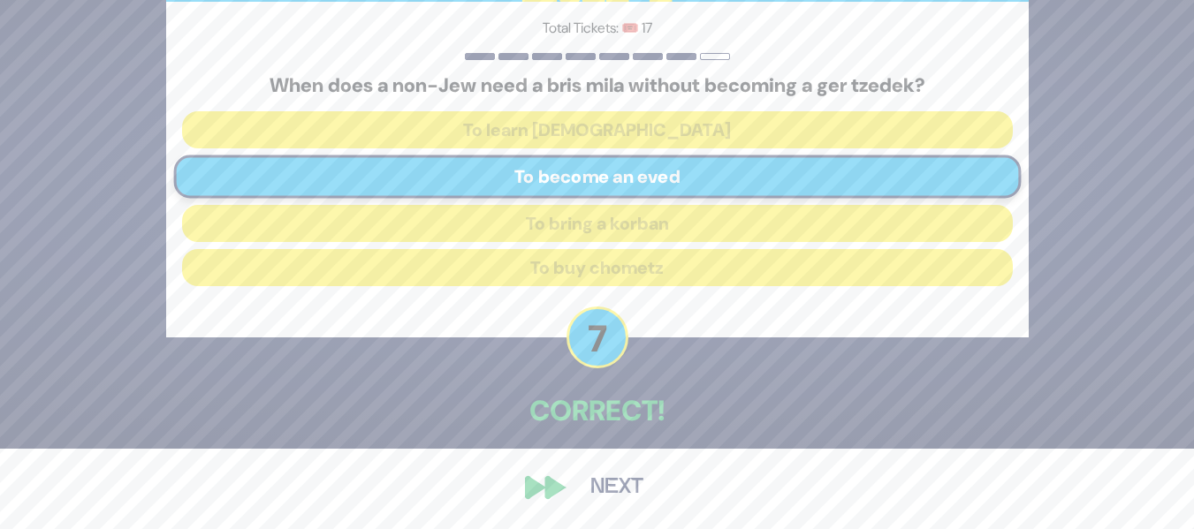
click at [597, 497] on button "Next" at bounding box center [617, 488] width 103 height 41
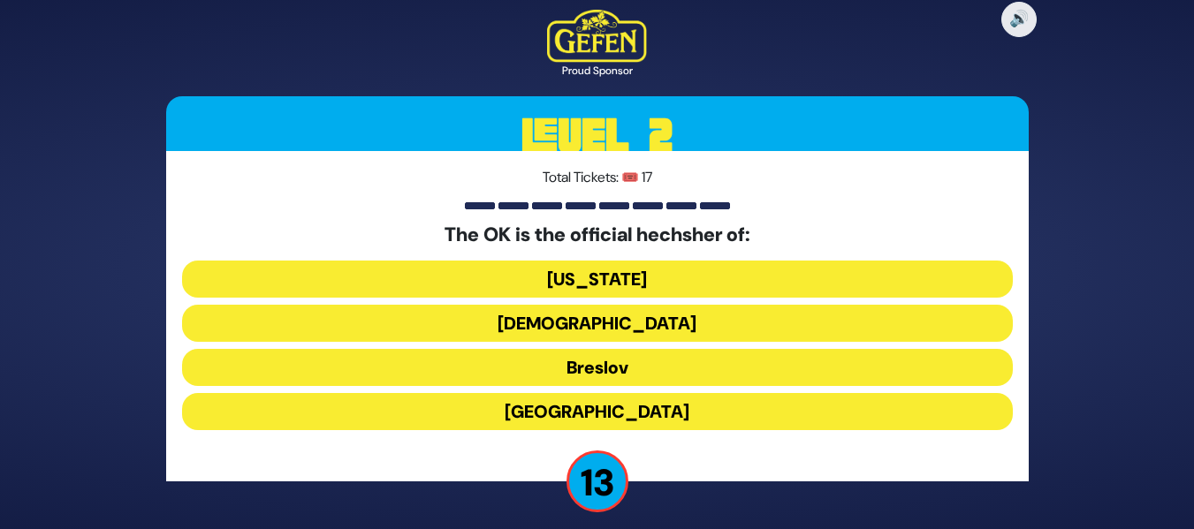
click at [602, 322] on button "[DEMOGRAPHIC_DATA]" at bounding box center [597, 323] width 831 height 37
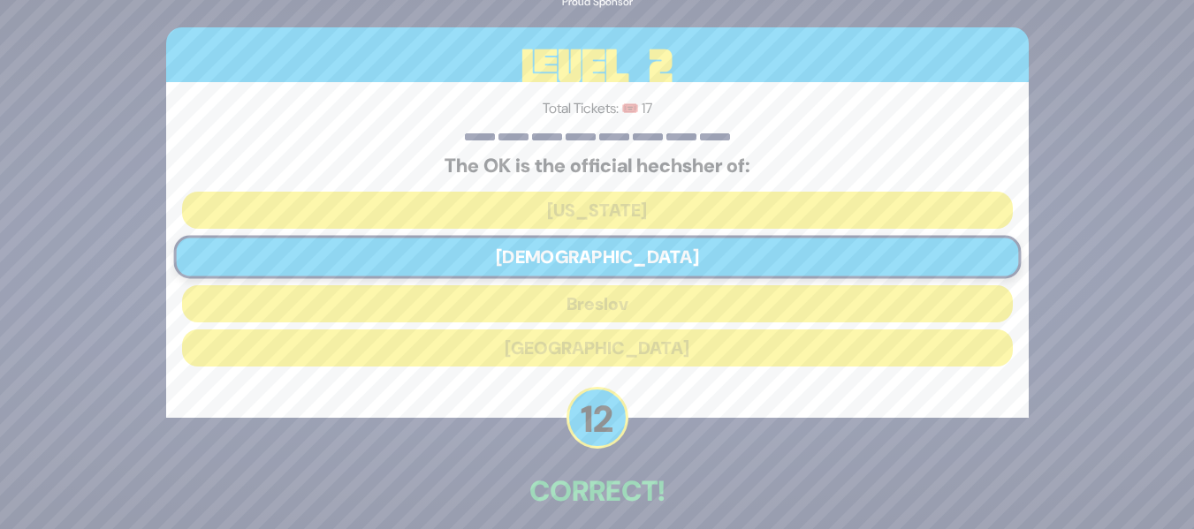
scroll to position [80, 0]
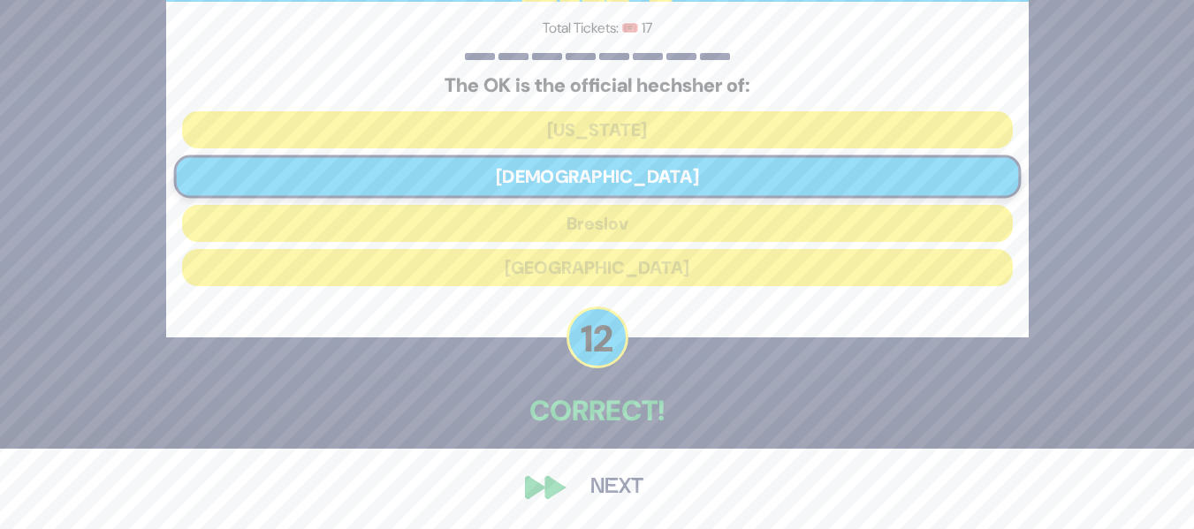
click at [610, 484] on button "Next" at bounding box center [617, 488] width 103 height 41
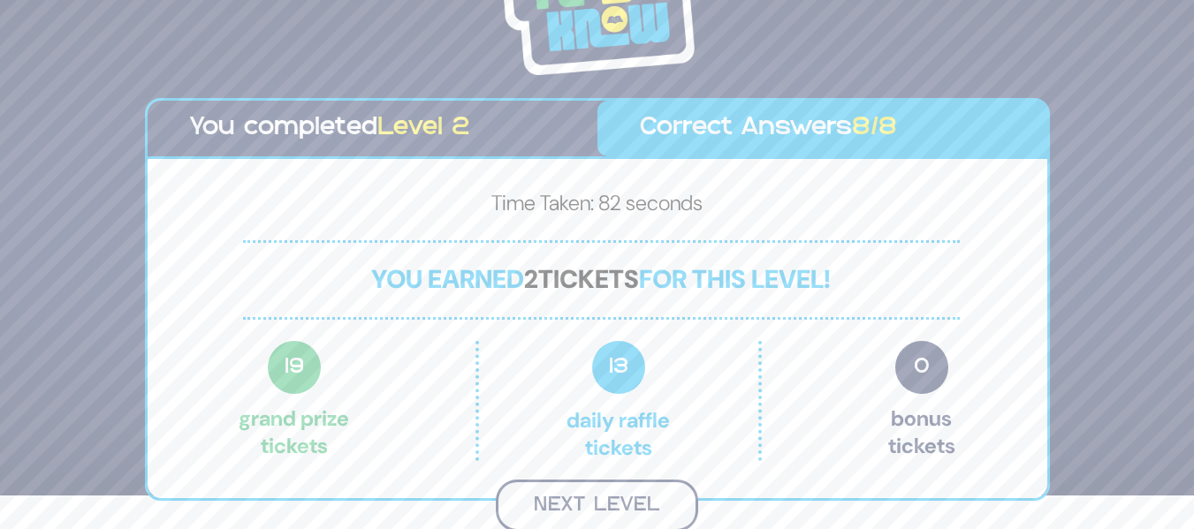
scroll to position [31, 0]
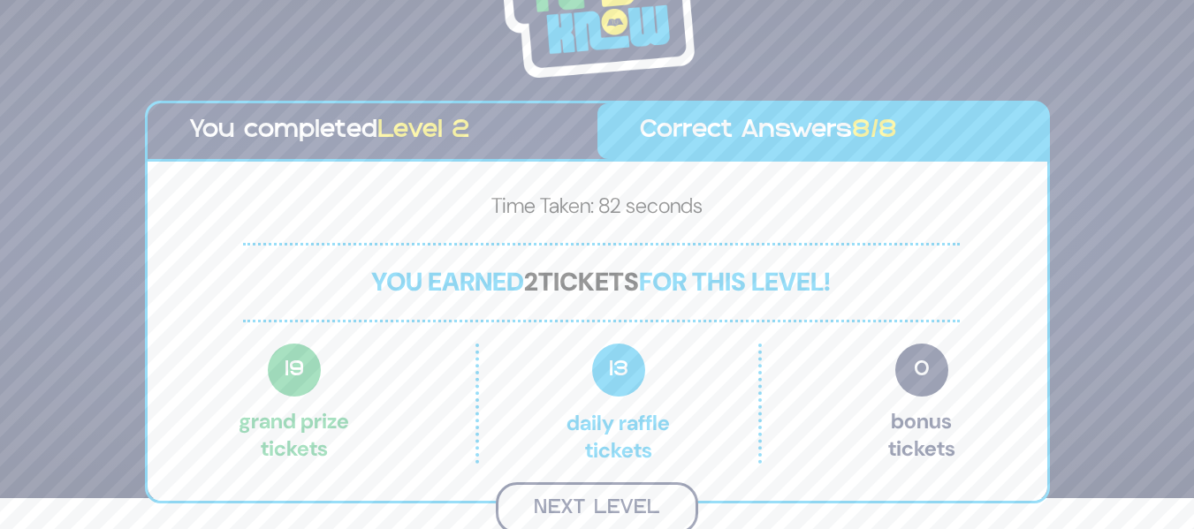
click at [598, 501] on button "Next Level" at bounding box center [597, 509] width 202 height 52
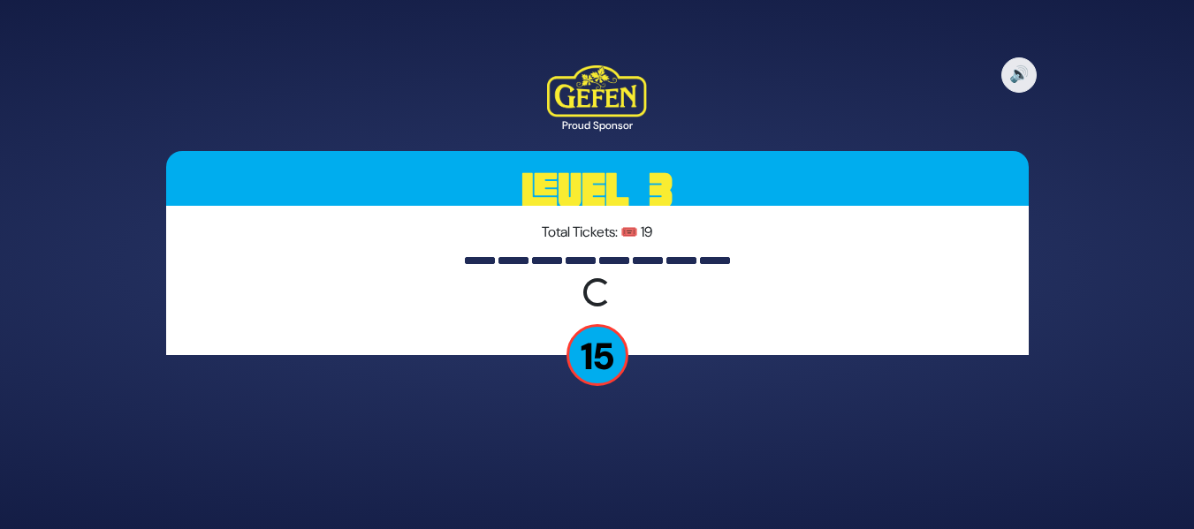
scroll to position [0, 0]
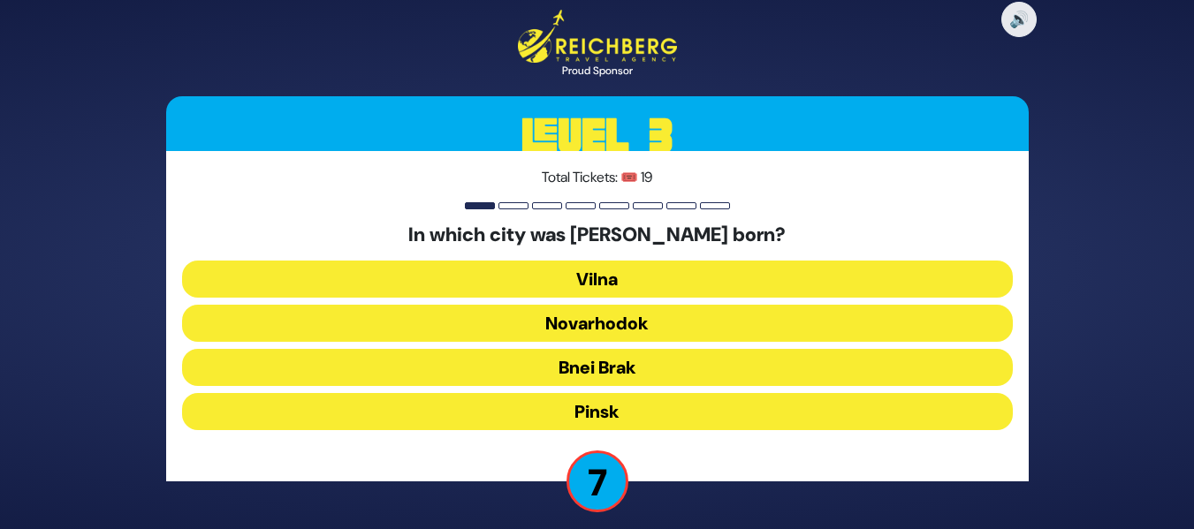
click at [655, 363] on button "Bnei Brak" at bounding box center [597, 367] width 831 height 37
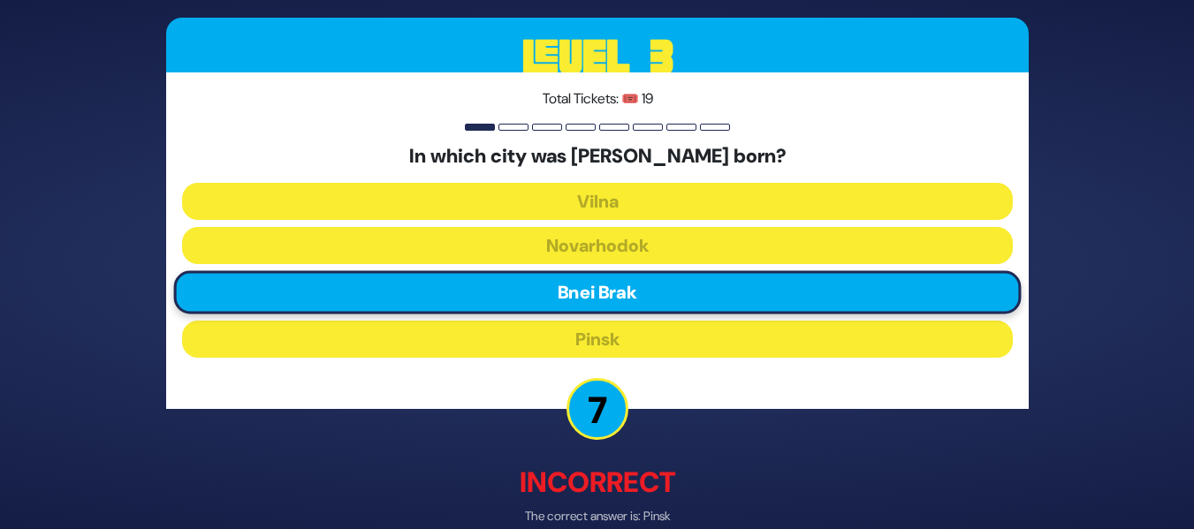
scroll to position [89, 0]
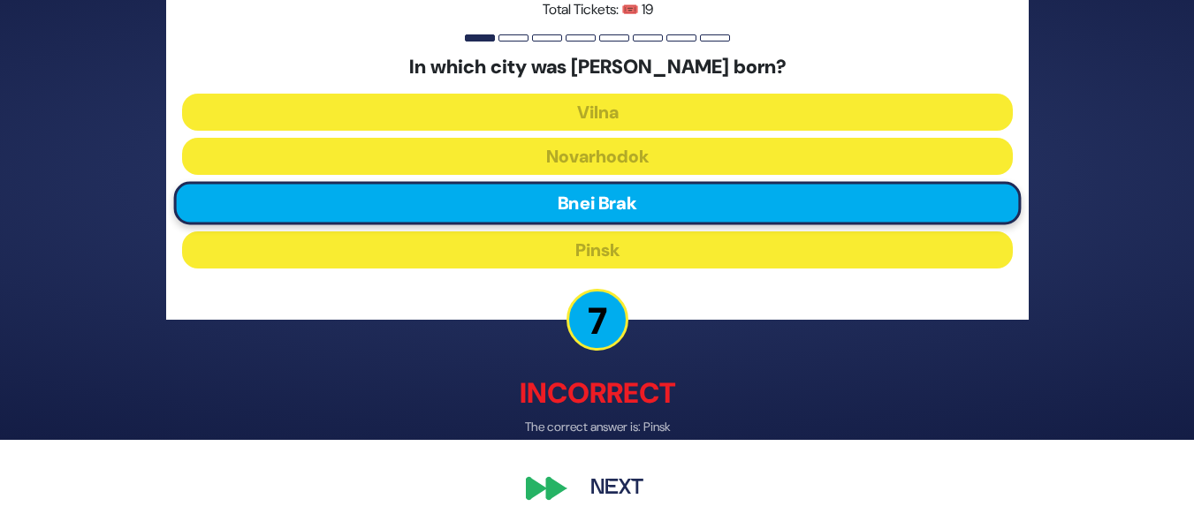
click at [605, 483] on button "Next" at bounding box center [617, 488] width 103 height 41
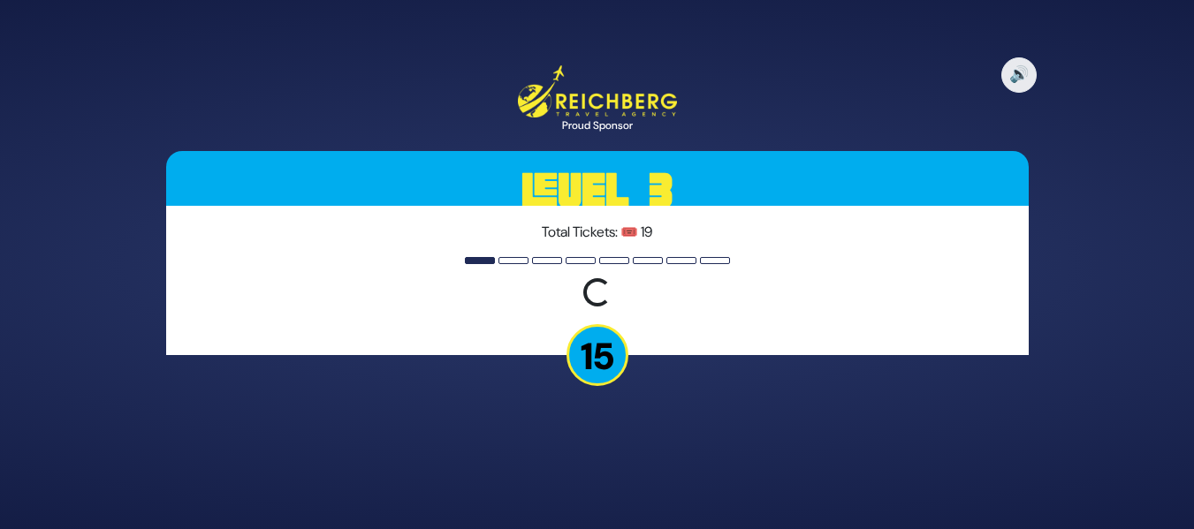
scroll to position [0, 0]
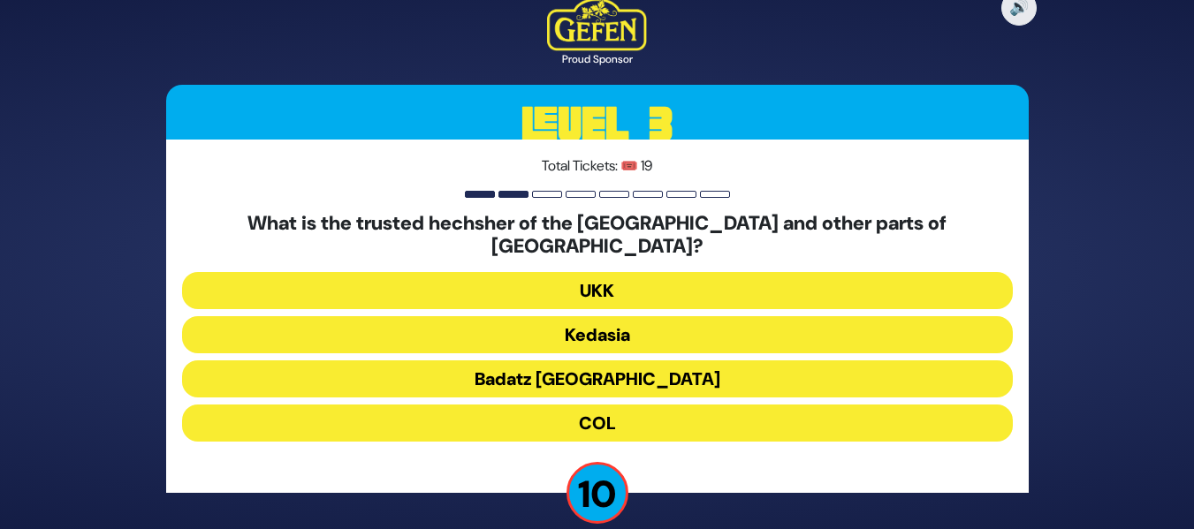
click at [616, 362] on button "Badatz [GEOGRAPHIC_DATA]" at bounding box center [597, 379] width 831 height 37
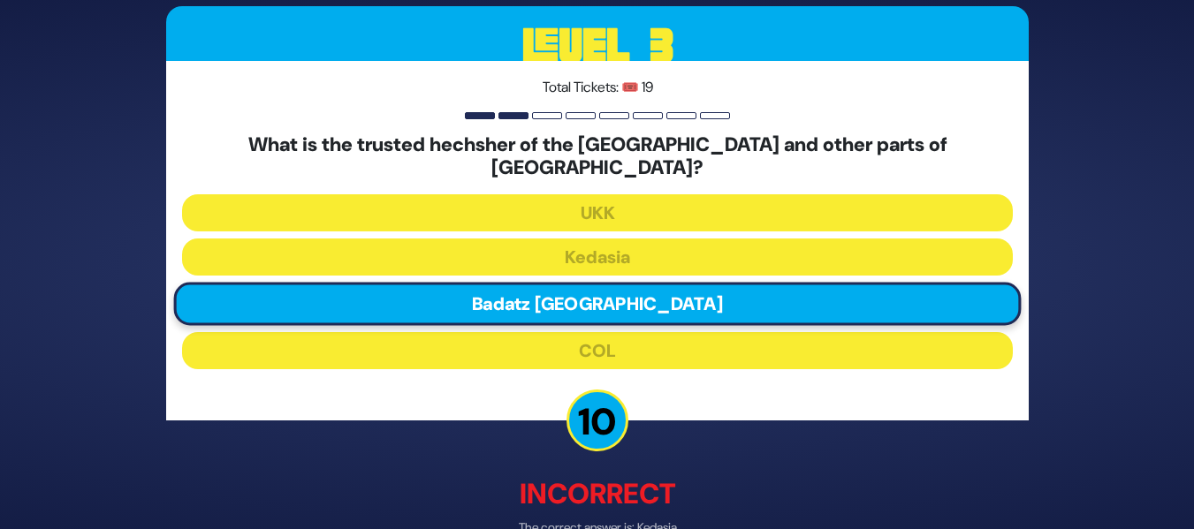
scroll to position [90, 0]
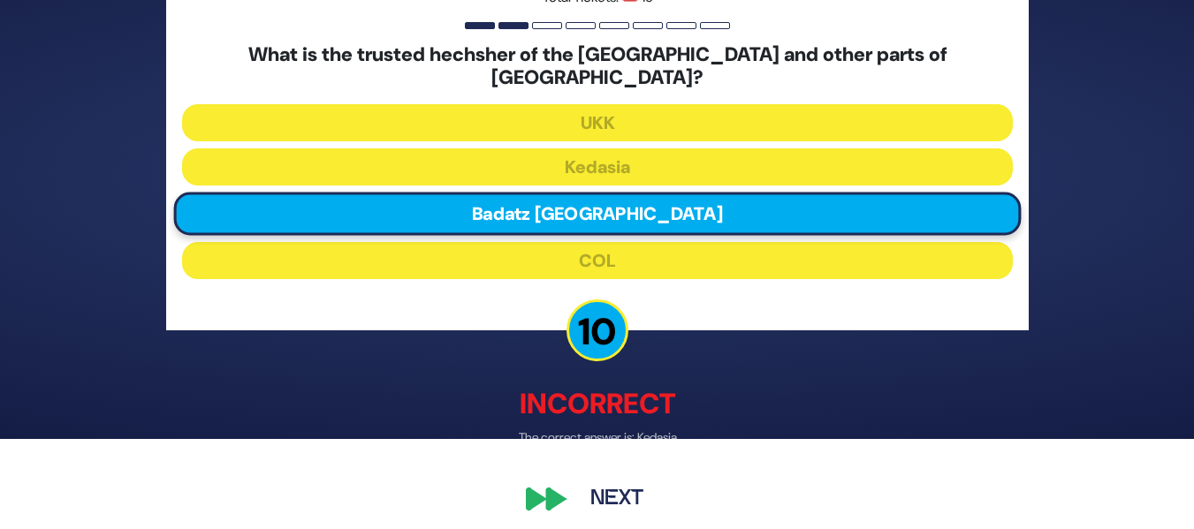
click at [628, 489] on button "Next" at bounding box center [617, 499] width 103 height 41
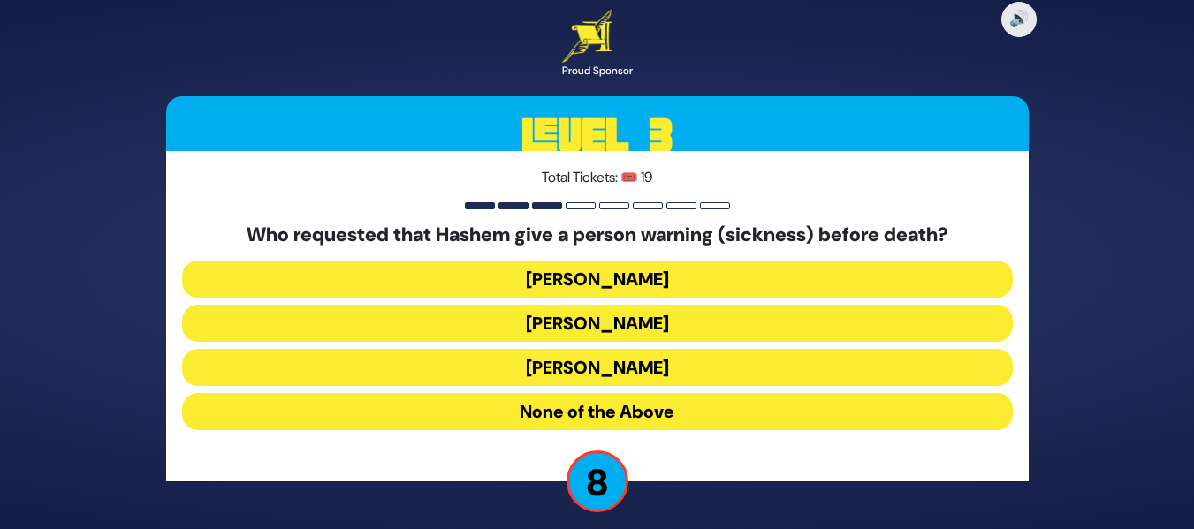
click at [646, 354] on button "[PERSON_NAME]" at bounding box center [597, 367] width 831 height 37
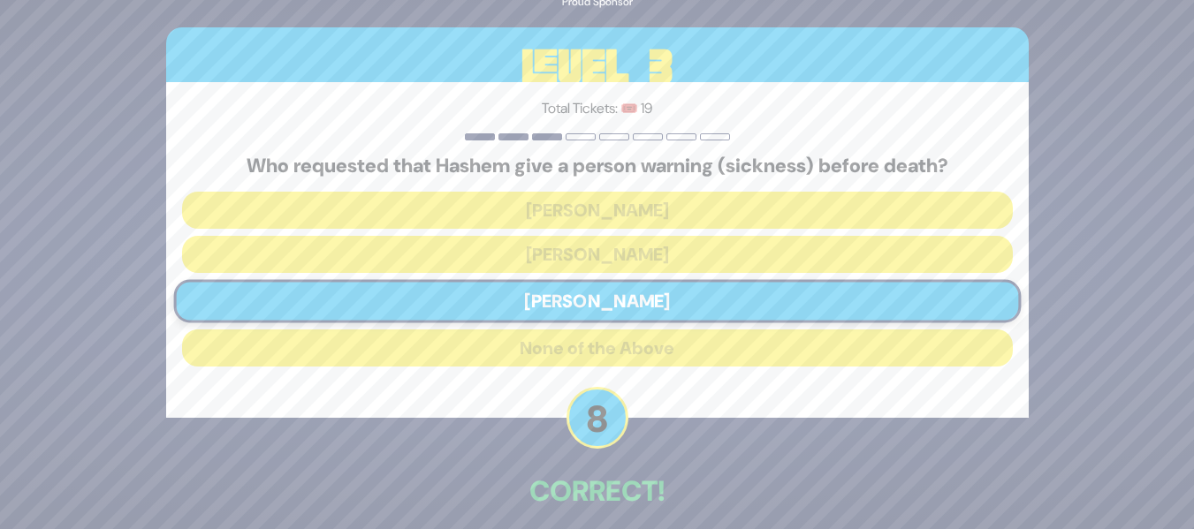
scroll to position [80, 0]
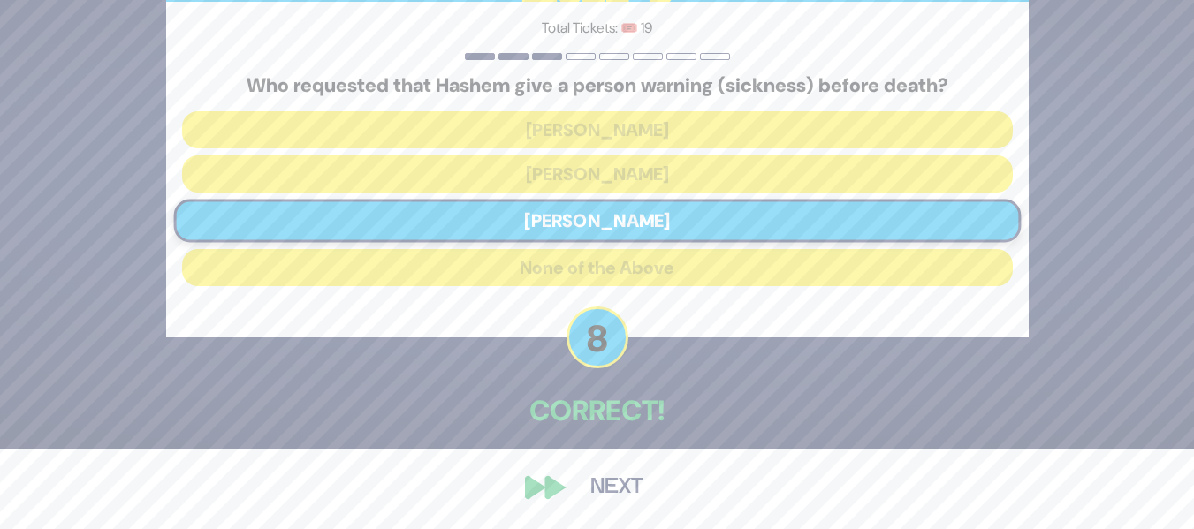
click at [613, 498] on button "Next" at bounding box center [617, 488] width 103 height 41
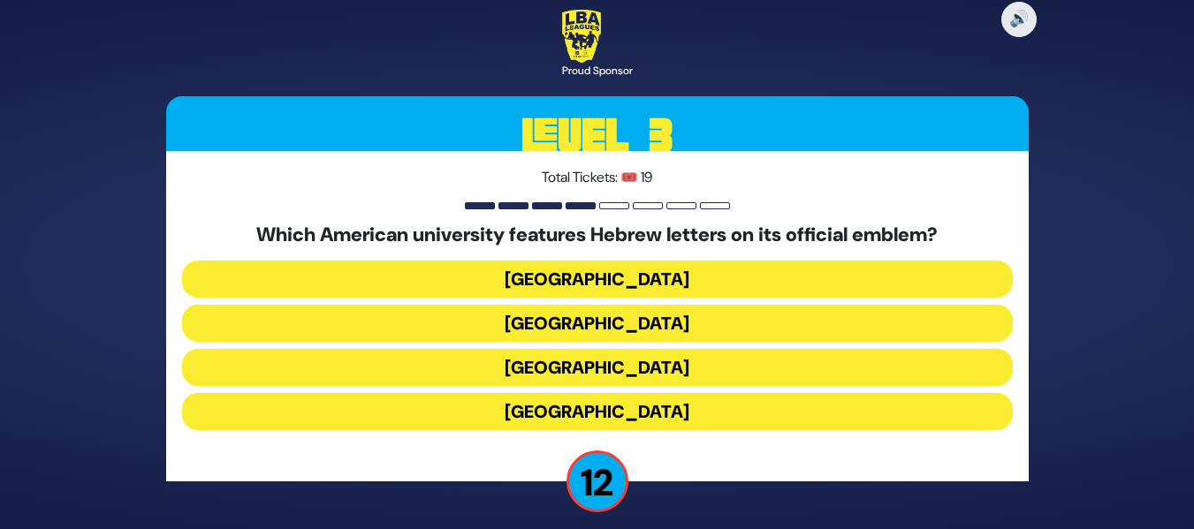
click at [591, 281] on button "[GEOGRAPHIC_DATA]" at bounding box center [597, 279] width 831 height 37
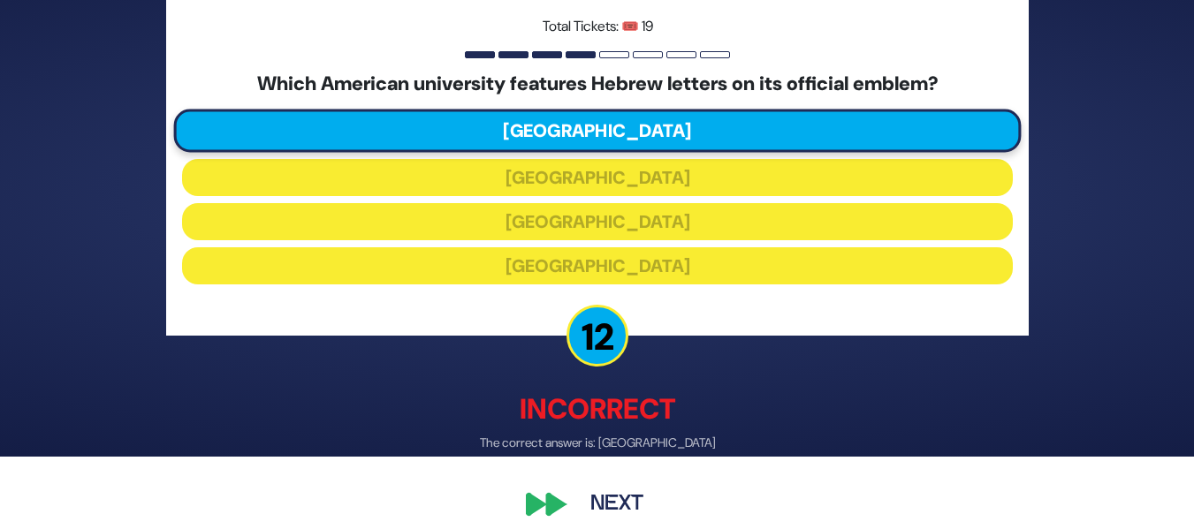
scroll to position [90, 0]
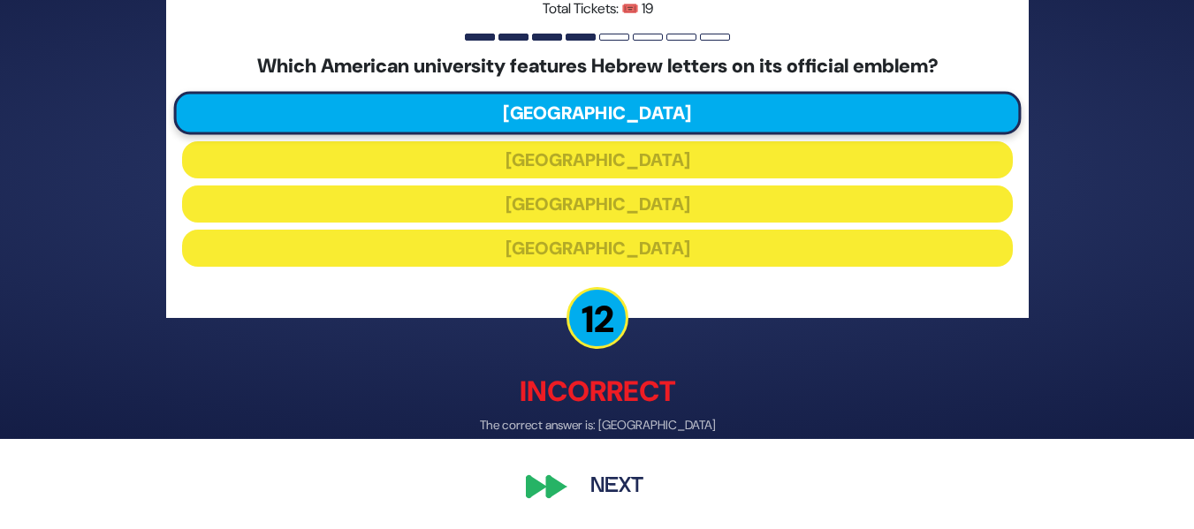
click at [601, 487] on button "Next" at bounding box center [617, 488] width 103 height 41
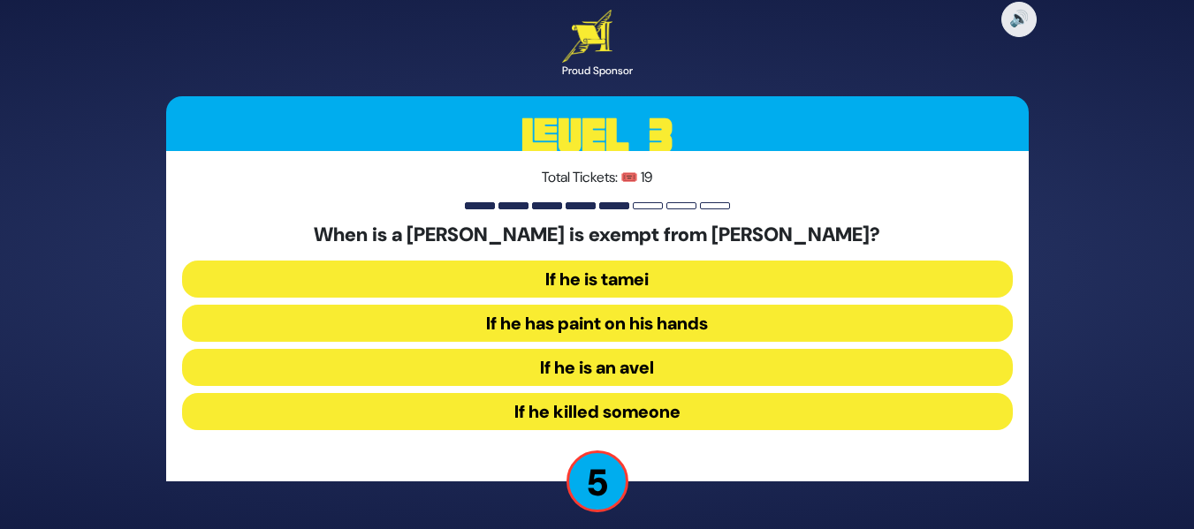
click at [642, 363] on button "If he is an avel" at bounding box center [597, 367] width 831 height 37
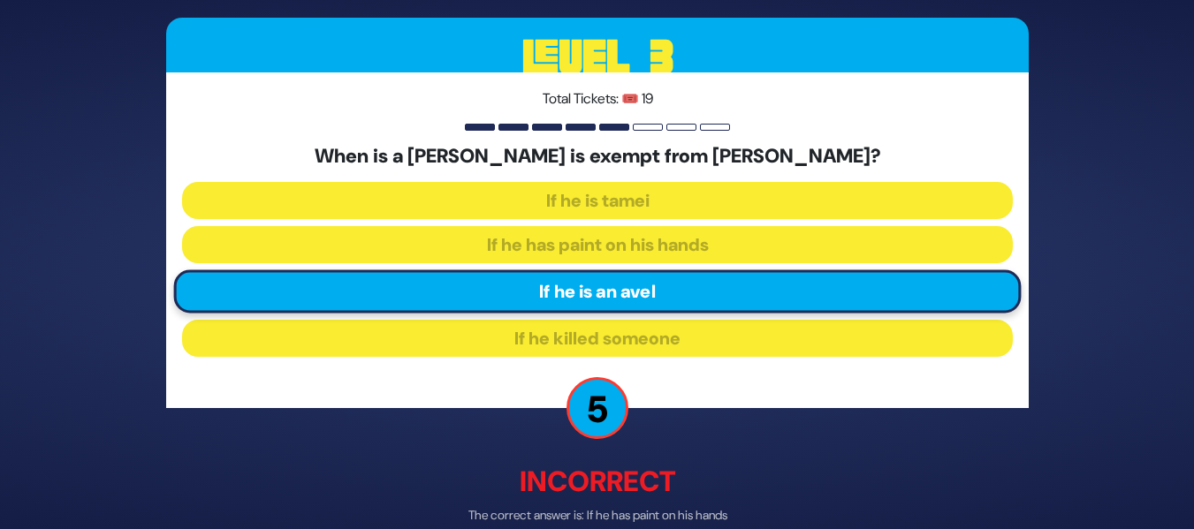
scroll to position [90, 0]
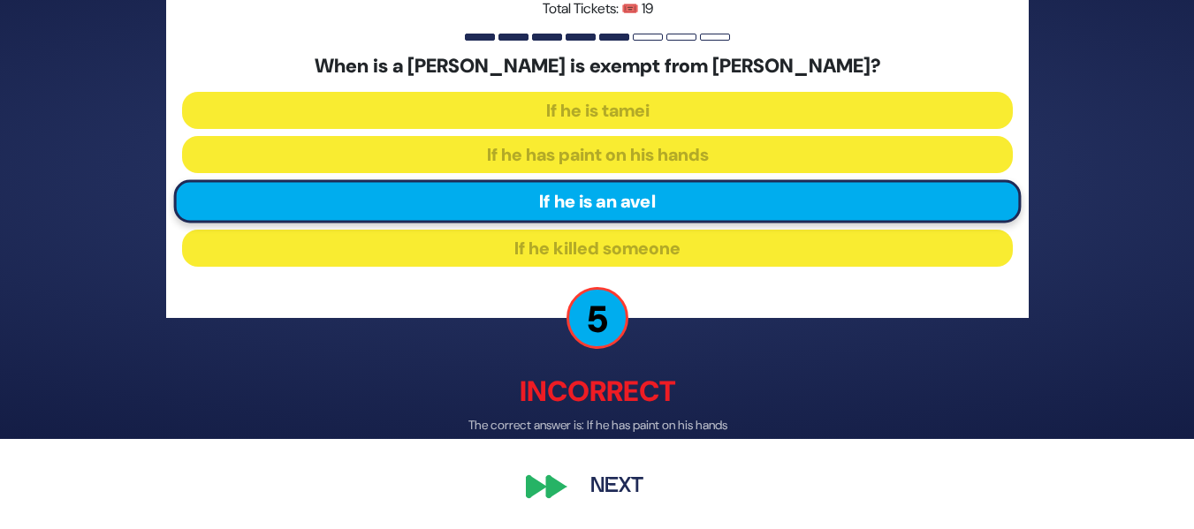
click at [585, 483] on button "Next" at bounding box center [617, 488] width 103 height 41
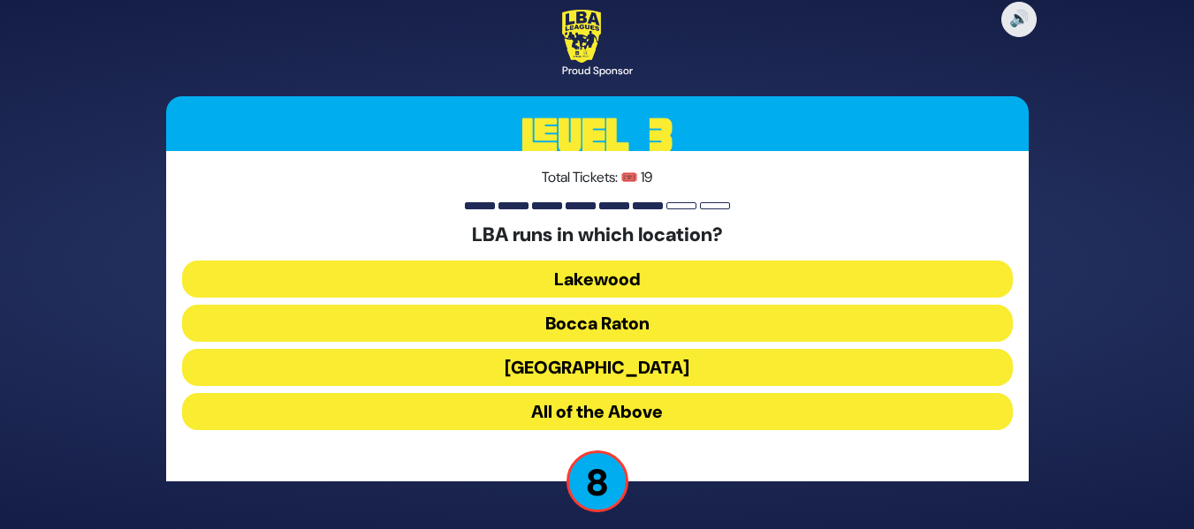
click at [639, 284] on button "Lakewood" at bounding box center [597, 279] width 831 height 37
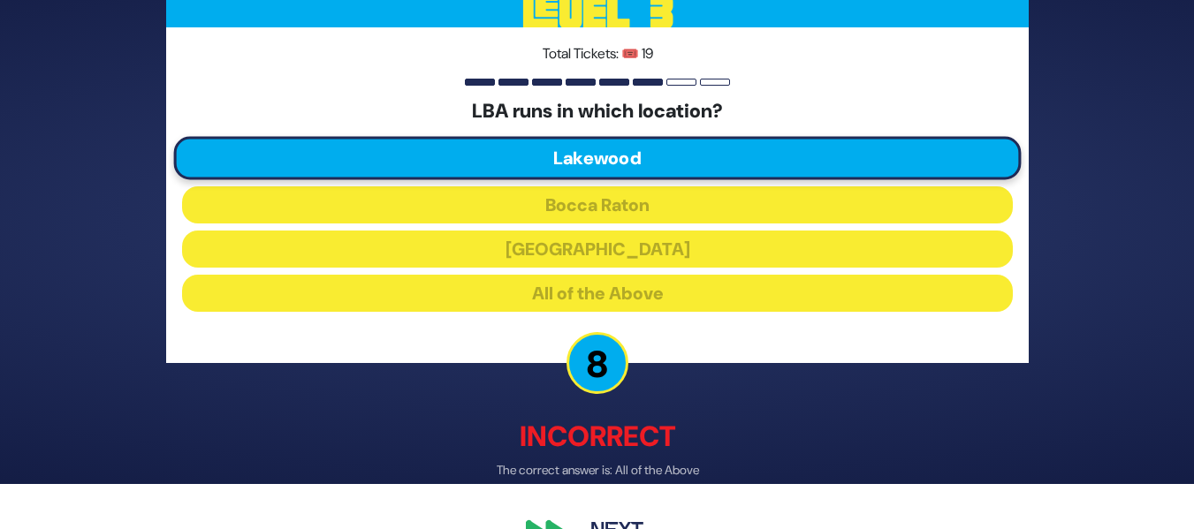
scroll to position [90, 0]
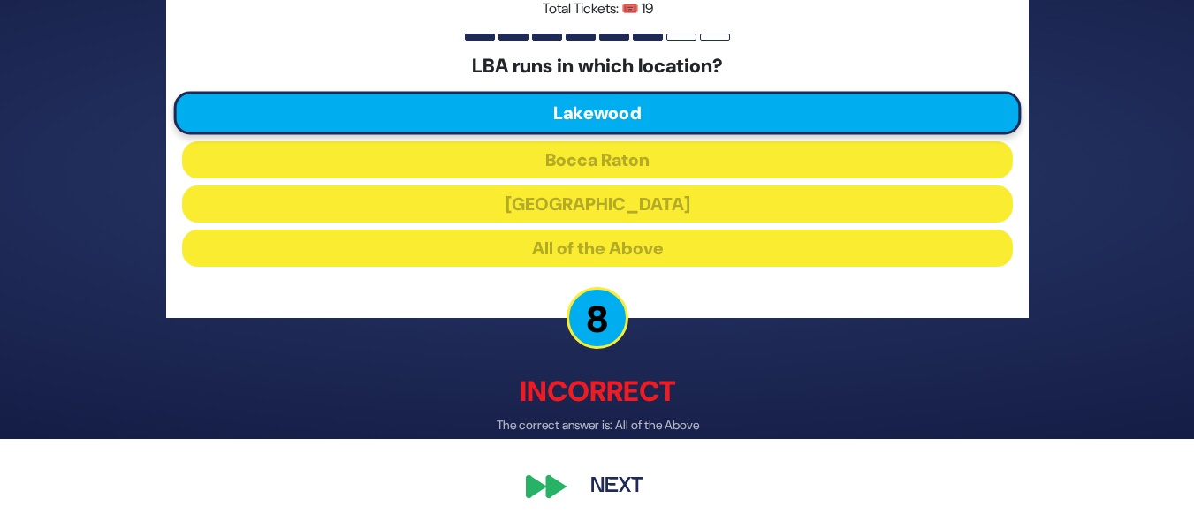
click at [598, 480] on button "Next" at bounding box center [617, 488] width 103 height 41
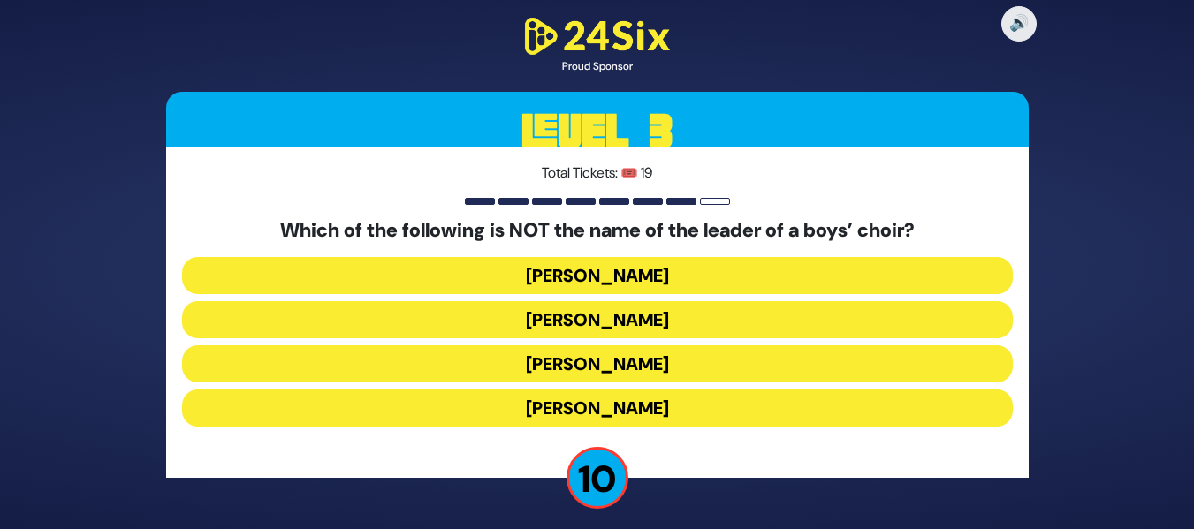
click at [605, 362] on button "[PERSON_NAME]" at bounding box center [597, 364] width 831 height 37
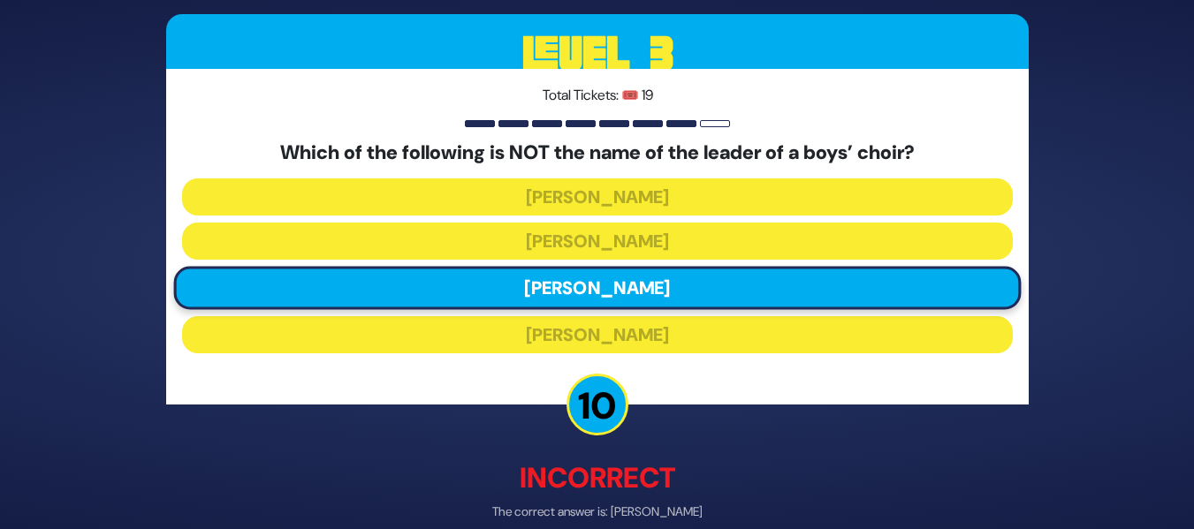
scroll to position [86, 0]
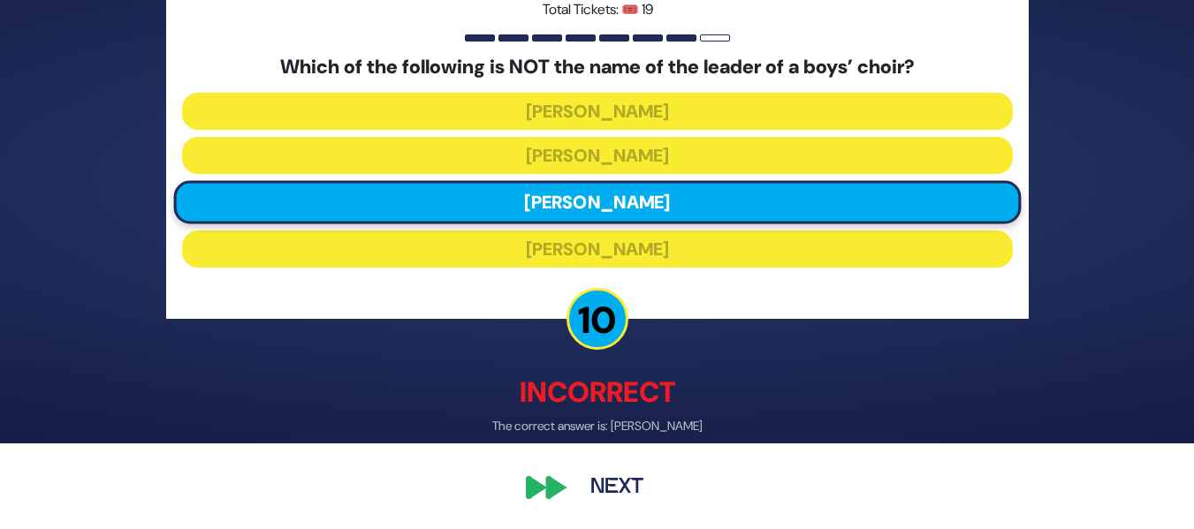
click at [605, 477] on button "Next" at bounding box center [617, 488] width 103 height 41
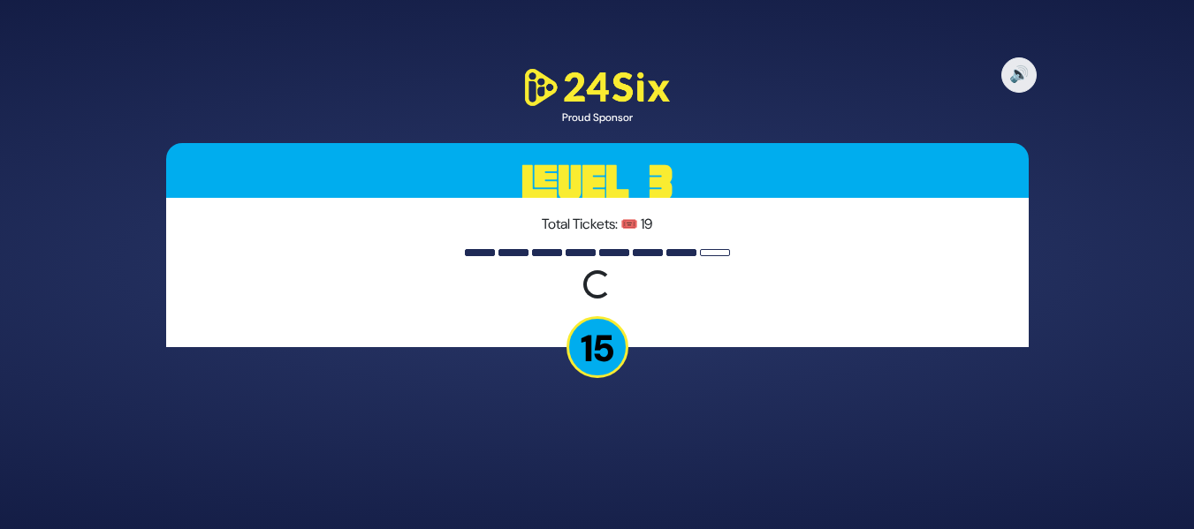
scroll to position [0, 0]
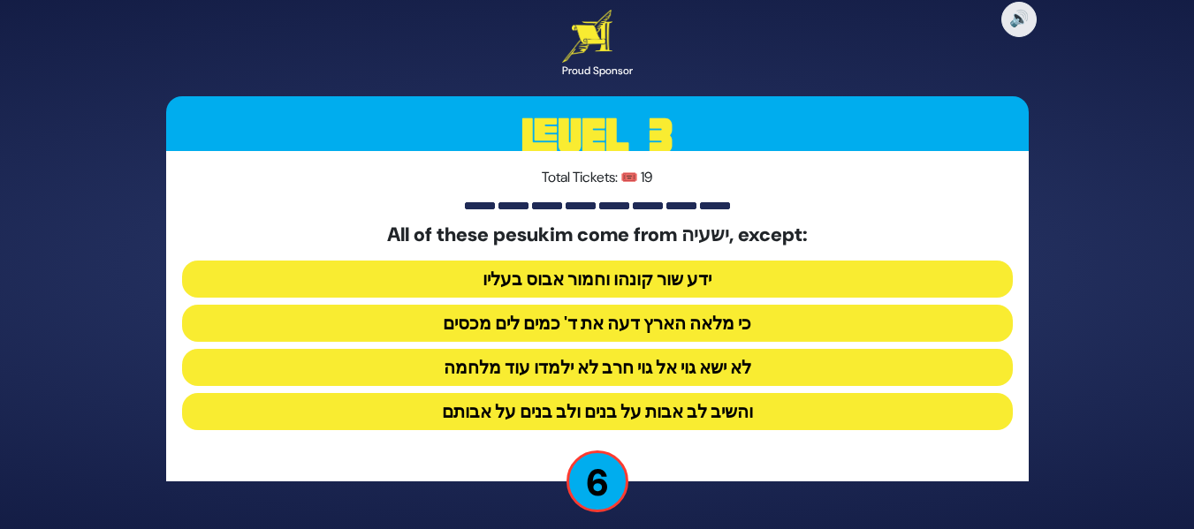
click at [648, 407] on button "והשיב לב אבות על בנים ולב בנים על אבותם" at bounding box center [597, 411] width 831 height 37
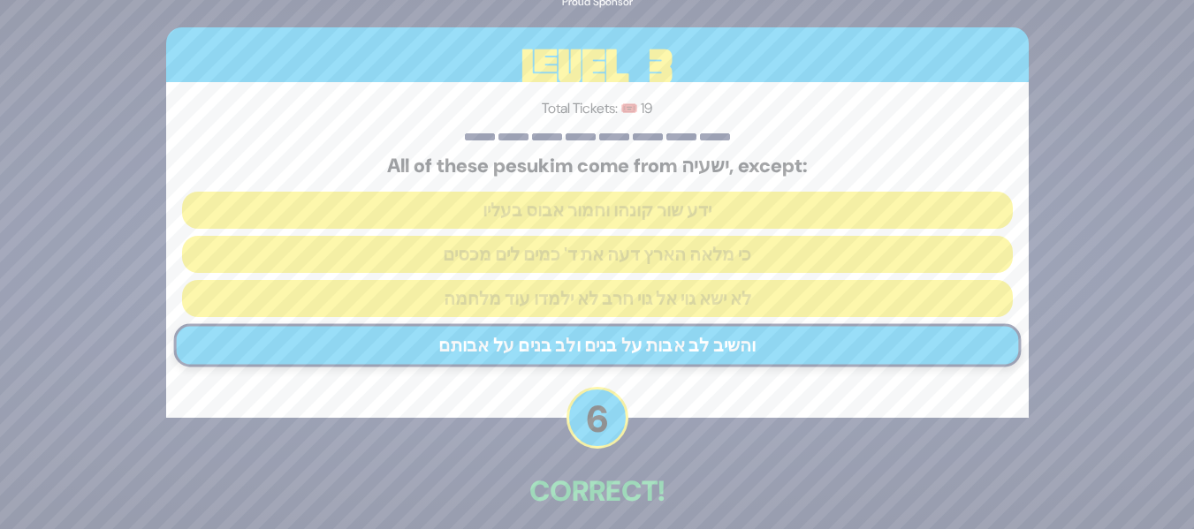
scroll to position [80, 0]
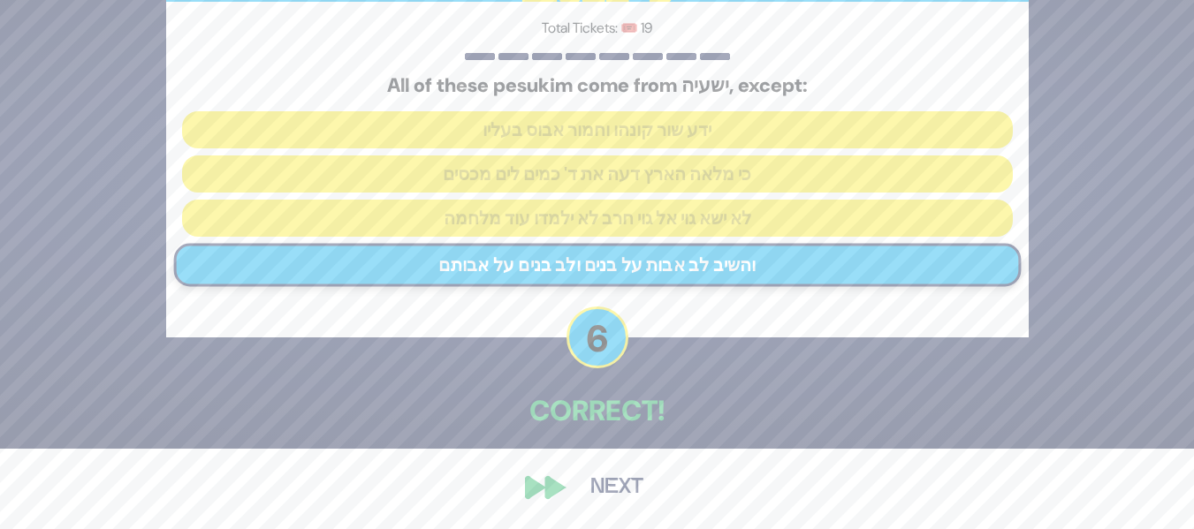
click at [591, 483] on button "Next" at bounding box center [617, 488] width 103 height 41
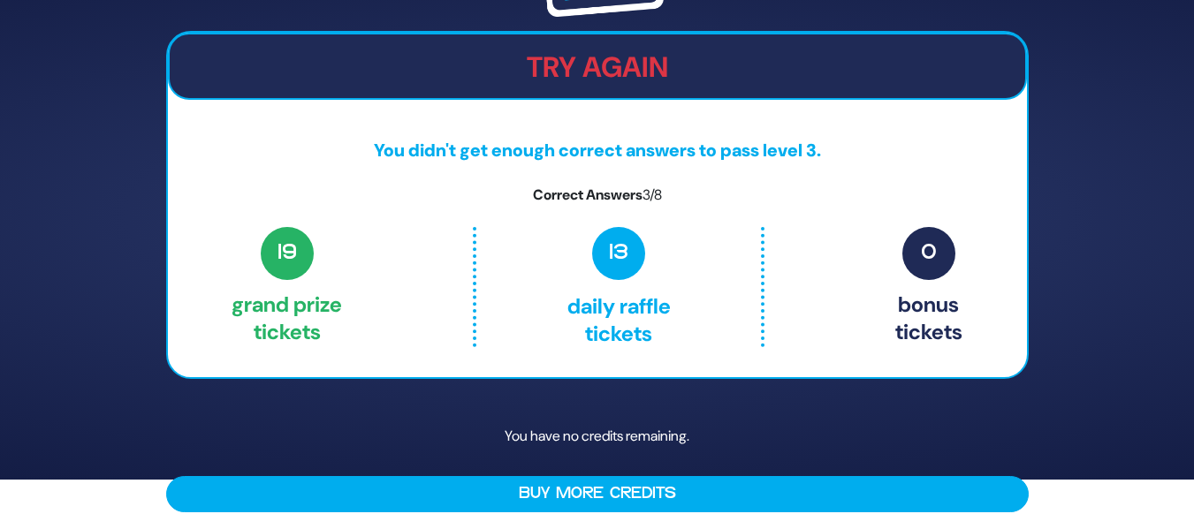
scroll to position [54, 0]
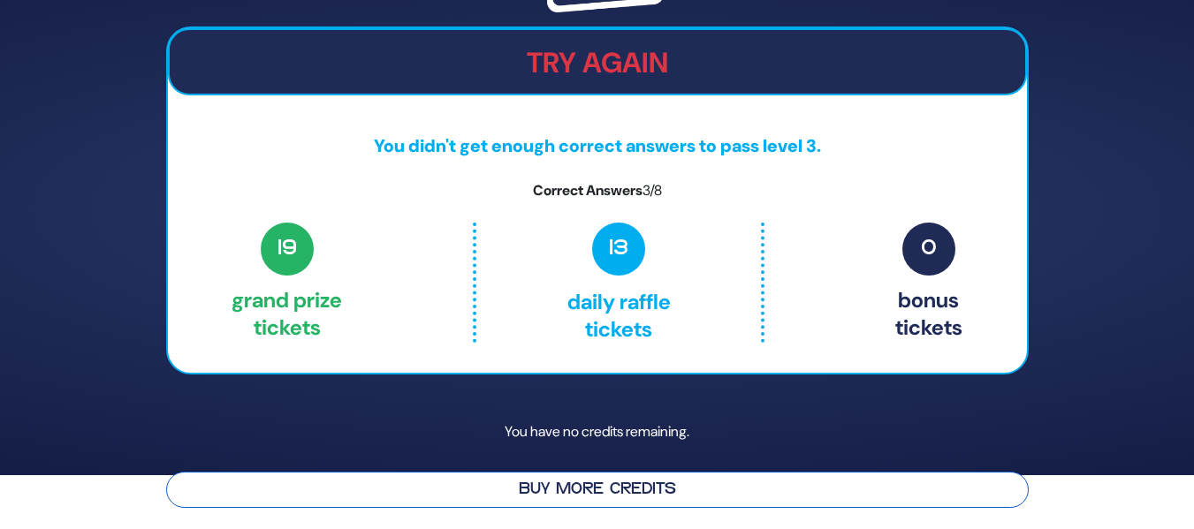
click at [524, 485] on button "Buy More Credits" at bounding box center [597, 490] width 863 height 36
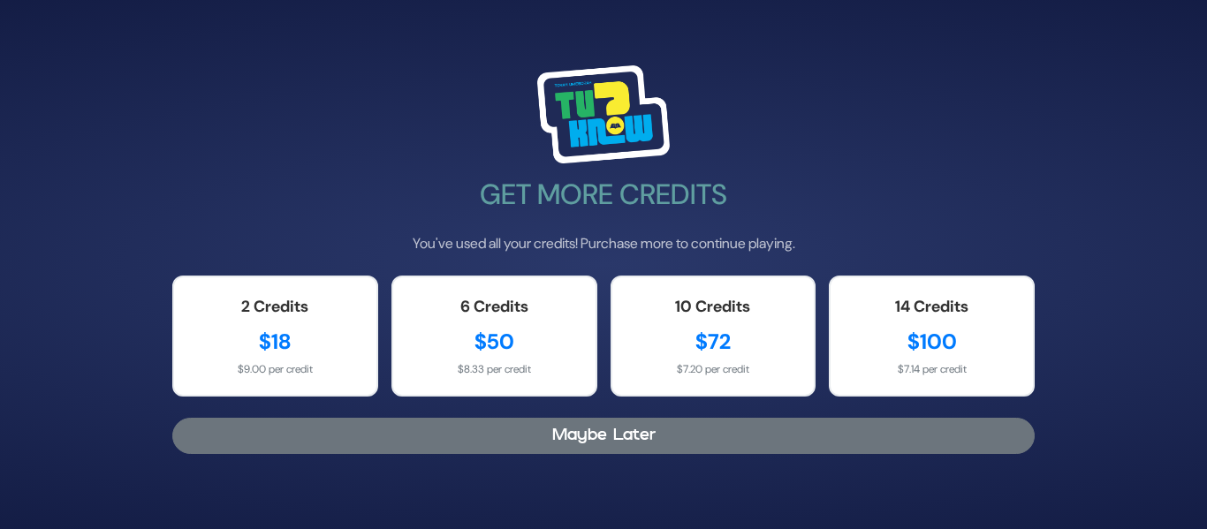
click at [721, 432] on button "Maybe Later" at bounding box center [603, 436] width 863 height 36
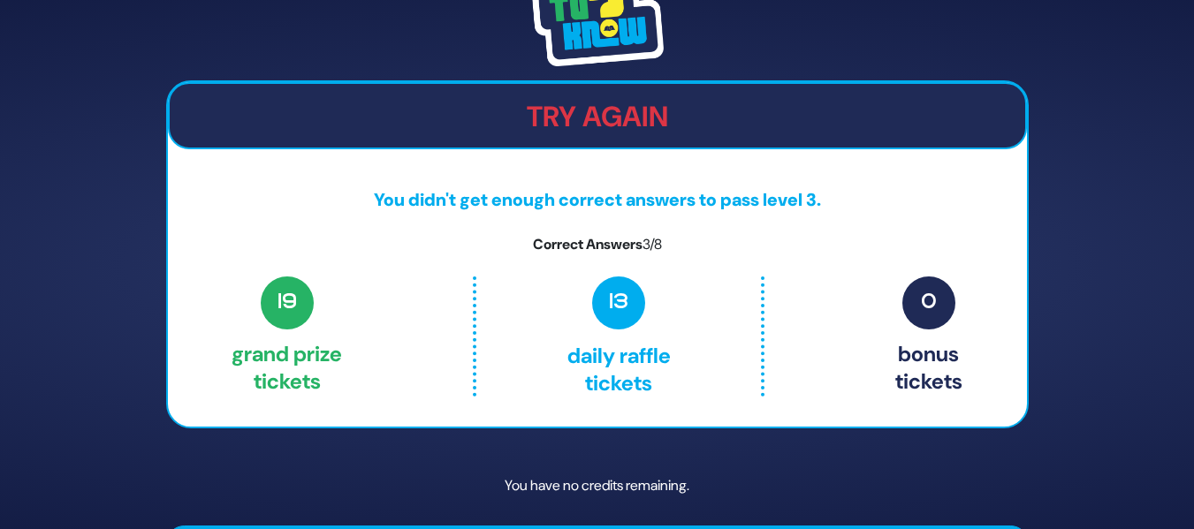
click at [588, 26] on img at bounding box center [597, 16] width 133 height 99
